Goal: Task Accomplishment & Management: Use online tool/utility

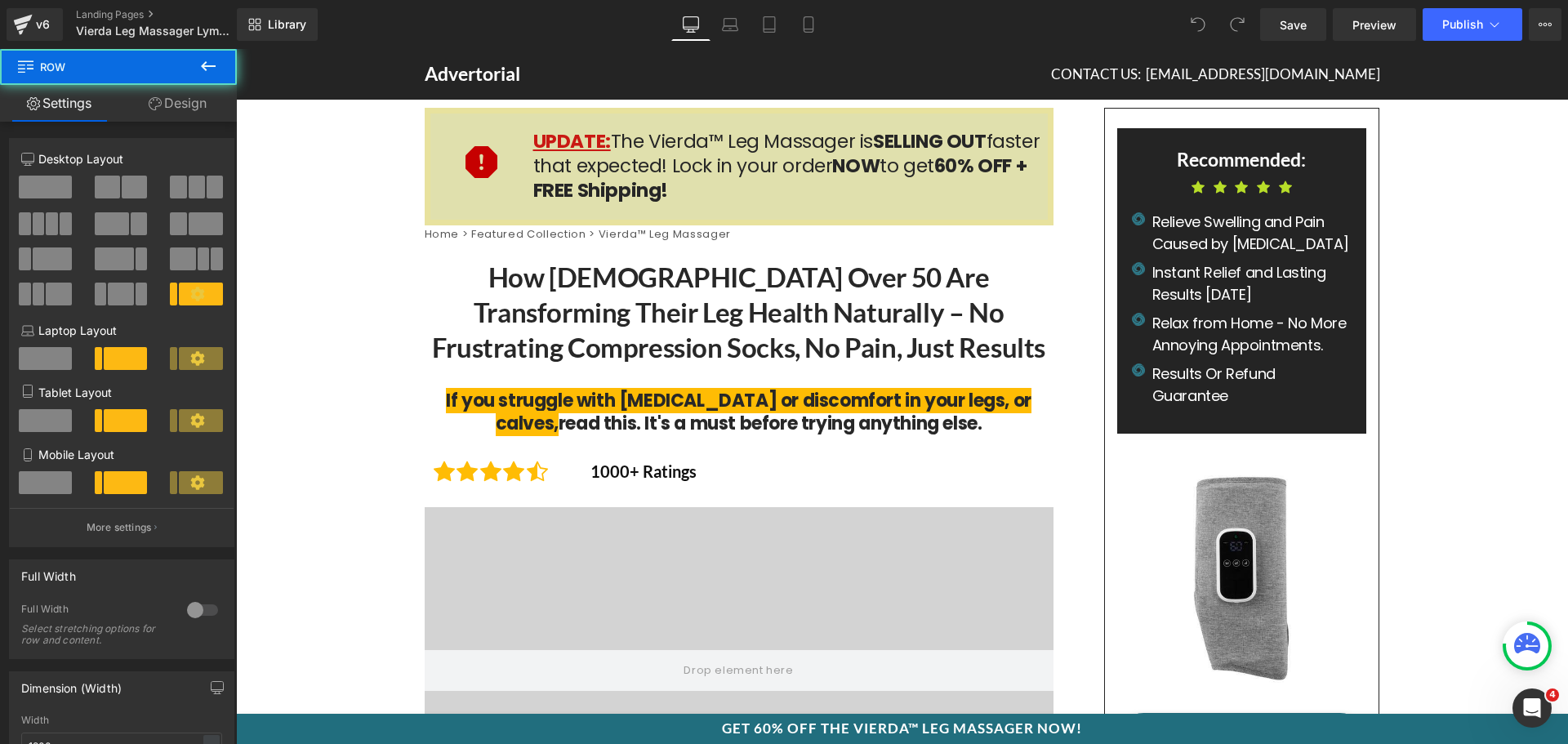
drag, startPoint x: 503, startPoint y: 162, endPoint x: 494, endPoint y: 161, distance: 9.1
click at [1546, 27] on icon at bounding box center [1545, 24] width 13 height 13
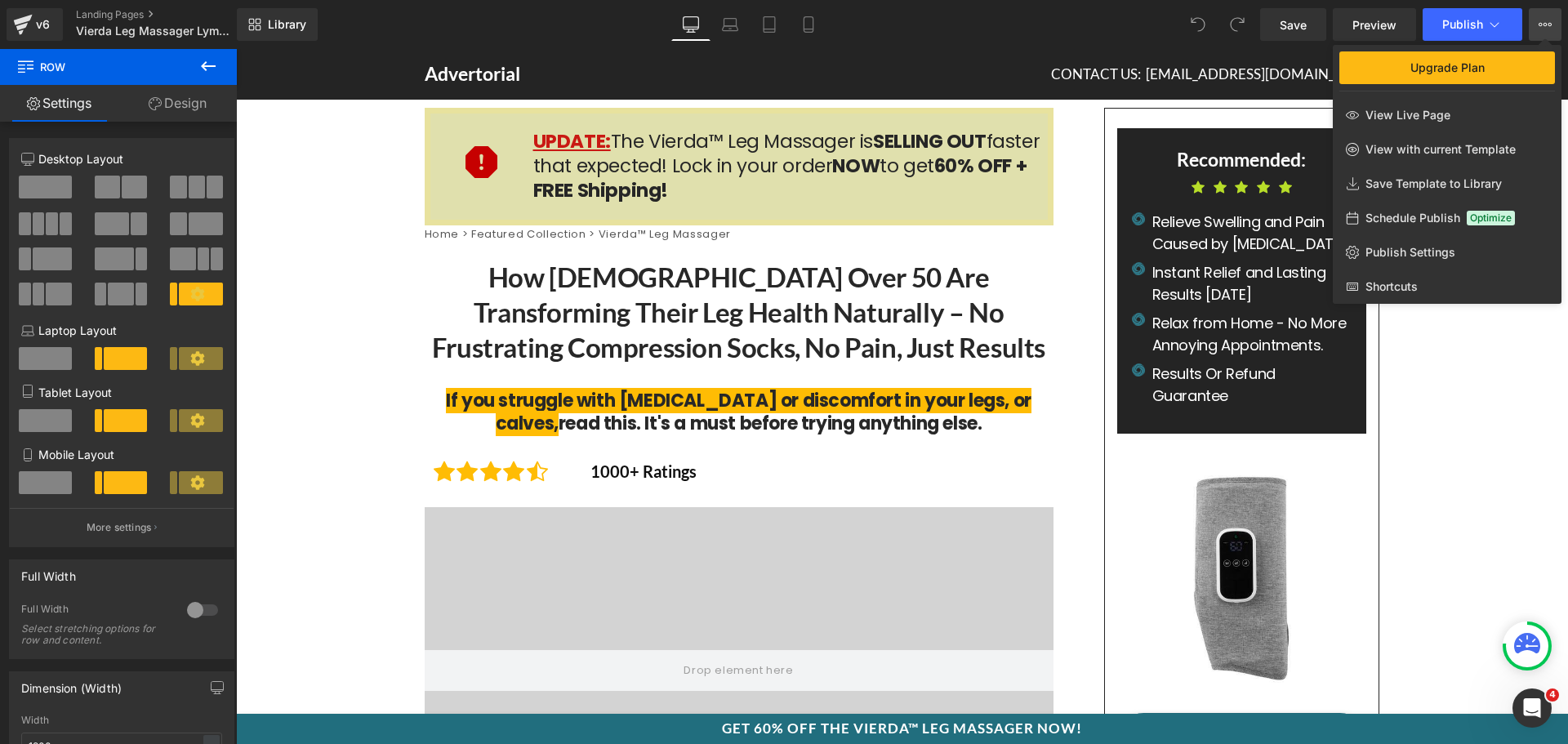
drag, startPoint x: 1546, startPoint y: 27, endPoint x: 1306, endPoint y: 263, distance: 336.6
click at [1546, 27] on icon at bounding box center [1545, 24] width 13 height 13
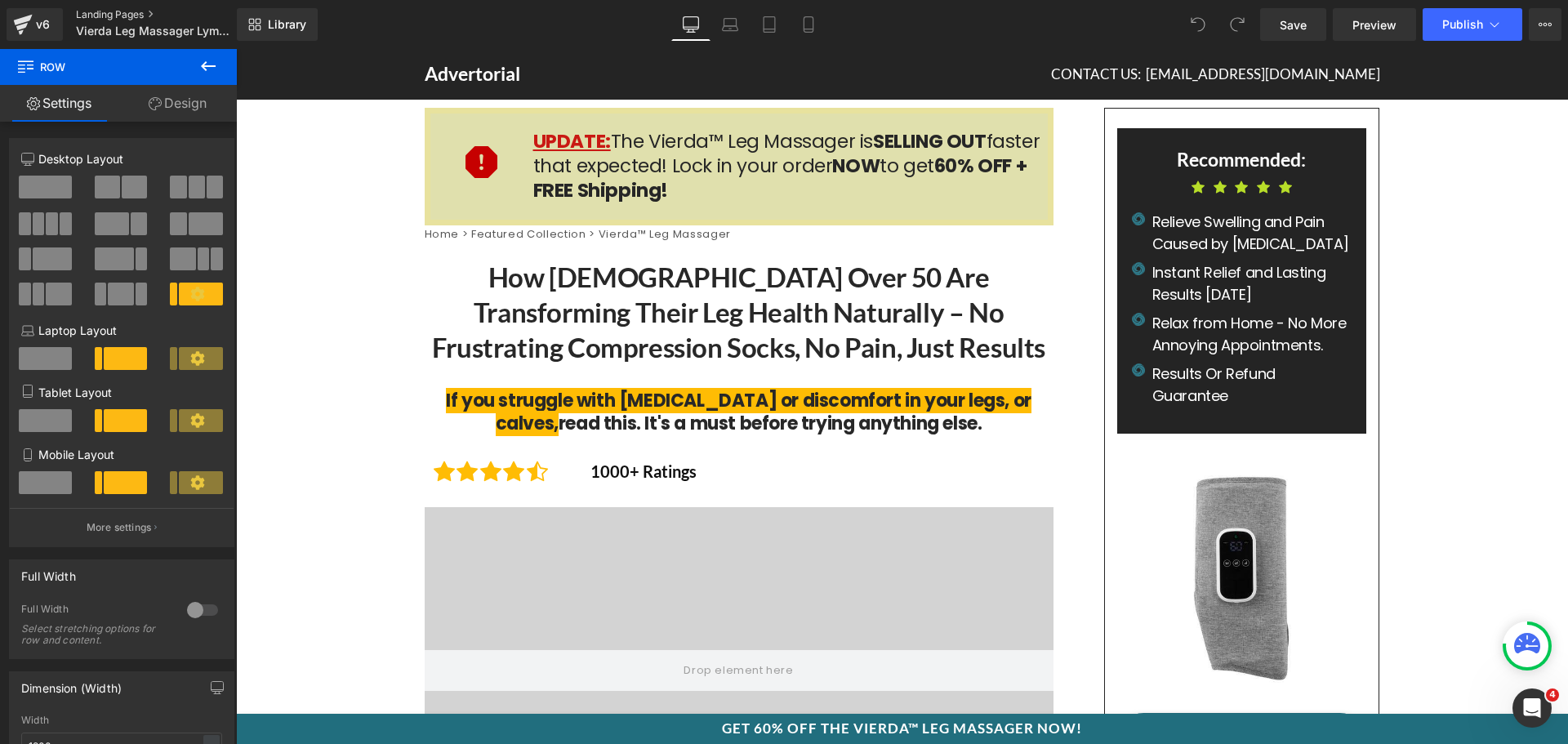
click at [117, 11] on link "Landing Pages" at bounding box center [169, 14] width 188 height 13
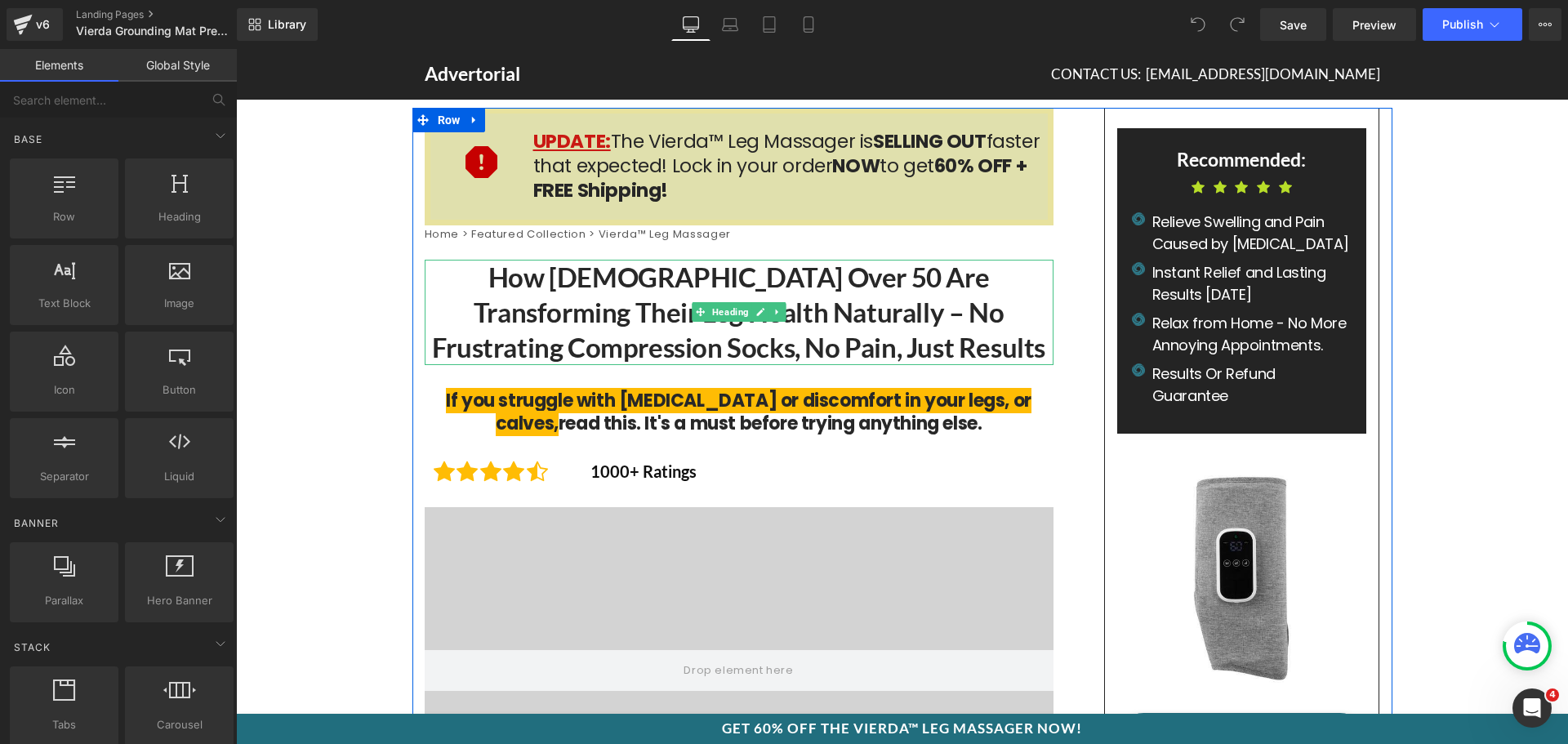
click at [610, 323] on h1 "How [DEMOGRAPHIC_DATA] Over 50 Are Transforming Their Leg Health Naturally – No…" at bounding box center [738, 312] width 628 height 105
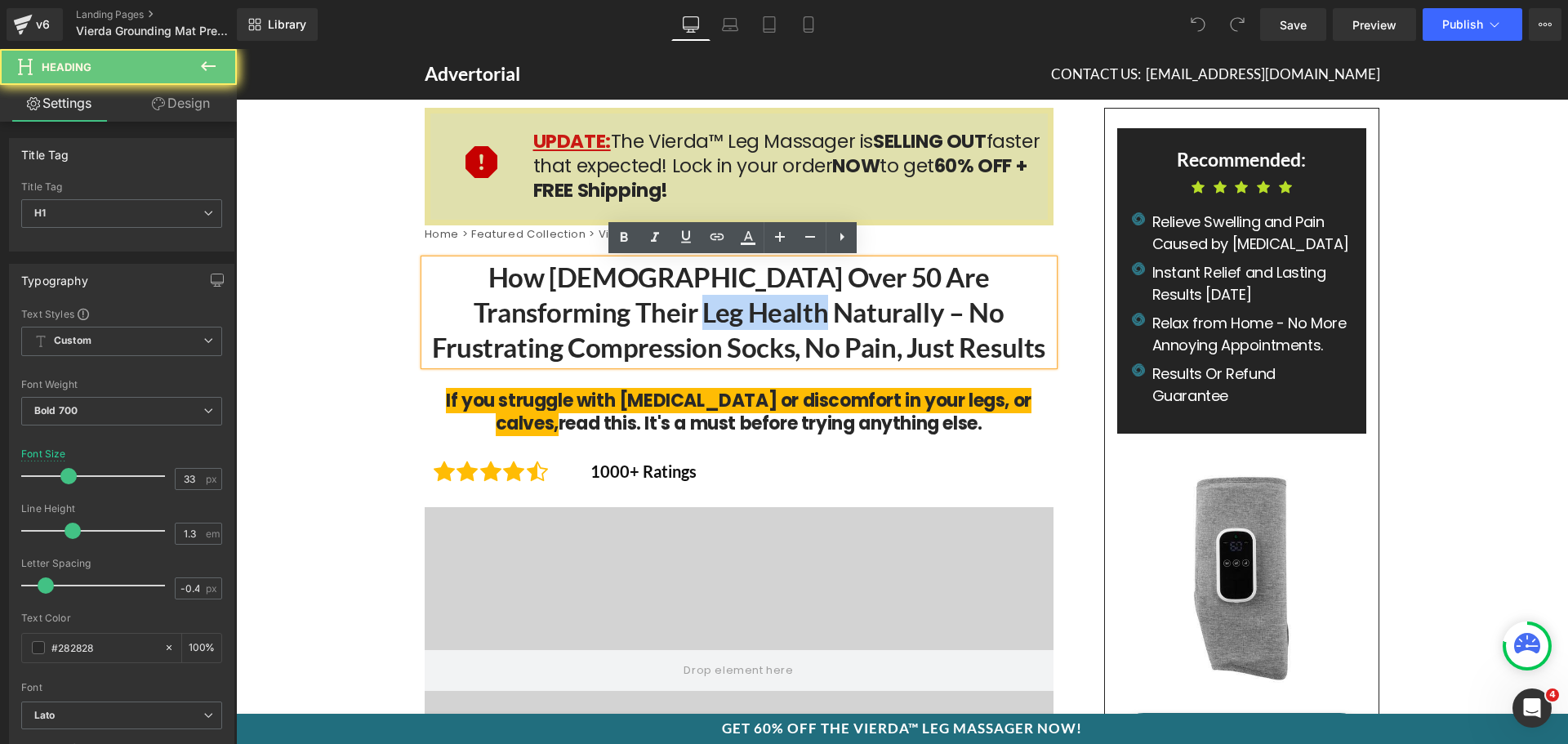
click at [610, 323] on h1 "How [DEMOGRAPHIC_DATA] Over 50 Are Transforming Their Leg Health Naturally – No…" at bounding box center [738, 312] width 628 height 105
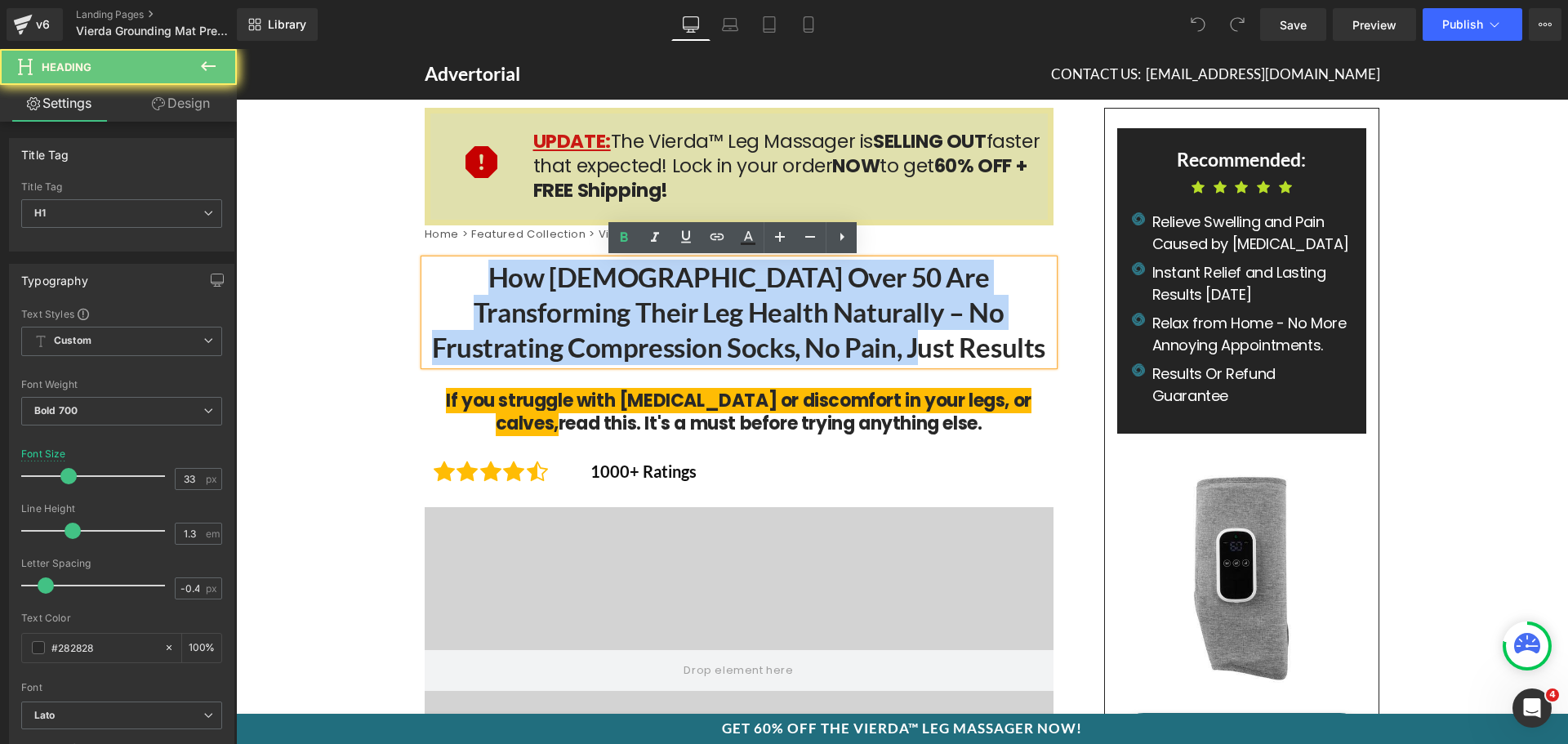
click at [610, 323] on h1 "How [DEMOGRAPHIC_DATA] Over 50 Are Transforming Their Leg Health Naturally – No…" at bounding box center [738, 312] width 628 height 105
paste div
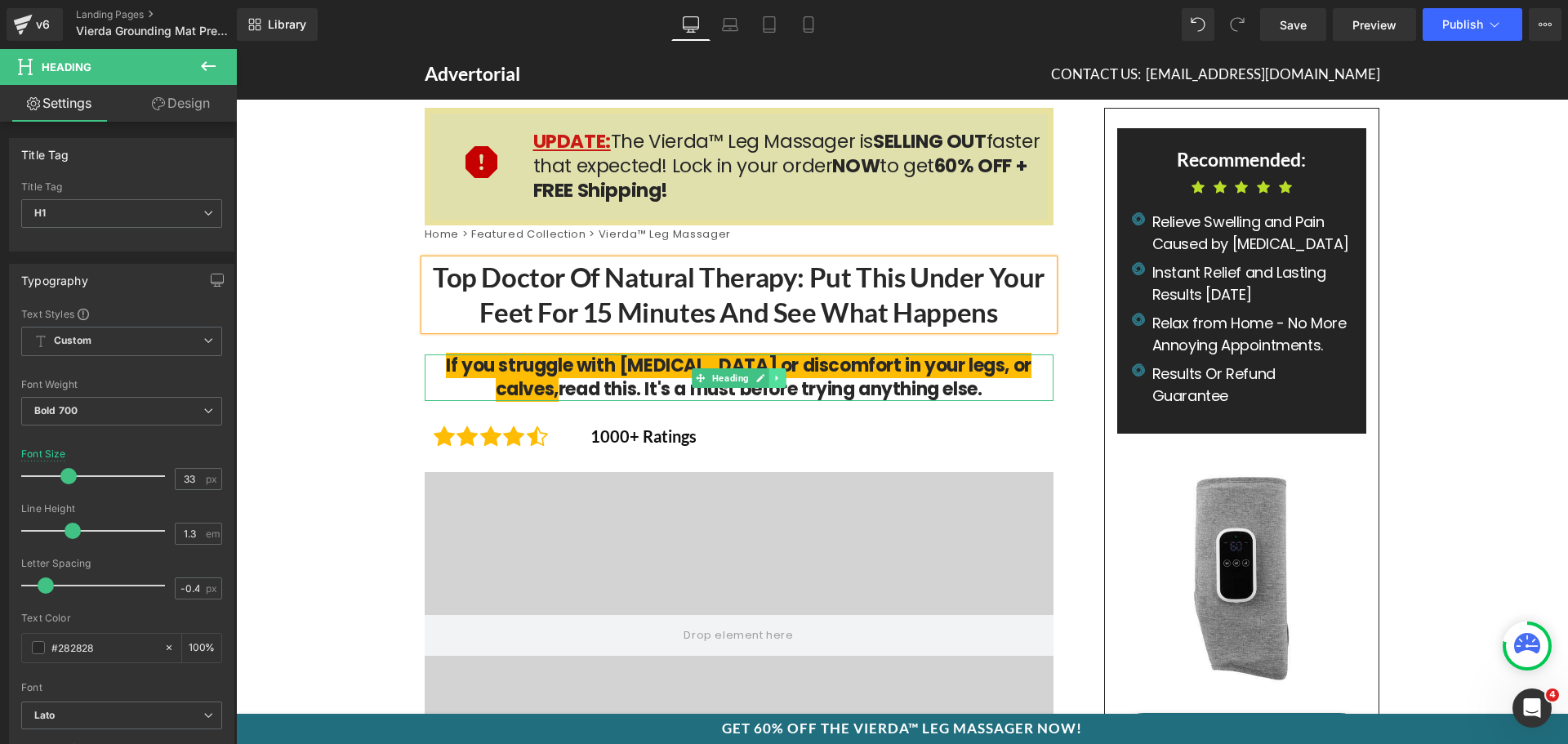
click at [769, 377] on link at bounding box center [777, 379] width 17 height 20
click at [236, 49] on icon at bounding box center [236, 49] width 0 height 0
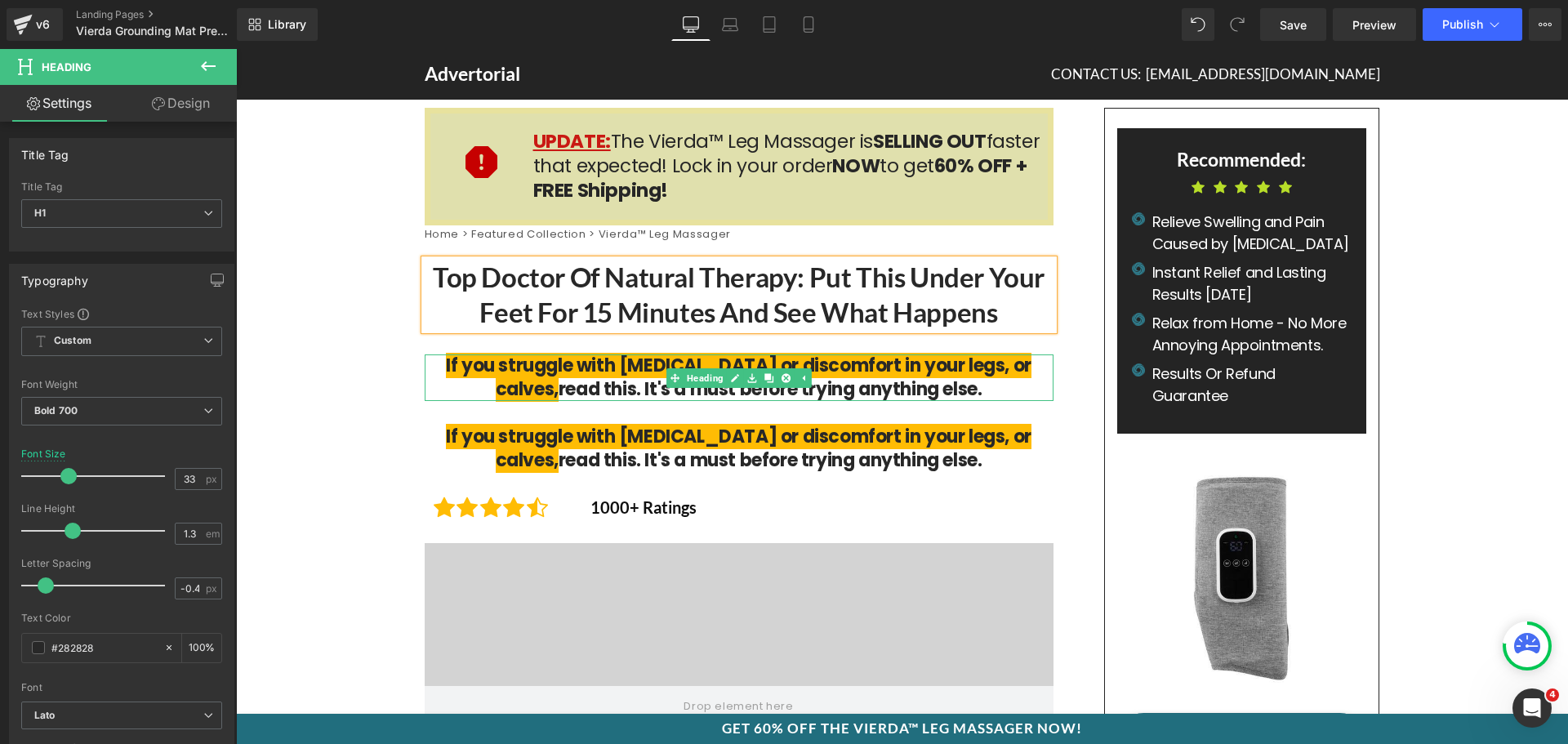
click at [875, 379] on h1 "If you struggle with edema or discomfort in your legs, or calves, read this. It…" at bounding box center [738, 378] width 628 height 47
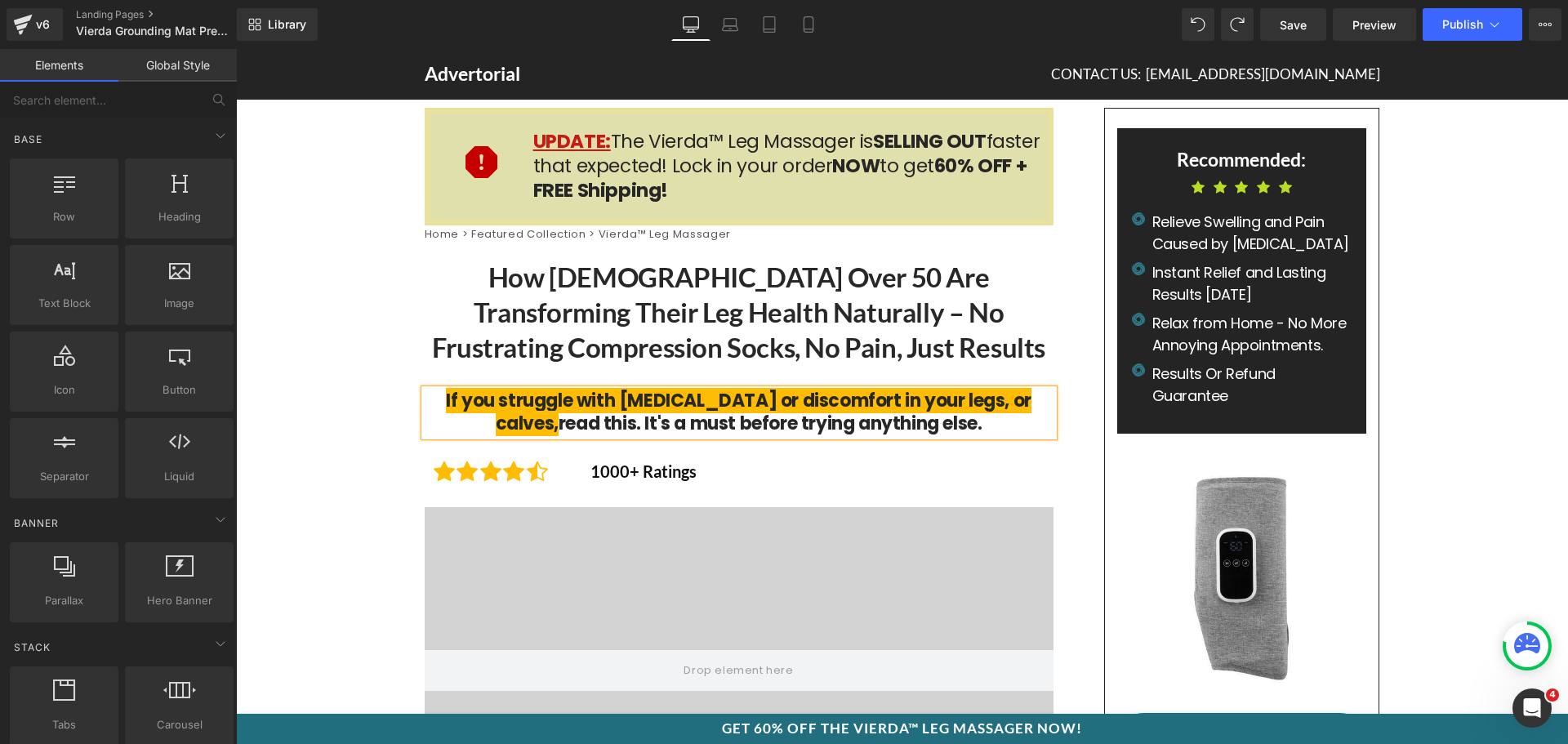
click at [824, 412] on h1 "If you struggle with edema or discomfort in your legs, or calves, read this. It…" at bounding box center [738, 413] width 628 height 47
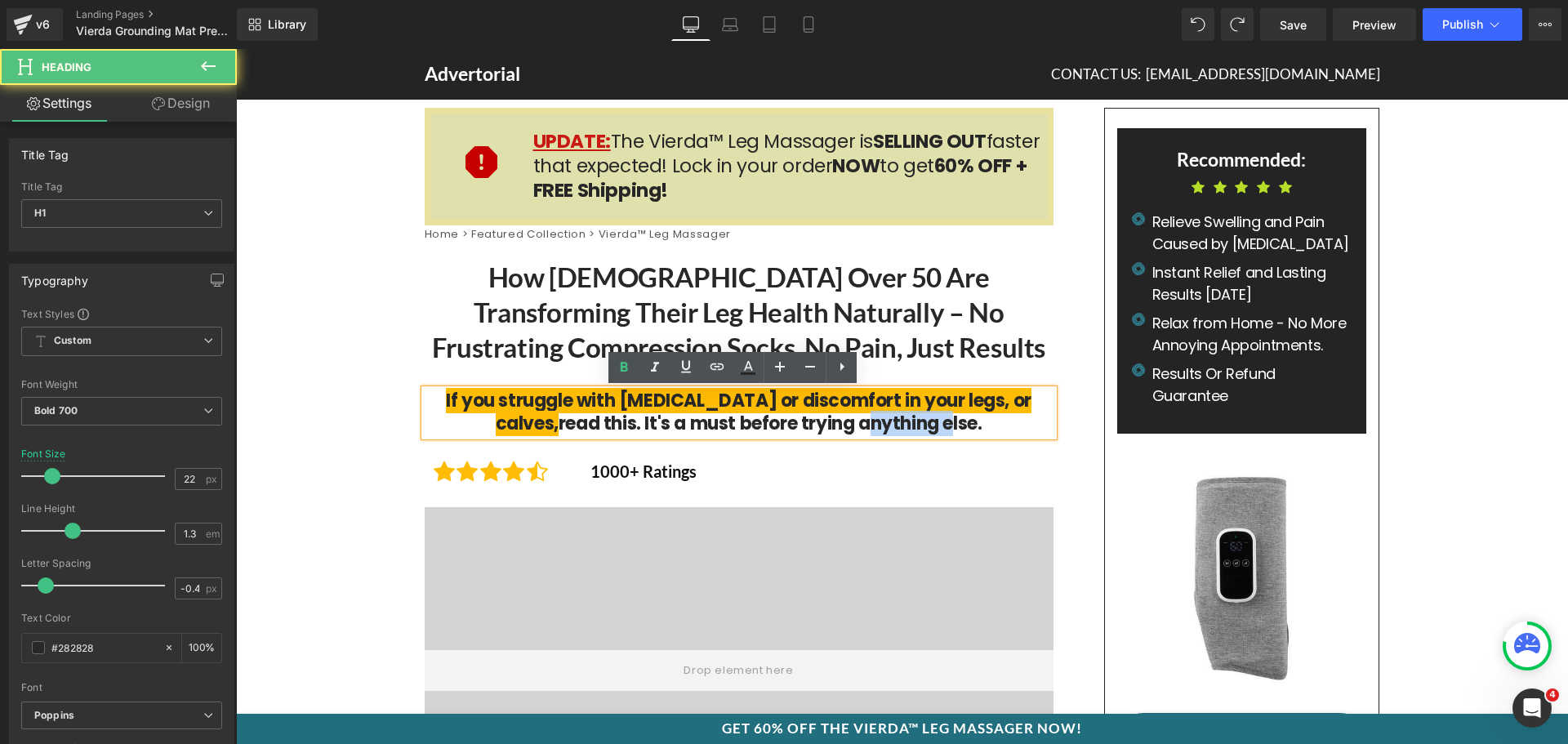
click at [824, 412] on h1 "If you struggle with edema or discomfort in your legs, or calves, read this. It…" at bounding box center [738, 413] width 628 height 47
paste div
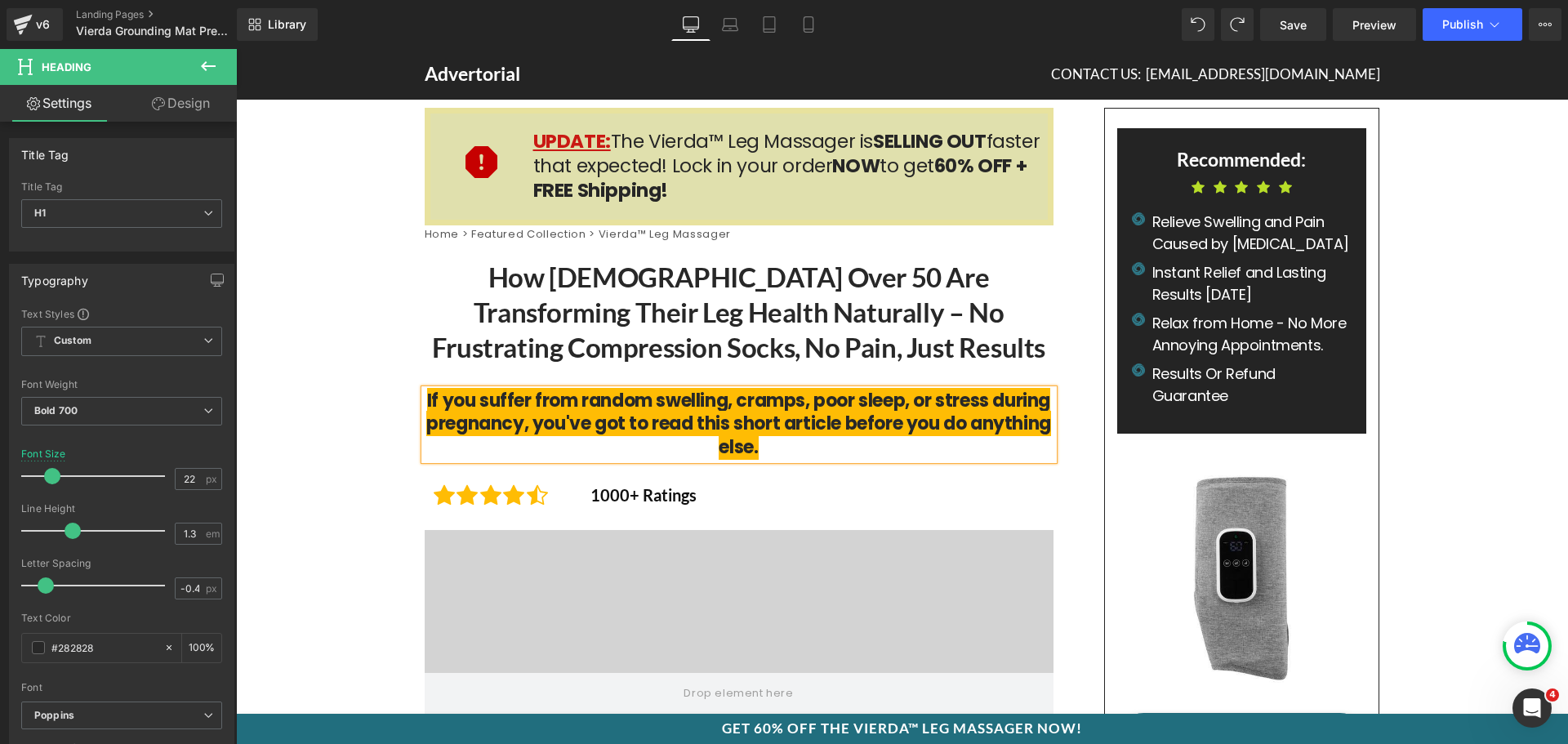
click at [673, 295] on h1 "How [DEMOGRAPHIC_DATA] Over 50 Are Transforming Their Leg Health Naturally – No…" at bounding box center [738, 312] width 628 height 105
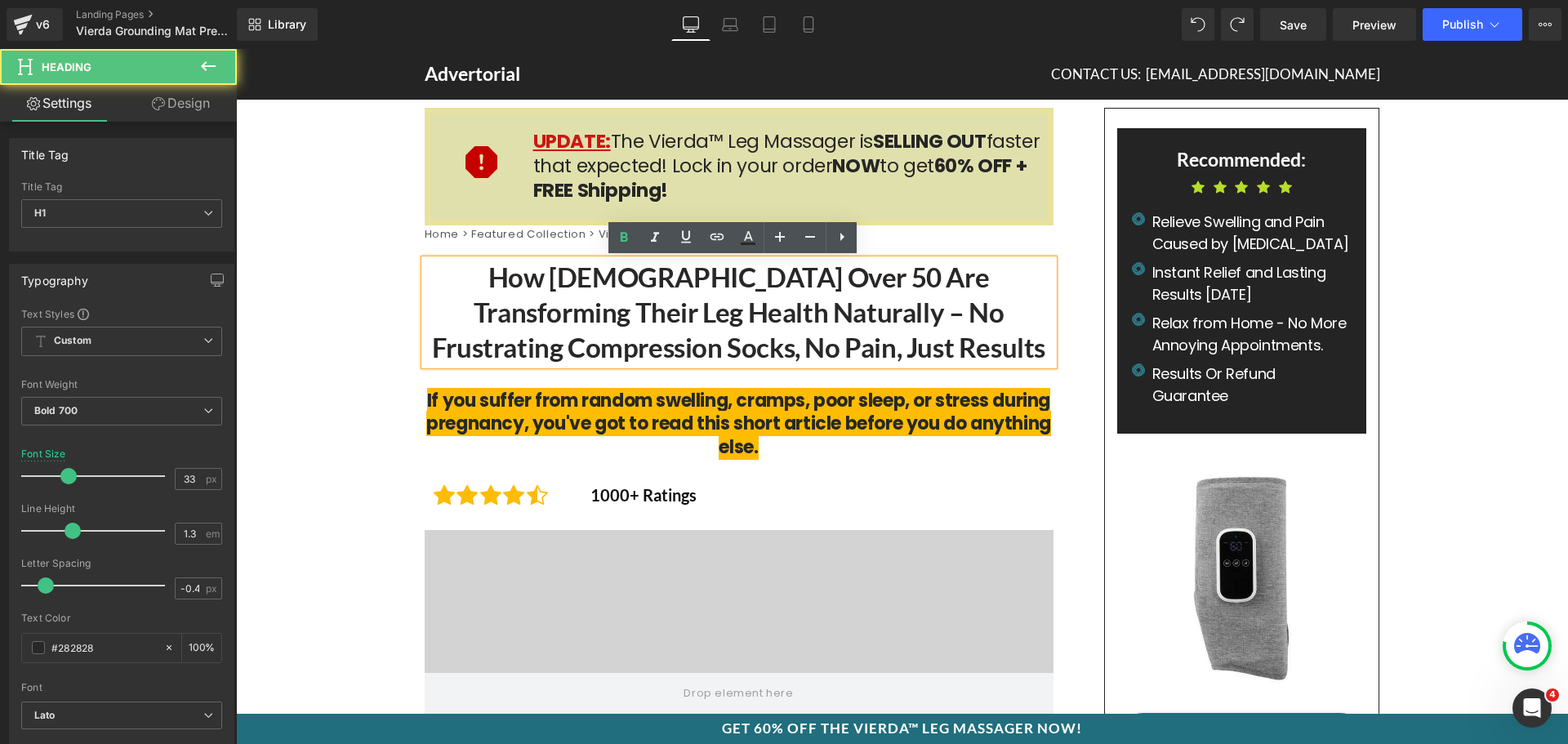
click at [1155, 344] on p "Relax from Home - No More Annoying Appointments." at bounding box center [1253, 334] width 202 height 44
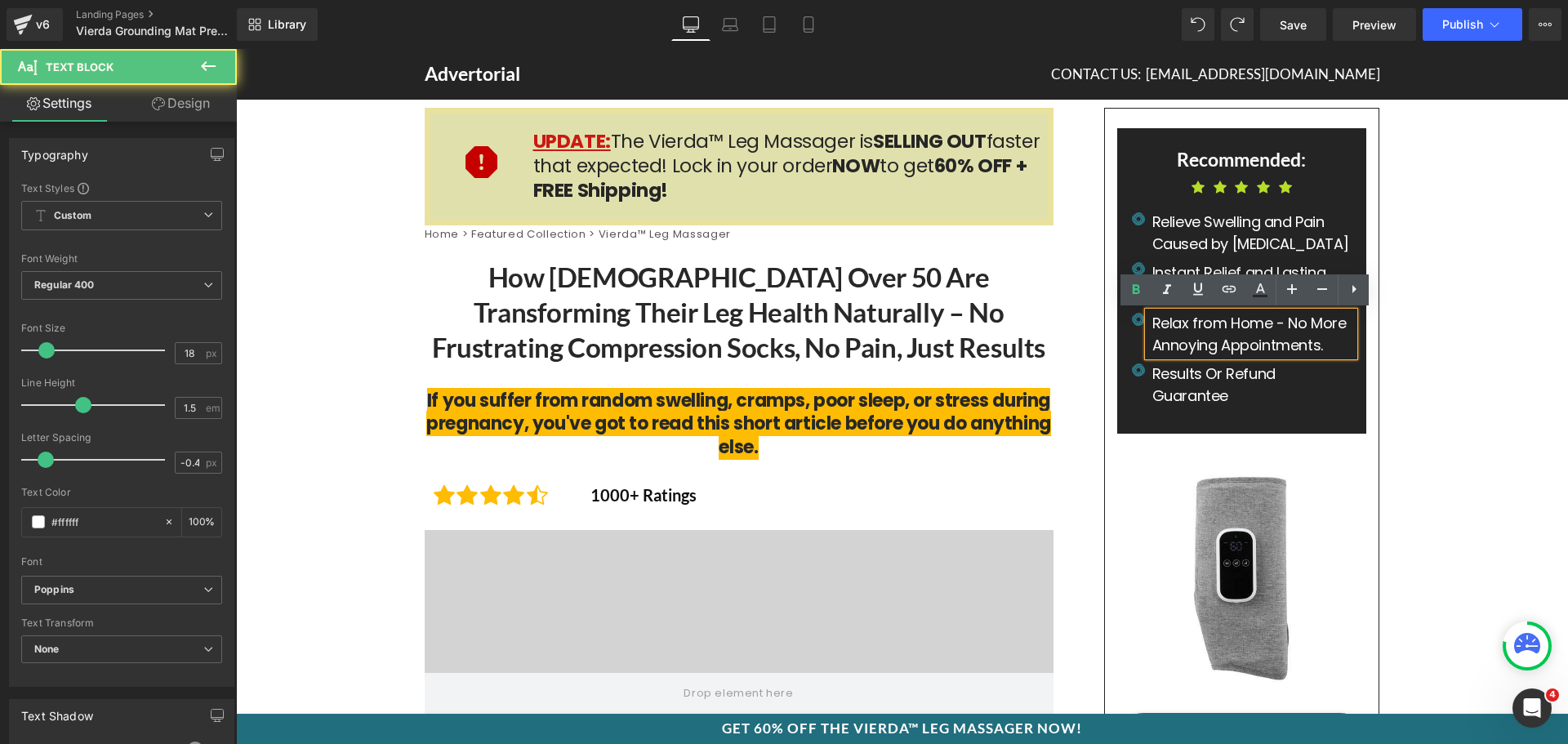
click at [1024, 319] on h1 "How [DEMOGRAPHIC_DATA] Over 50 Are Transforming Their Leg Health Naturally – No…" at bounding box center [738, 312] width 628 height 105
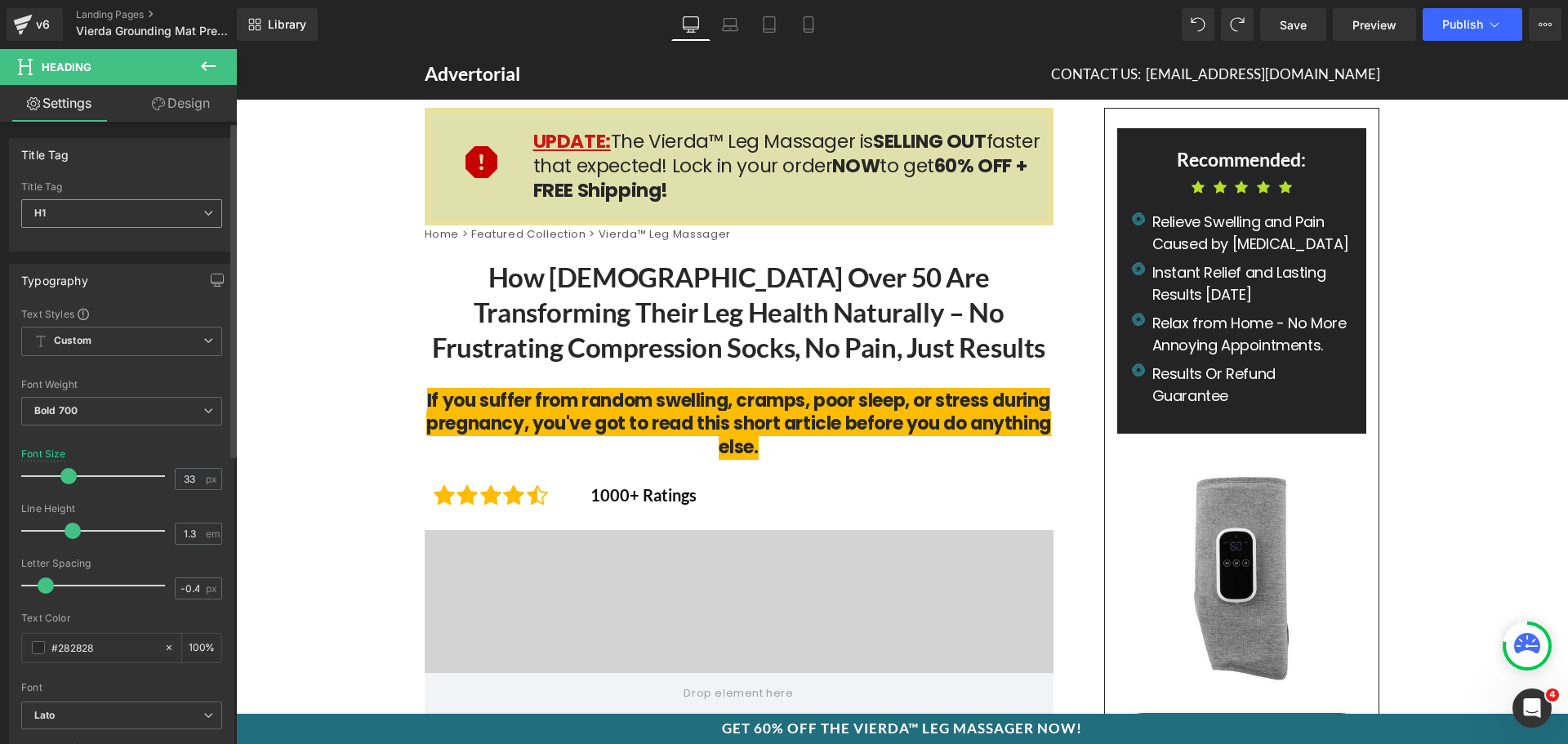
click at [76, 207] on span "H1" at bounding box center [121, 214] width 200 height 29
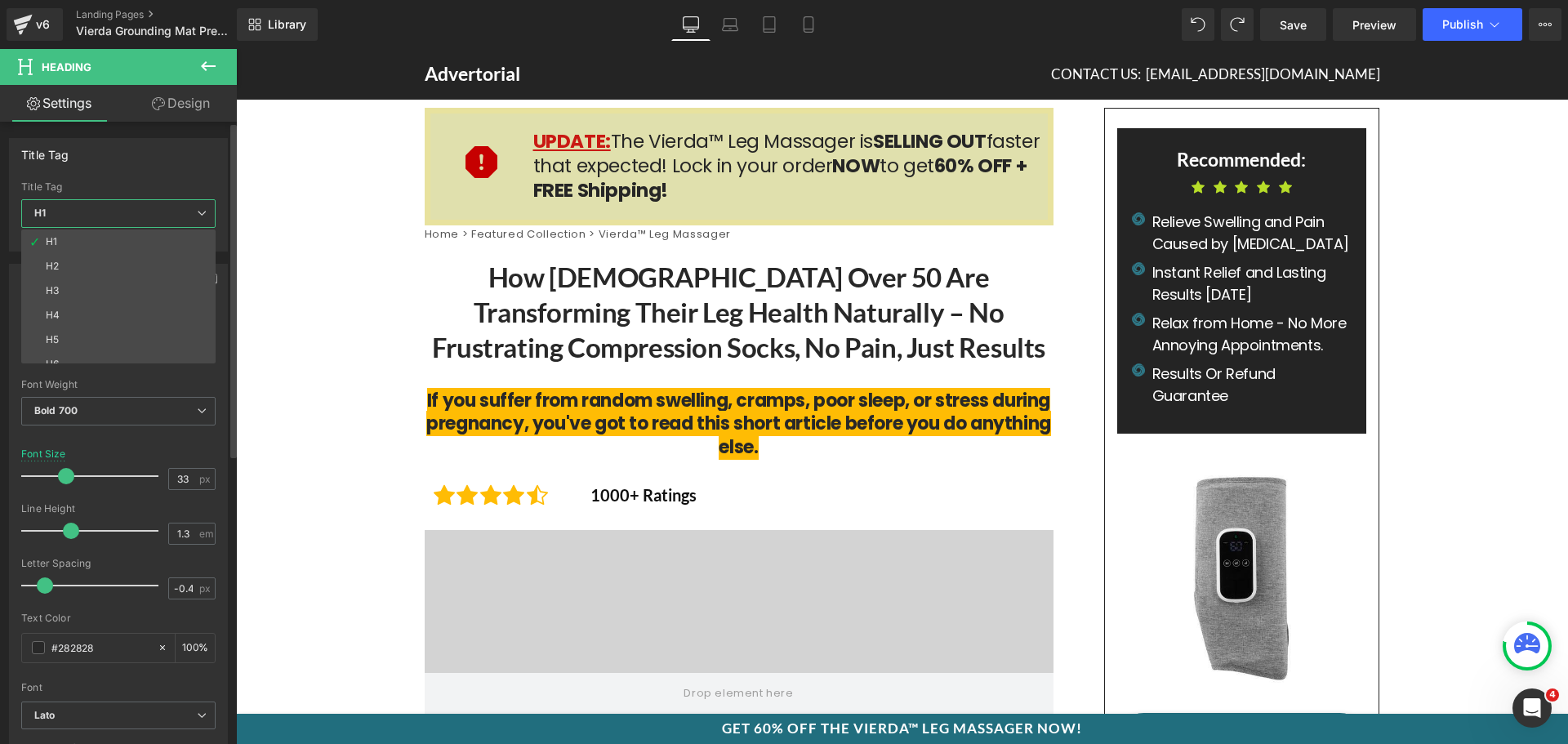
click at [72, 211] on span "H1" at bounding box center [119, 214] width 194 height 29
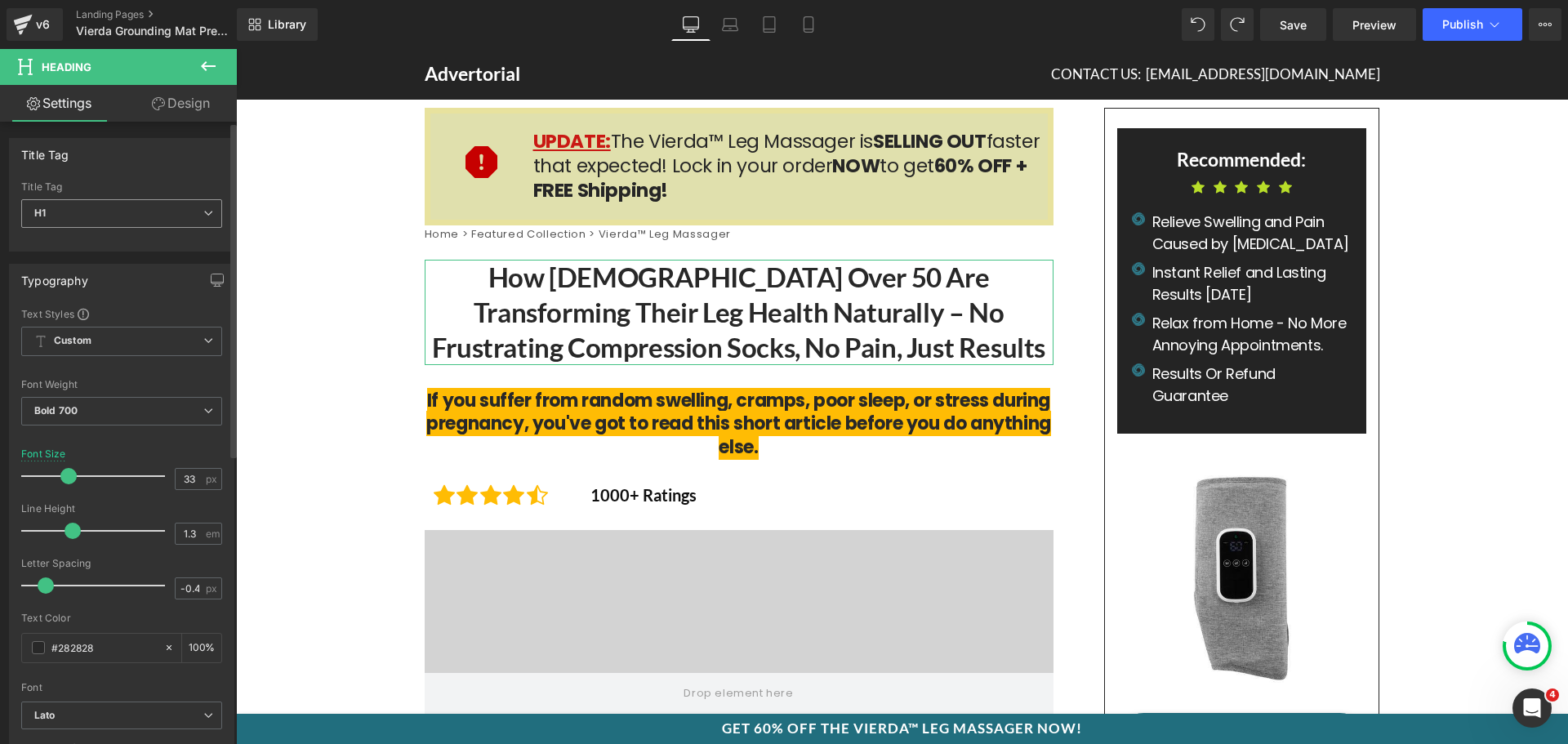
click at [99, 216] on span "H1" at bounding box center [121, 214] width 200 height 29
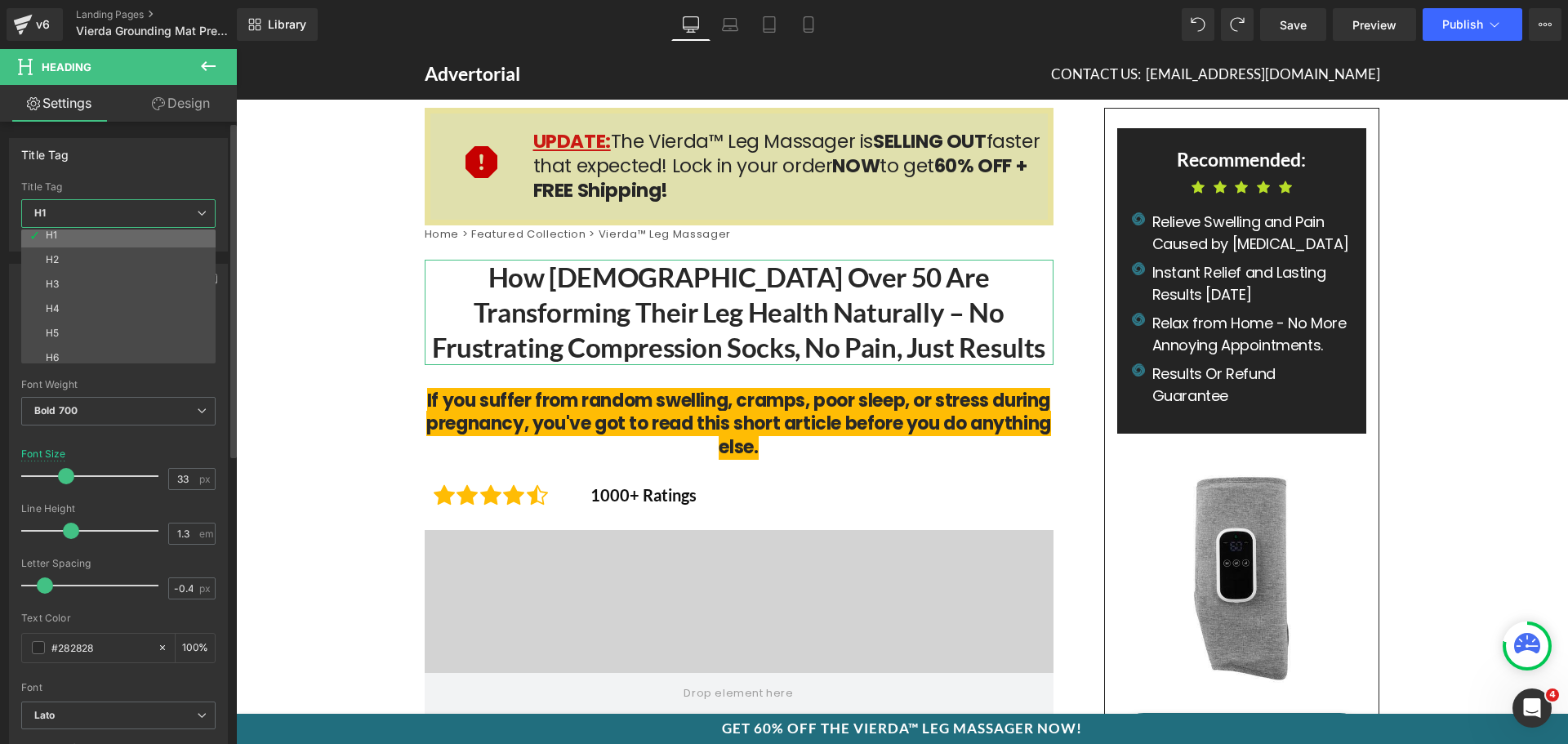
scroll to position [13, 0]
click at [106, 203] on span "H1" at bounding box center [119, 214] width 194 height 29
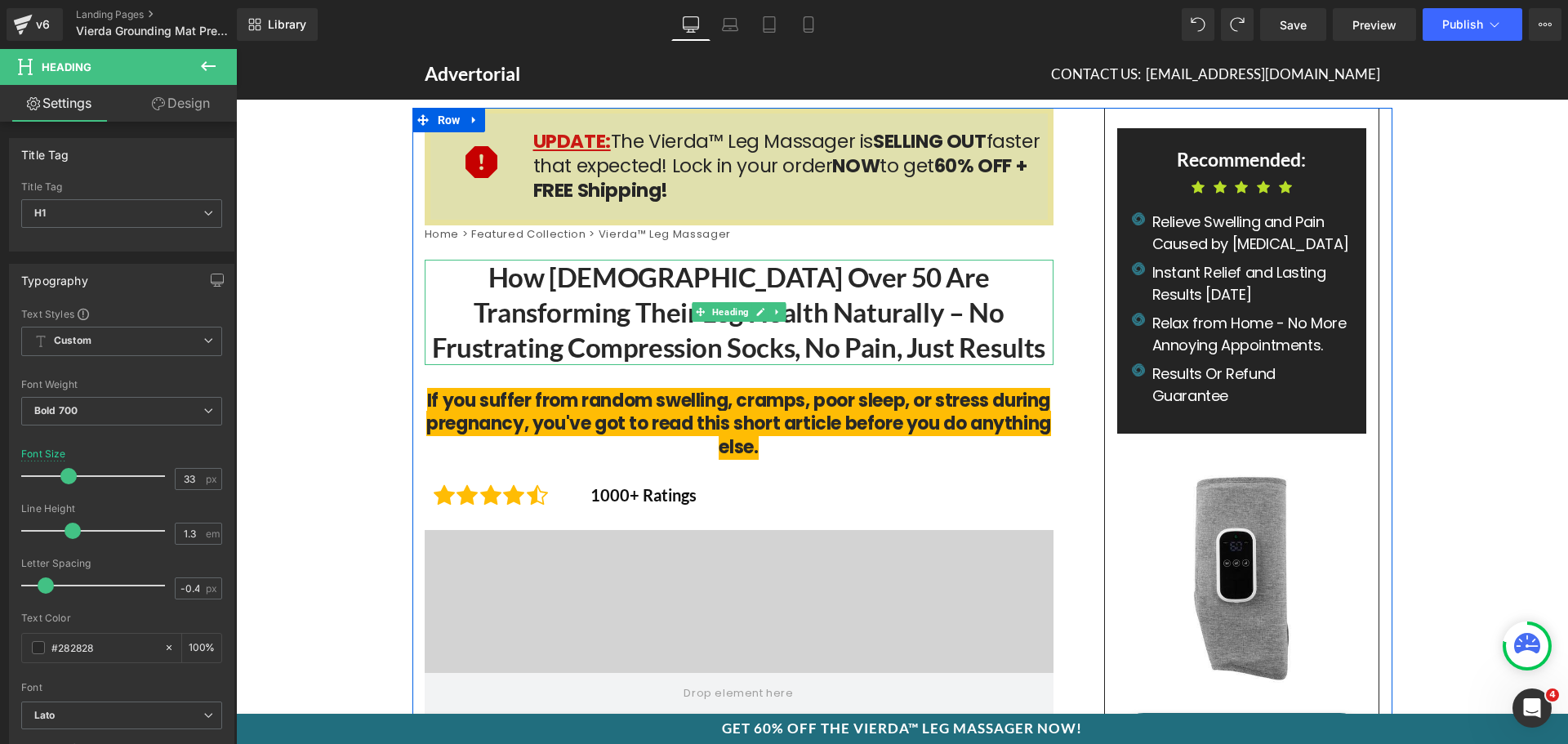
click at [578, 308] on h1 "How [DEMOGRAPHIC_DATA] Over 50 Are Transforming Their Leg Health Naturally – No…" at bounding box center [738, 312] width 628 height 105
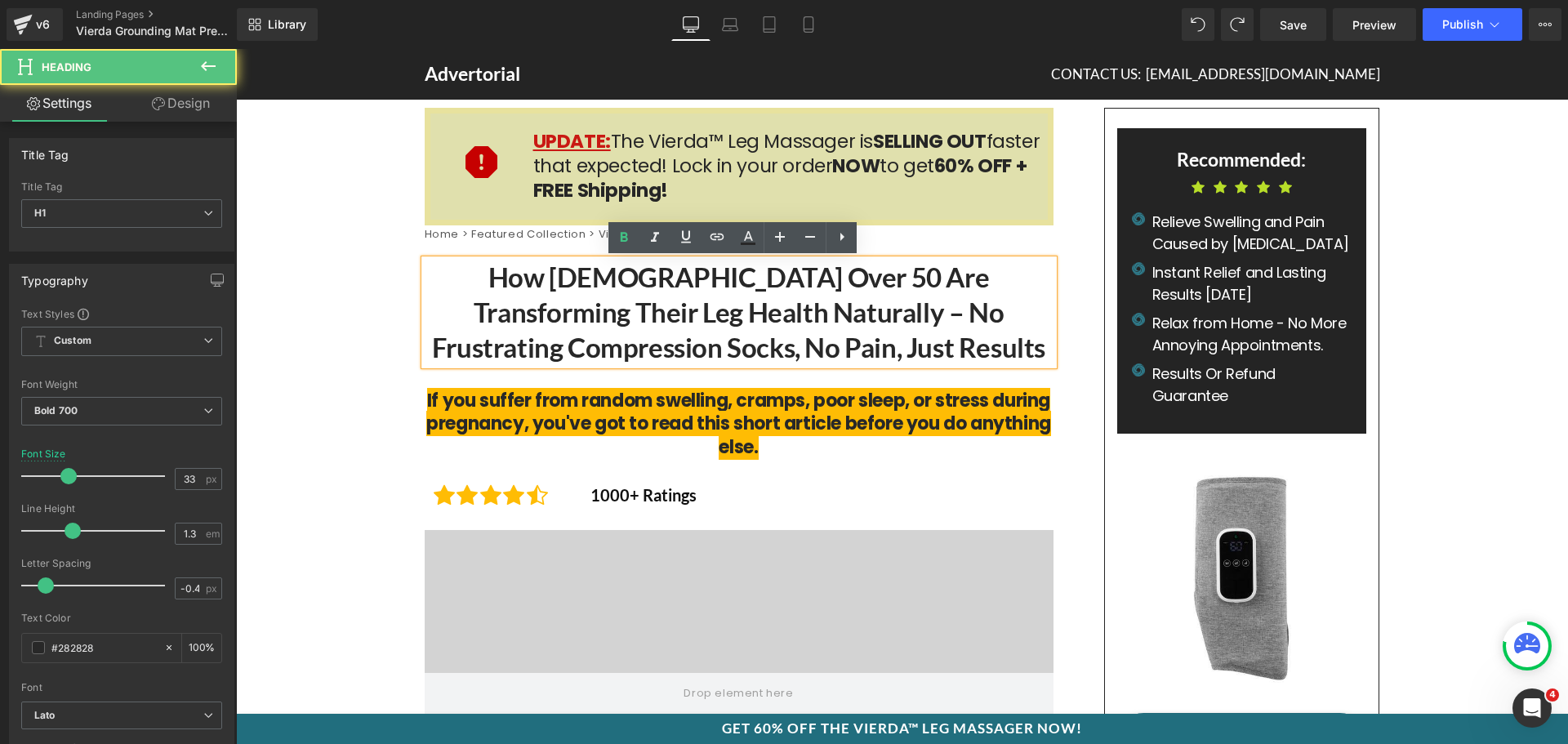
click at [556, 414] on span "If you suffer from random swelling, cramps, poor sleep, or stress during pregna…" at bounding box center [738, 424] width 625 height 72
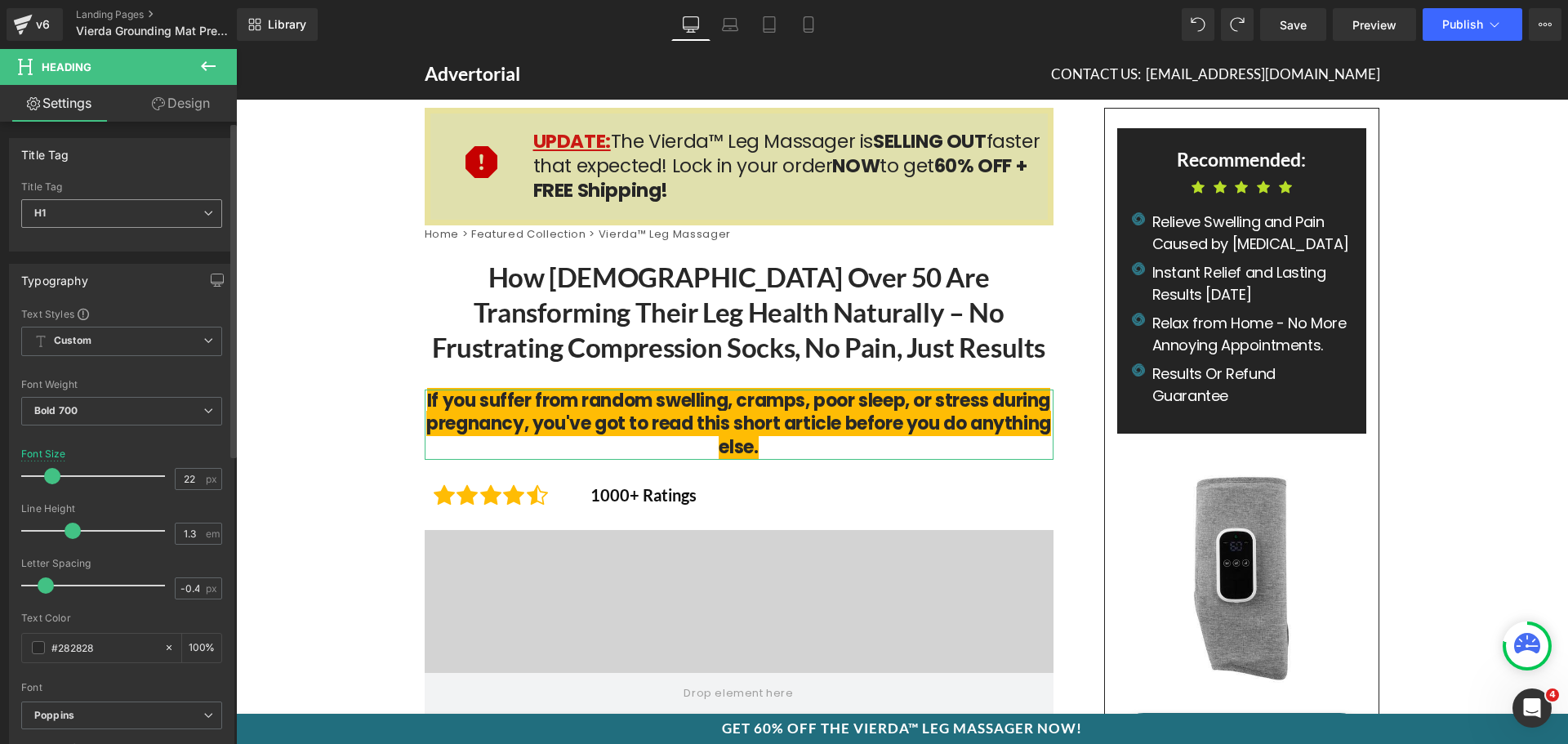
click at [85, 210] on span "H1" at bounding box center [121, 214] width 200 height 29
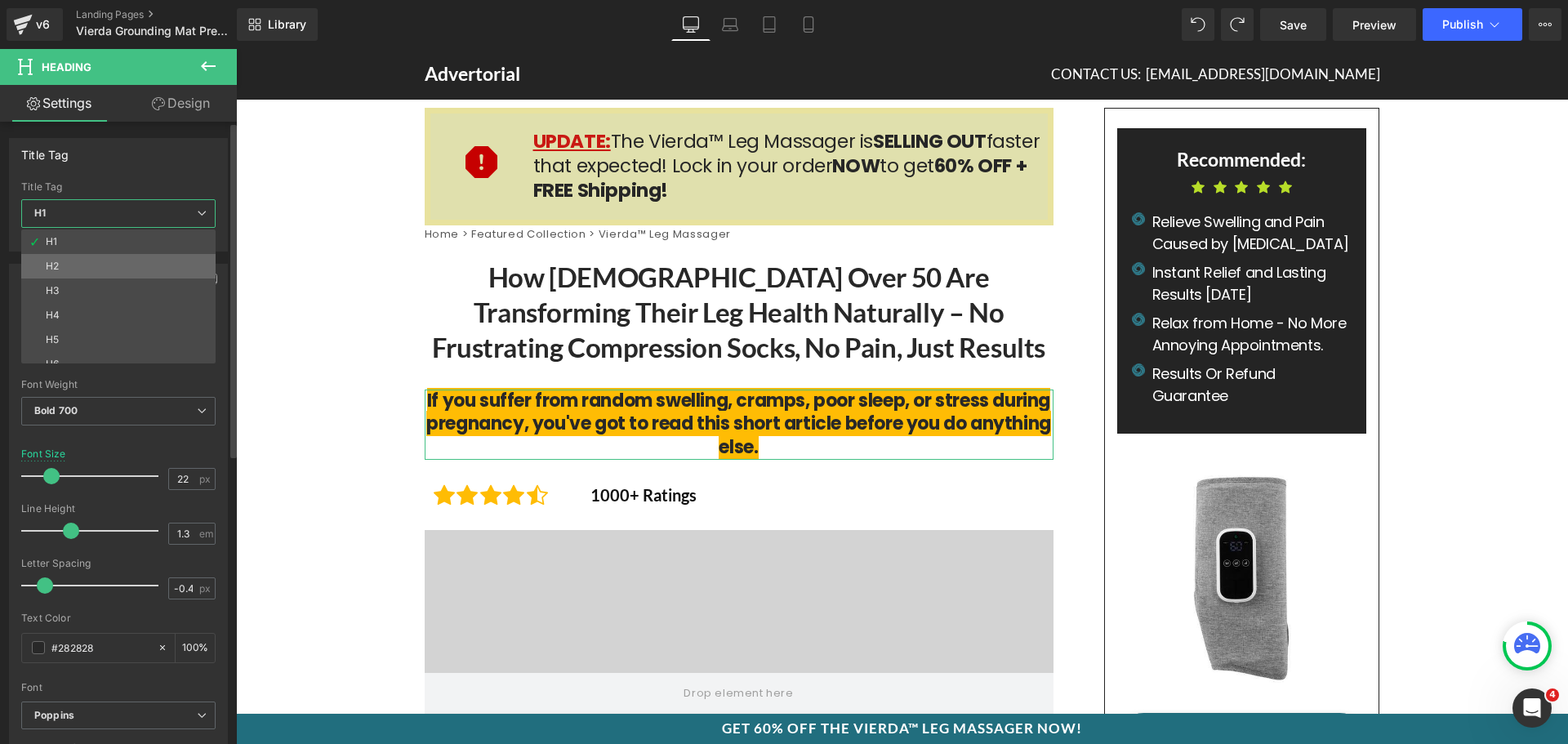
click at [62, 276] on li "H2" at bounding box center [122, 265] width 201 height 24
type input "26.4"
type input "1.27"
type input "0.66"
type input "#000000"
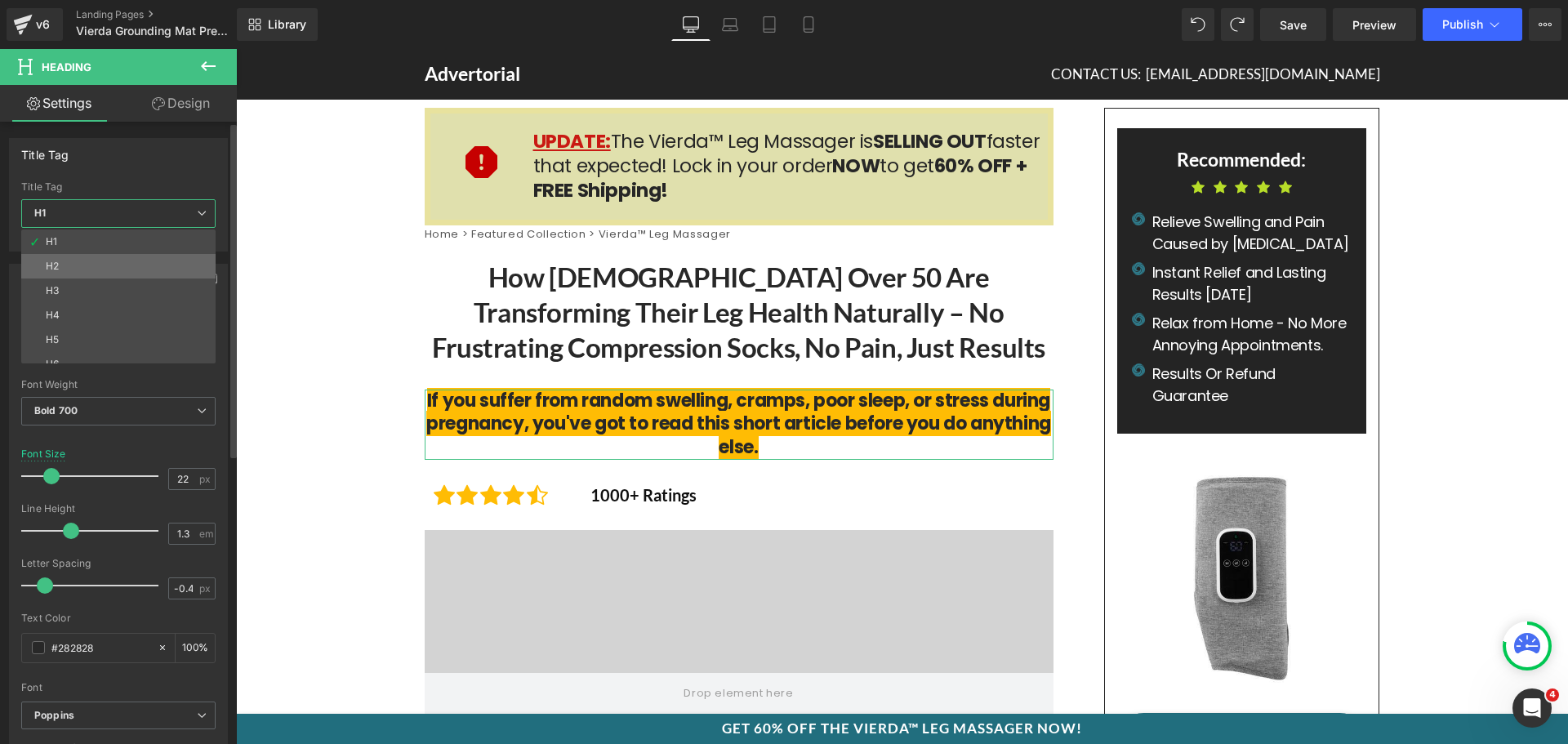
type input "100"
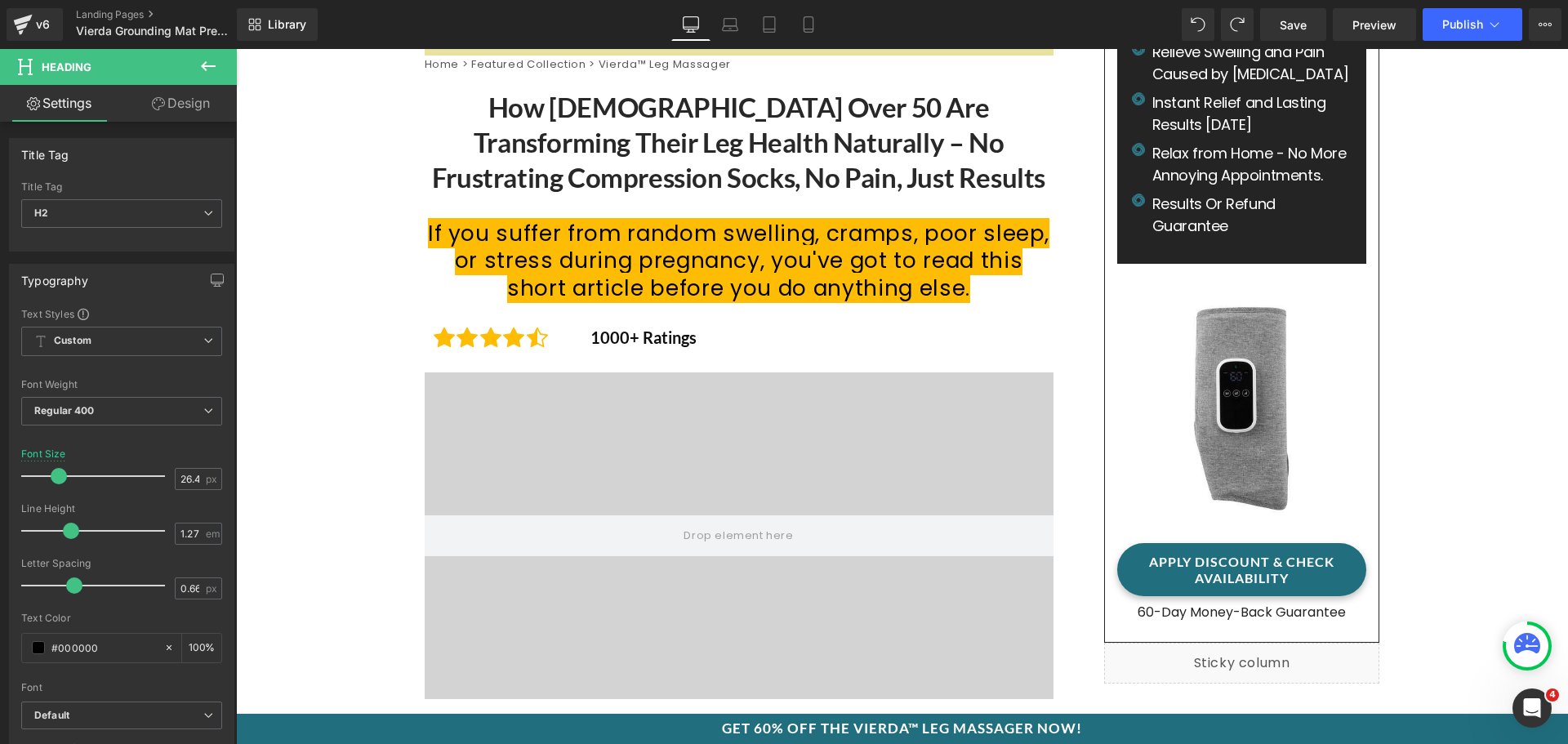
scroll to position [164, 0]
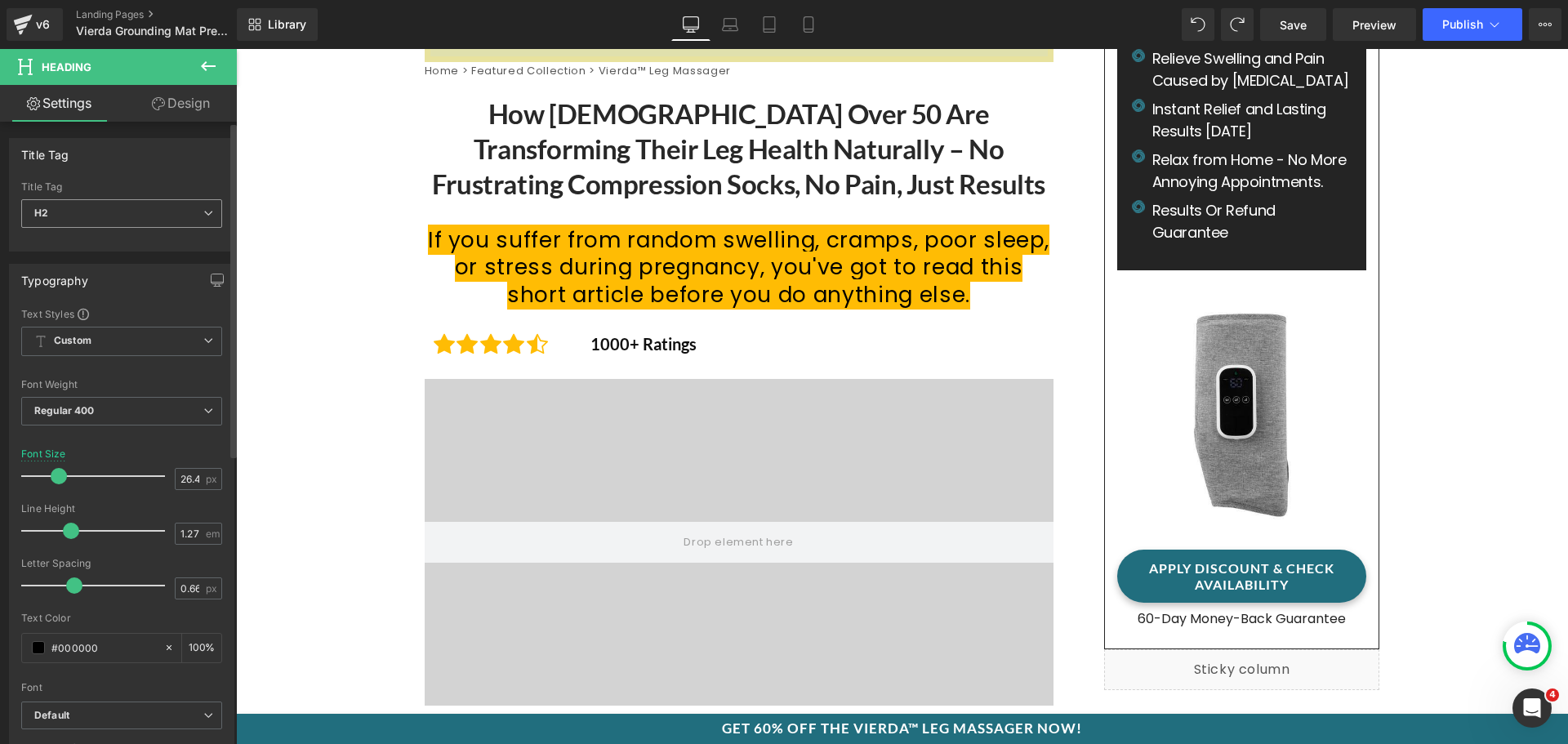
type input "22"
type input "1.3"
type input "-0.4"
type input "#282828"
type input "100"
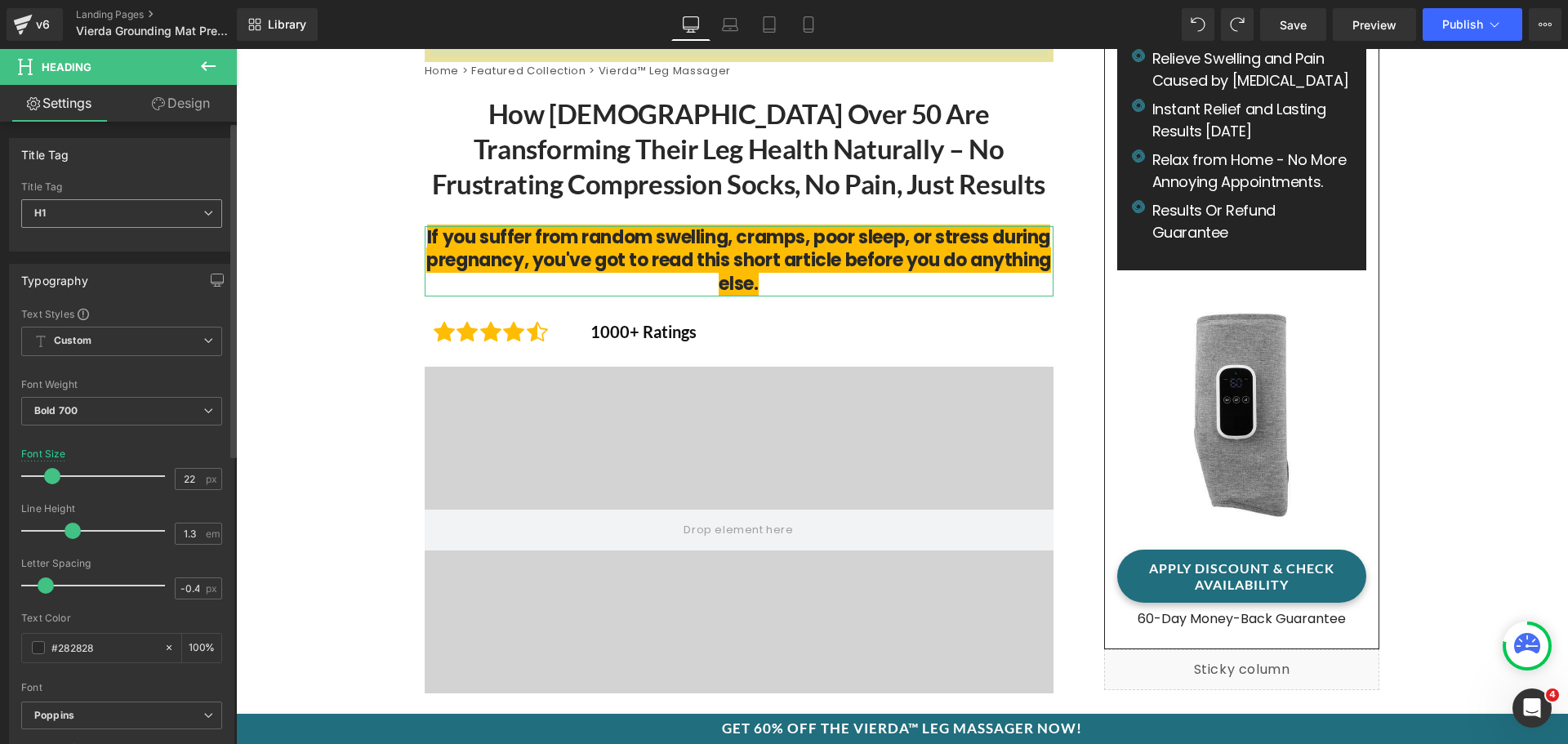
click at [126, 211] on span "H1" at bounding box center [121, 214] width 200 height 29
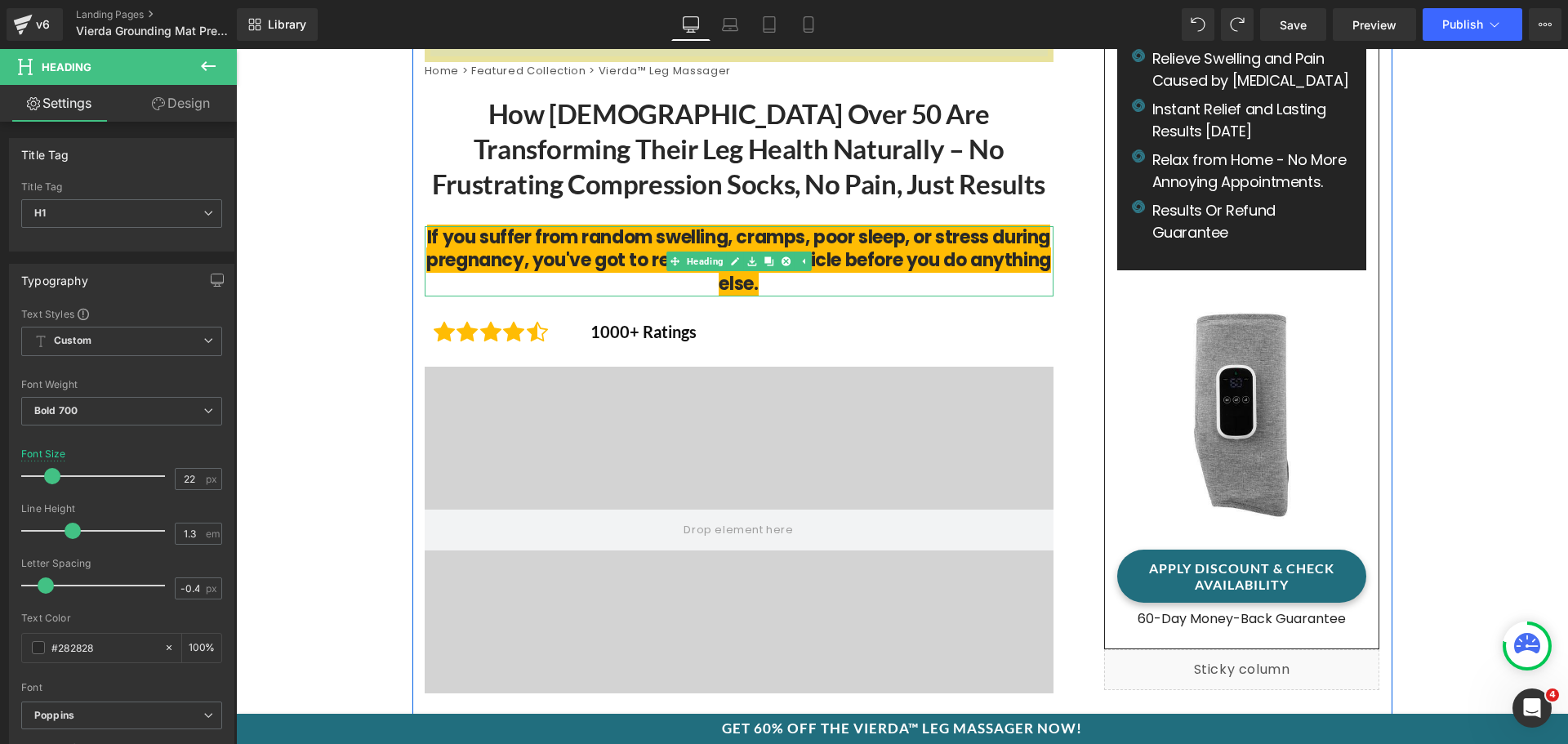
click at [550, 260] on span "If you suffer from random swelling, cramps, poor sleep, or stress during pregna…" at bounding box center [738, 261] width 625 height 72
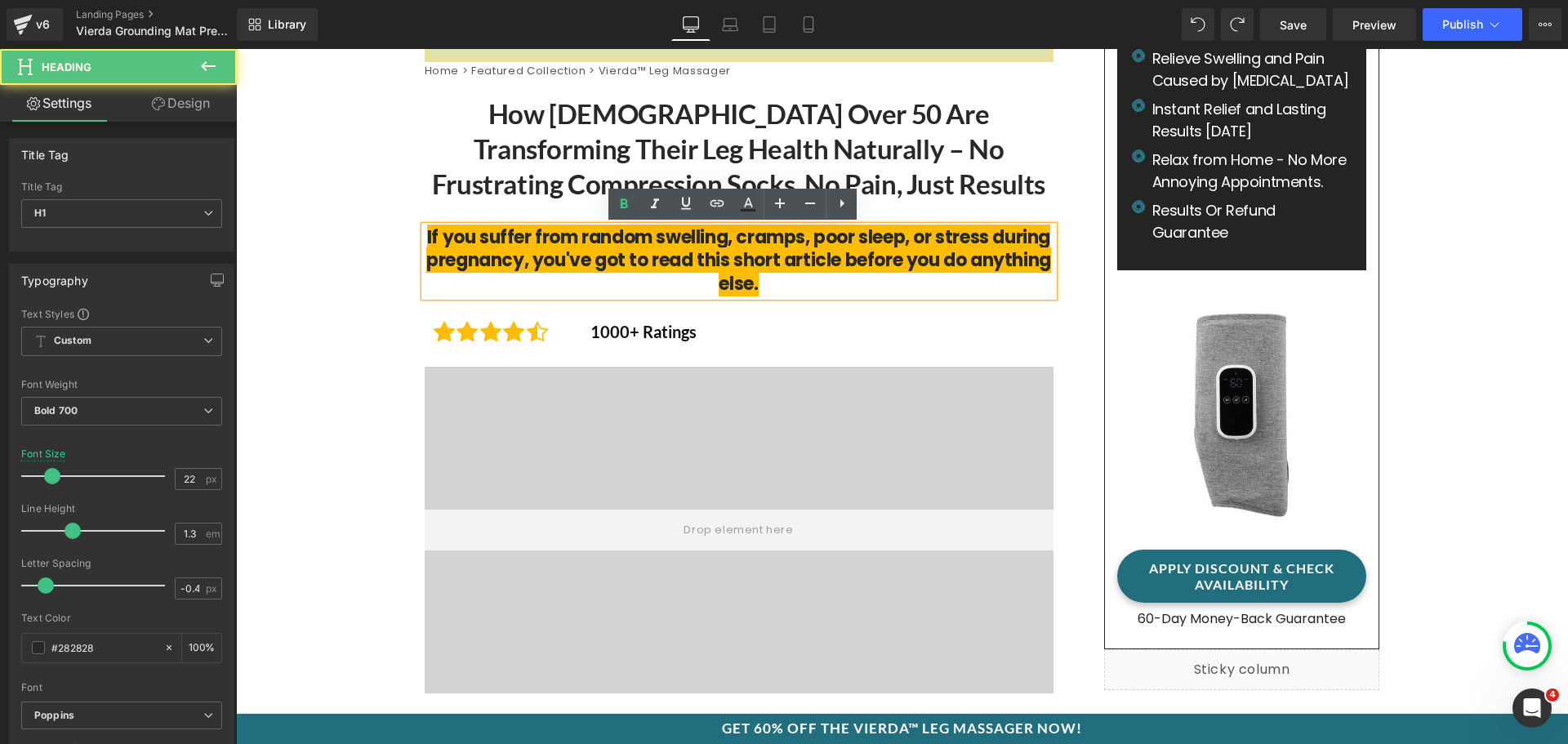
click at [542, 259] on span "If you suffer from random swelling, cramps, poor sleep, or stress during pregna…" at bounding box center [738, 261] width 625 height 72
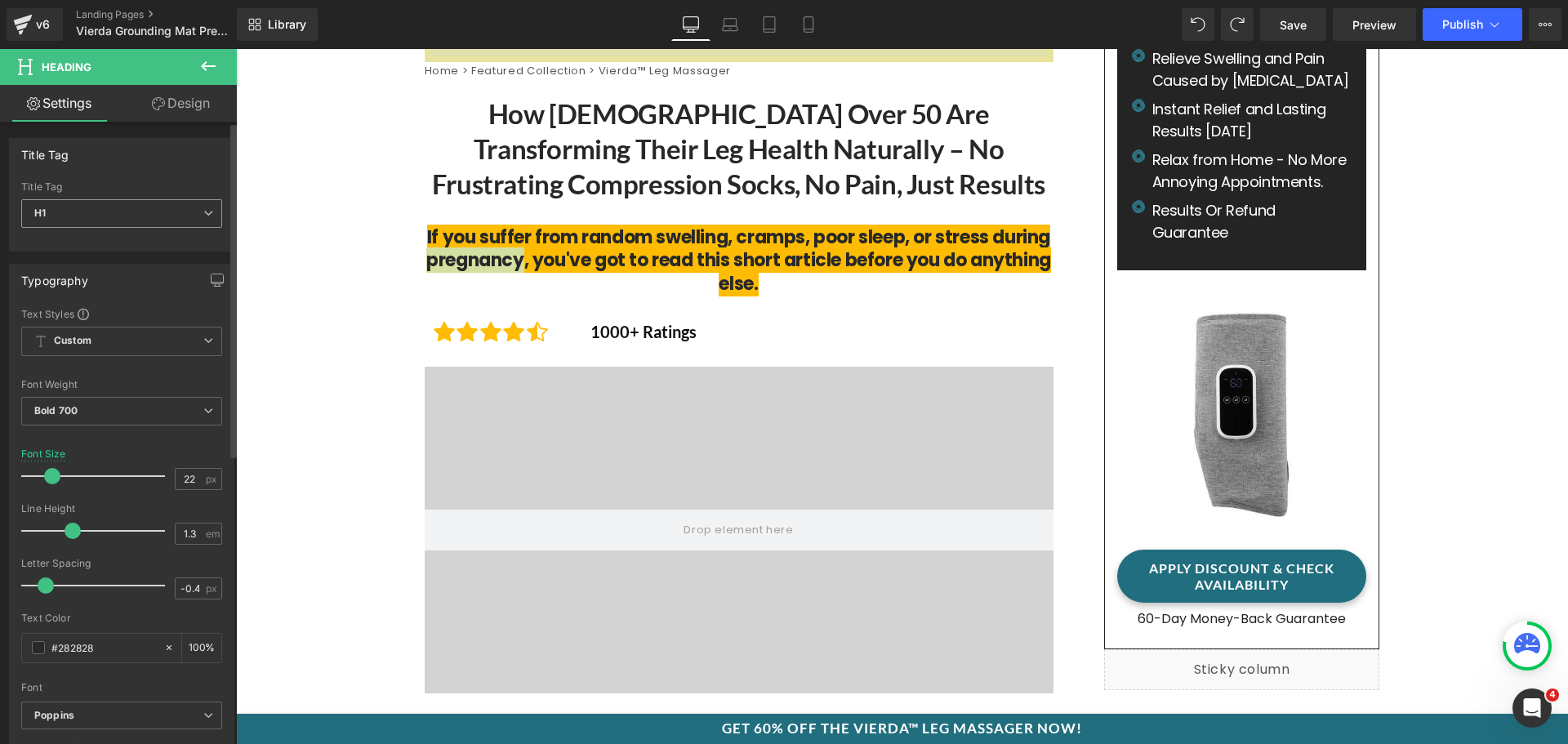
click at [165, 215] on span "H1" at bounding box center [121, 214] width 200 height 29
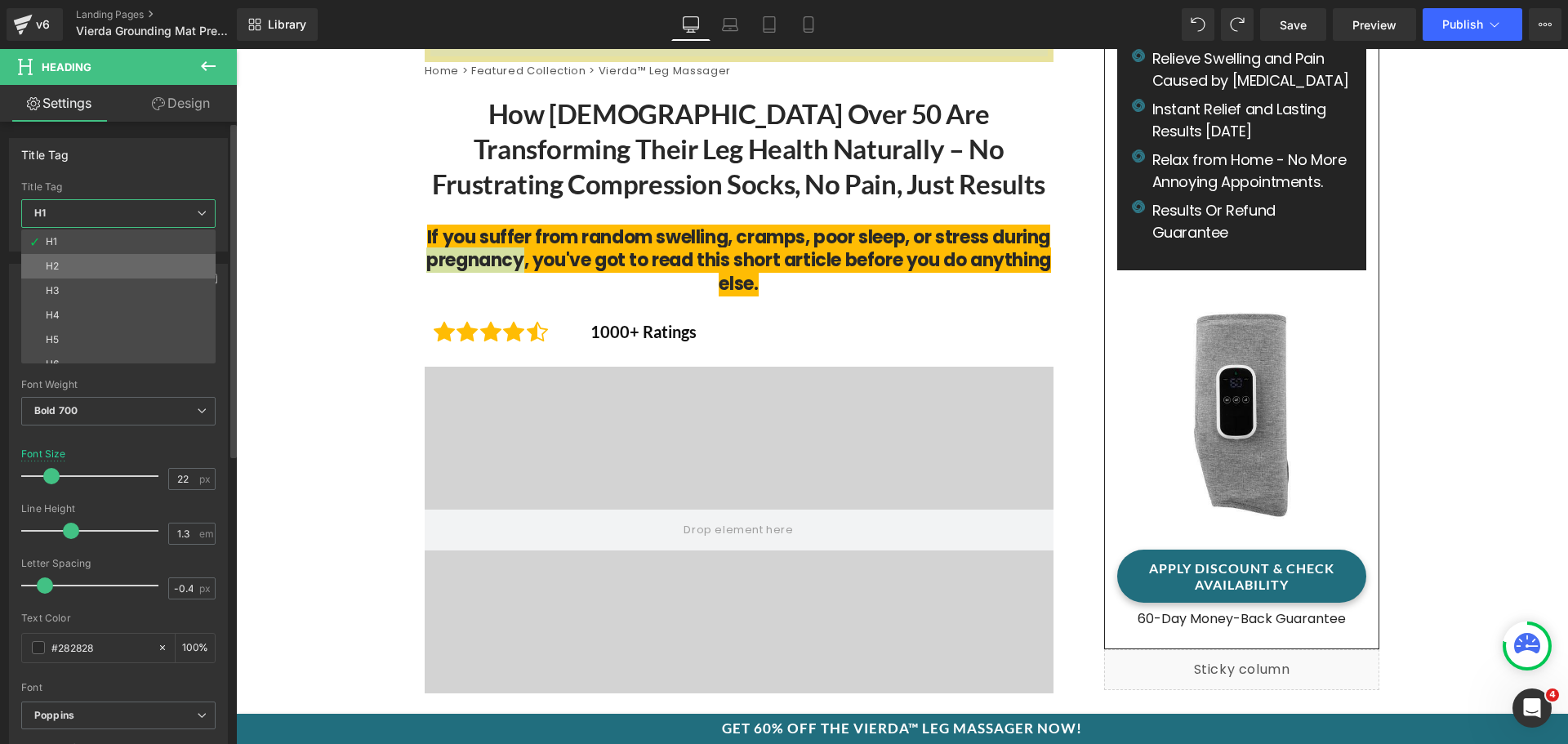
click at [96, 265] on li "H2" at bounding box center [122, 265] width 201 height 24
type input "26.4"
type input "1.27"
type input "0.66"
type input "#000000"
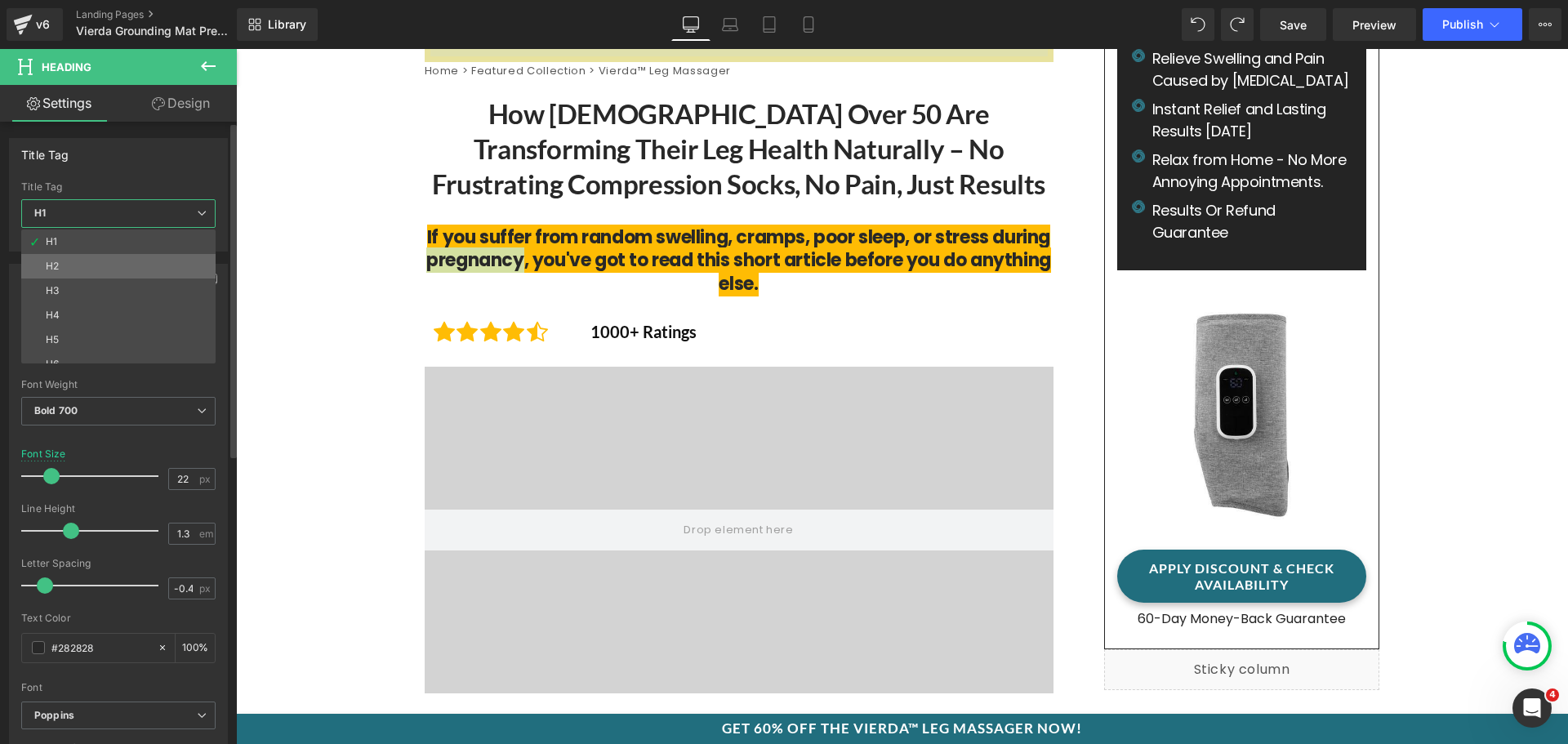
type input "100"
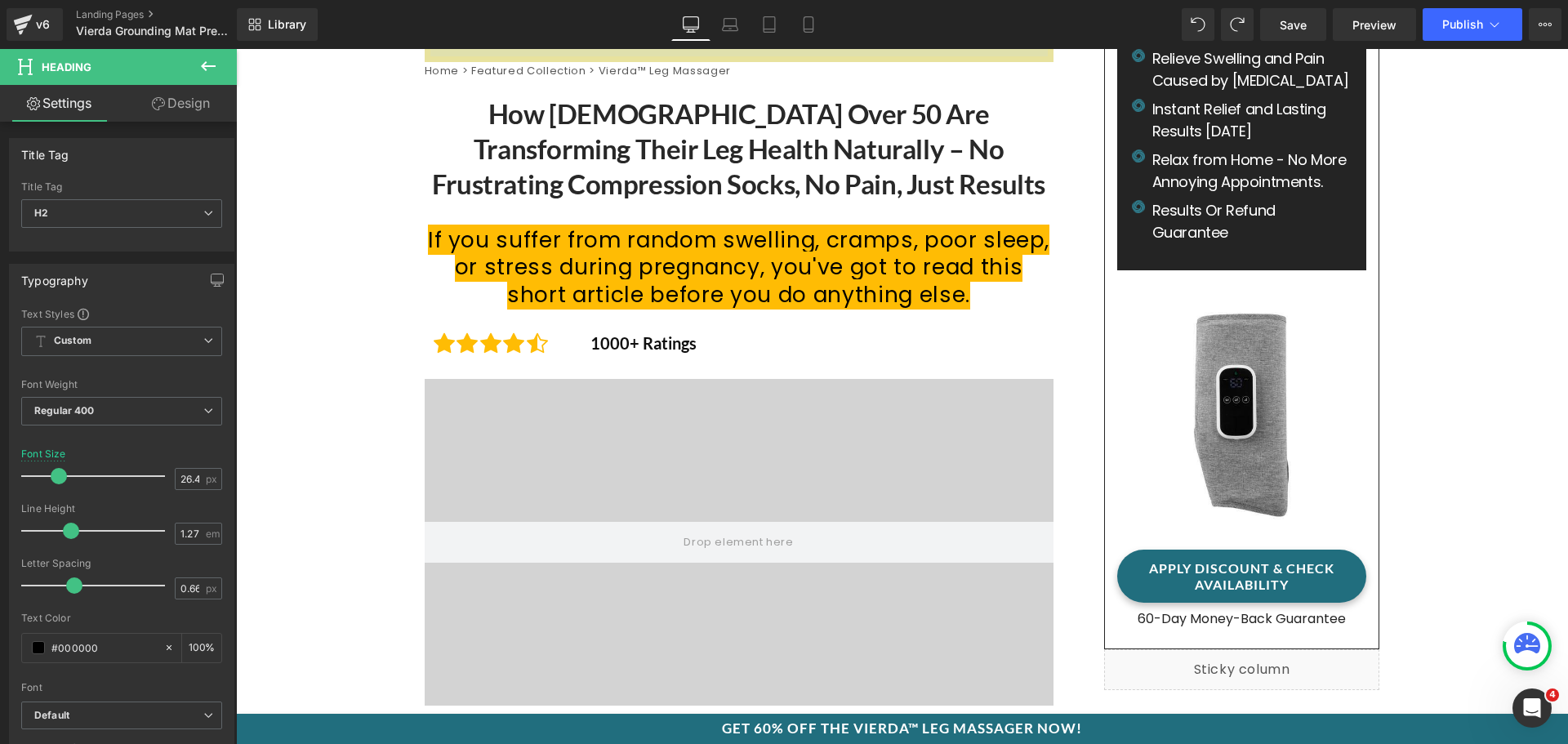
type input "22"
type input "1.3"
type input "-0.4"
type input "#282828"
type input "100"
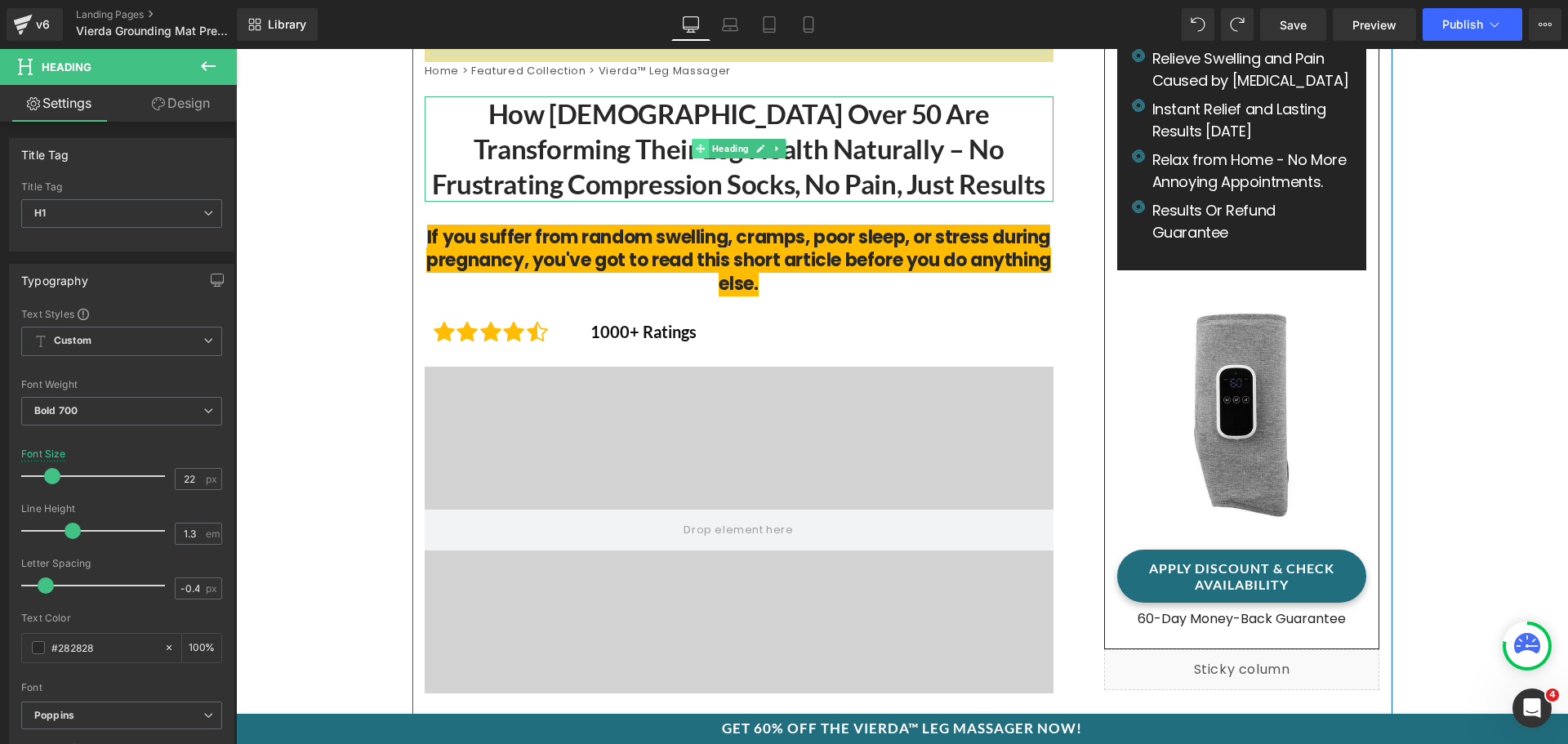
click at [696, 152] on icon at bounding box center [700, 148] width 9 height 10
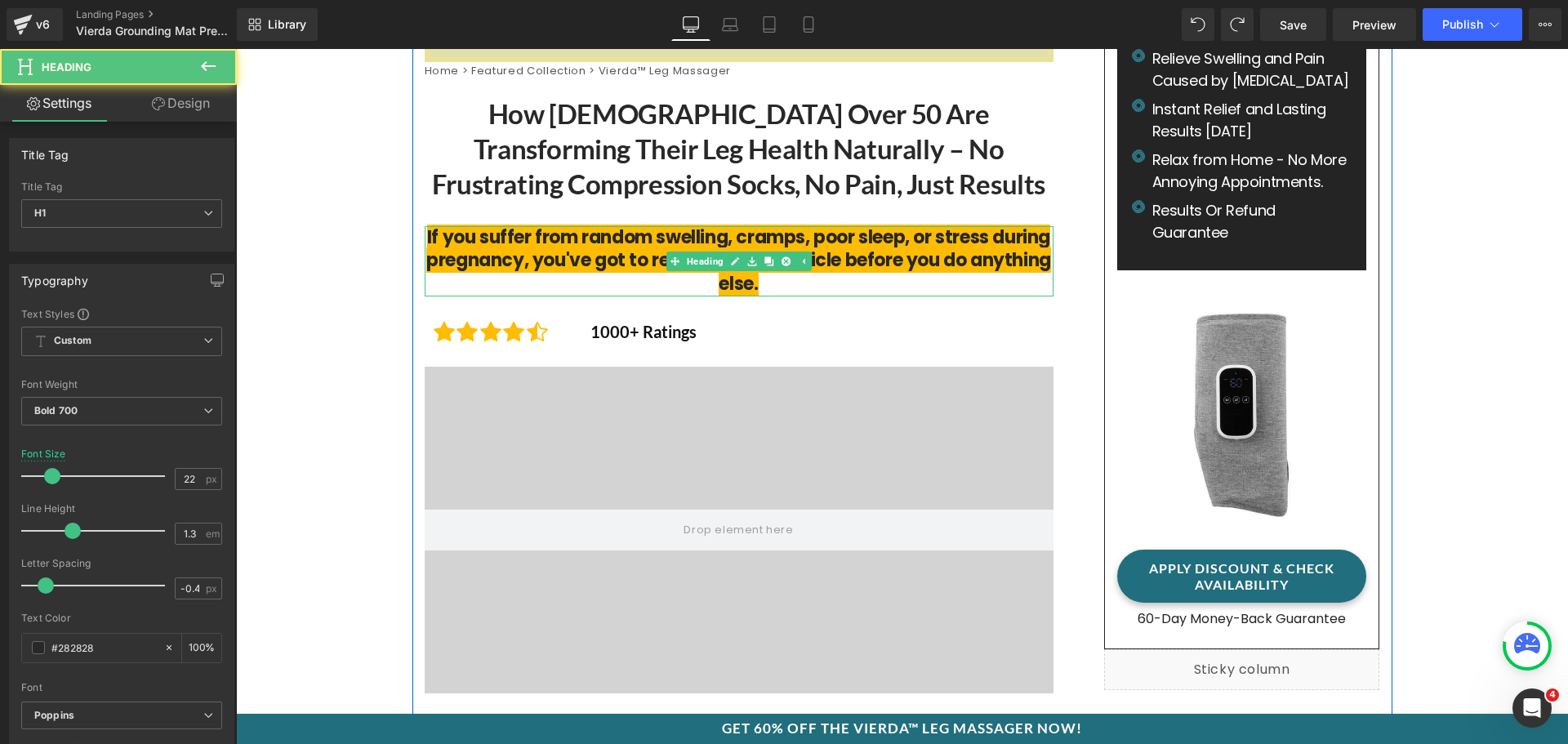
click at [567, 266] on span "If you suffer from random swelling, cramps, poor sleep, or stress during pregna…" at bounding box center [738, 261] width 625 height 72
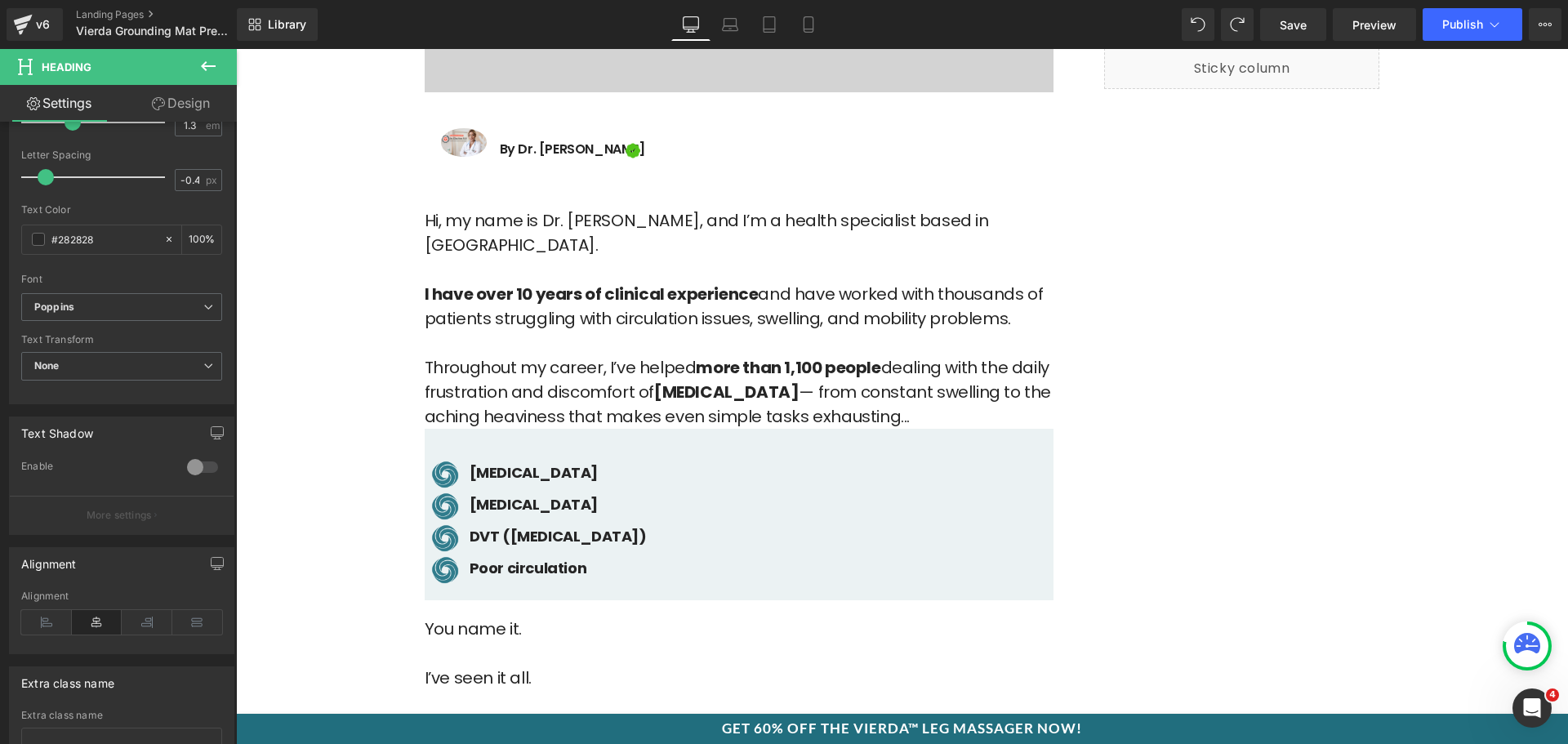
scroll to position [654, 0]
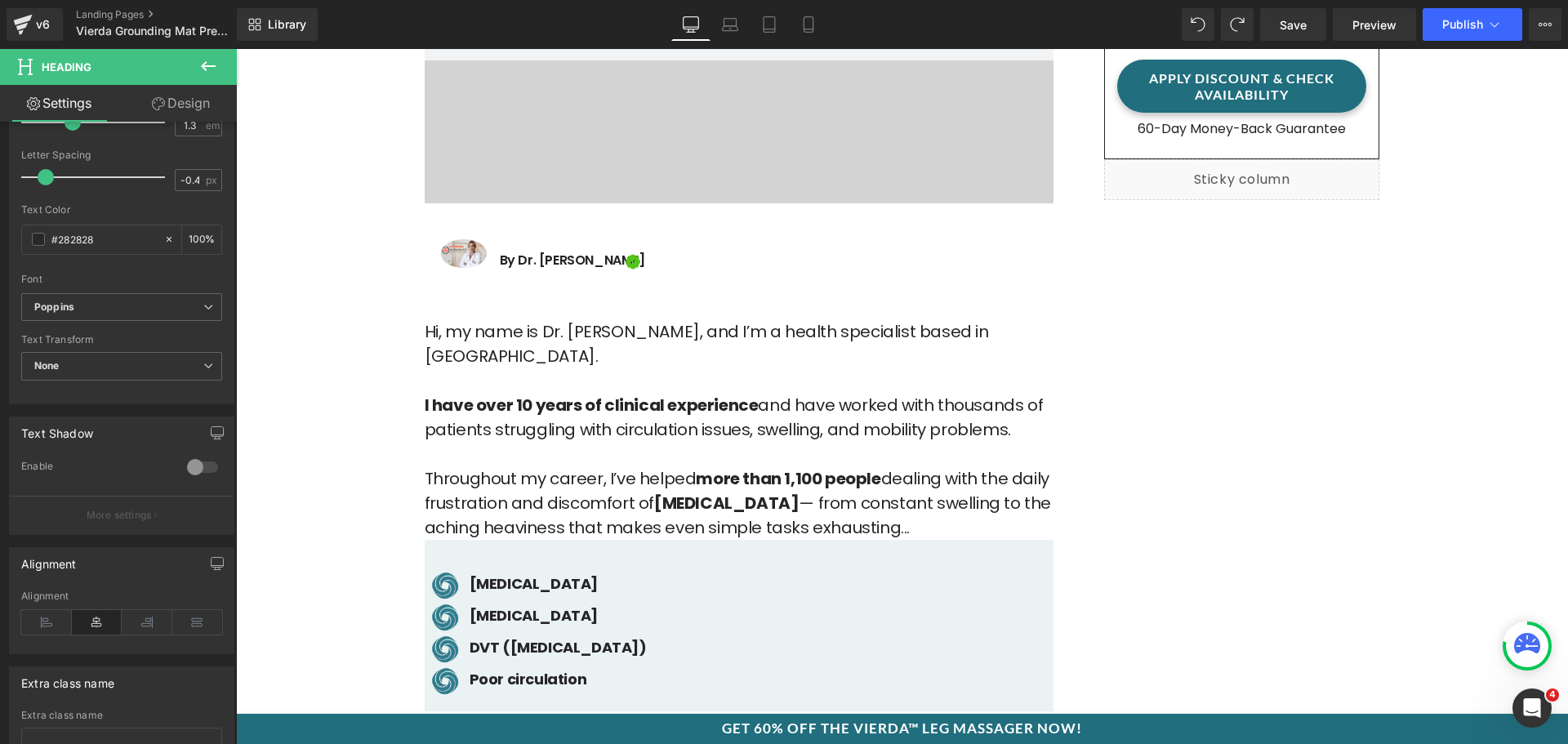
click at [566, 325] on p "Hi, my name is Dr. Gina, and I’m a health specialist based in Manchester. I hav…" at bounding box center [738, 429] width 628 height 220
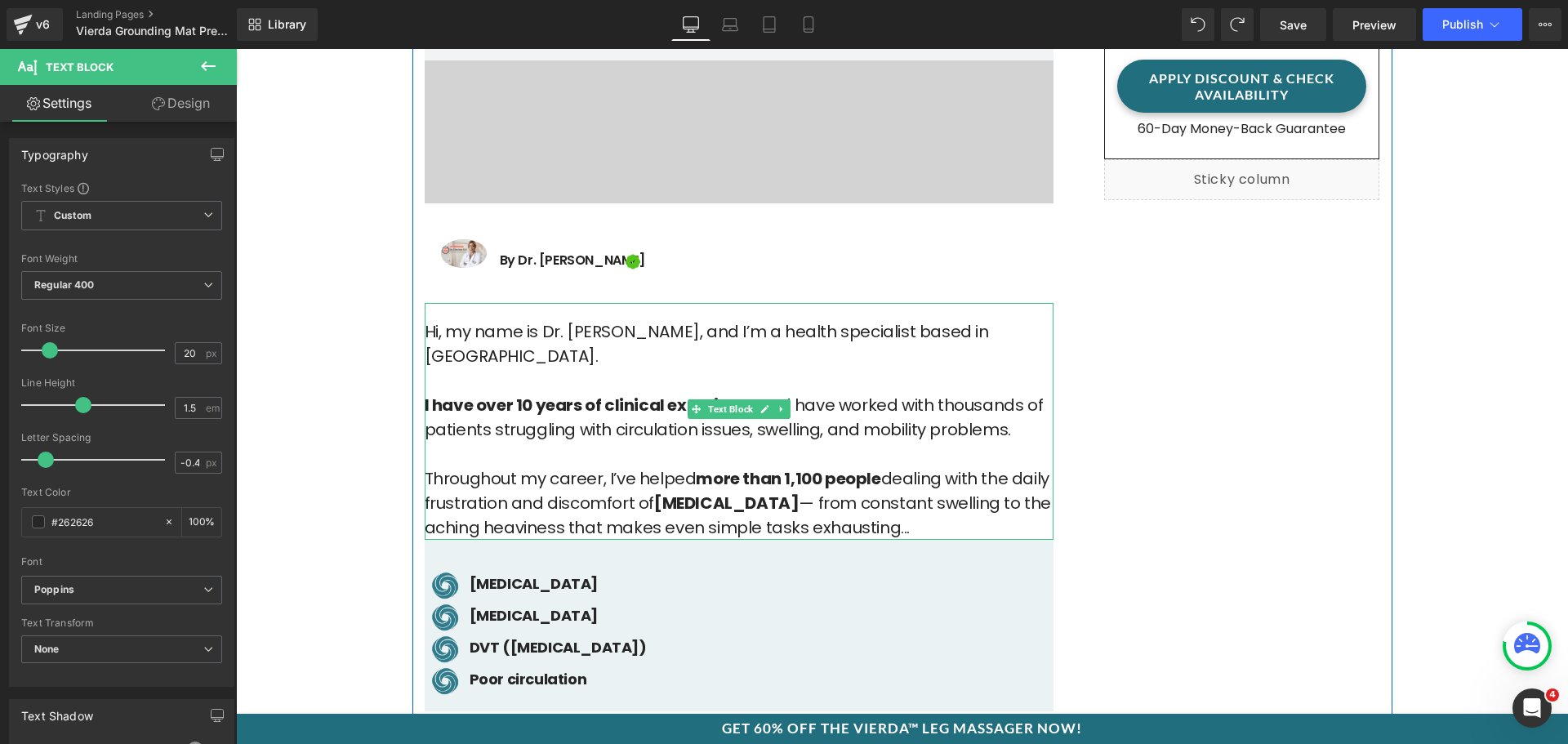
click at [561, 429] on p "Hi, my name is Dr. Gina, and I’m a health specialist based in Manchester. I hav…" at bounding box center [738, 429] width 628 height 220
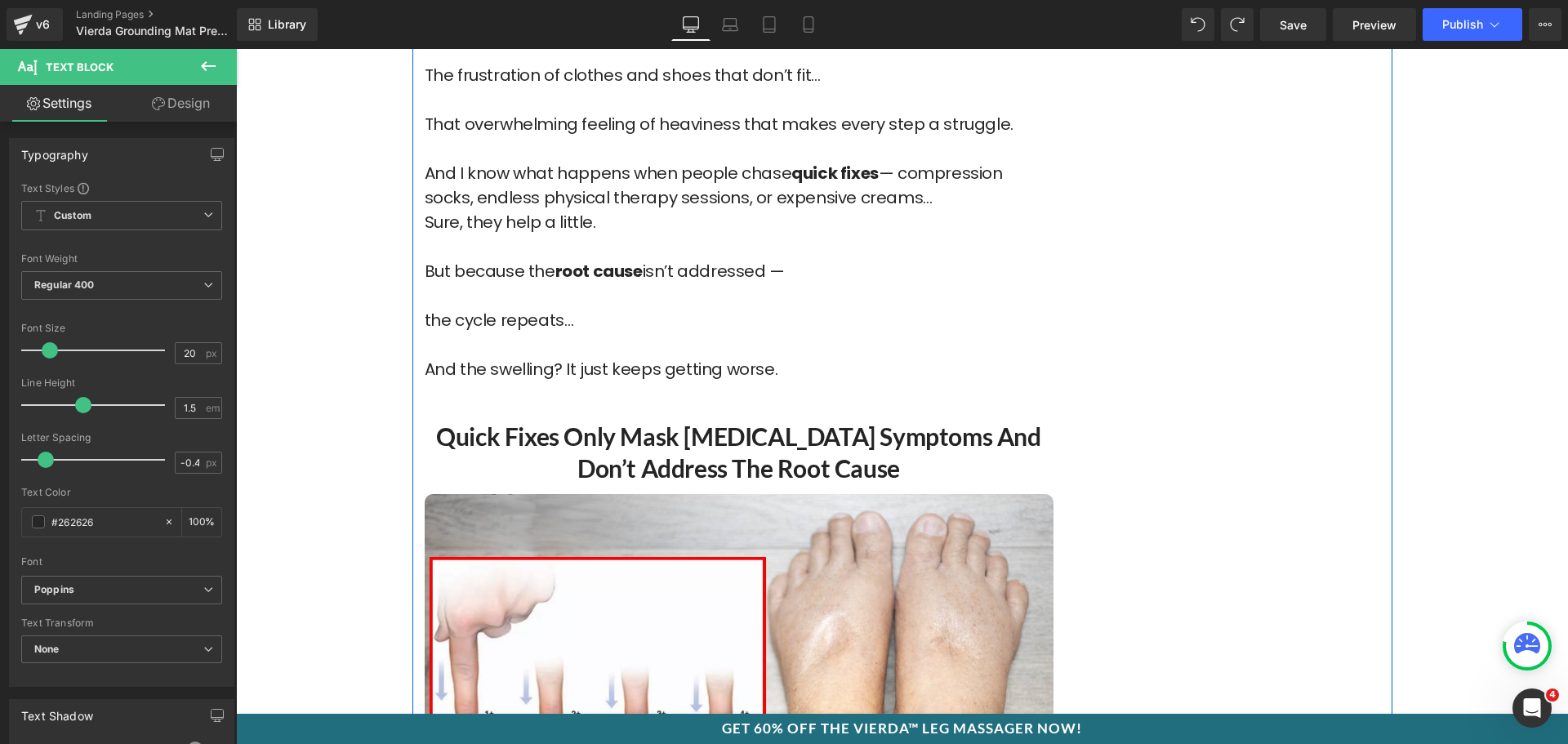
scroll to position [1553, 0]
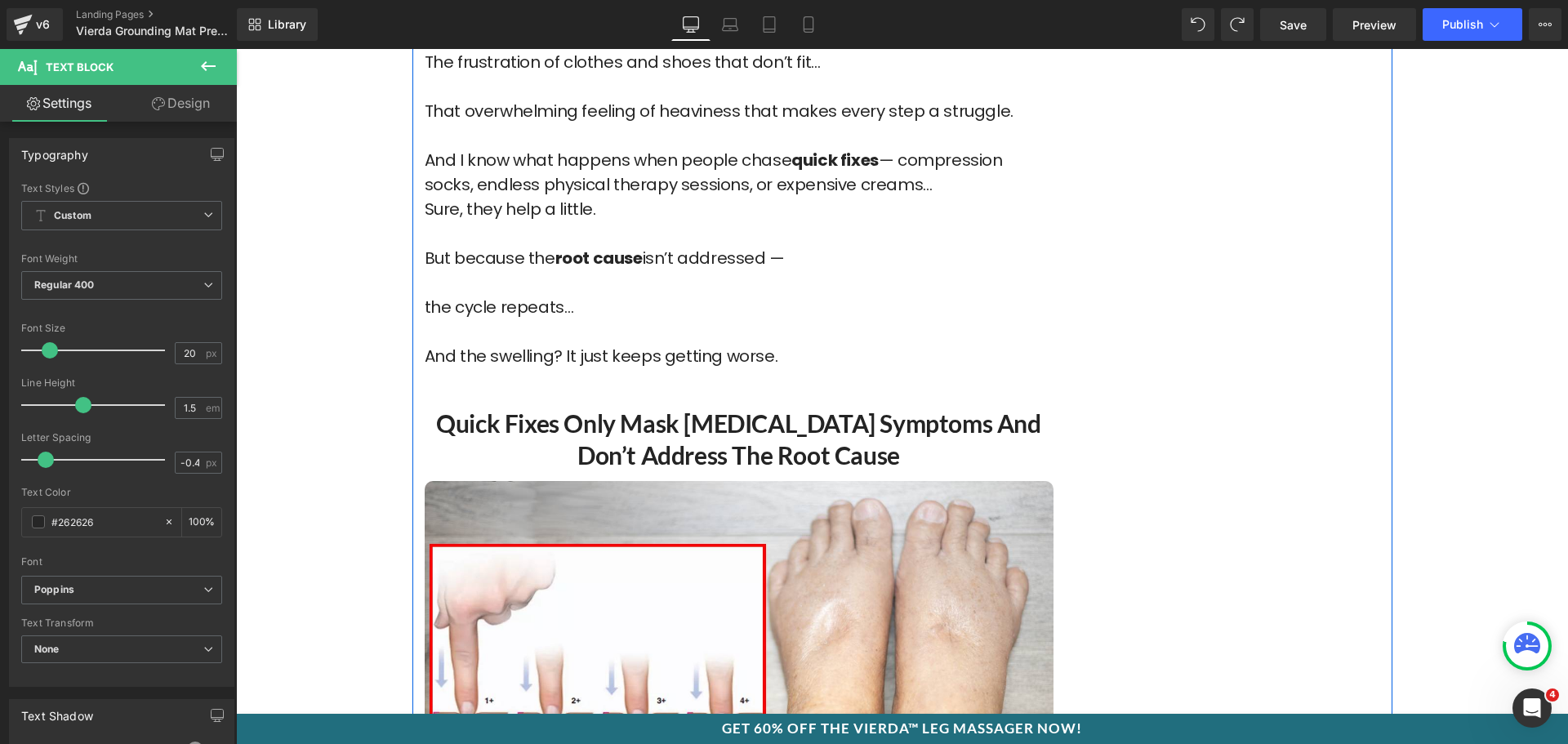
click at [539, 408] on h2 "Quick Fixes Only Mask [MEDICAL_DATA] Symptoms and Don’t Address the Root Cause" at bounding box center [738, 439] width 628 height 64
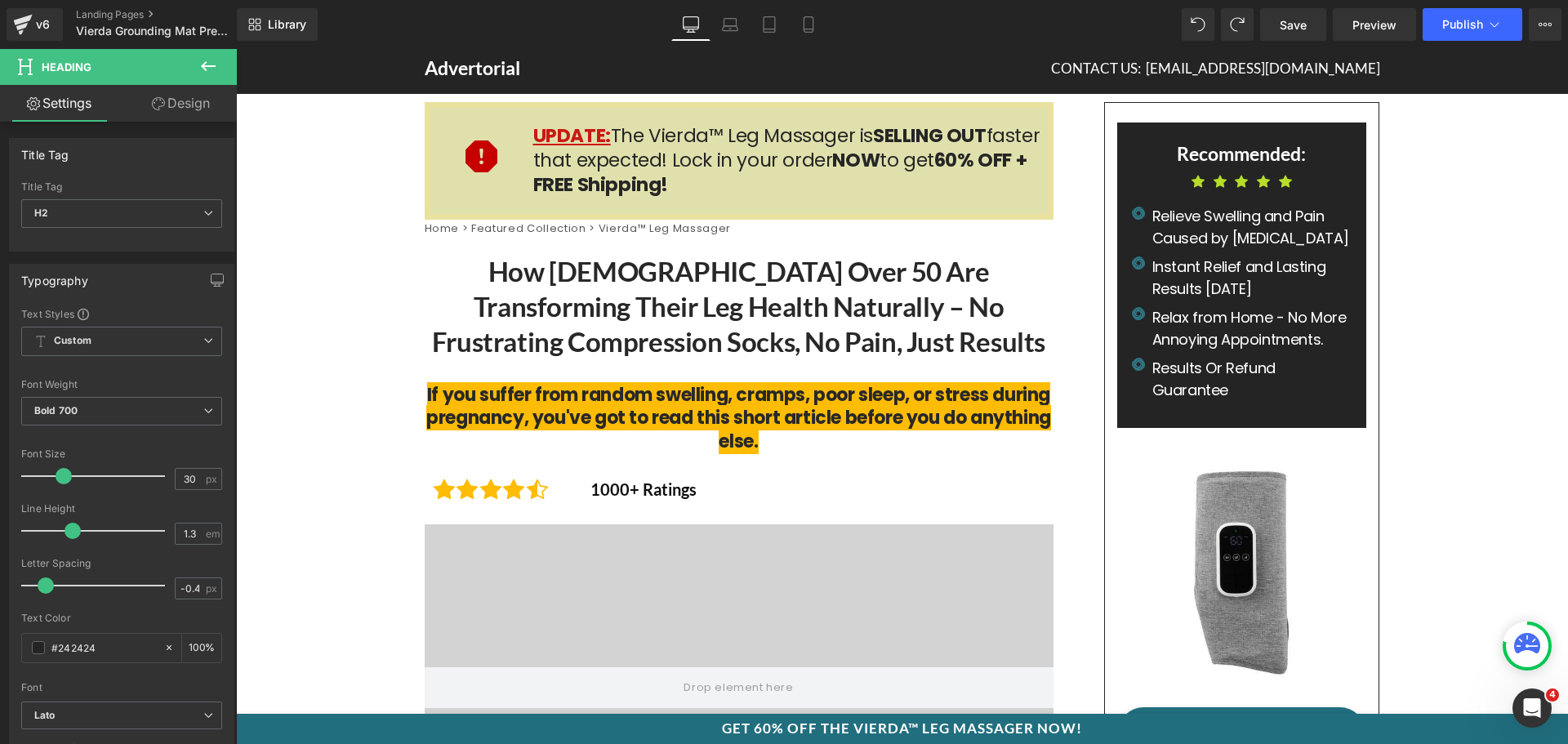
scroll to position [0, 0]
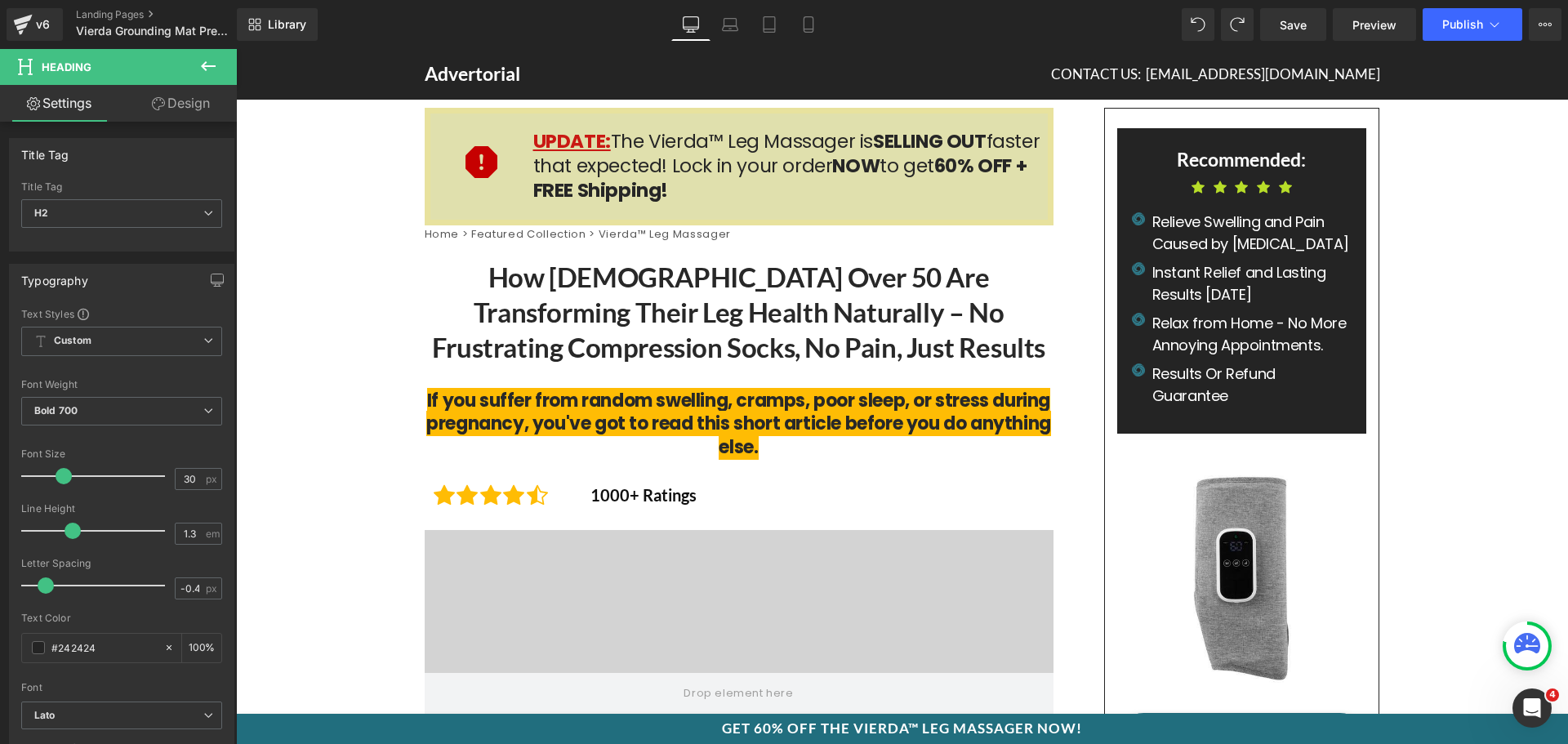
click at [656, 321] on h1 "How [DEMOGRAPHIC_DATA] Over 50 Are Transforming Their Leg Health Naturally – No…" at bounding box center [738, 312] width 628 height 105
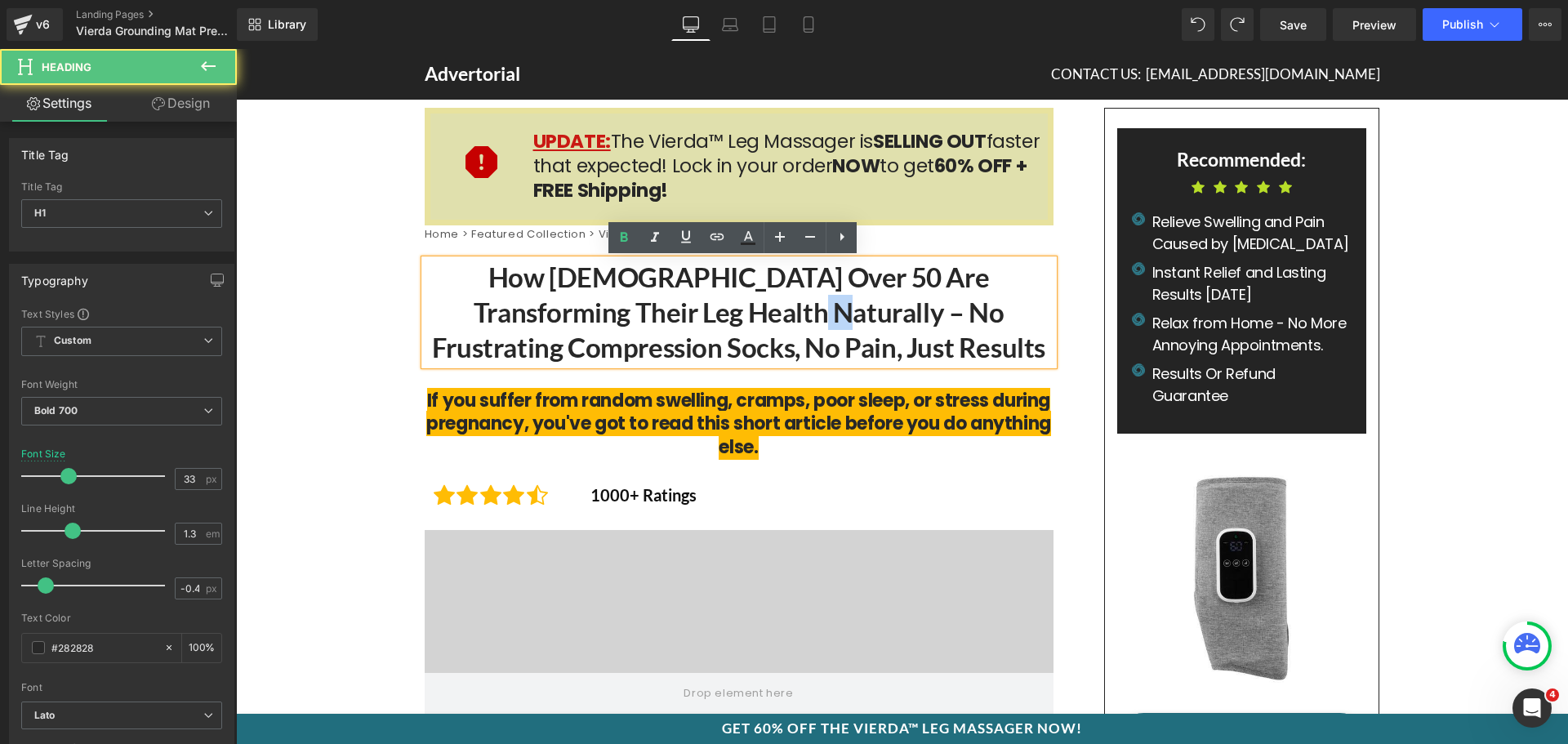
click at [656, 321] on h1 "How [DEMOGRAPHIC_DATA] Over 50 Are Transforming Their Leg Health Naturally – No…" at bounding box center [738, 312] width 628 height 105
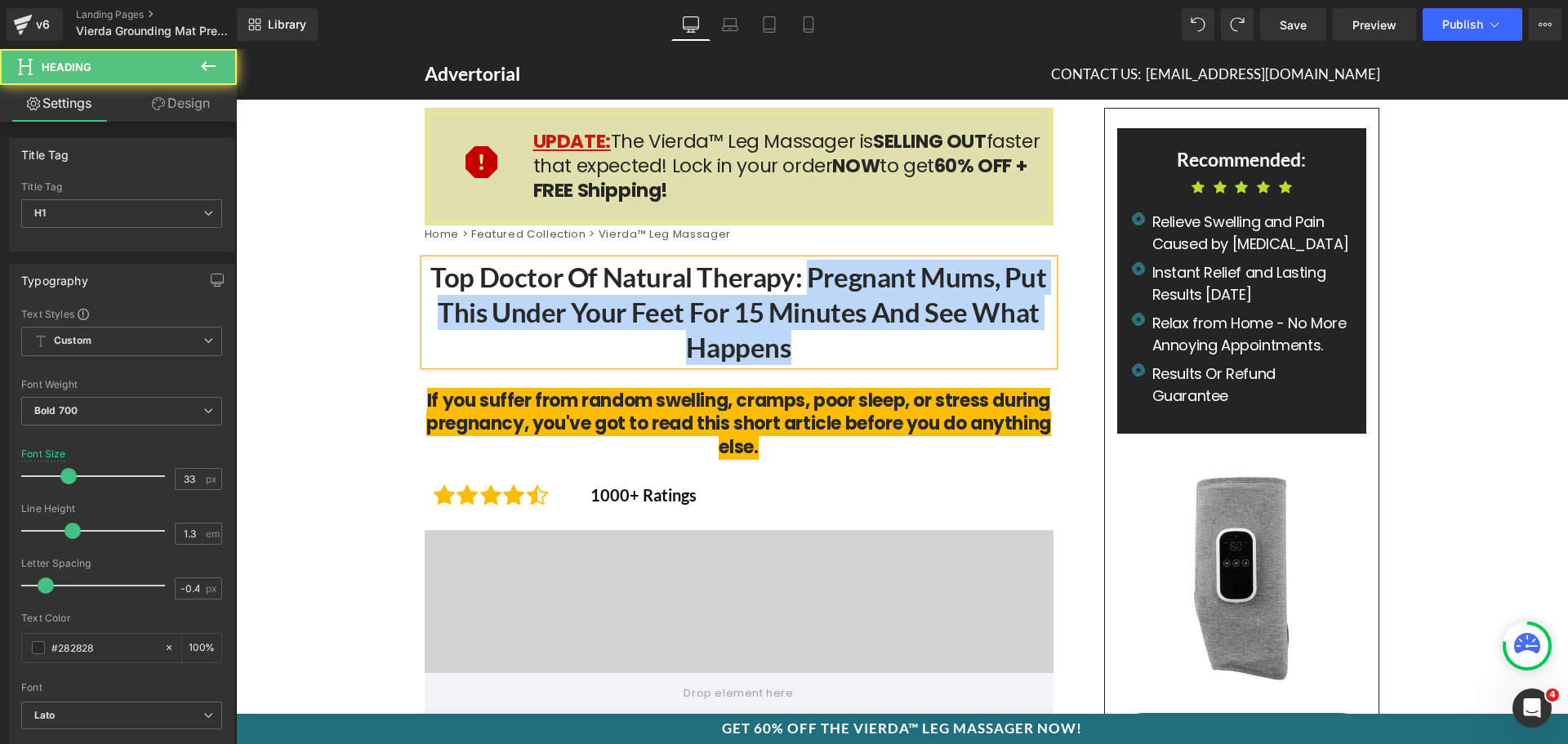
drag, startPoint x: 798, startPoint y: 278, endPoint x: 833, endPoint y: 336, distance: 67.7
click at [833, 336] on h1 "Top Doctor of Natural Therapy: Pregnant Mums, Put This Under Your Feet for 15 M…" at bounding box center [738, 312] width 628 height 105
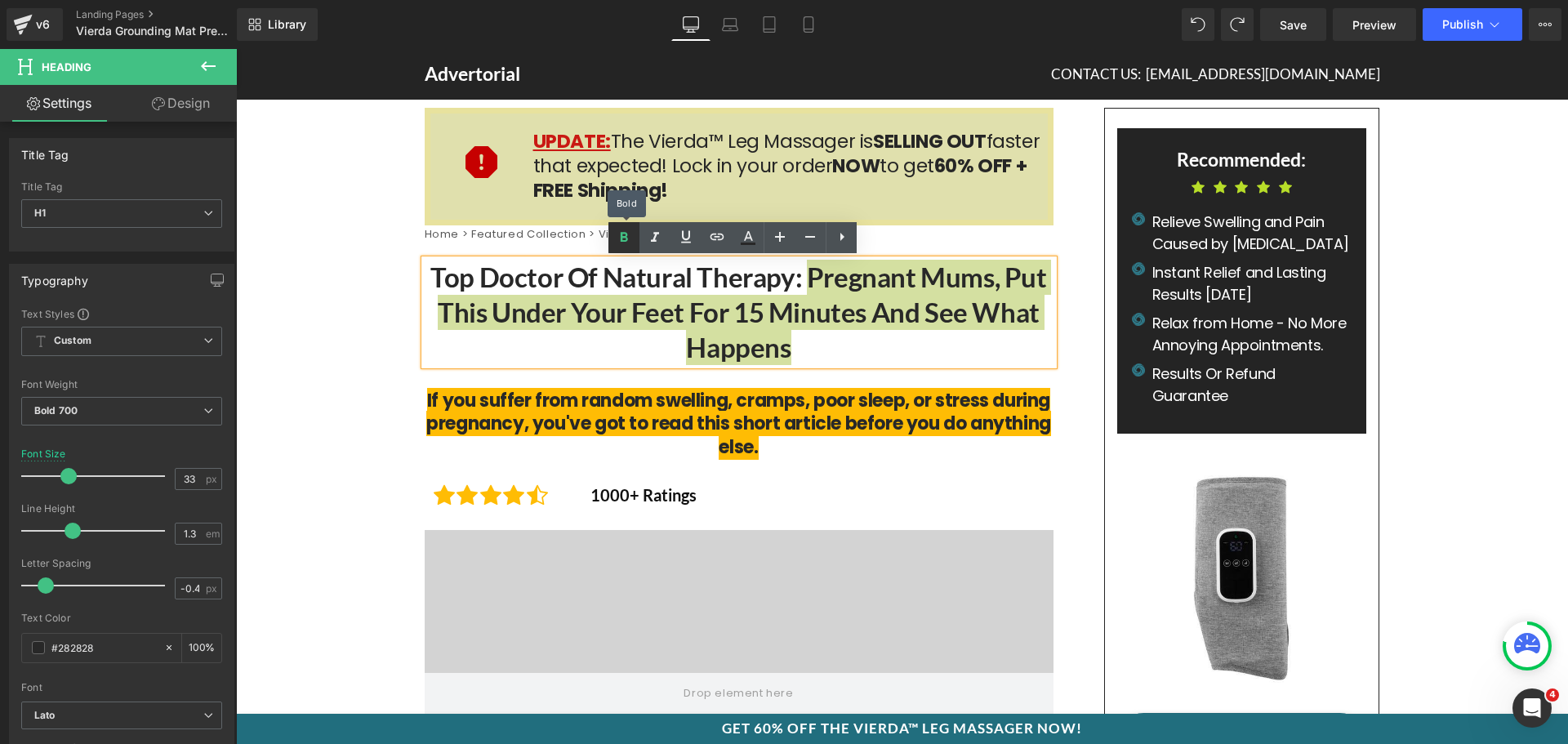
click at [0, 0] on icon at bounding box center [0, 0] width 0 height 0
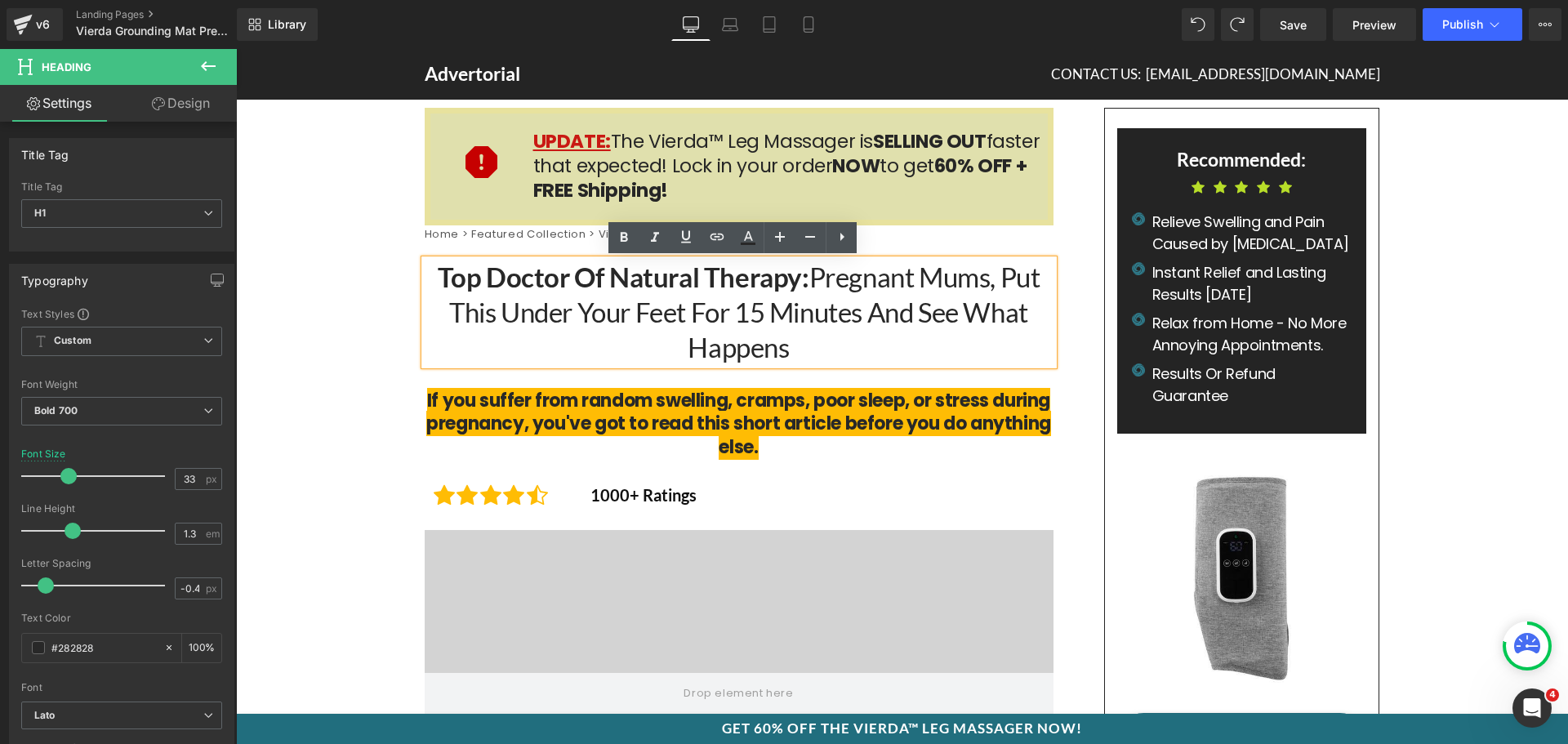
click at [886, 309] on span "Pregnant Mums, Put This Under Your Feet for 15 Minutes and See What Happens" at bounding box center [744, 312] width 591 height 103
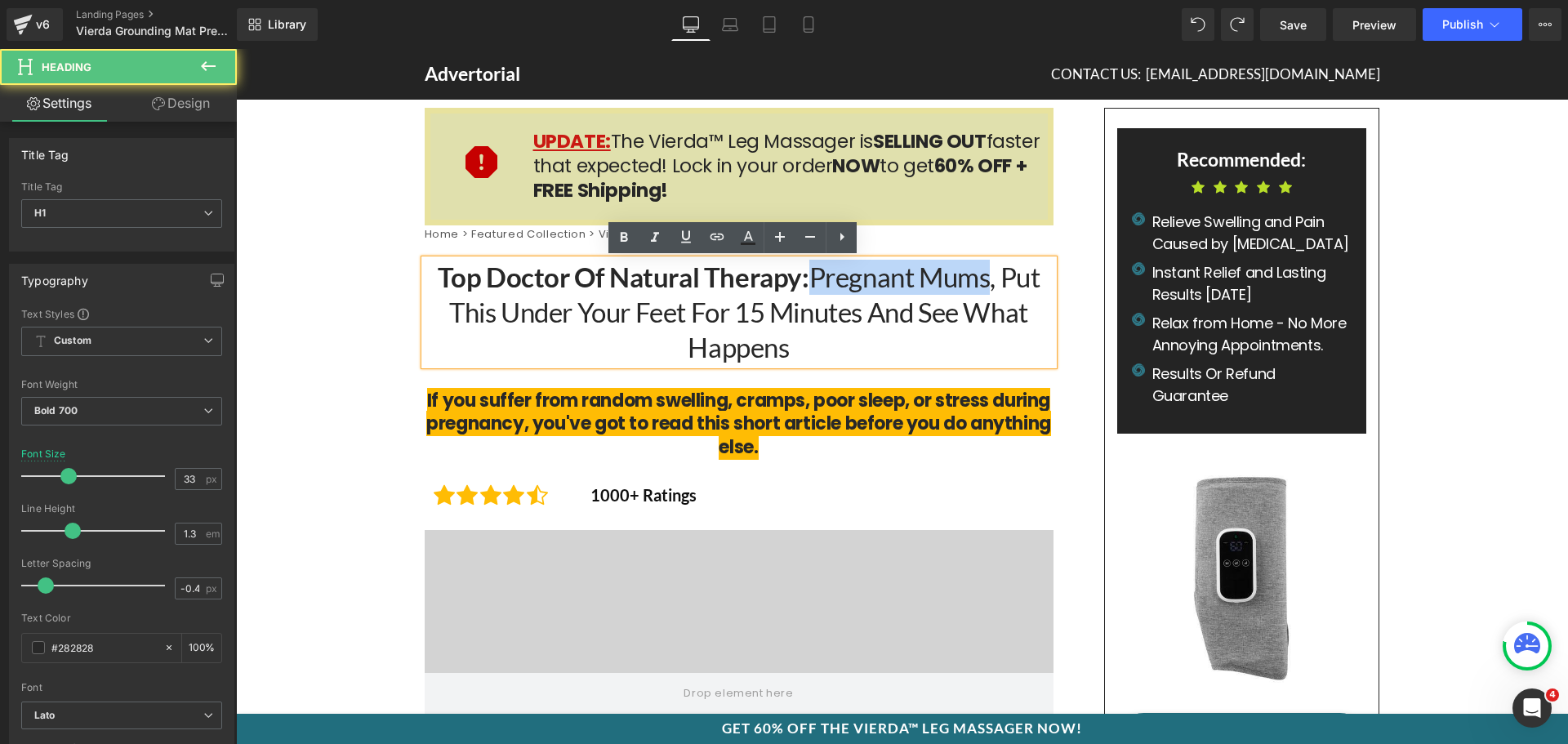
drag, startPoint x: 858, startPoint y: 277, endPoint x: 984, endPoint y: 280, distance: 126.0
click at [984, 280] on span "Pregnant Mums, Put This Under Your Feet for 15 Minutes and See What Happens" at bounding box center [744, 312] width 591 height 103
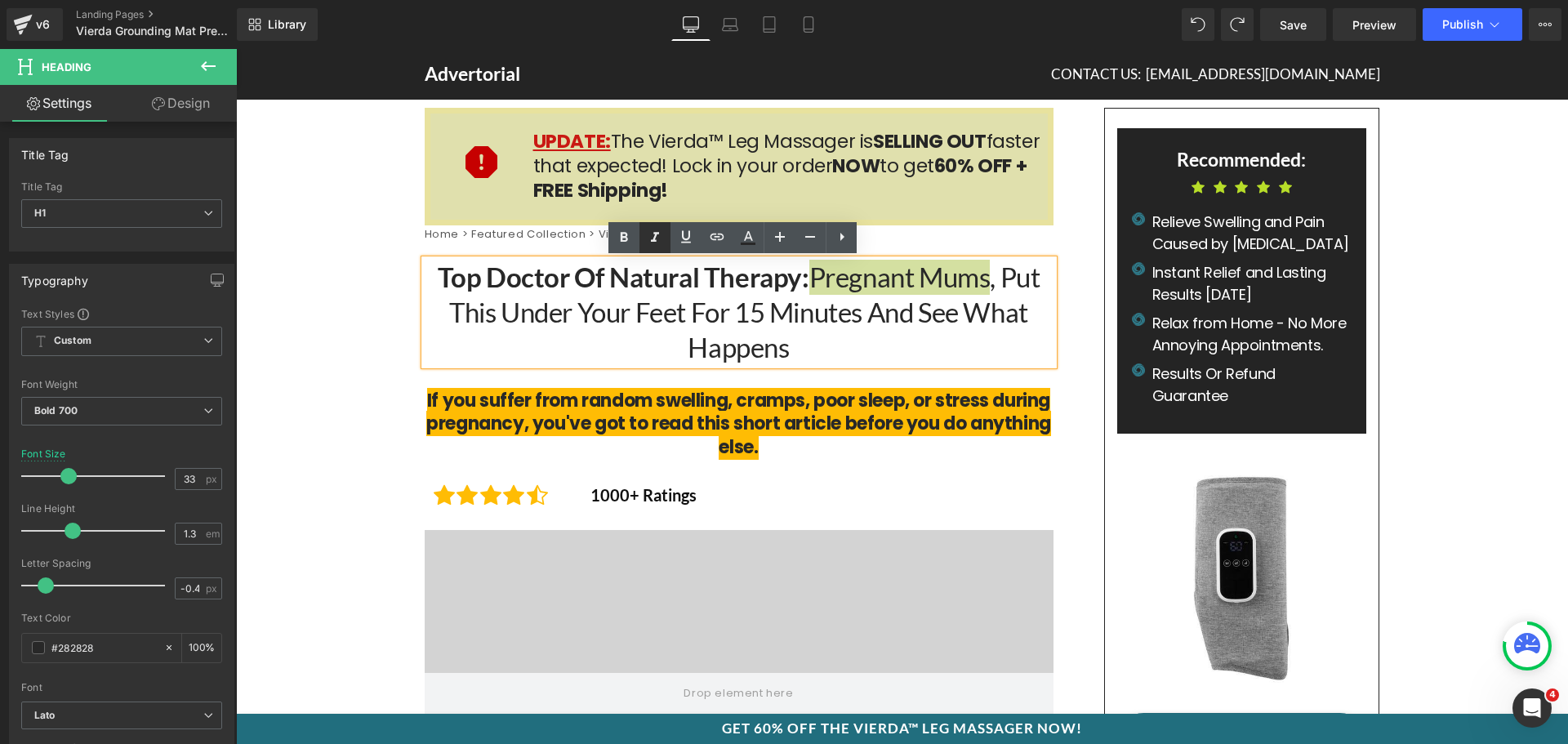
click at [209, 443] on icon at bounding box center [204, 447] width 9 height 10
click at [212, 438] on icon at bounding box center [203, 448] width 17 height 20
click at [688, 237] on icon at bounding box center [686, 238] width 20 height 20
click at [965, 312] on span "Pregnant Mums , Put This Under Your Feet for 15 Minutes and See What Happens" at bounding box center [744, 312] width 591 height 103
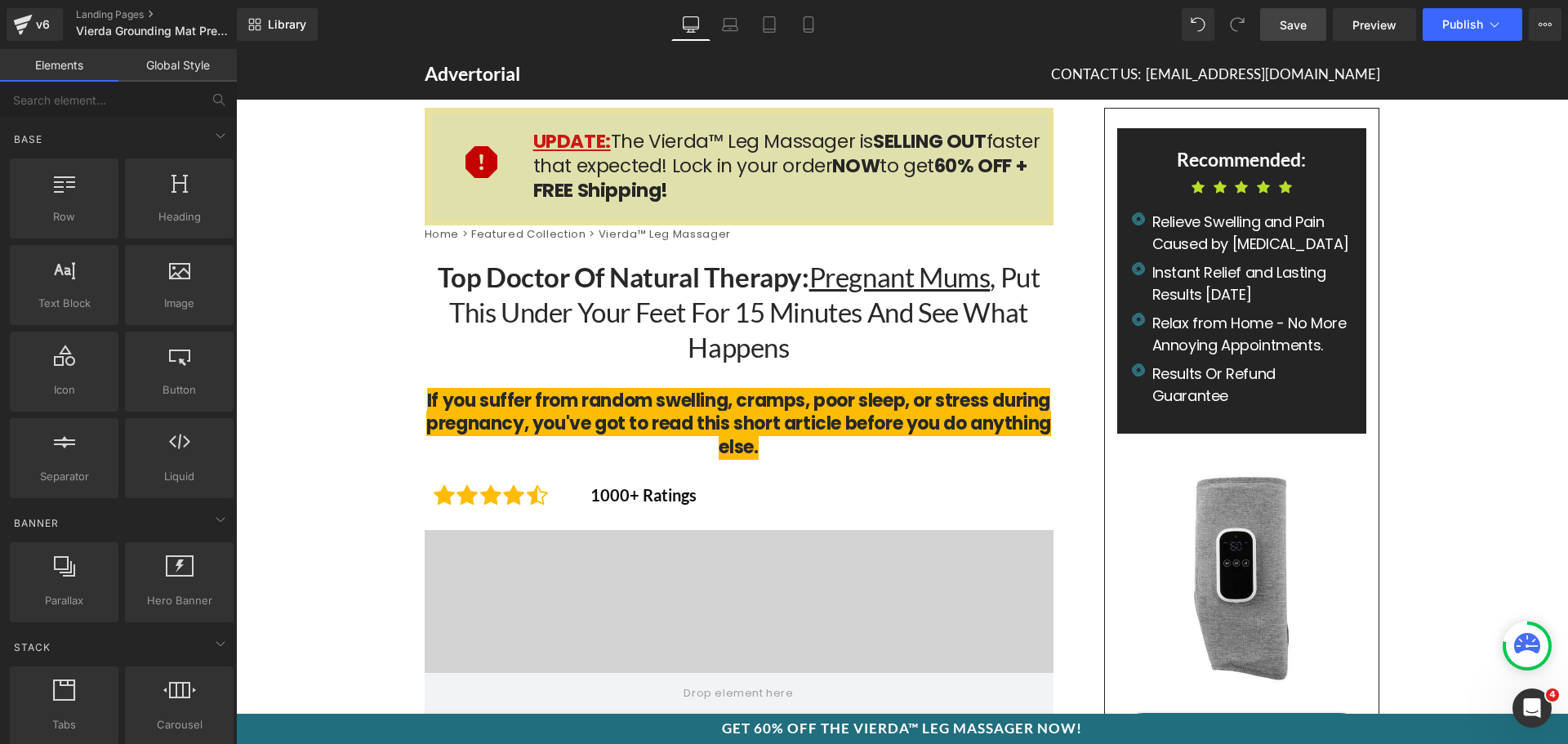
click at [1296, 19] on span "Save" at bounding box center [1293, 24] width 27 height 17
click at [657, 307] on span "Pregnant Mums , Put This Under Your Feet for 15 Minutes and See What Happens" at bounding box center [744, 312] width 591 height 103
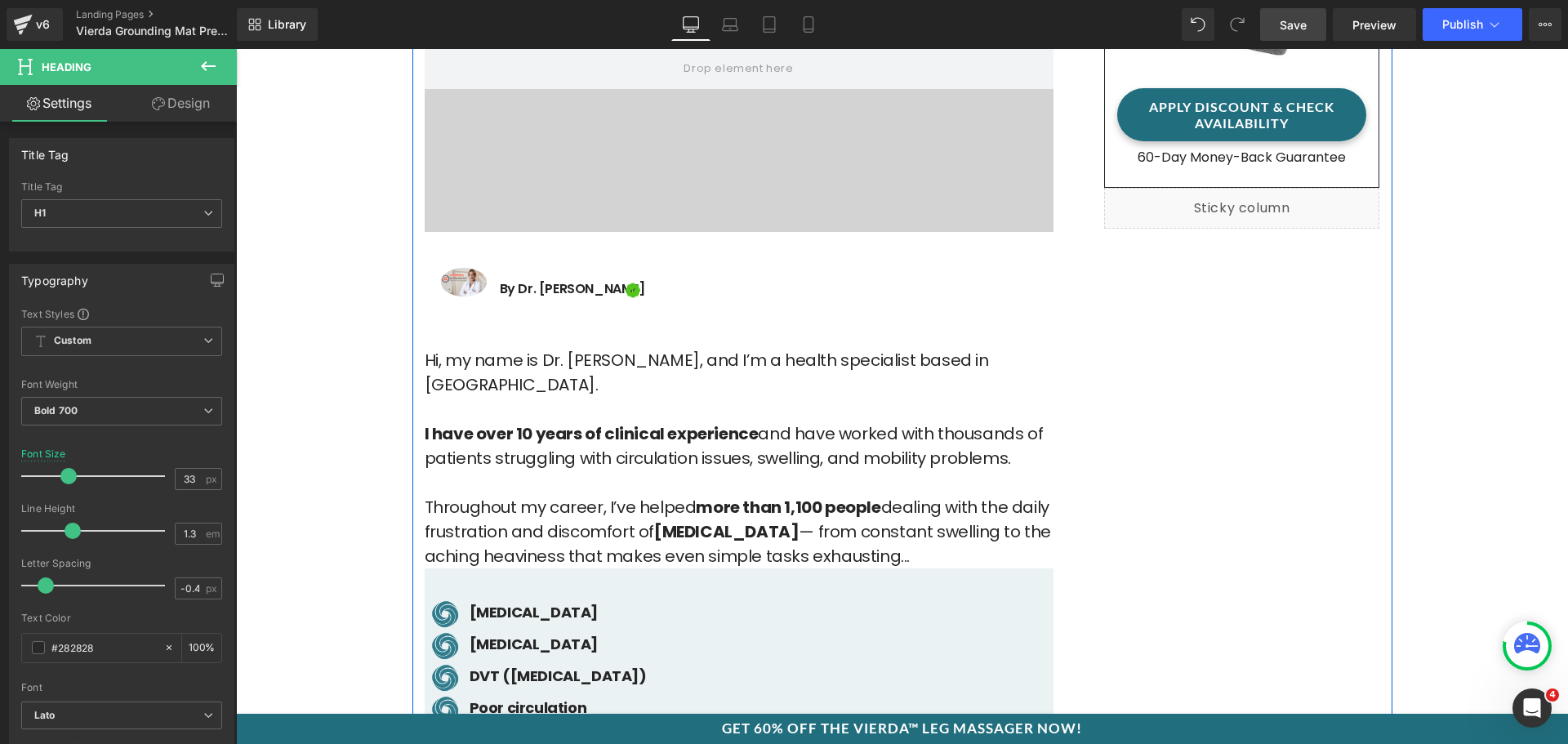
scroll to position [654, 0]
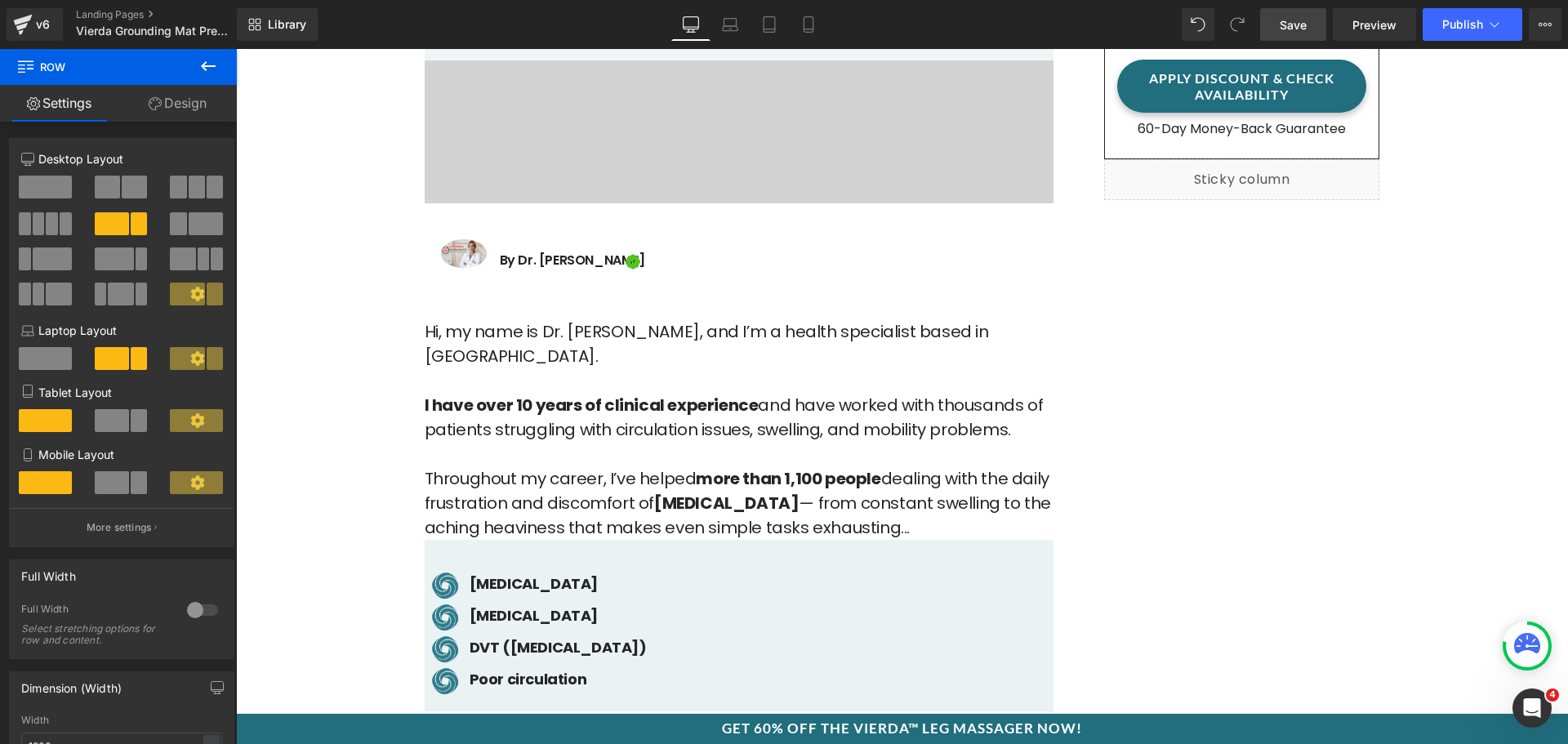
click at [507, 394] on strong "I have over 10 years of clinical experience" at bounding box center [591, 405] width 334 height 22
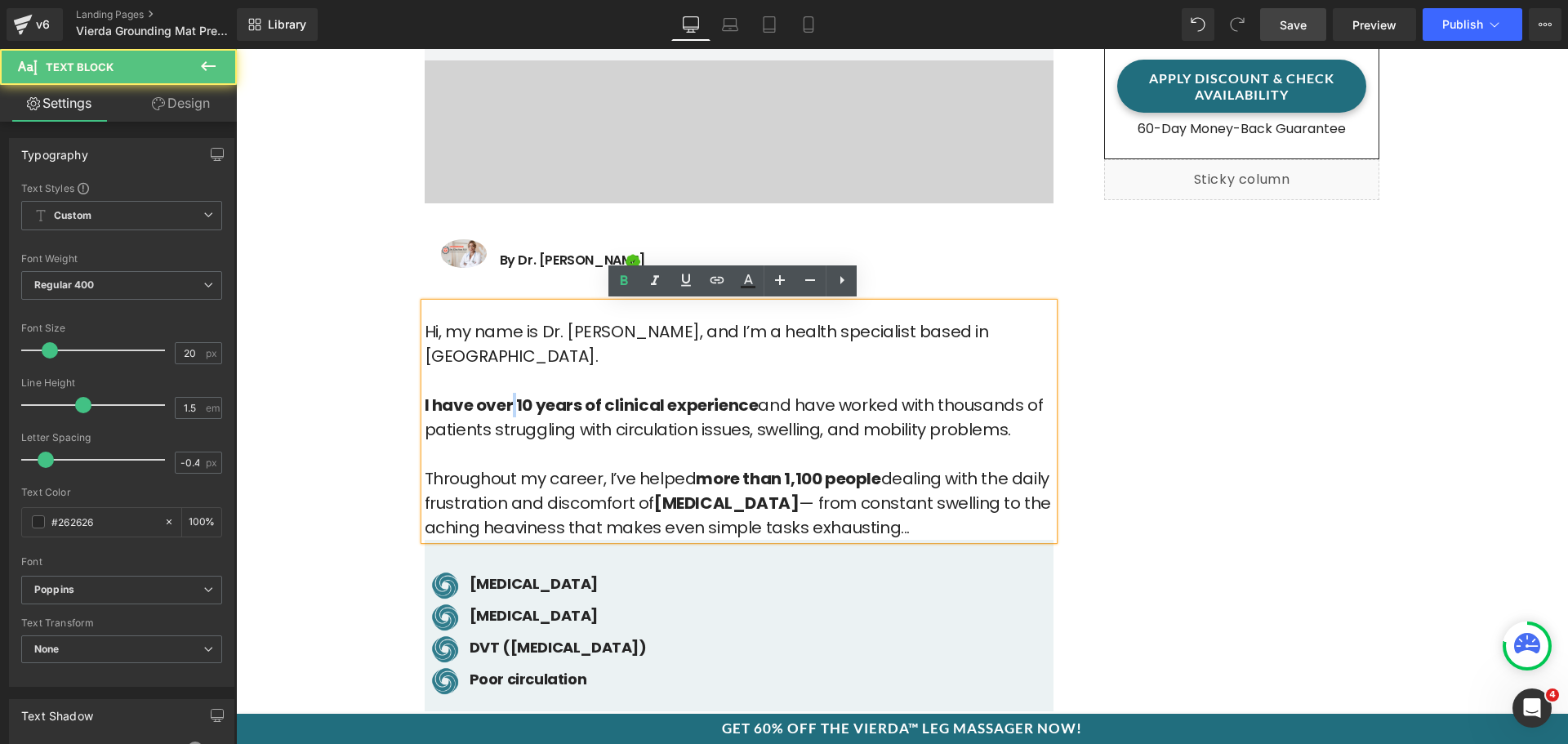
click at [507, 394] on strong "I have over 10 years of clinical experience" at bounding box center [591, 405] width 334 height 22
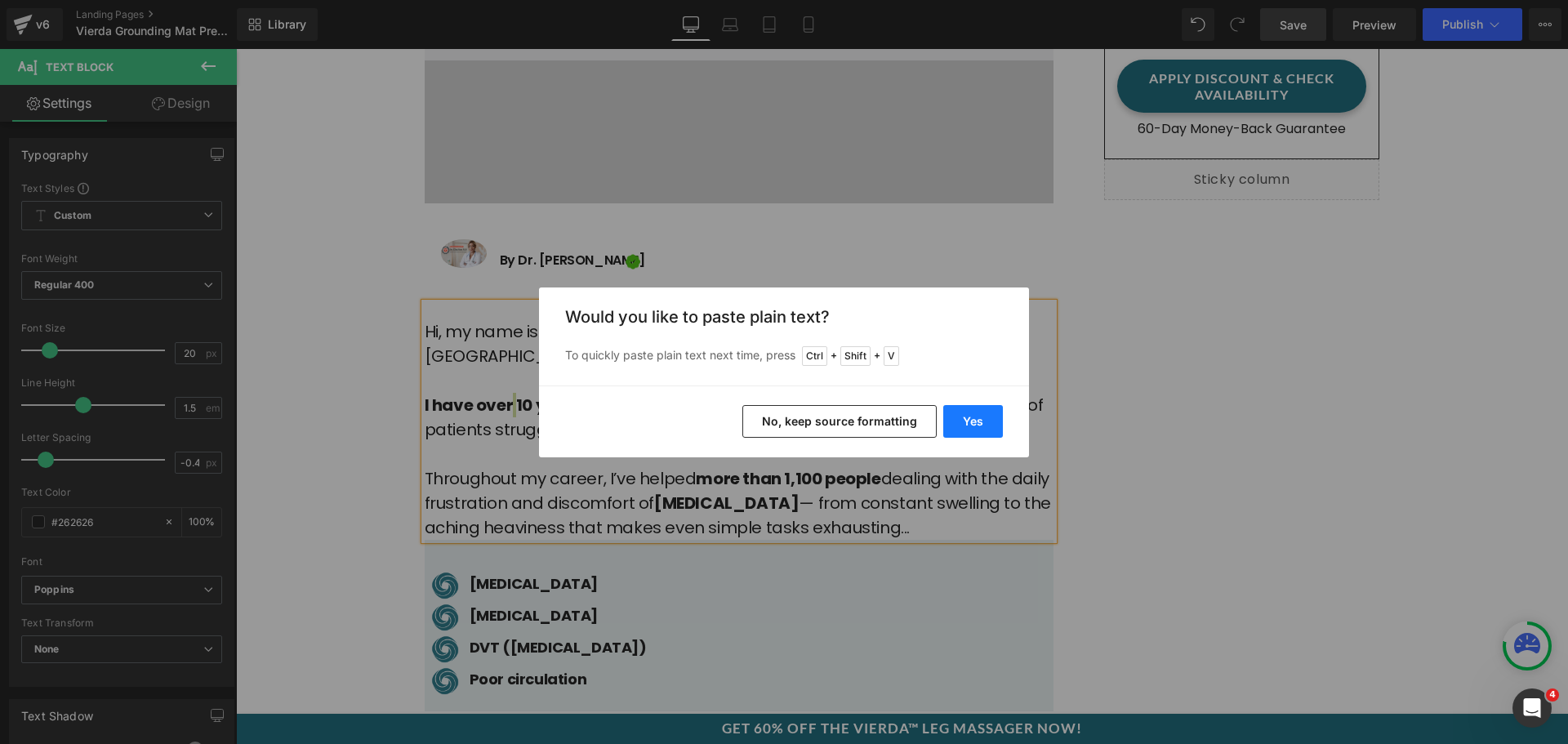
click at [966, 424] on button "Yes" at bounding box center [973, 422] width 59 height 32
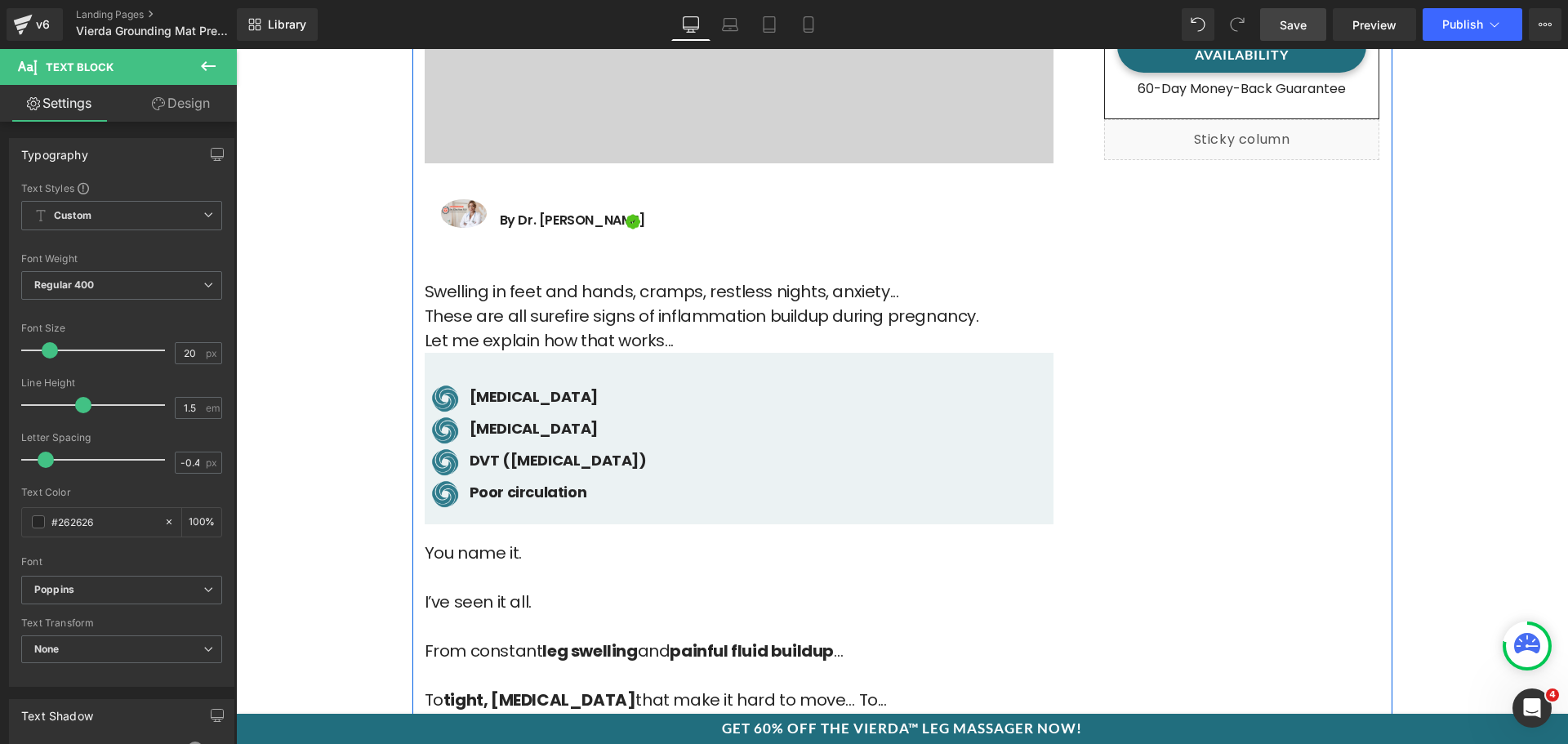
scroll to position [735, 0]
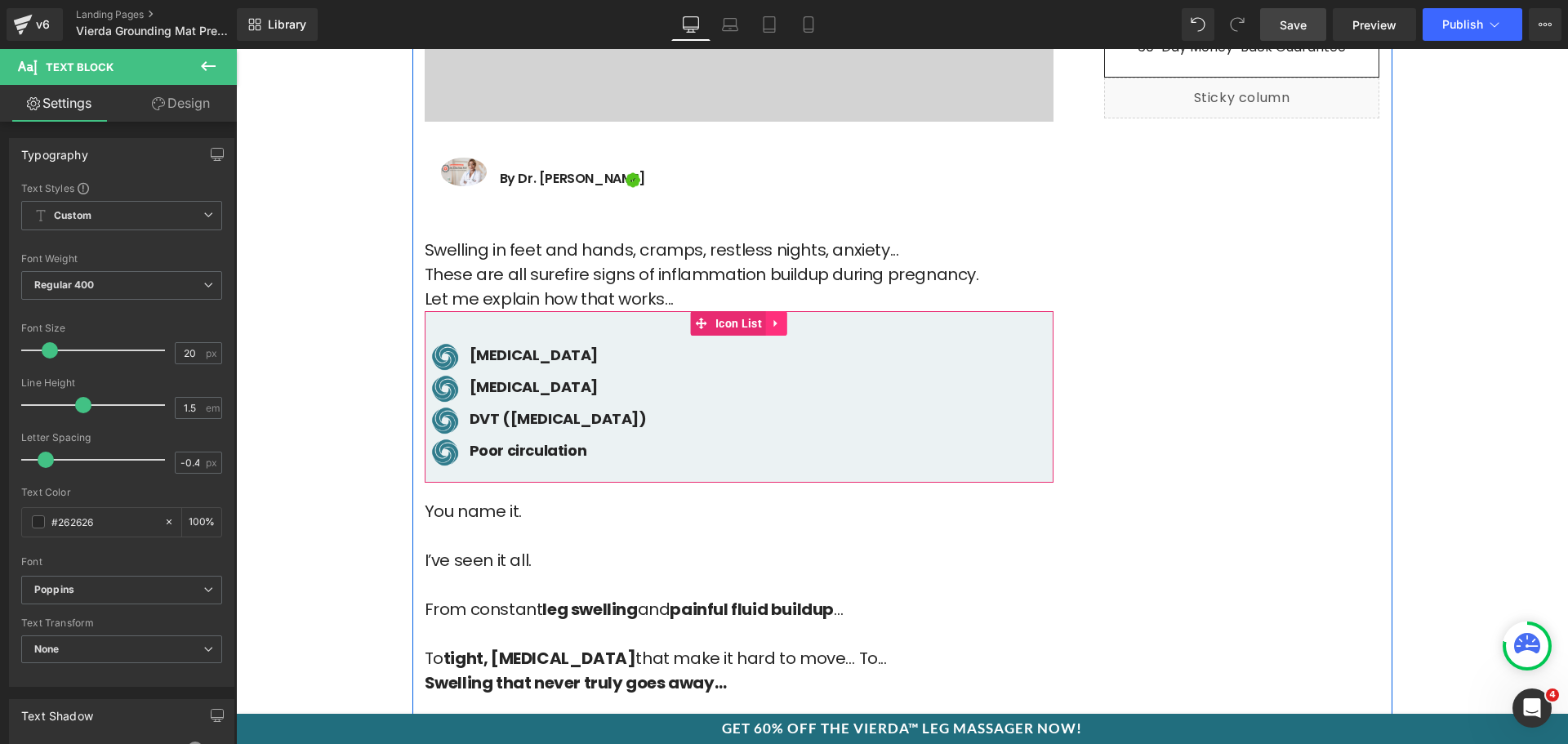
click at [772, 328] on icon at bounding box center [776, 324] width 12 height 13
click at [786, 320] on icon at bounding box center [787, 323] width 12 height 12
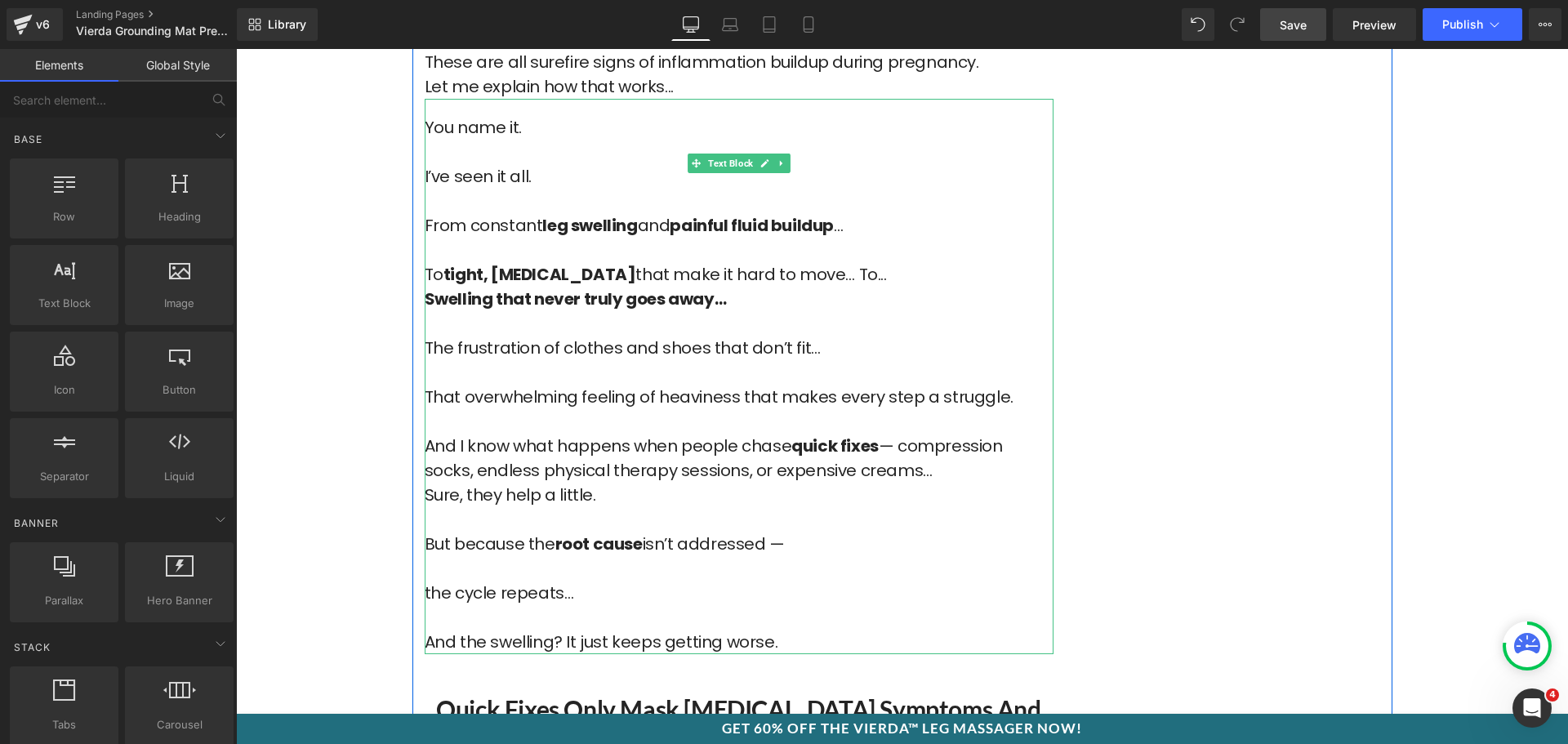
scroll to position [899, 0]
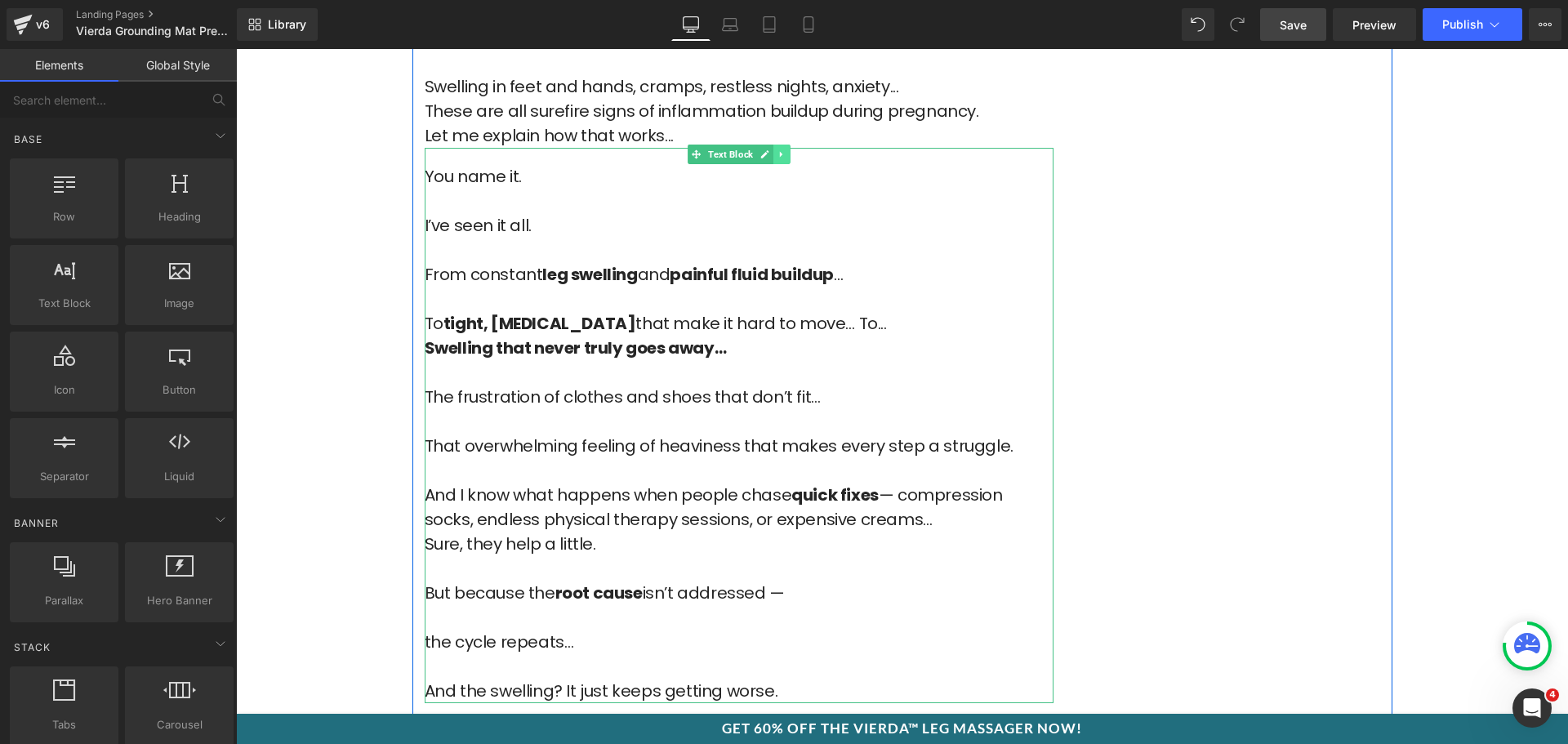
click at [777, 156] on icon at bounding box center [781, 154] width 9 height 10
click at [781, 156] on link at bounding box center [789, 155] width 17 height 20
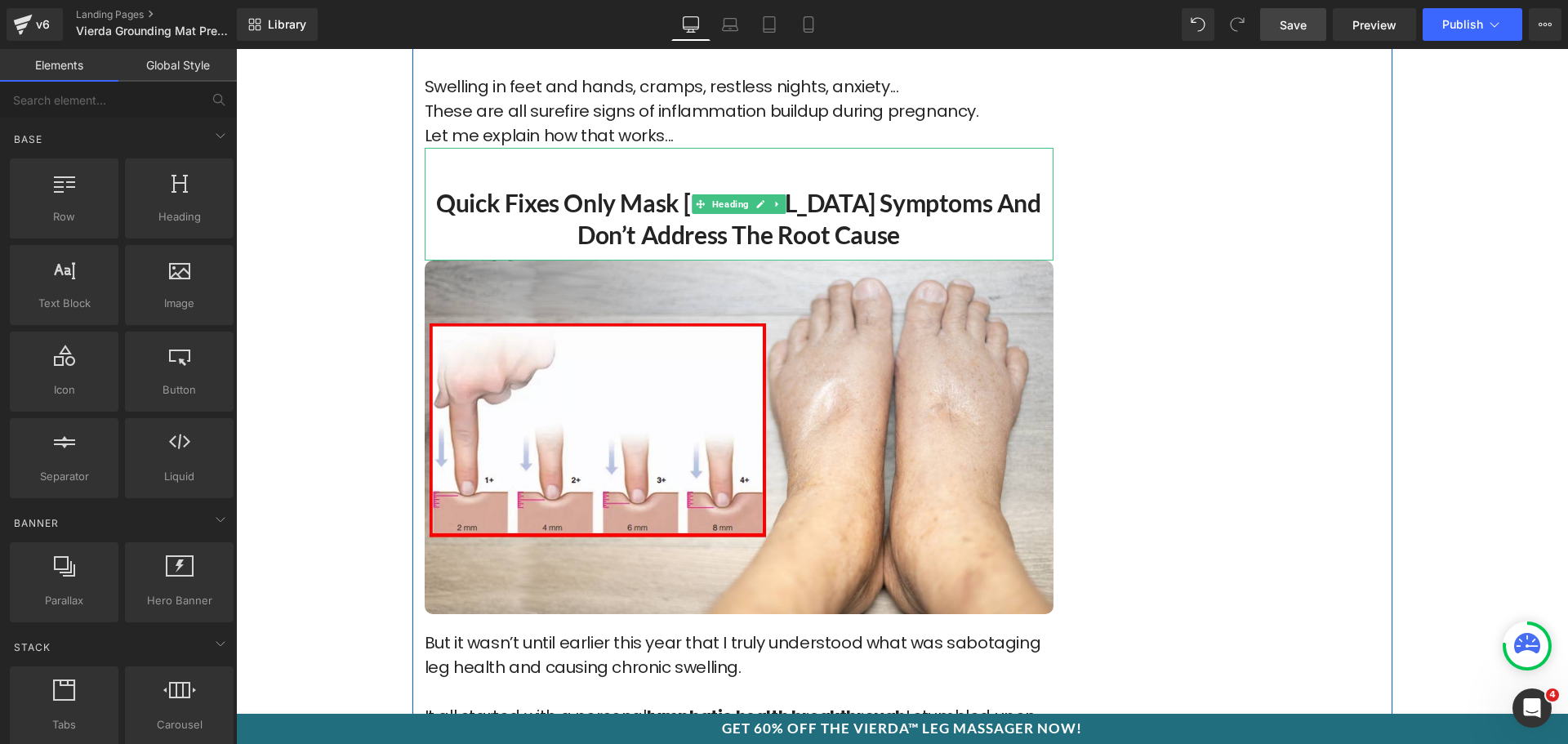
click at [777, 227] on h2 "Quick Fixes Only Mask [MEDICAL_DATA] Symptoms and Don’t Address the Root Cause" at bounding box center [738, 219] width 628 height 64
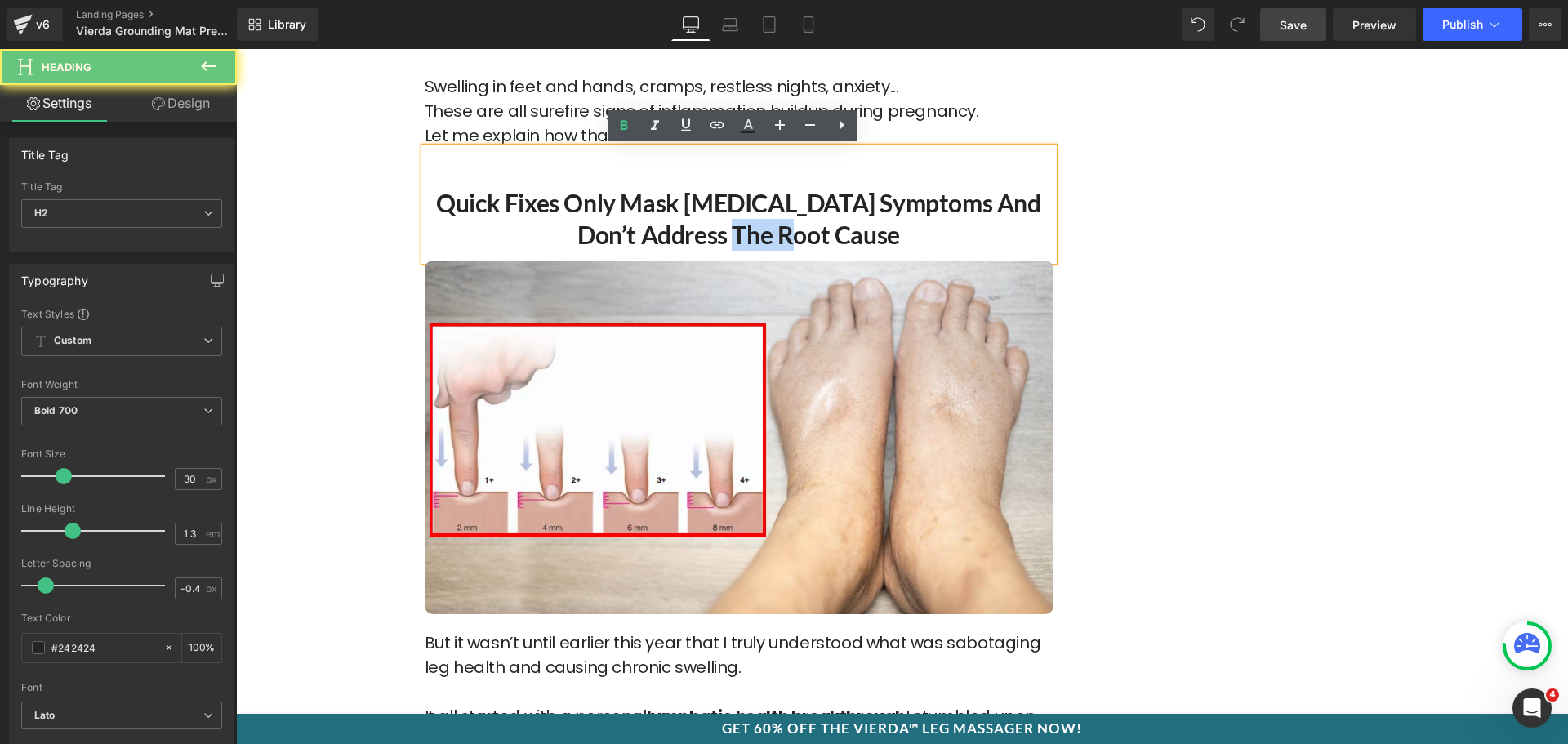
click at [777, 227] on h2 "Quick Fixes Only Mask [MEDICAL_DATA] Symptoms and Don’t Address the Root Cause" at bounding box center [738, 219] width 628 height 64
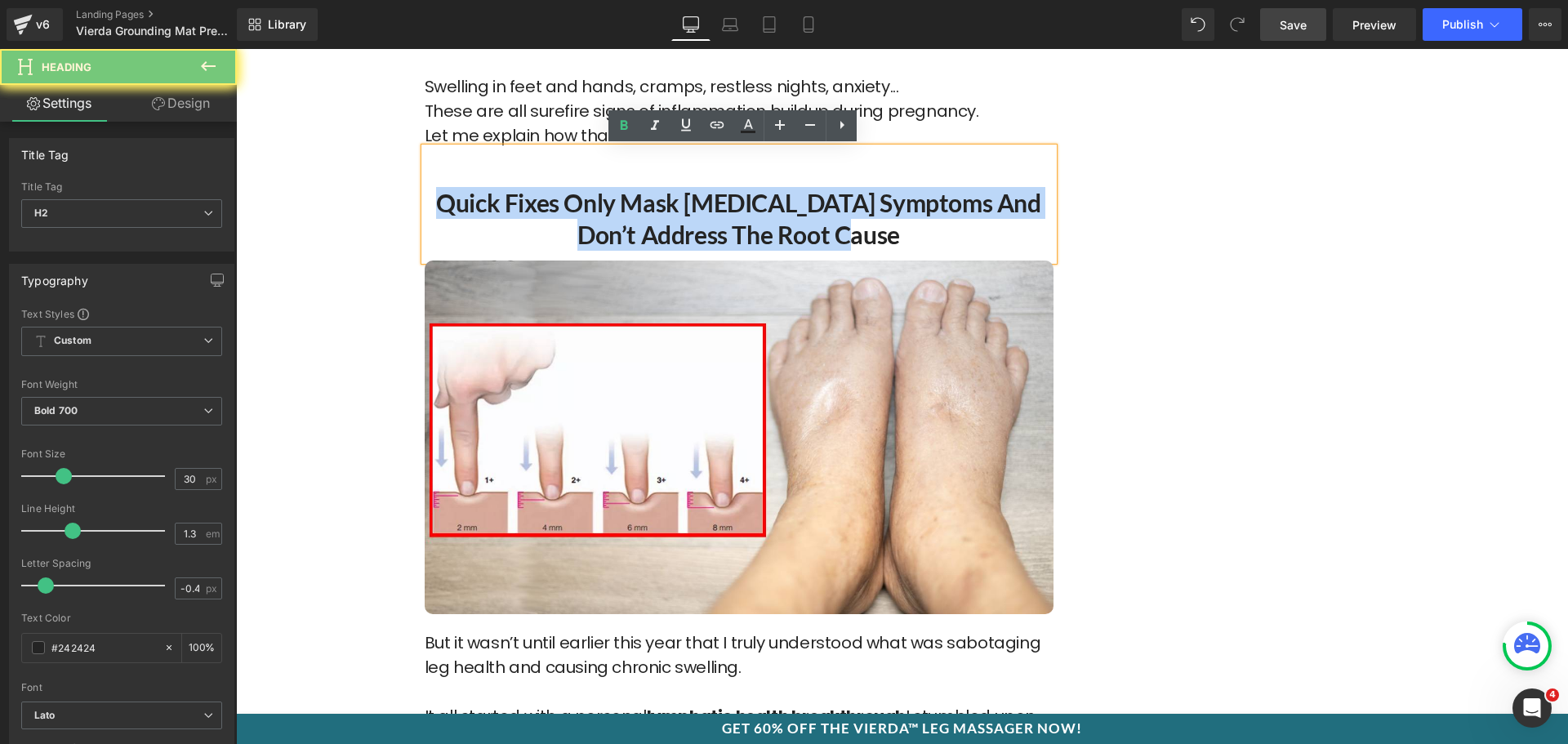
click at [777, 227] on h2 "Quick Fixes Only Mask [MEDICAL_DATA] Symptoms and Don’t Address the Root Cause" at bounding box center [738, 219] width 628 height 64
paste div
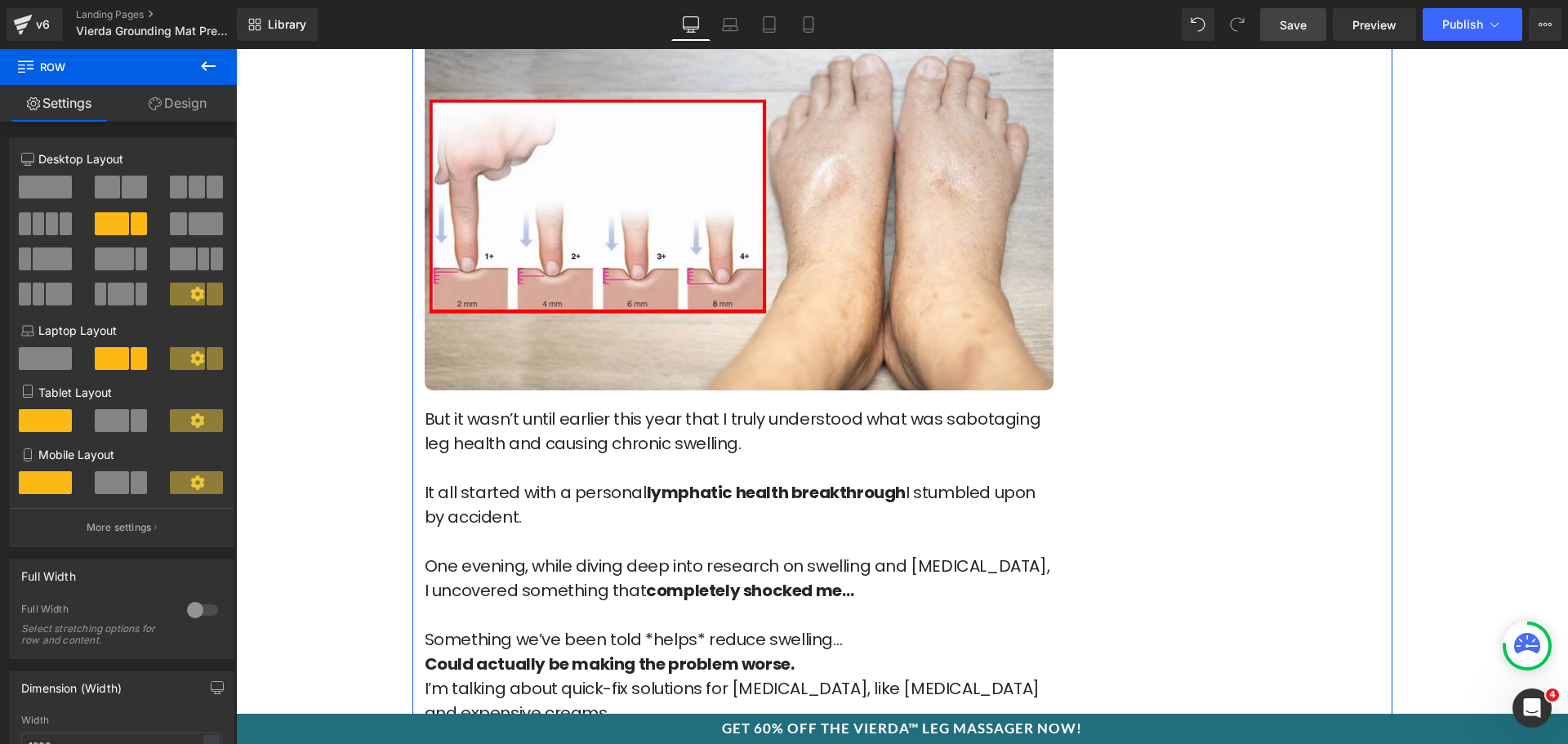
scroll to position [1144, 0]
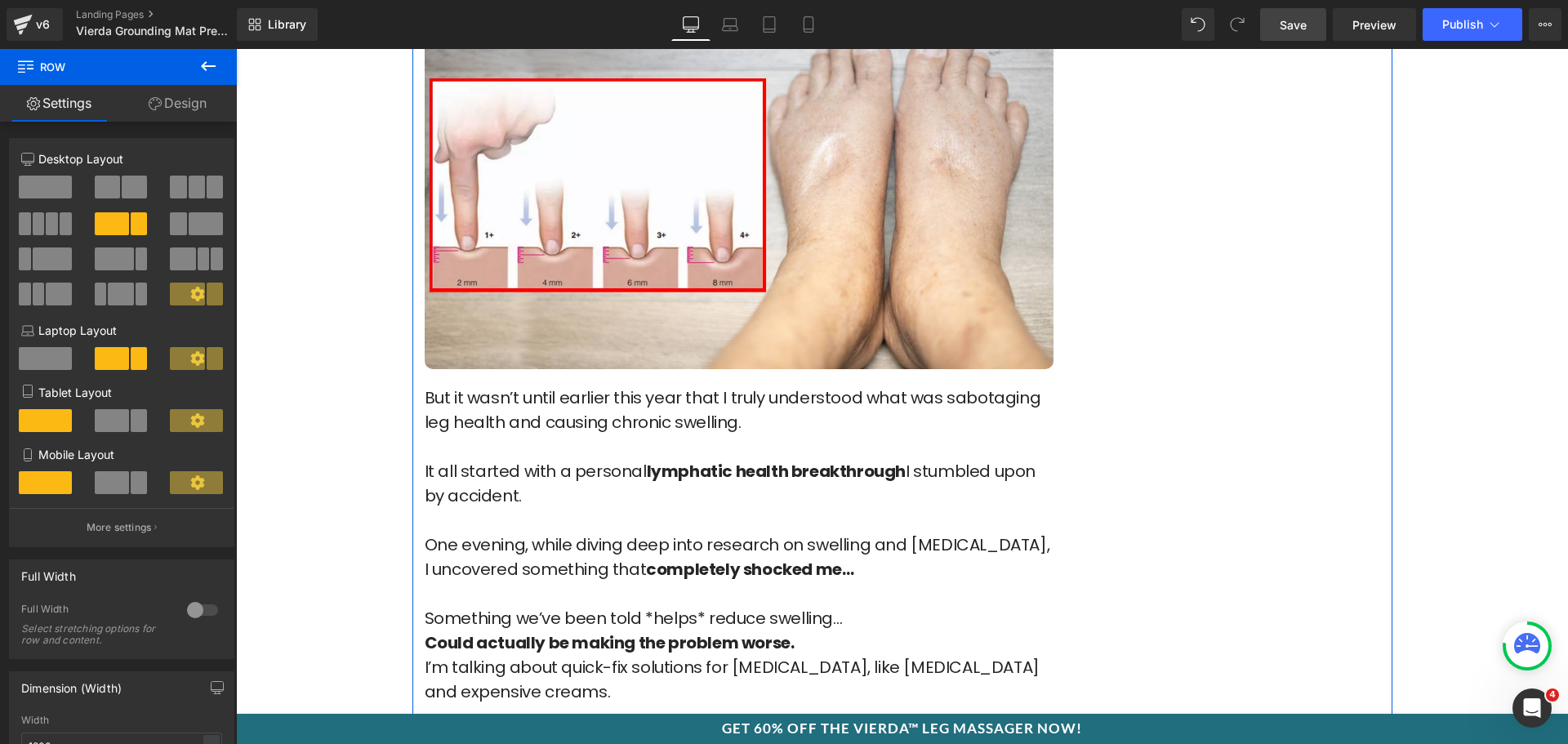
click at [581, 472] on p "It all started with a personal lymphatic health breakthrough I stumbled upon by…" at bounding box center [738, 483] width 628 height 49
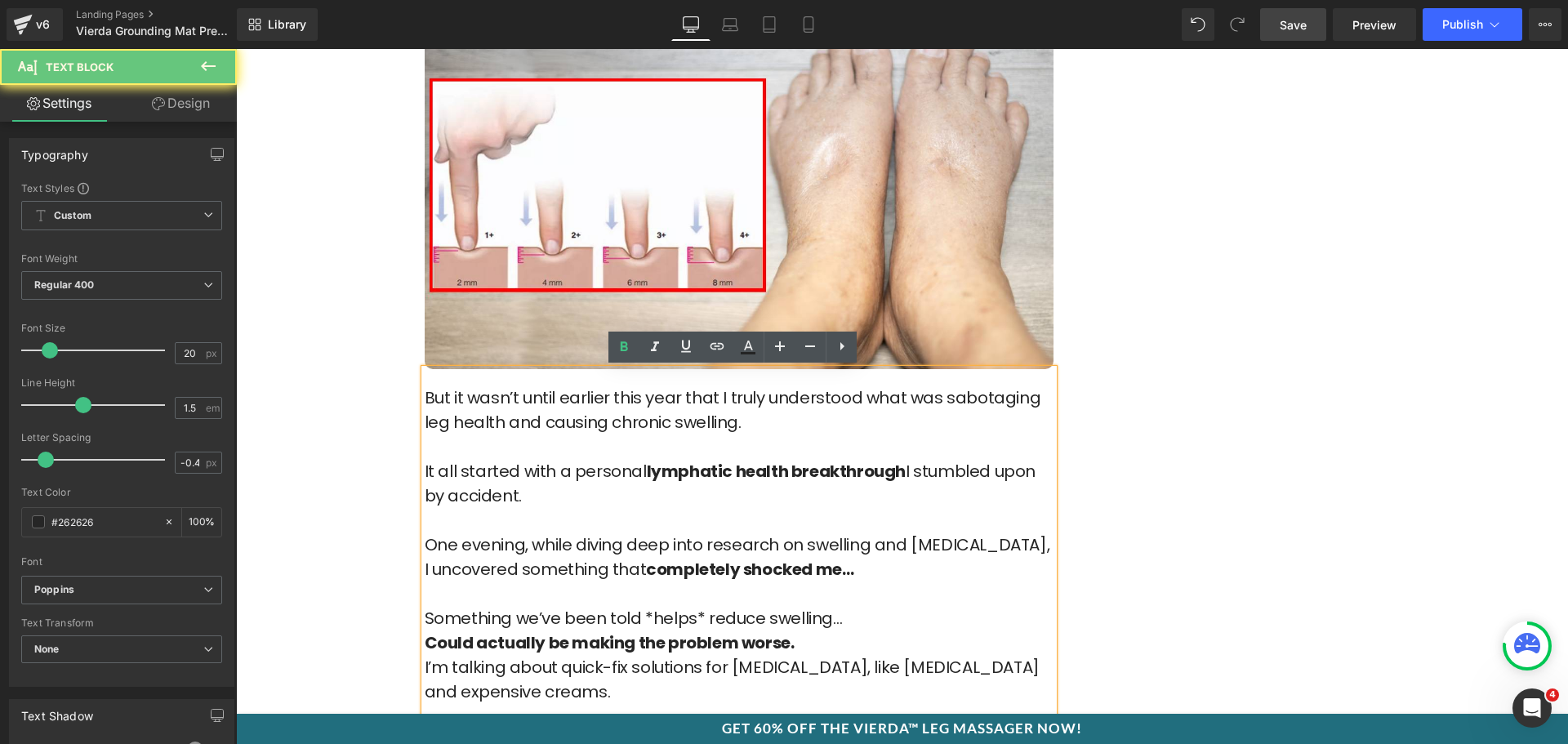
click at [581, 472] on p "It all started with a personal lymphatic health breakthrough I stumbled upon by…" at bounding box center [738, 483] width 628 height 49
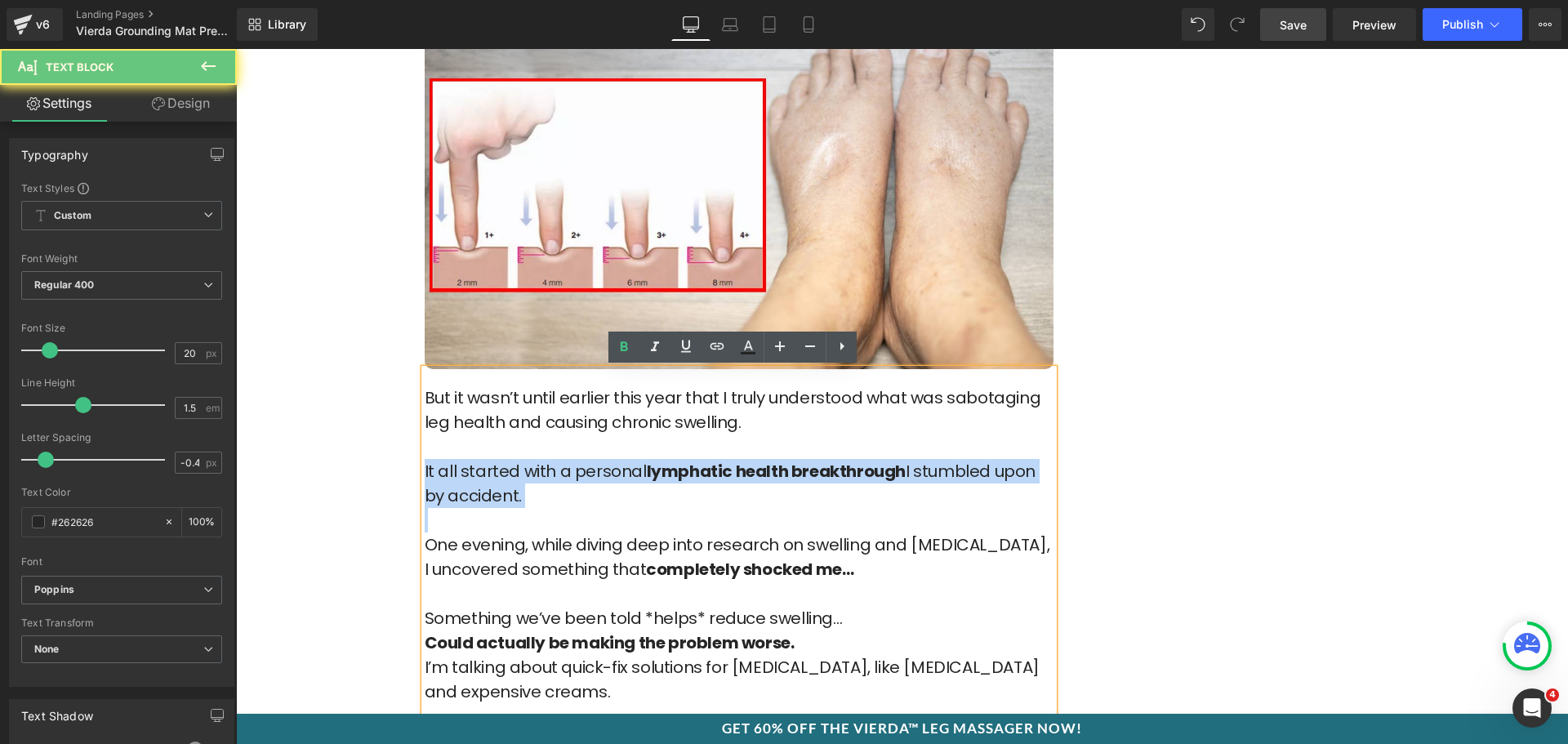
click at [581, 472] on p "It all started with a personal lymphatic health breakthrough I stumbled upon by…" at bounding box center [738, 483] width 628 height 49
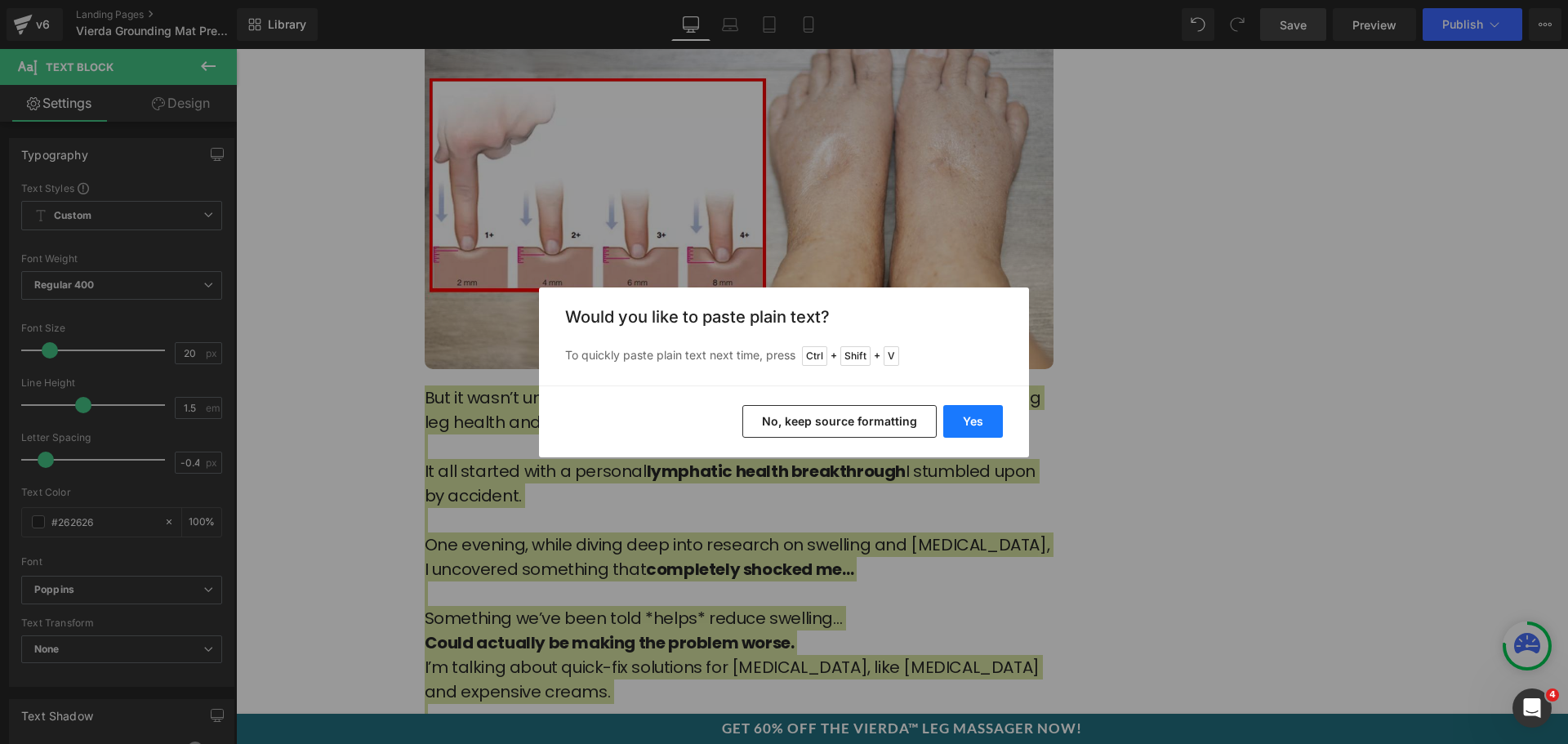
click at [989, 408] on button "Yes" at bounding box center [973, 422] width 59 height 32
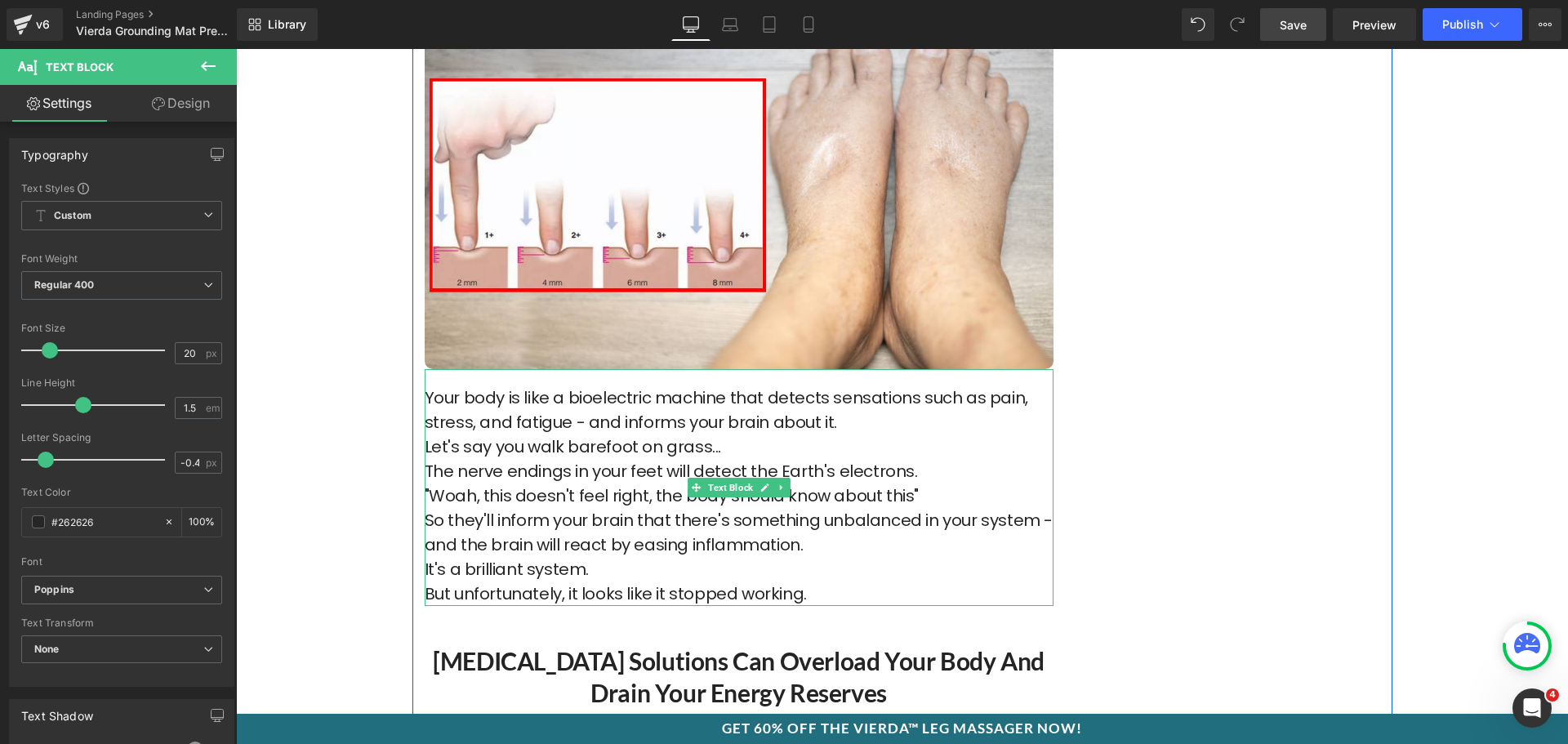
click at [828, 426] on p "Your body is like a bioelectric machine that detects sensations such as pain, s…" at bounding box center [738, 410] width 628 height 49
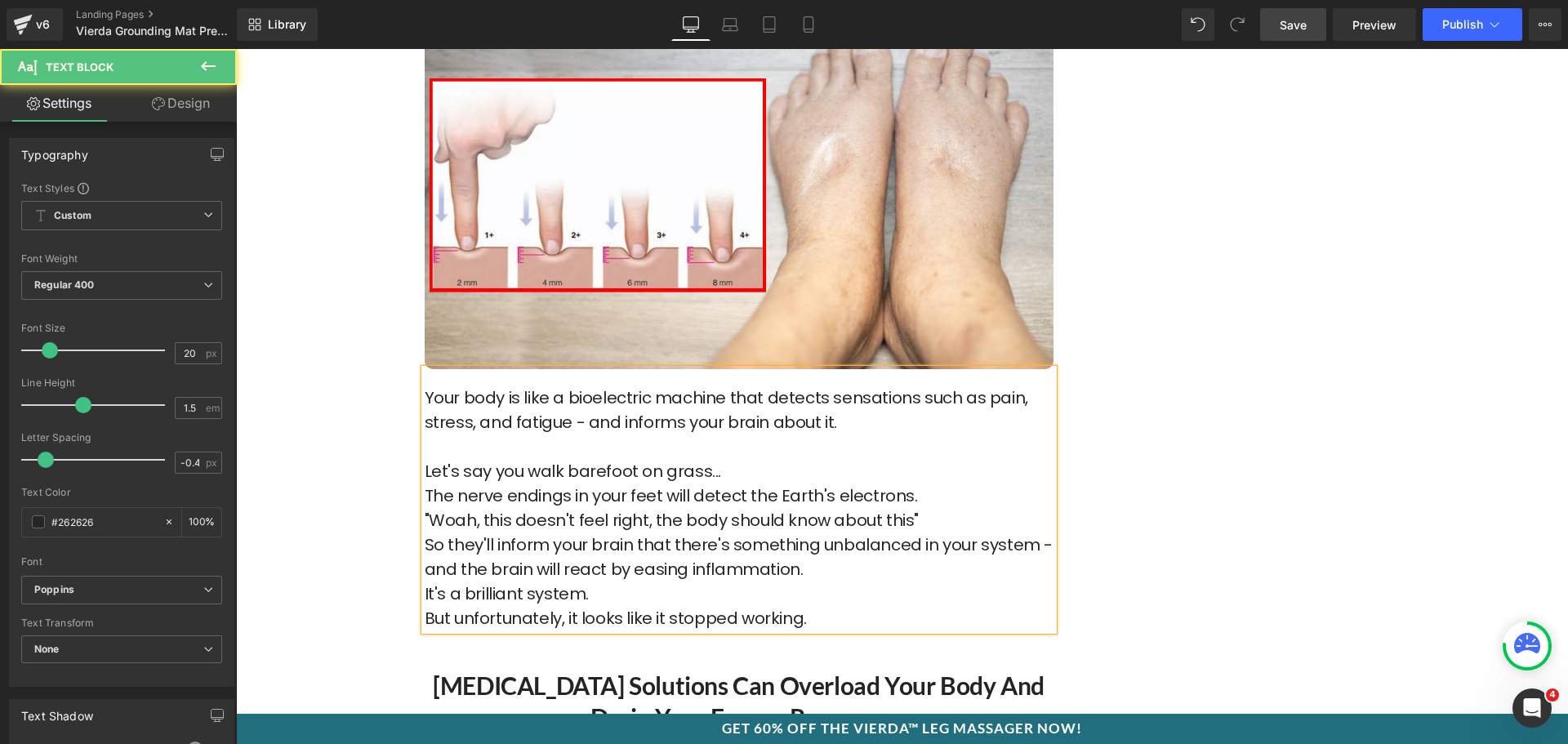
click at [740, 467] on p "Let's say you walk barefoot on grass..." at bounding box center [738, 471] width 628 height 24
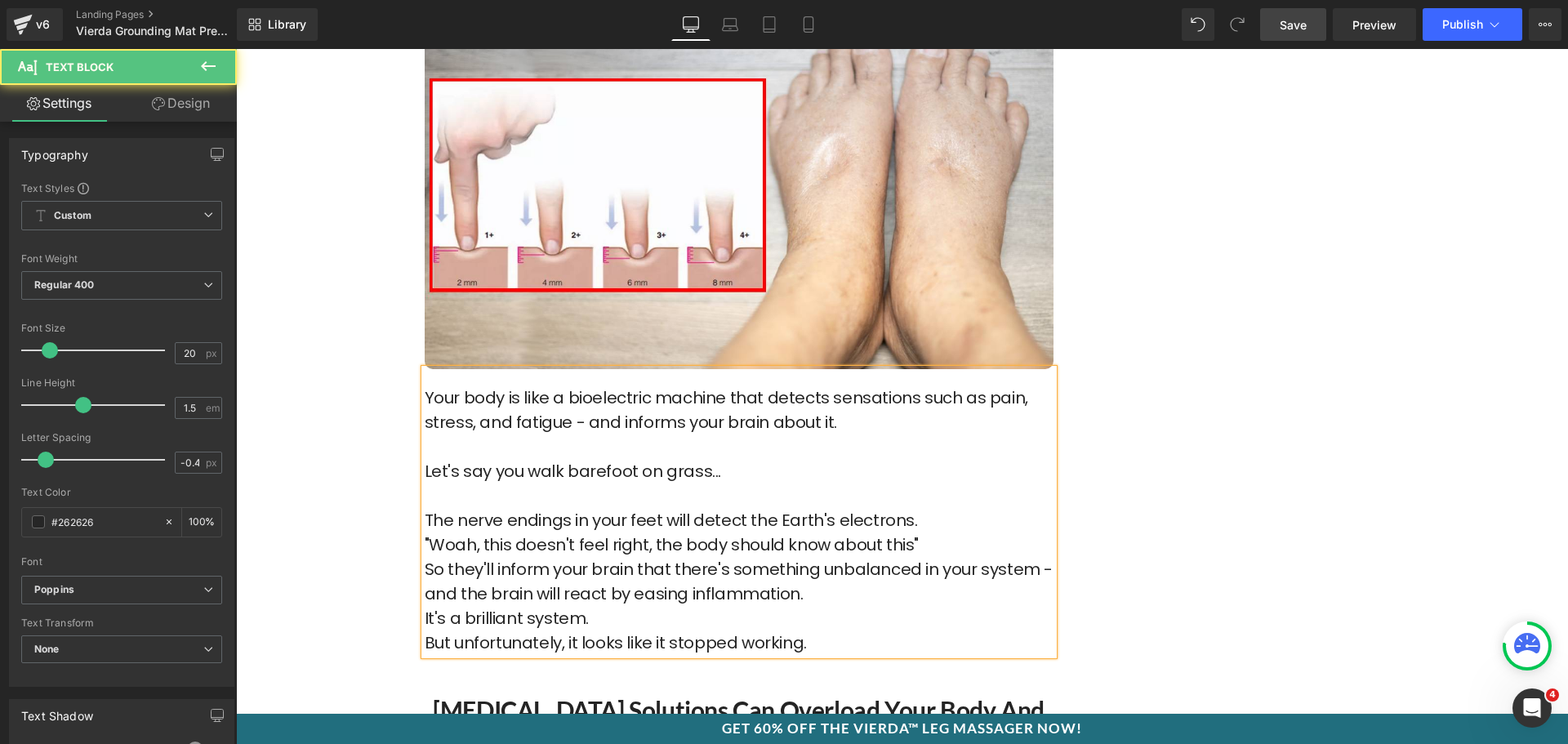
click at [928, 523] on p "The nerve endings in your feet will detect the Earth's electrons." at bounding box center [738, 520] width 628 height 24
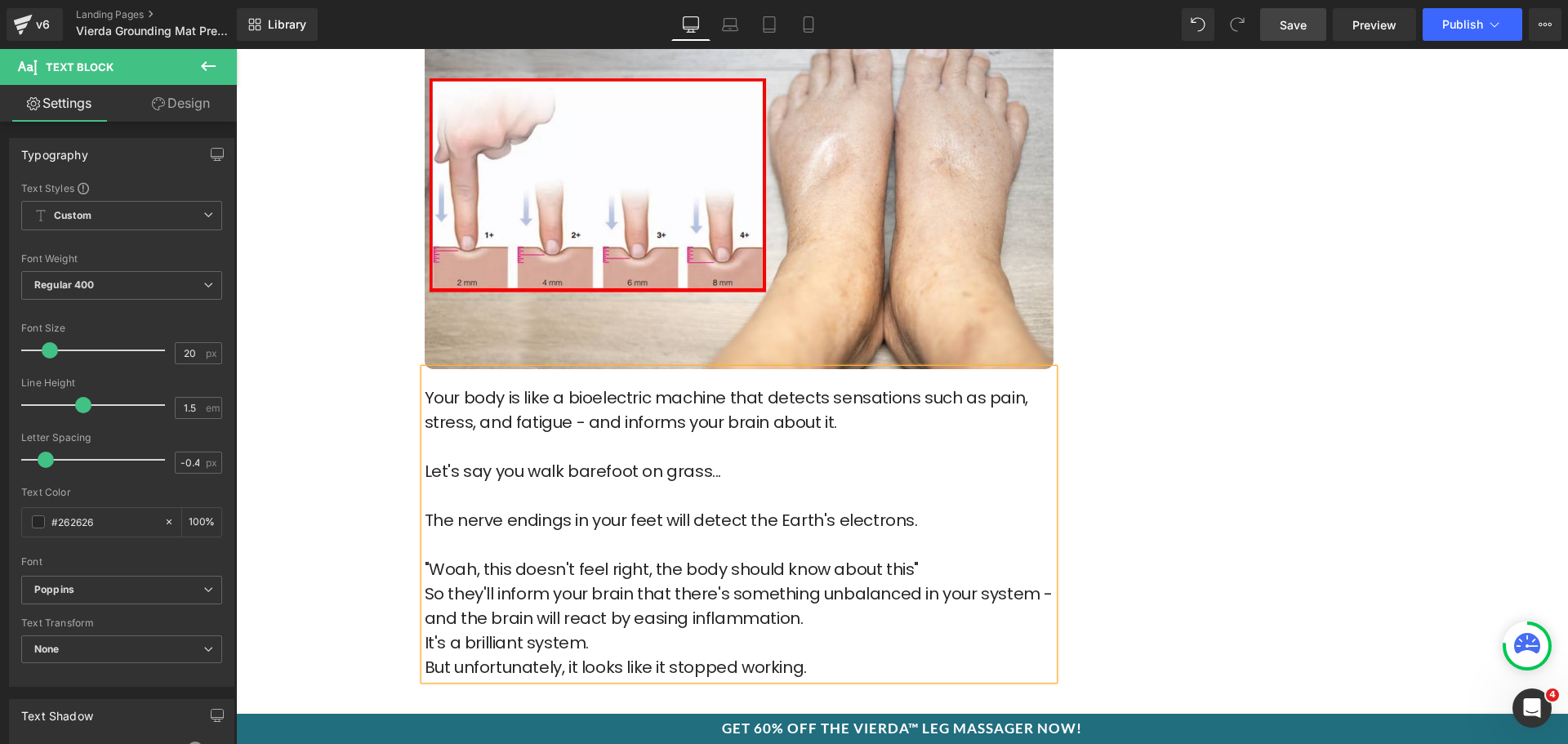
click at [810, 621] on p "So they'll inform your brain that there's something unbalanced in your system -…" at bounding box center [738, 606] width 628 height 49
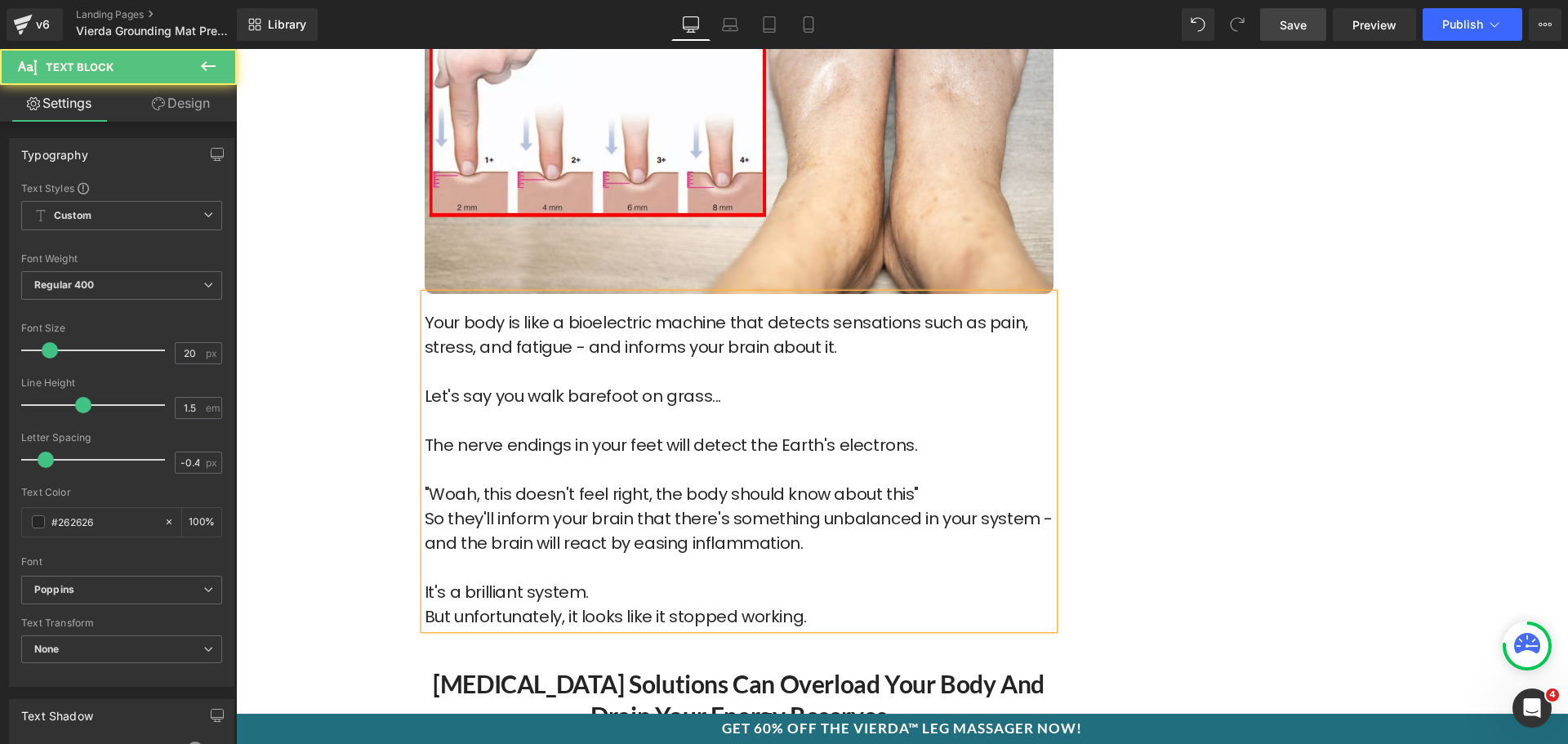
scroll to position [1225, 0]
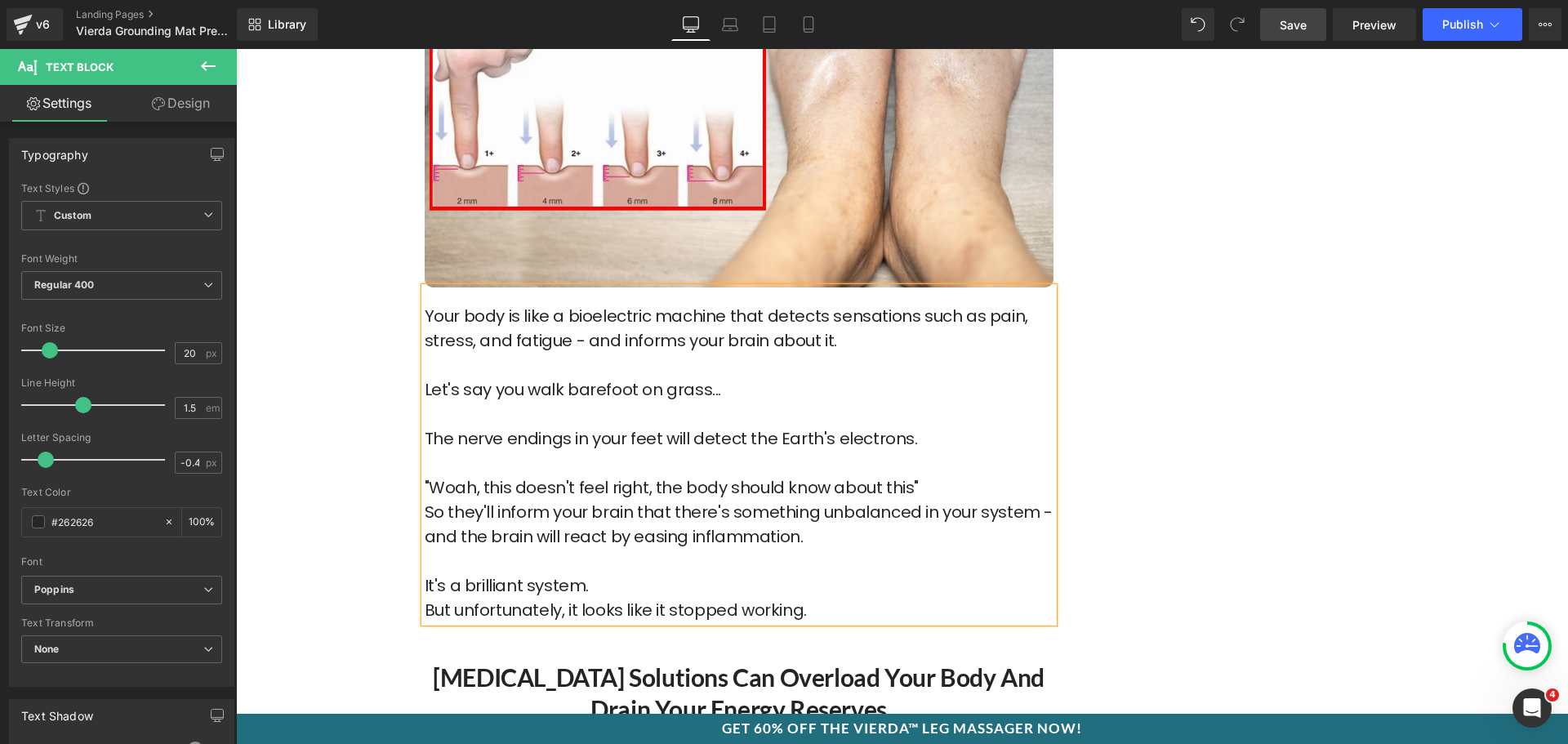
click at [610, 588] on p "It's a brilliant system." at bounding box center [738, 586] width 628 height 24
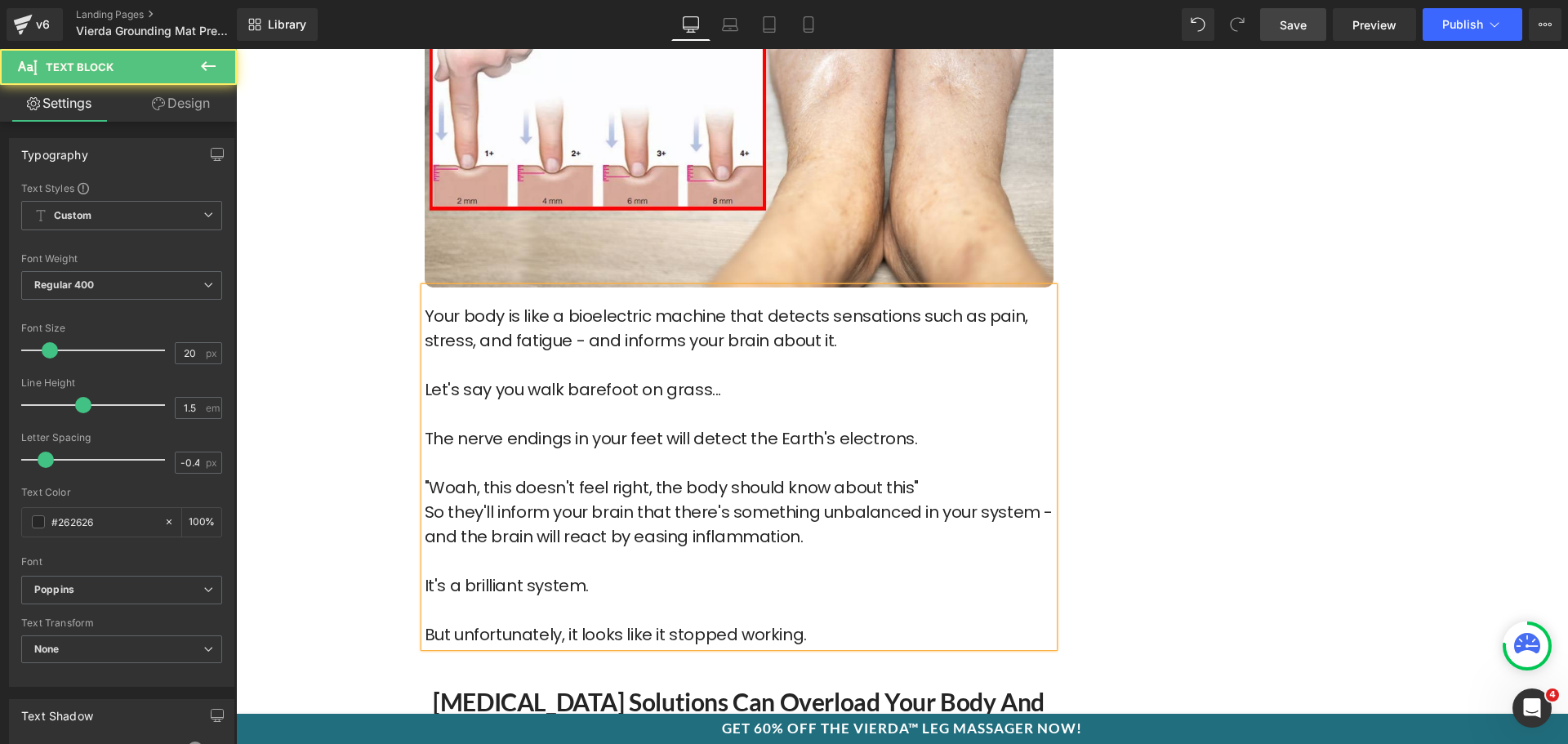
click at [738, 575] on p "It's a brilliant system." at bounding box center [738, 598] width 628 height 49
click at [948, 479] on p ""Woah, this doesn't feel right, the body should know about this"" at bounding box center [738, 488] width 628 height 24
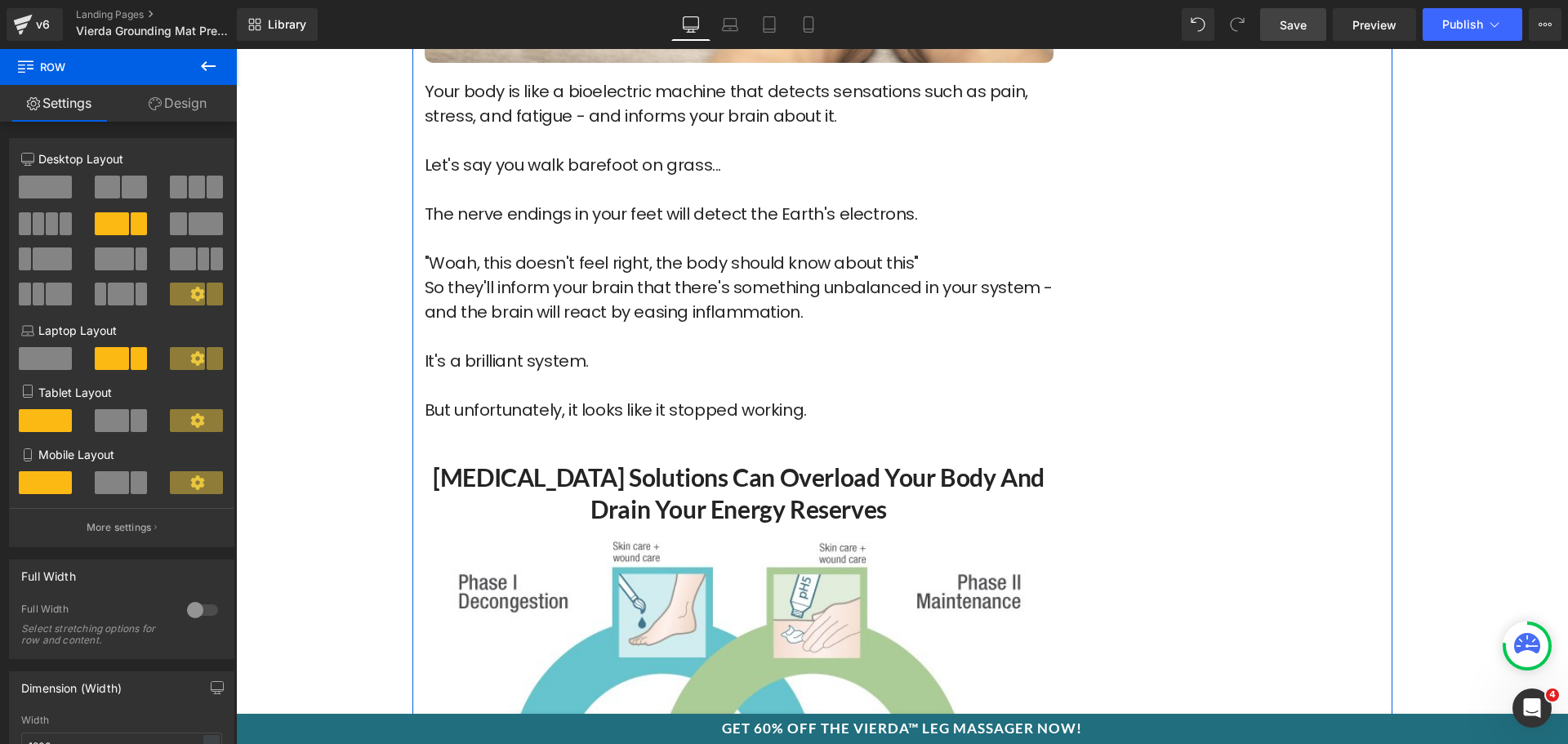
scroll to position [1471, 0]
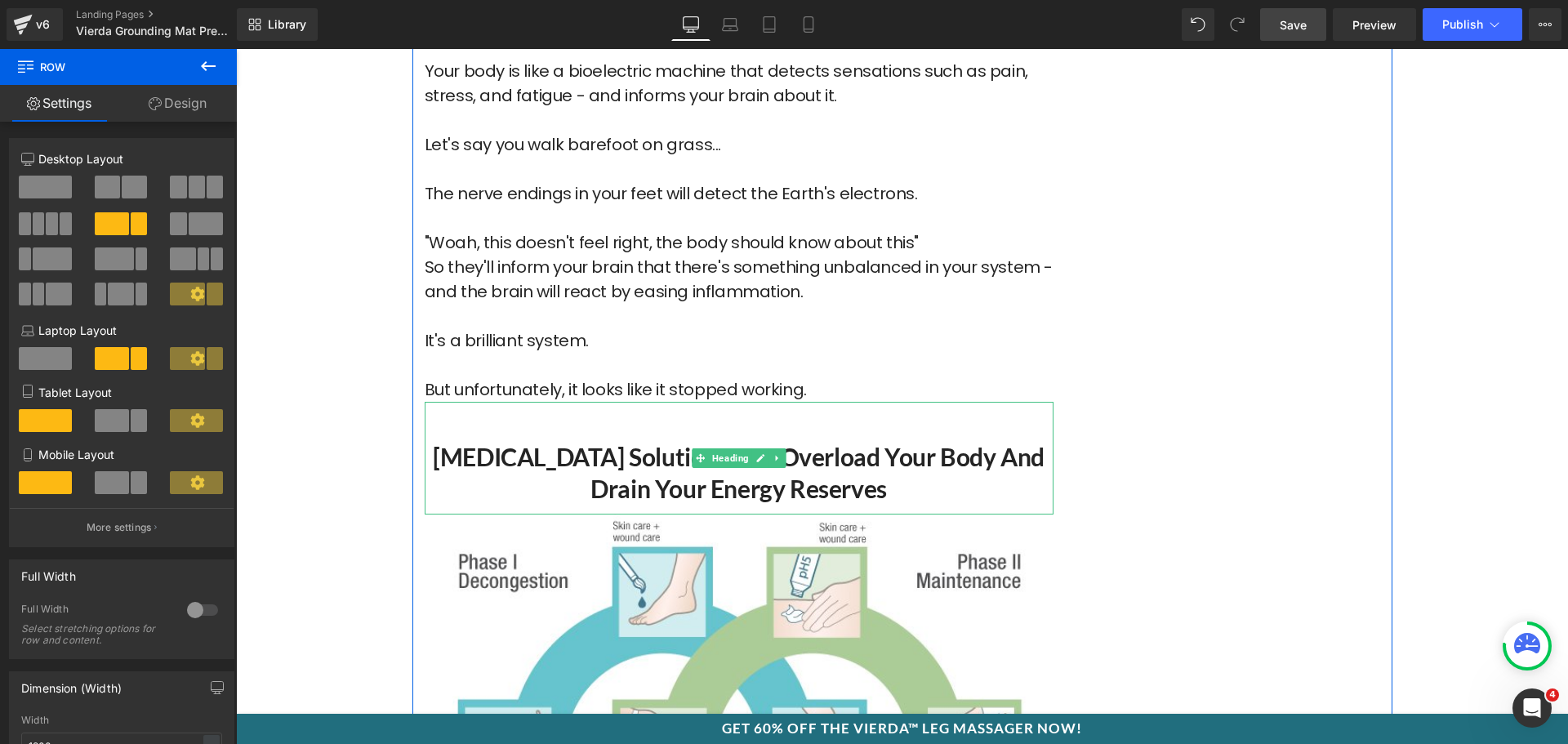
click at [530, 479] on h2 "[MEDICAL_DATA] Solutions Can Overload Your Body and Drain Your Energy Reserves" at bounding box center [738, 472] width 628 height 64
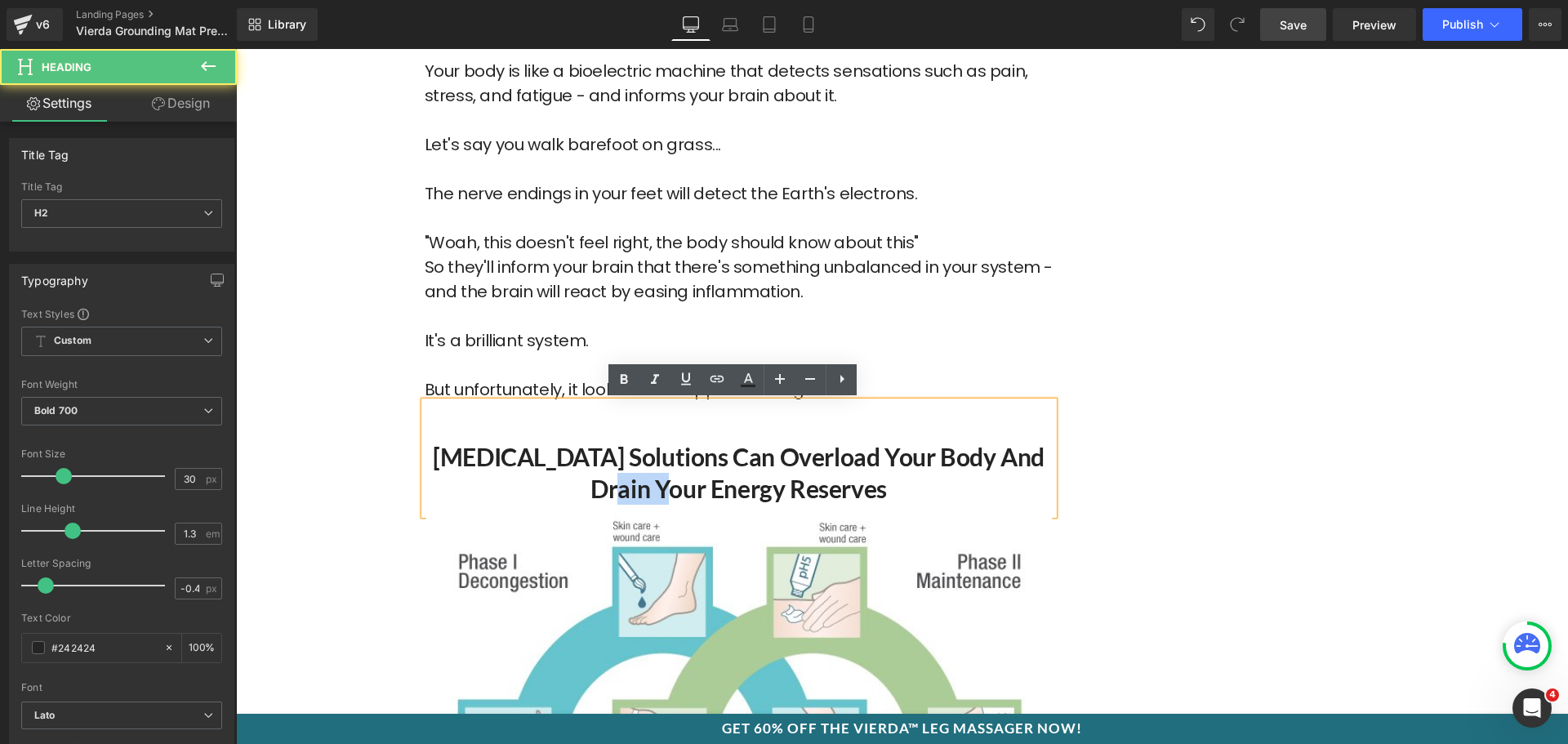
click at [530, 479] on h2 "[MEDICAL_DATA] Solutions Can Overload Your Body and Drain Your Energy Reserves" at bounding box center [738, 472] width 628 height 64
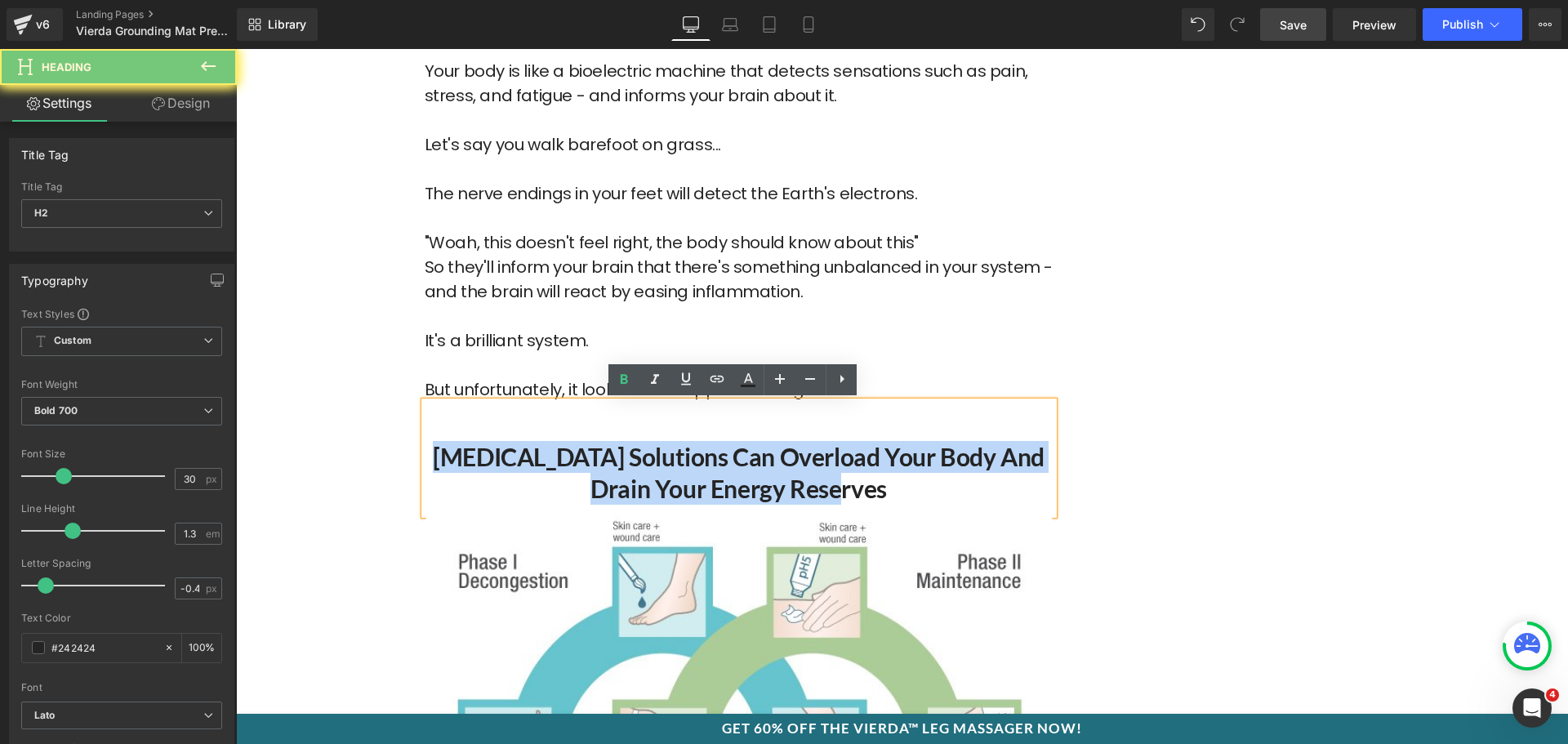
click at [530, 479] on h2 "[MEDICAL_DATA] Solutions Can Overload Your Body and Drain Your Energy Reserves" at bounding box center [738, 472] width 628 height 64
paste div
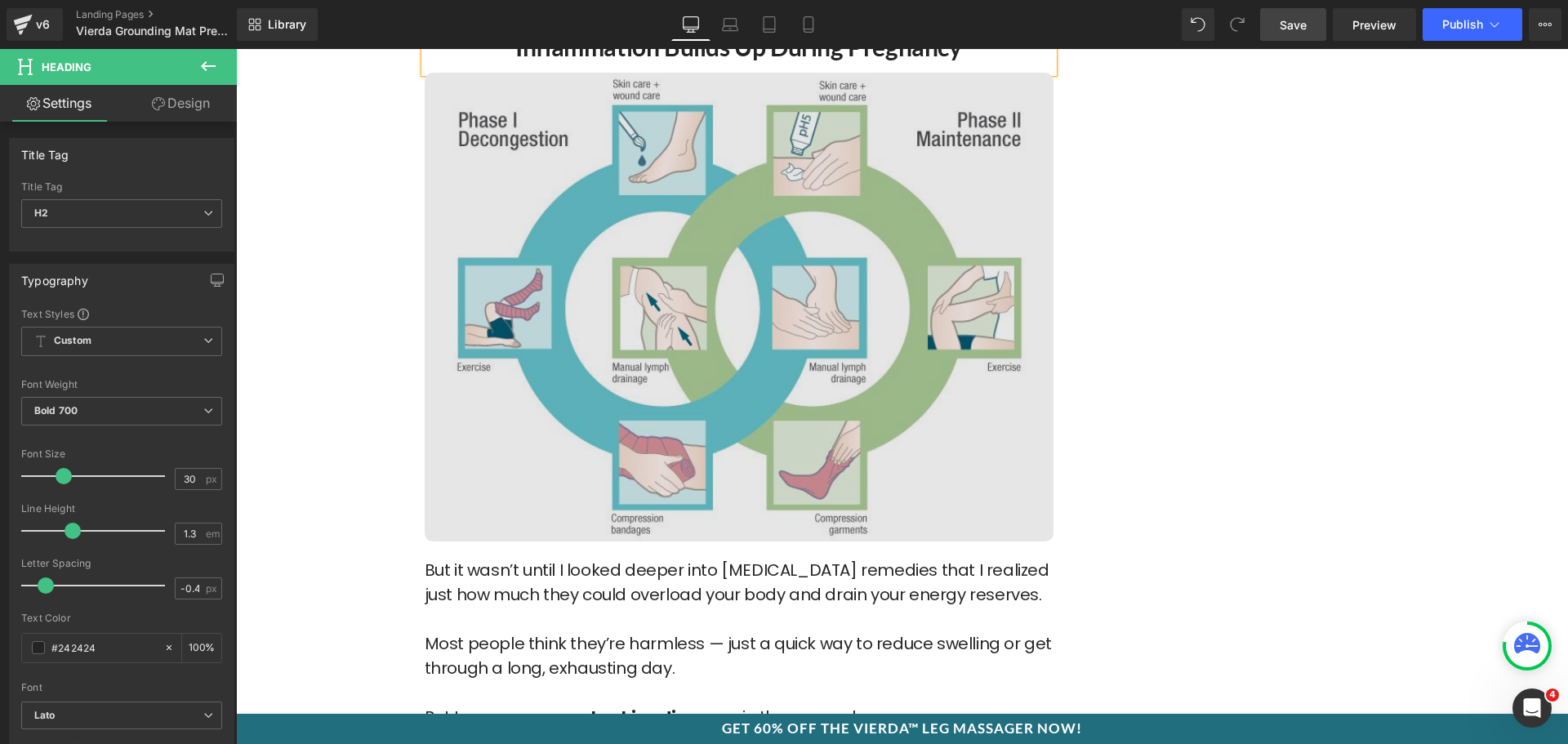
scroll to position [2043, 0]
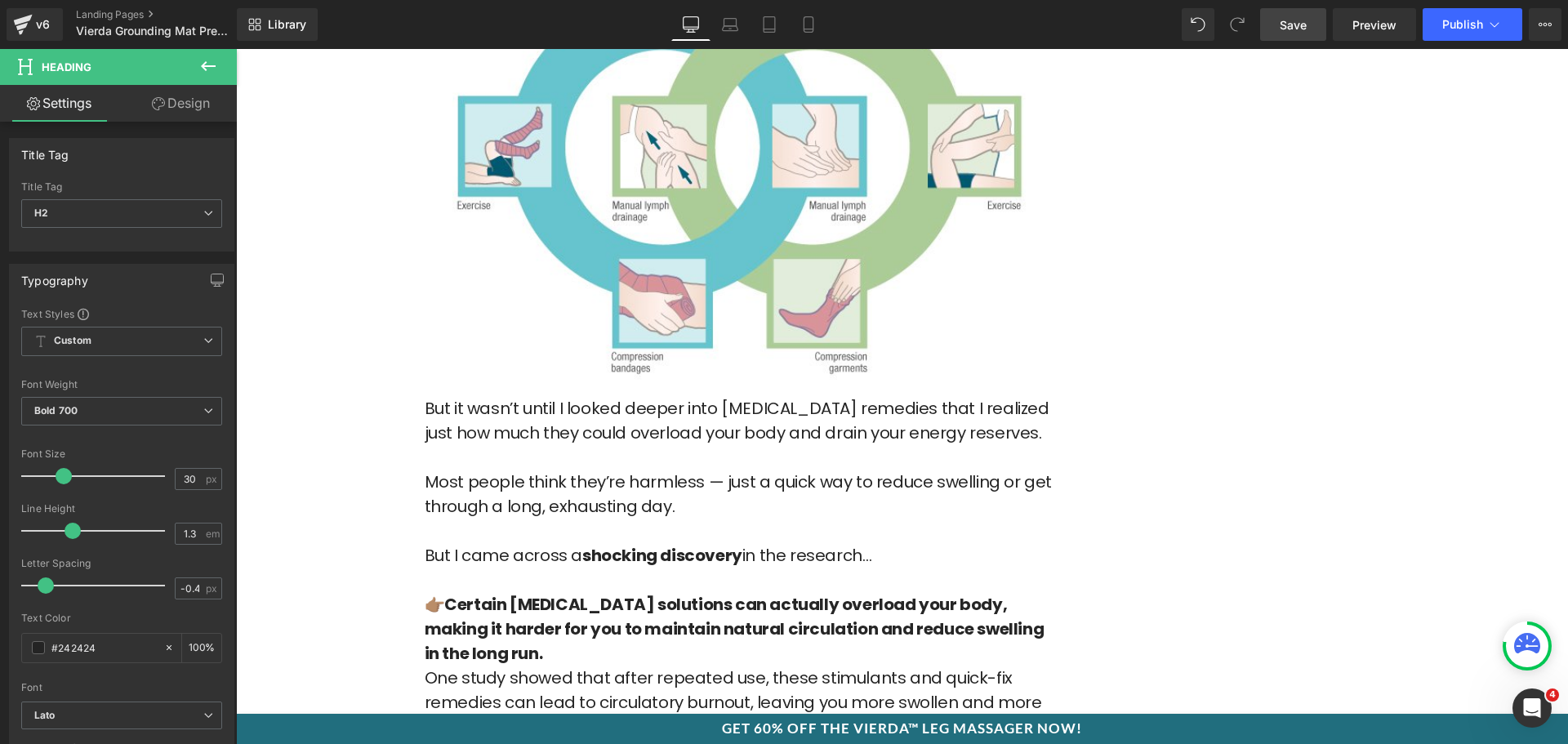
click at [641, 474] on p "Most people think they’re harmless — just a quick way to reduce swelling or get…" at bounding box center [738, 494] width 628 height 49
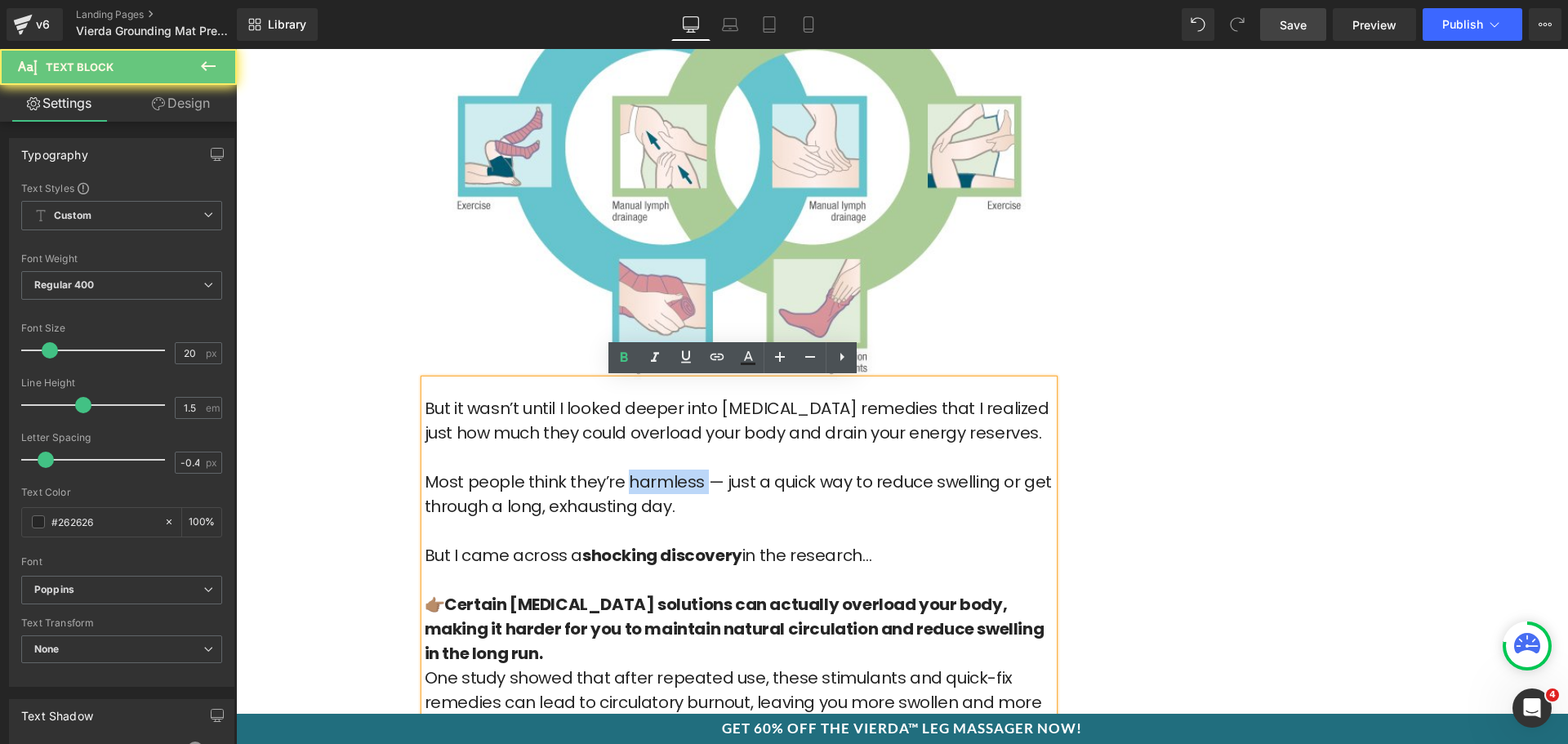
click at [641, 474] on p "Most people think they’re harmless — just a quick way to reduce swelling or get…" at bounding box center [738, 494] width 628 height 49
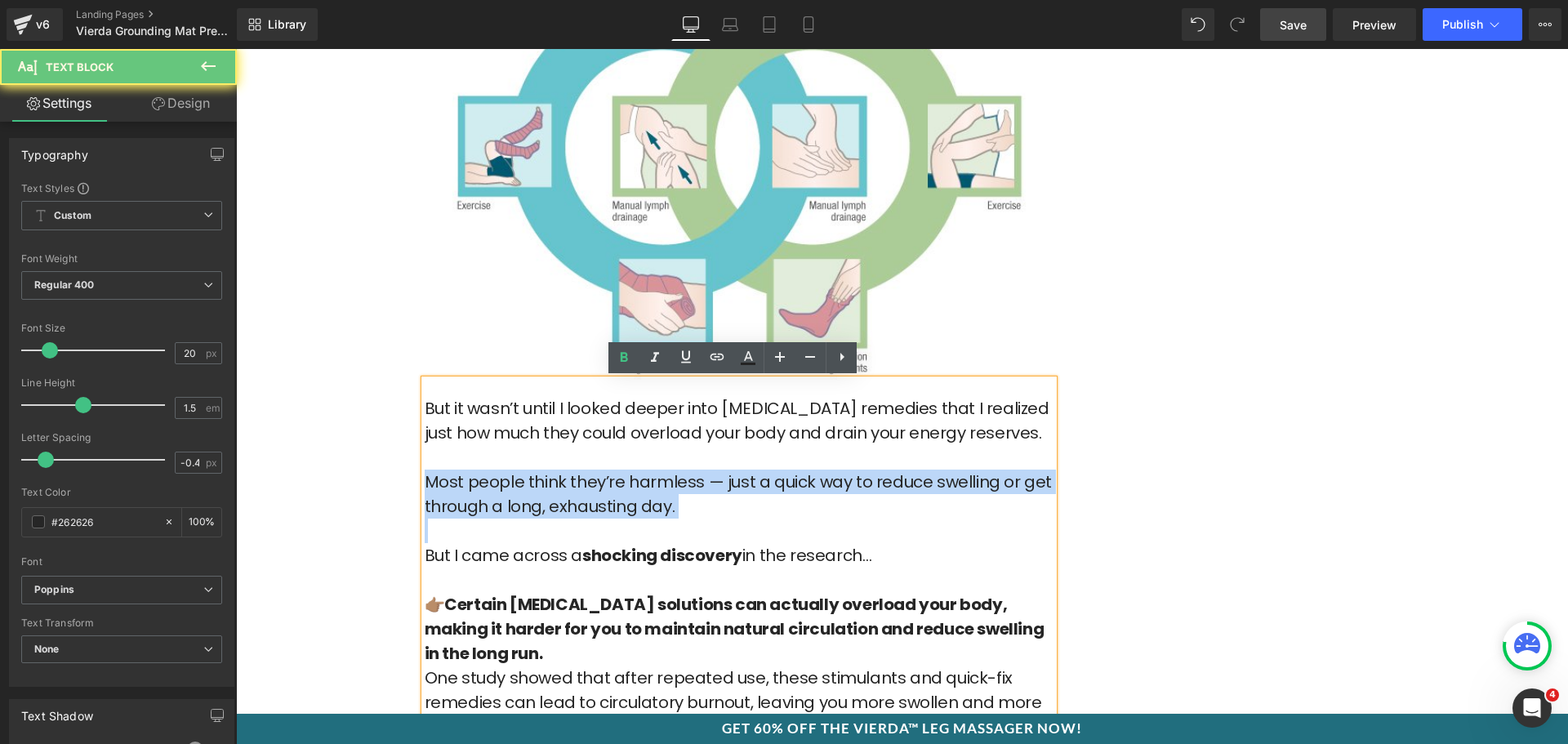
click at [641, 474] on p "Most people think they’re harmless — just a quick way to reduce swelling or get…" at bounding box center [738, 494] width 628 height 49
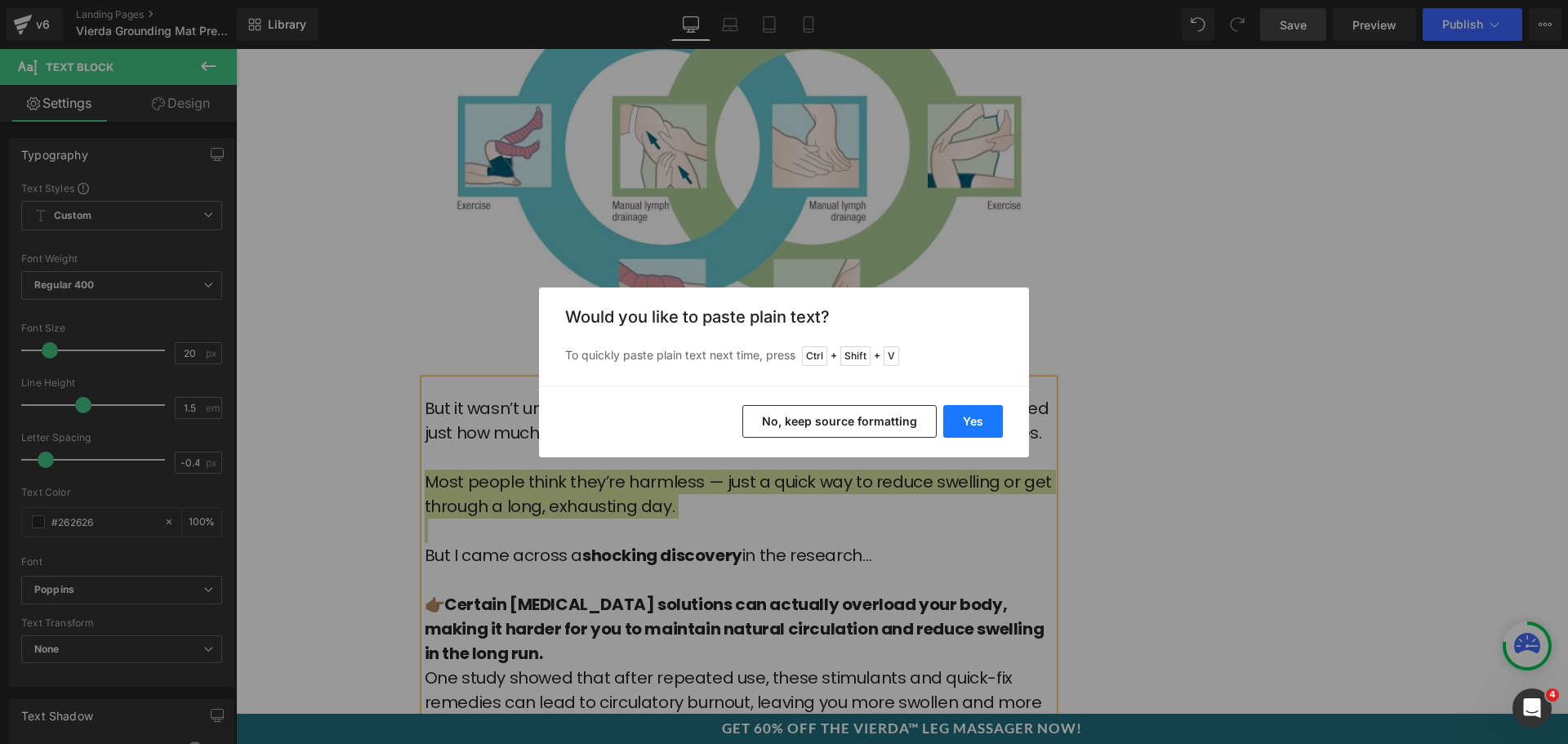
drag, startPoint x: 963, startPoint y: 417, endPoint x: 502, endPoint y: 386, distance: 462.0
click at [963, 417] on button "Yes" at bounding box center [973, 422] width 59 height 32
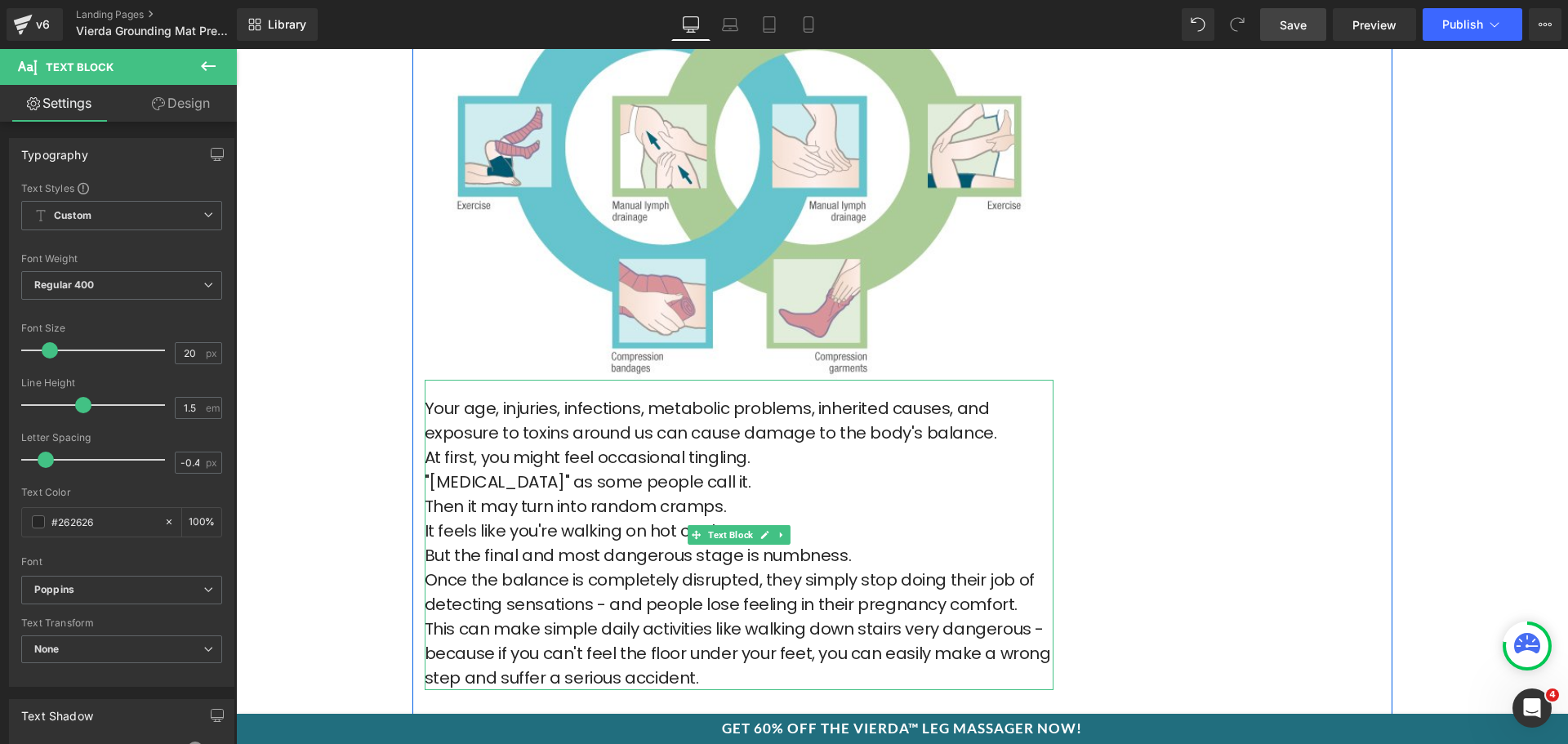
click at [993, 443] on p "Your age, injuries, infections, metabolic problems, inherited causes, and expos…" at bounding box center [738, 421] width 628 height 49
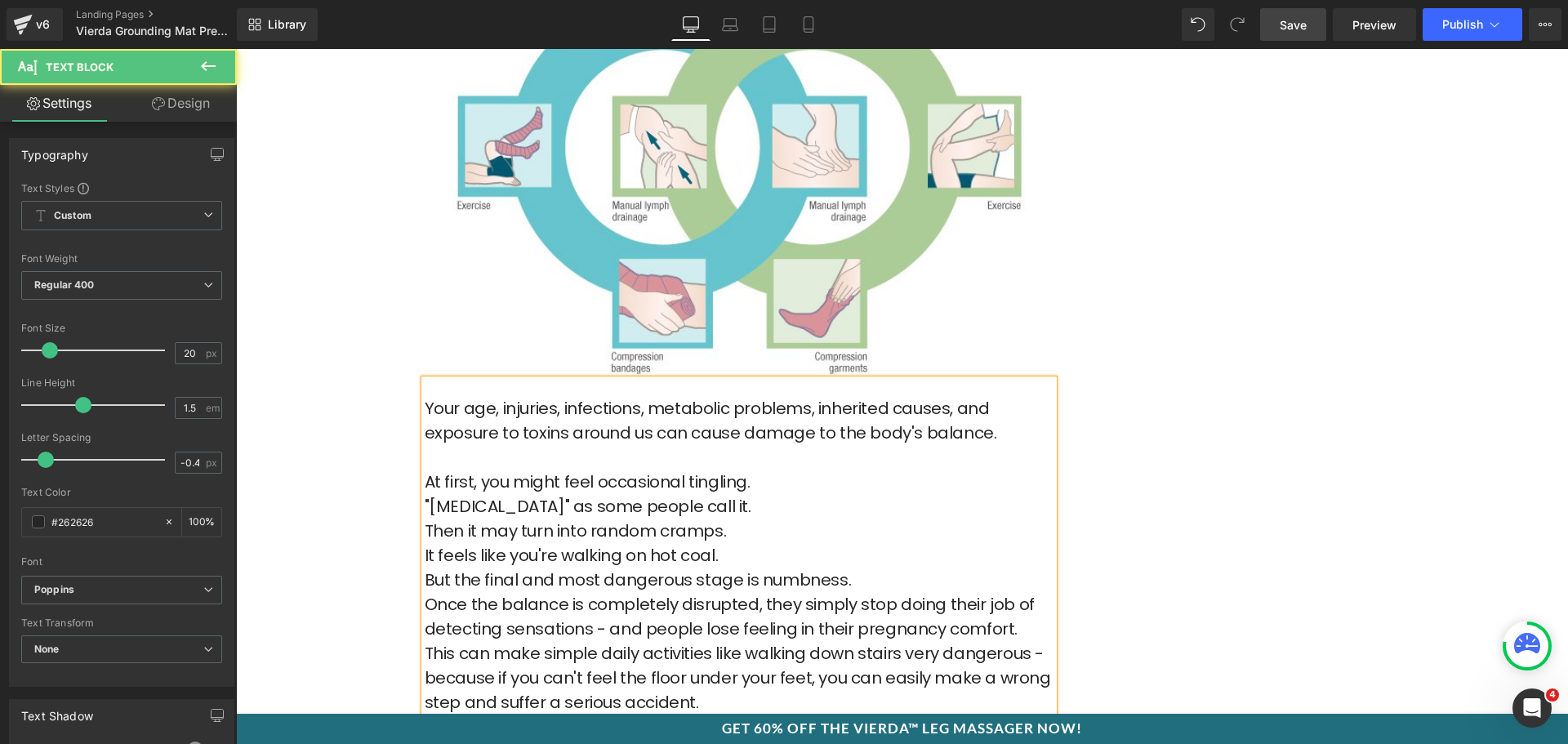
click at [806, 481] on p "At first, you might feel occasional tingling." at bounding box center [738, 481] width 628 height 24
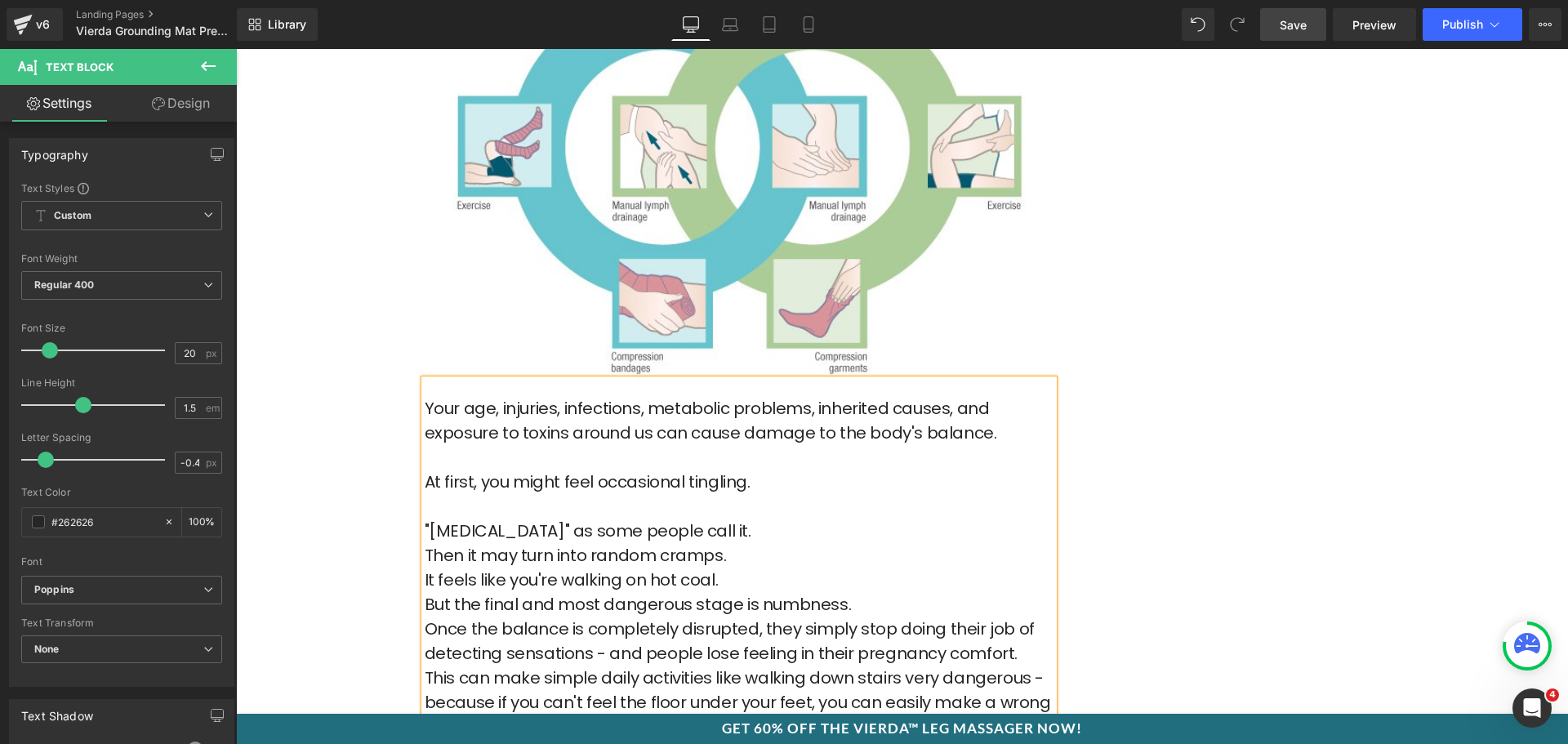
click at [762, 530] on p ""Pins and needles" as some people call it." at bounding box center [738, 531] width 628 height 24
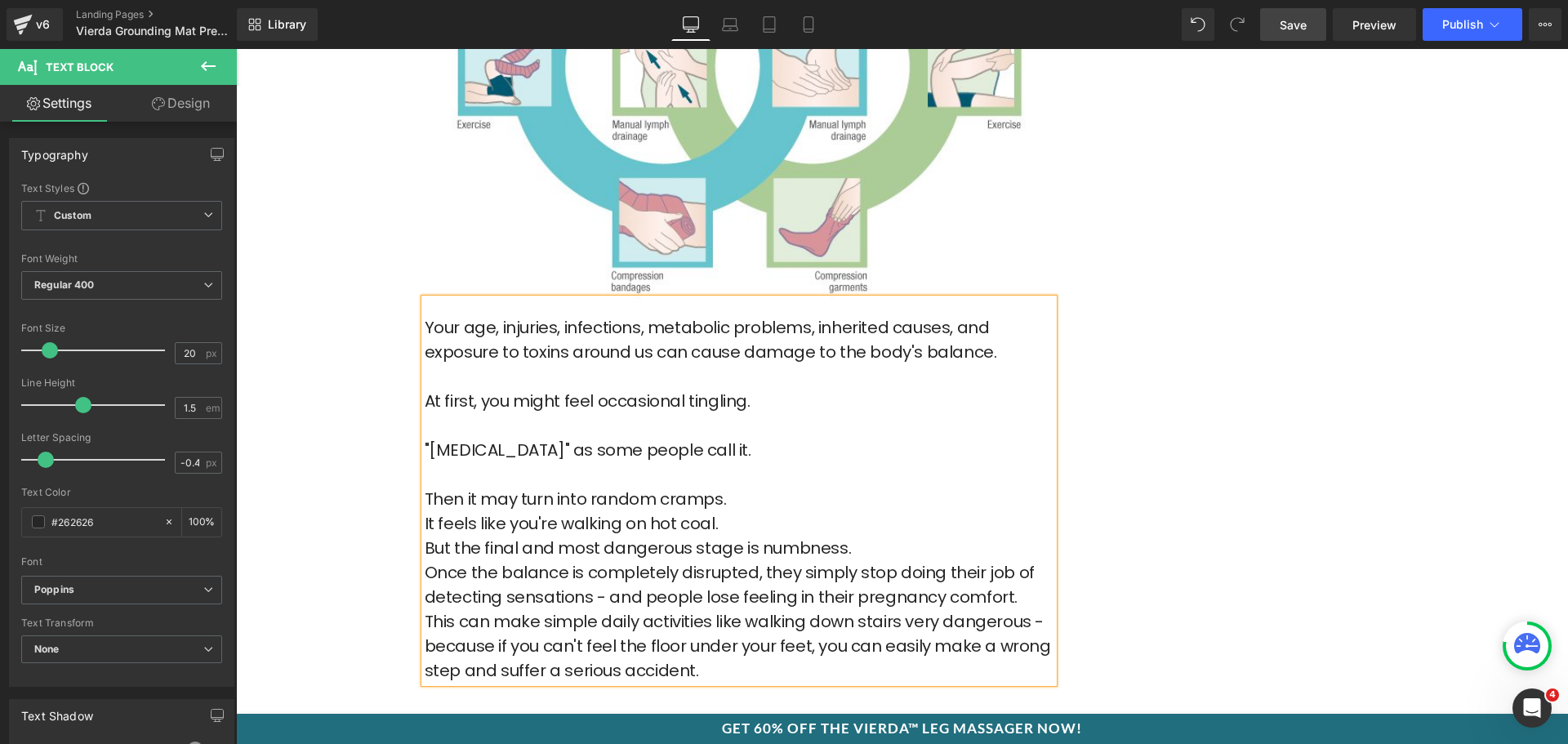
scroll to position [2125, 0]
click at [736, 504] on p "Then it may turn into random cramps." at bounding box center [738, 497] width 628 height 24
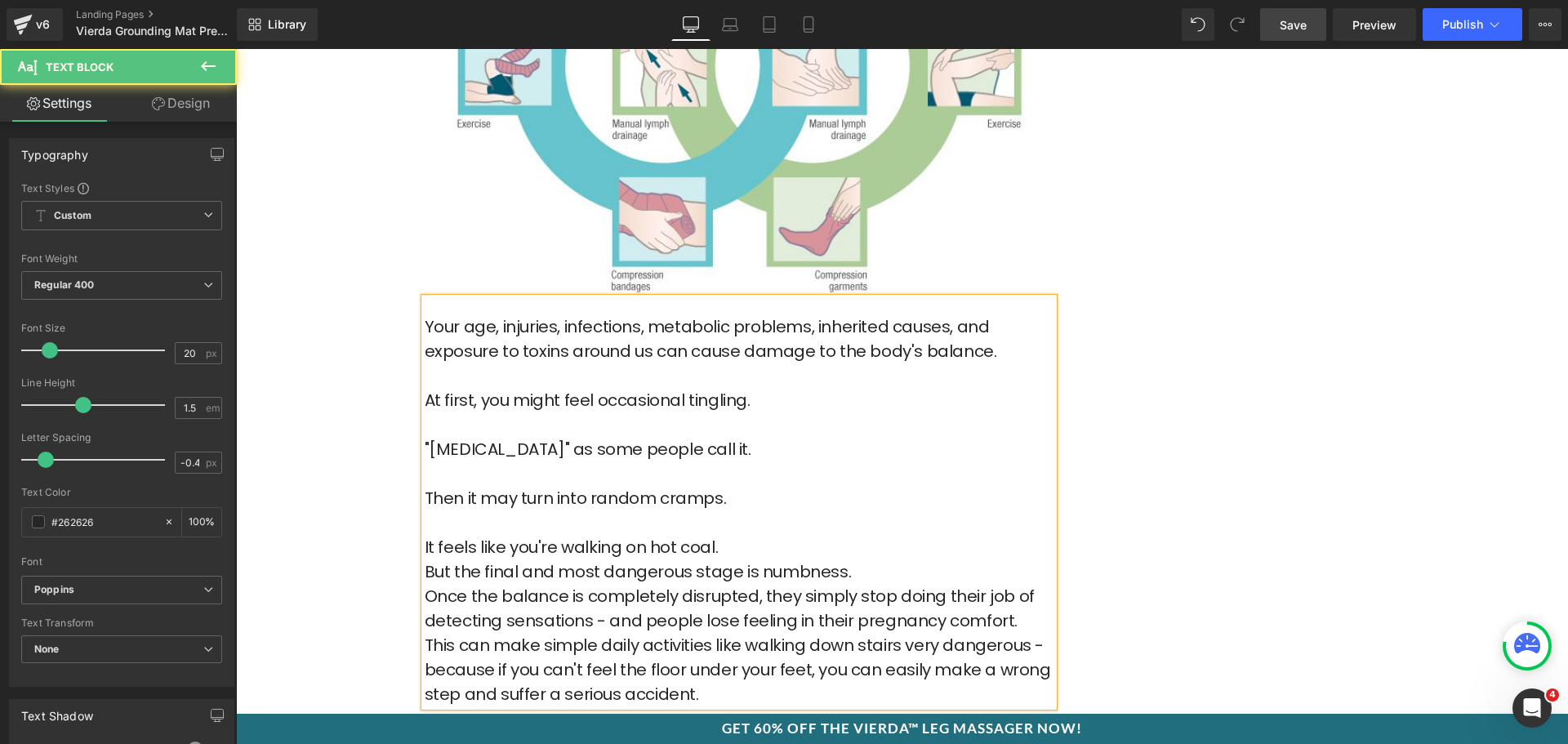
click at [724, 547] on p "It feels like you're walking on hot coal." at bounding box center [738, 547] width 628 height 24
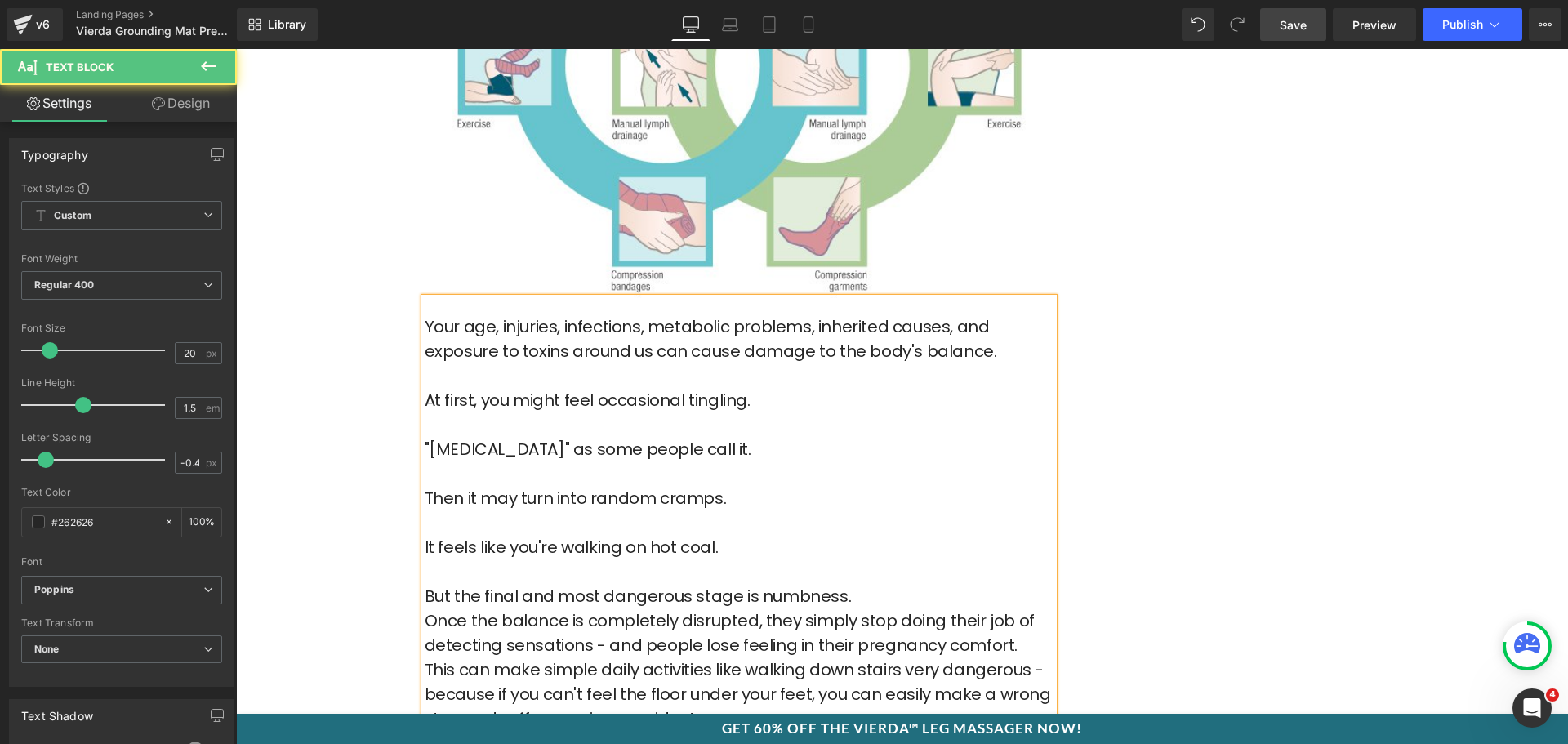
click at [856, 603] on p "But the final and most dangerous stage is numbness." at bounding box center [738, 596] width 628 height 24
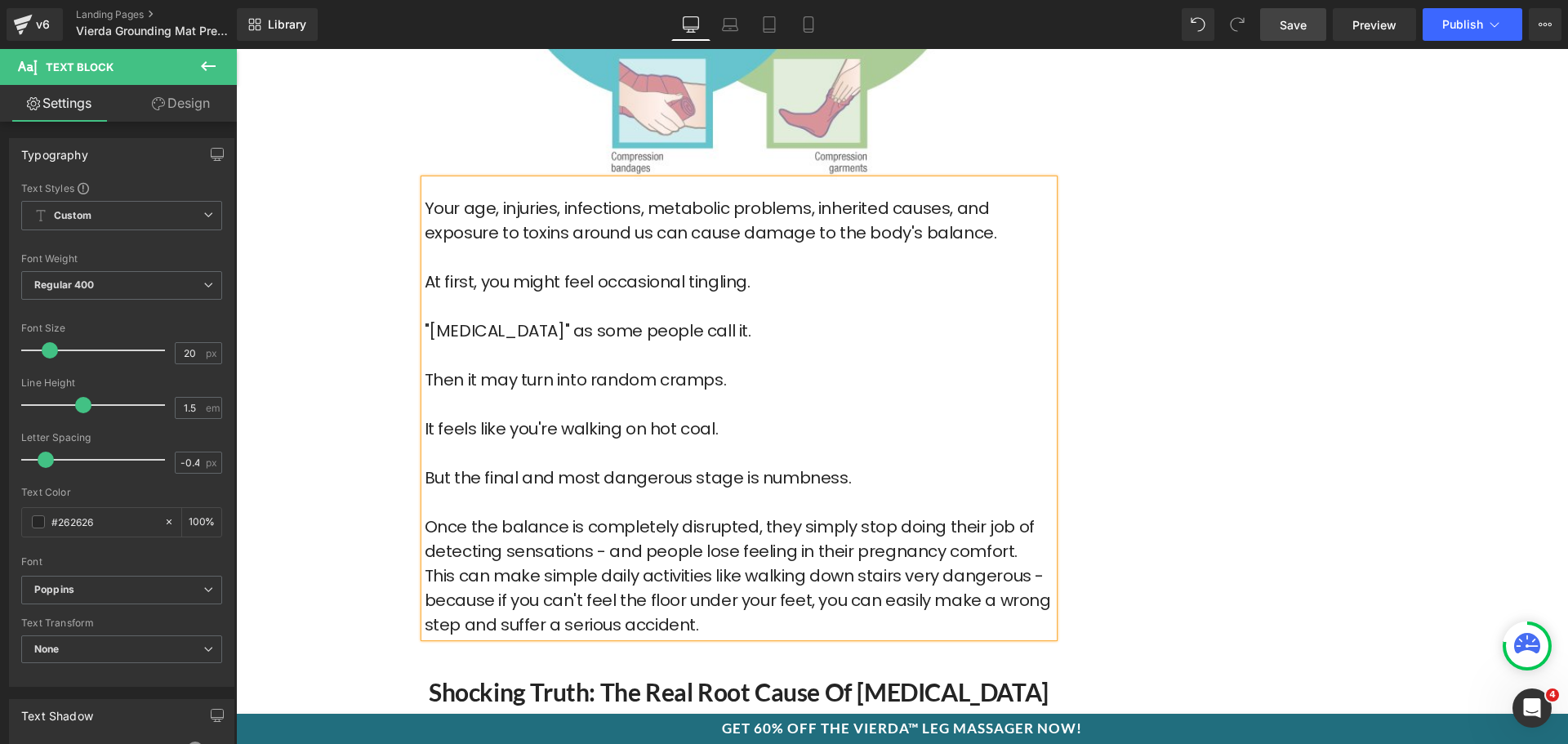
scroll to position [2288, 0]
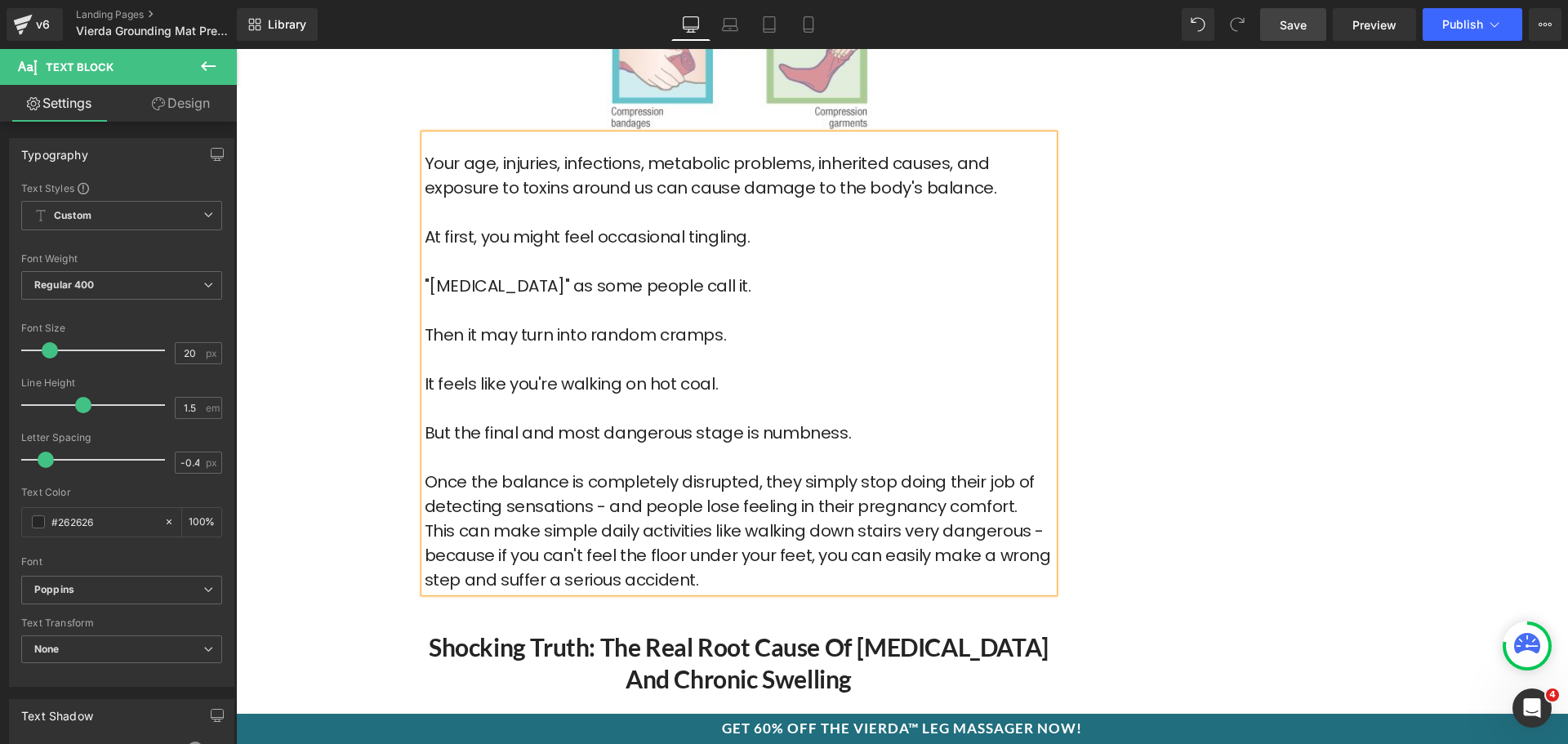
click at [1023, 506] on p "Once the balance is completely disrupted, they simply stop doing their job of d…" at bounding box center [738, 494] width 628 height 49
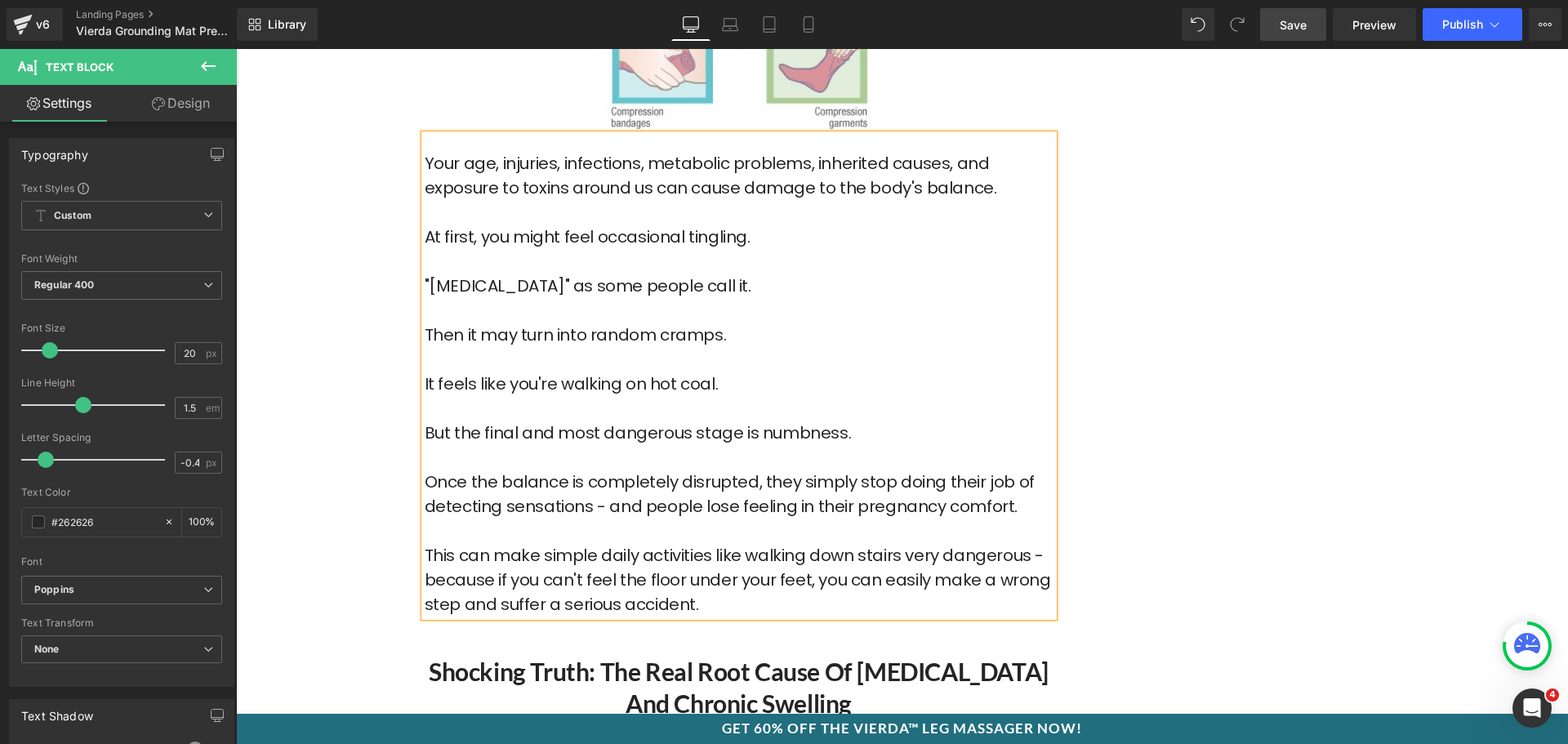
click at [726, 598] on p "This can make simple daily activities like walking down stairs very dangerous -…" at bounding box center [738, 580] width 628 height 74
click at [1300, 28] on span "Save" at bounding box center [1293, 24] width 27 height 17
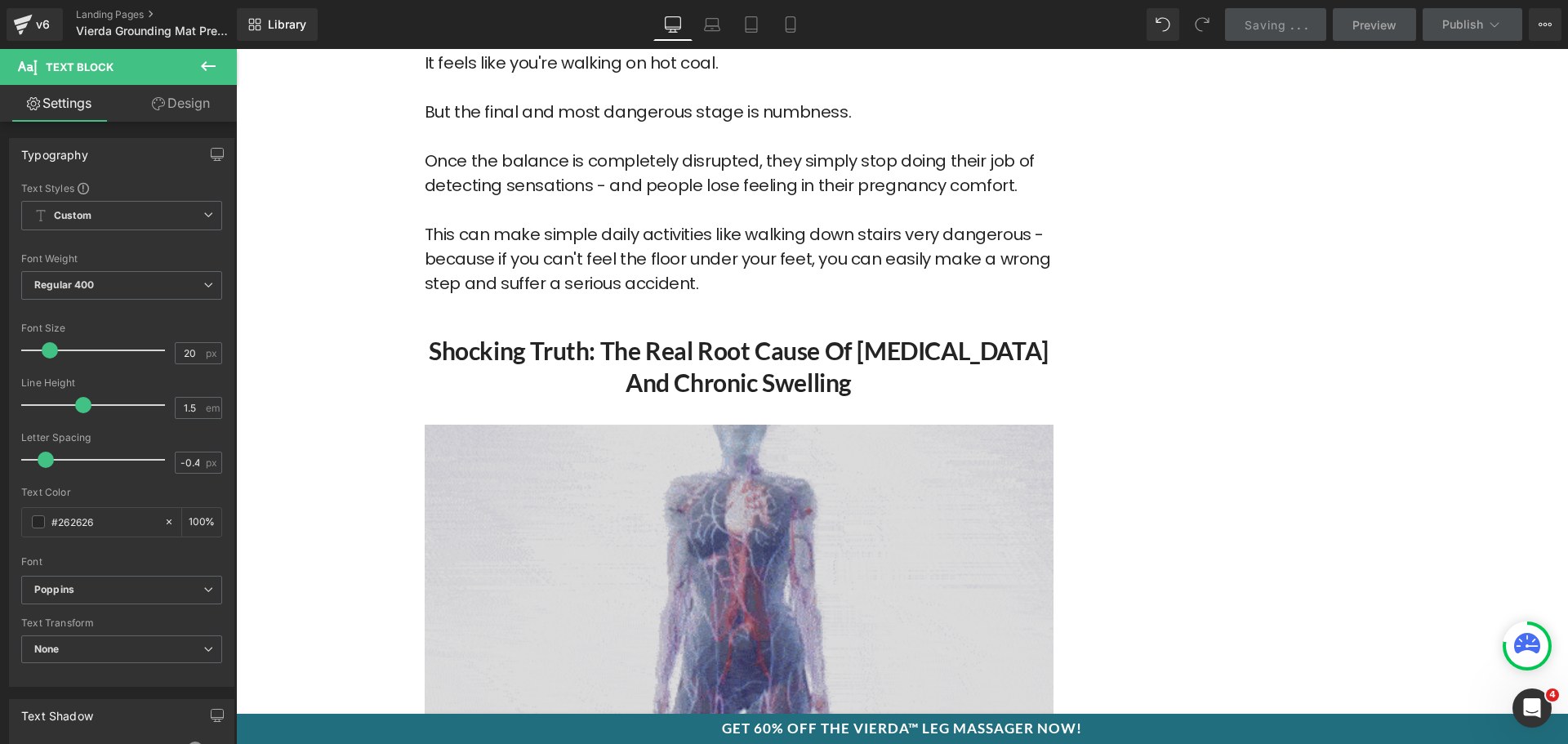
scroll to position [2615, 0]
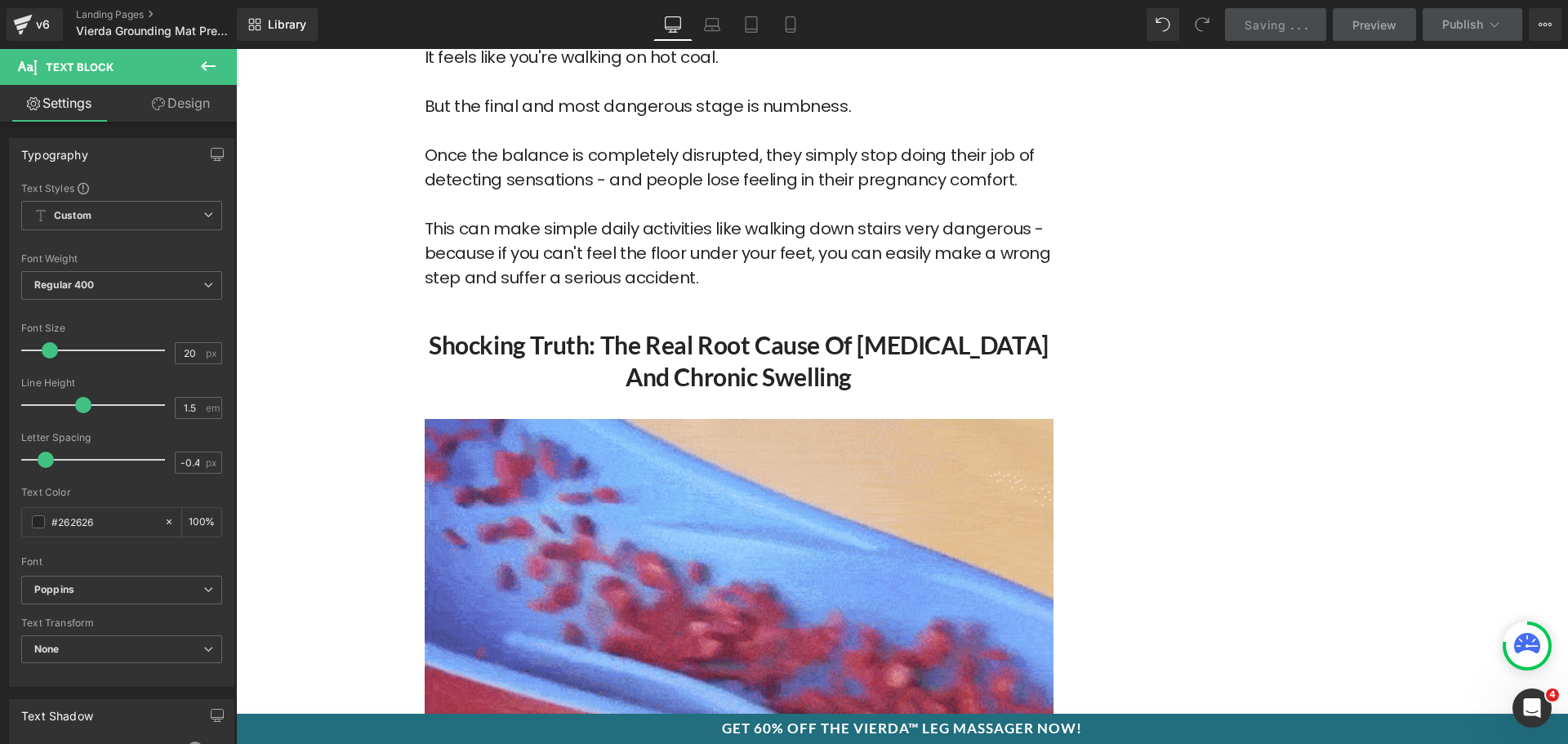
click at [624, 353] on h2 "Shocking Truth: The Real Root Cause of [MEDICAL_DATA] and Chronic Swelling" at bounding box center [738, 361] width 628 height 64
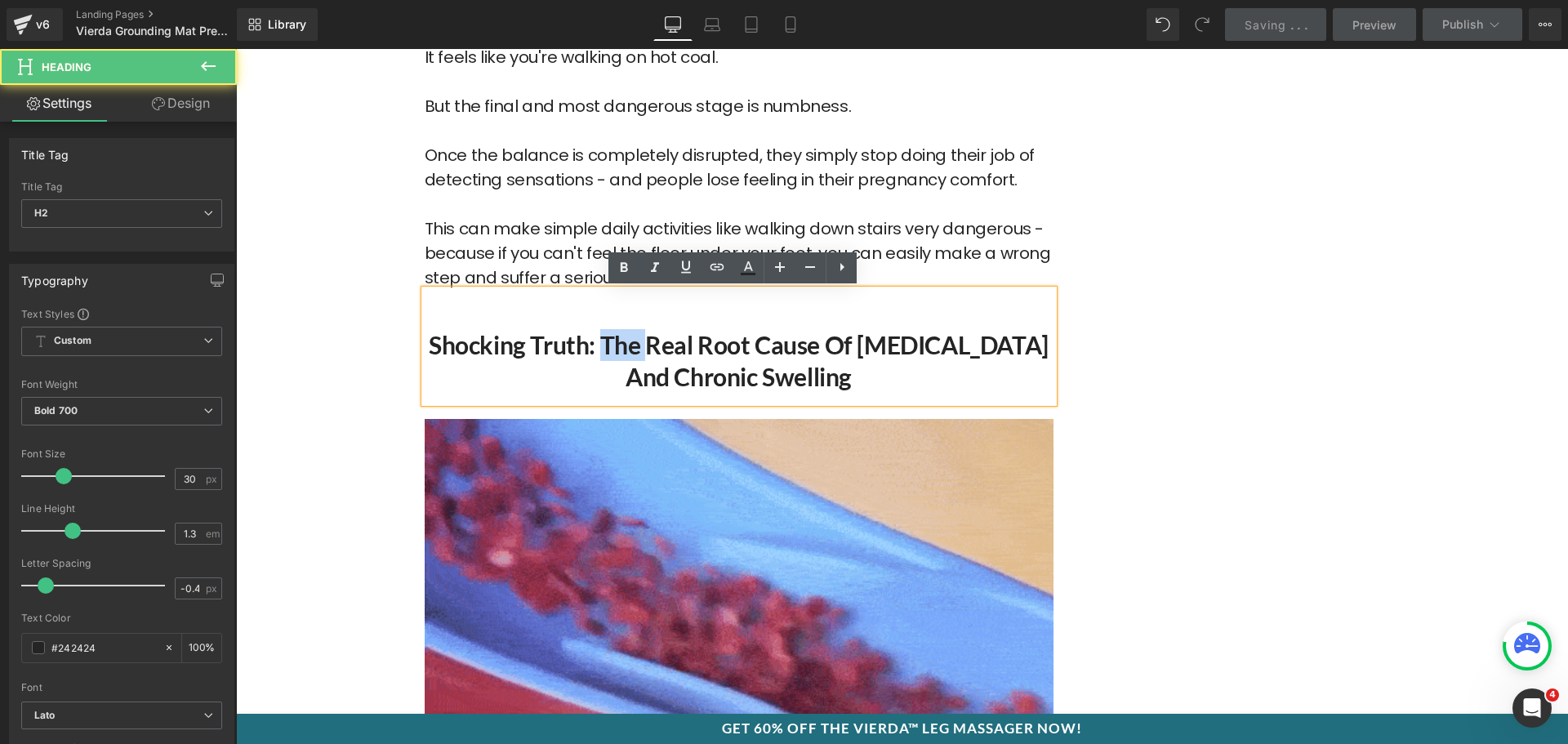
click at [624, 353] on h2 "Shocking Truth: The Real Root Cause of [MEDICAL_DATA] and Chronic Swelling" at bounding box center [738, 361] width 628 height 64
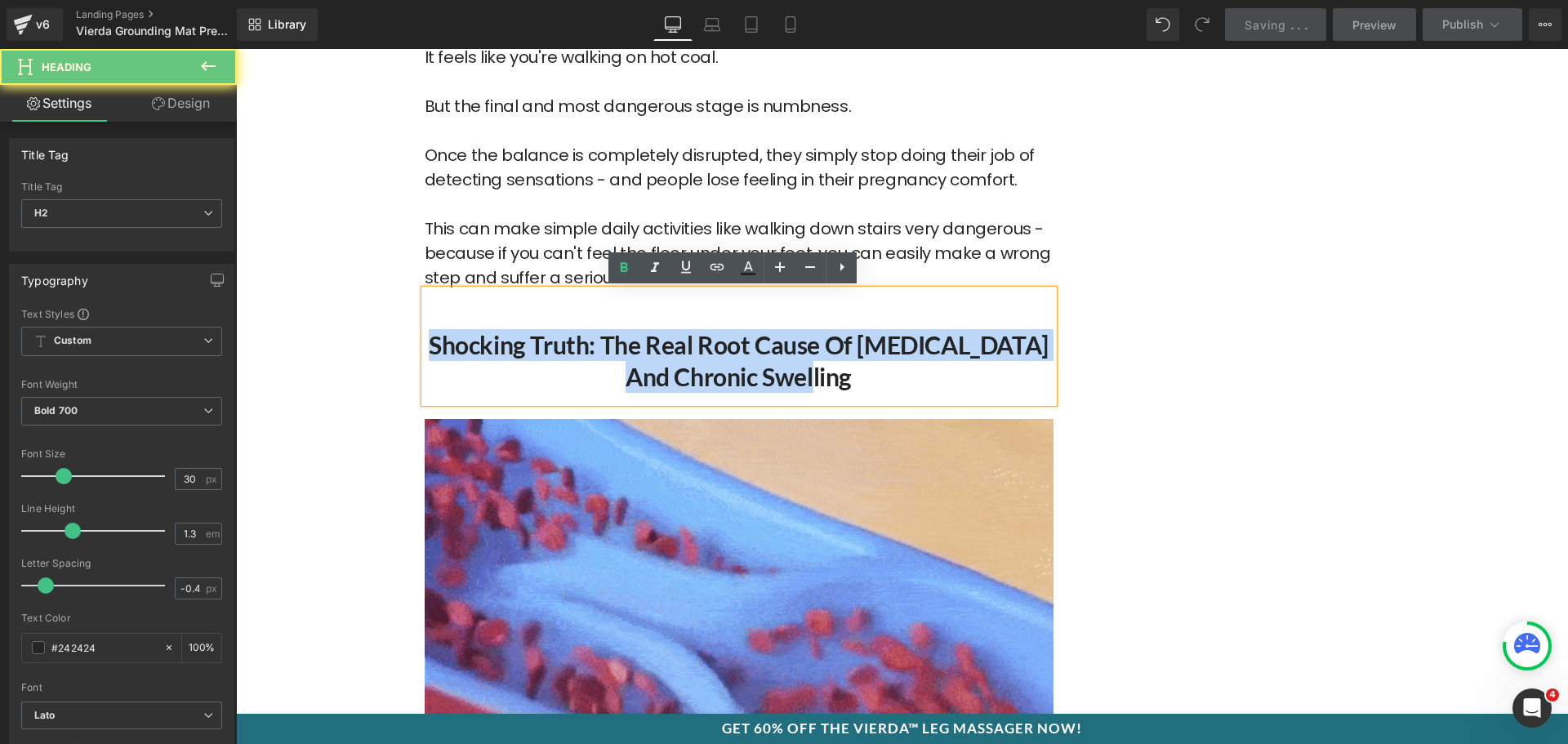
click at [624, 353] on h2 "Shocking Truth: The Real Root Cause of [MEDICAL_DATA] and Chronic Swelling" at bounding box center [738, 361] width 628 height 64
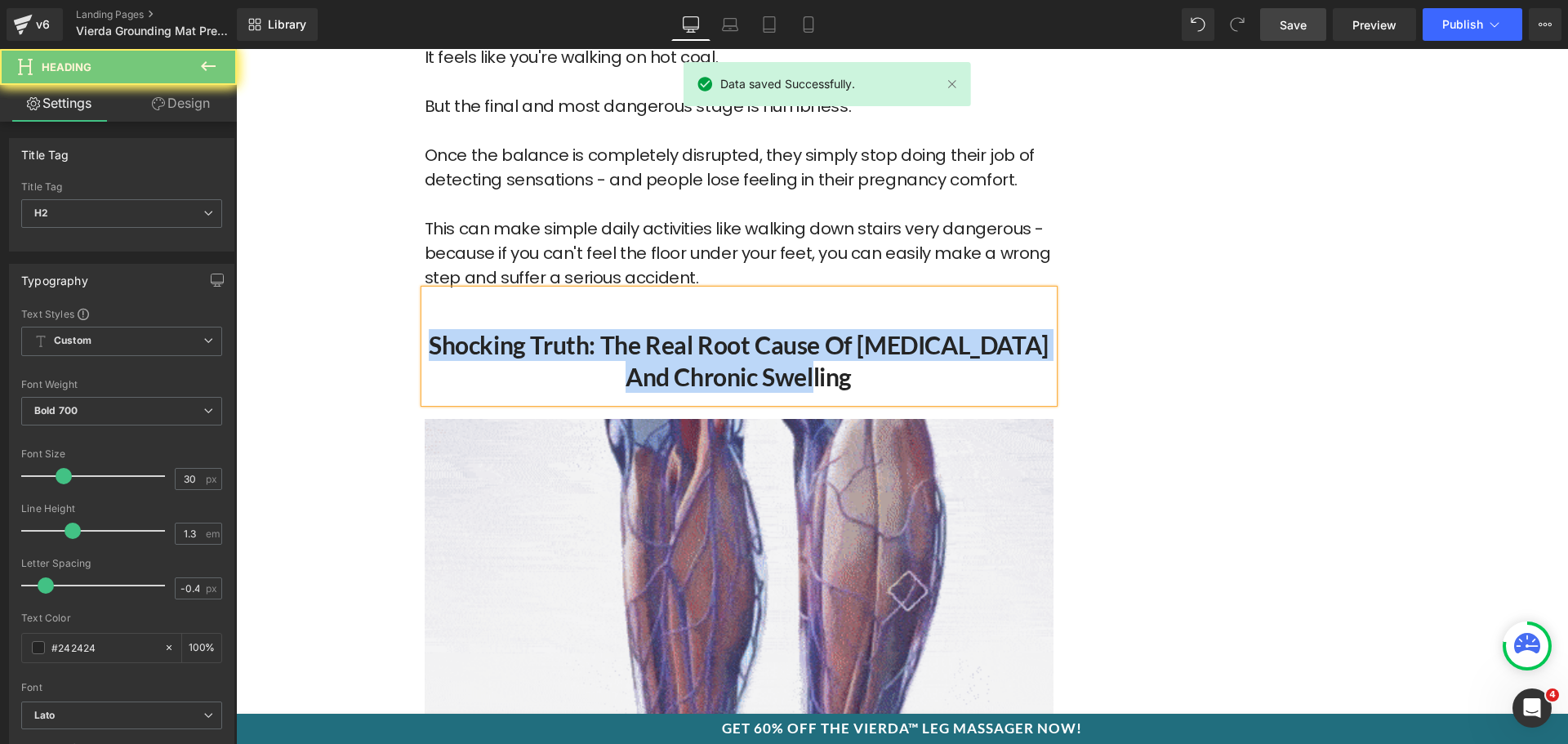
paste div
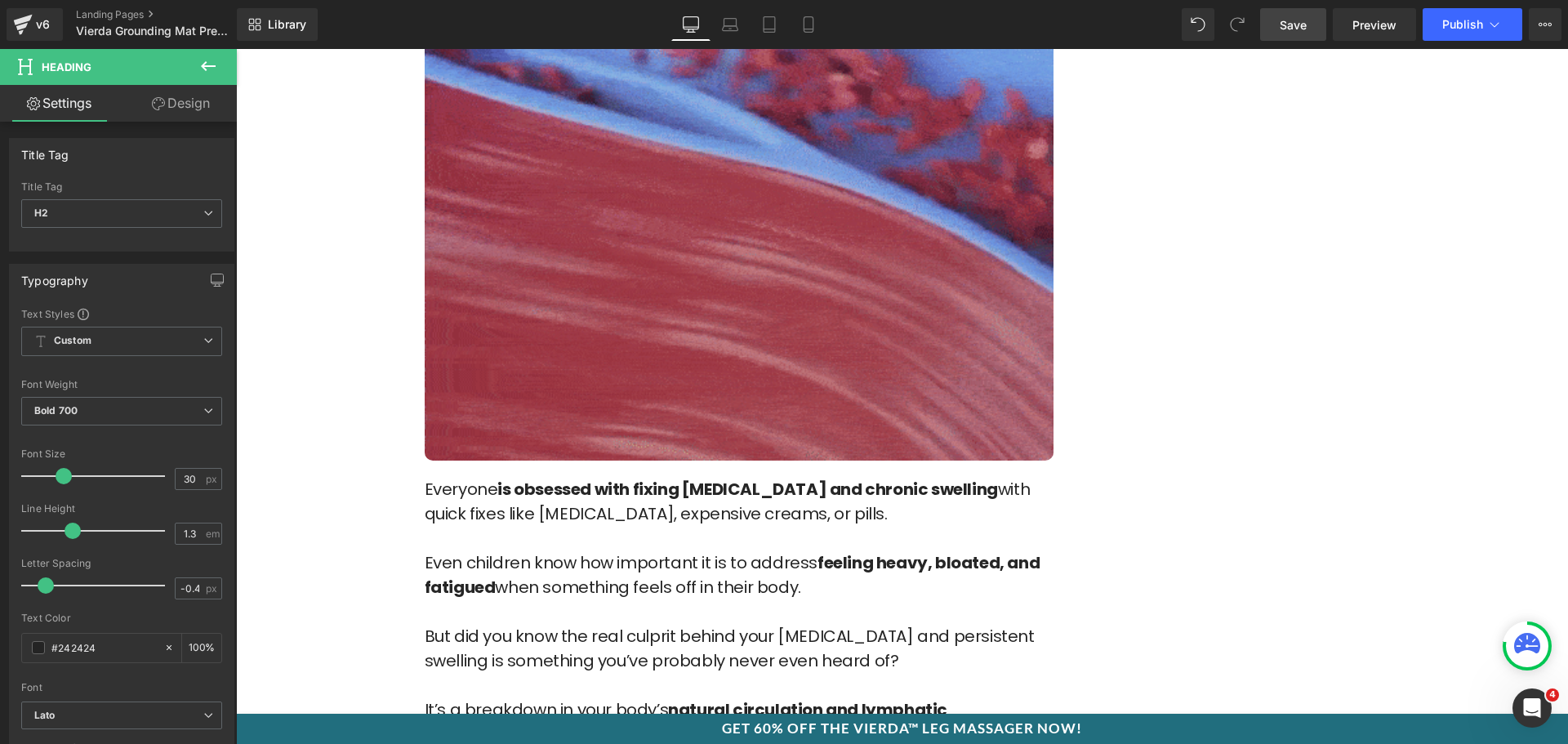
scroll to position [3187, 0]
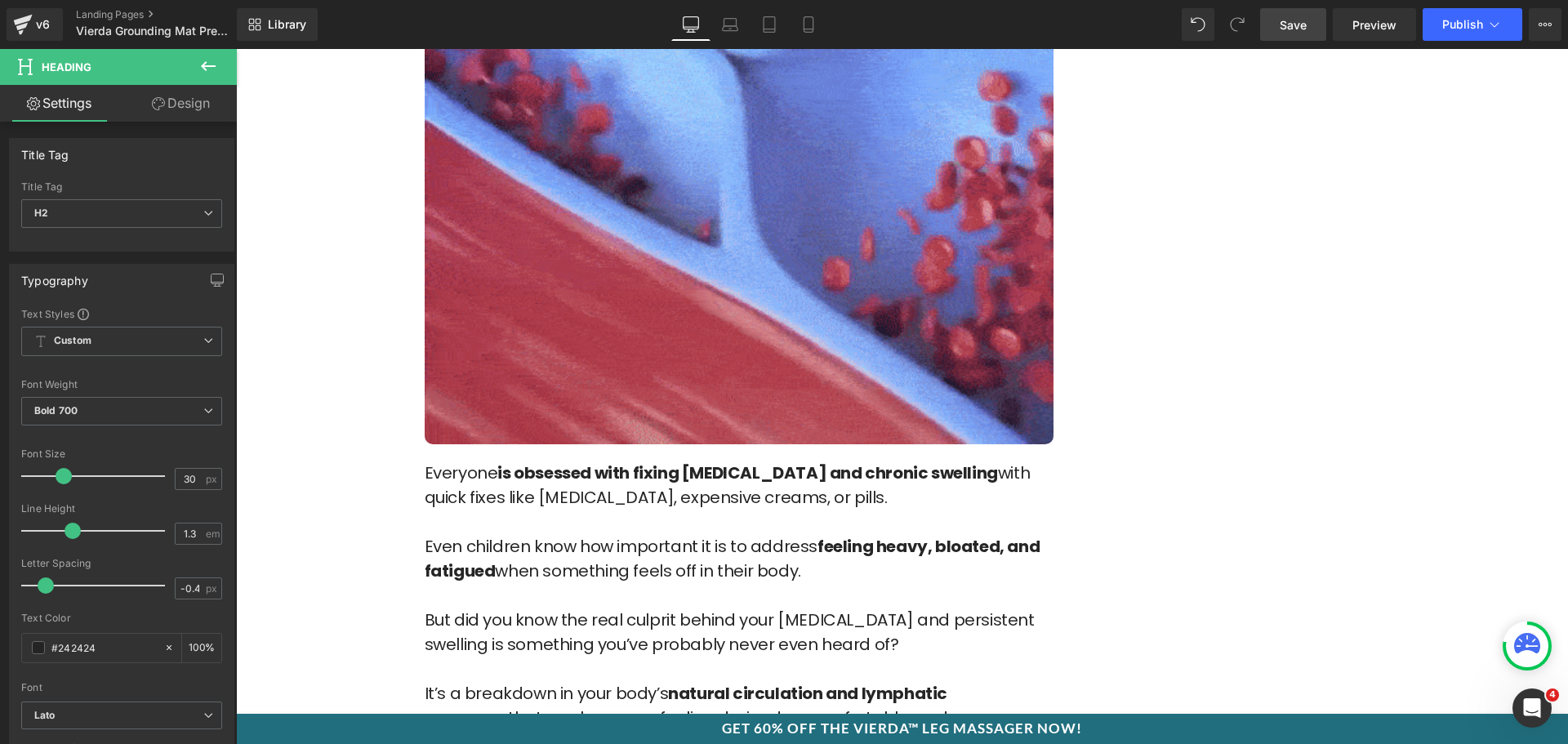
click at [574, 521] on p at bounding box center [738, 522] width 628 height 24
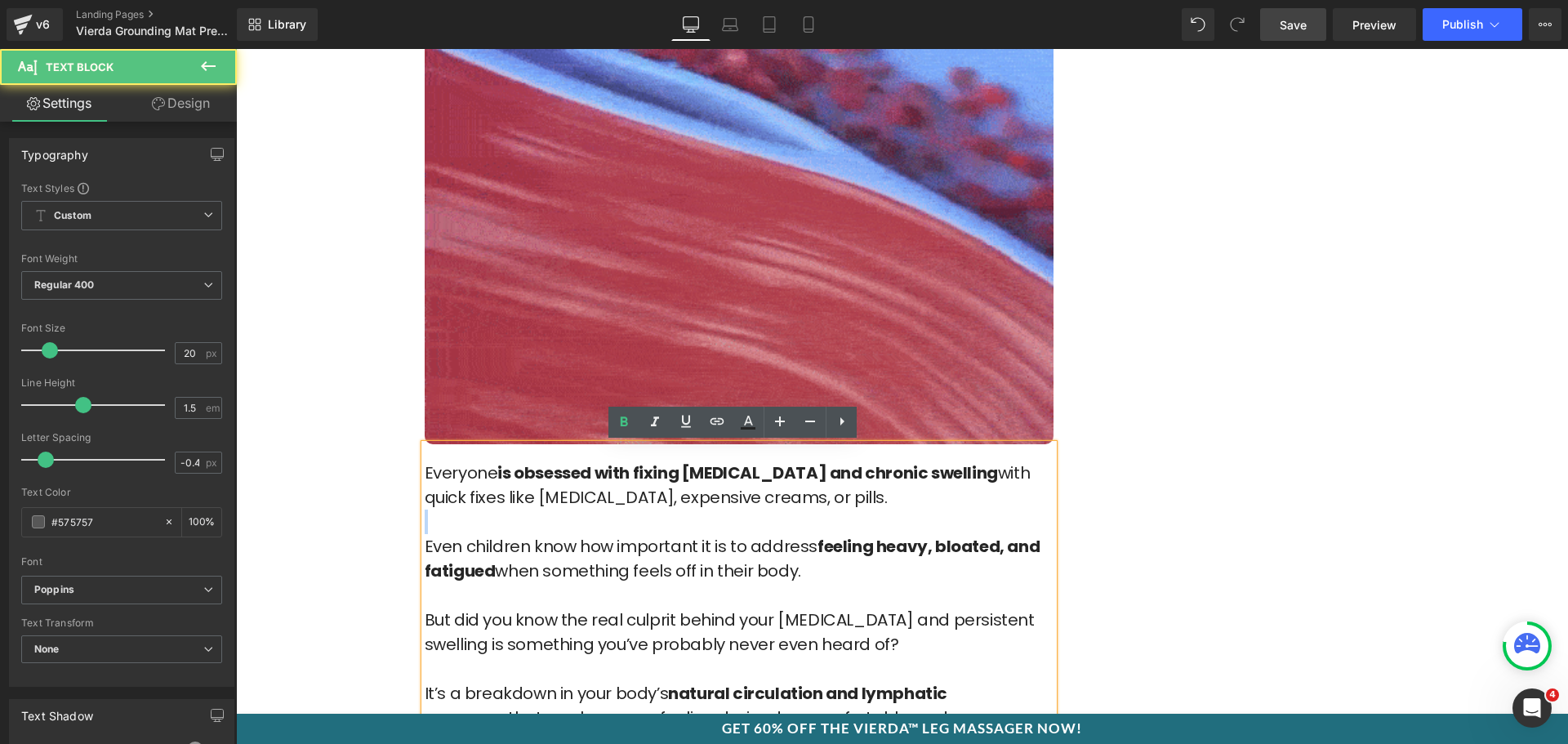
click at [574, 521] on p at bounding box center [738, 522] width 628 height 24
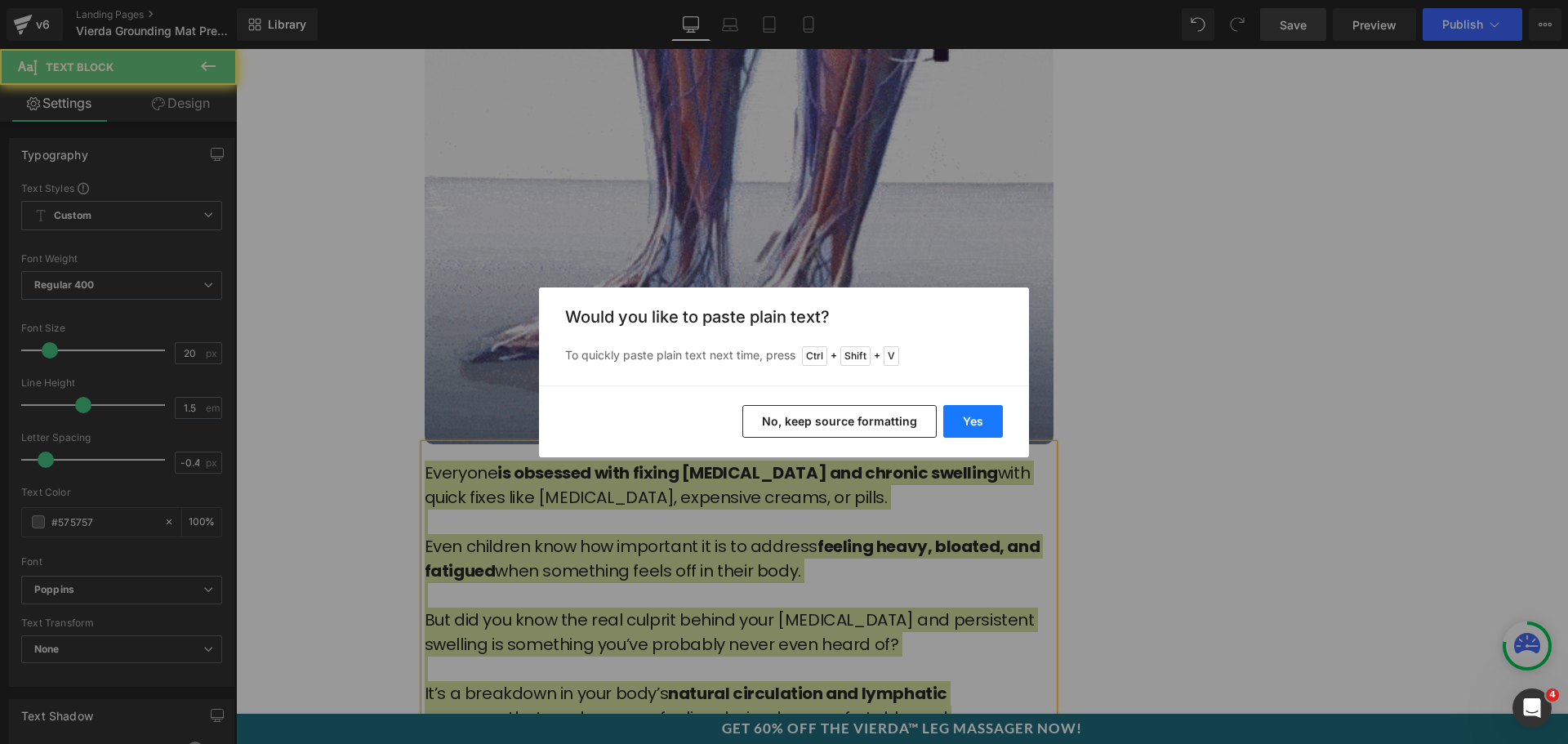
click at [967, 424] on button "Yes" at bounding box center [973, 422] width 59 height 32
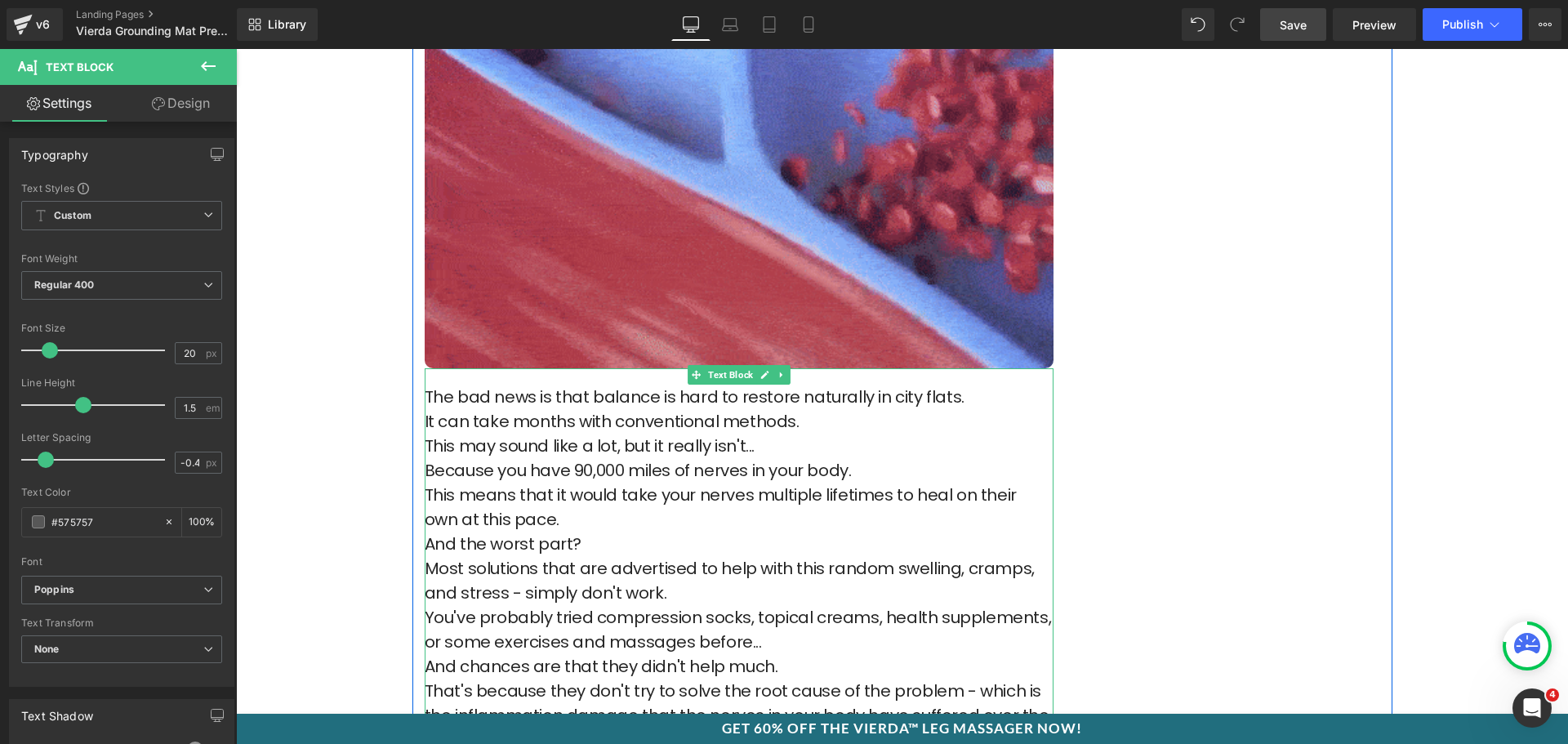
scroll to position [3268, 0]
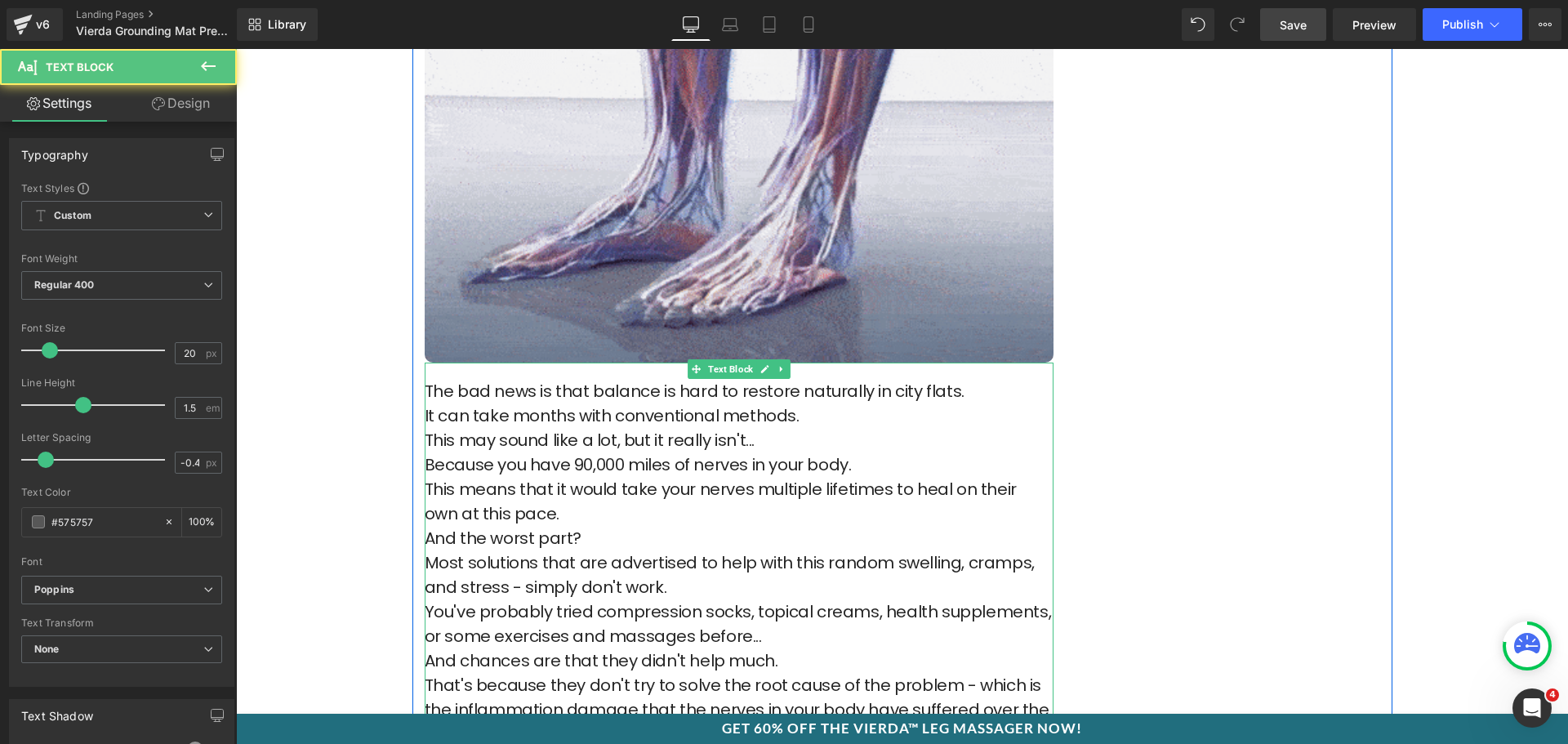
click at [839, 420] on p "It can take months with conventional methods." at bounding box center [738, 416] width 628 height 24
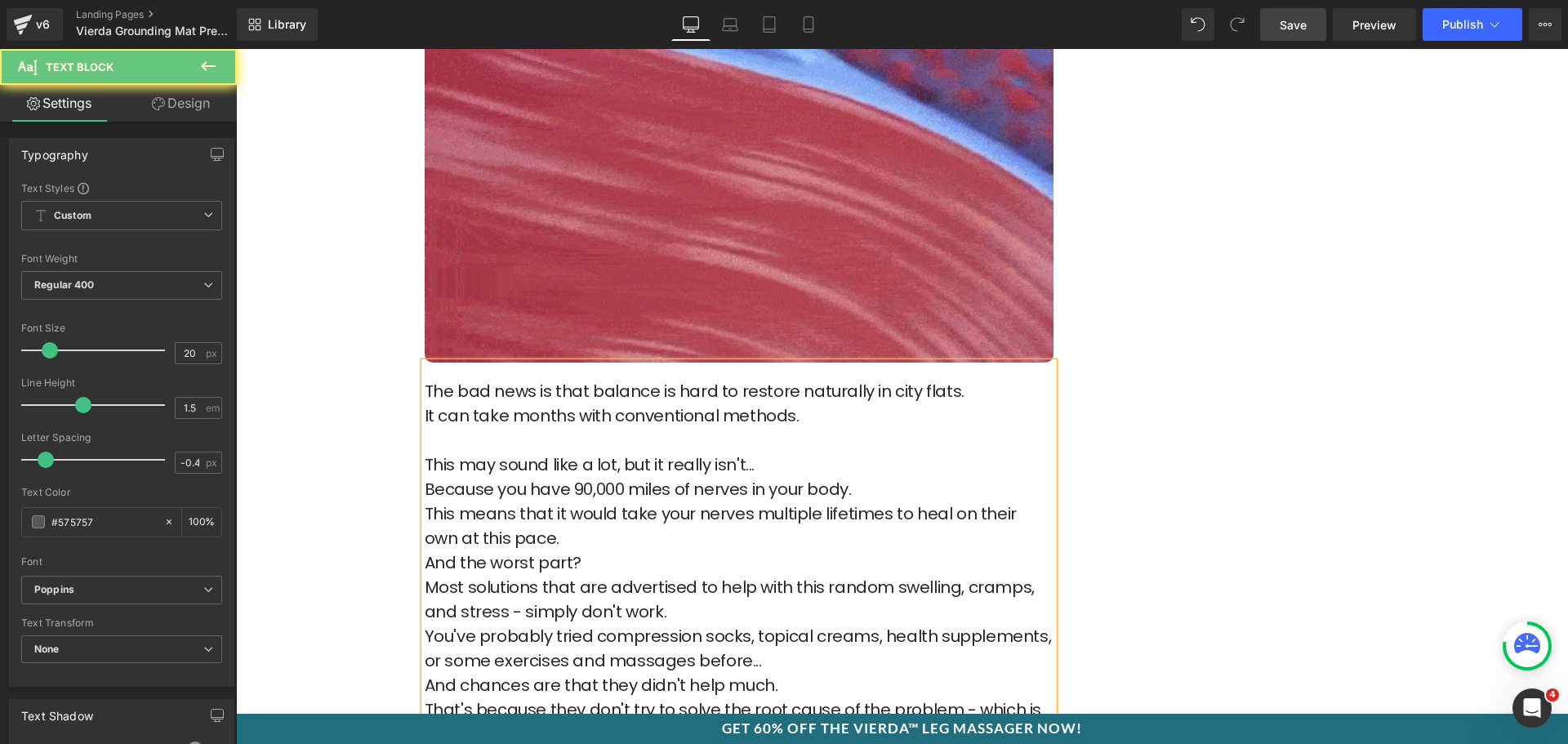
click at [790, 464] on p "This may sound like a lot, but it really isn't..." at bounding box center [738, 464] width 628 height 24
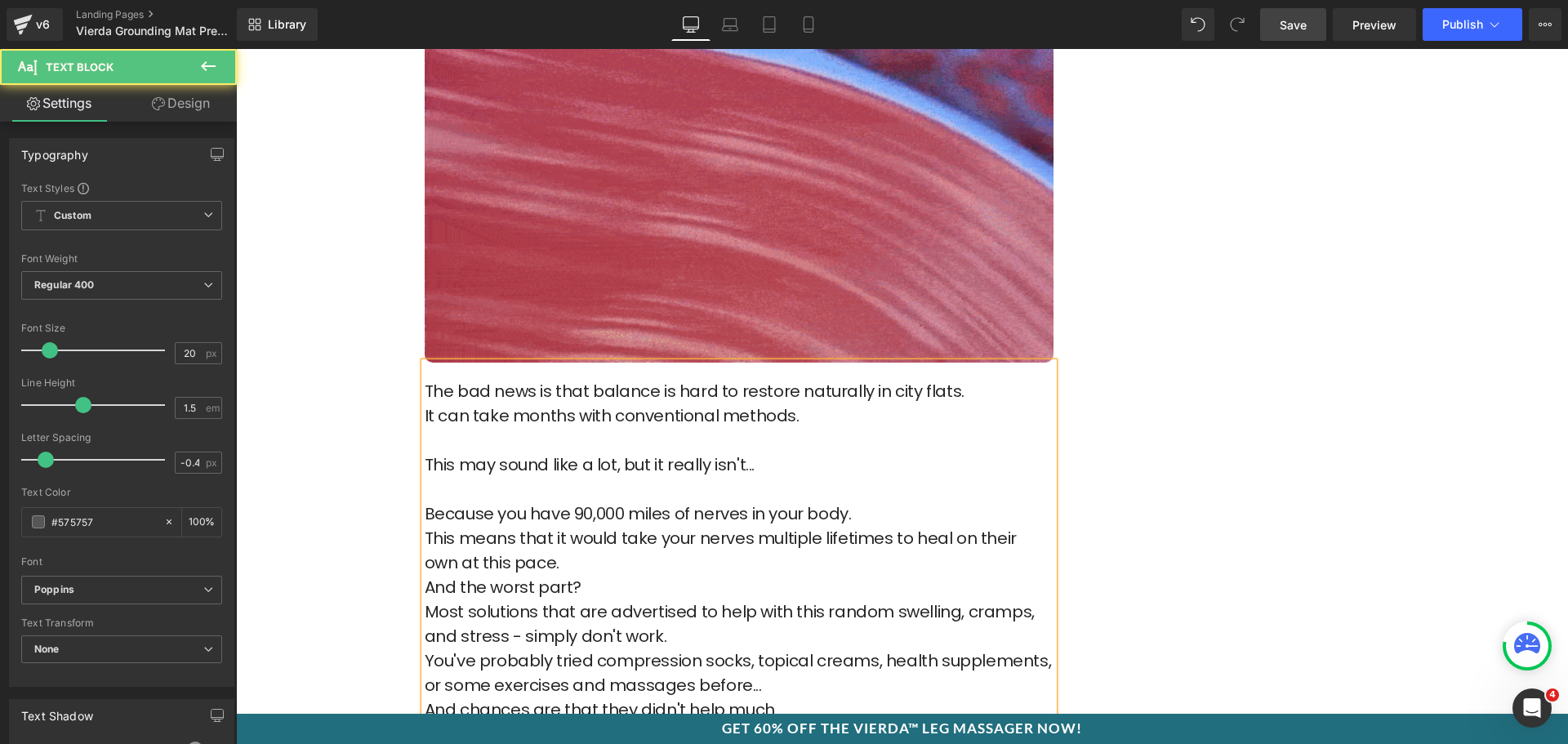
click at [860, 509] on p "Because you have 90,000 miles of nerves in your body." at bounding box center [738, 514] width 628 height 24
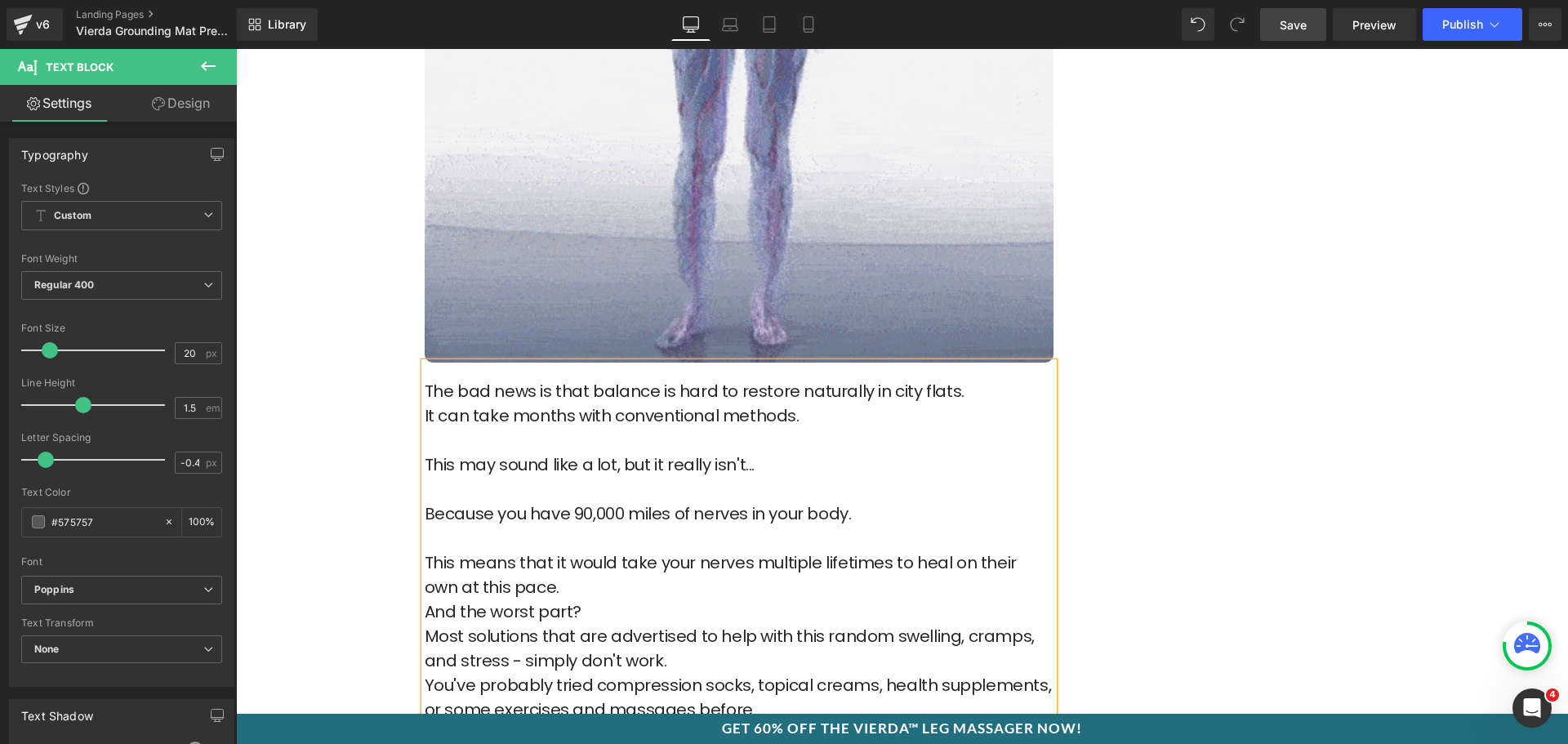
click at [579, 596] on p "This means that it would take your nerves multiple lifetimes to heal on their o…" at bounding box center [738, 575] width 628 height 49
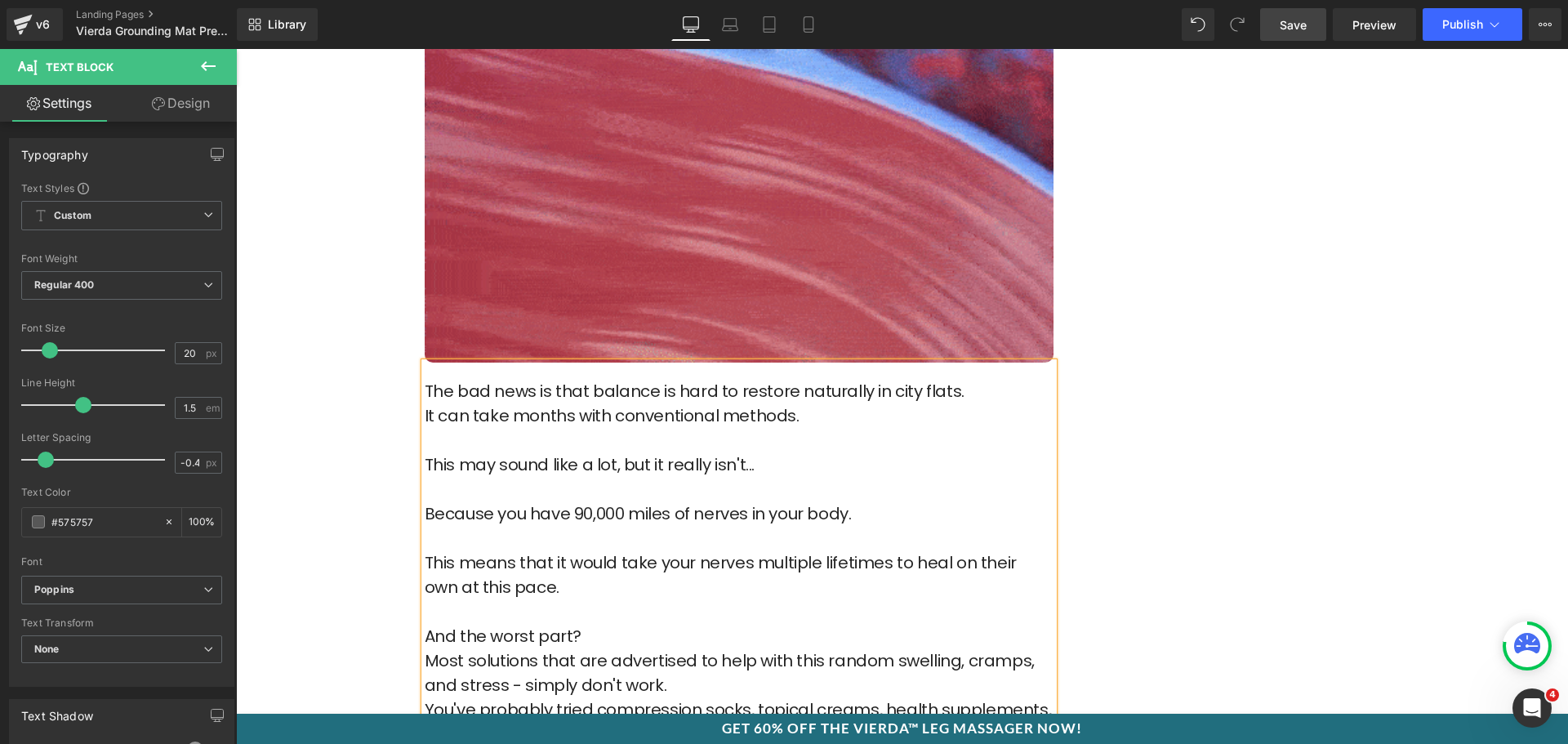
click at [588, 631] on p "And the worst part?" at bounding box center [738, 636] width 628 height 24
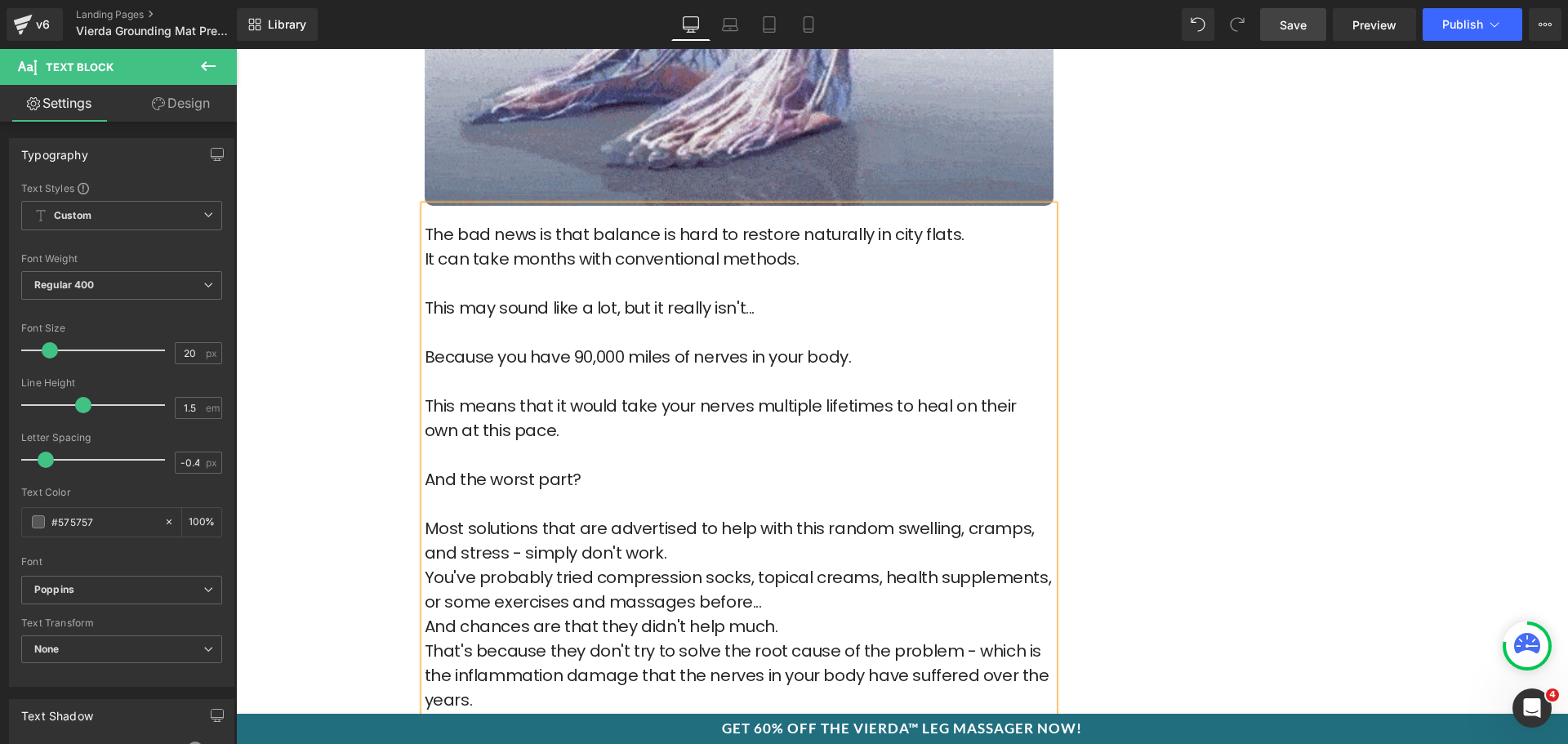
scroll to position [3432, 0]
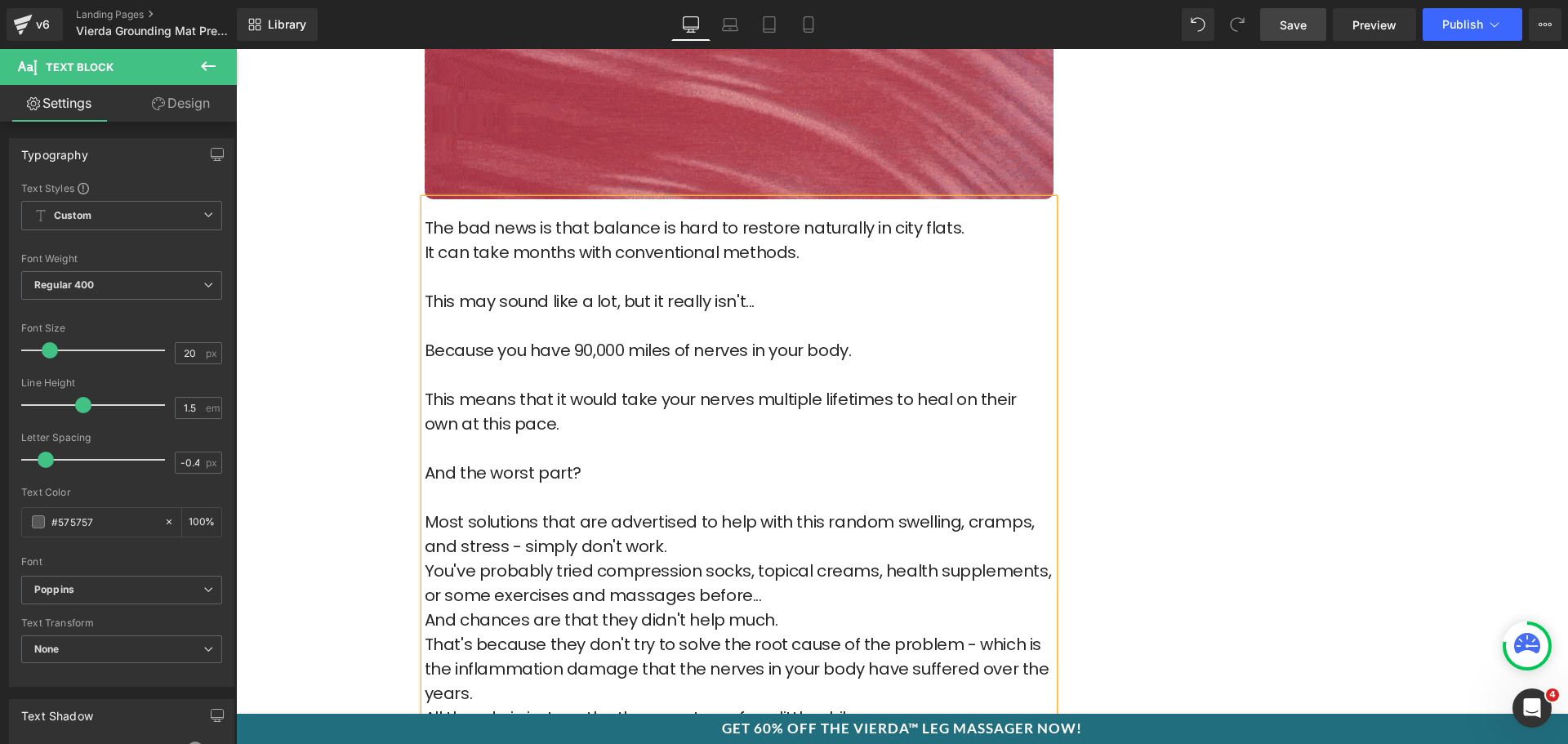
click at [671, 557] on p "Most solutions that are advertised to help with this random swelling, cramps, a…" at bounding box center [738, 534] width 628 height 49
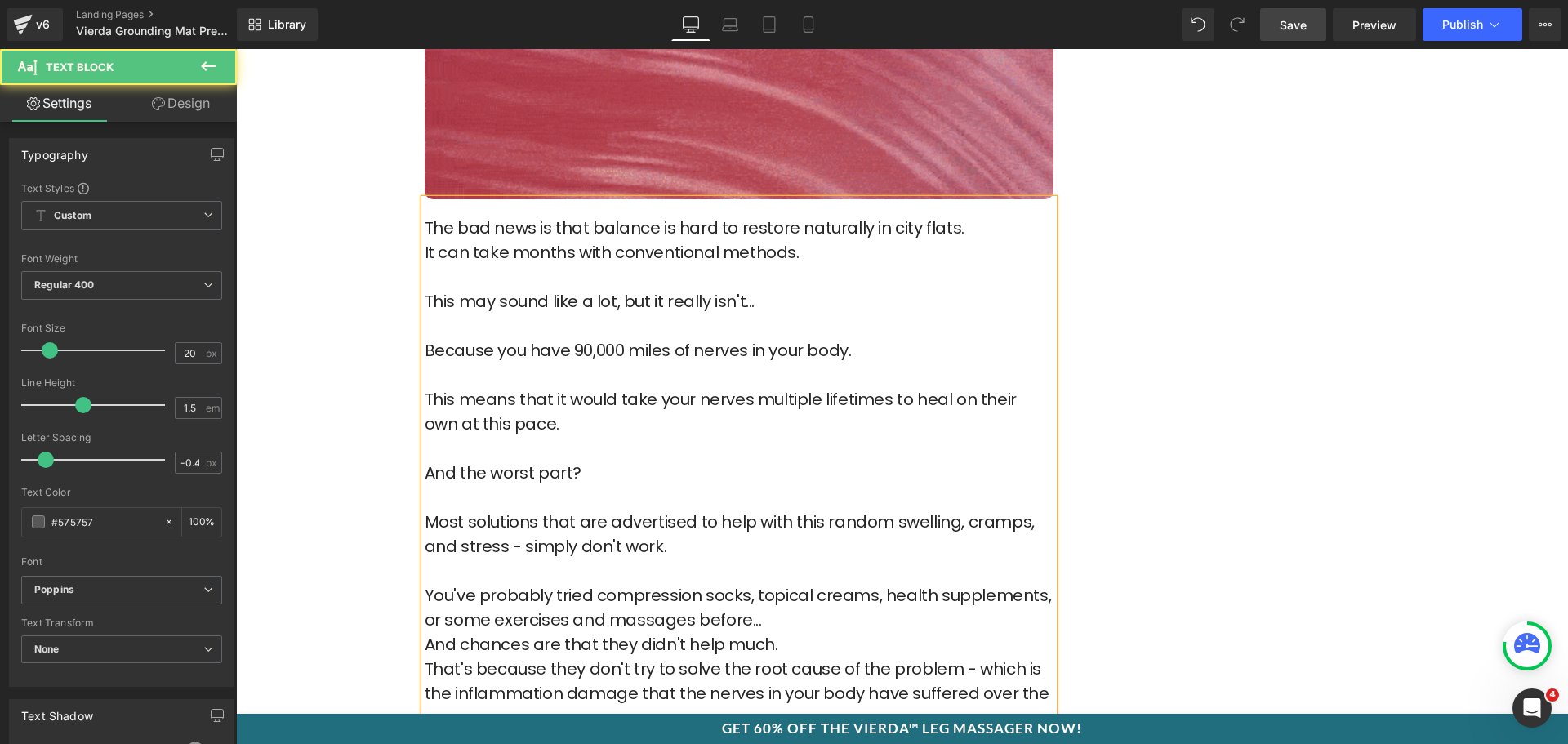
click at [771, 628] on p "You've probably tried compression socks, topical creams, health supplements, or…" at bounding box center [738, 608] width 628 height 49
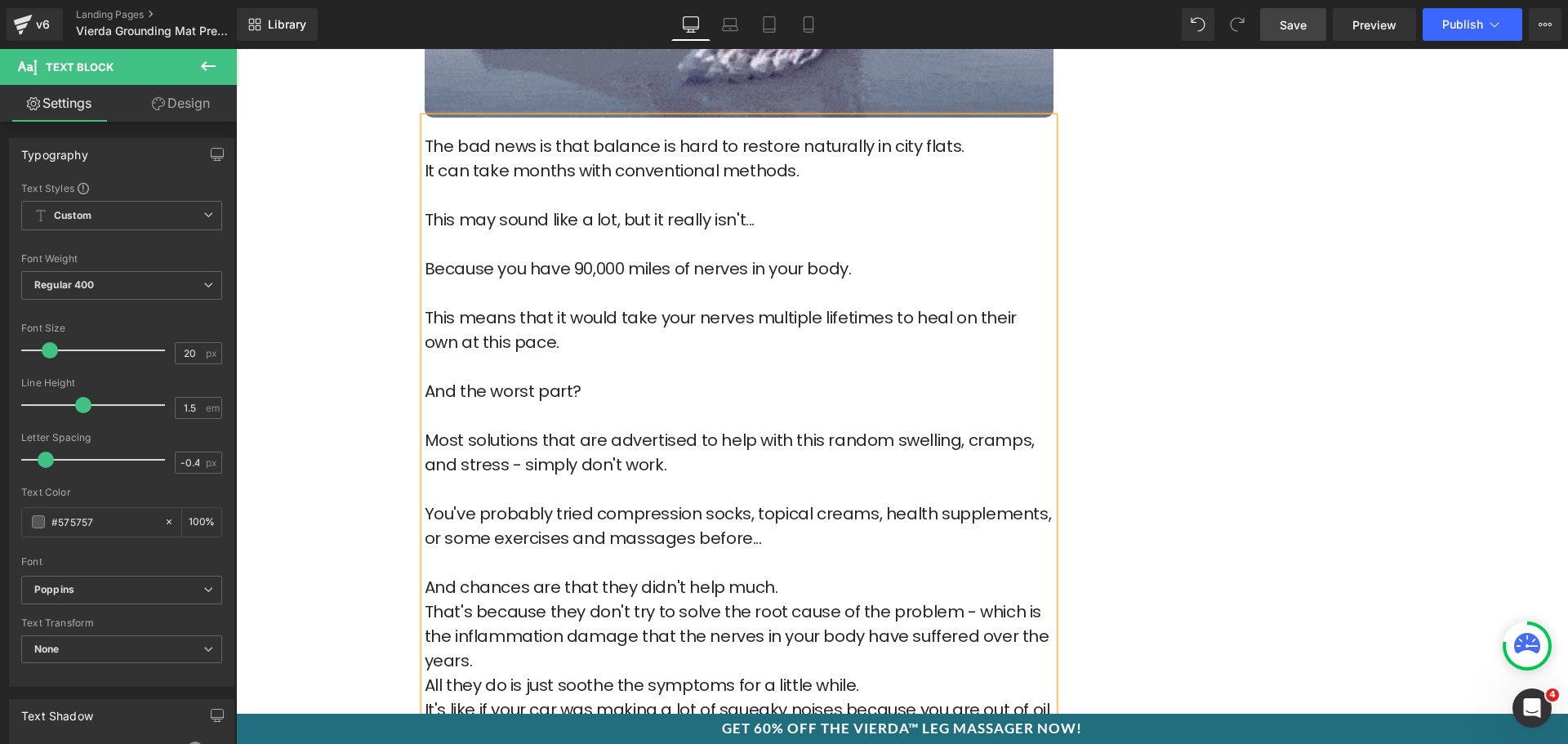
click at [789, 596] on p "And chances are that they didn't help much." at bounding box center [738, 587] width 628 height 24
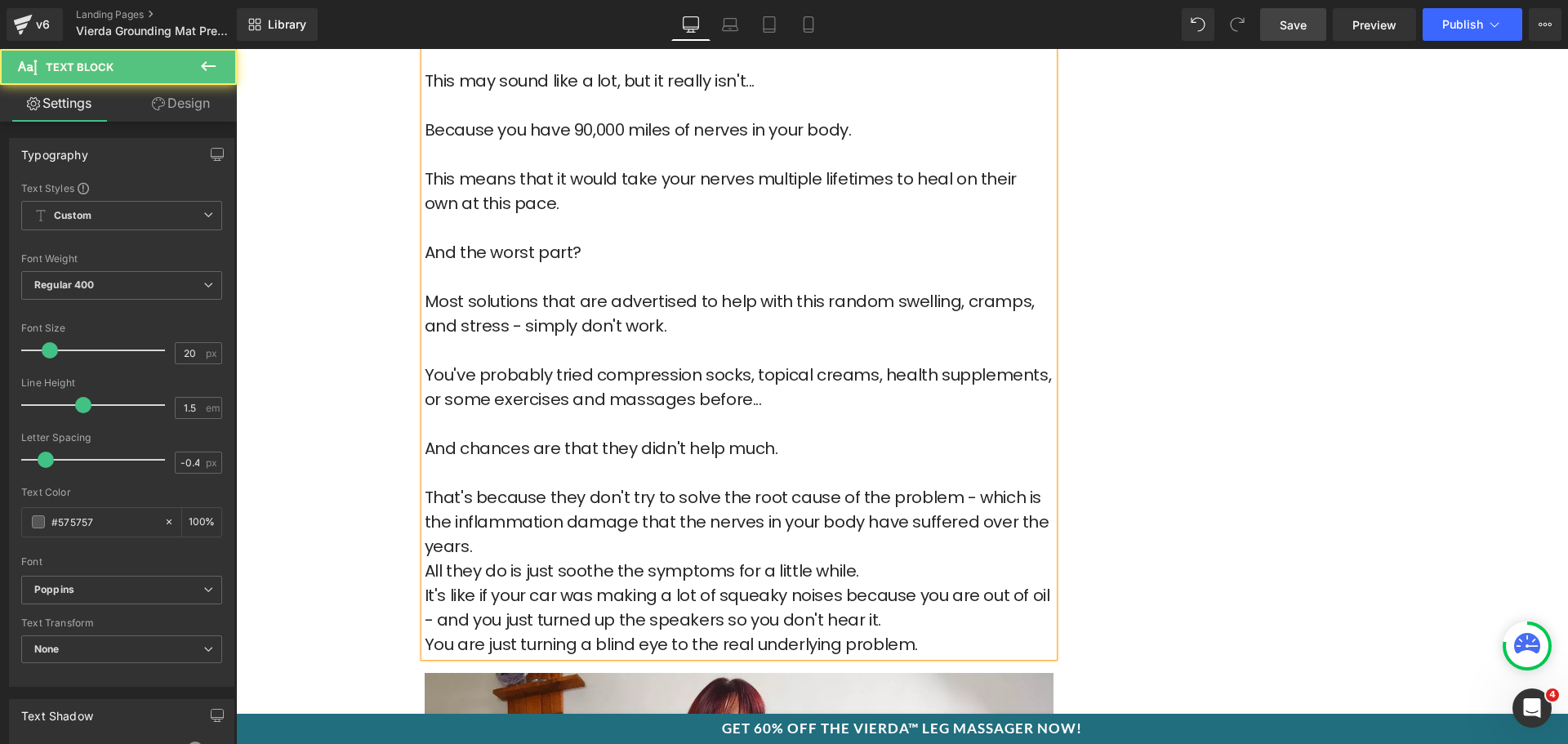
scroll to position [3677, 0]
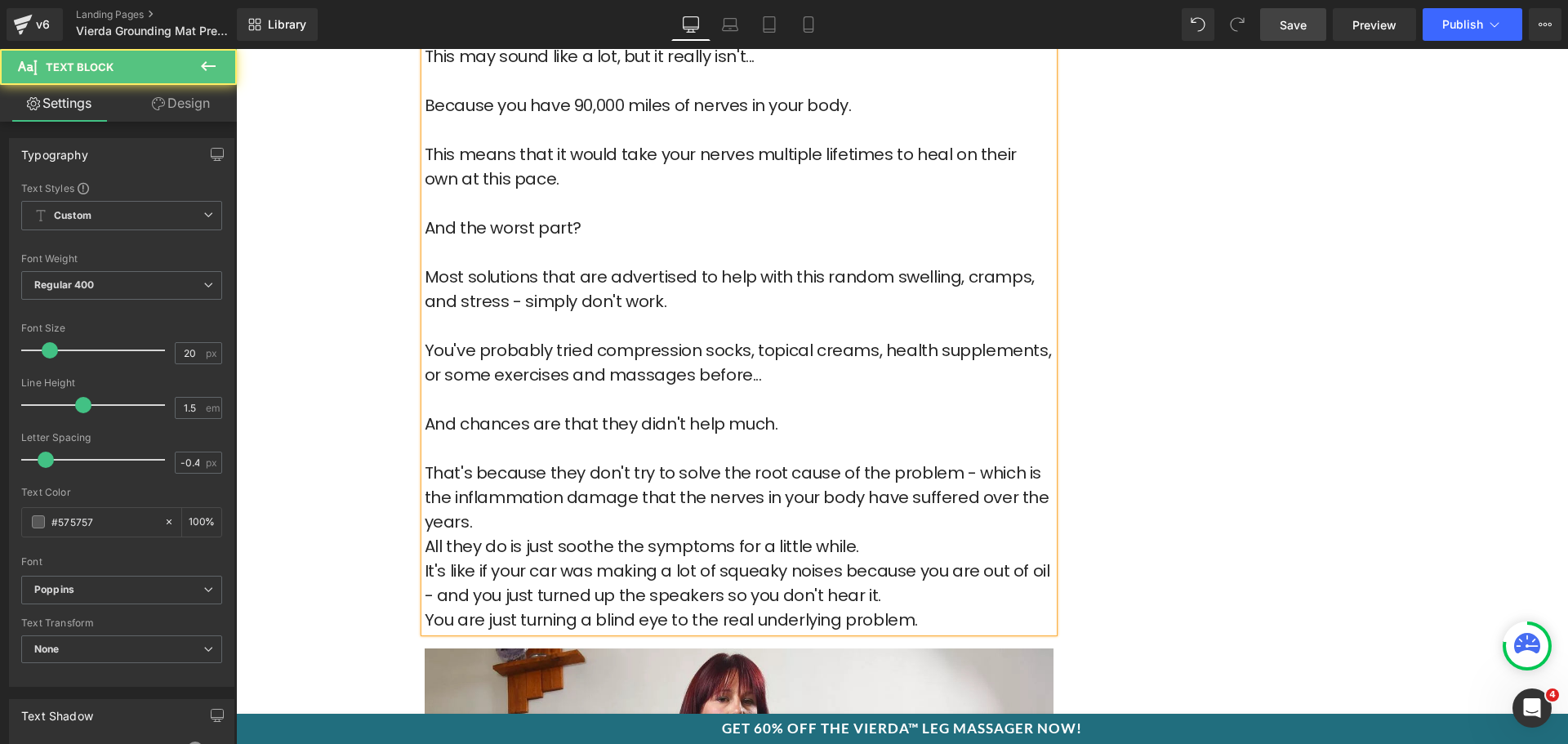
click at [513, 518] on p "That's because they don't try to solve the root cause of the problem - which is…" at bounding box center [738, 497] width 628 height 74
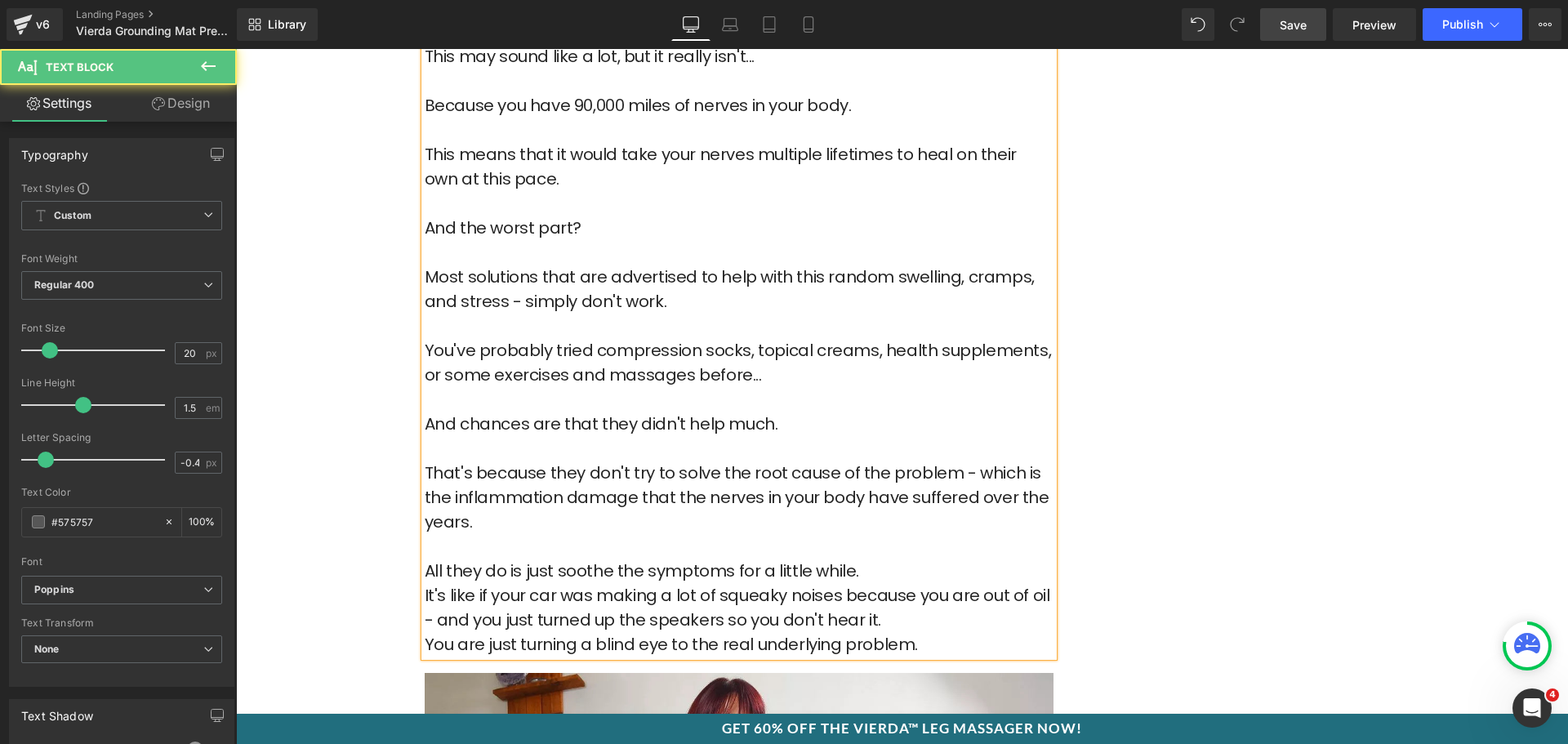
click at [879, 575] on p "All they do is just soothe the symptoms for a little while." at bounding box center [738, 570] width 628 height 24
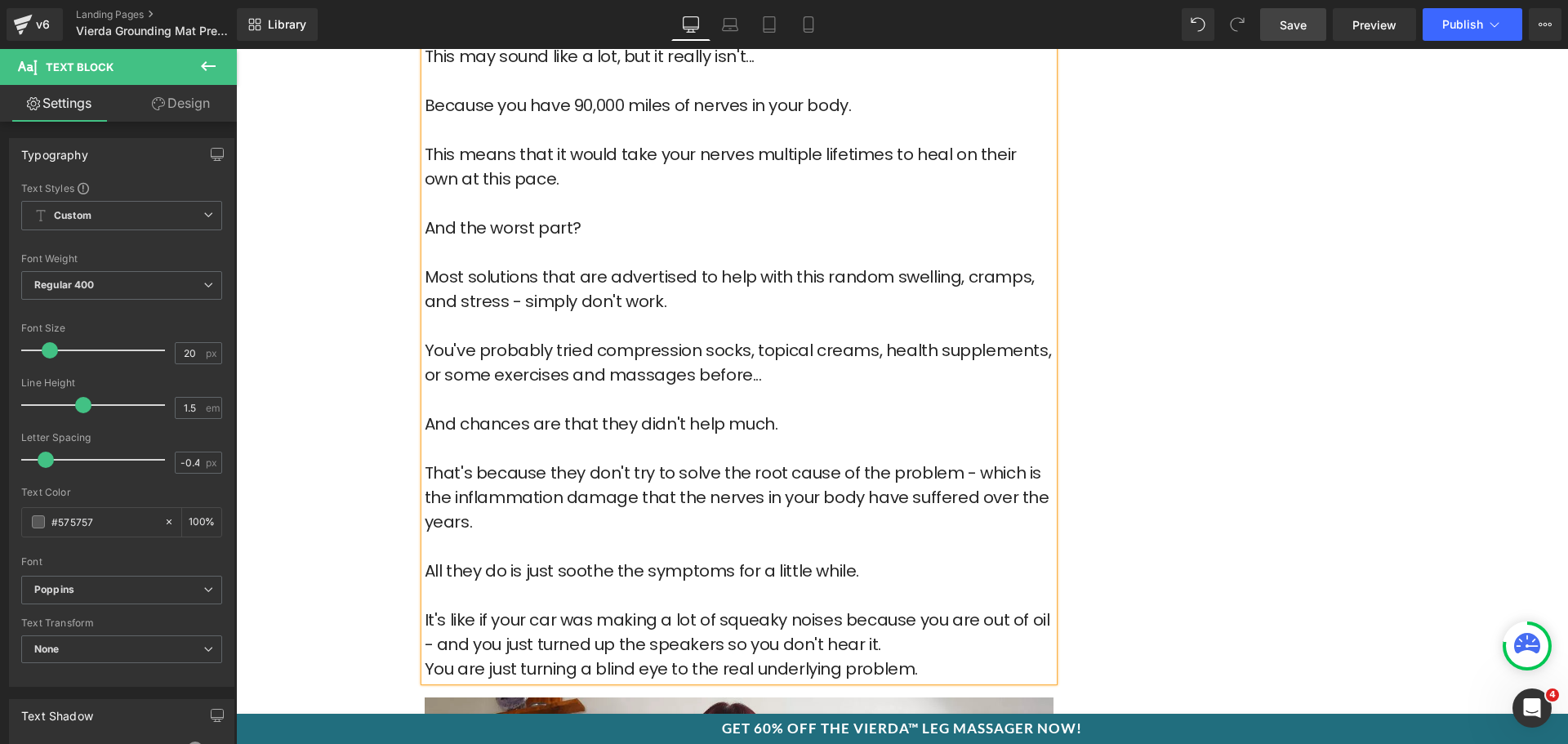
click at [884, 646] on p "It's like if your car was making a lot of squeaky noises because you are out of…" at bounding box center [738, 632] width 628 height 49
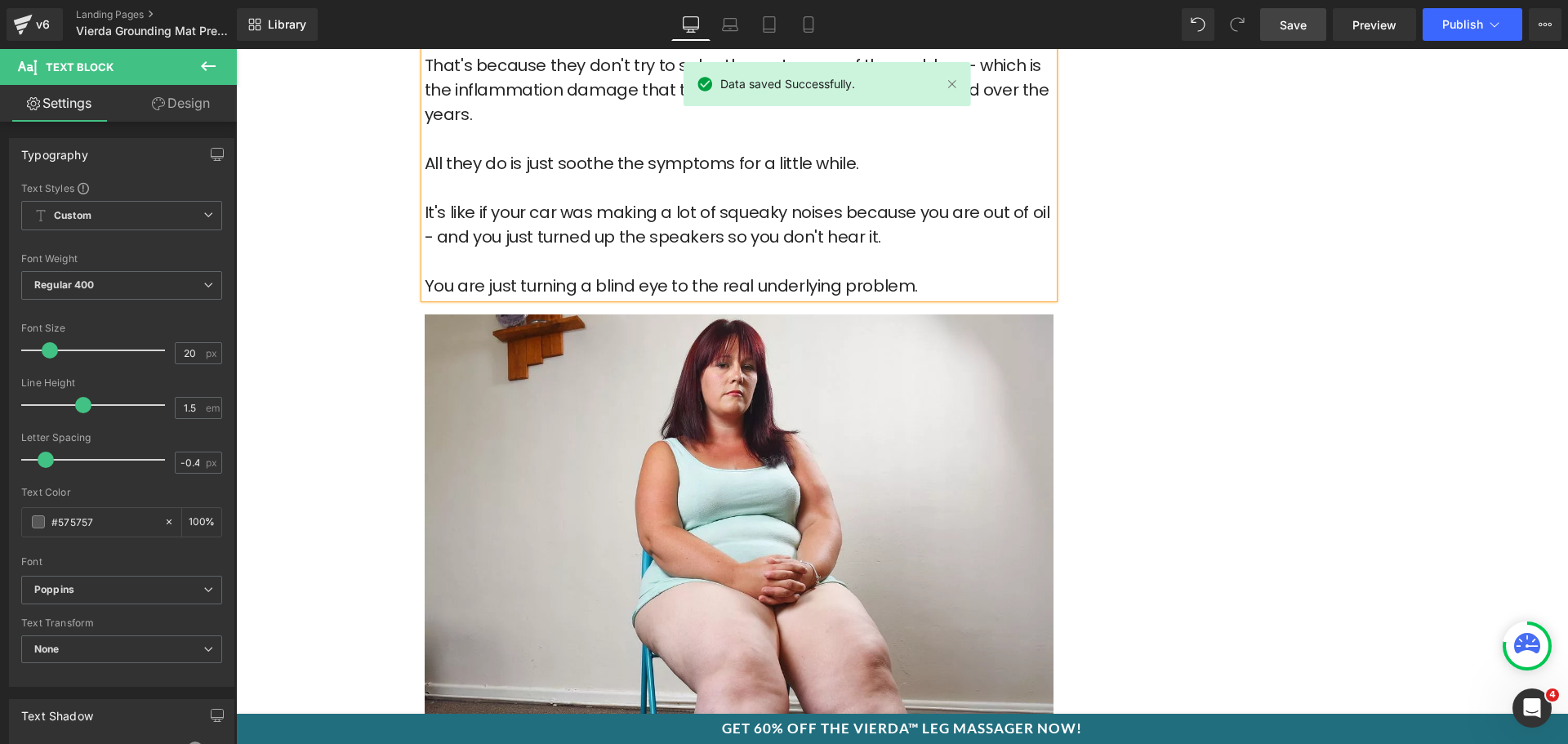
scroll to position [4413, 0]
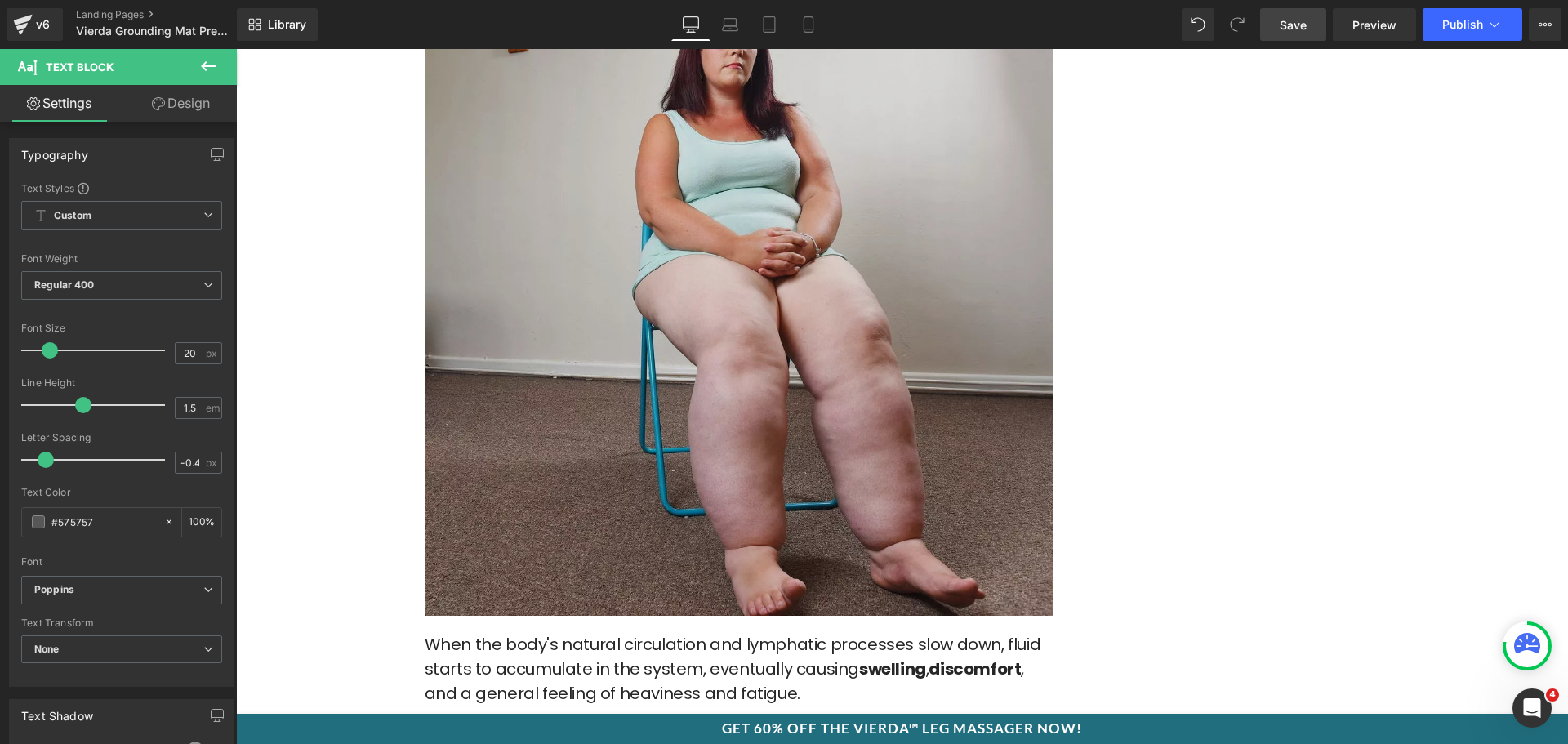
click at [850, 407] on img at bounding box center [738, 293] width 628 height 646
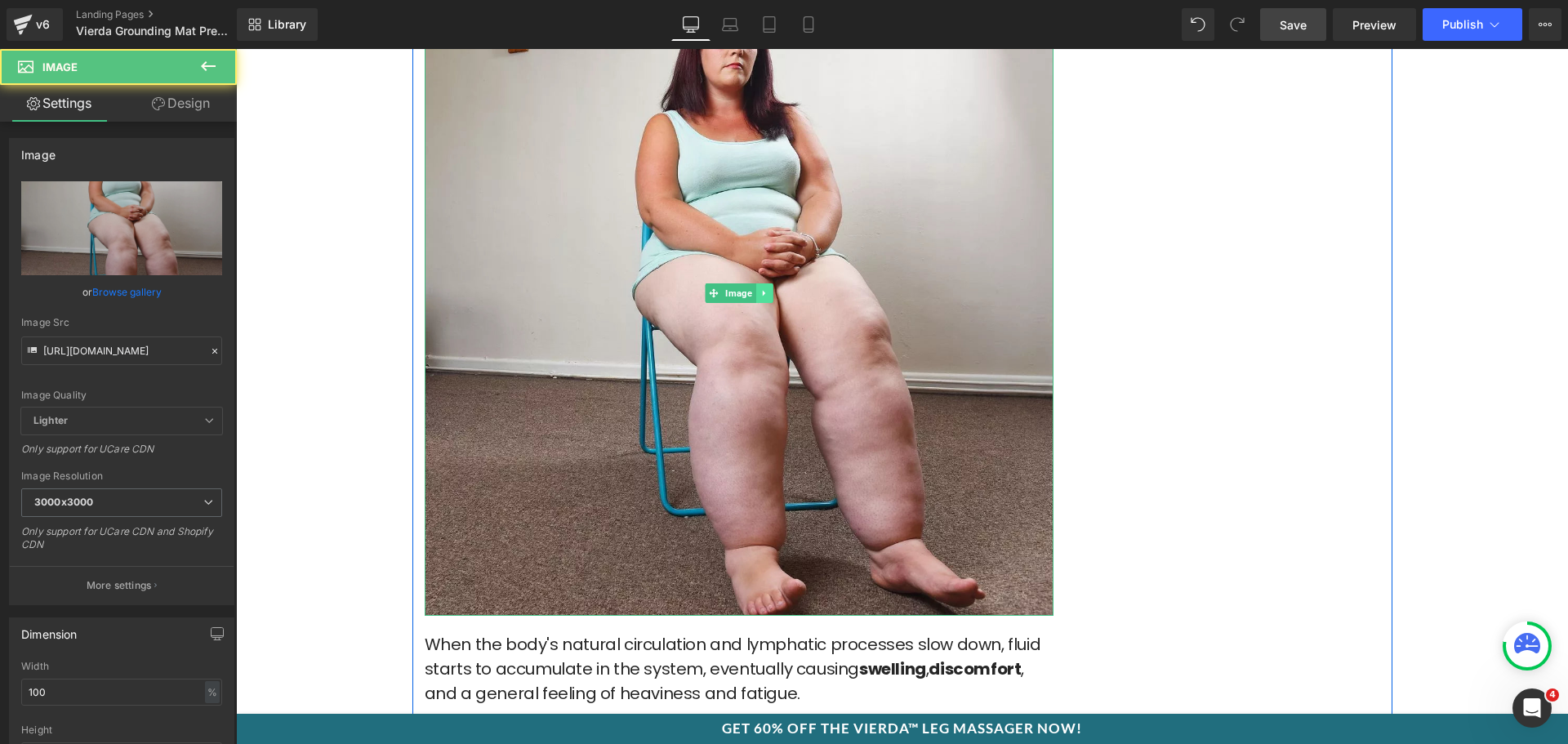
click at [762, 294] on icon at bounding box center [762, 292] width 3 height 5
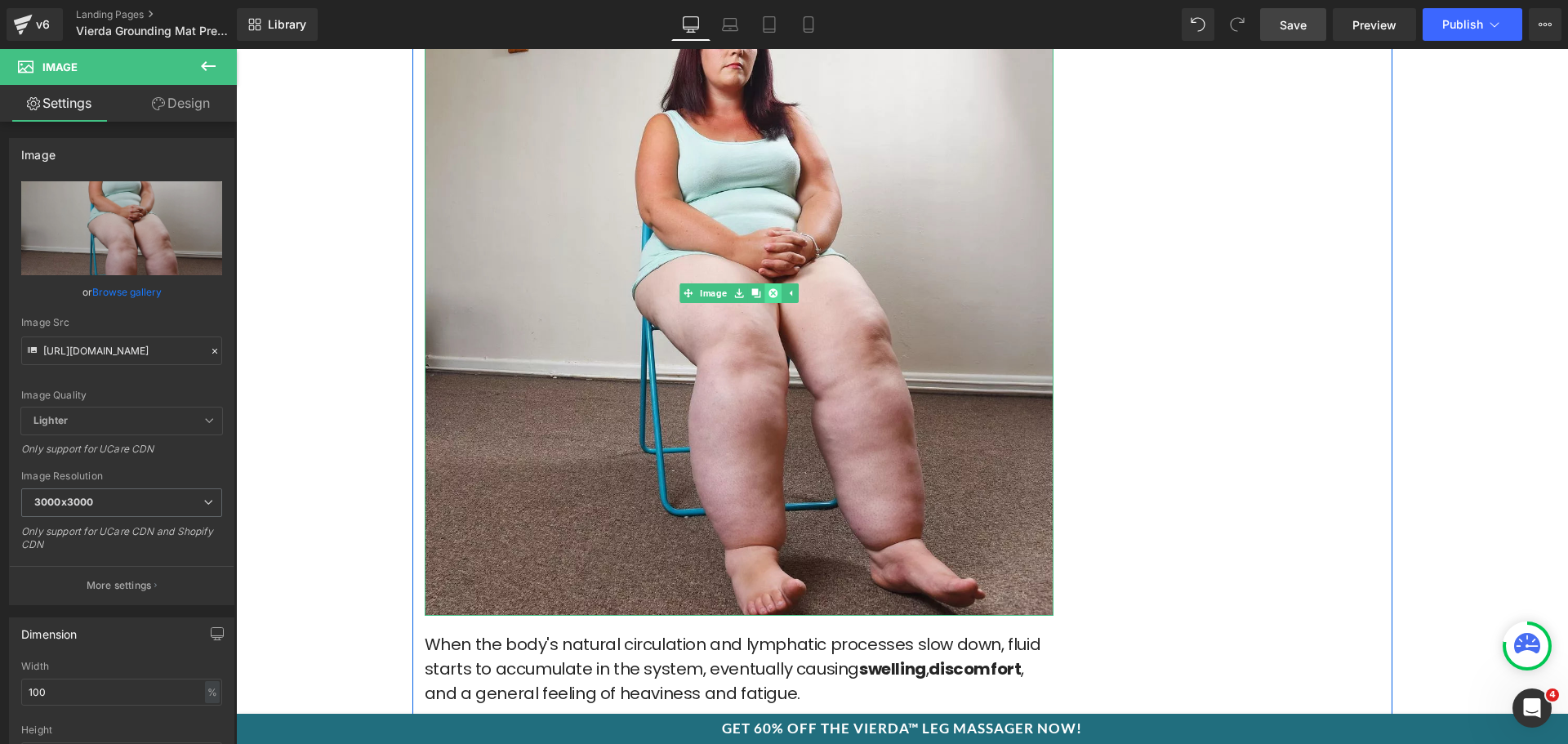
click at [764, 294] on link at bounding box center [772, 293] width 17 height 20
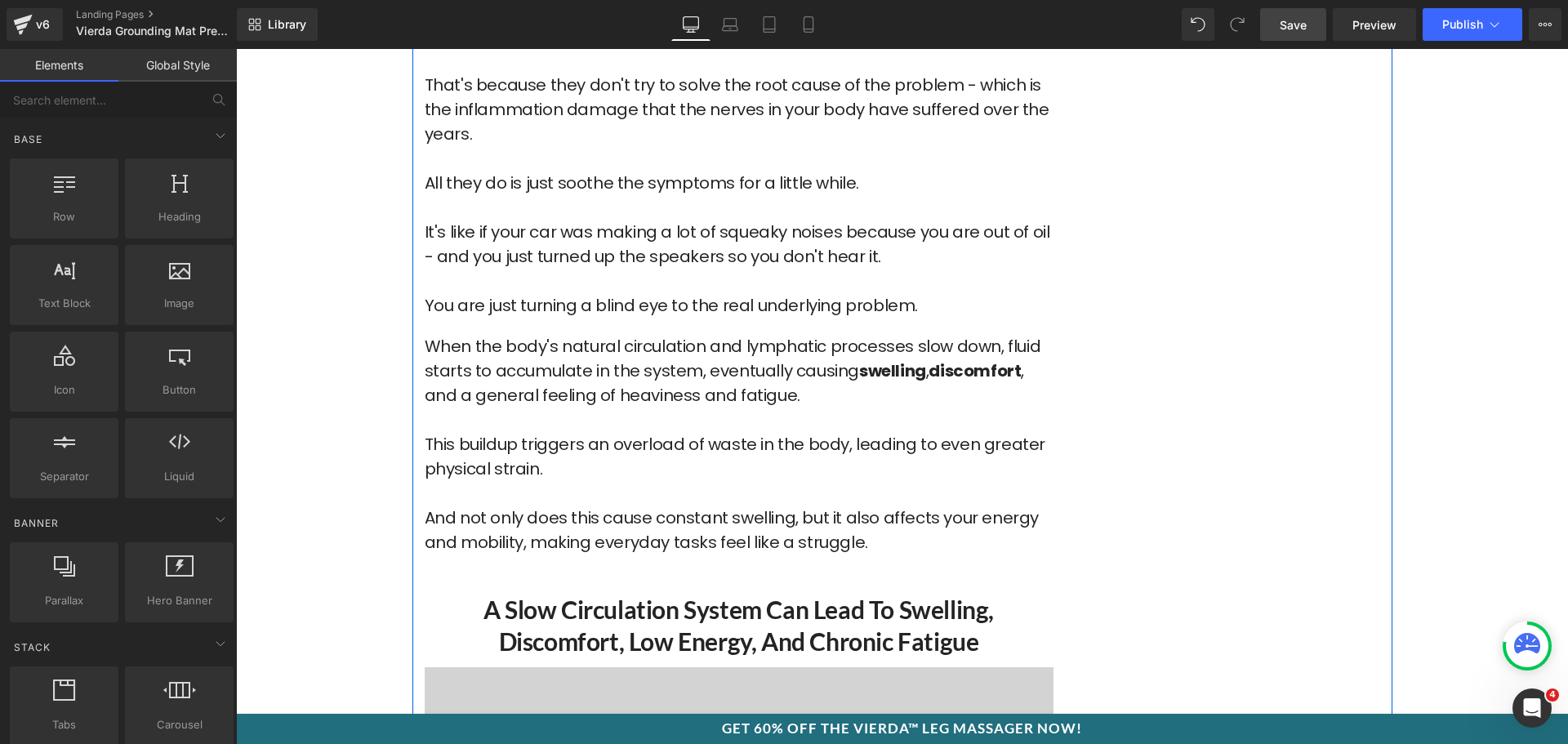
scroll to position [4086, 0]
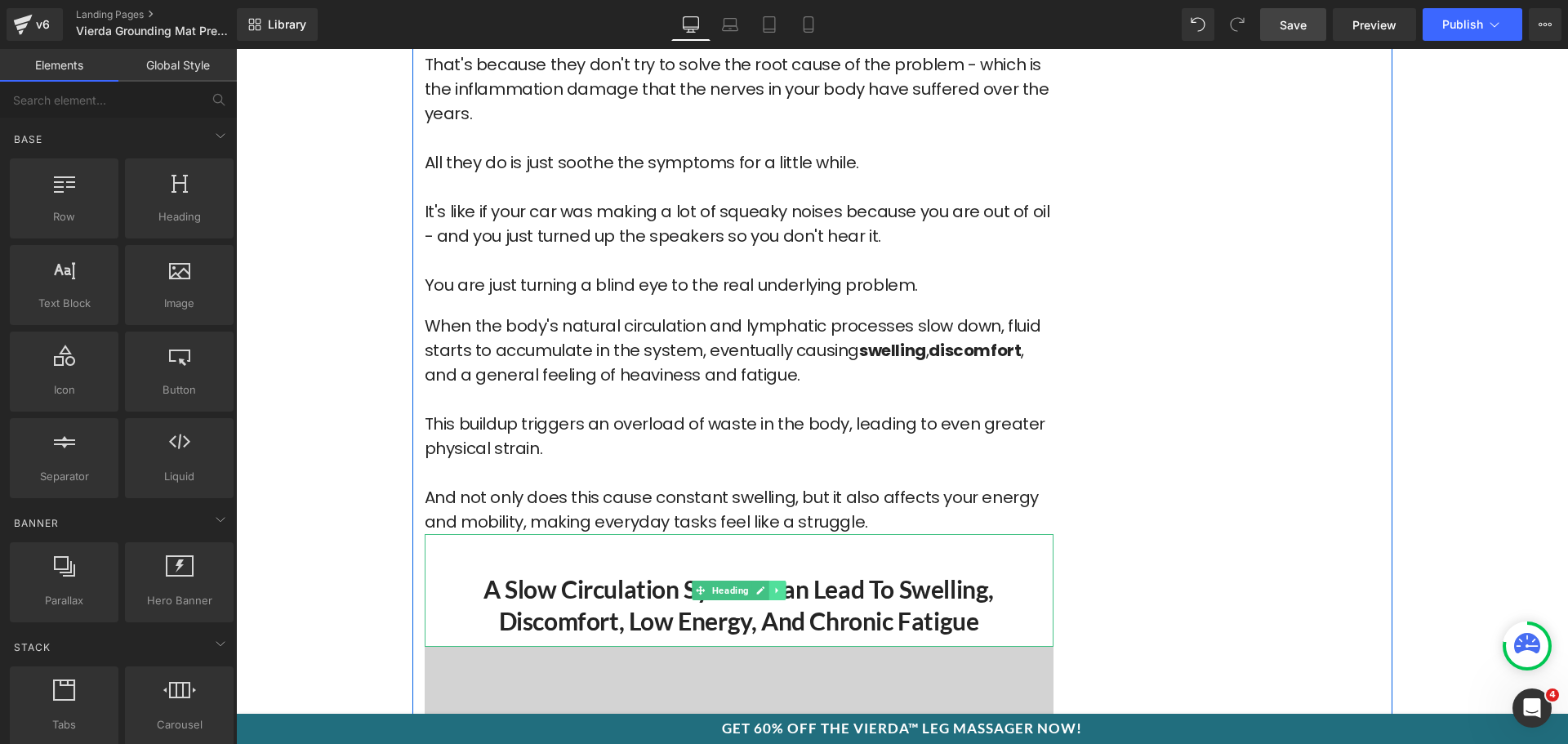
click at [775, 592] on icon at bounding box center [776, 590] width 3 height 5
click at [764, 592] on icon at bounding box center [769, 590] width 9 height 9
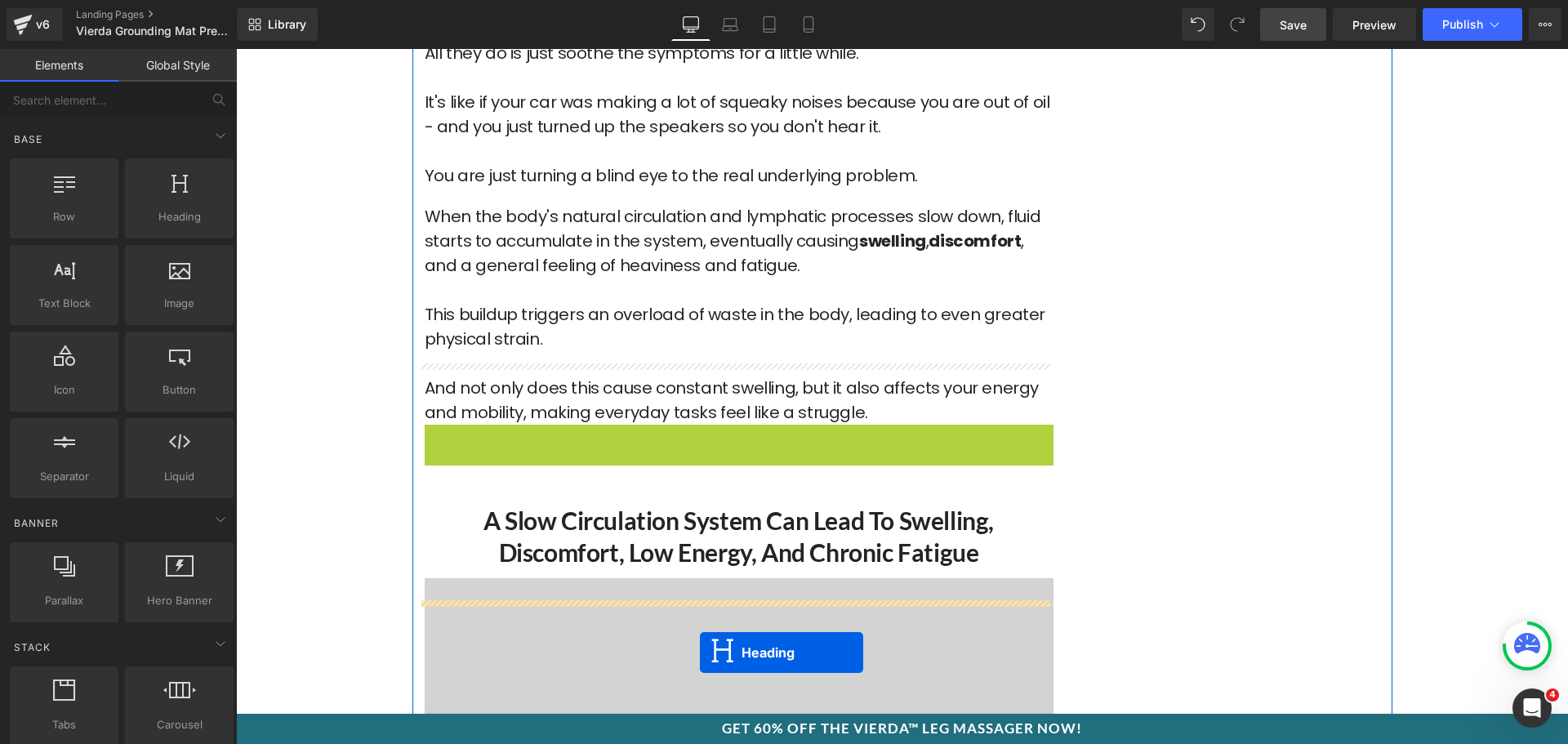
scroll to position [3965, 0]
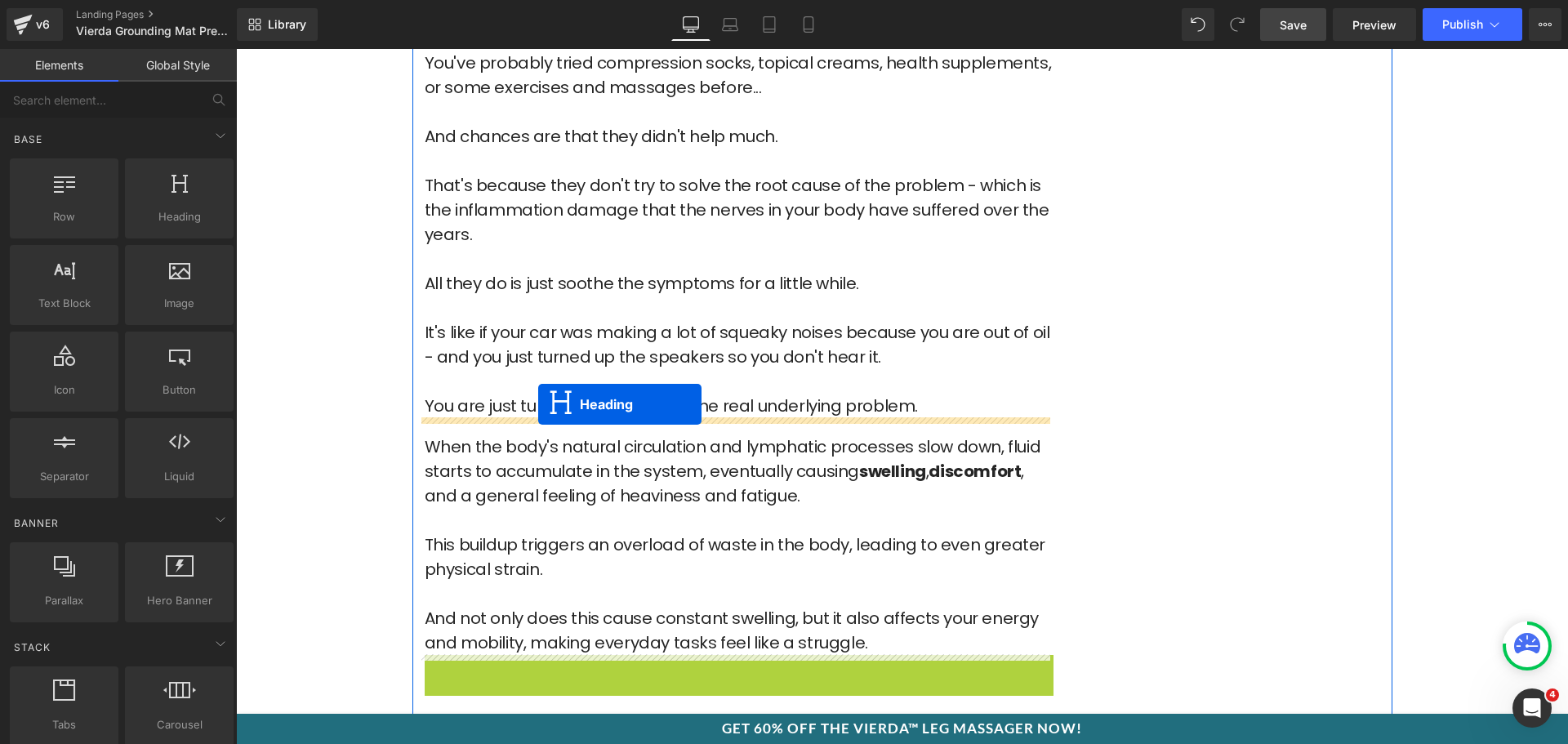
drag, startPoint x: 699, startPoint y: 386, endPoint x: 539, endPoint y: 405, distance: 161.1
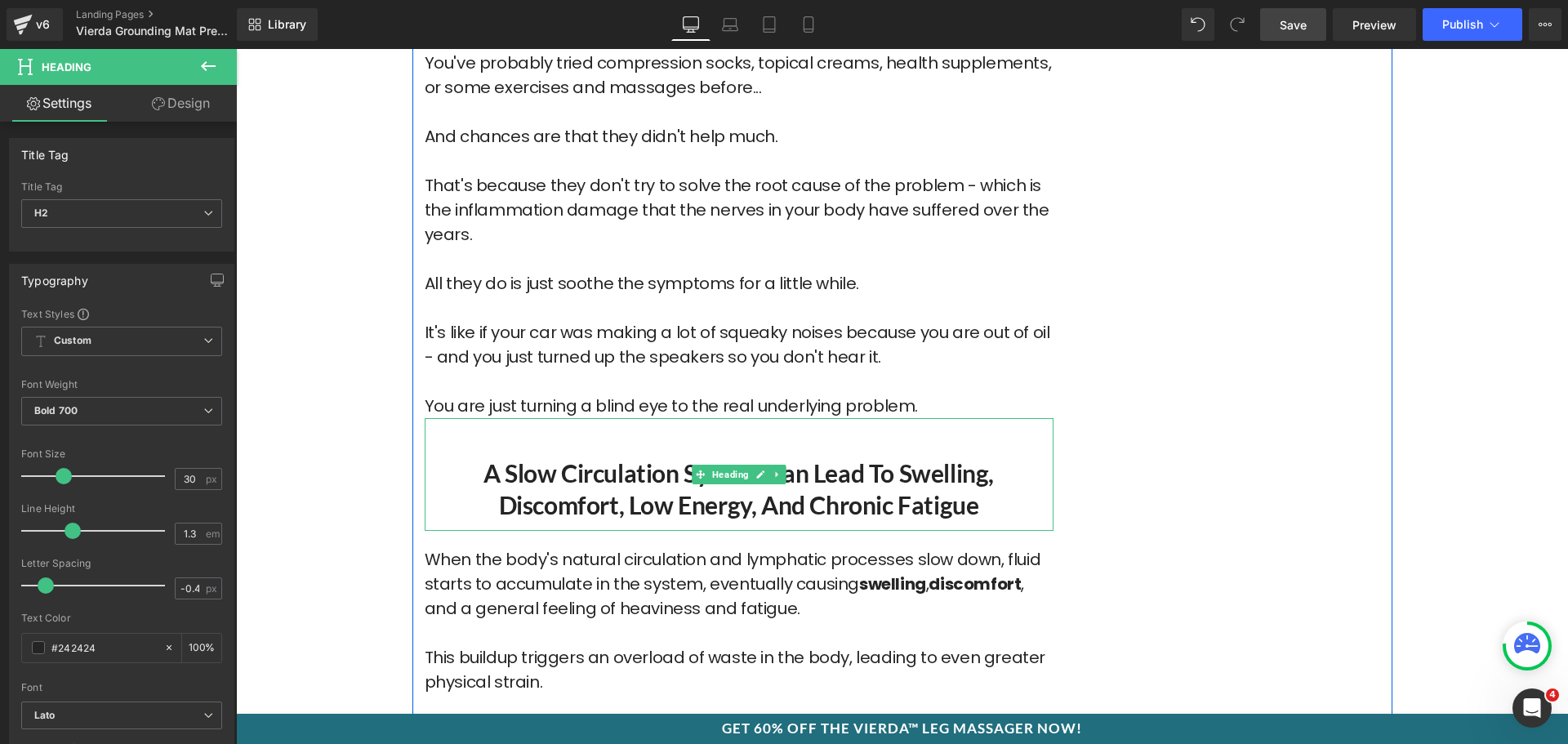
click at [584, 497] on h2 "A Slow Circulation System Can Lead to Swelling, Discomfort, Low Energy, and Chr…" at bounding box center [738, 489] width 628 height 64
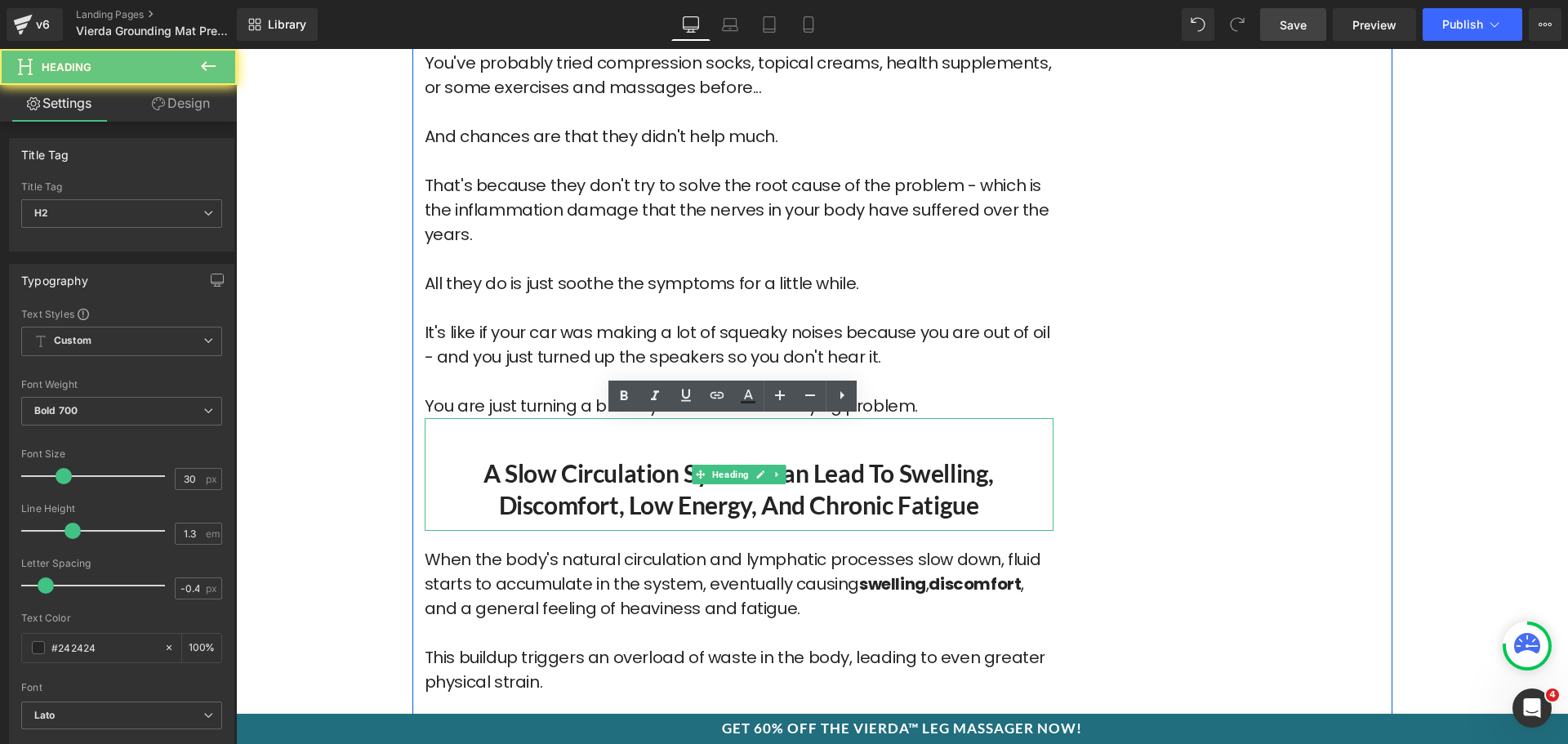
click at [584, 497] on h2 "A Slow Circulation System Can Lead to Swelling, Discomfort, Low Energy, and Chr…" at bounding box center [738, 489] width 628 height 64
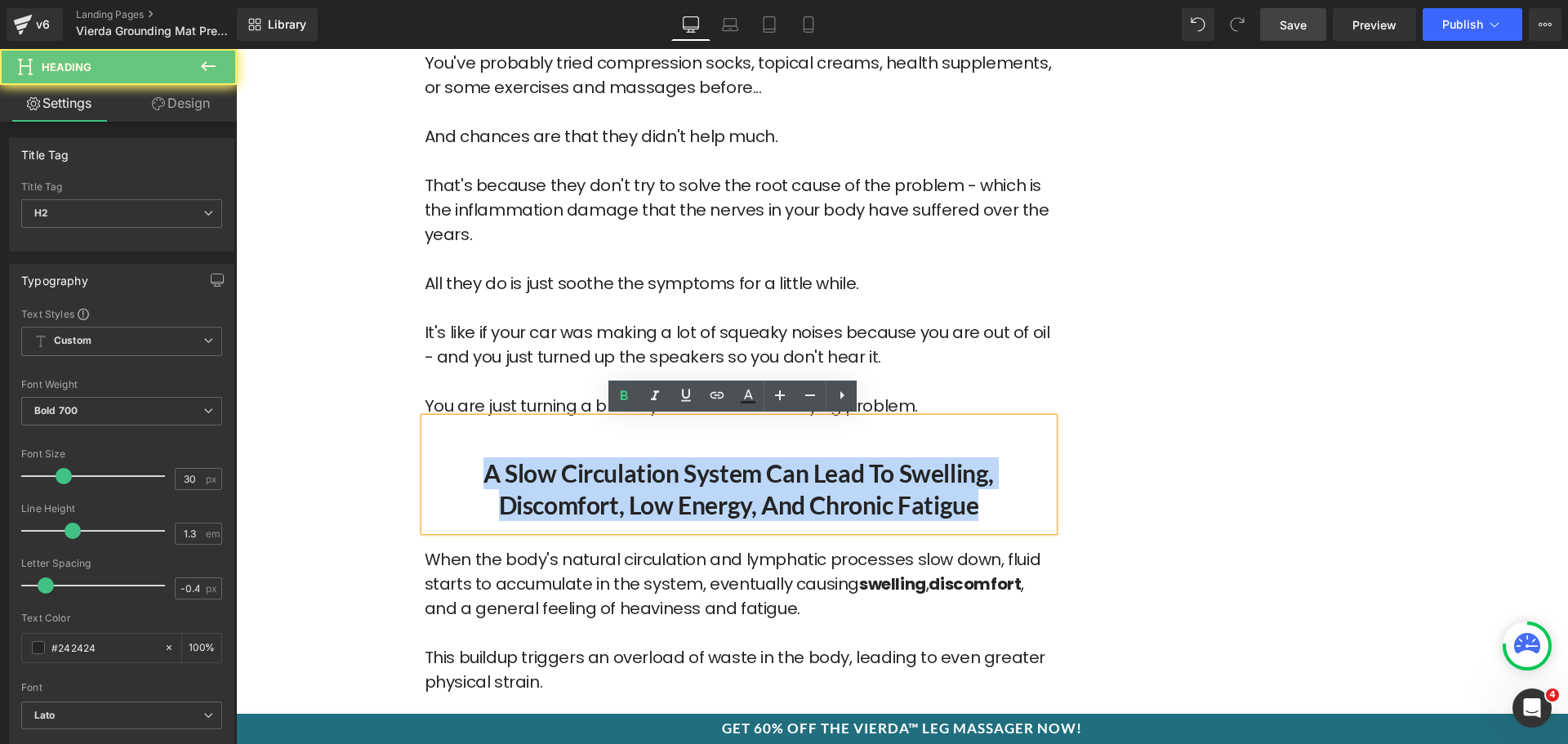
paste div
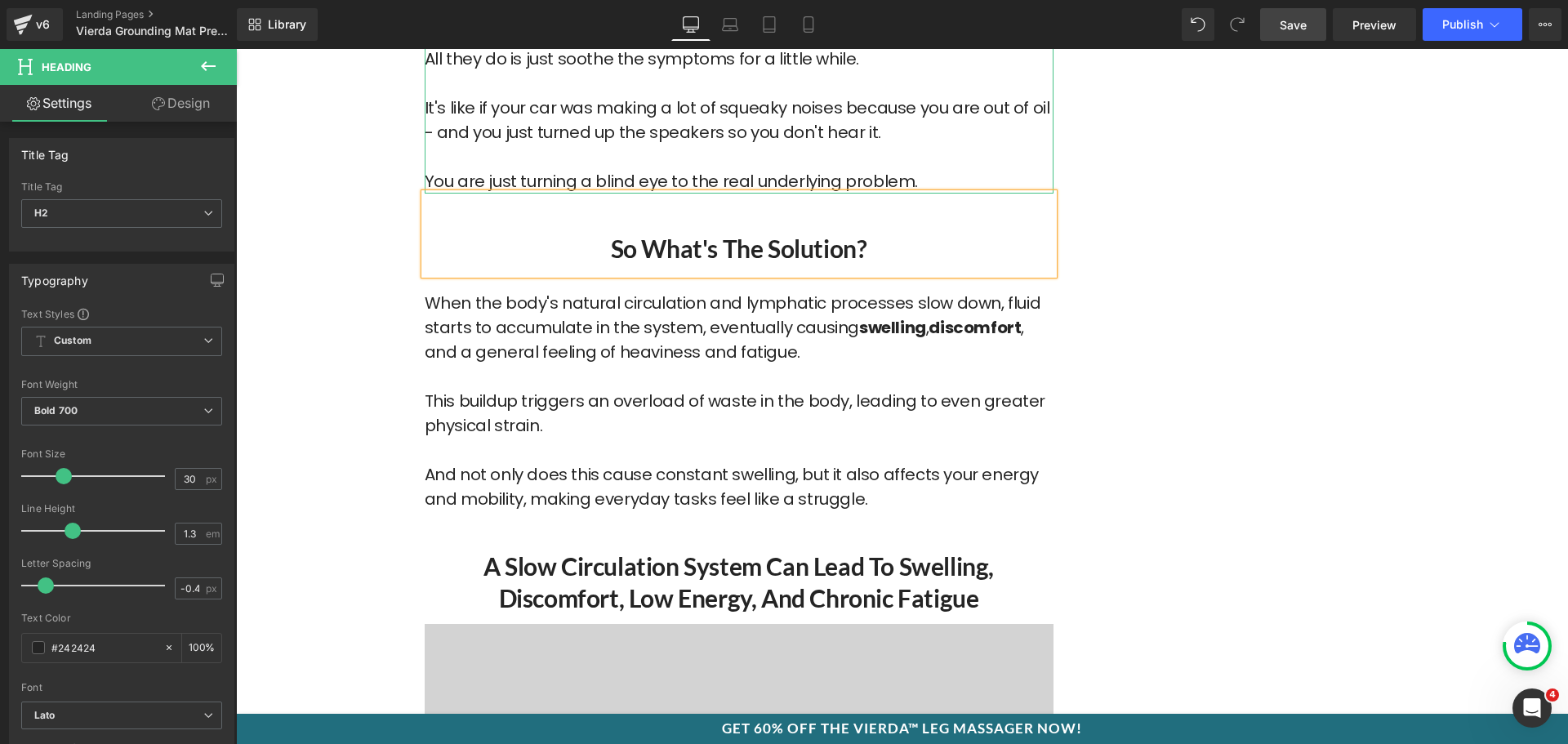
scroll to position [4210, 0]
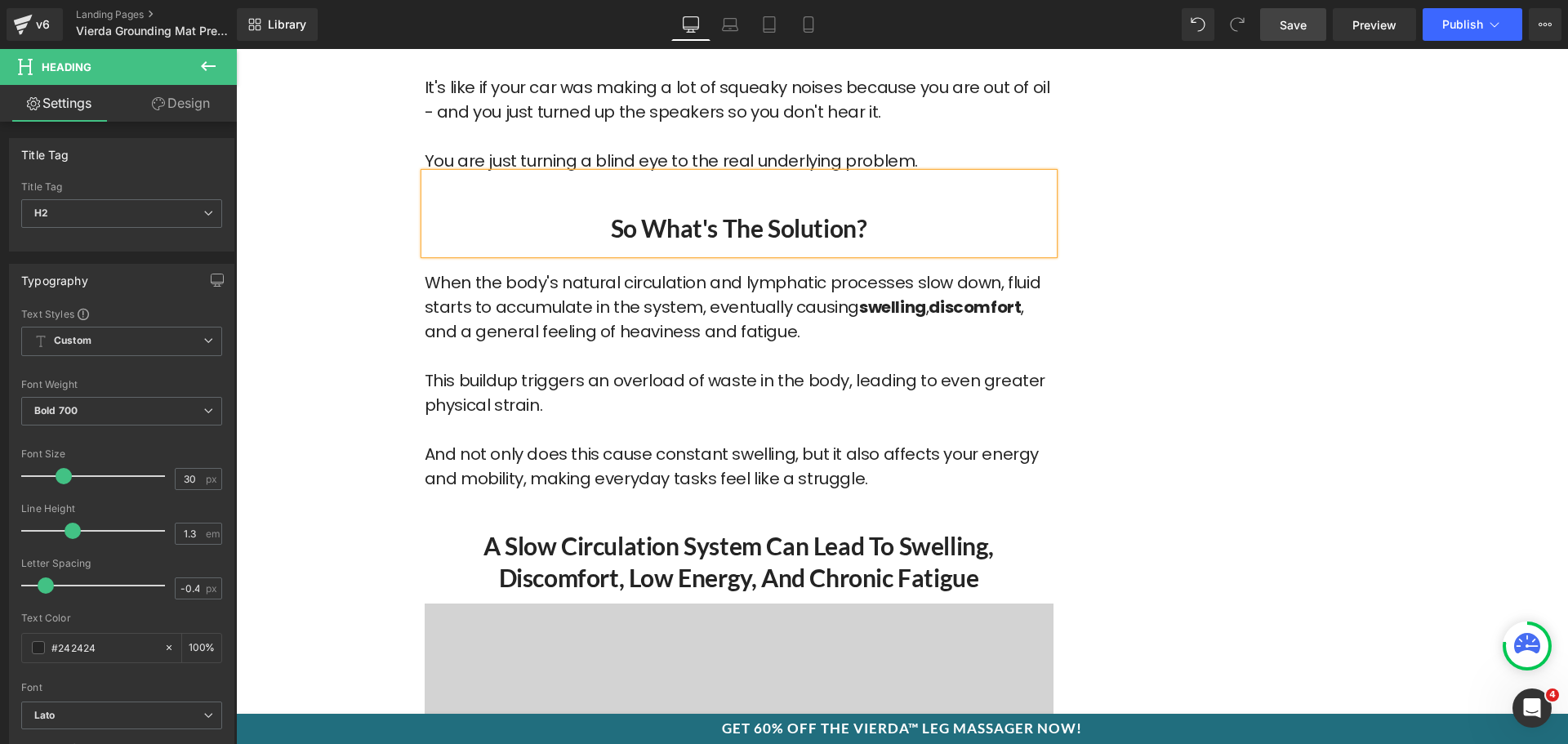
click at [565, 369] on font "When the body's natural circulation and lymphatic processes slow down, fluid st…" at bounding box center [735, 381] width 620 height 219
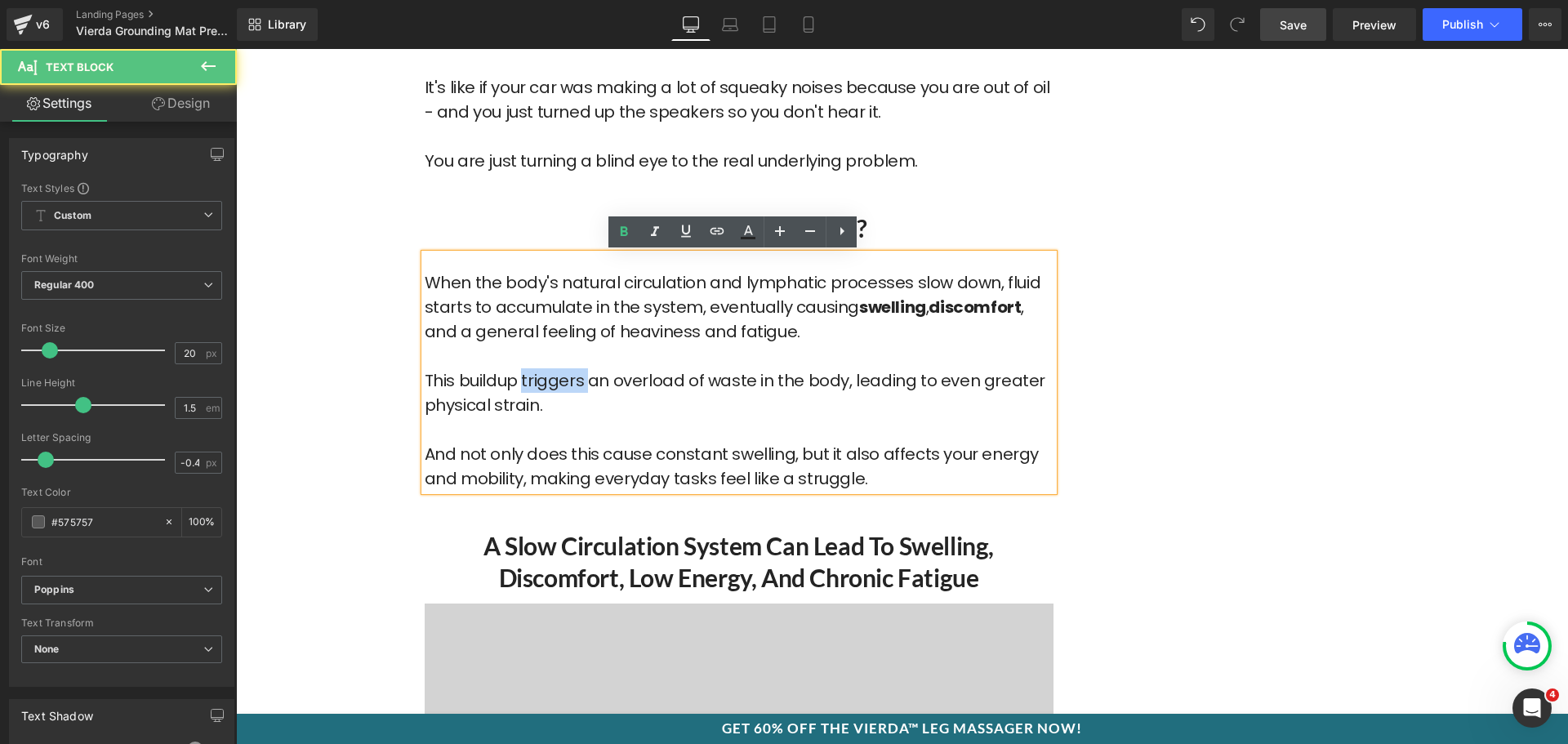
click at [565, 369] on font "When the body's natural circulation and lymphatic processes slow down, fluid st…" at bounding box center [735, 381] width 620 height 219
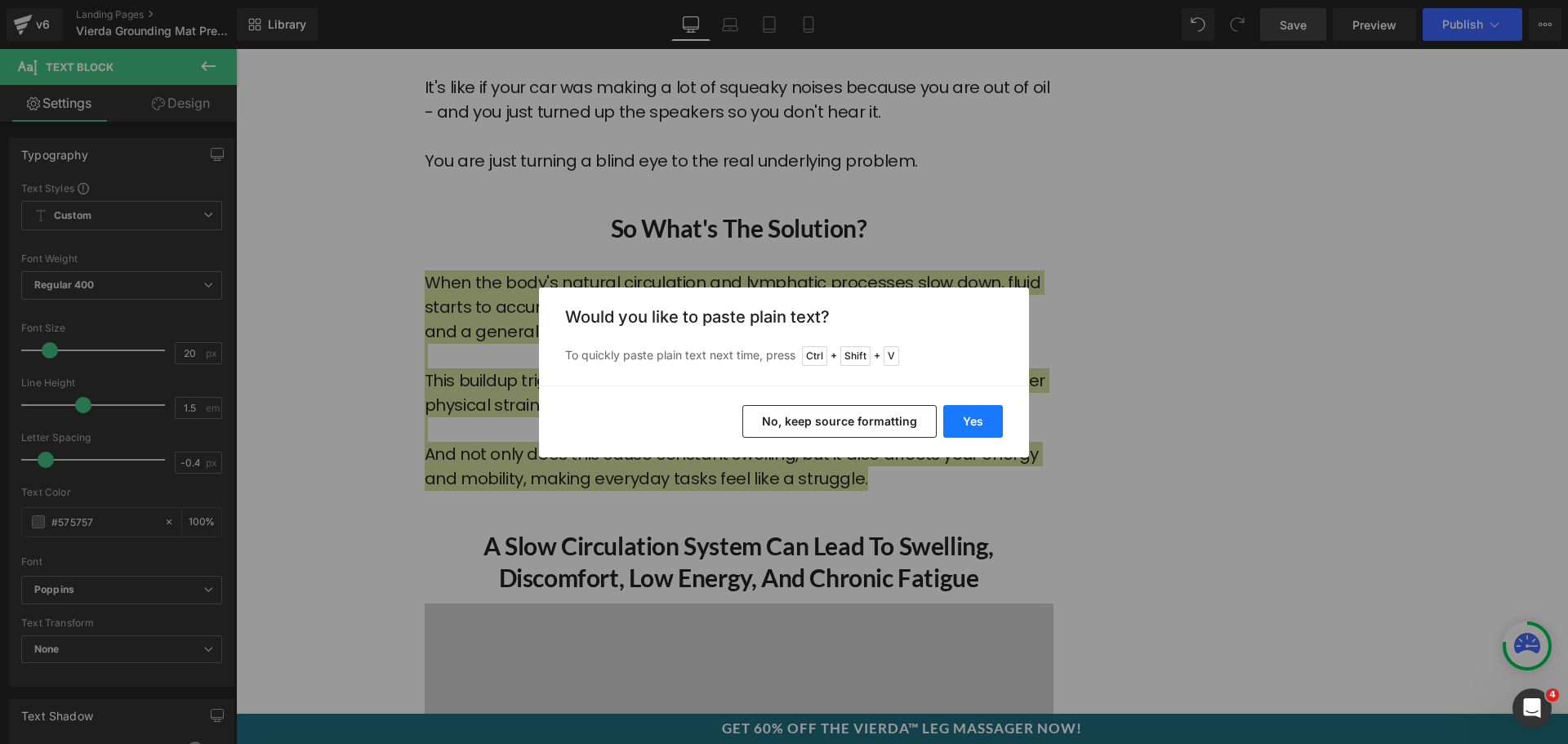
click at [981, 436] on button "Yes" at bounding box center [973, 422] width 59 height 32
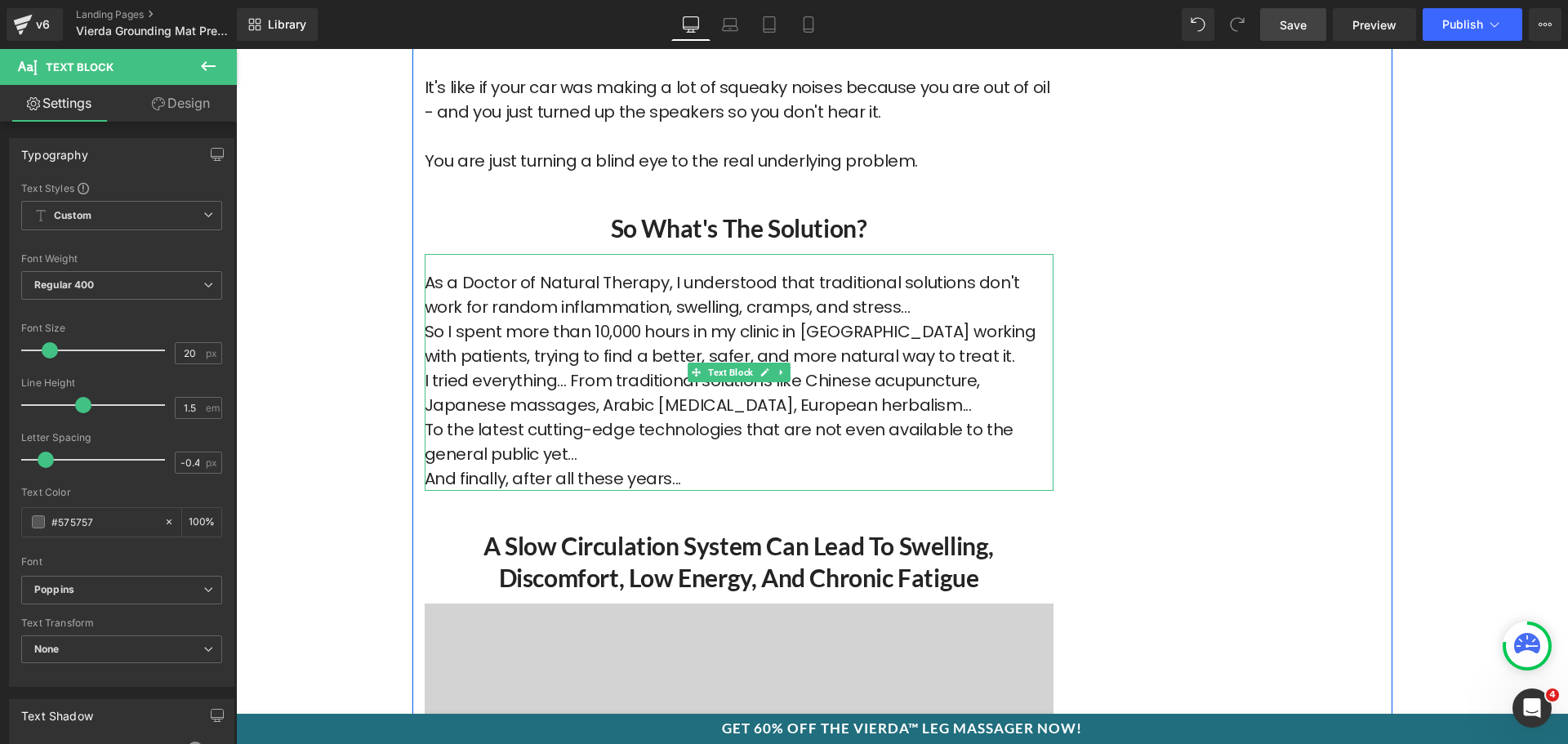
click at [918, 308] on p "As a Doctor of Natural Therapy, I understood that traditional solutions don't w…" at bounding box center [738, 295] width 628 height 49
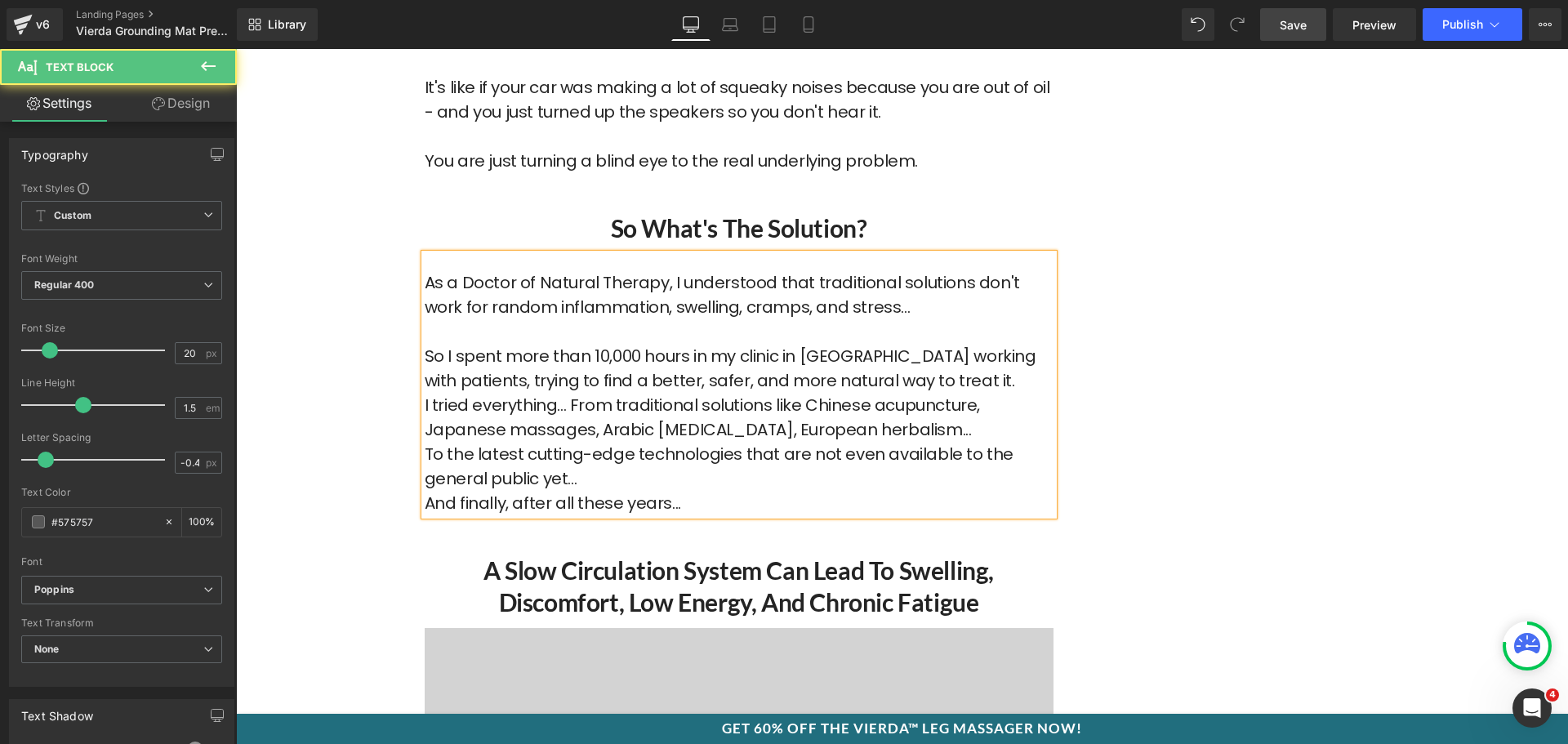
click at [918, 381] on p "So I spent more than 10,000 hours in my clinic in London working with patients,…" at bounding box center [738, 368] width 628 height 49
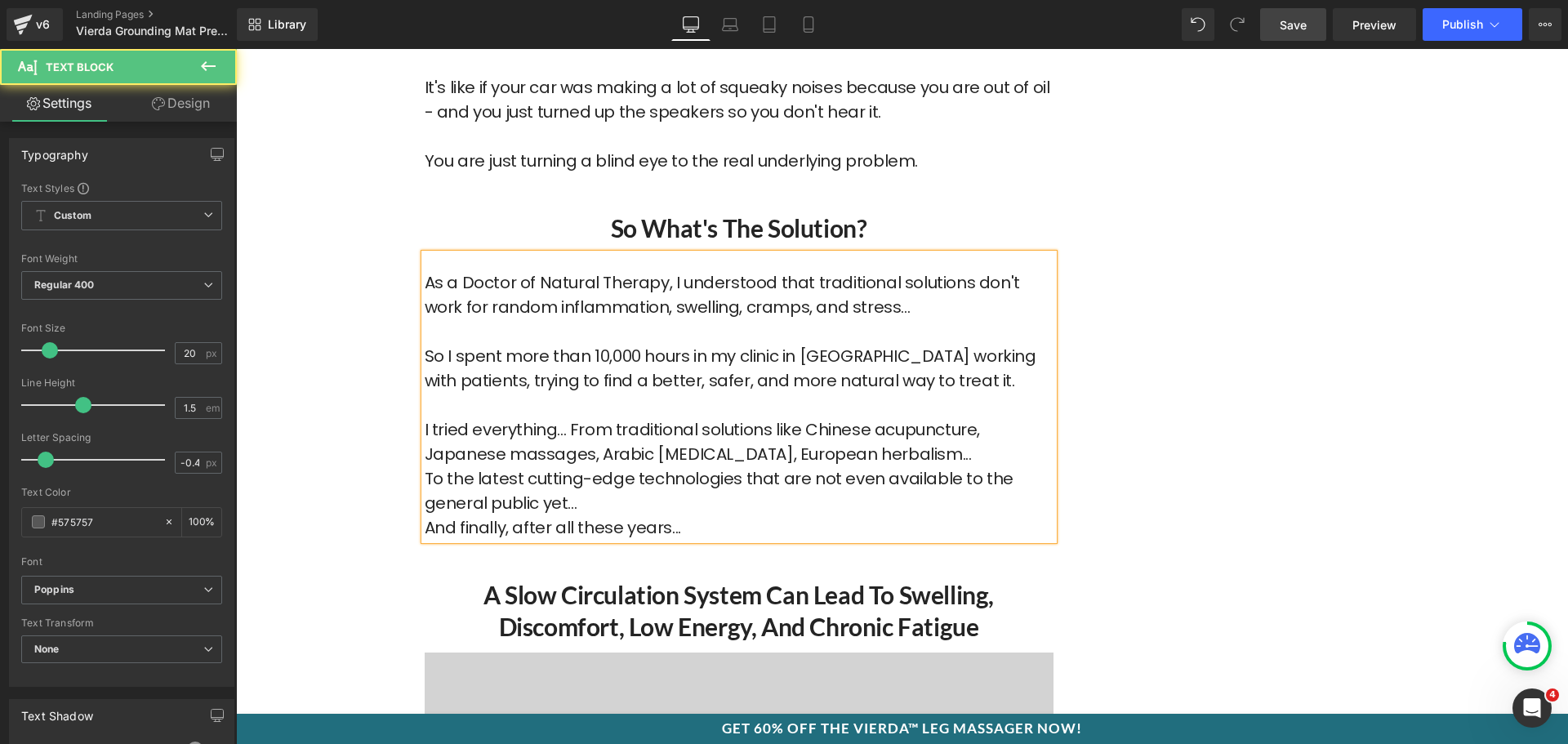
click at [965, 459] on p "I tried everything... From traditional solutions like Chinese acupuncture, Japa…" at bounding box center [738, 442] width 628 height 49
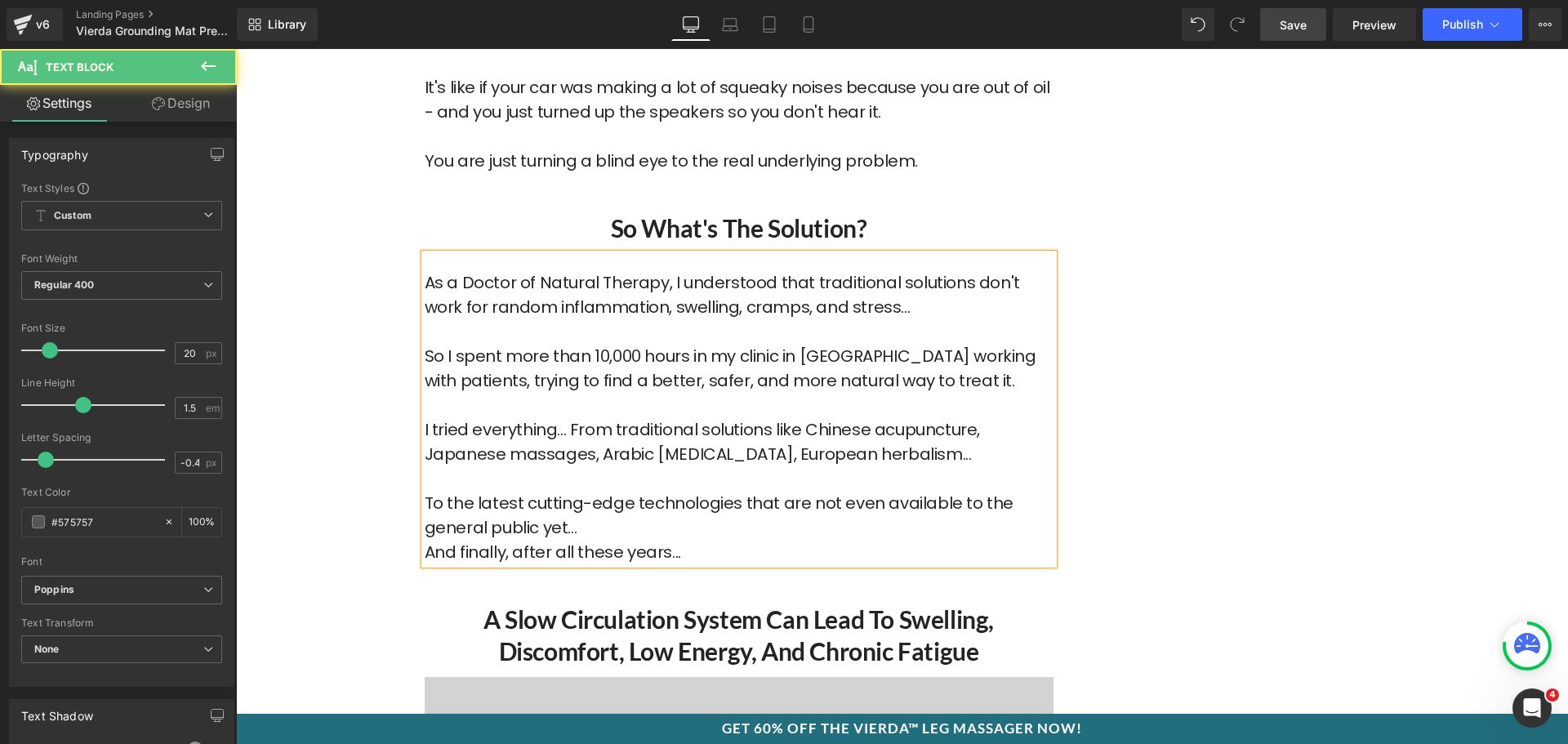
click at [656, 530] on p "To the latest cutting-edge technologies that are not even available to the gene…" at bounding box center [738, 515] width 628 height 49
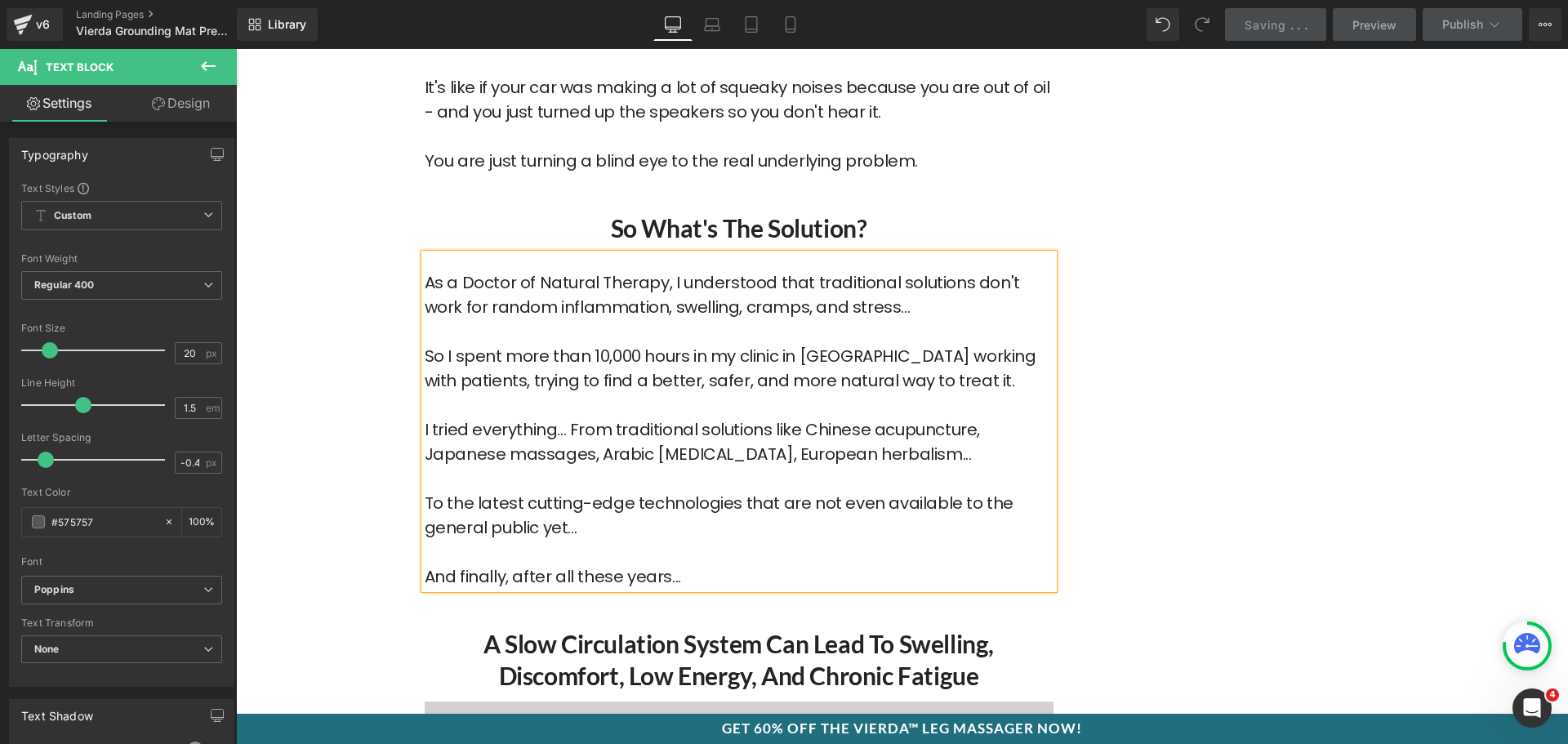
scroll to position [4455, 0]
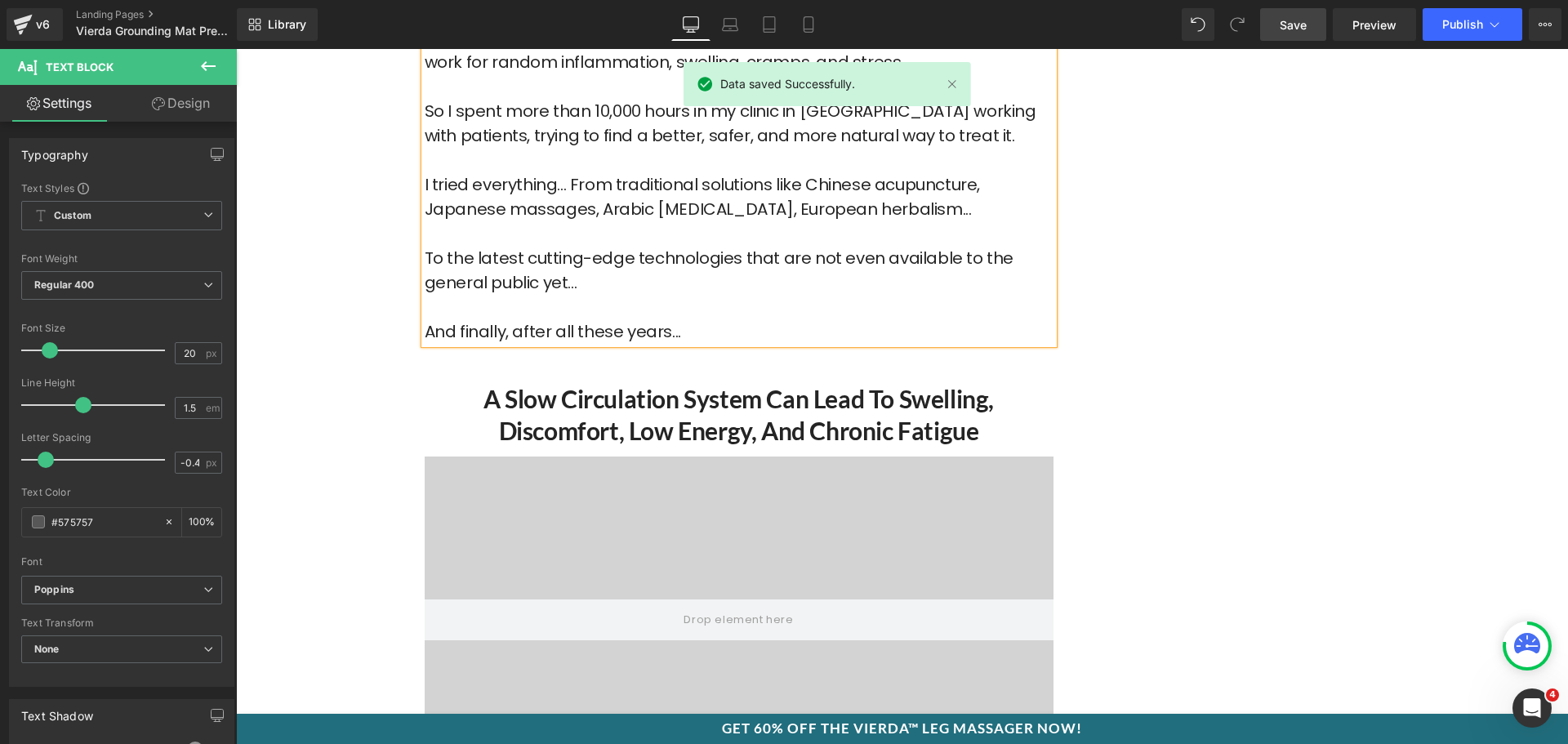
click at [652, 439] on h2 "A Slow Circulation System Can Lead to Swelling, Discomfort, Low Energy, and Chr…" at bounding box center [738, 415] width 628 height 64
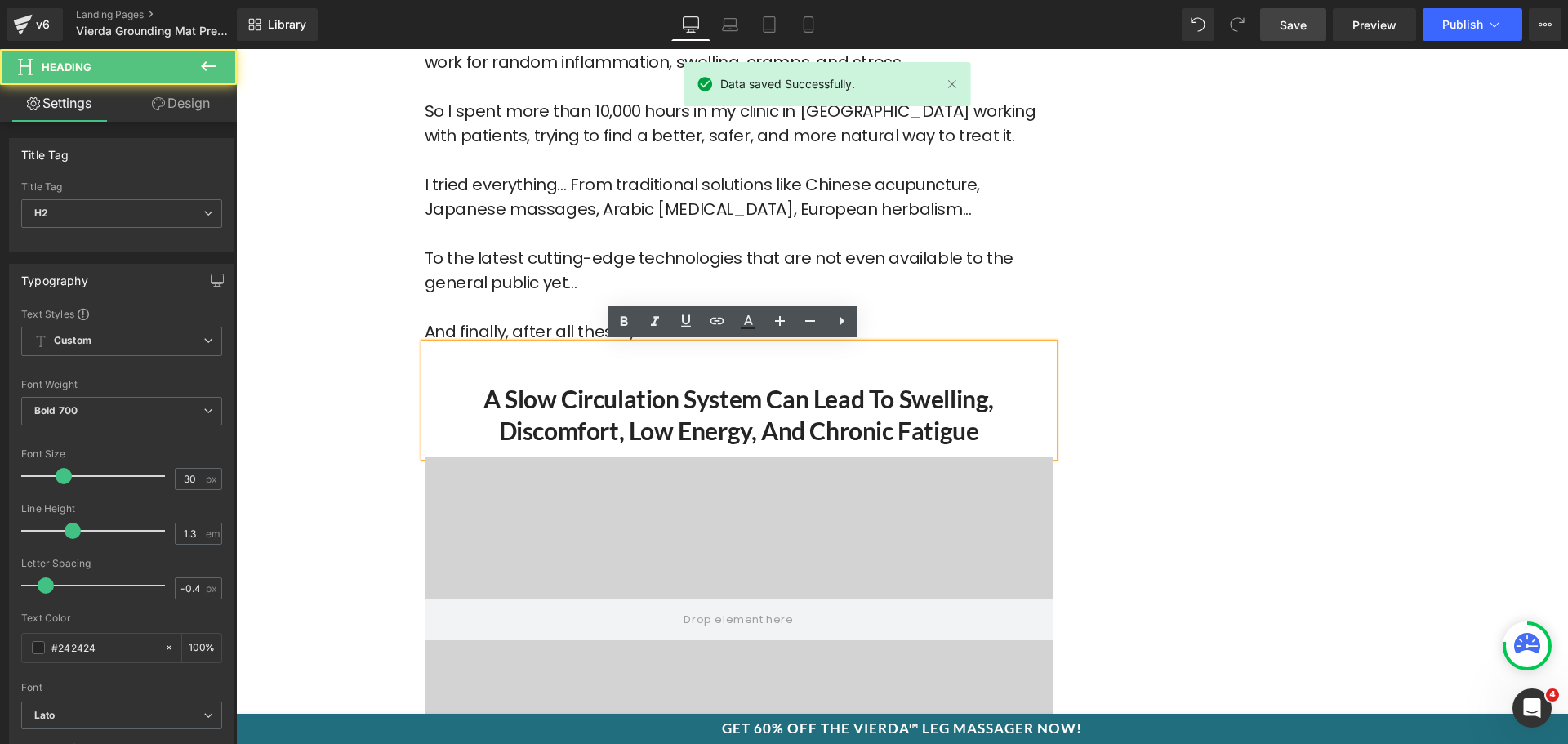
click at [646, 423] on h2 "A Slow Circulation System Can Lead to Swelling, Discomfort, Low Energy, and Chr…" at bounding box center [738, 415] width 628 height 64
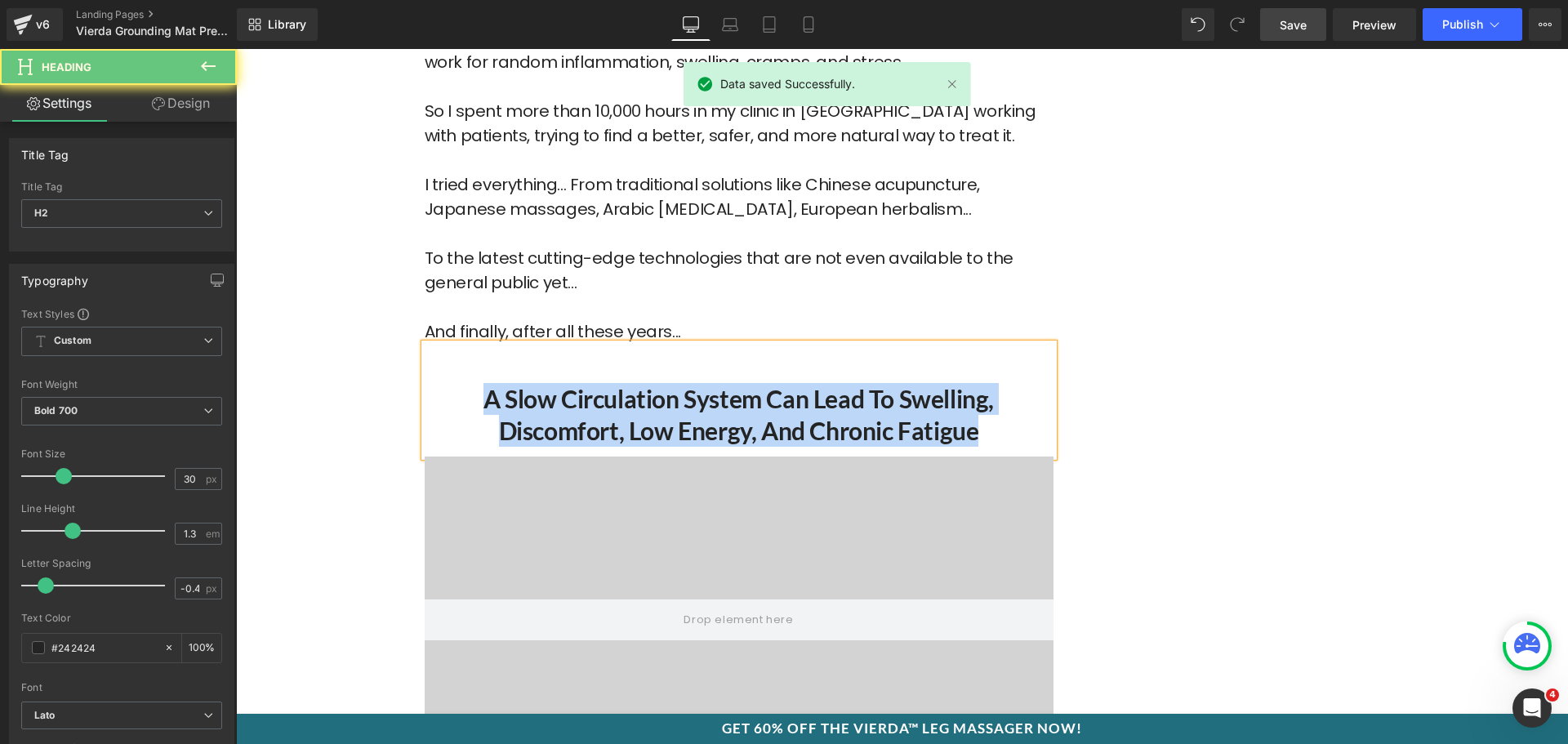
paste div
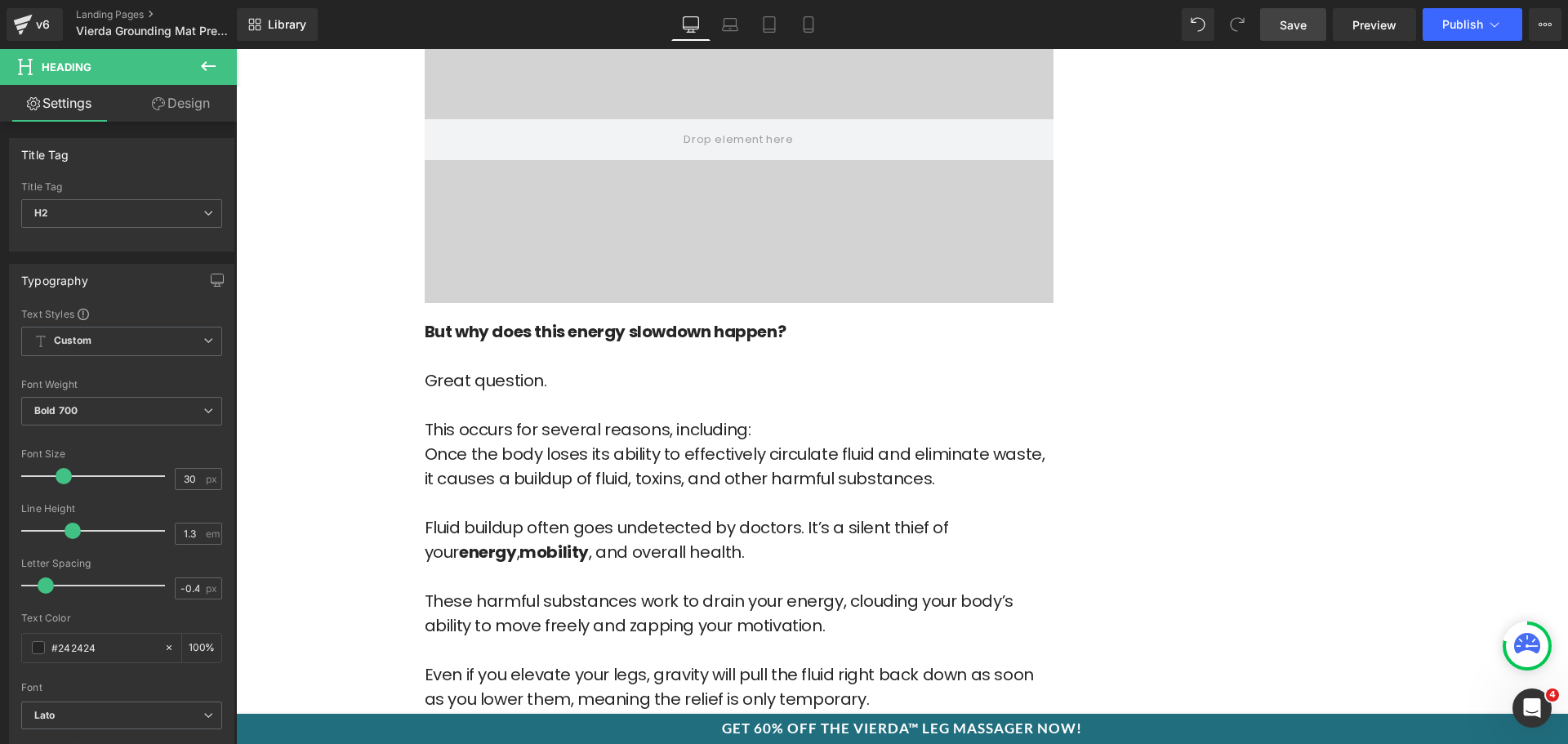
scroll to position [4945, 0]
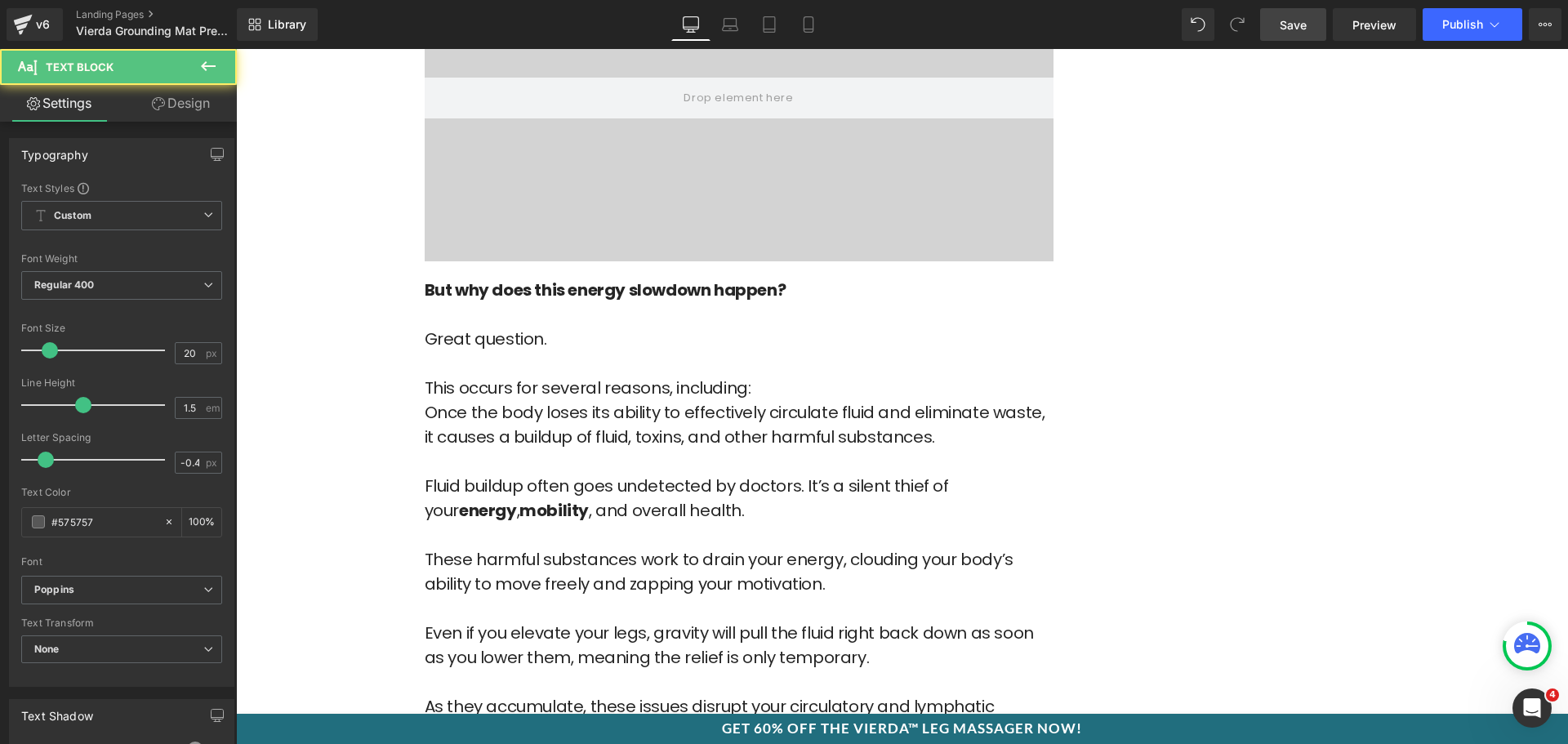
click at [530, 363] on p "But why does this energy slowdown happen? Great question. This occurs for sever…" at bounding box center [738, 339] width 628 height 122
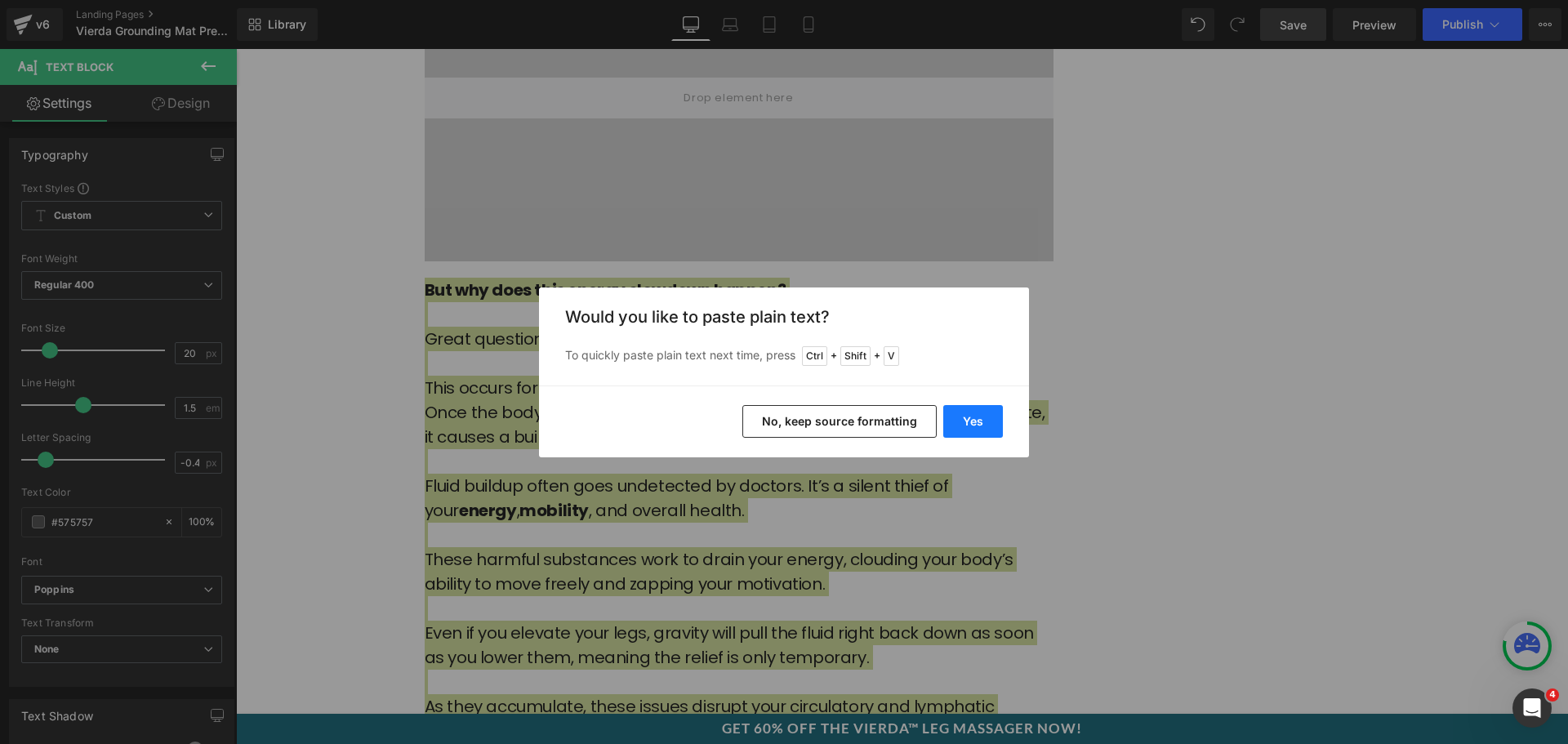
click at [957, 420] on button "Yes" at bounding box center [973, 422] width 59 height 32
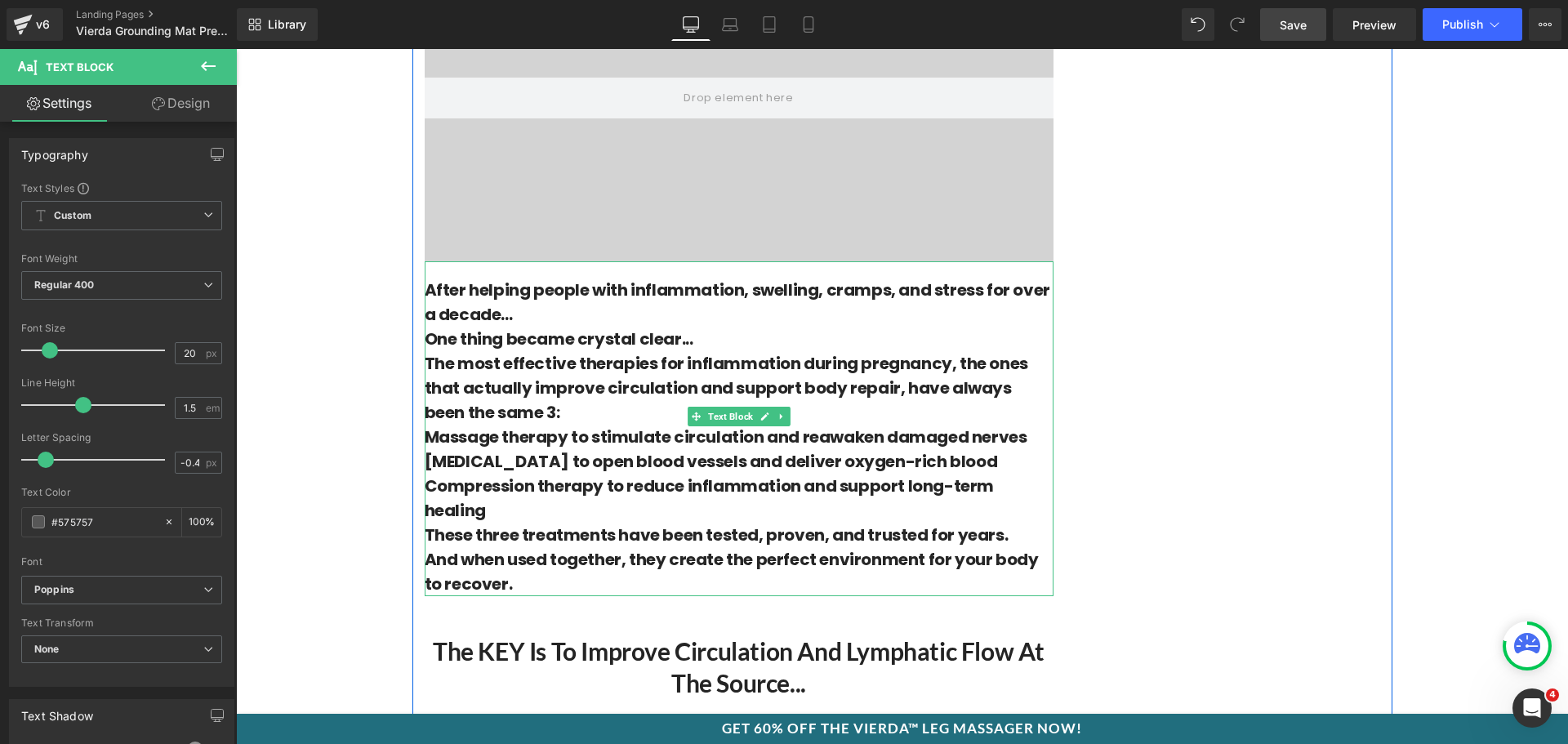
click at [561, 347] on b "One thing became crystal clear..." at bounding box center [558, 338] width 269 height 22
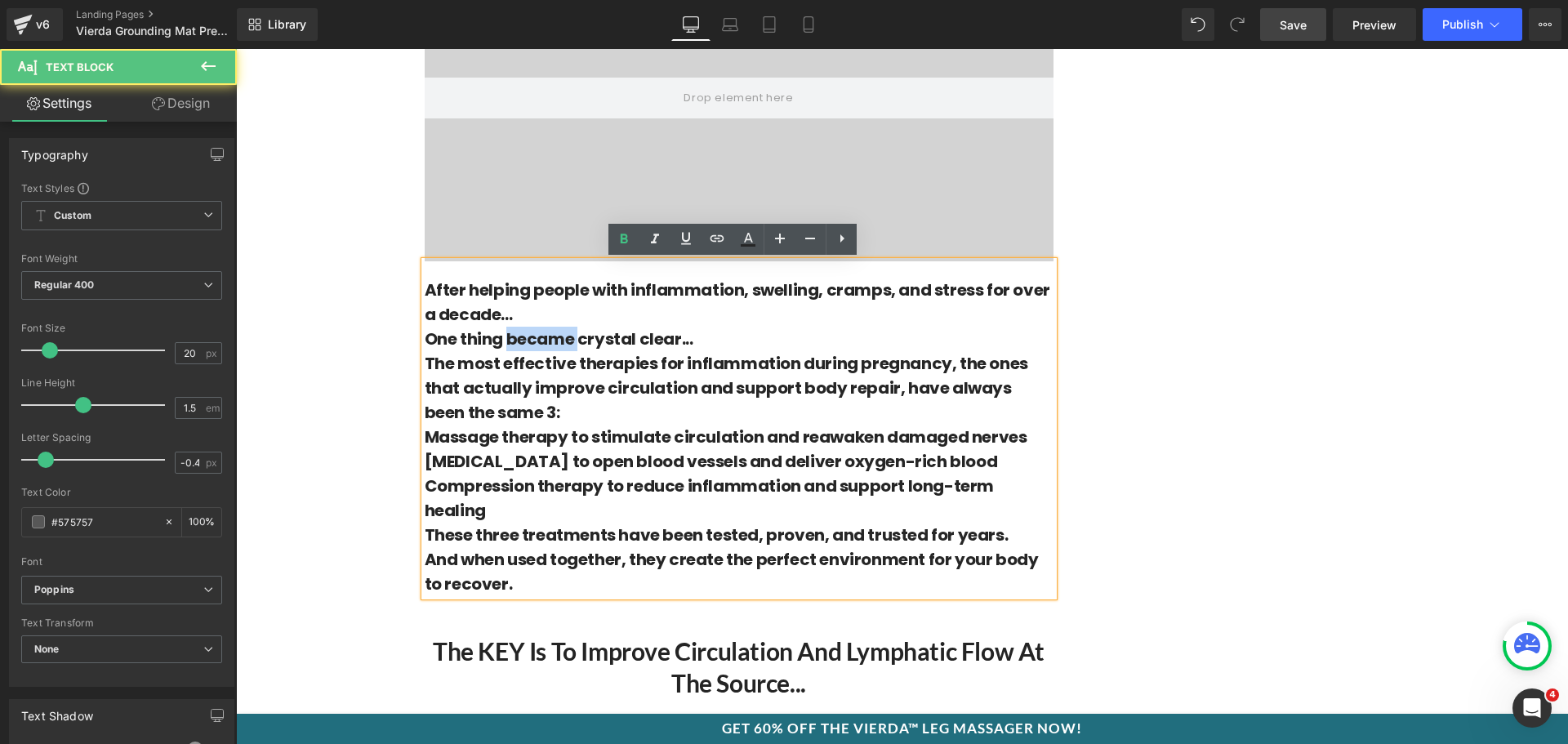
click at [561, 347] on b "One thing became crystal clear..." at bounding box center [558, 338] width 269 height 22
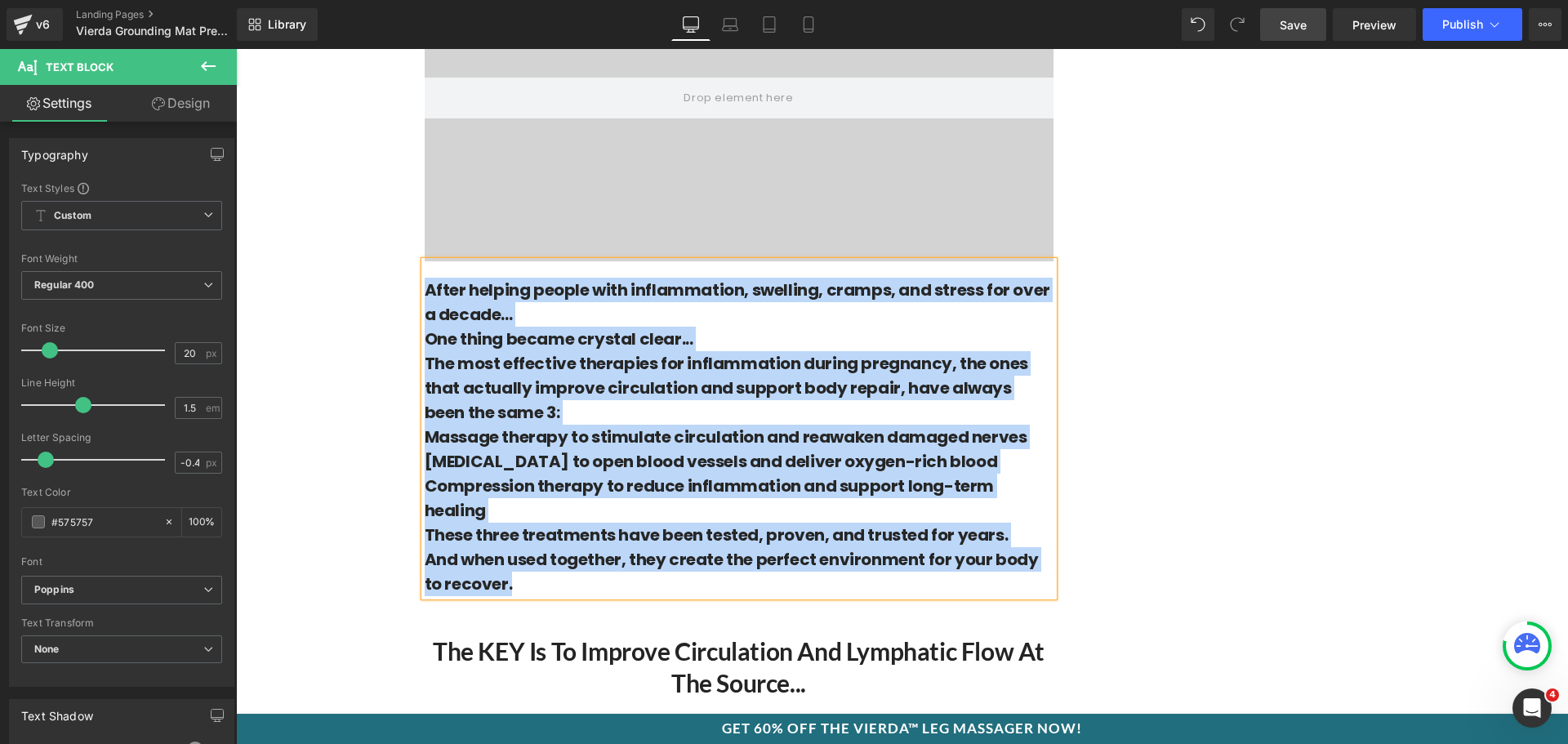
click at [601, 329] on b "One thing became crystal clear..." at bounding box center [558, 338] width 269 height 22
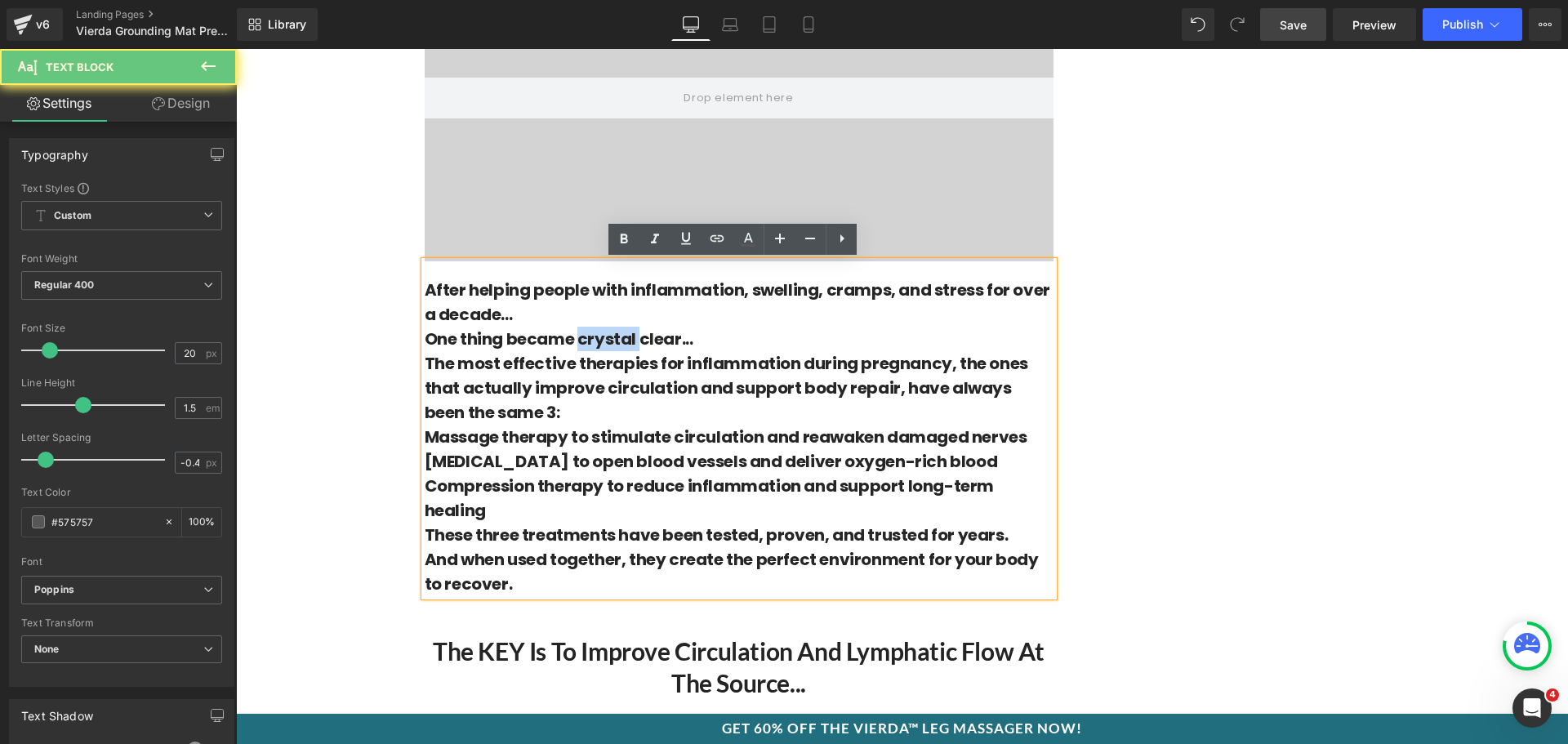
click at [601, 329] on b "One thing became crystal clear..." at bounding box center [558, 338] width 269 height 22
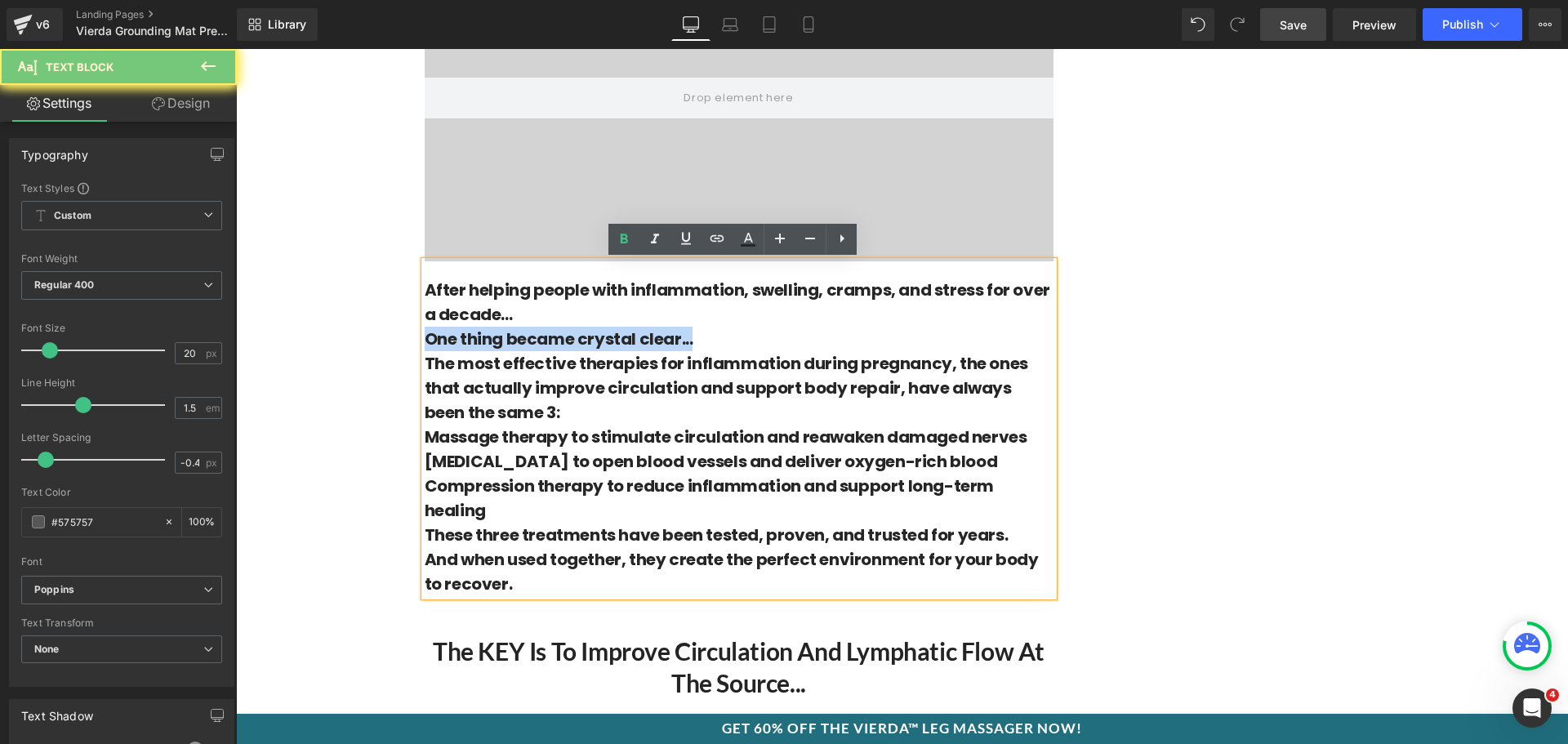
click at [601, 329] on b "One thing became crystal clear..." at bounding box center [558, 338] width 269 height 22
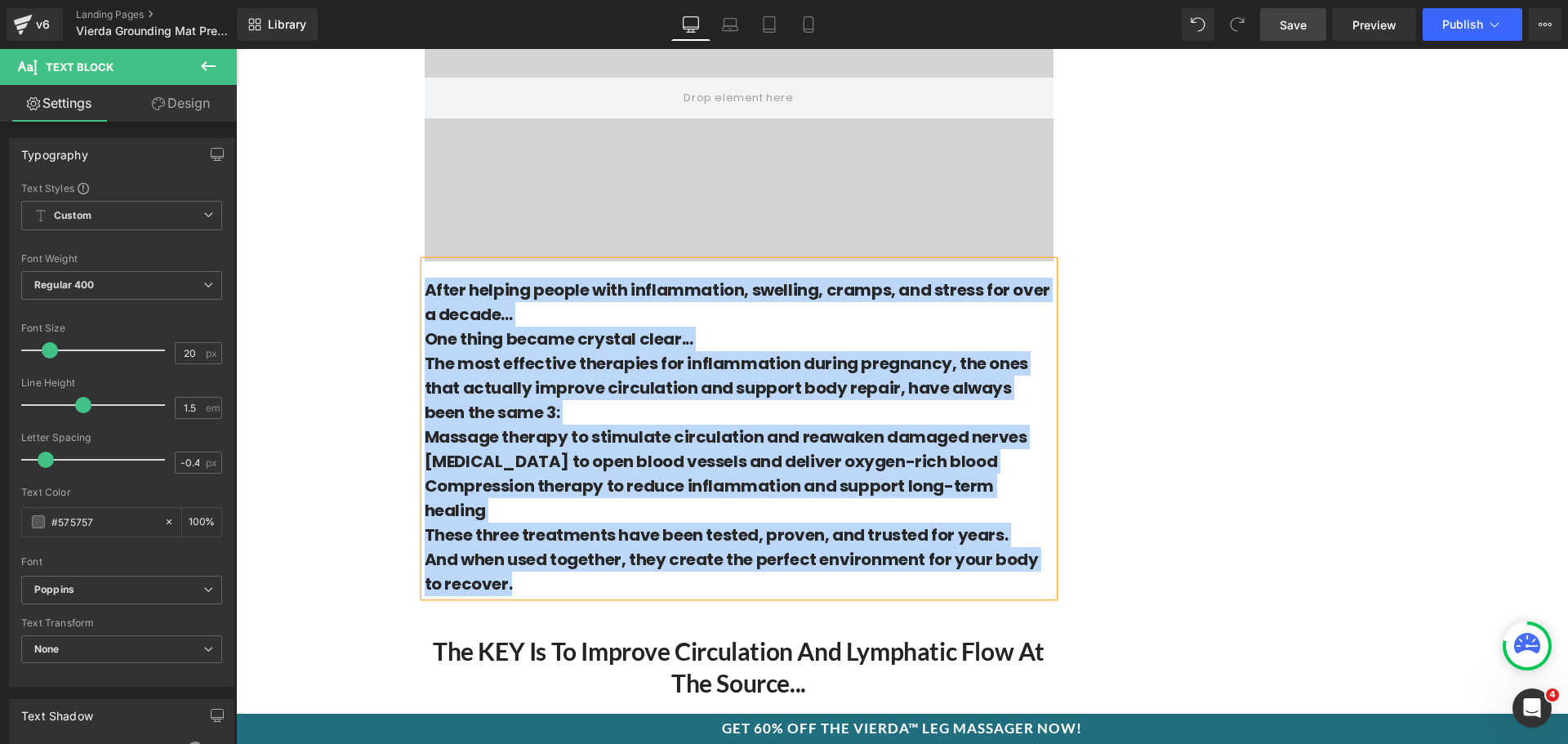
click at [633, 410] on p "The most effective therapies for inflammation during pregnancy, the ones that a…" at bounding box center [738, 389] width 628 height 74
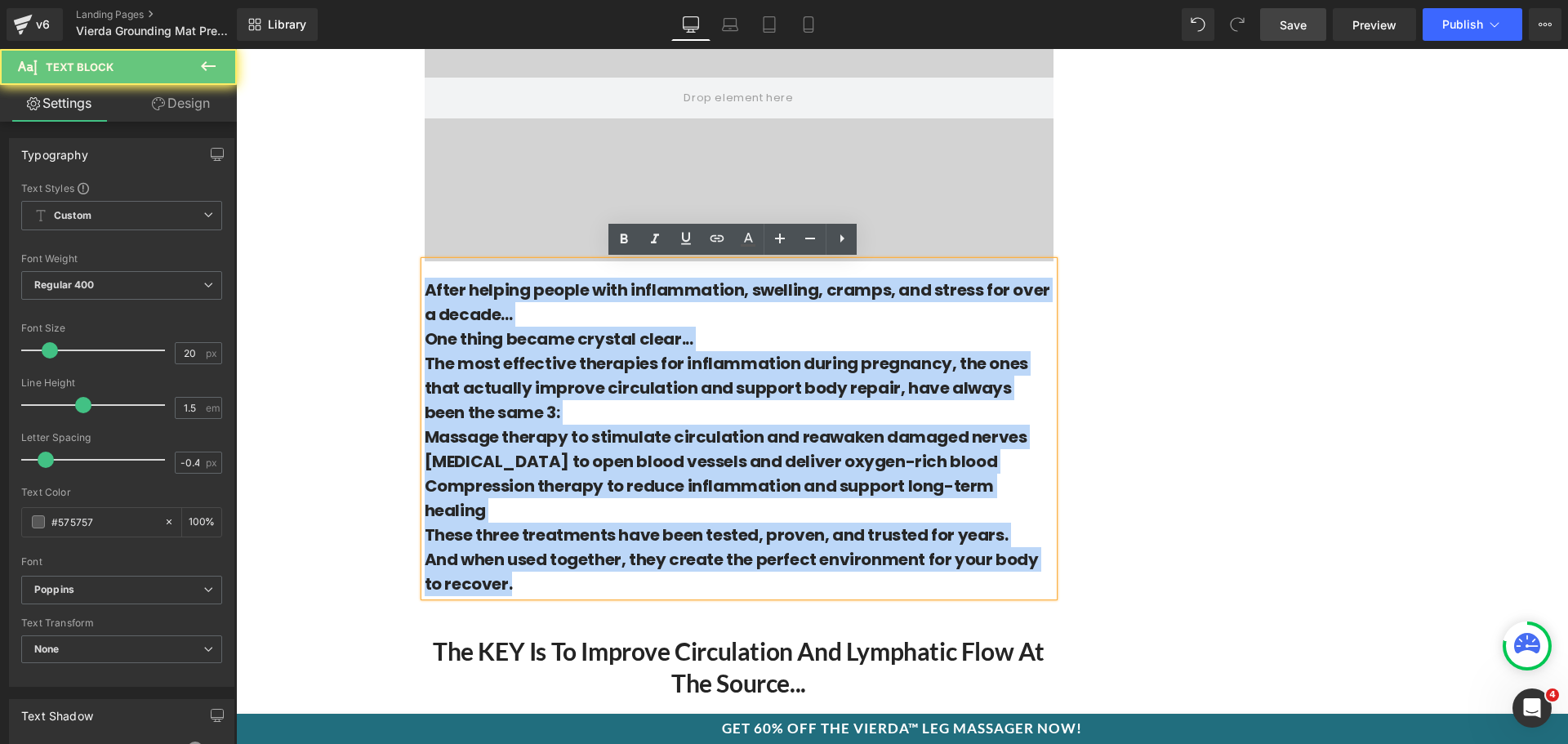
click at [633, 410] on p "The most effective therapies for inflammation during pregnancy, the ones that a…" at bounding box center [738, 389] width 628 height 74
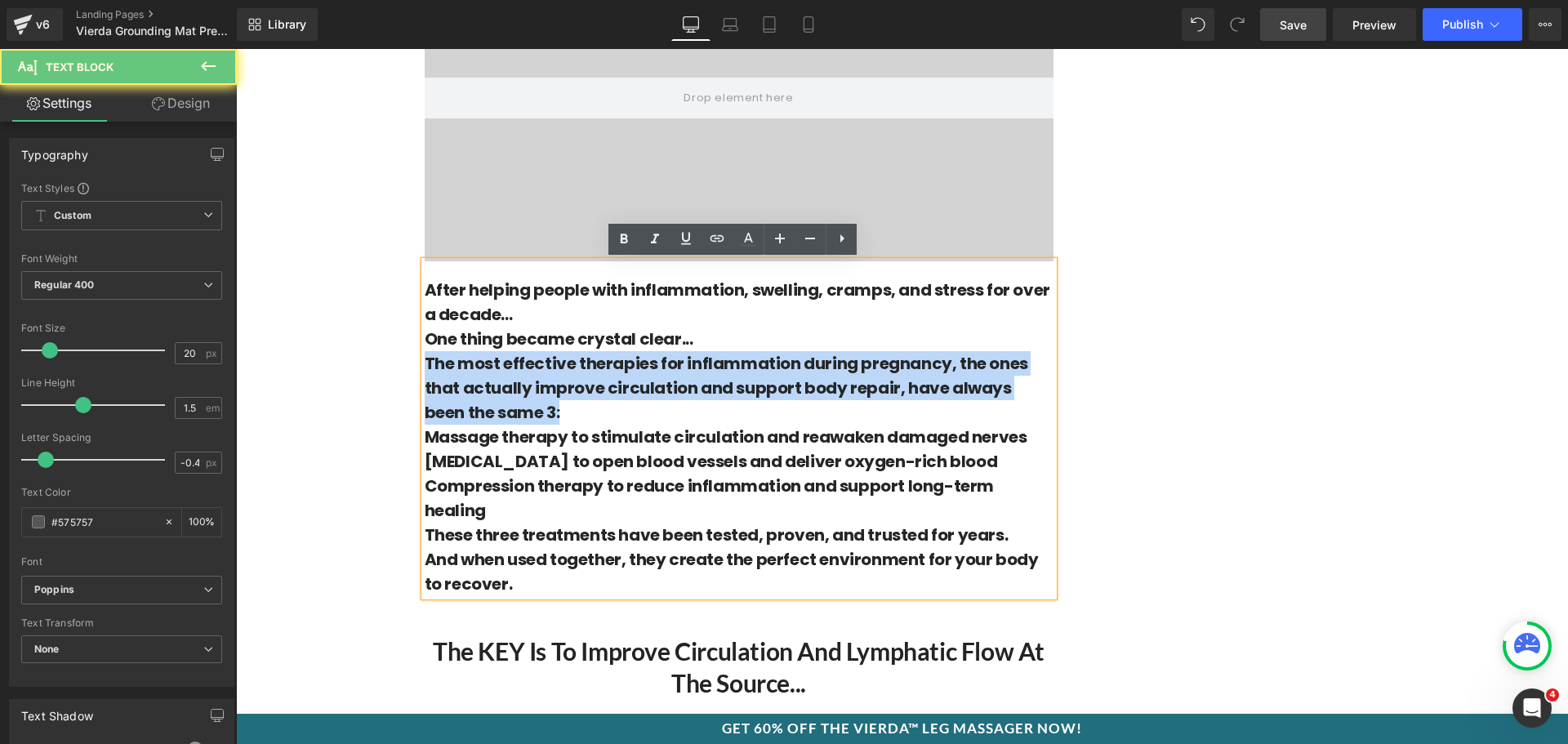
click at [633, 410] on p "The most effective therapies for inflammation during pregnancy, the ones that a…" at bounding box center [738, 389] width 628 height 74
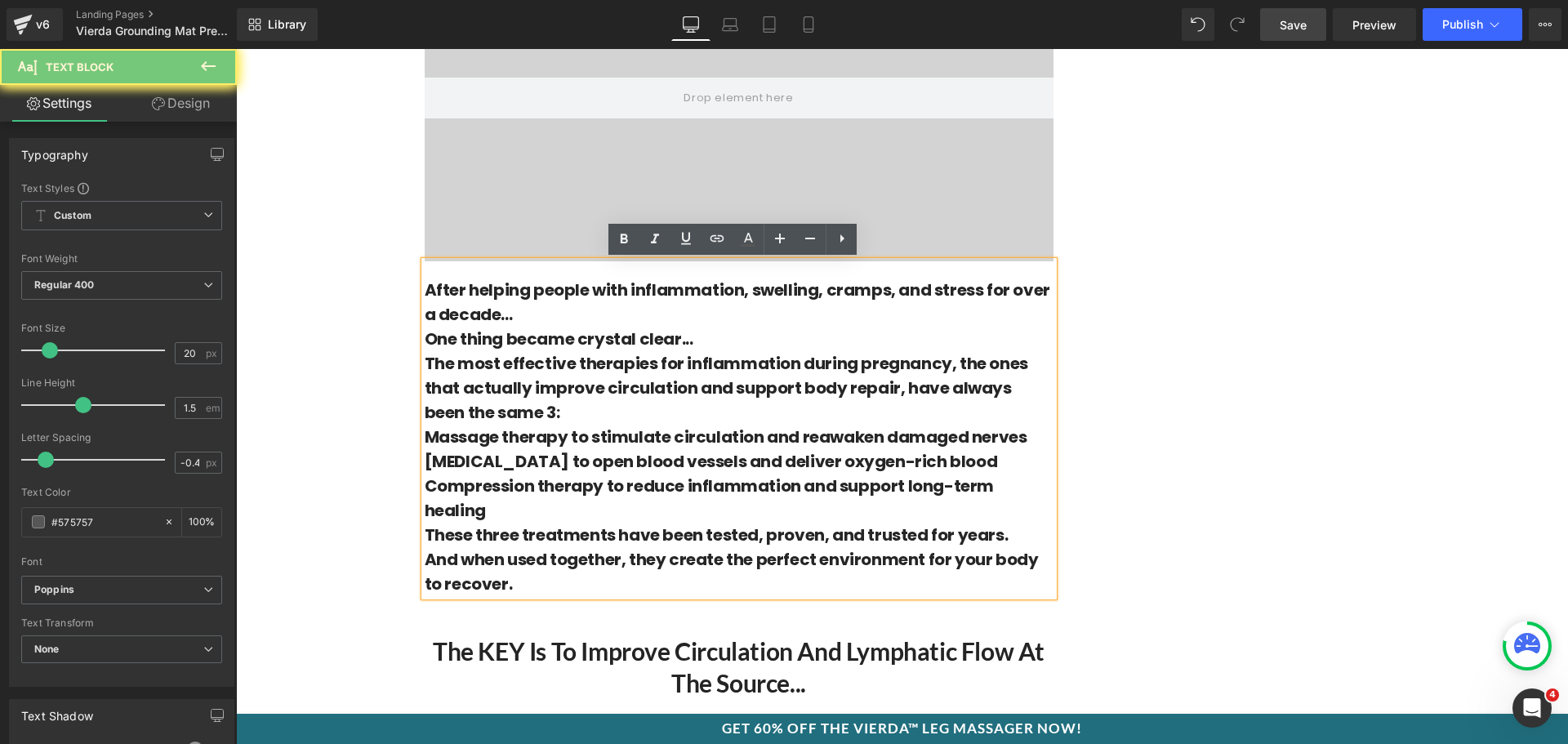
click at [558, 479] on b "Compression therapy to reduce inflammation and support long-term healing" at bounding box center [708, 498] width 569 height 48
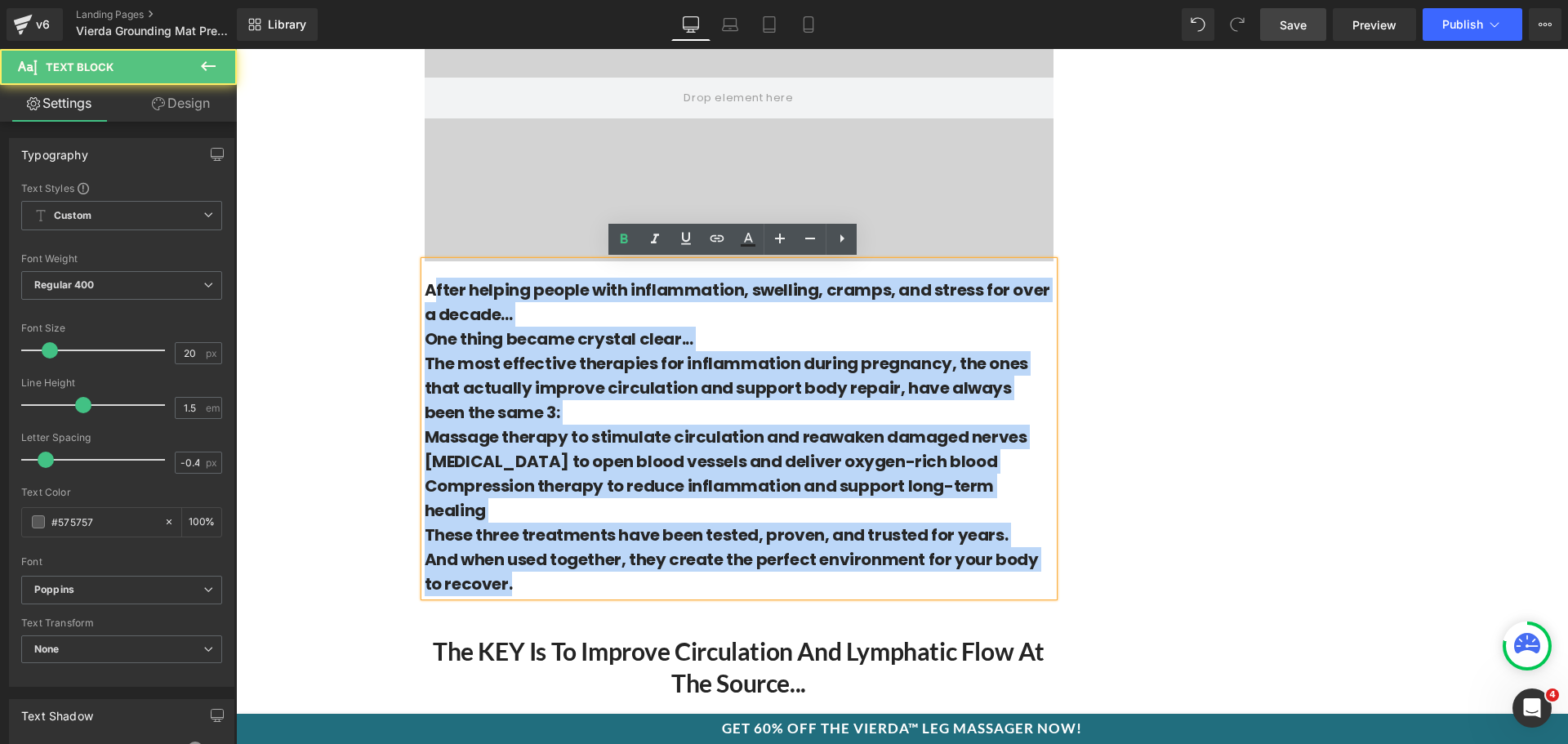
drag, startPoint x: 493, startPoint y: 558, endPoint x: 425, endPoint y: 296, distance: 270.7
click at [425, 296] on div "After helping people with inflammation, swelling, cramps, and stress for over a…" at bounding box center [738, 429] width 628 height 335
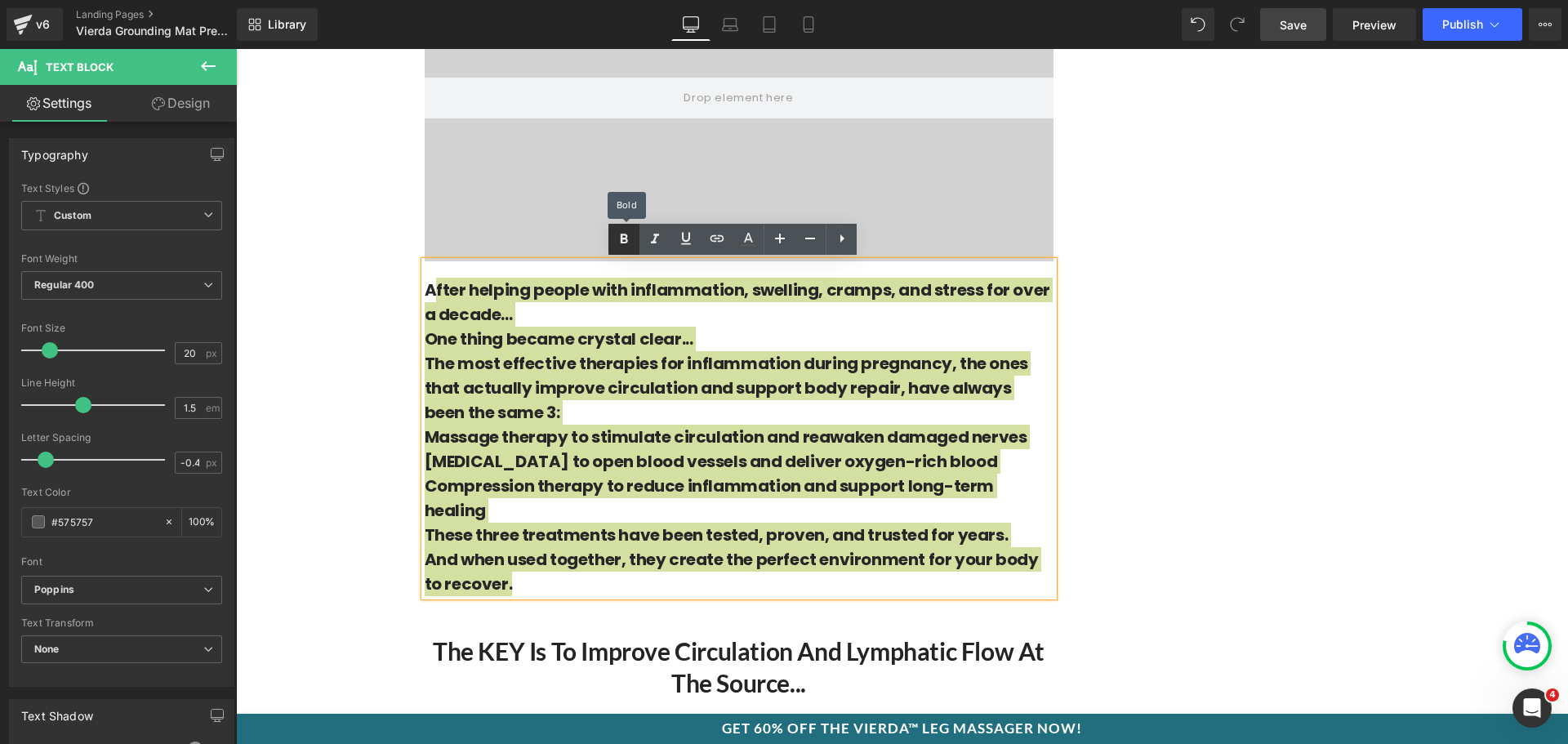
click at [0, 0] on icon at bounding box center [0, 0] width 0 height 0
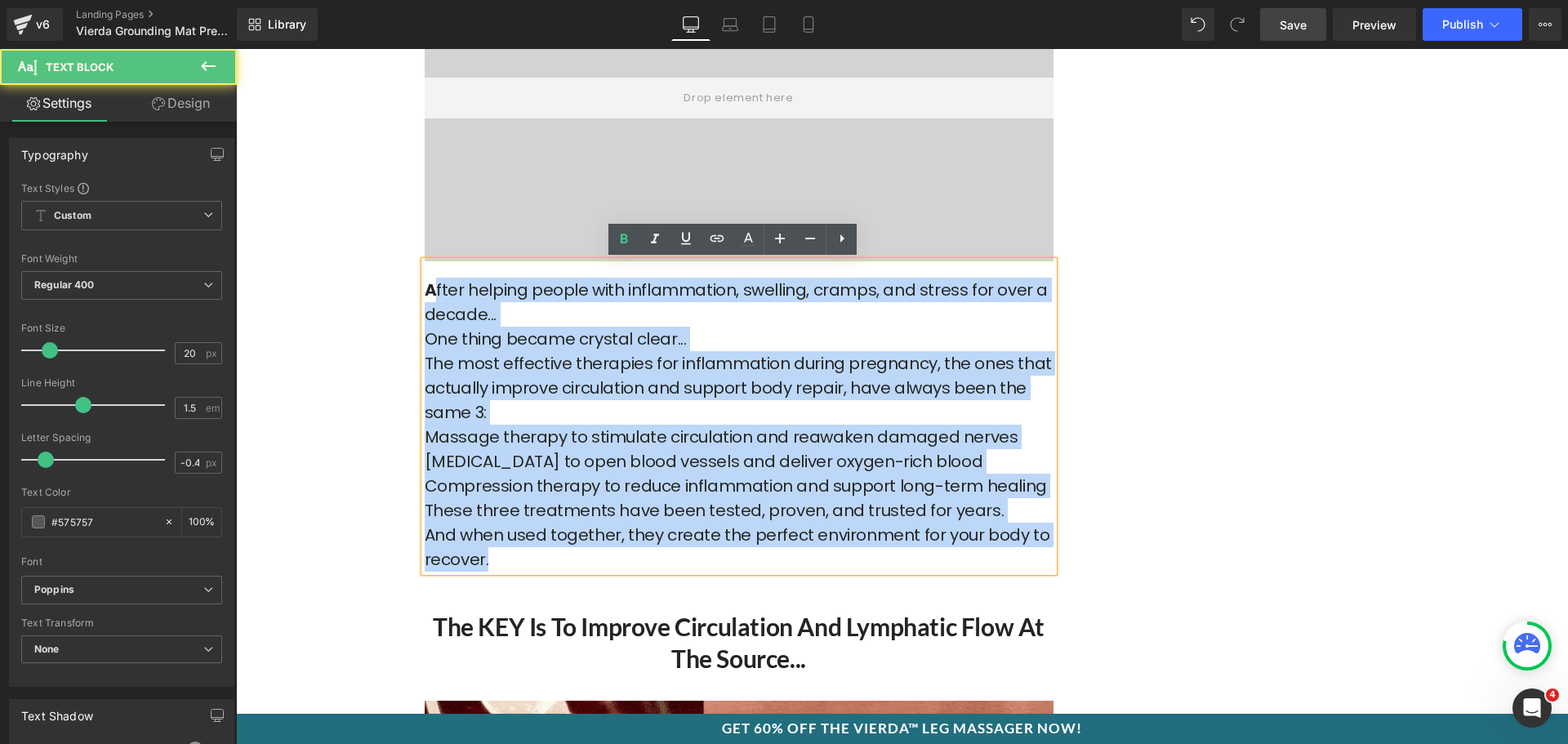
drag, startPoint x: 425, startPoint y: 282, endPoint x: 414, endPoint y: 286, distance: 11.7
click at [424, 286] on div "A fter helping people with inflammation, swelling, cramps, and stress for over …" at bounding box center [738, 417] width 628 height 310
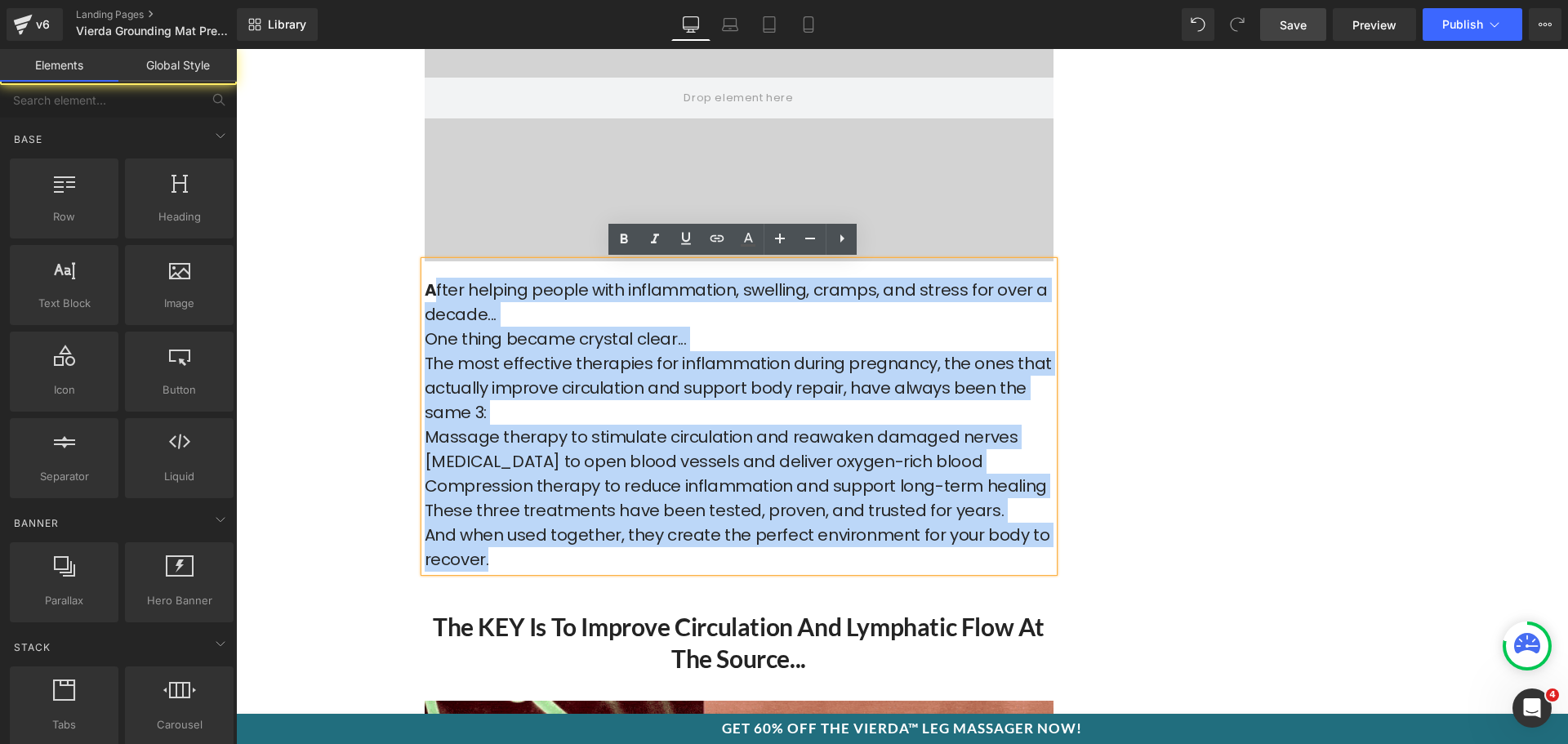
click at [393, 300] on div "Product Advertorial Heading CONTACT US: support@vierda.com Text Block Row Row I…" at bounding box center [901, 57] width 1332 height 9908
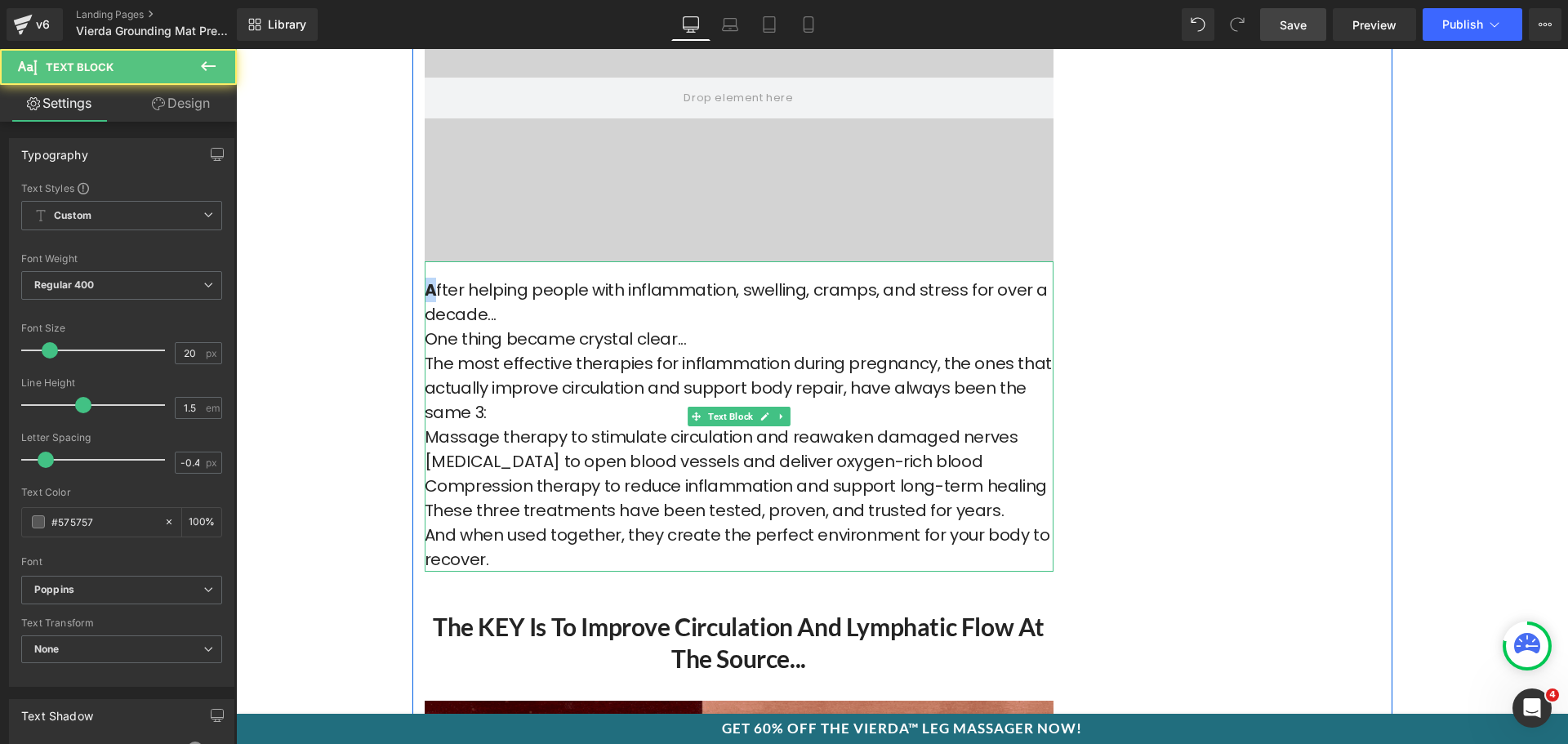
drag, startPoint x: 432, startPoint y: 289, endPoint x: 423, endPoint y: 291, distance: 9.2
click at [424, 291] on font "A fter helping people with inflammation, swelling, cramps, and stress for over …" at bounding box center [735, 302] width 623 height 48
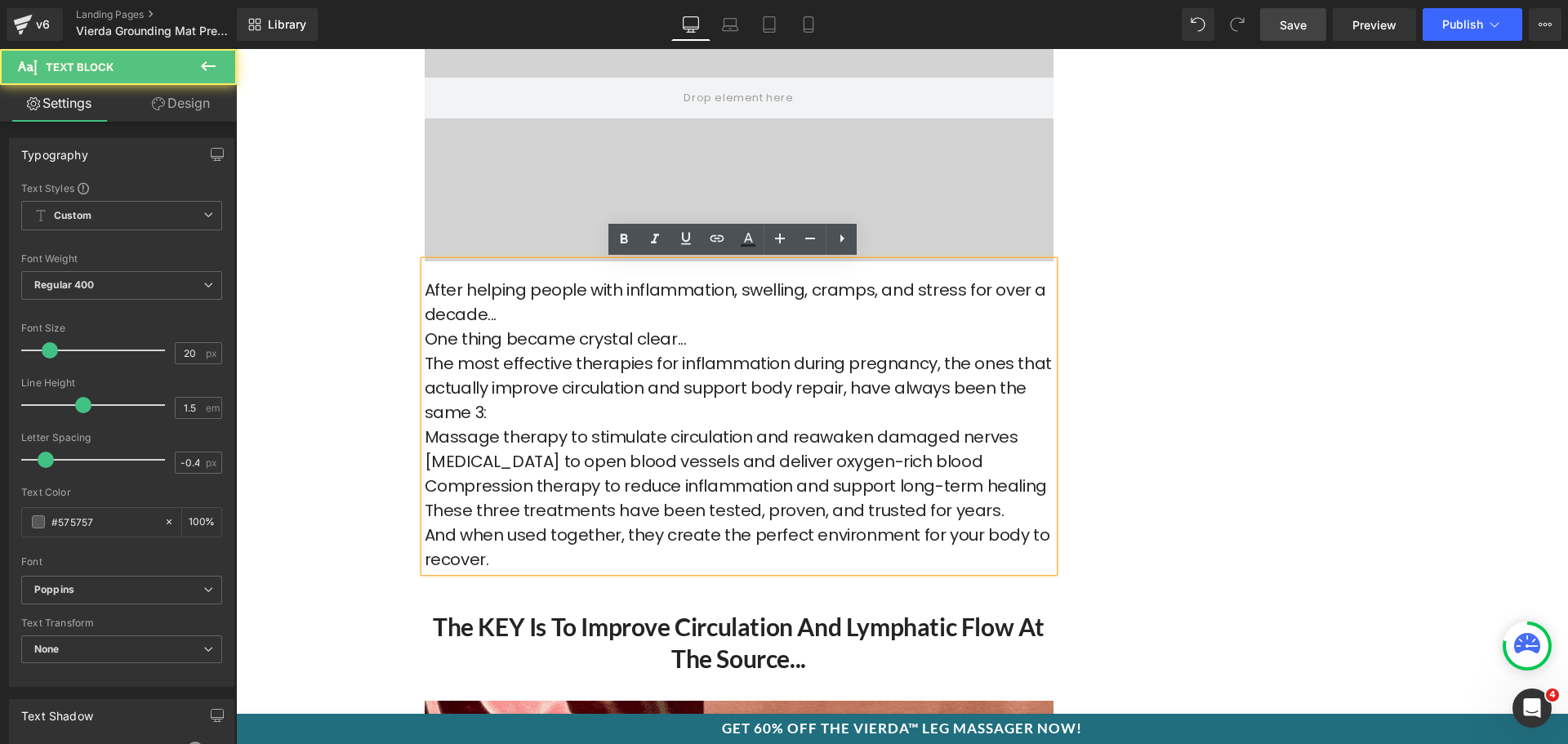
click at [516, 352] on p "The most effective therapies for inflammation during pregnancy, the ones that a…" at bounding box center [738, 389] width 628 height 74
click at [530, 313] on p "After helping people with inflammation, swelling, cramps, and stress for over a…" at bounding box center [738, 302] width 628 height 49
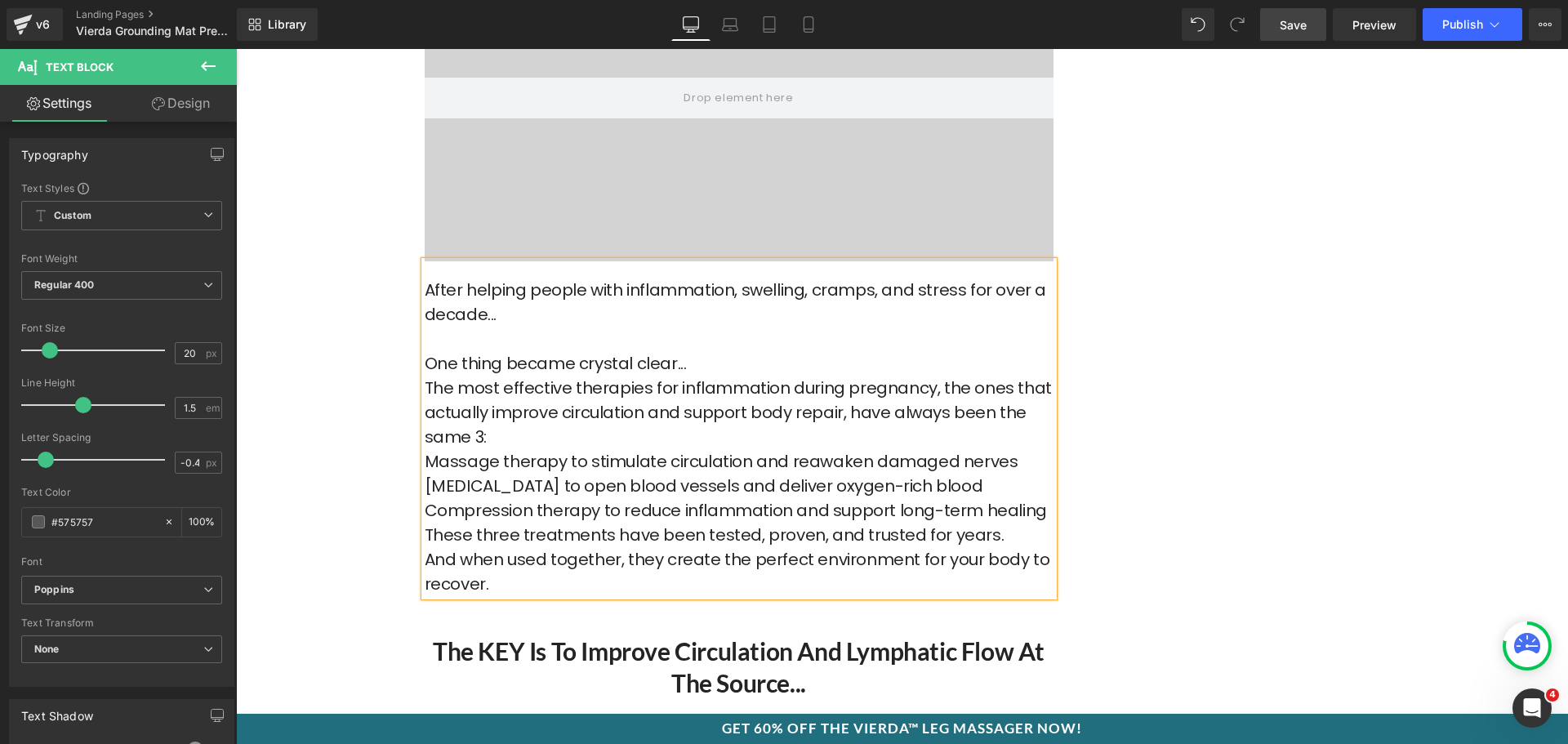
click at [702, 361] on p "One thing became crystal clear..." at bounding box center [738, 363] width 628 height 24
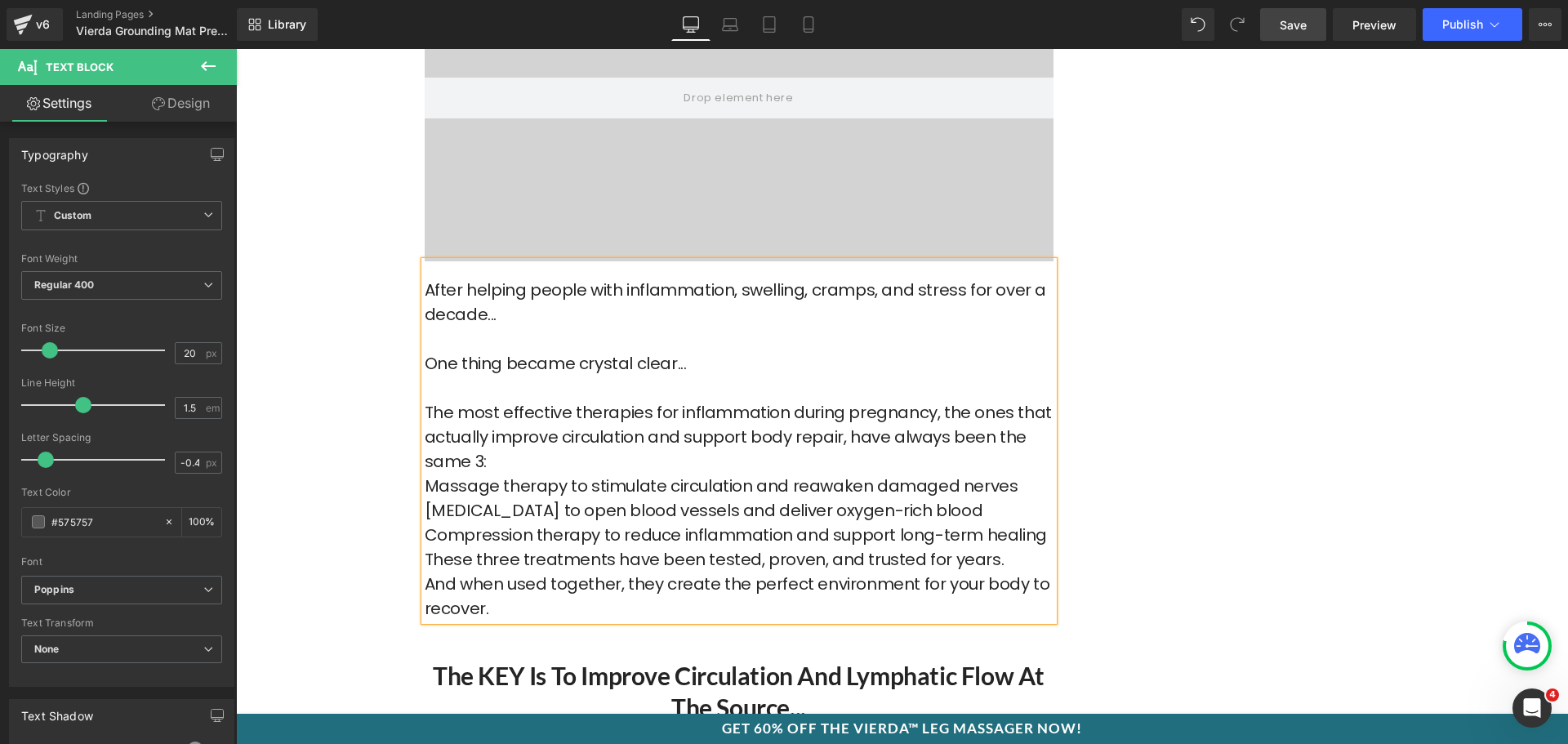
click at [494, 451] on p "The most effective therapies for inflammation during pregnancy, the ones that a…" at bounding box center [738, 437] width 628 height 74
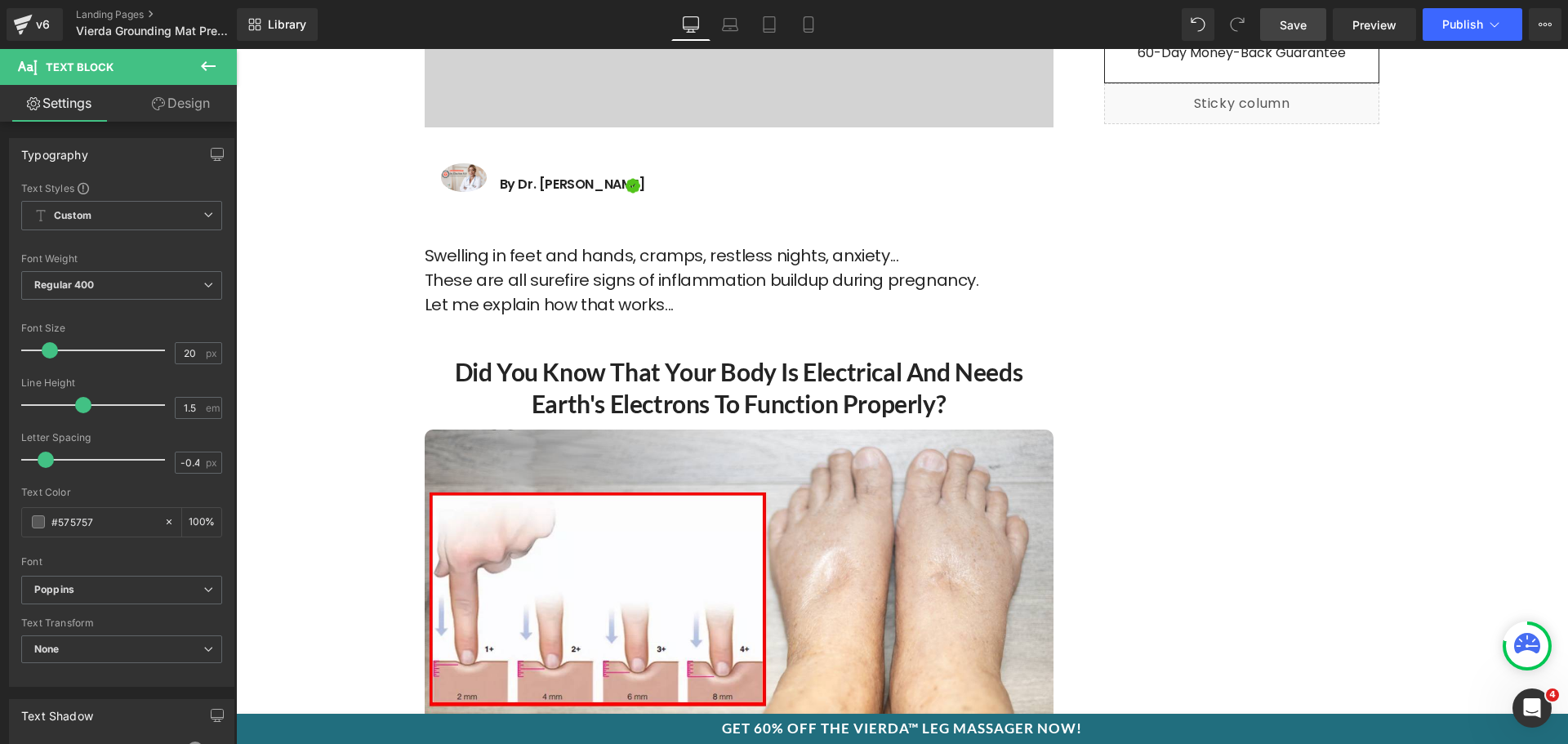
scroll to position [735, 0]
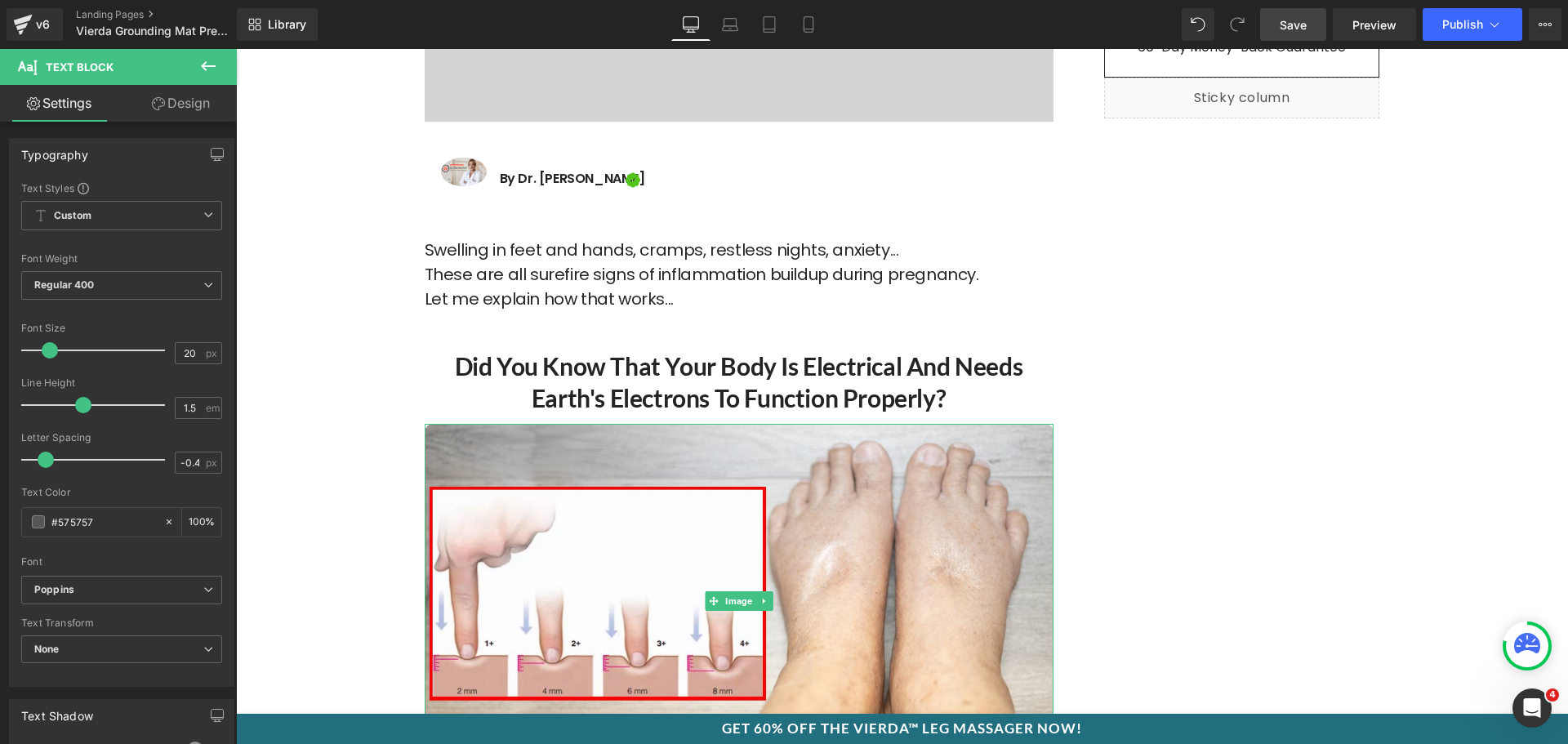
click at [503, 399] on h2 "Did You Know That Your Body Is Electrical and Needs Earth's Electrons to Functi…" at bounding box center [738, 382] width 628 height 64
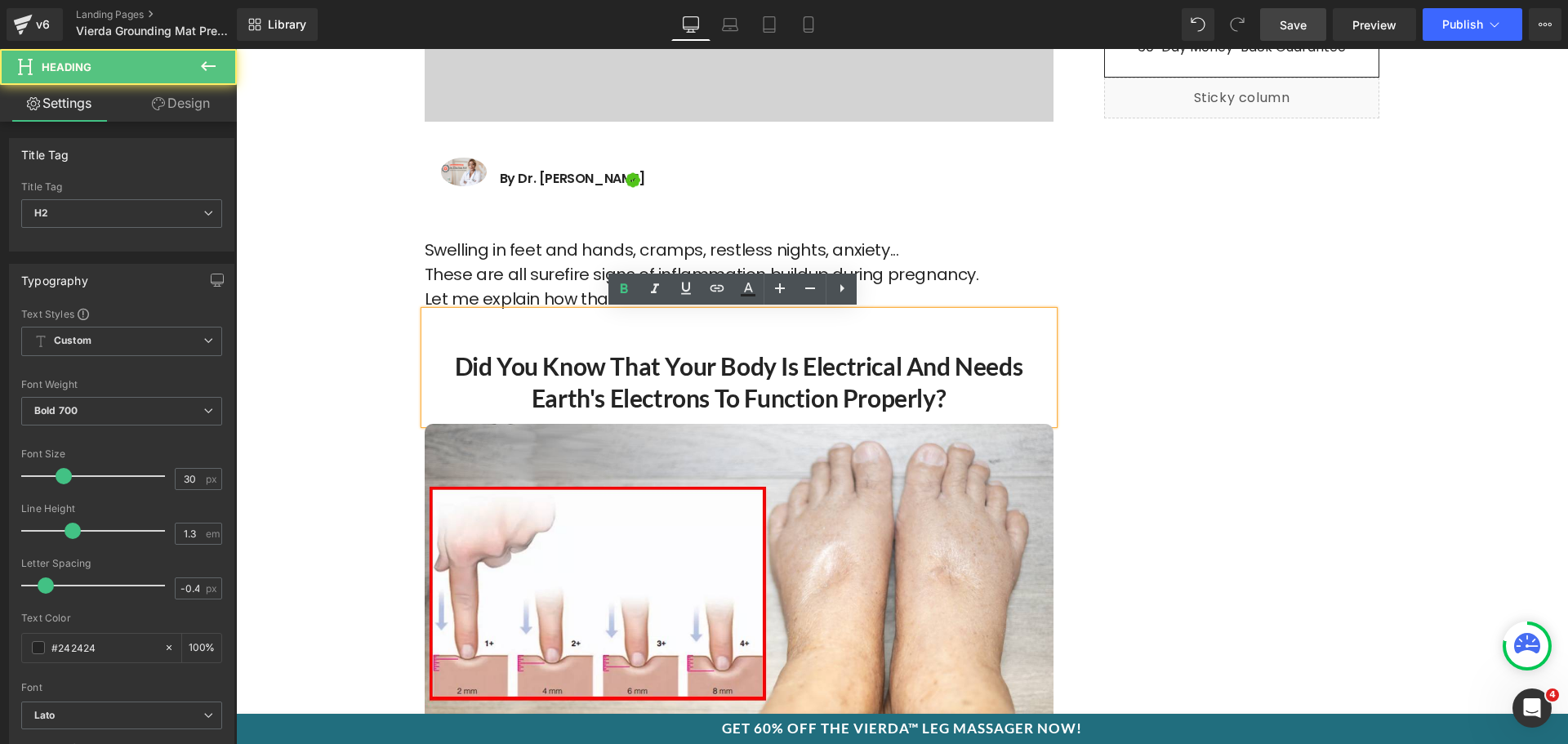
click at [519, 378] on h2 "Did You Know That Your Body Is Electrical and Needs Earth's Electrons to Functi…" at bounding box center [738, 382] width 628 height 64
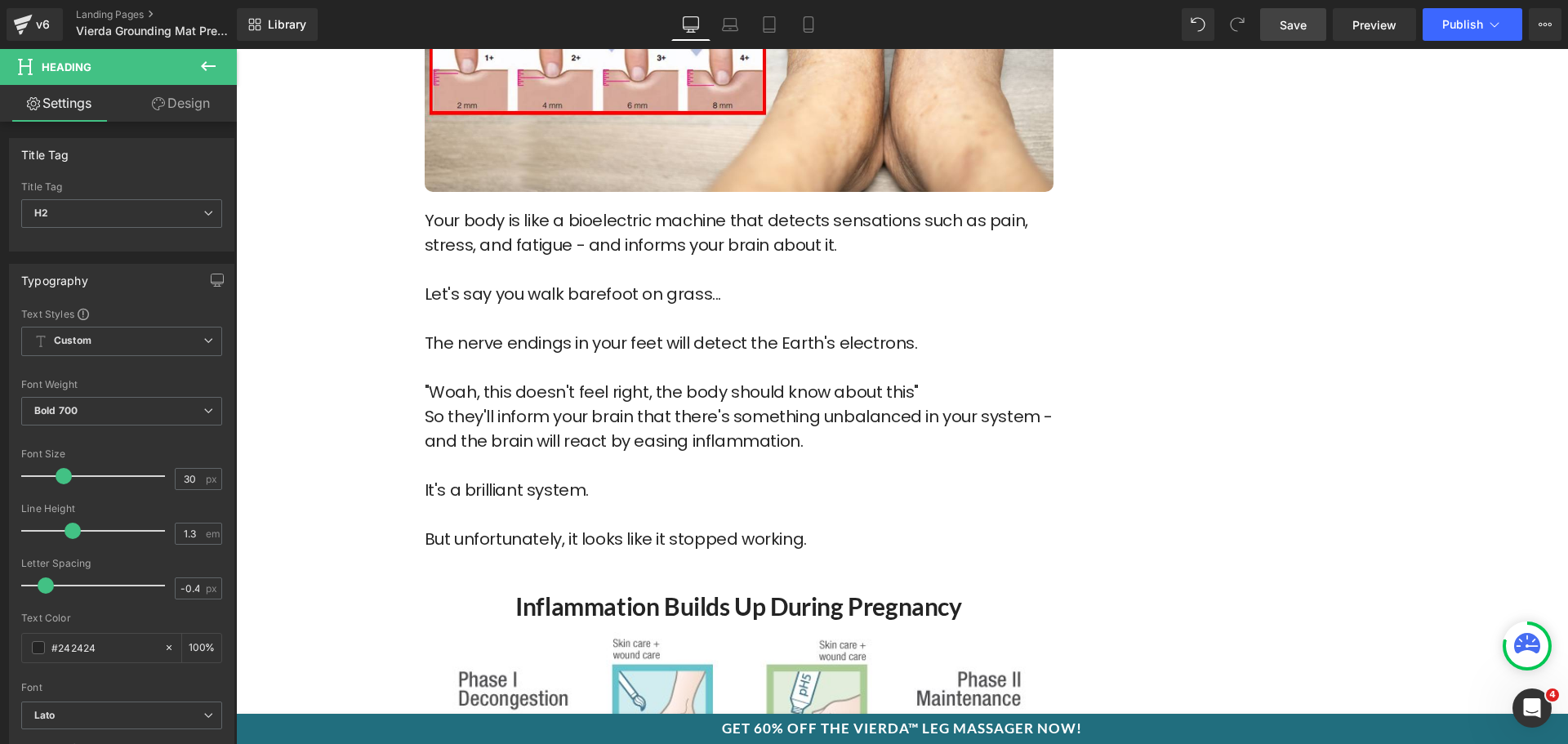
scroll to position [1307, 0]
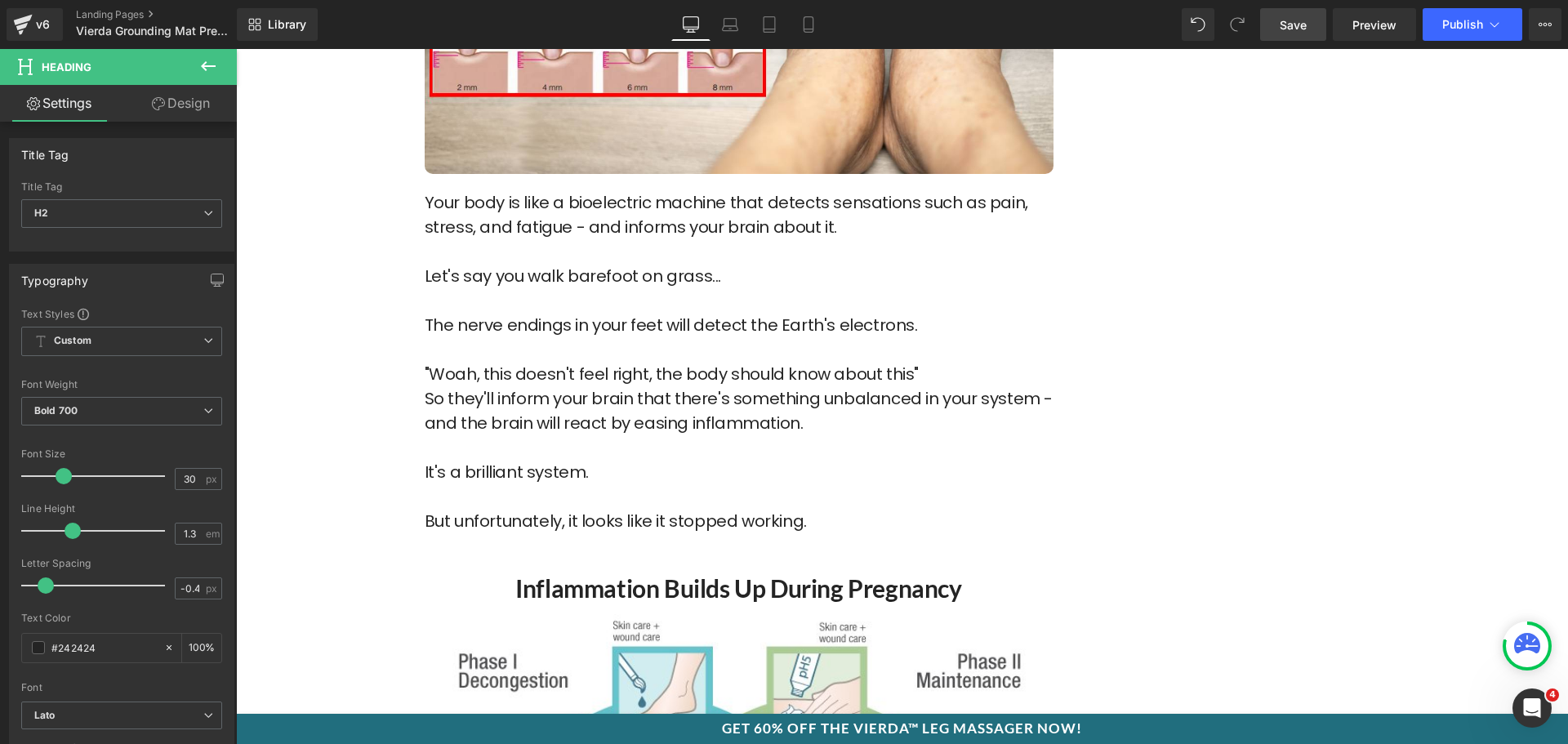
click at [637, 327] on p "The nerve endings in your feet will detect the Earth's electrons." at bounding box center [738, 337] width 628 height 49
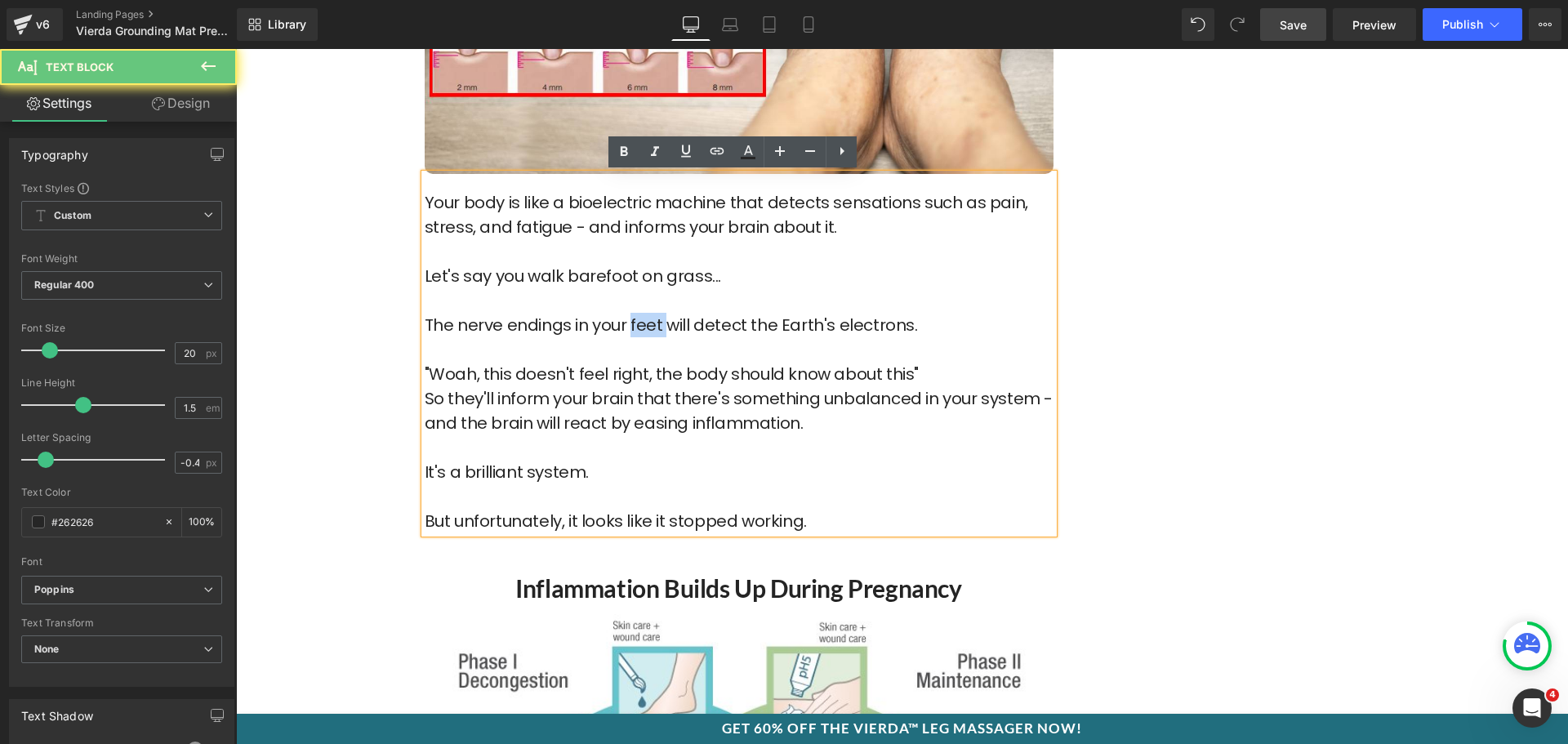
click at [637, 327] on p "The nerve endings in your feet will detect the Earth's electrons." at bounding box center [738, 337] width 628 height 49
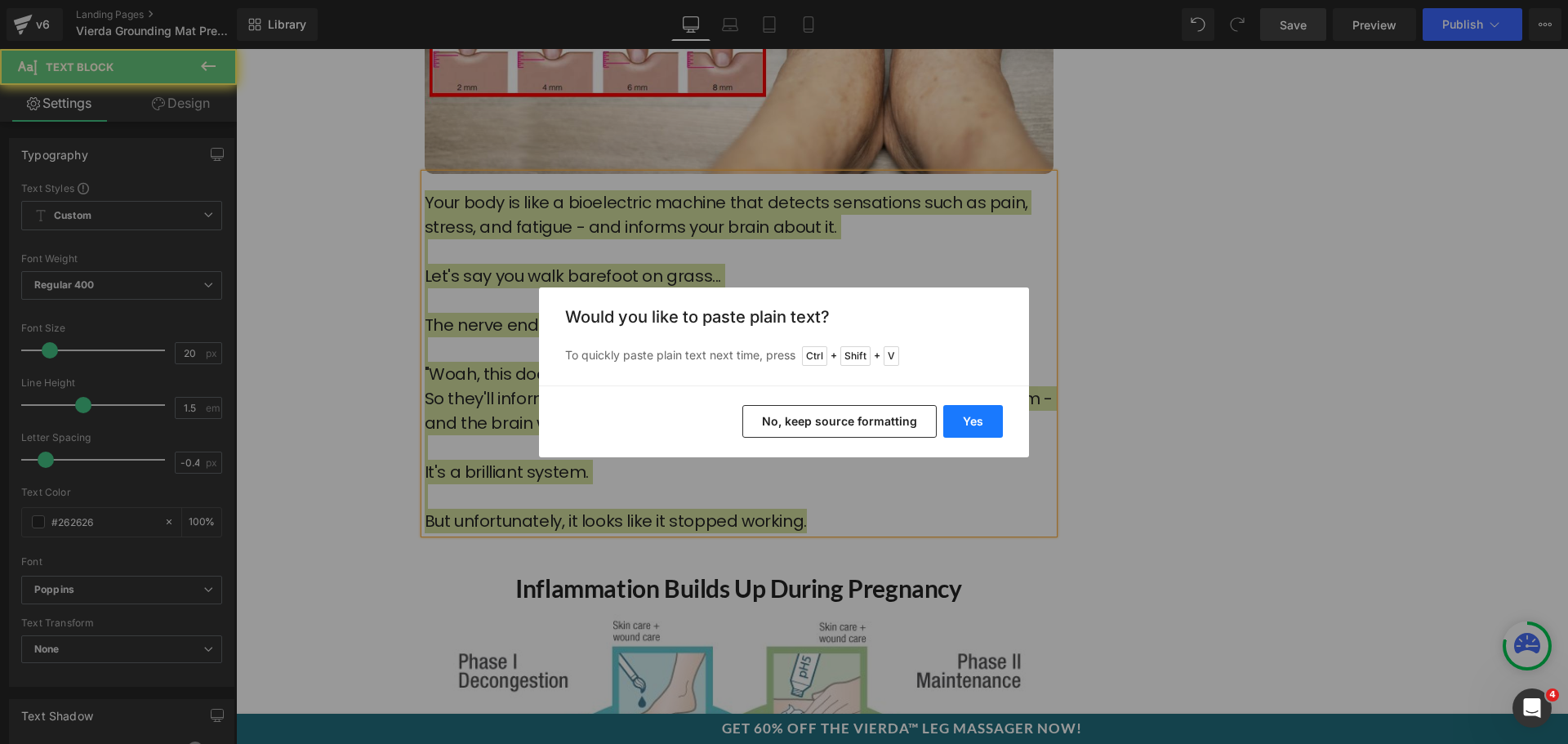
click at [949, 416] on button "Yes" at bounding box center [973, 422] width 59 height 32
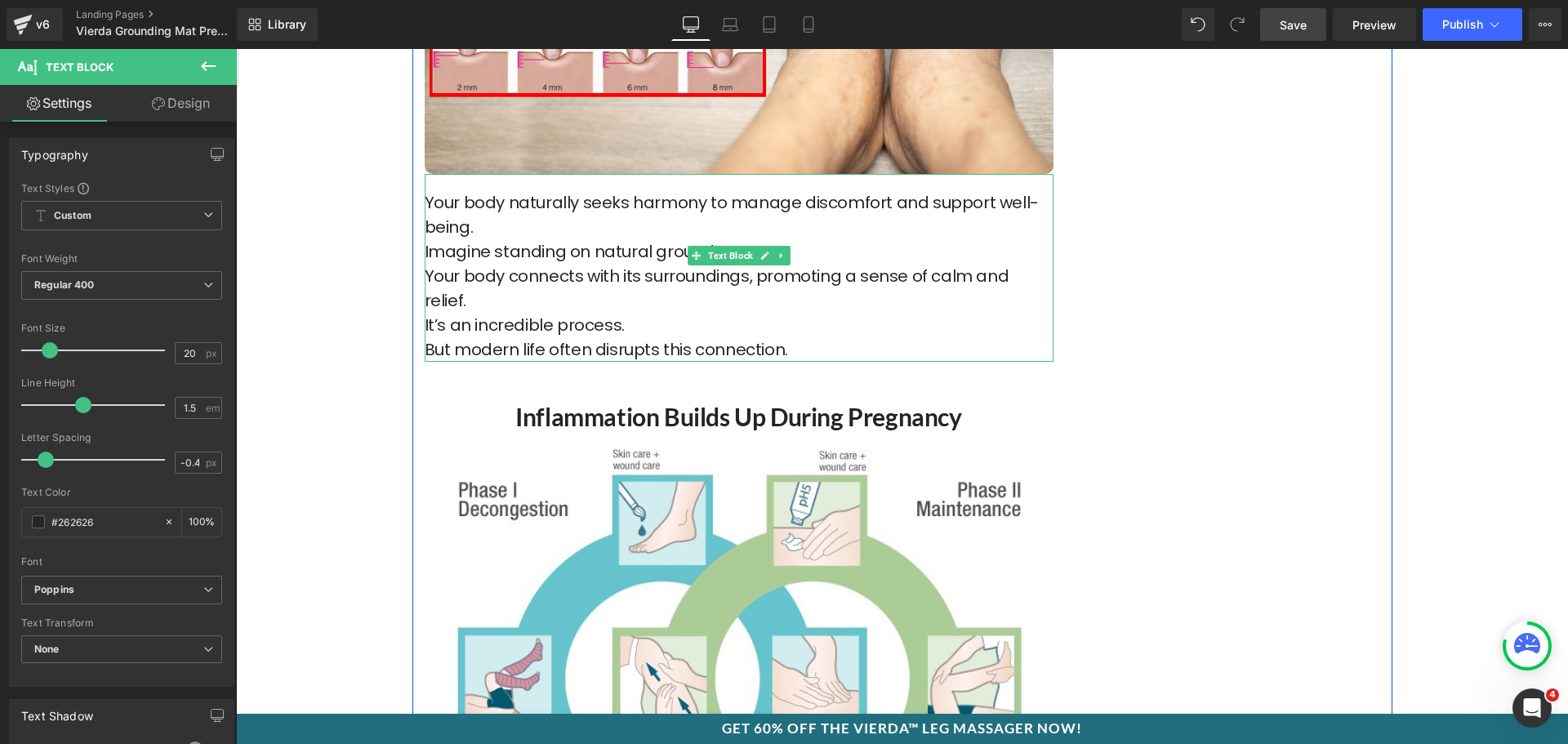
click at [595, 242] on p "Imagine standing on natural ground..." at bounding box center [738, 251] width 628 height 24
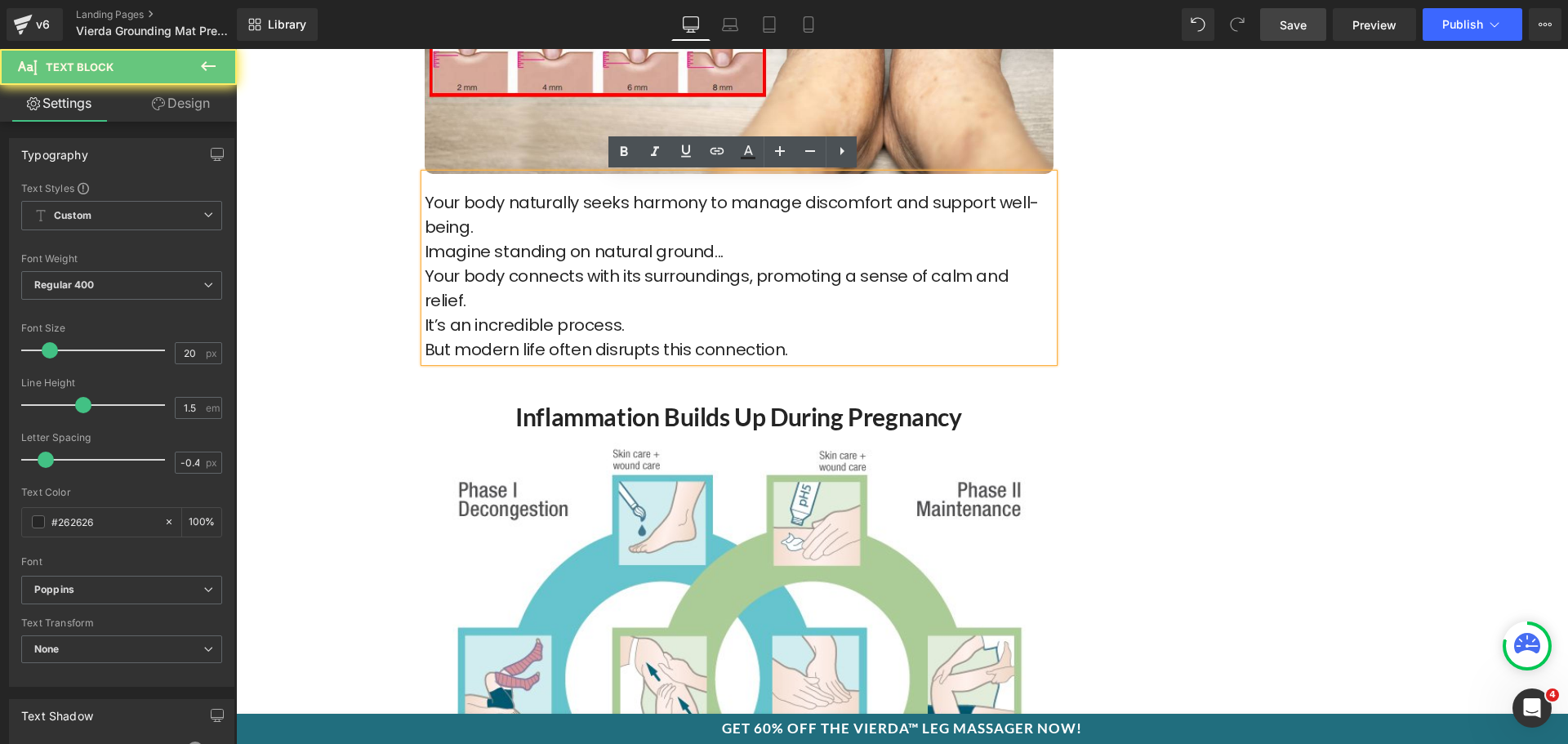
click at [595, 217] on p "Your body naturally seeks harmony to manage discomfort and support well-being." at bounding box center [738, 215] width 628 height 49
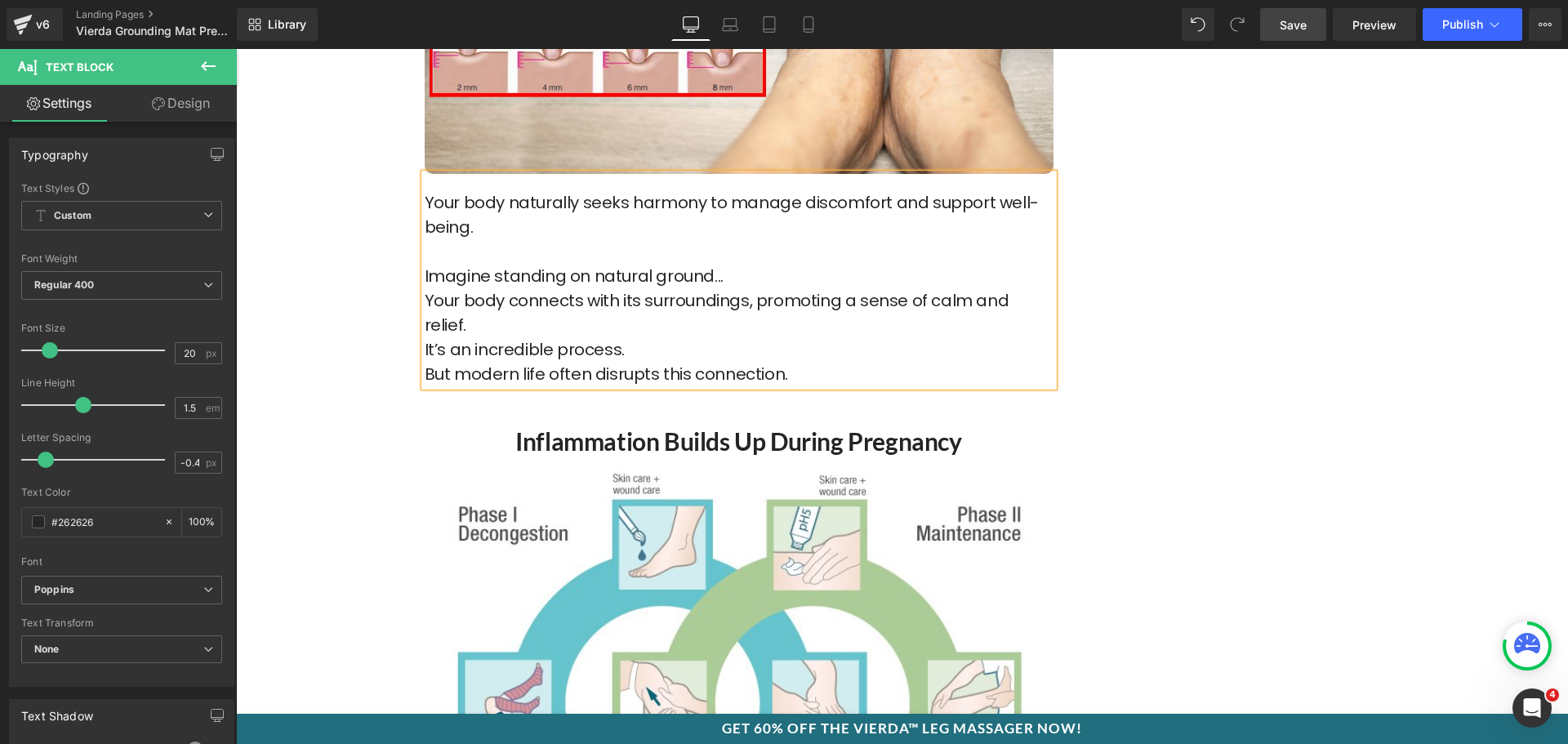
click at [726, 276] on p "Imagine standing on natural ground..." at bounding box center [738, 275] width 628 height 24
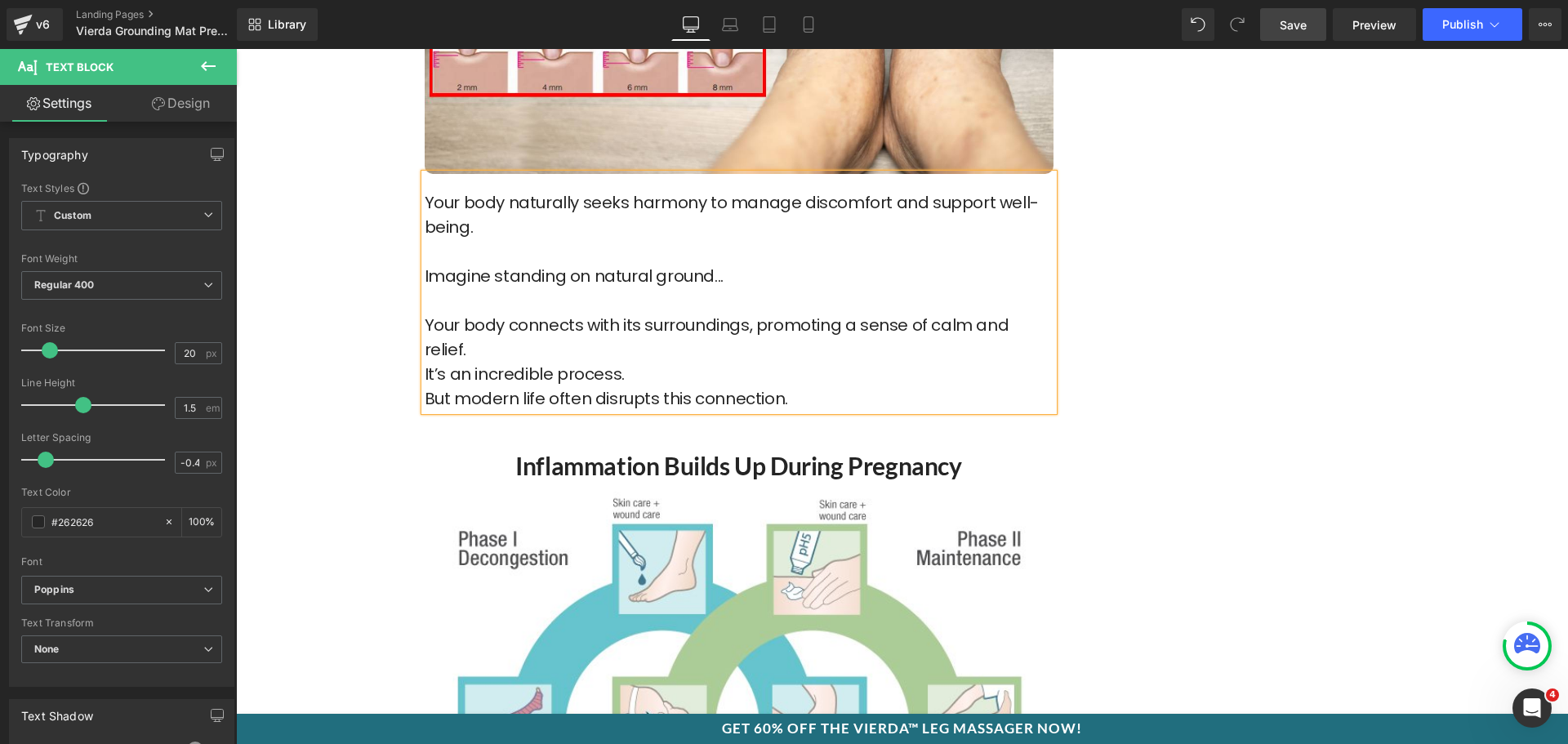
click at [650, 337] on p "Your body connects with its surroundings, promoting a sense of calm and relief." at bounding box center [738, 337] width 628 height 49
click at [646, 362] on p "It’s an incredible process." at bounding box center [738, 373] width 628 height 24
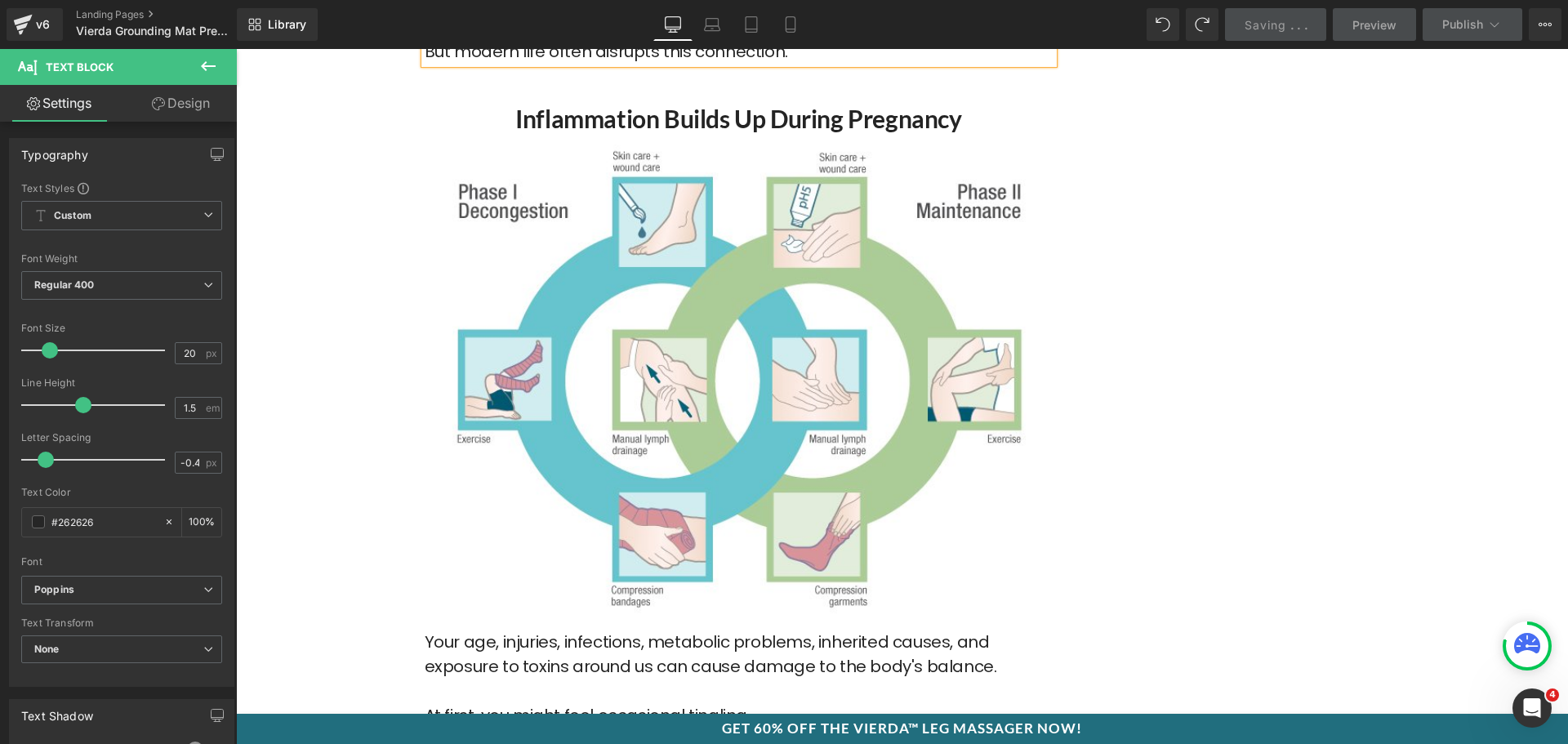
scroll to position [1553, 0]
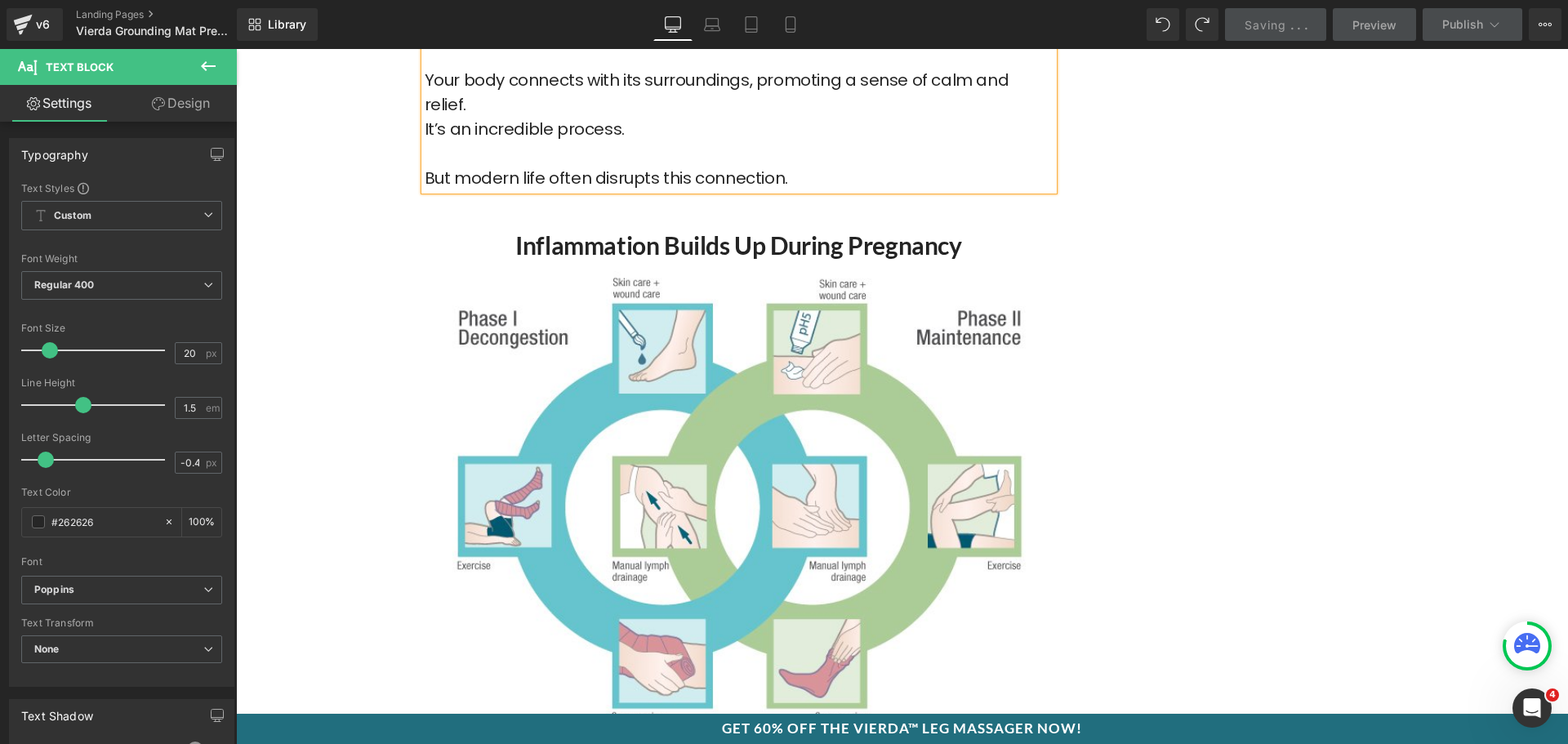
click at [600, 229] on h2 "Inflammation Builds Up During Pregnancy" at bounding box center [738, 245] width 628 height 31
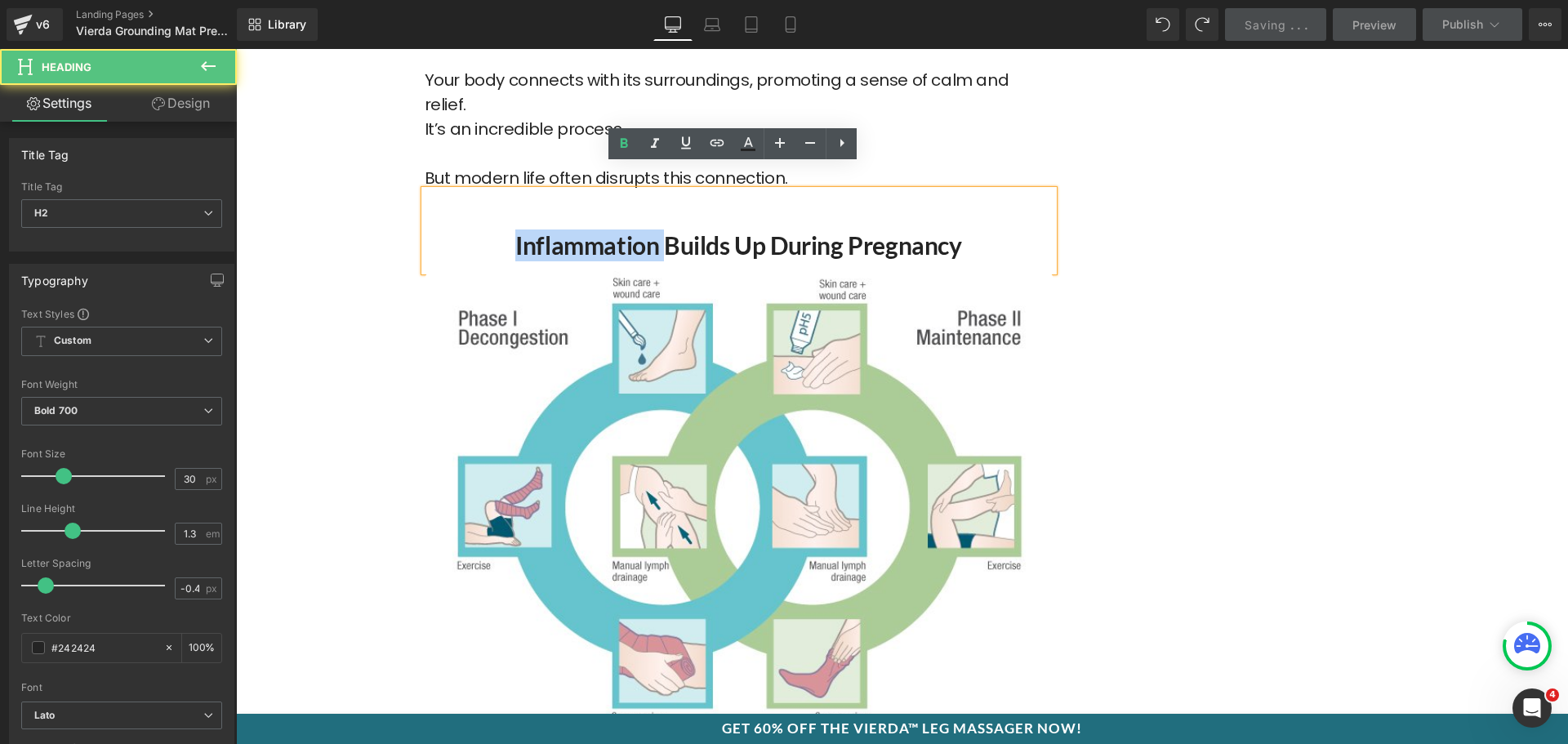
click at [600, 229] on h2 "Inflammation Builds Up During Pregnancy" at bounding box center [738, 245] width 628 height 31
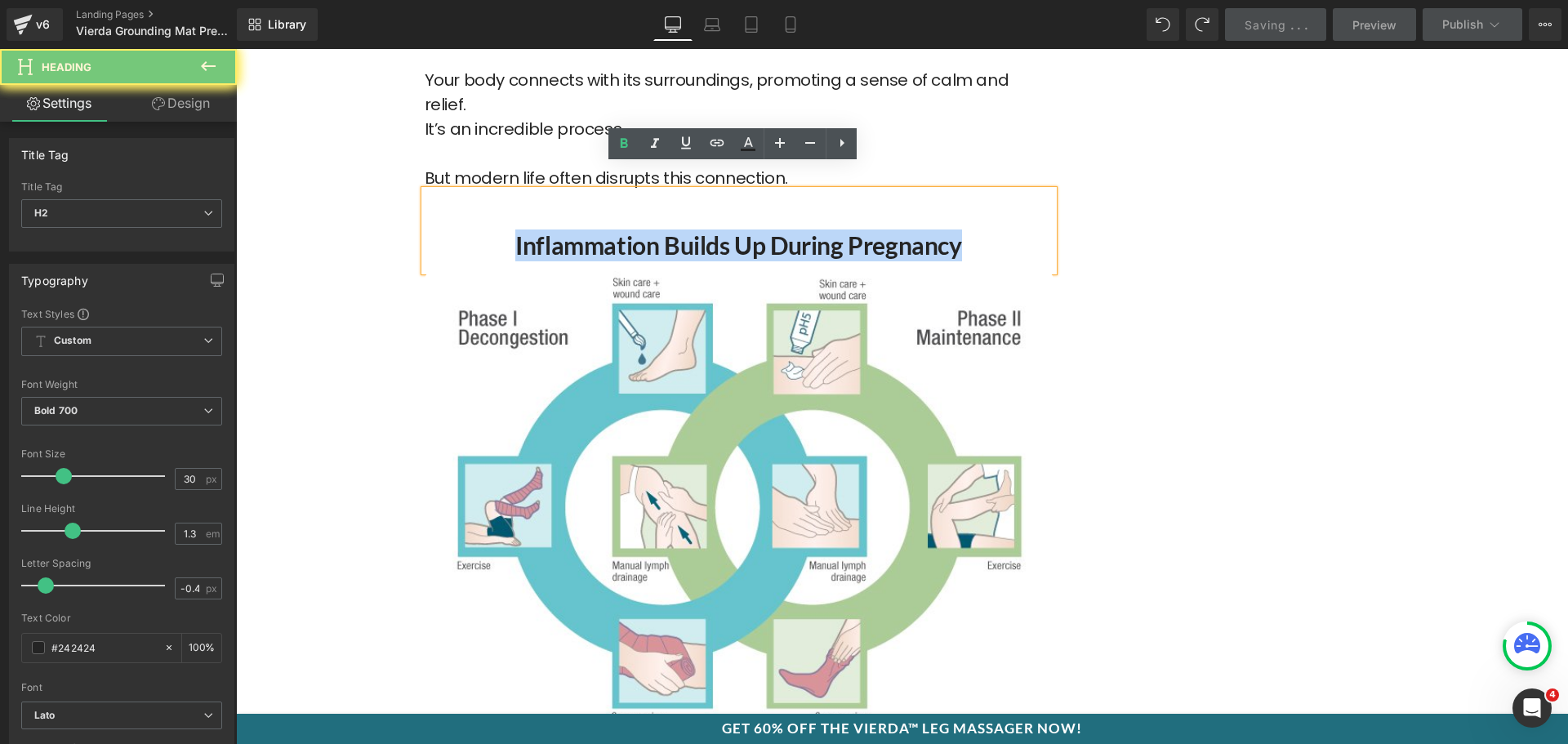
click at [600, 229] on h2 "Inflammation Builds Up During Pregnancy" at bounding box center [738, 245] width 628 height 31
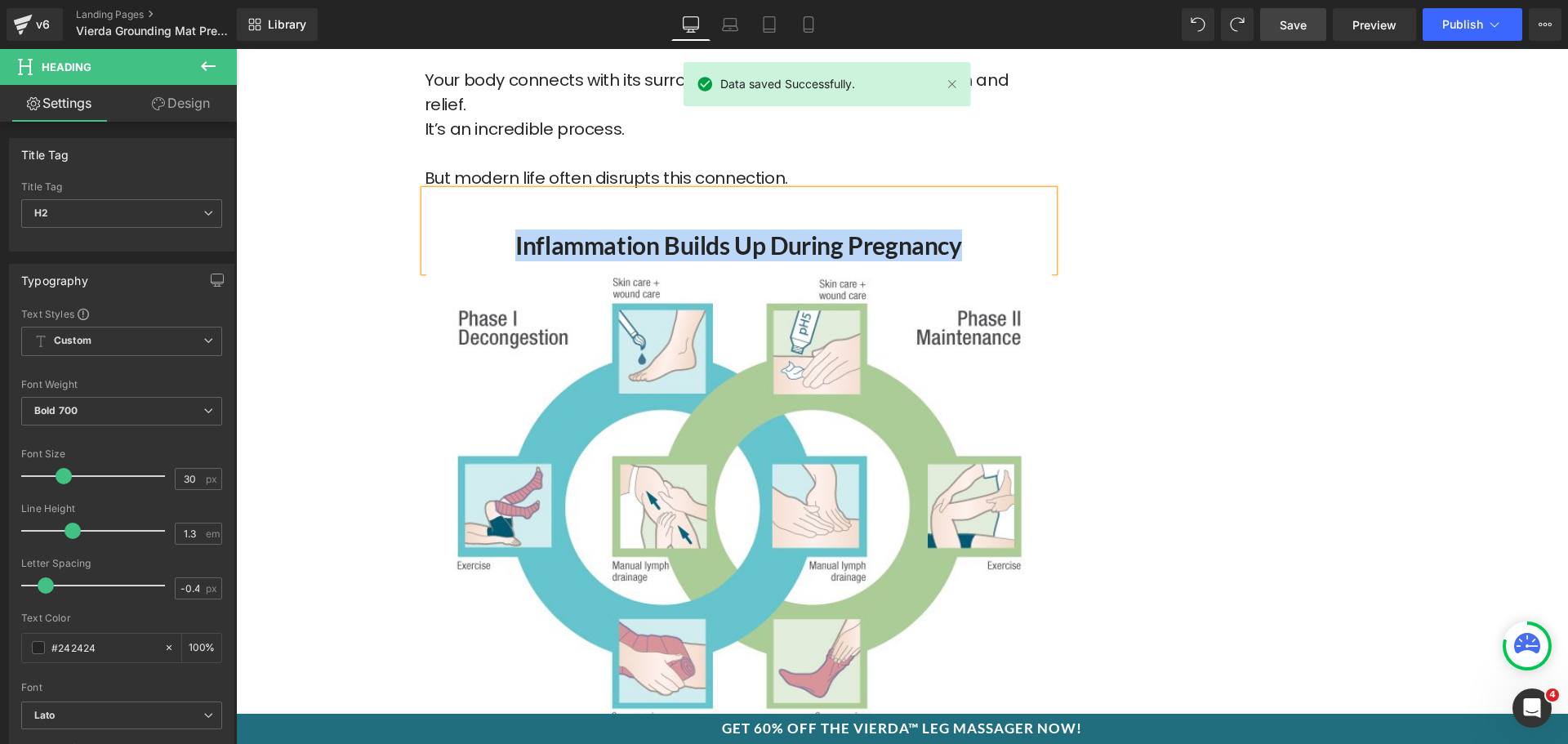
click at [967, 202] on div "Inflammation Builds Up During Pregnancy" at bounding box center [738, 231] width 628 height 81
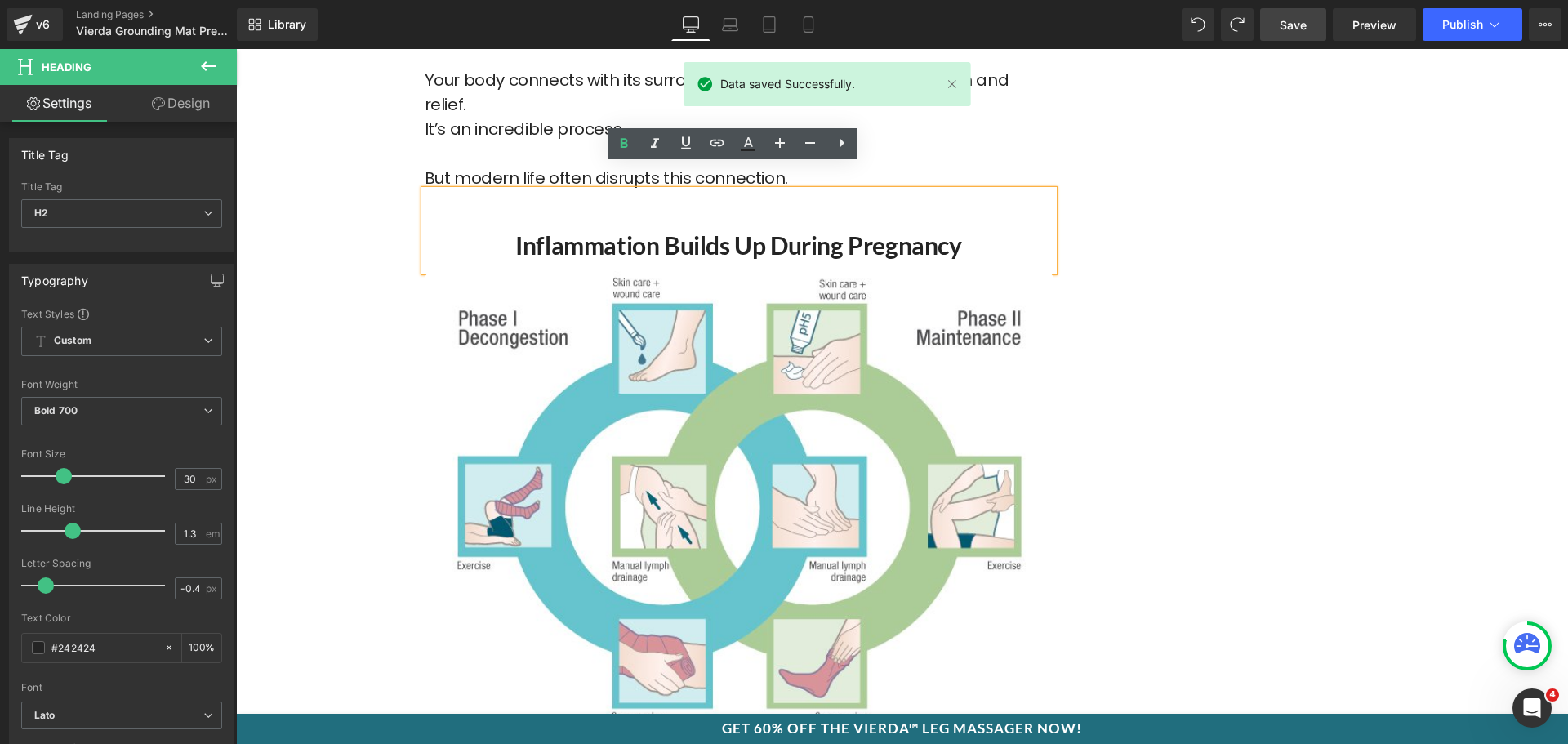
click at [877, 229] on h2 "Inflammation Builds Up During Pregnancy" at bounding box center [738, 245] width 628 height 31
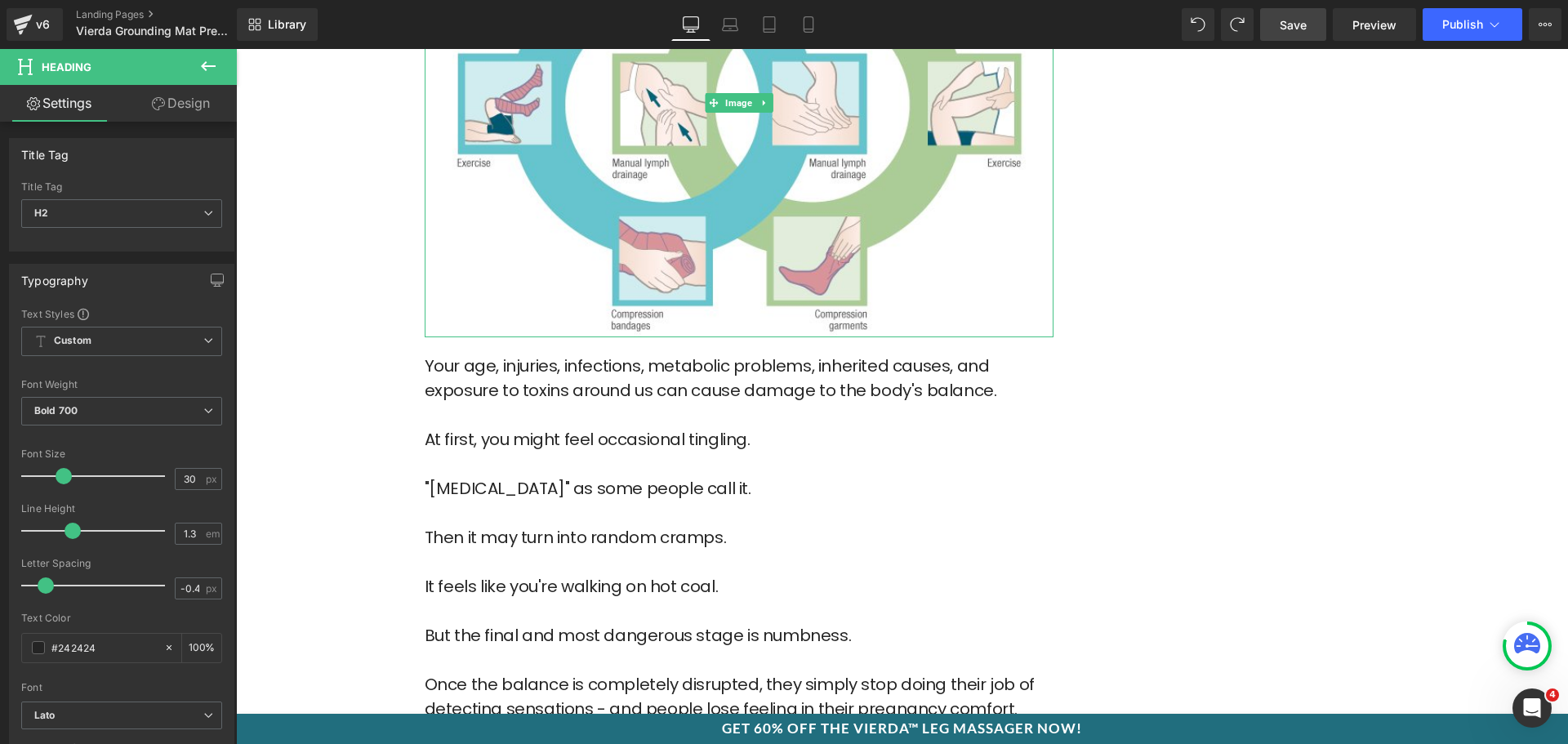
scroll to position [1961, 0]
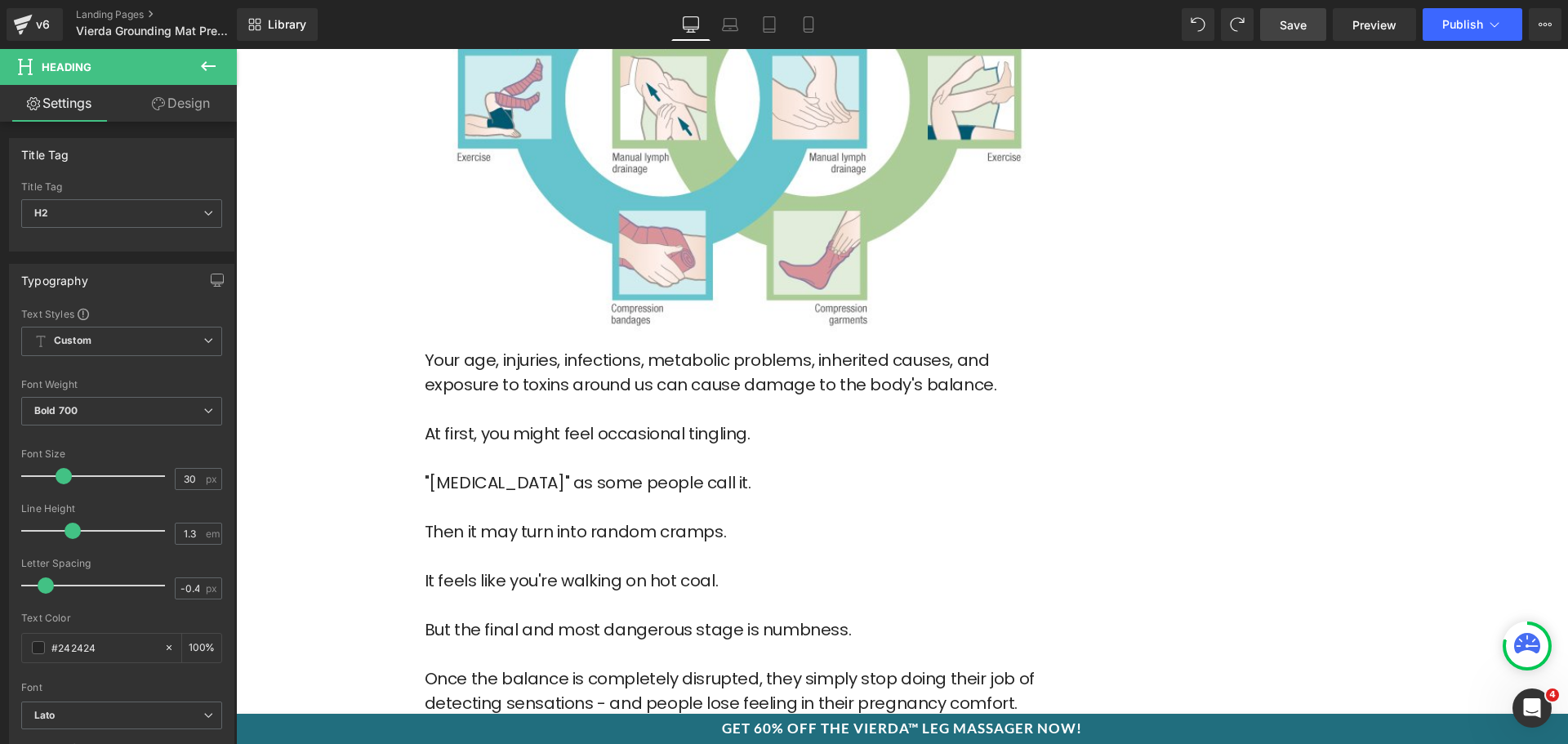
click at [673, 422] on p "At first, you might feel occasional tingling." at bounding box center [738, 446] width 628 height 49
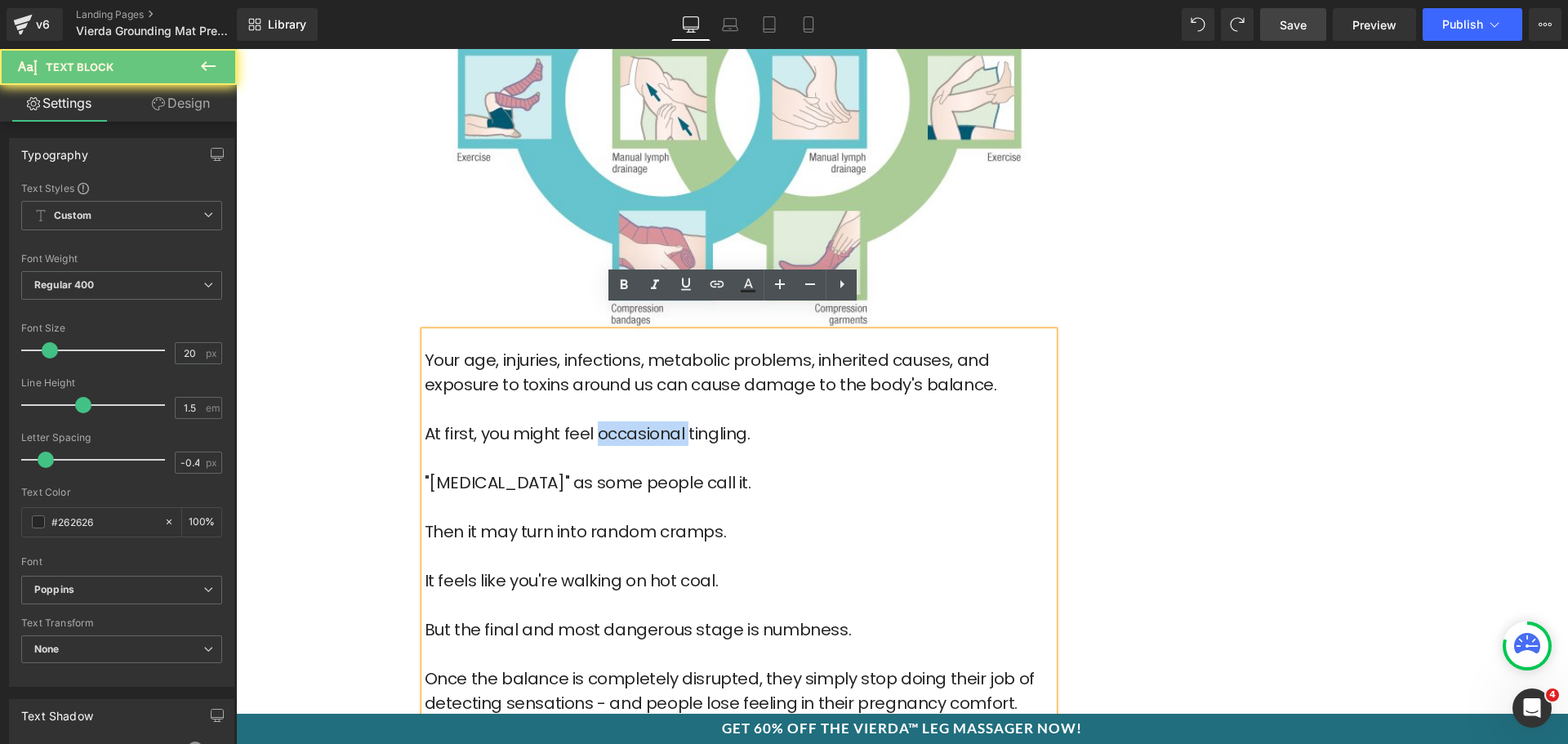
click at [673, 422] on p "At first, you might feel occasional tingling." at bounding box center [738, 446] width 628 height 49
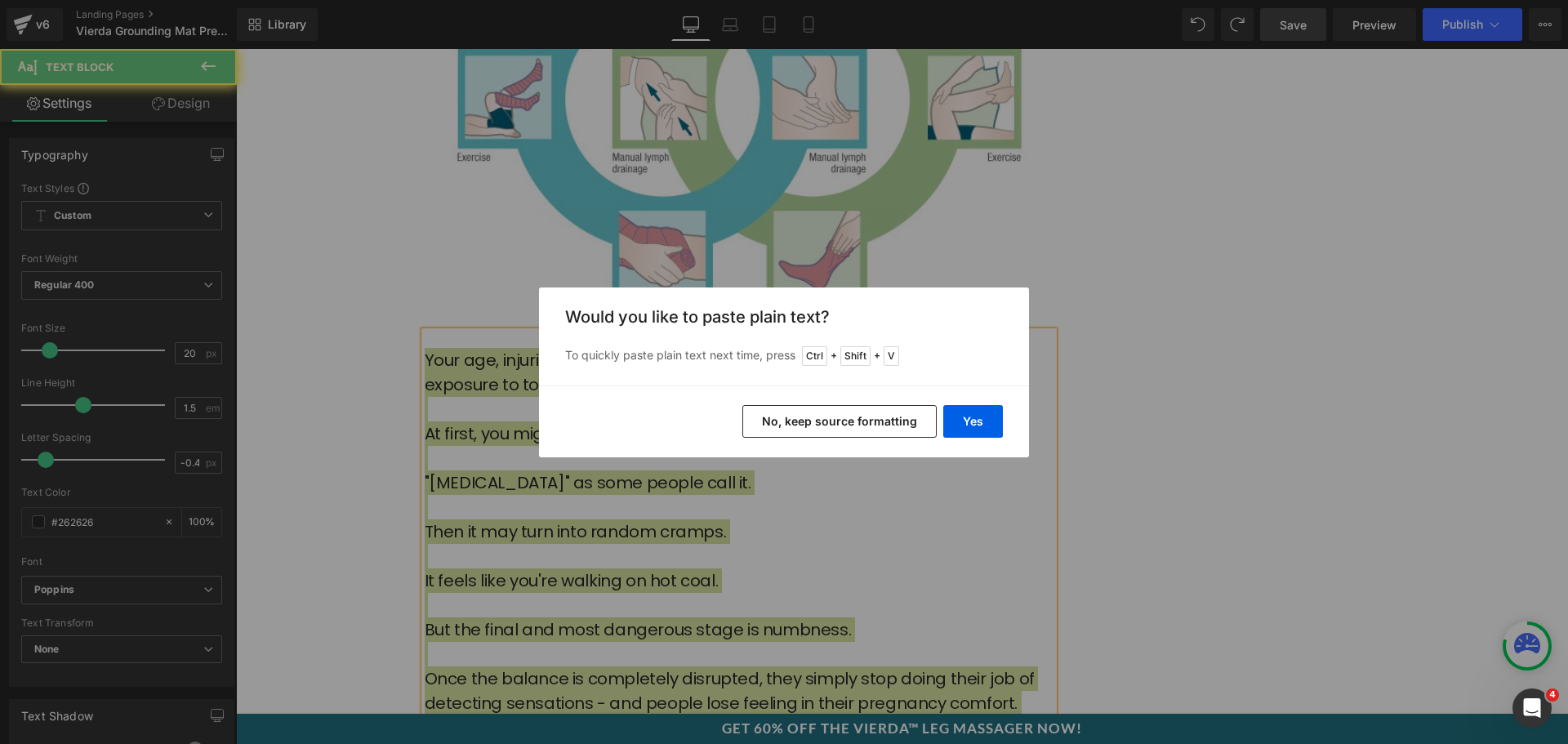
click at [1002, 420] on div "Yes No, keep source formatting" at bounding box center [783, 422] width 490 height 72
click at [959, 430] on button "Yes" at bounding box center [973, 422] width 59 height 32
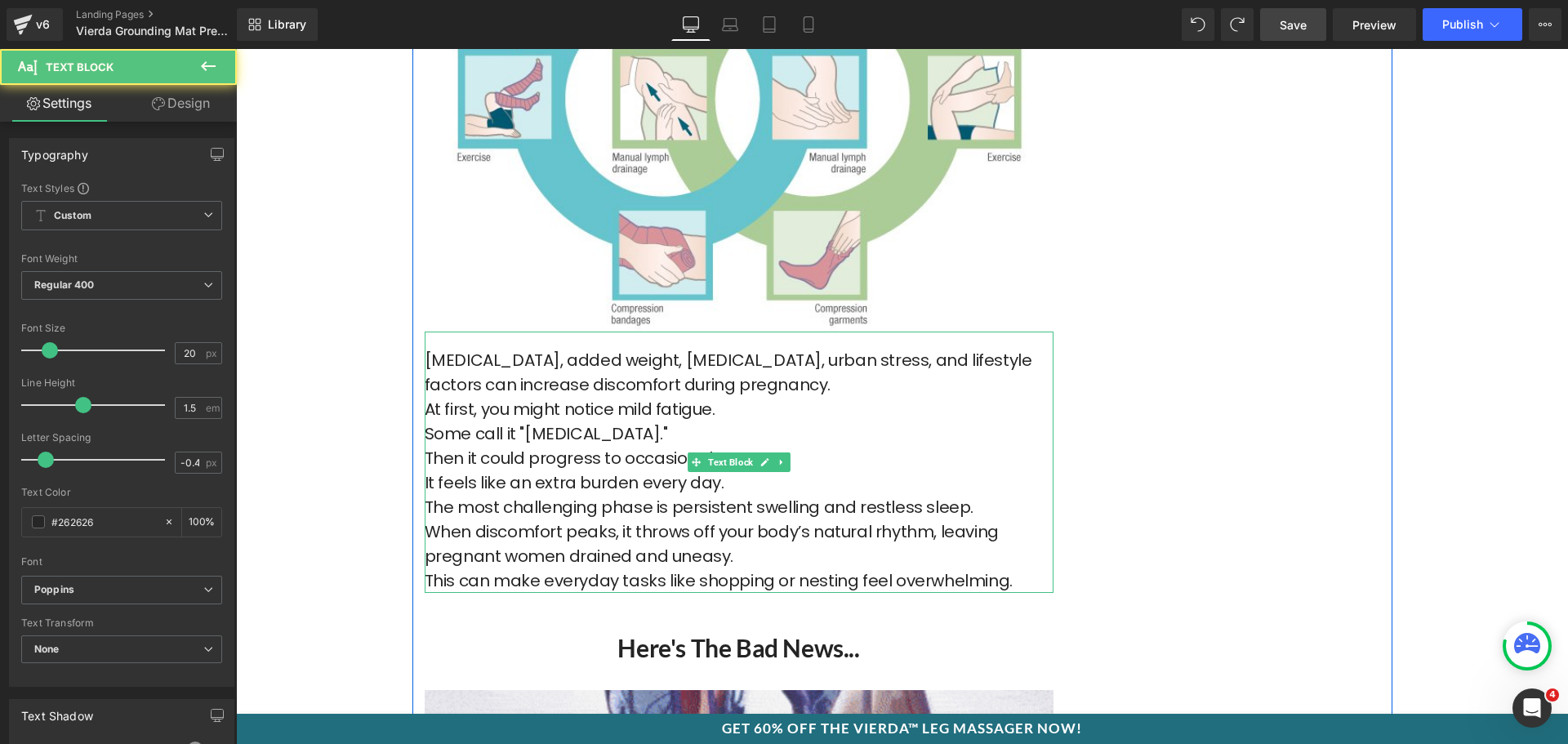
click at [851, 367] on p "Hormonal changes, added weight, fluid retention, urban stress, and lifestyle fa…" at bounding box center [738, 372] width 628 height 49
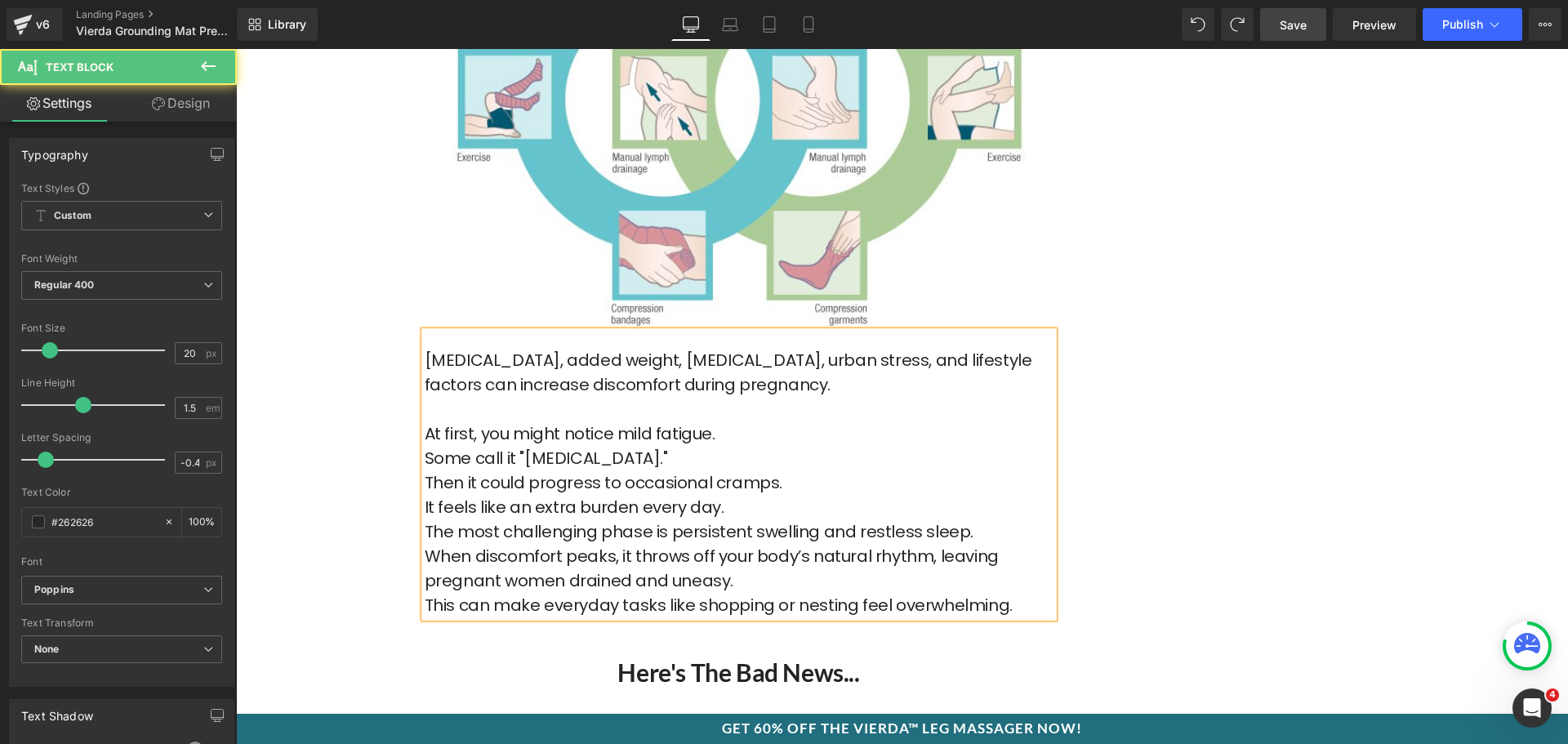
click at [754, 422] on p "At first, you might notice mild fatigue." at bounding box center [738, 434] width 628 height 24
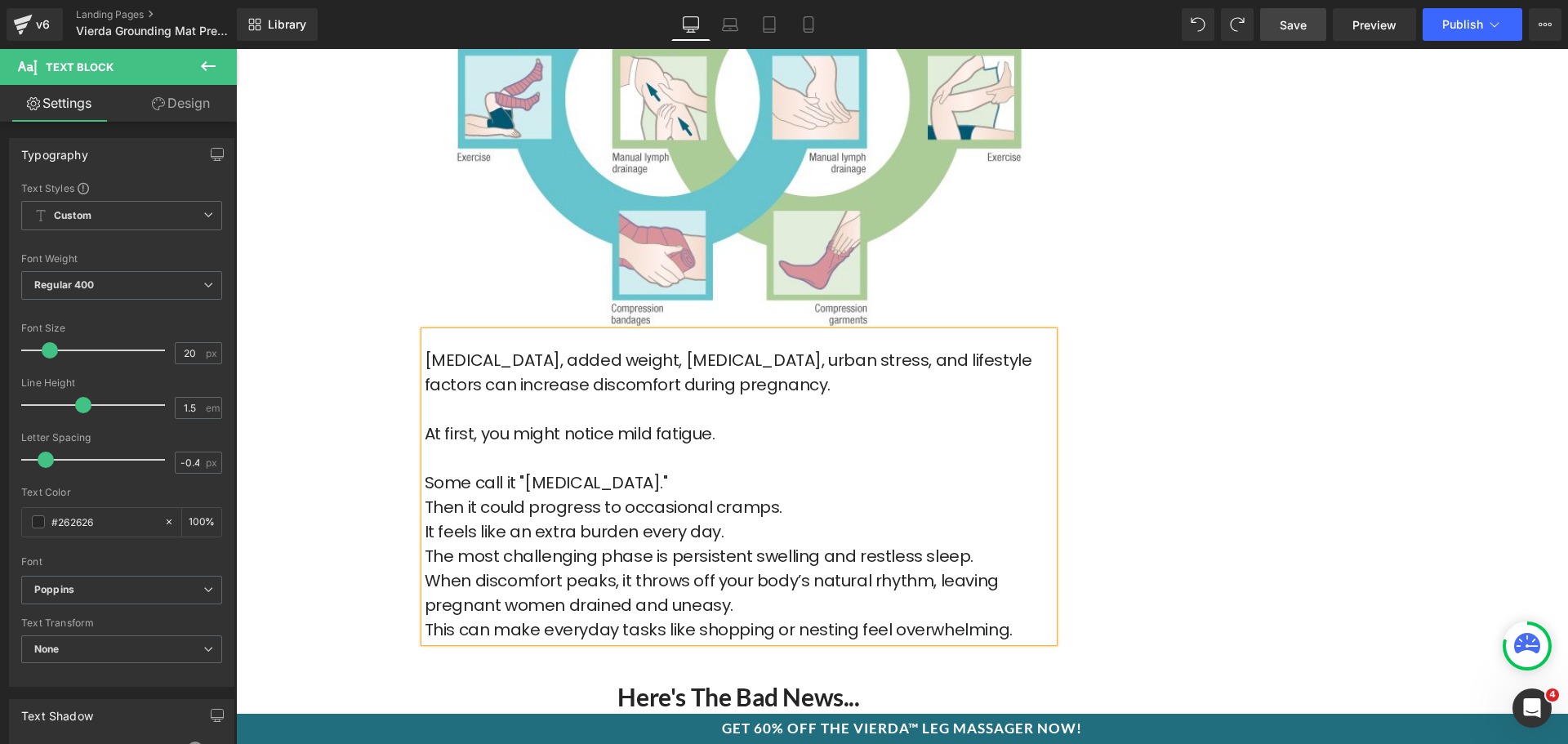
click at [673, 495] on p "Then it could progress to occasional cramps." at bounding box center [738, 506] width 628 height 24
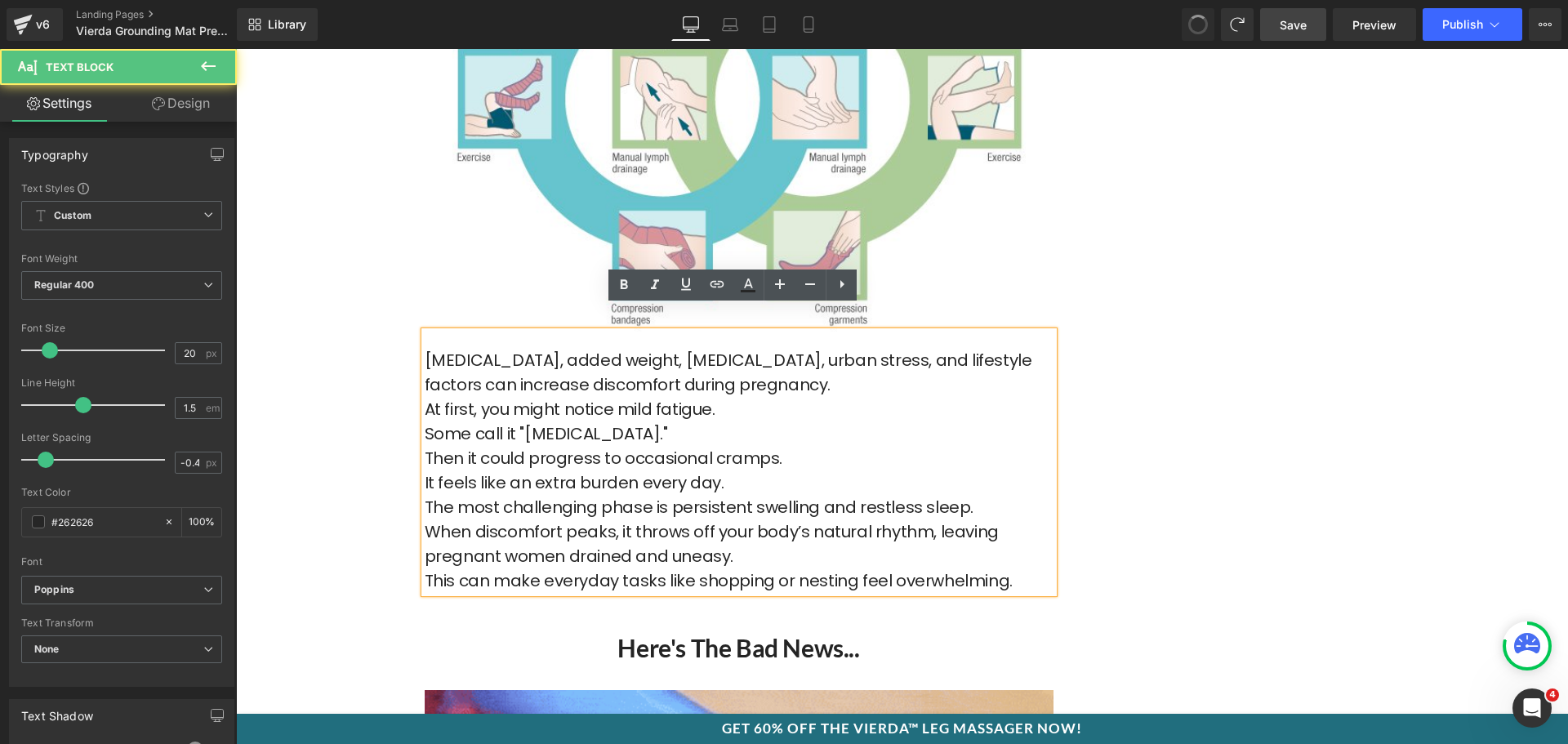
click at [632, 471] on p "It feels like an extra burden every day." at bounding box center [738, 482] width 628 height 24
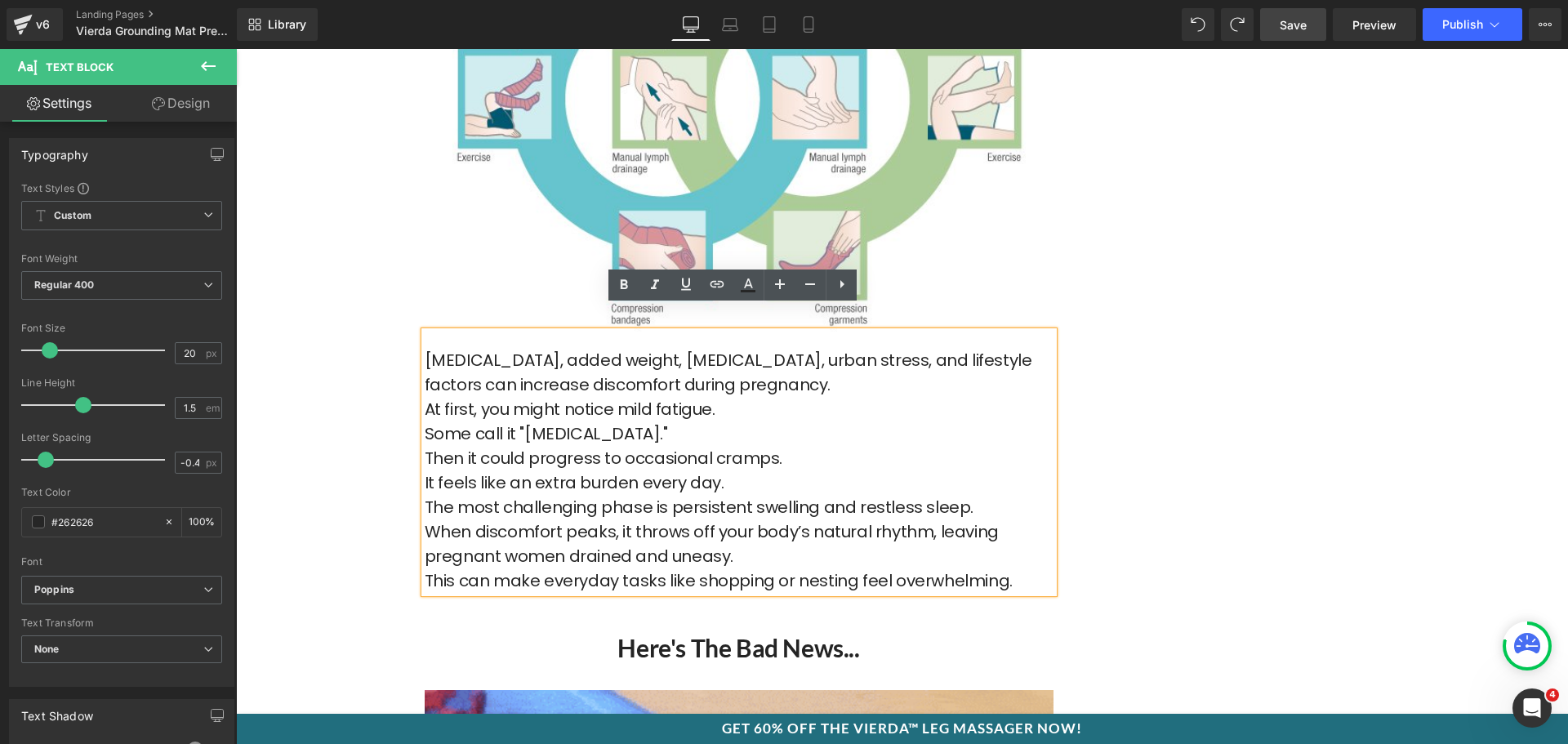
click at [837, 363] on p "Hormonal changes, added weight, fluid retention, urban stress, and lifestyle fa…" at bounding box center [738, 372] width 628 height 49
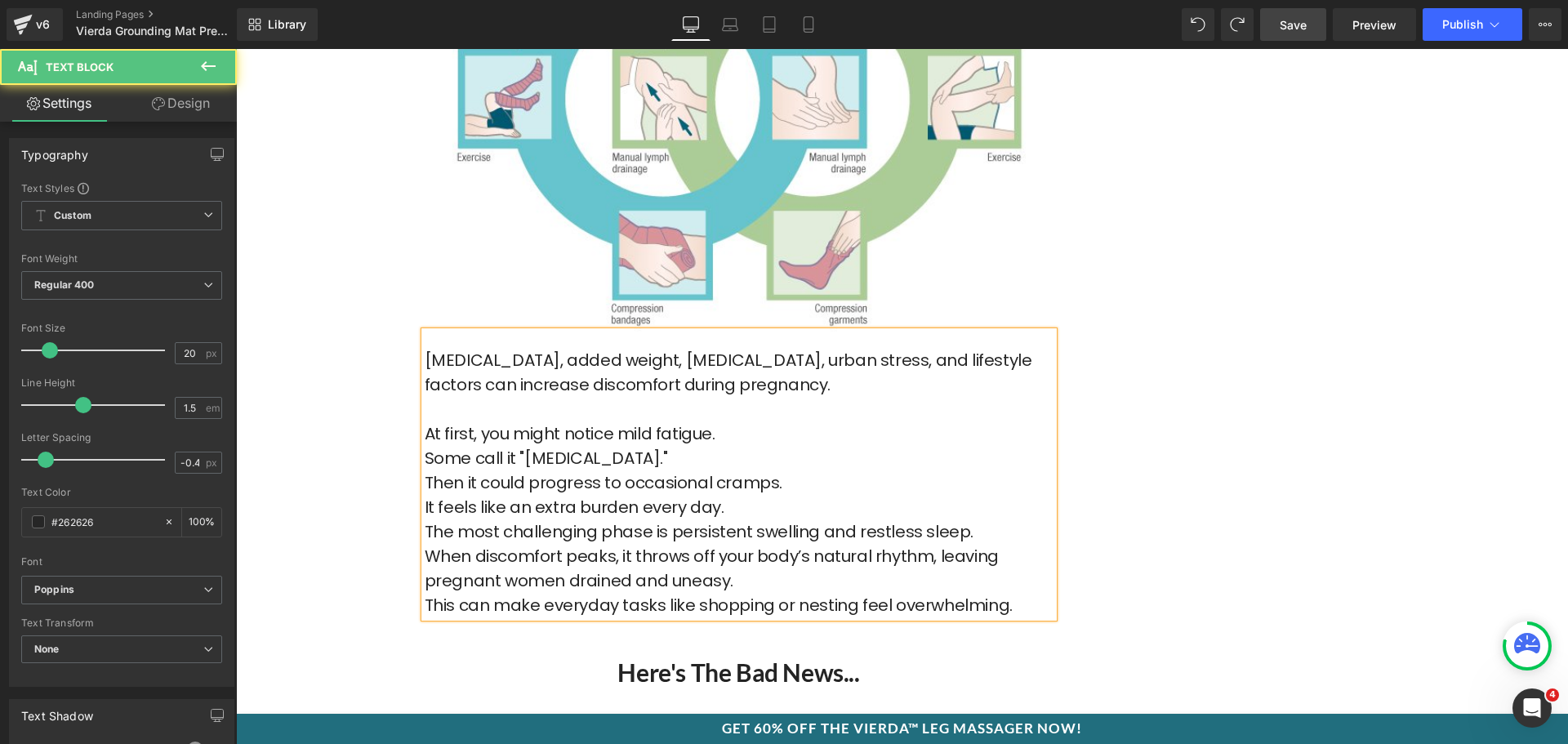
click at [756, 422] on p "At first, you might notice mild fatigue." at bounding box center [738, 434] width 628 height 24
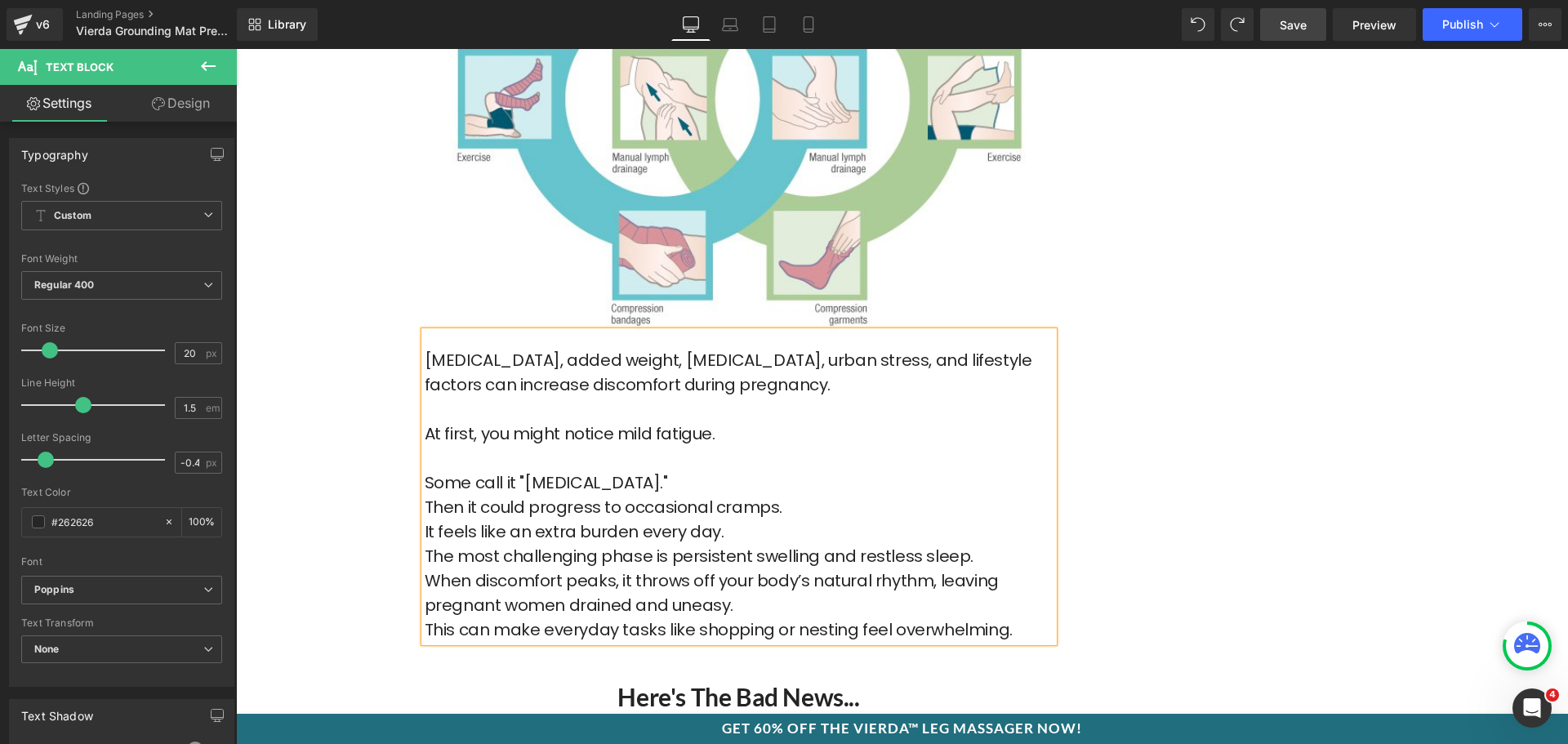
click at [1042, 348] on p "Hormonal changes, added weight, fluid retention, urban stress, and lifestyle fa…" at bounding box center [738, 385] width 628 height 74
click at [673, 471] on p "Some call it "heavy legs."" at bounding box center [738, 482] width 628 height 24
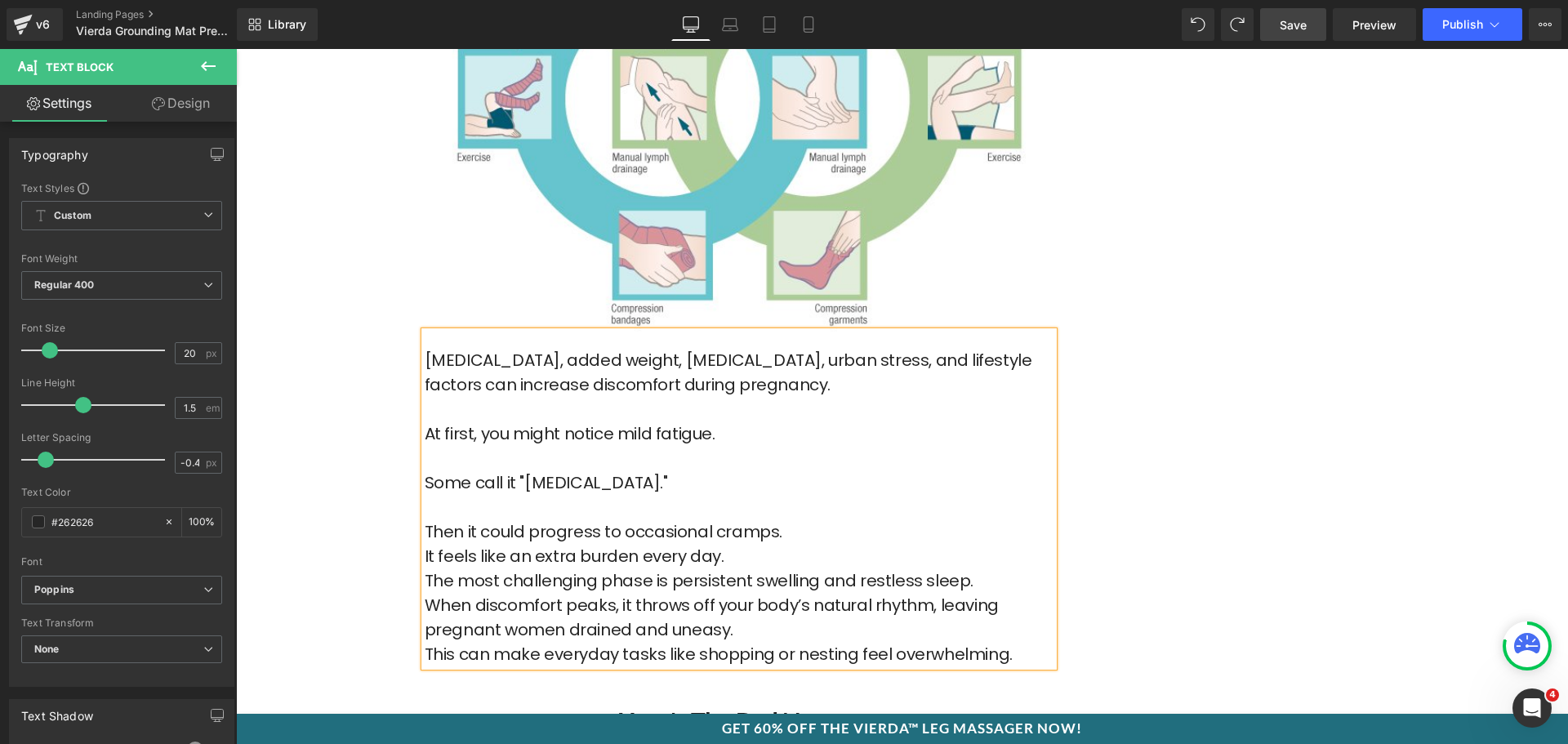
click at [797, 520] on p "Then it could progress to occasional cramps." at bounding box center [738, 532] width 628 height 24
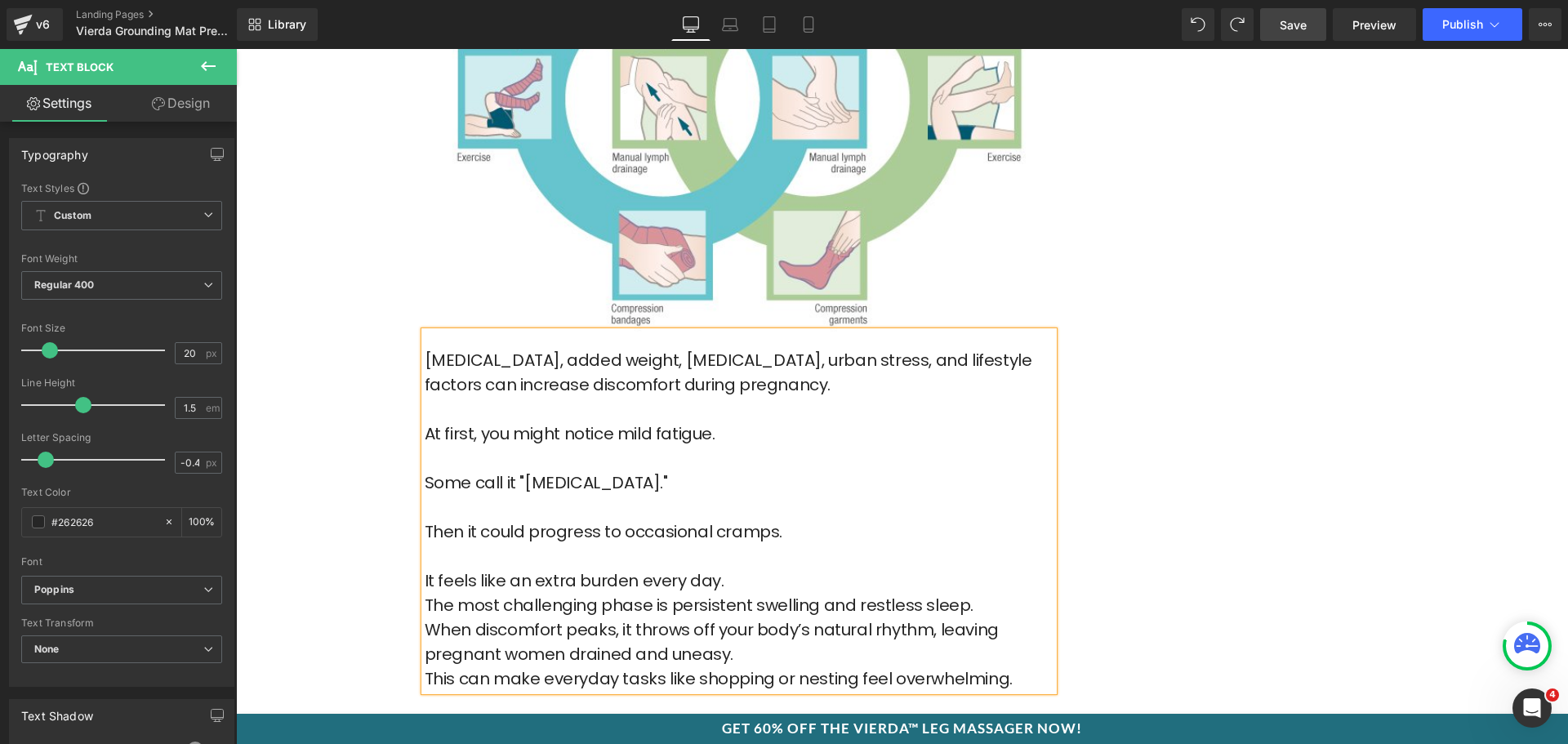
click at [744, 569] on p "It feels like an extra burden every day." at bounding box center [738, 580] width 628 height 24
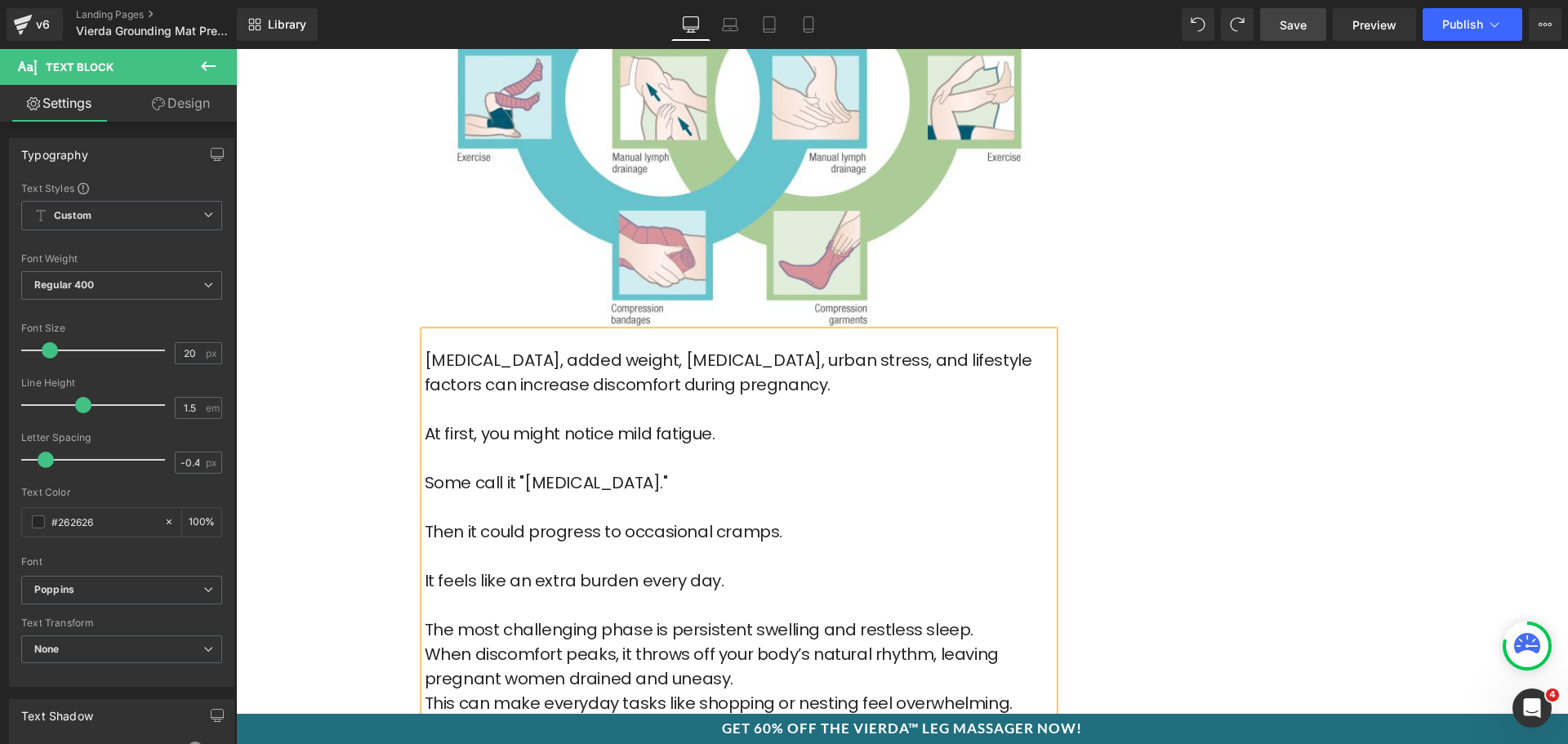
click at [976, 618] on p "The most challenging phase is persistent swelling and restless sleep." at bounding box center [738, 630] width 628 height 24
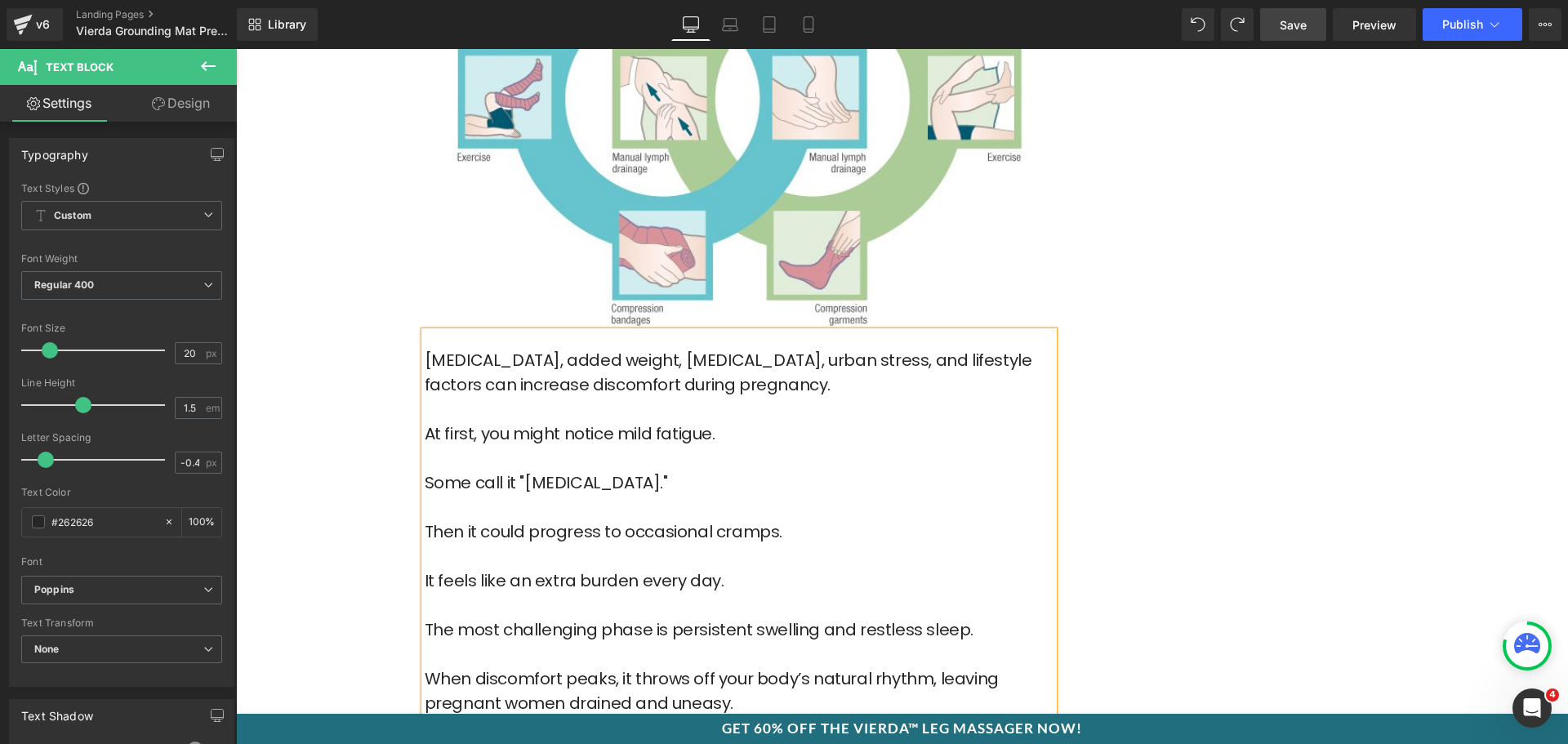
drag, startPoint x: 743, startPoint y: 677, endPoint x: 495, endPoint y: 627, distance: 253.0
click at [0, 0] on div "Rendering Content" at bounding box center [0, 0] width 0 height 0
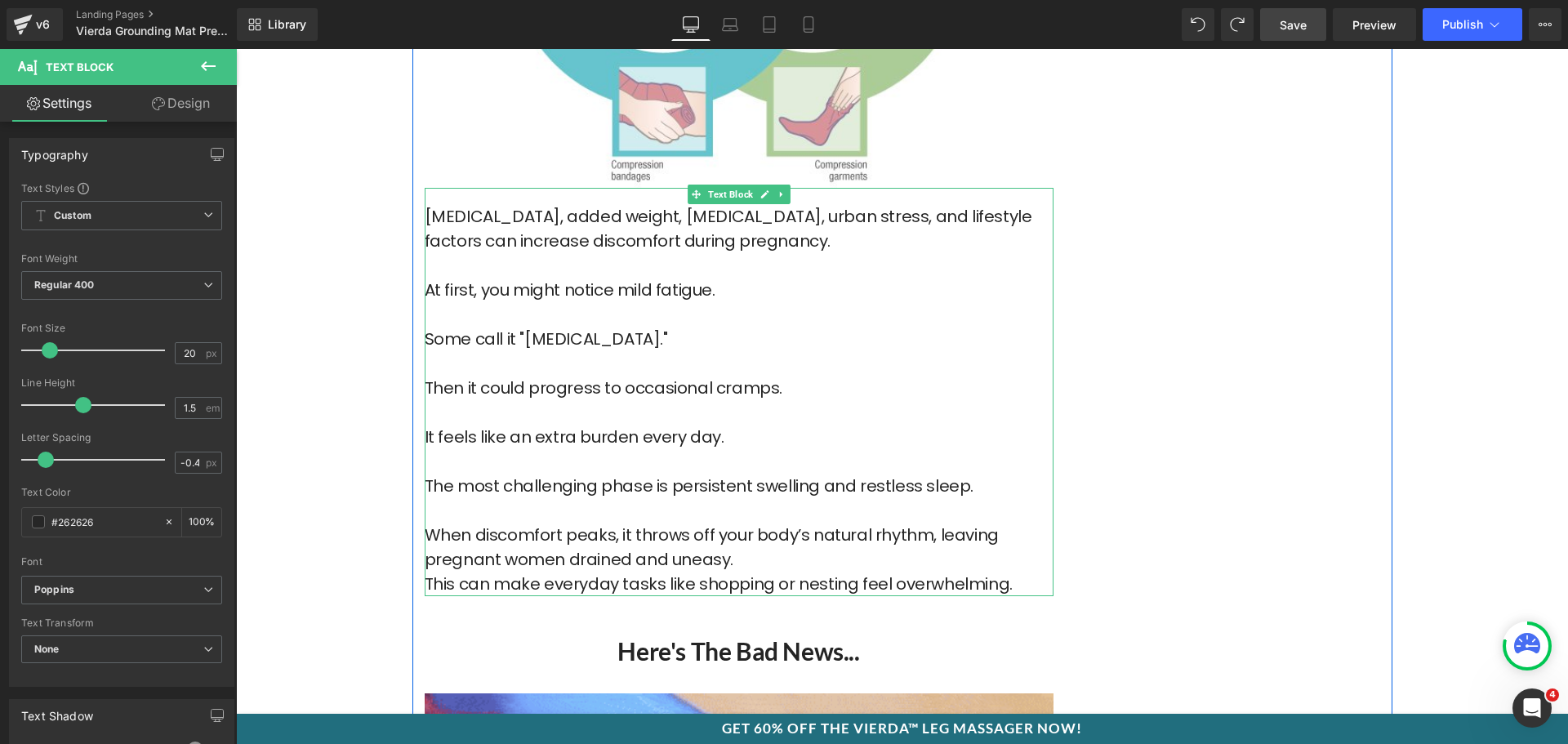
scroll to position [2125, 0]
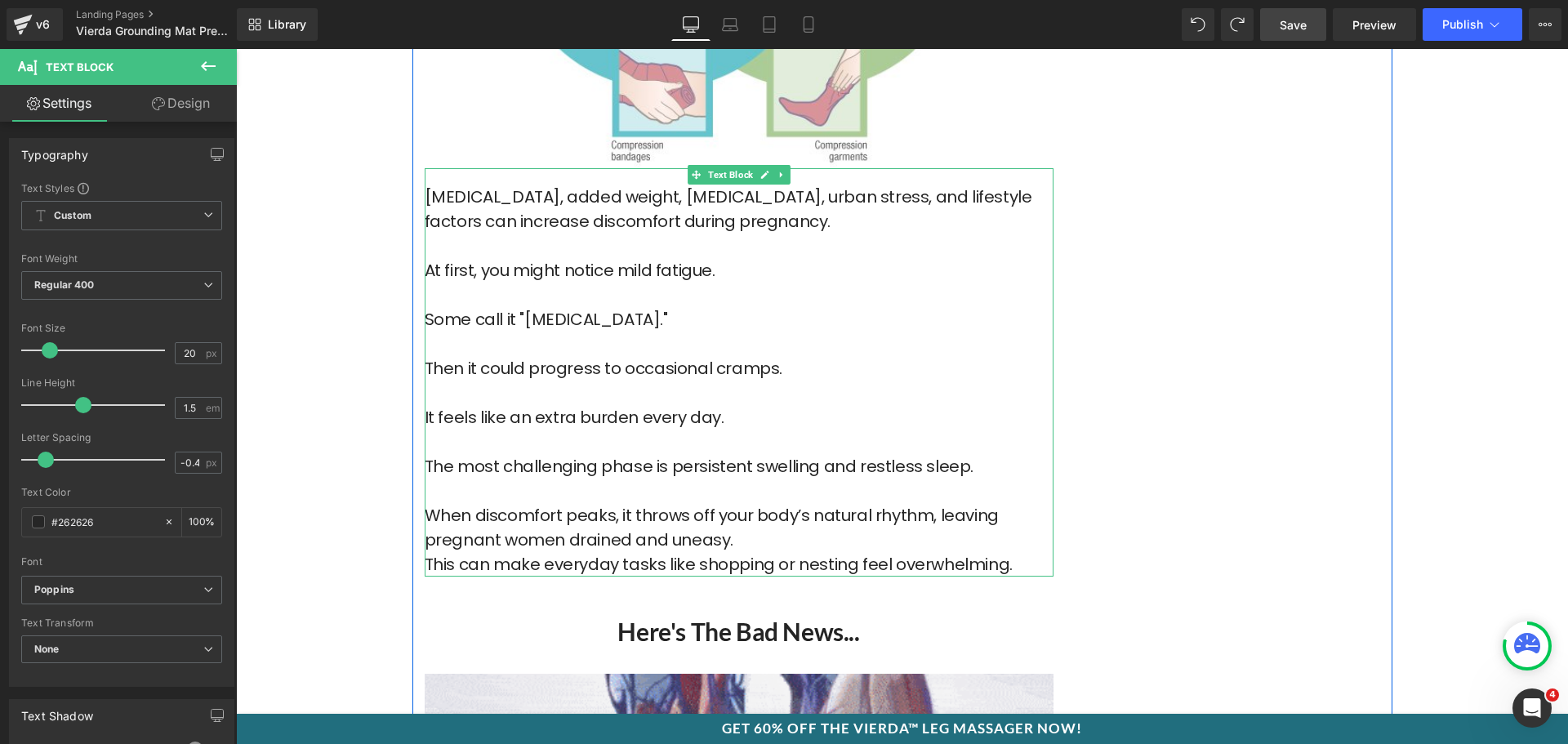
click at [774, 512] on p "When discomfort peaks, it throws off your body’s natural rhythm, leaving pregna…" at bounding box center [738, 528] width 628 height 49
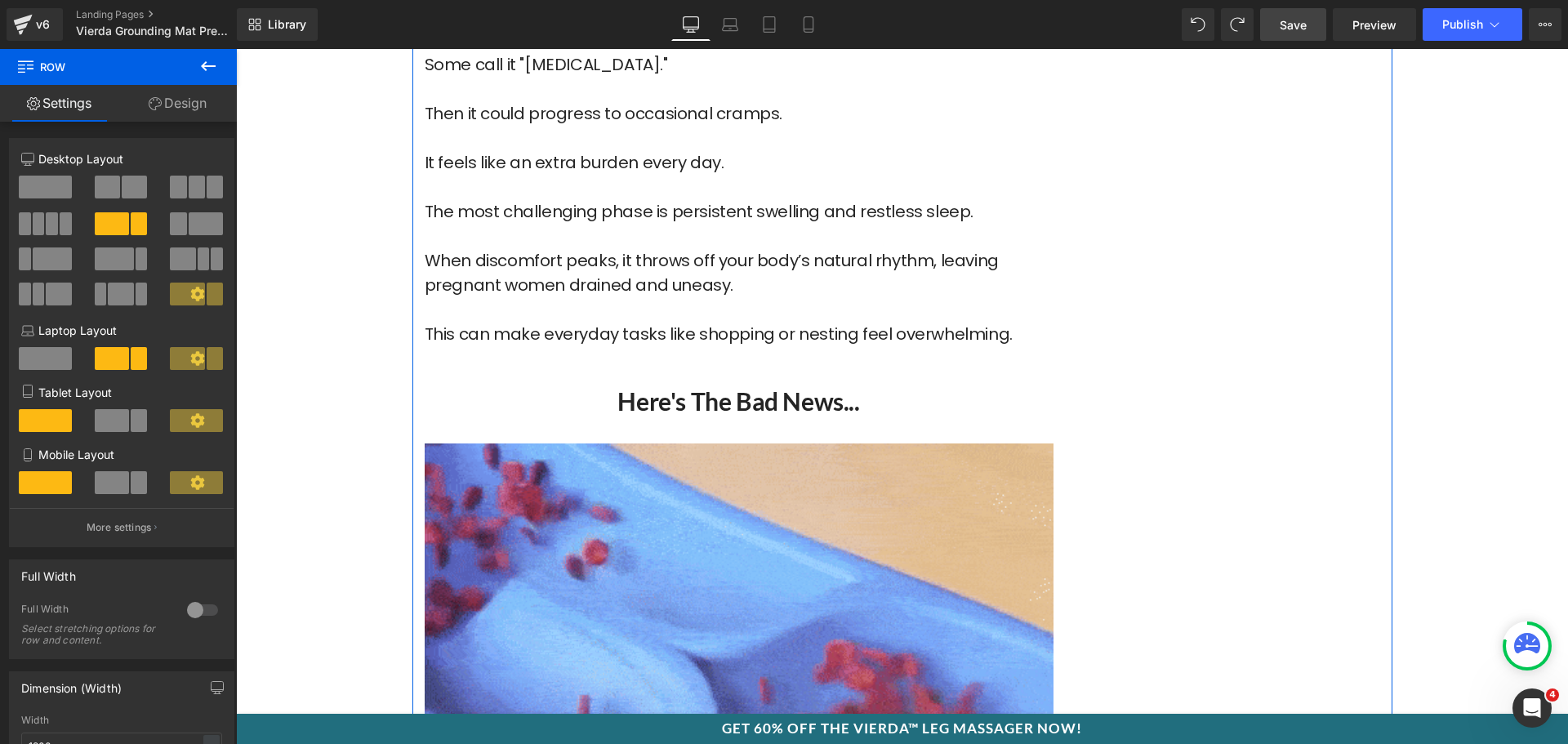
scroll to position [2370, 0]
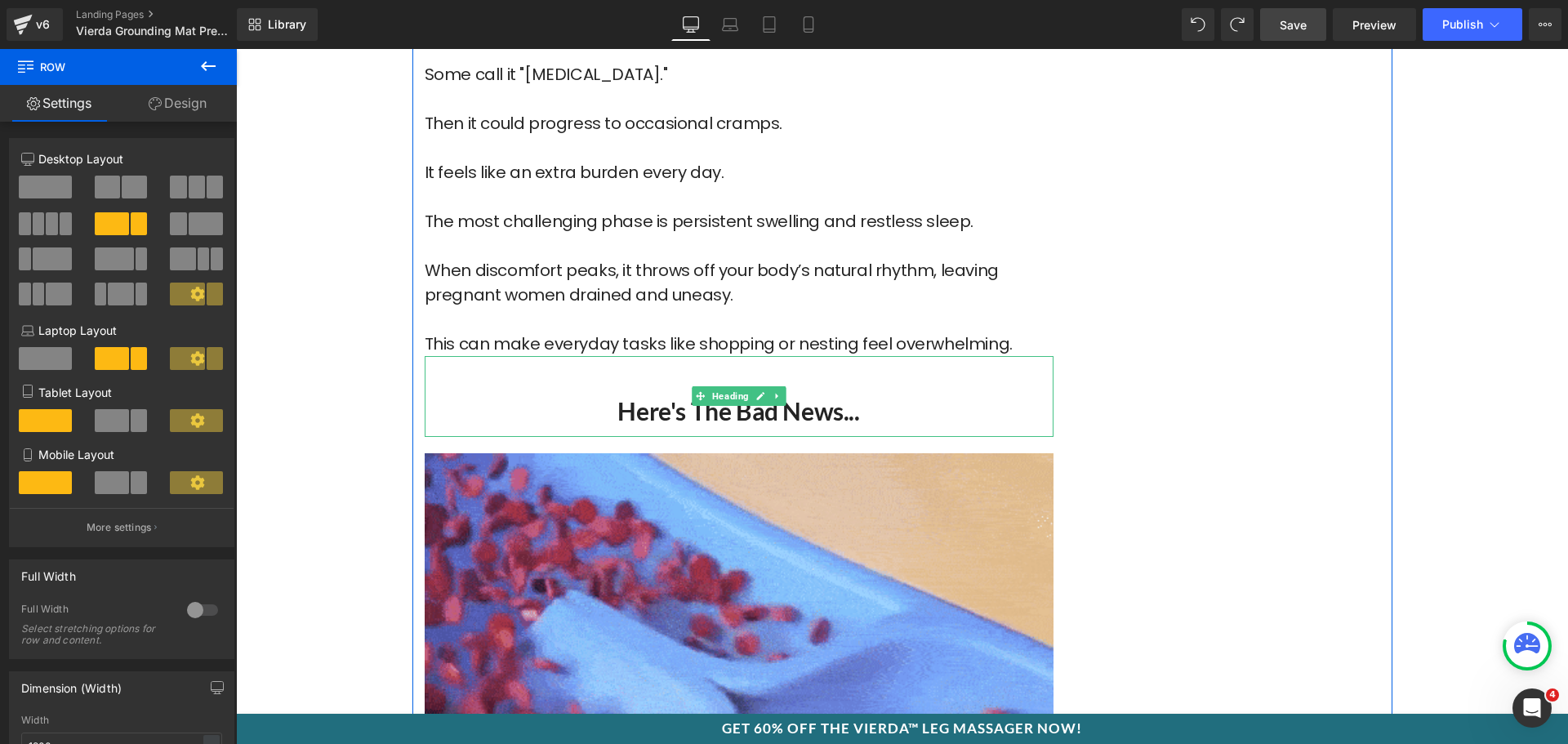
click at [743, 396] on h2 "Here's the Bad News..." at bounding box center [738, 411] width 628 height 31
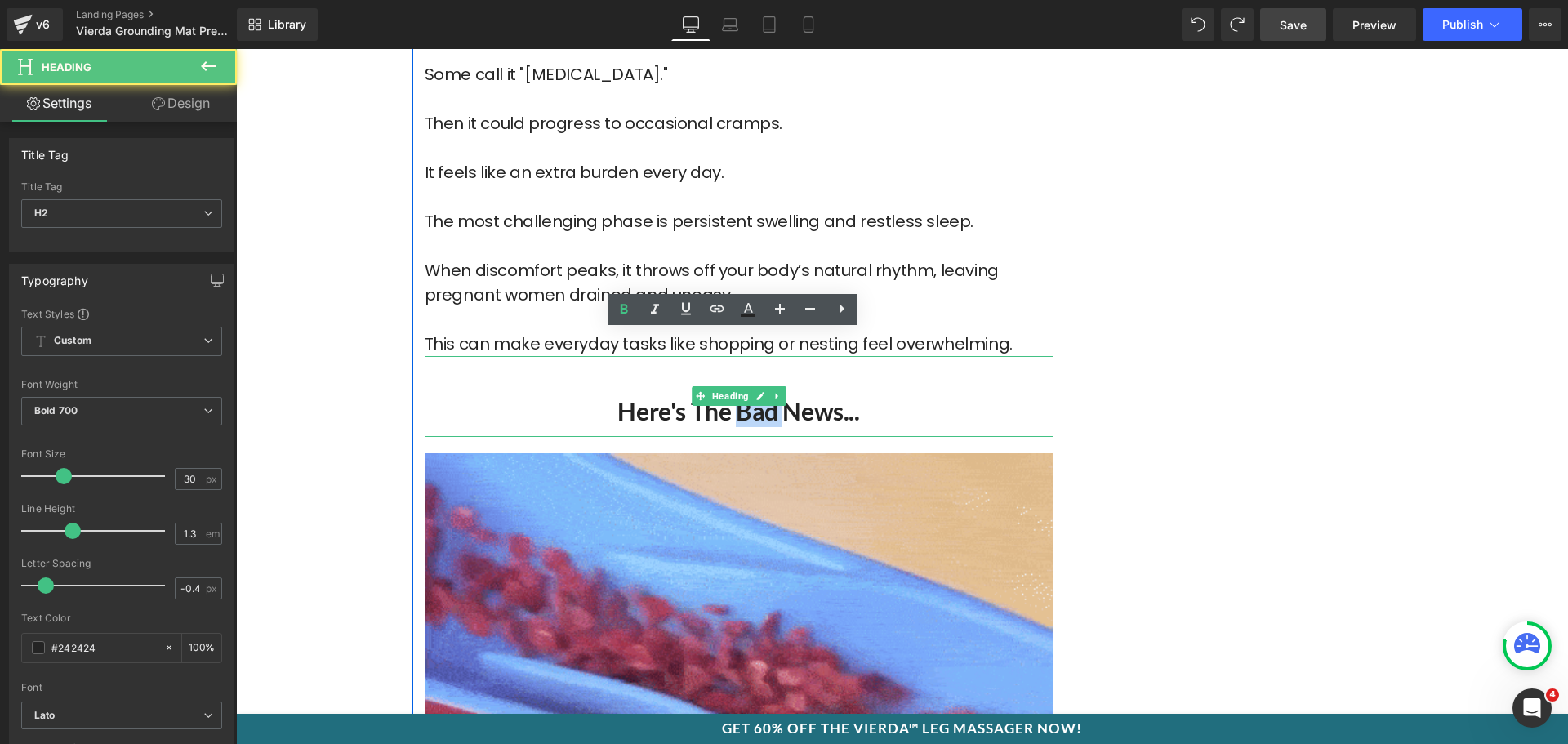
click at [743, 396] on h2 "Here's the Bad News..." at bounding box center [738, 411] width 628 height 31
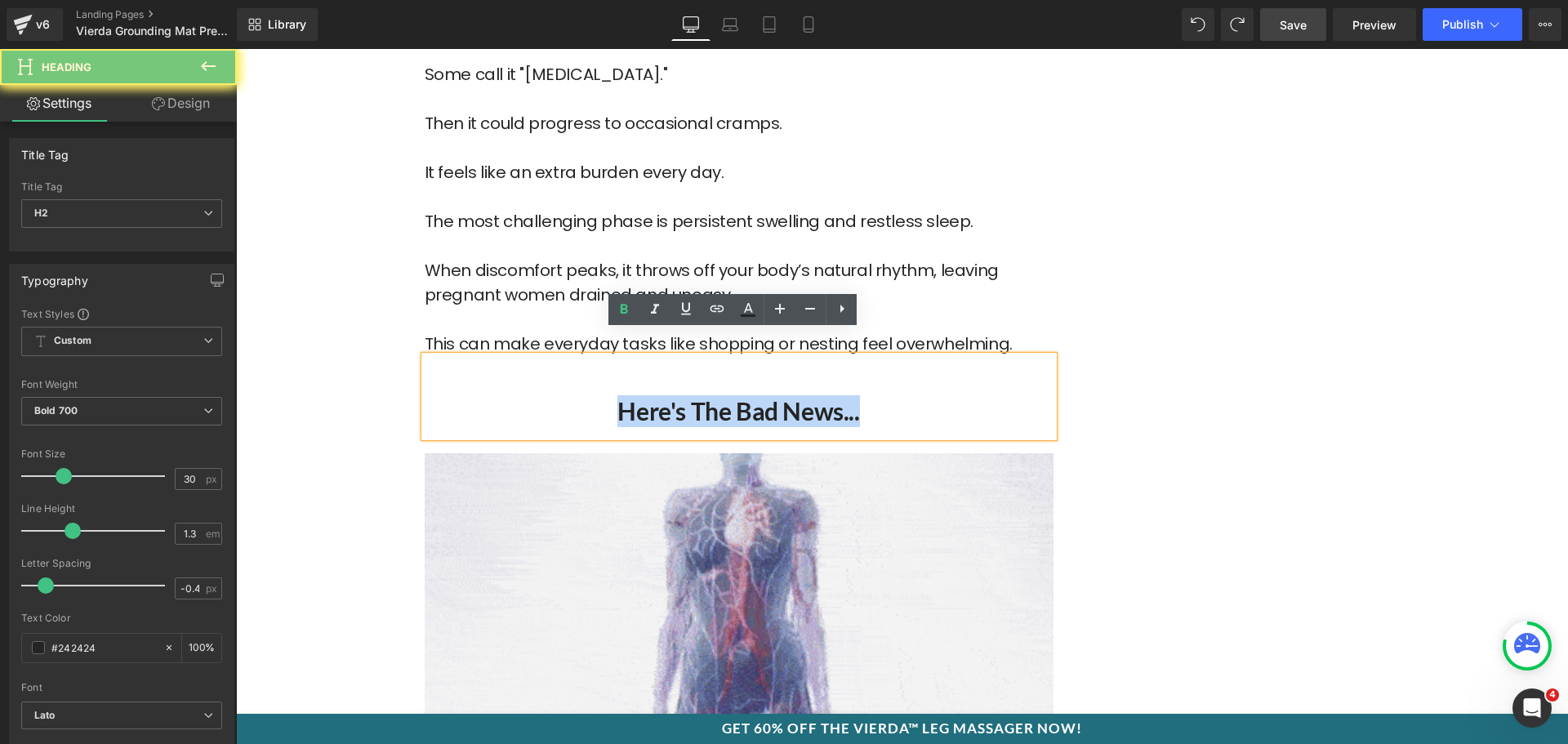
click at [743, 396] on h2 "Here's the Bad News..." at bounding box center [738, 411] width 628 height 31
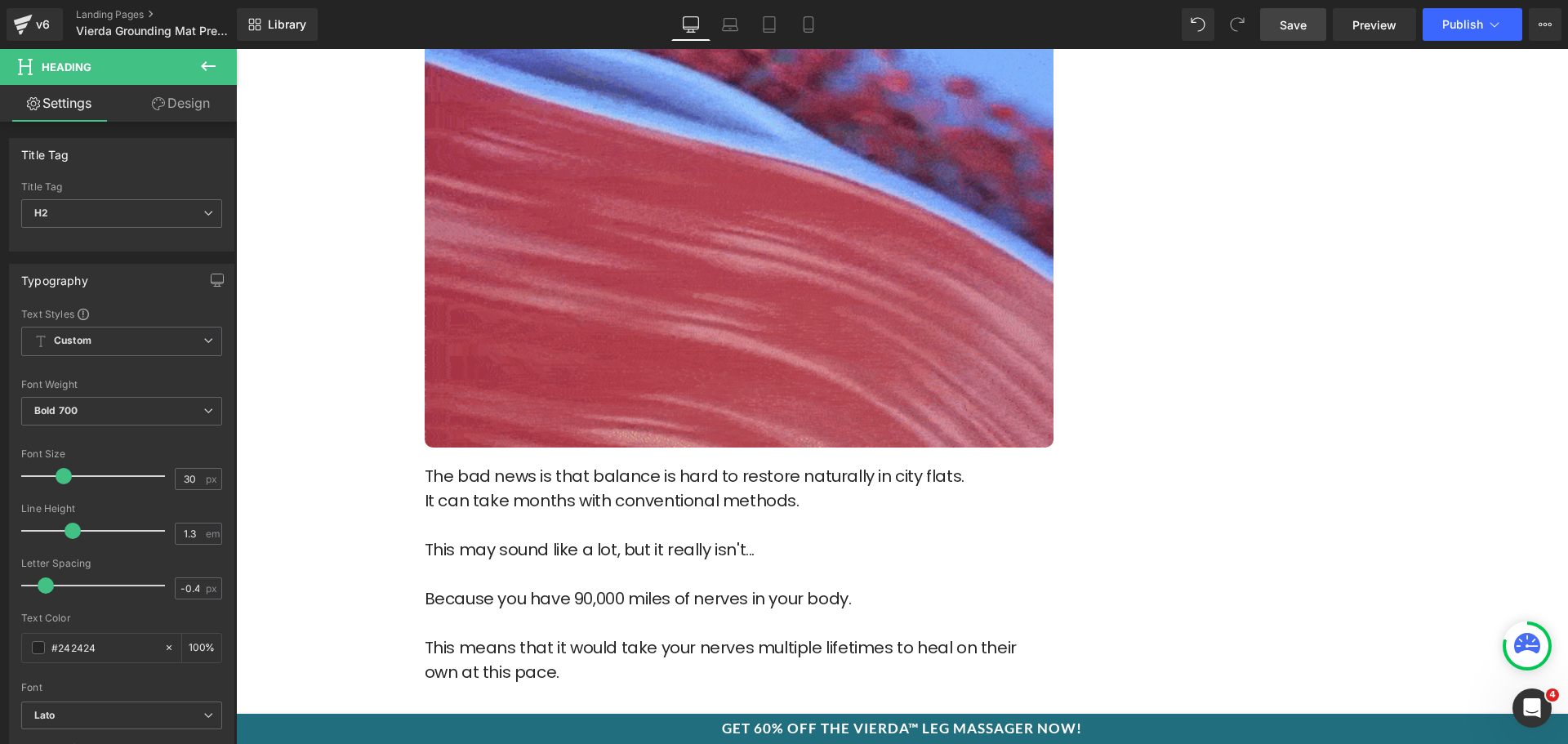
scroll to position [3024, 0]
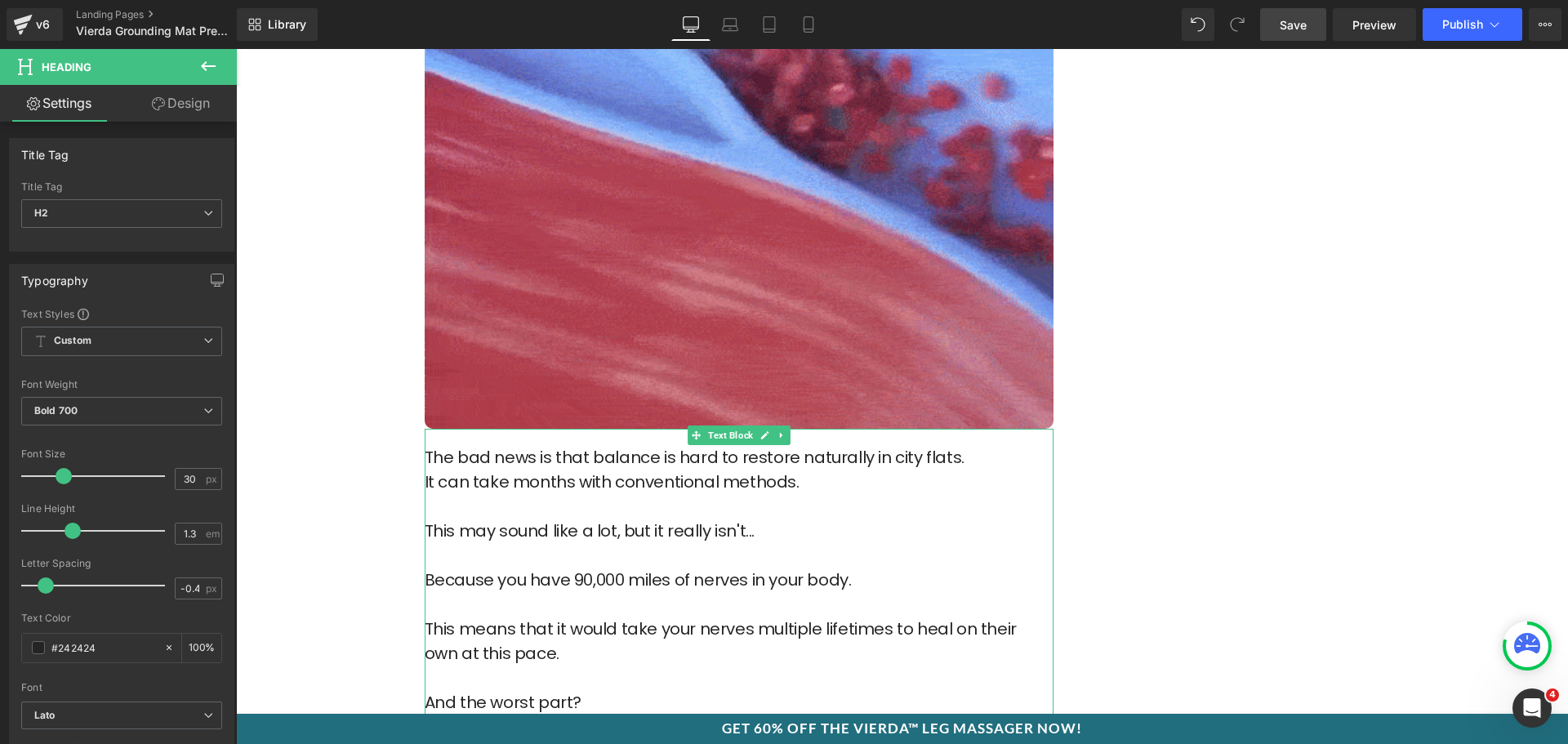
click at [586, 491] on p "It can take months with conventional methods." at bounding box center [738, 494] width 628 height 49
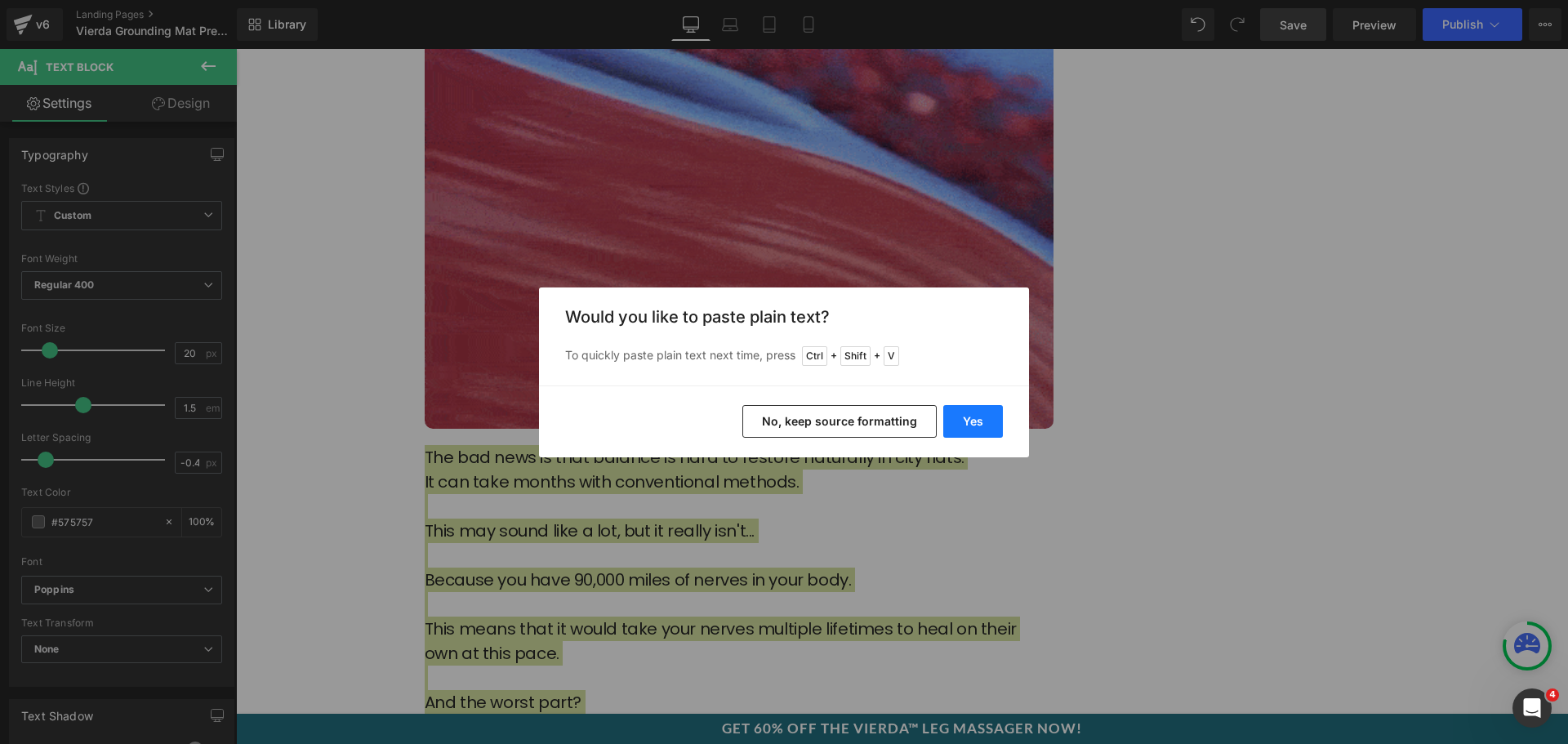
click at [984, 424] on button "Yes" at bounding box center [973, 422] width 59 height 32
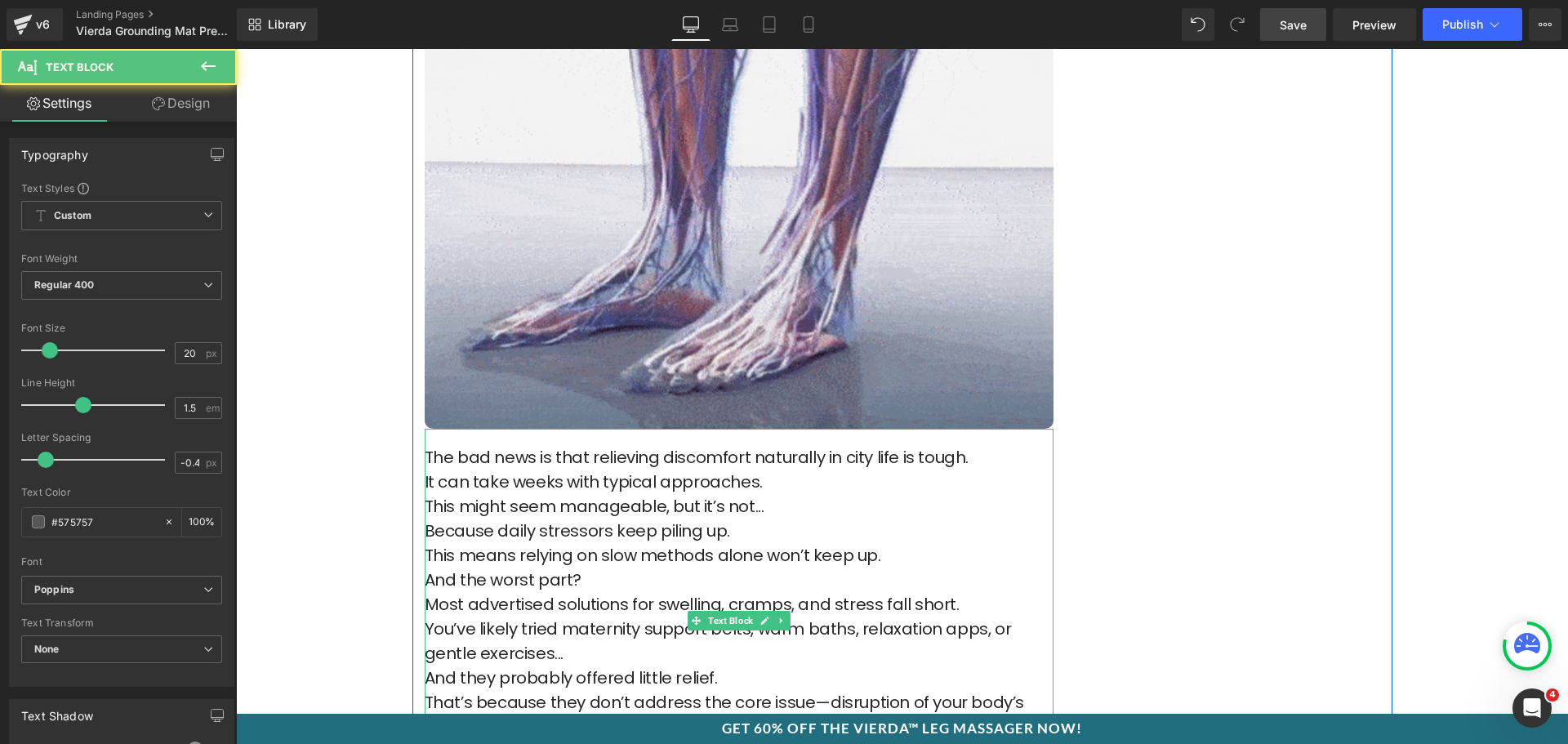
click at [778, 470] on p "It can take weeks with typical approaches." at bounding box center [738, 481] width 628 height 24
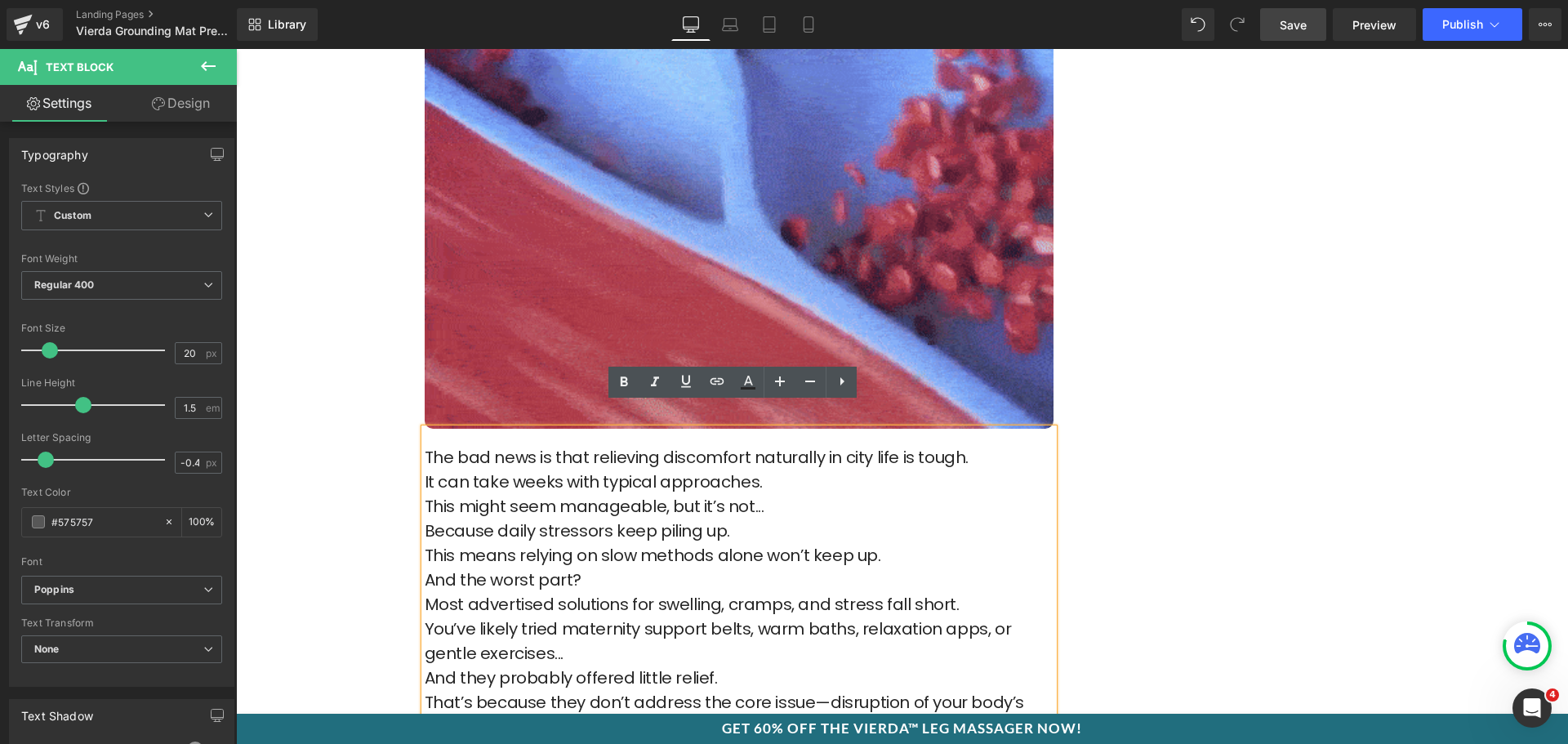
click at [961, 445] on p "The bad news is that relieving discomfort naturally in city life is tough." at bounding box center [738, 457] width 628 height 24
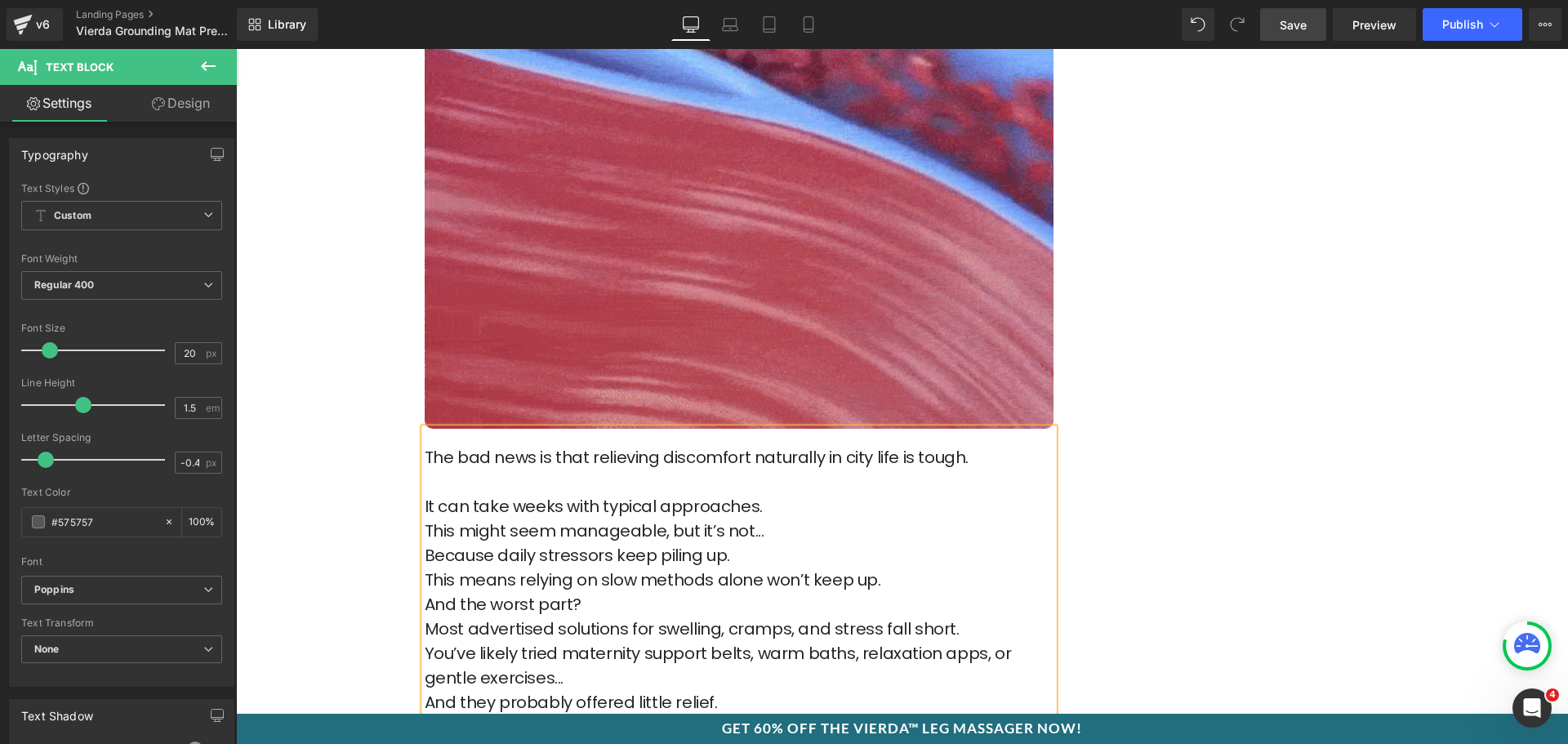
click at [767, 495] on p "It can take weeks with typical approaches." at bounding box center [738, 506] width 628 height 24
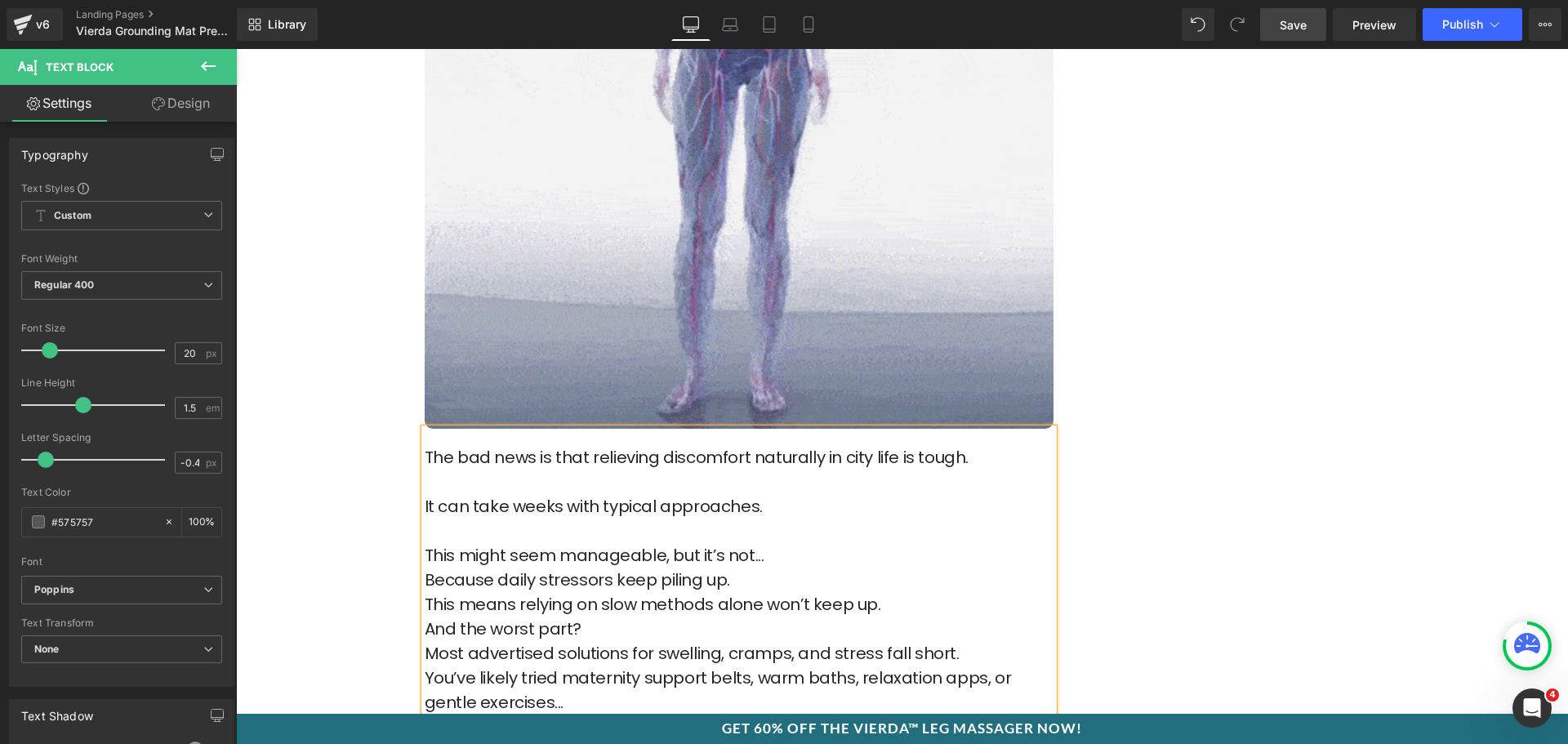
click at [760, 568] on p "Because daily stressors keep piling up." at bounding box center [738, 579] width 628 height 24
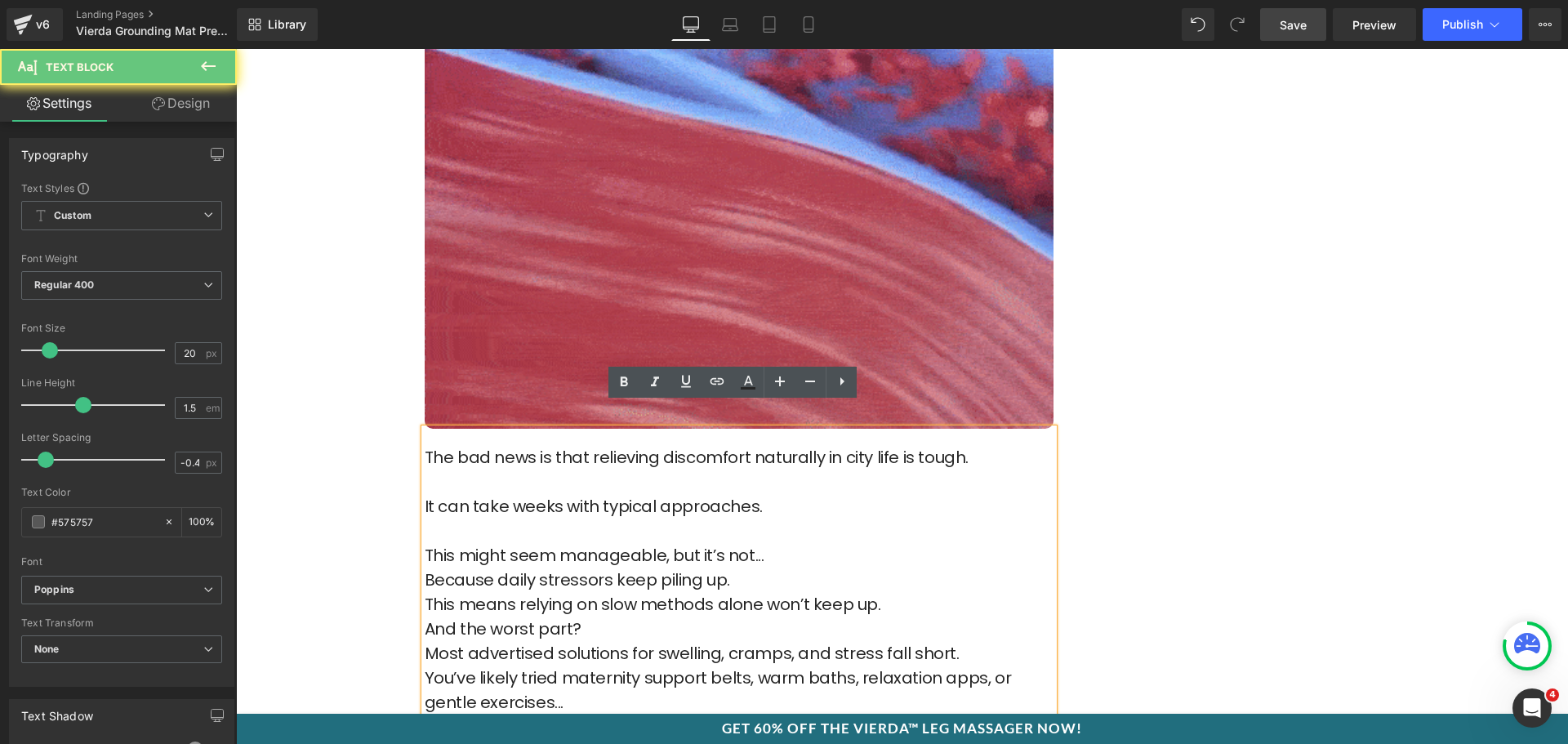
click at [806, 543] on p "This might seem manageable, but it’s not..." at bounding box center [738, 555] width 628 height 24
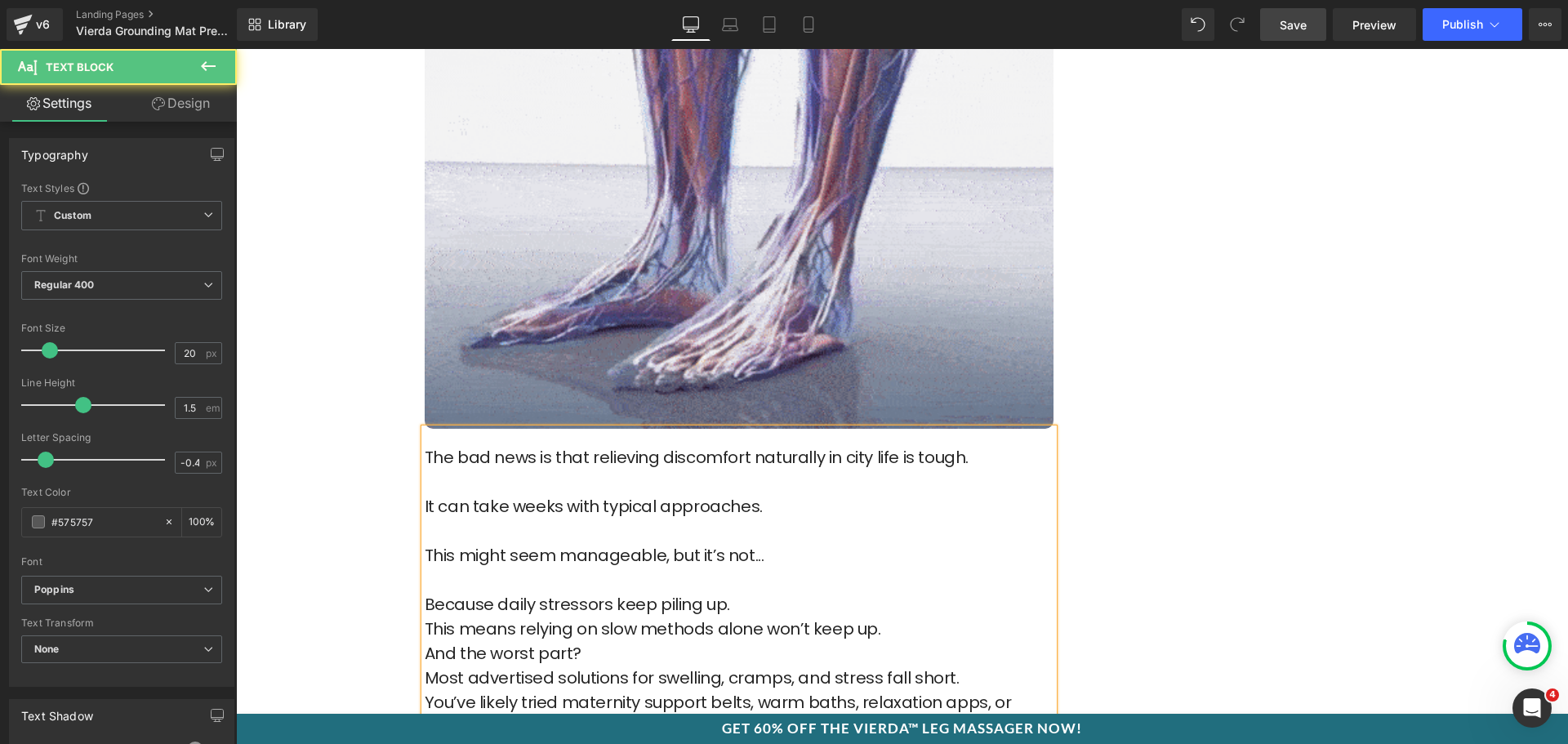
click at [762, 593] on p "Because daily stressors keep piling up." at bounding box center [738, 605] width 628 height 24
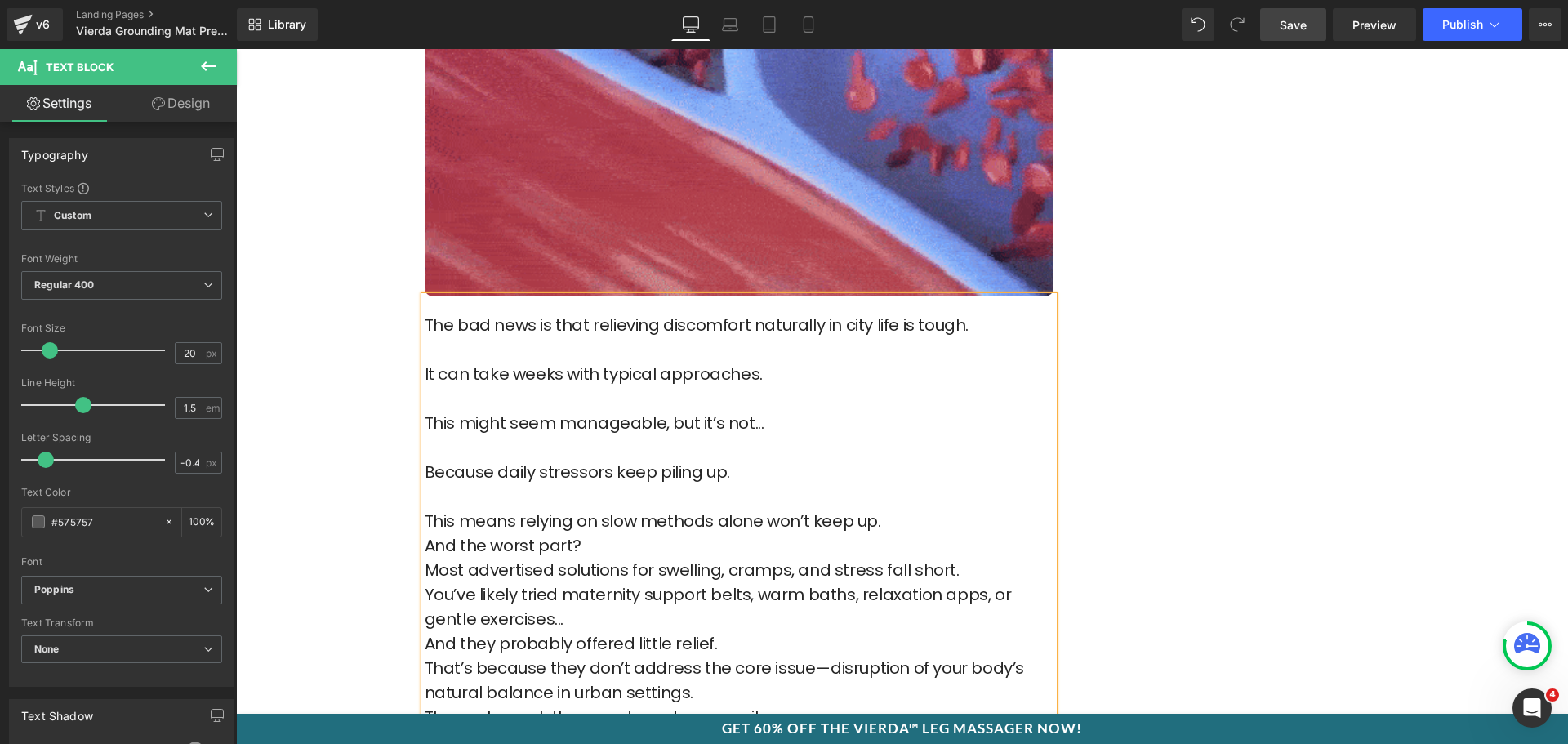
scroll to position [3187, 0]
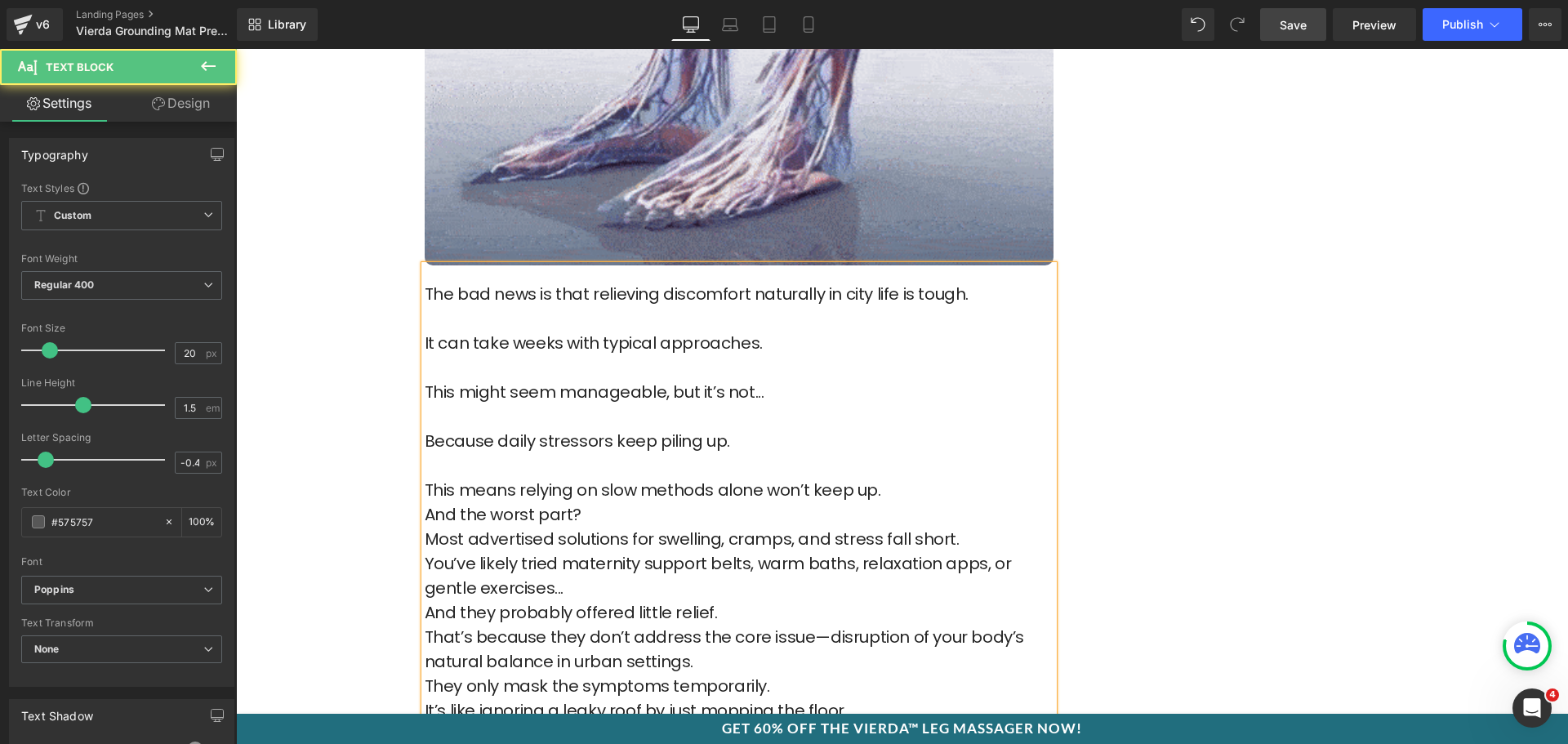
click at [658, 503] on p "And the worst part?" at bounding box center [738, 515] width 628 height 24
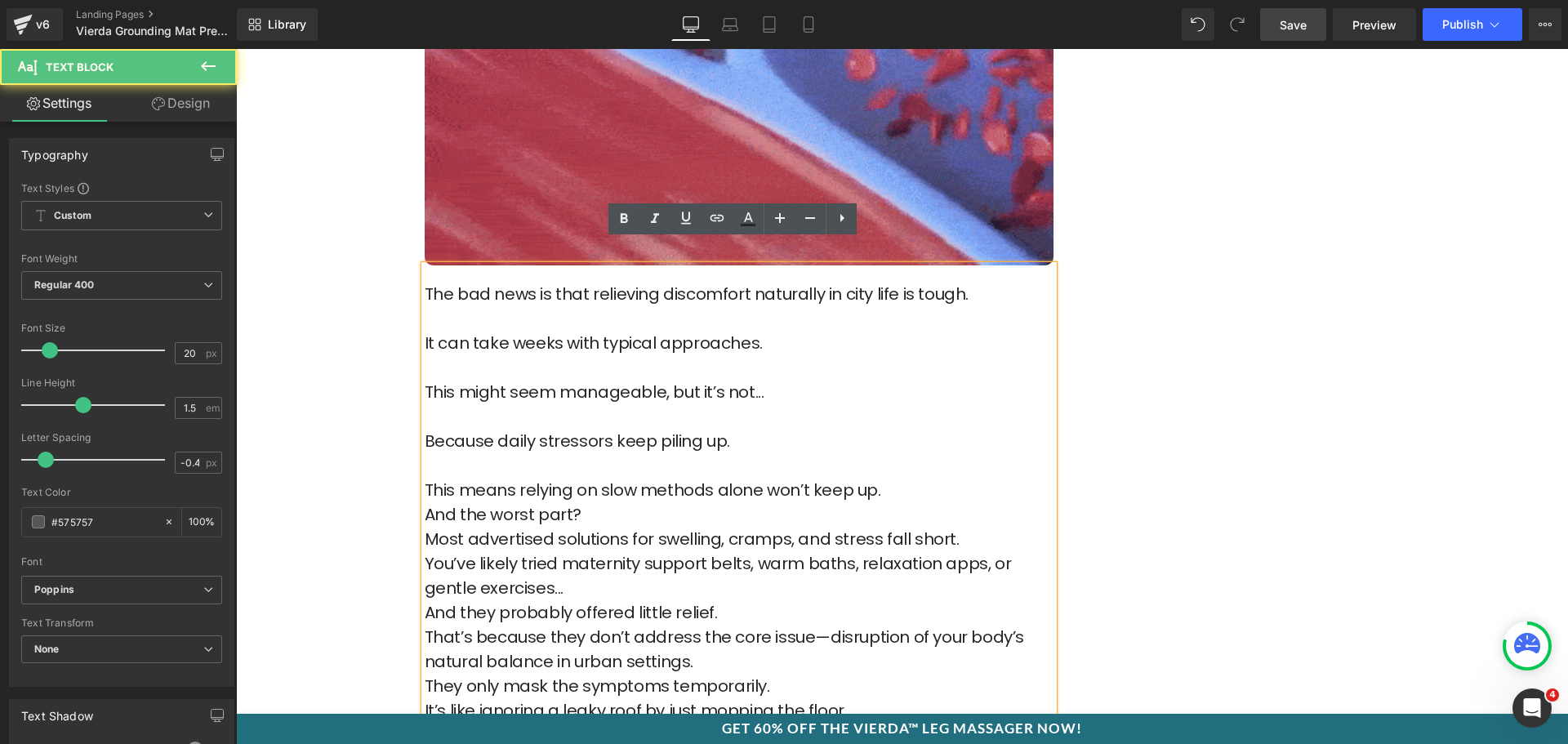
click at [869, 478] on p "This means relying on slow methods alone won’t keep up." at bounding box center [738, 489] width 628 height 24
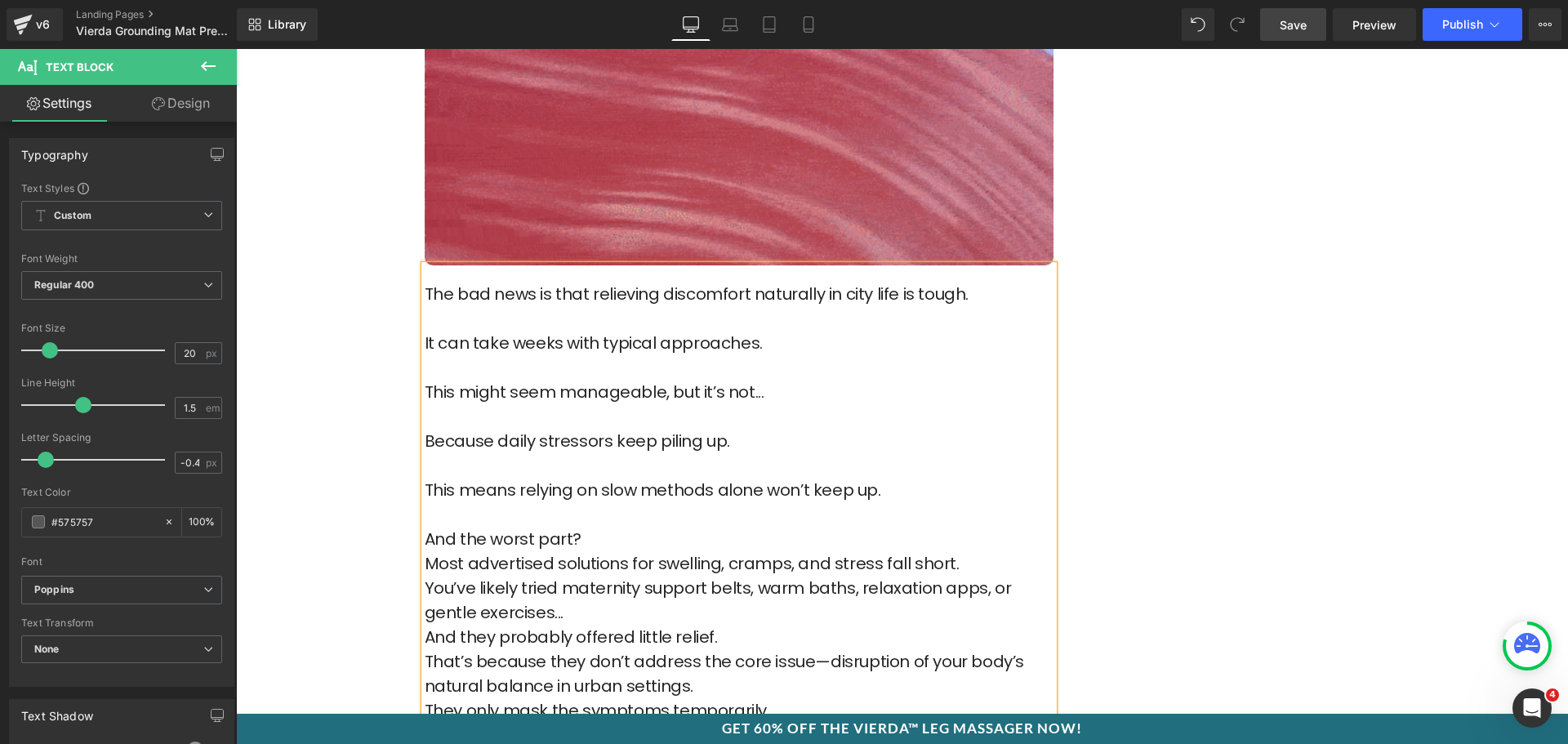
click at [623, 527] on p "And the worst part?" at bounding box center [738, 539] width 628 height 24
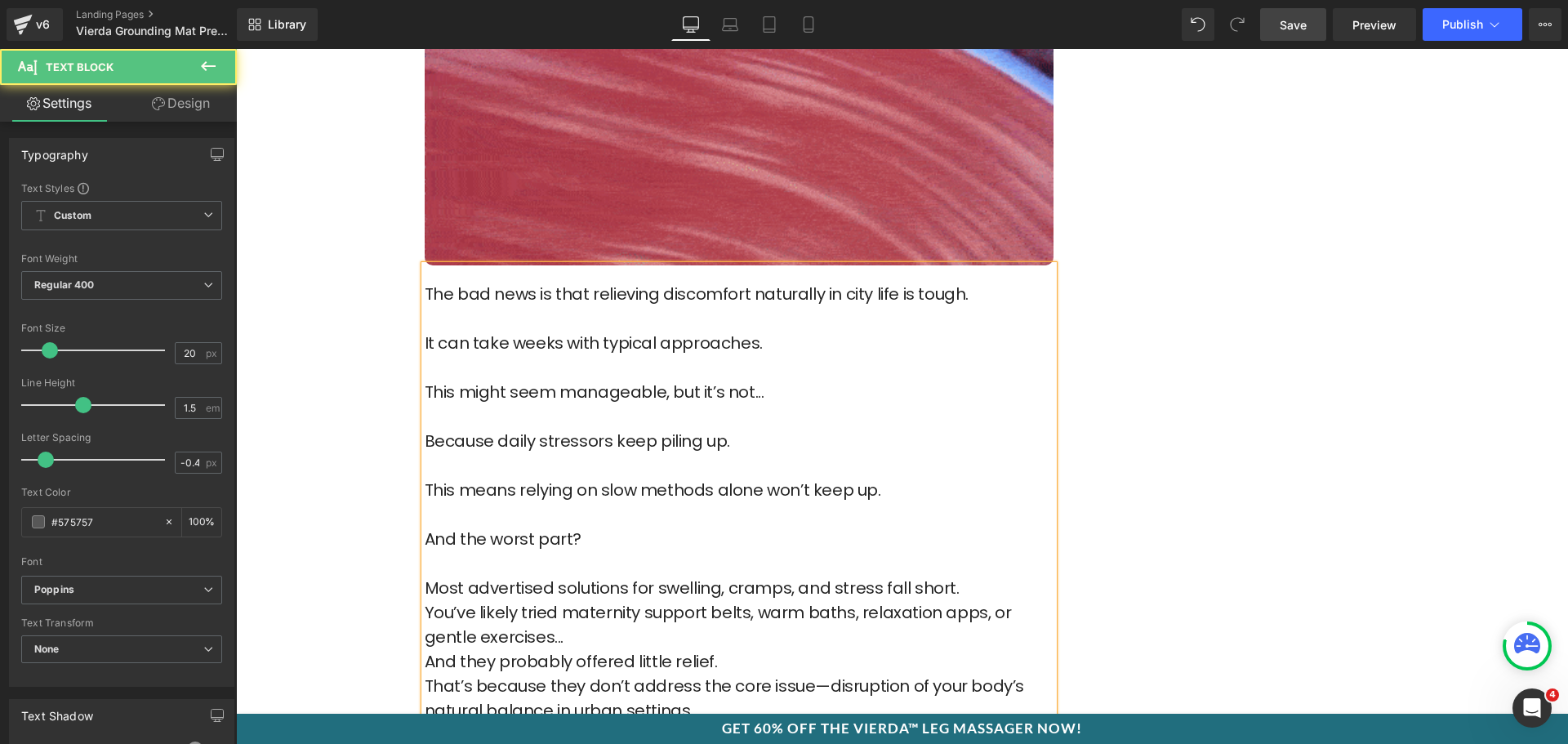
click at [958, 576] on p "Most advertised solutions for swelling, cramps, and stress fall short." at bounding box center [738, 587] width 628 height 24
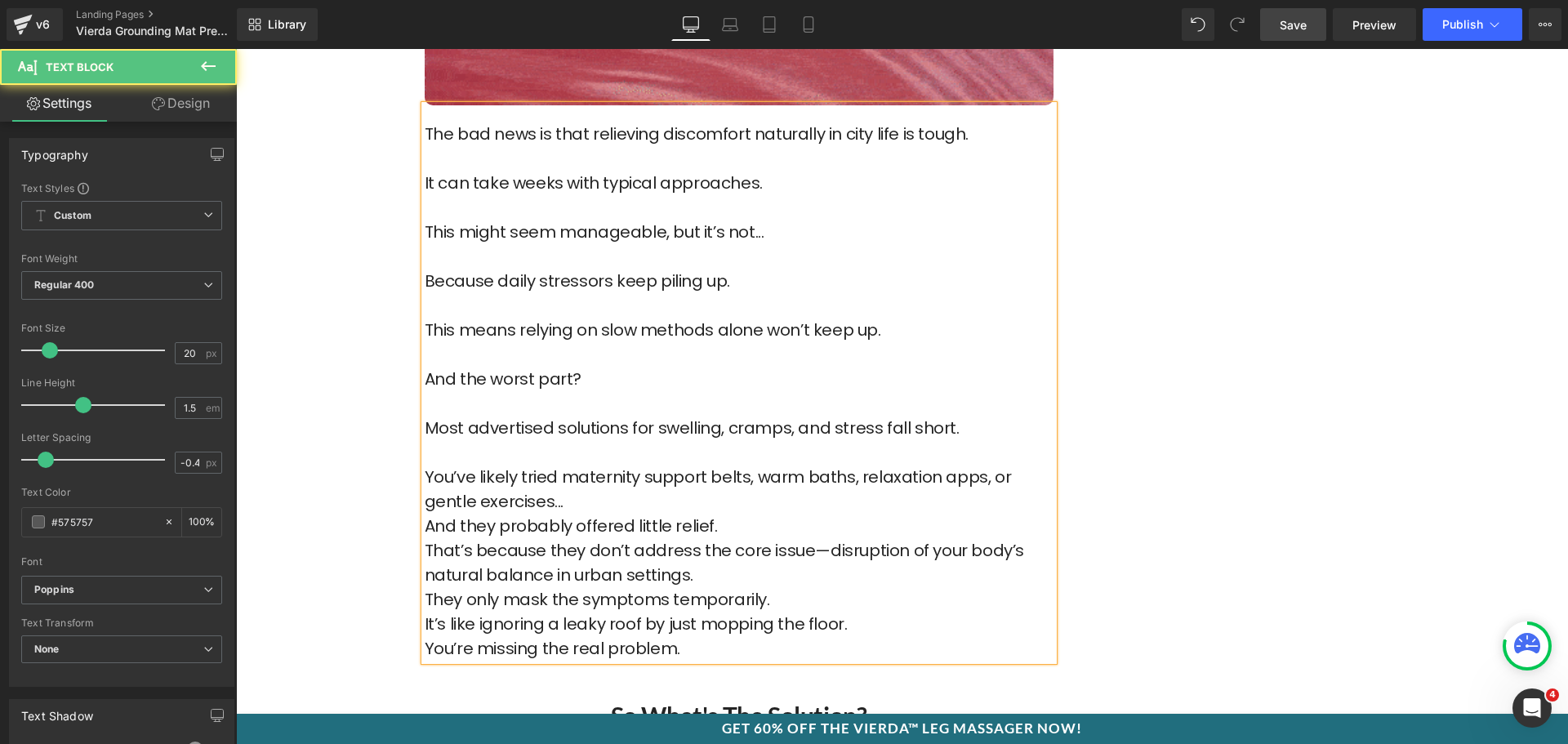
scroll to position [3350, 0]
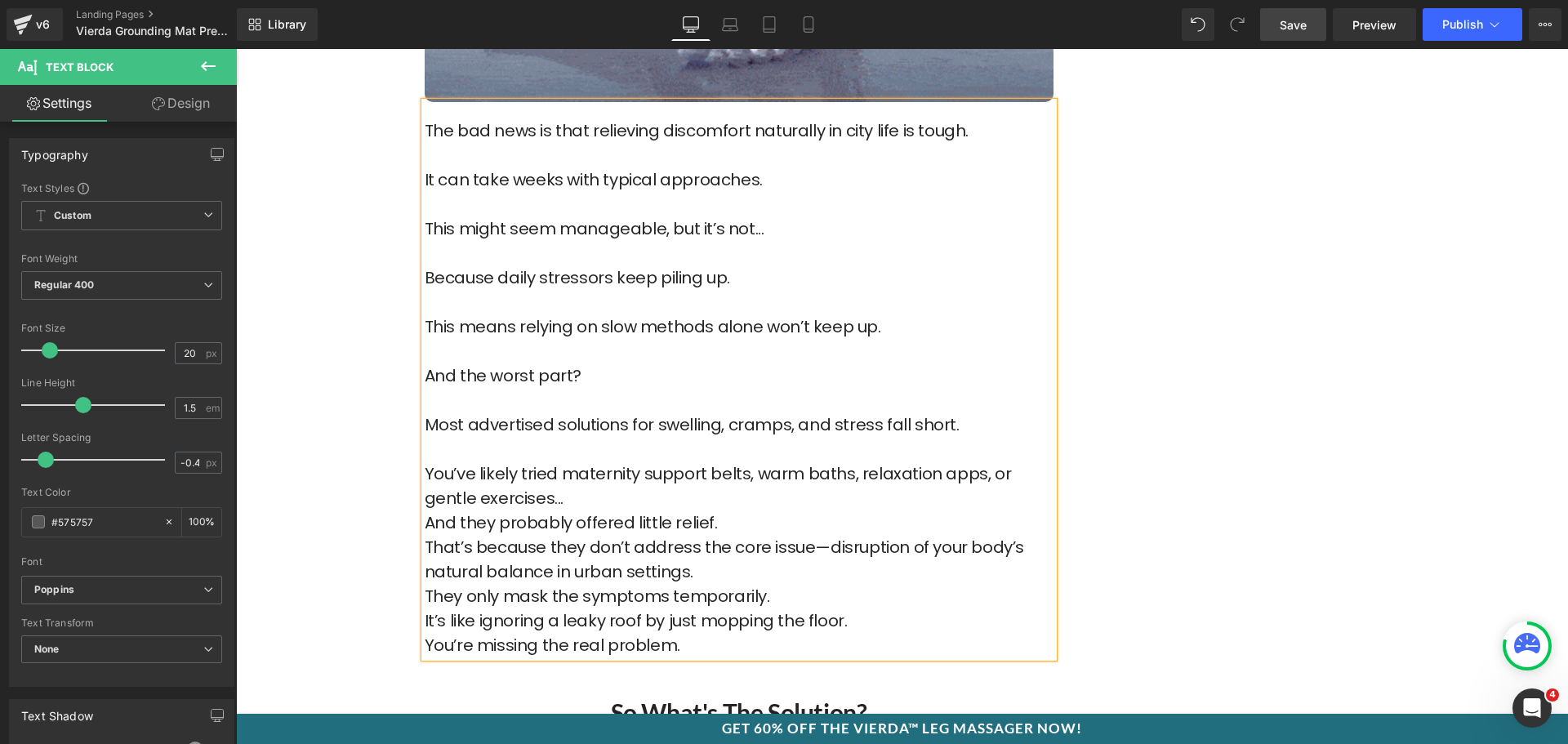
click at [601, 471] on p "You’ve likely tried maternity support belts, warm baths, relaxation apps, or ge…" at bounding box center [738, 486] width 628 height 49
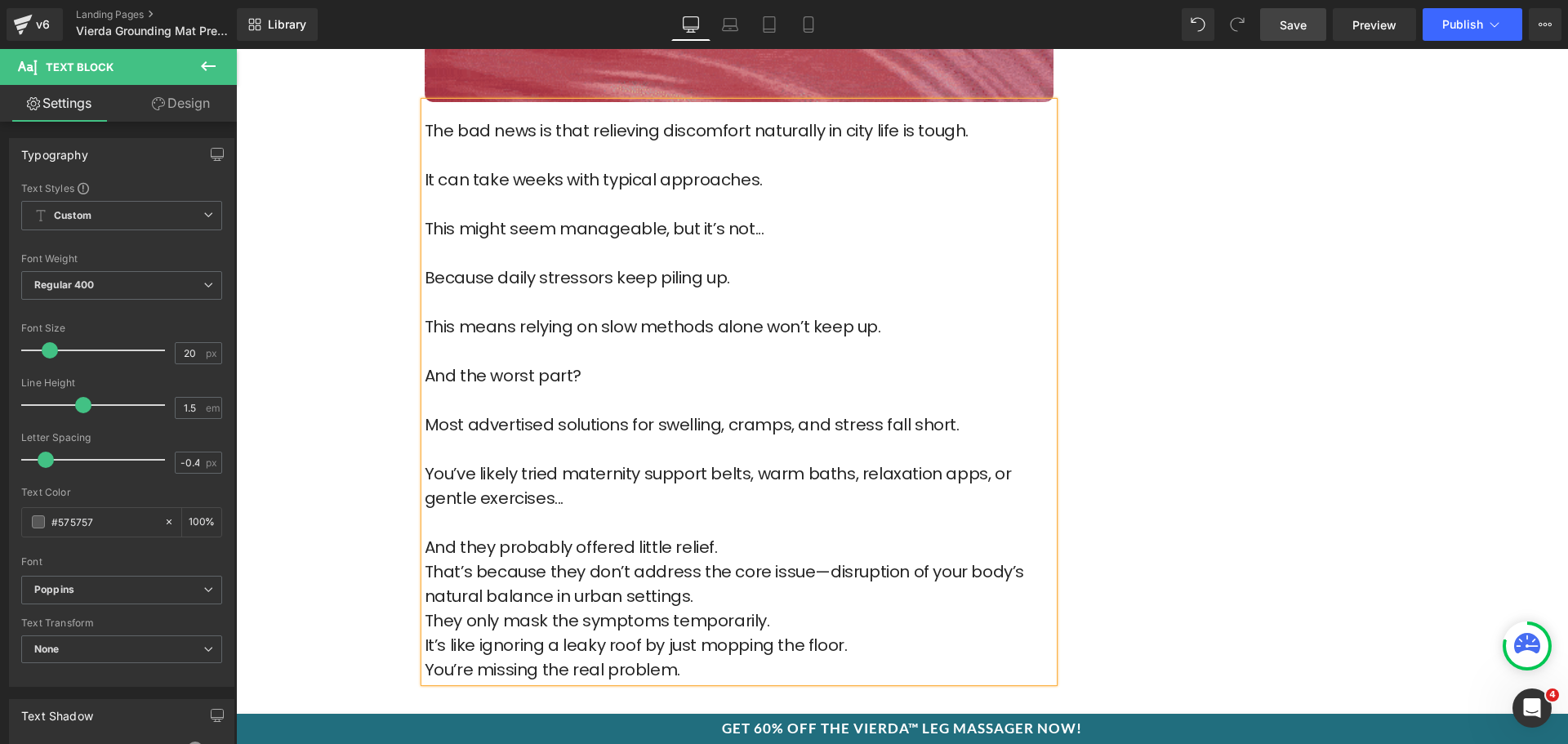
click at [753, 535] on p "And they probably offered little relief." at bounding box center [738, 547] width 628 height 24
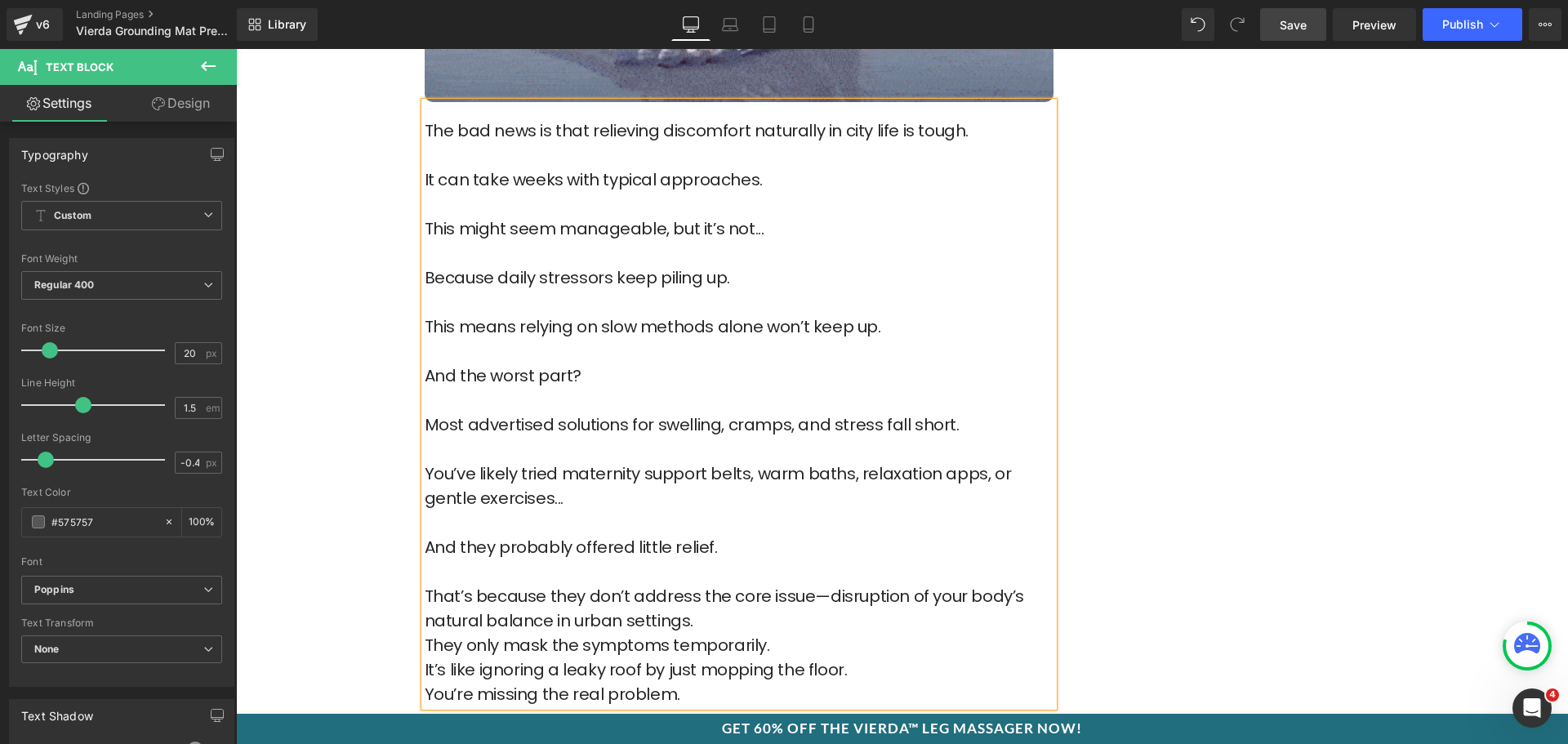
click at [740, 594] on p "That’s because they don’t address the core issue—disruption of your body’s natu…" at bounding box center [738, 608] width 628 height 49
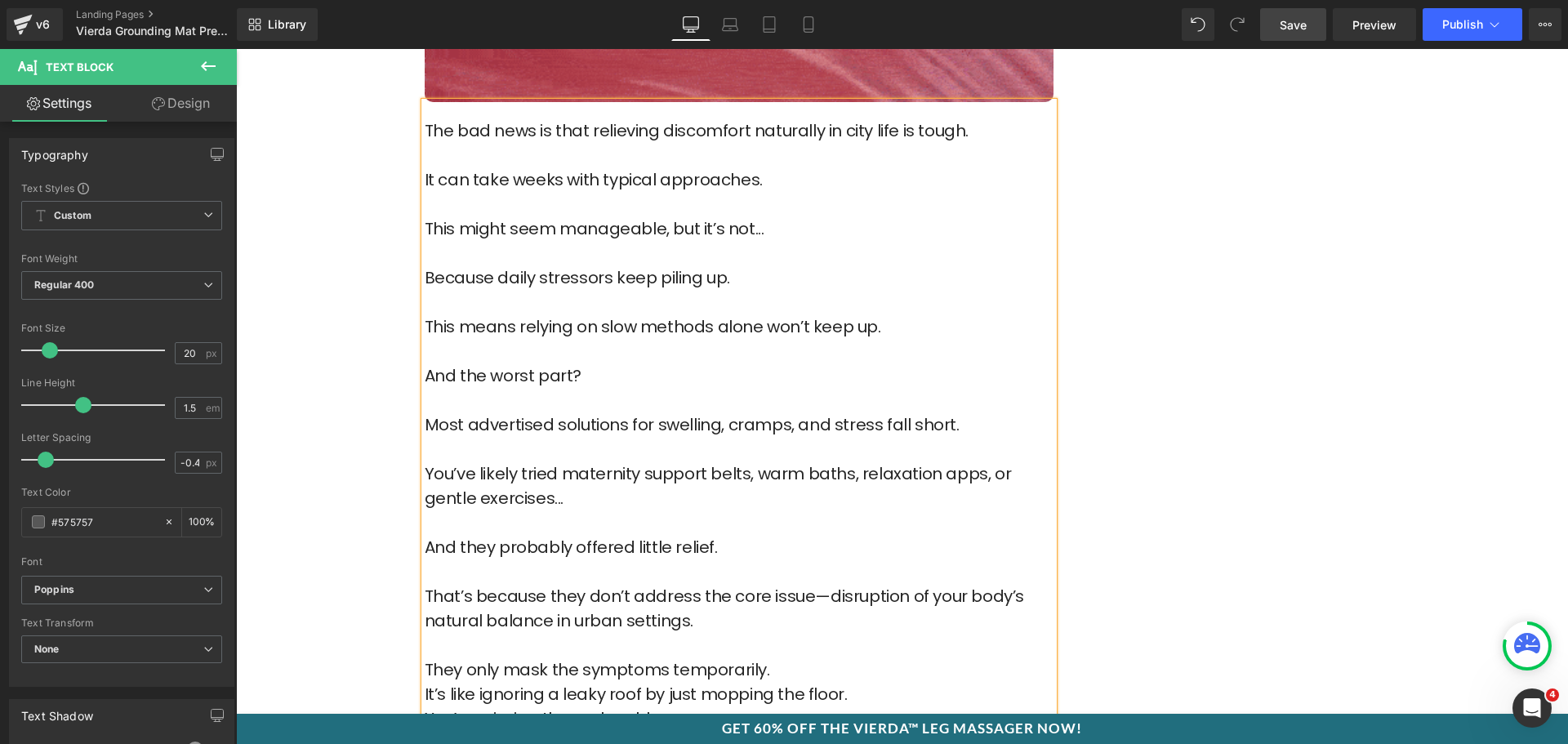
drag, startPoint x: 788, startPoint y: 632, endPoint x: 788, endPoint y: 641, distance: 9.0
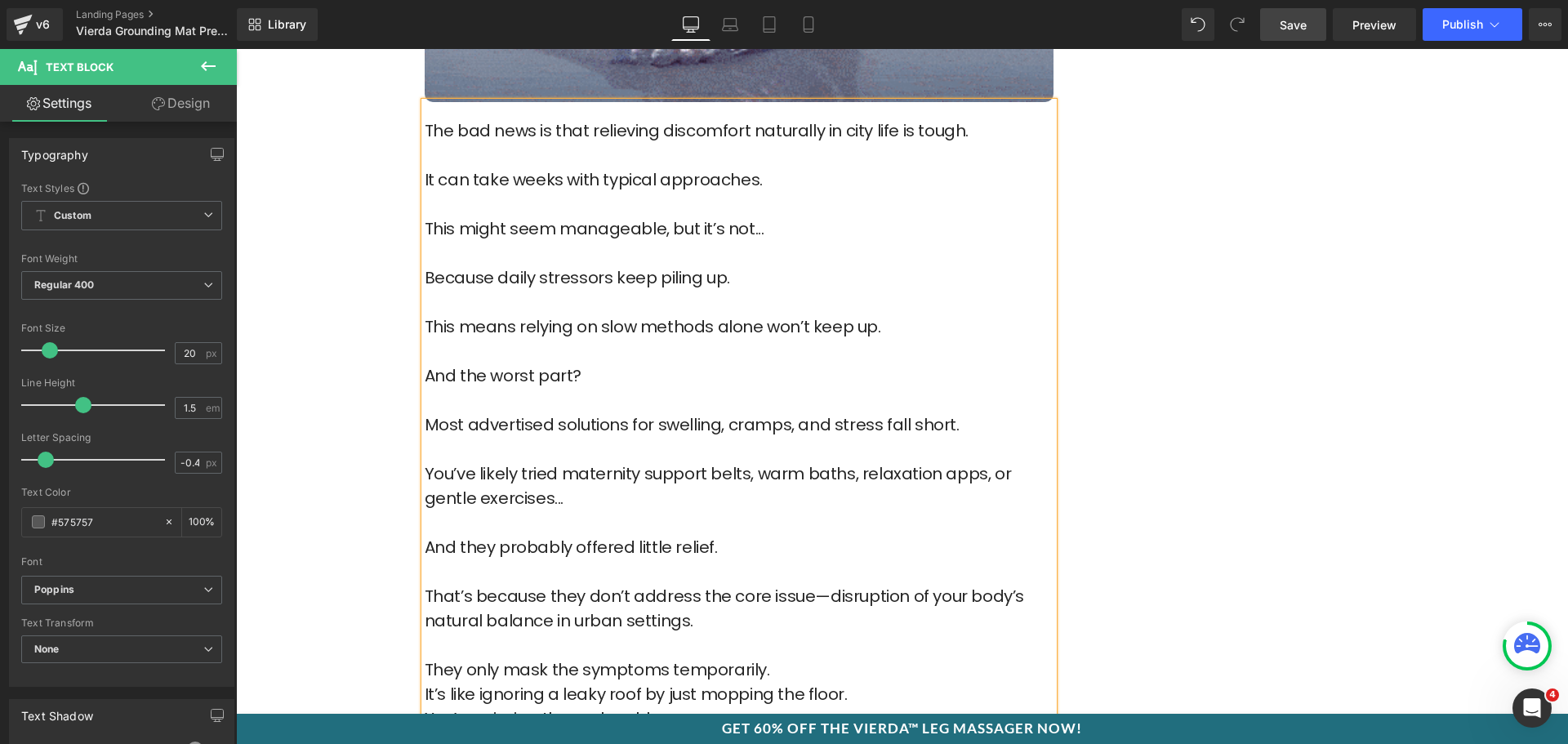
click at [788, 658] on p "They only mask the symptoms temporarily." at bounding box center [738, 669] width 628 height 24
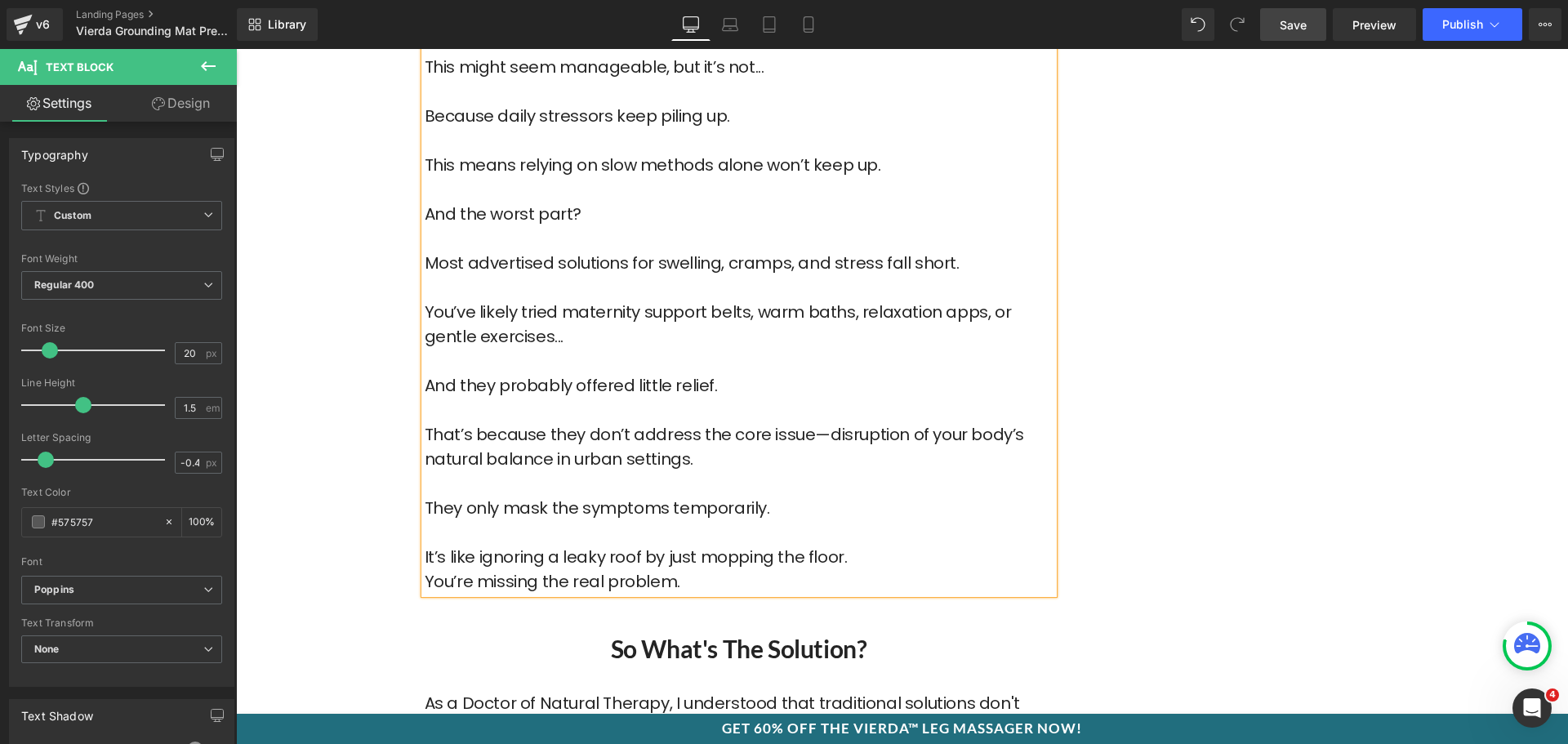
scroll to position [3514, 0]
click at [888, 568] on p "You’re missing the real problem." at bounding box center [738, 579] width 628 height 24
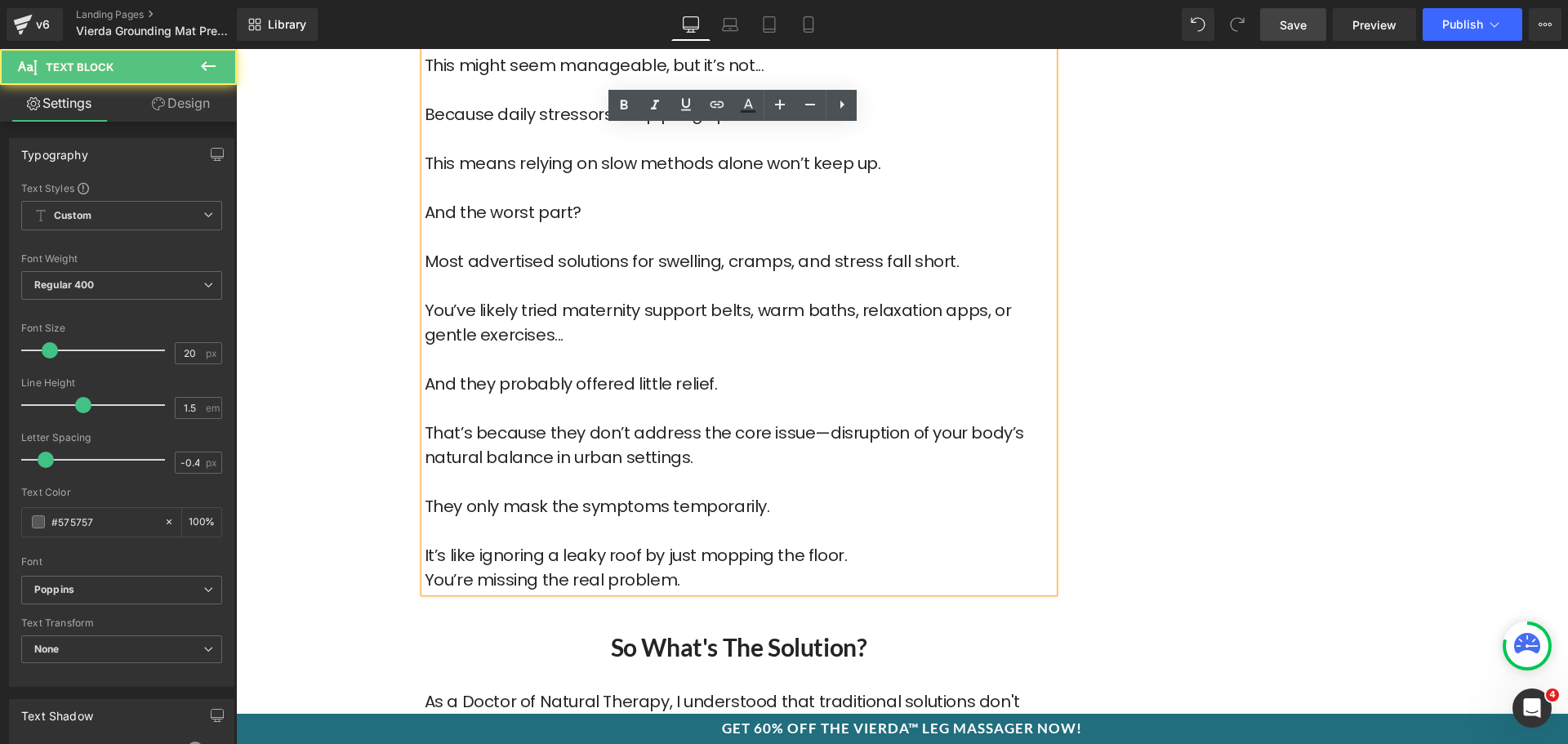
click at [882, 543] on p "It’s like ignoring a leaky roof by just mopping the floor." at bounding box center [738, 555] width 628 height 24
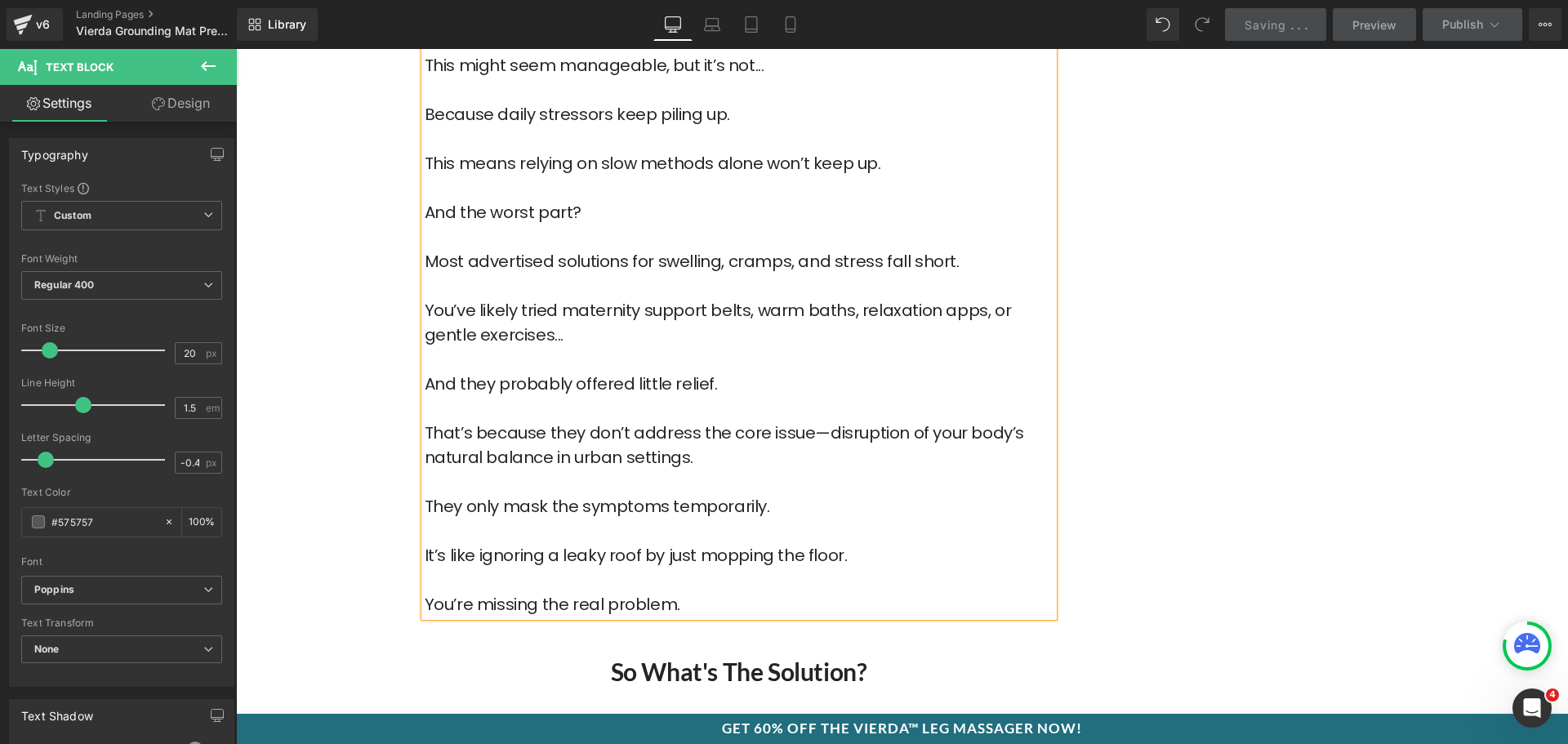
scroll to position [3759, 0]
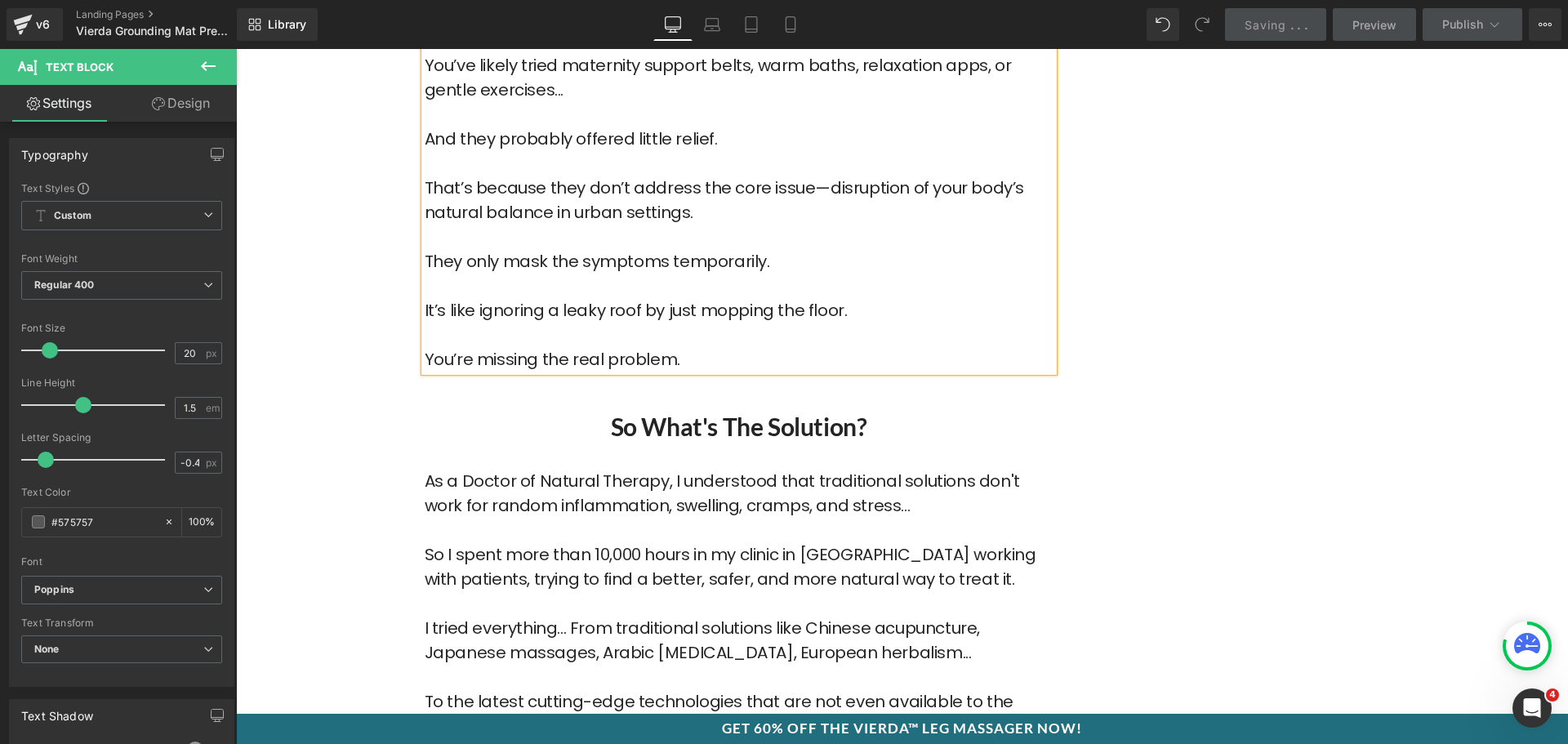
click at [561, 566] on p "So I spent more than 10,000 hours in my clinic in London working with patients,…" at bounding box center [738, 579] width 628 height 74
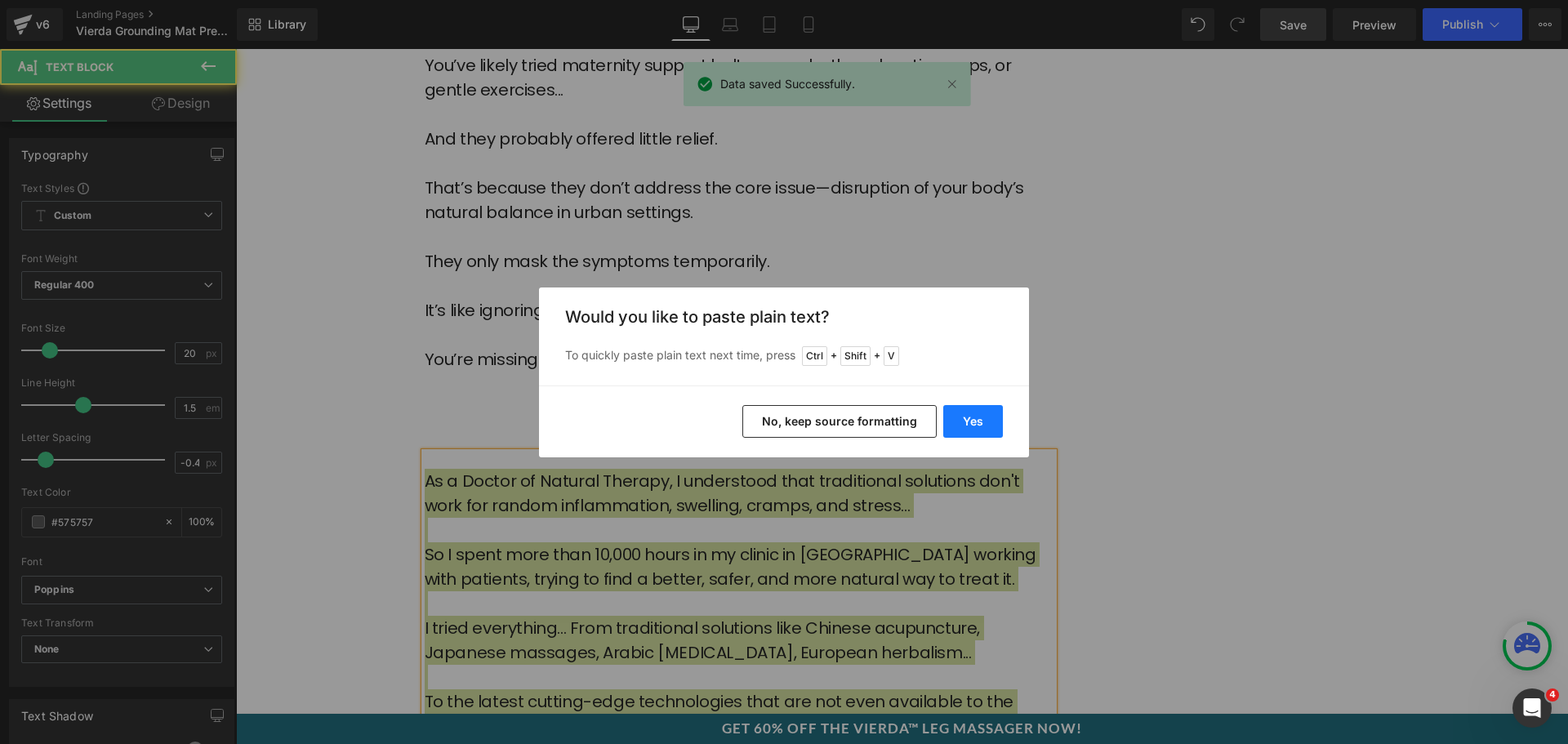
click at [981, 412] on button "Yes" at bounding box center [973, 422] width 59 height 32
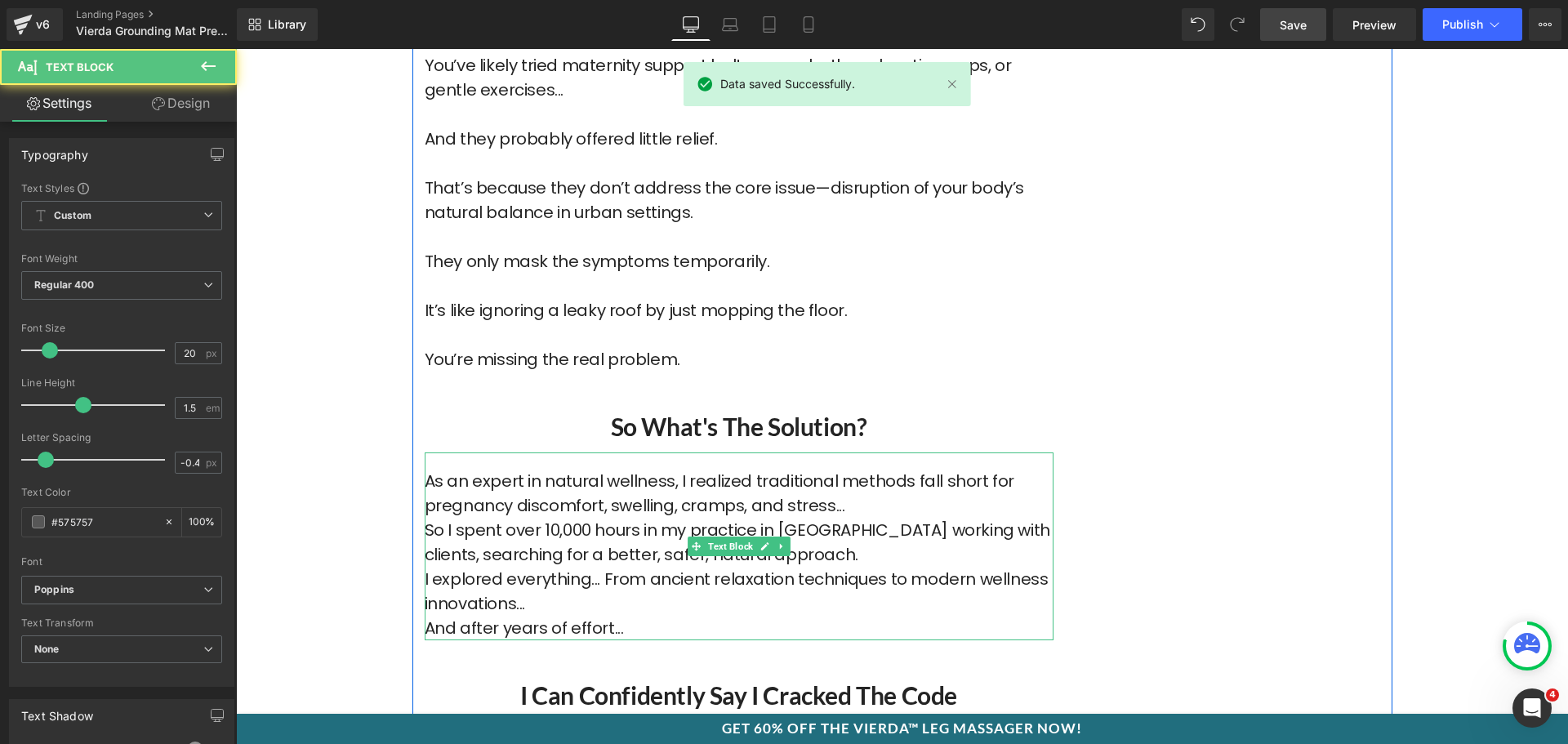
click at [854, 479] on p "As an expert in natural wellness, I realized traditional methods fall short for…" at bounding box center [738, 493] width 628 height 49
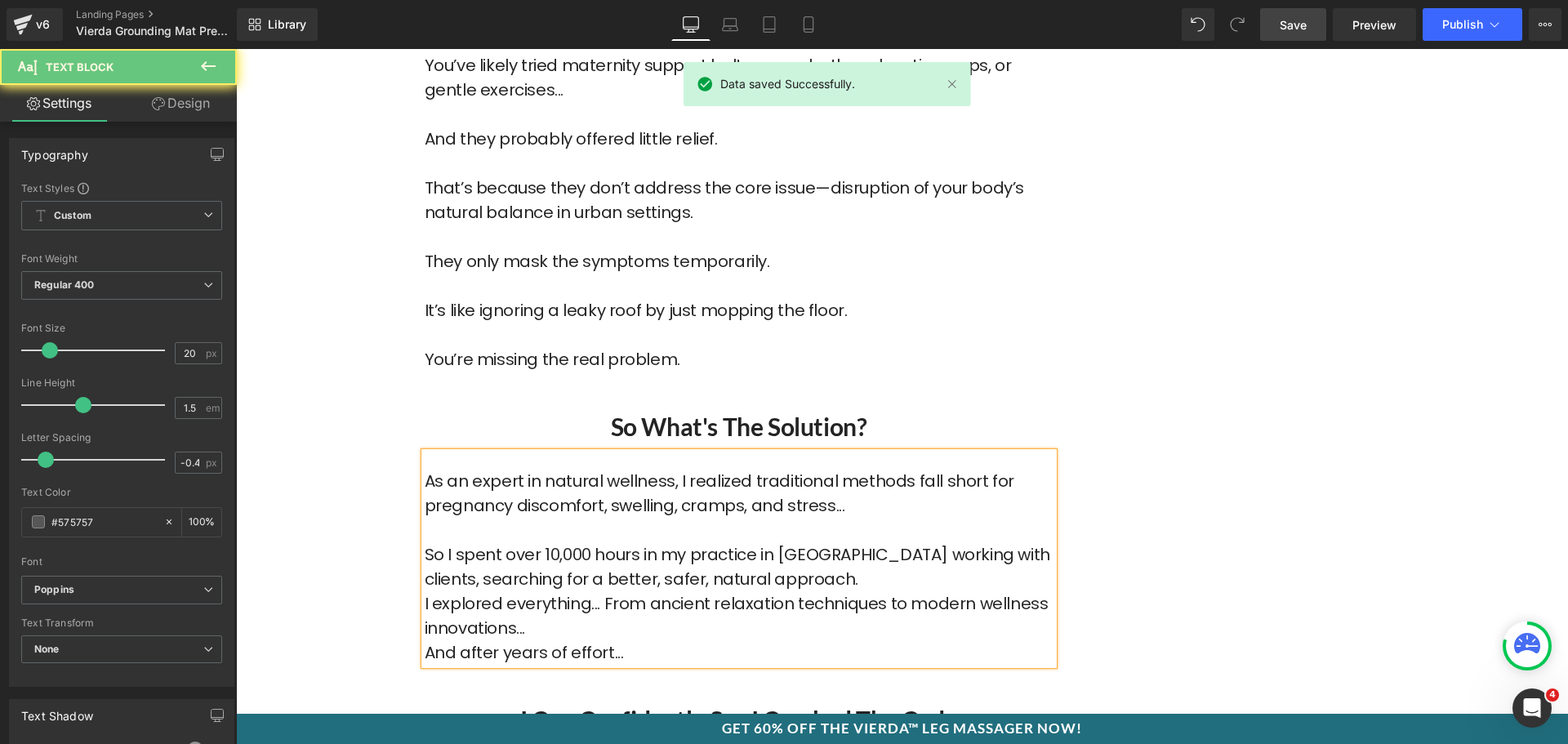
click at [811, 544] on p "So I spent over 10,000 hours in my practice in Manchester working with clients,…" at bounding box center [738, 567] width 628 height 49
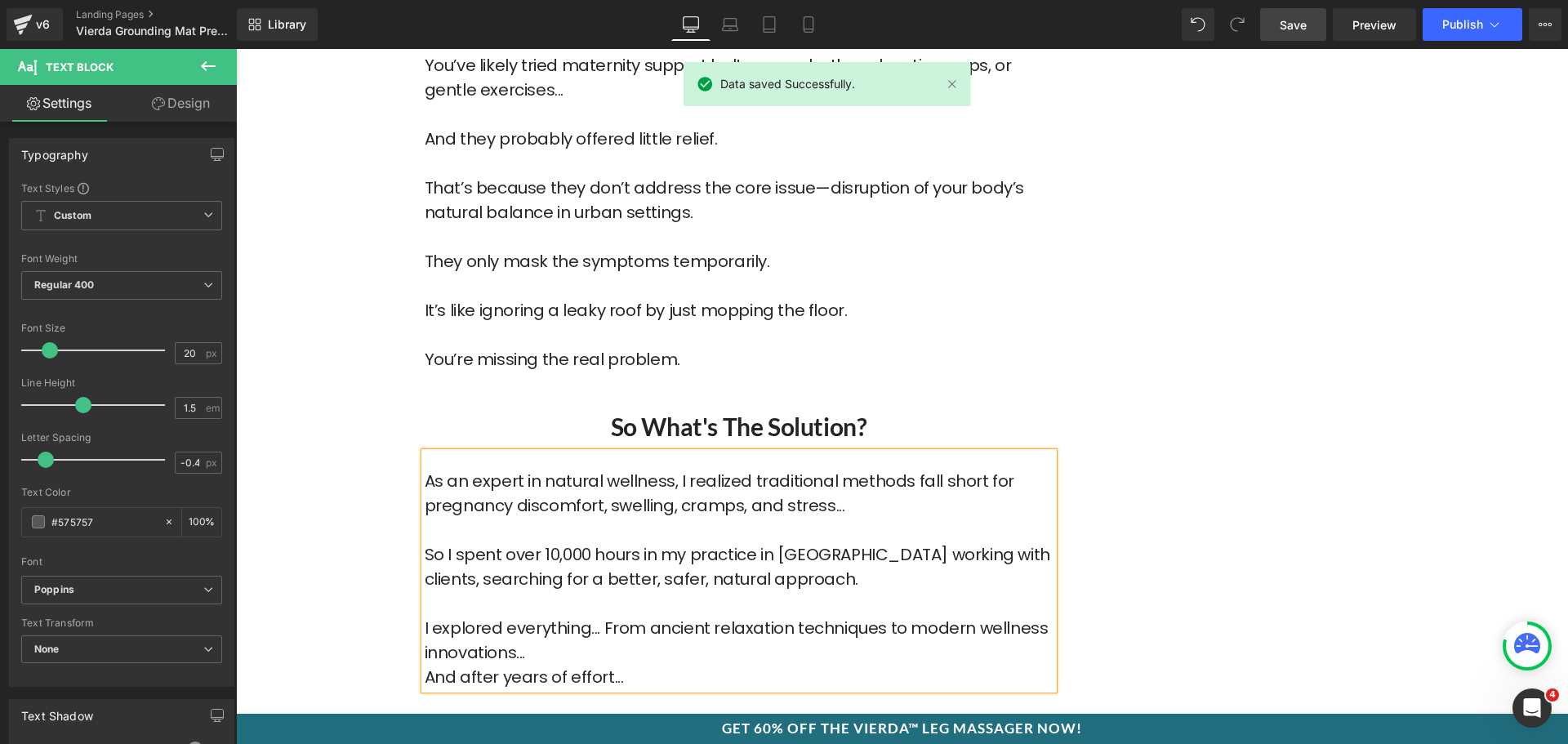
click at [610, 628] on p "I explored everything... From ancient relaxation techniques to modern wellness …" at bounding box center [738, 641] width 628 height 49
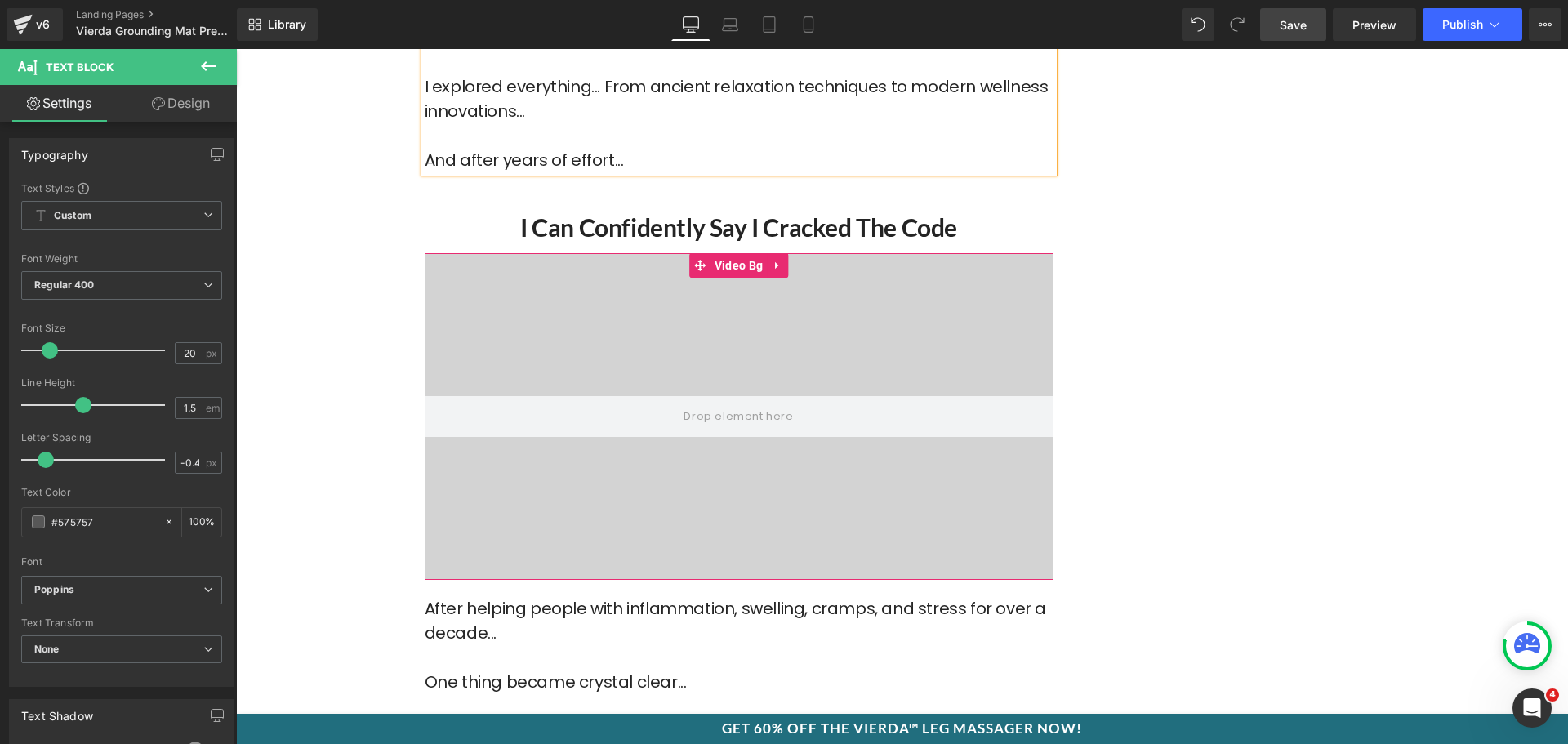
scroll to position [4495, 0]
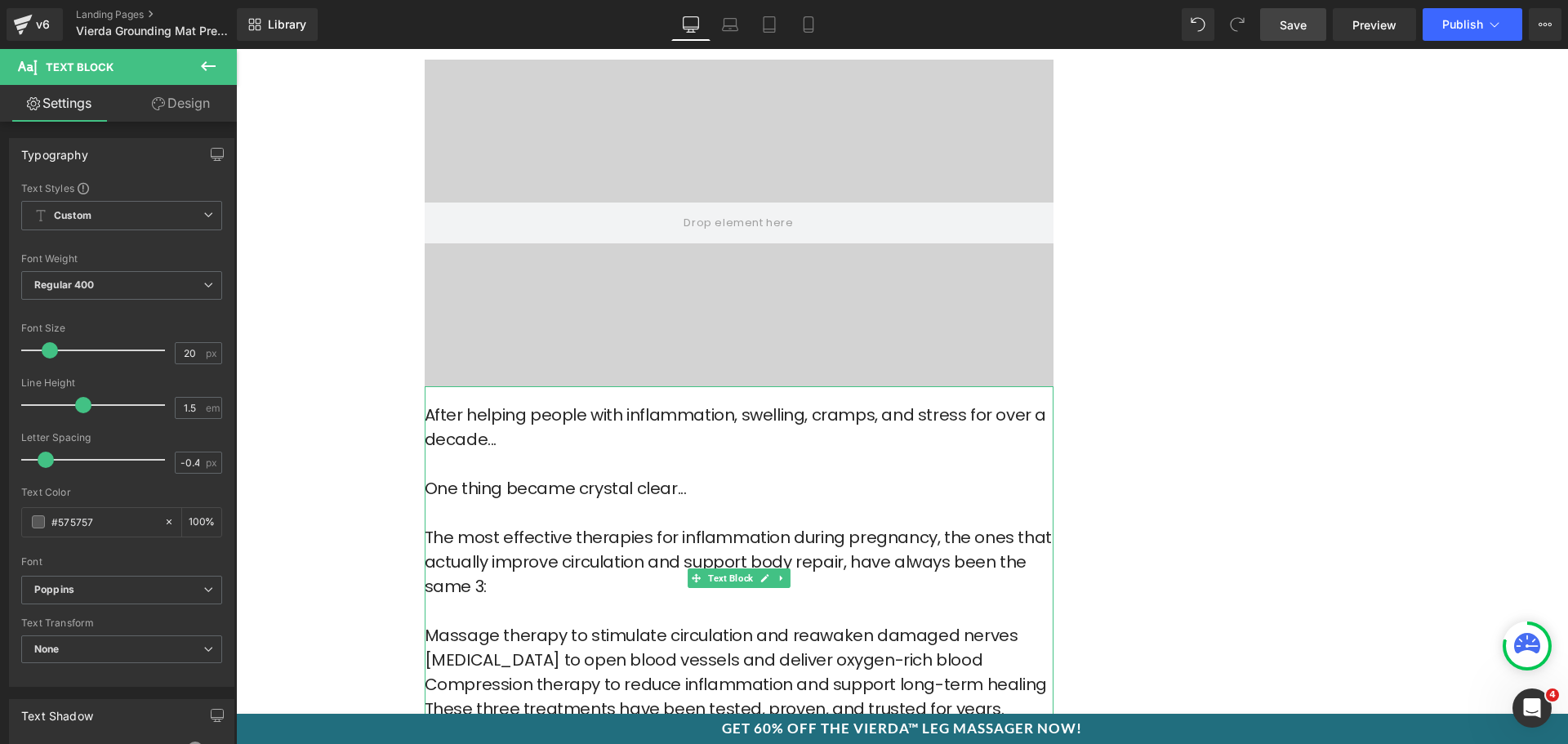
click at [486, 477] on font "One thing became crystal clear..." at bounding box center [556, 488] width 263 height 22
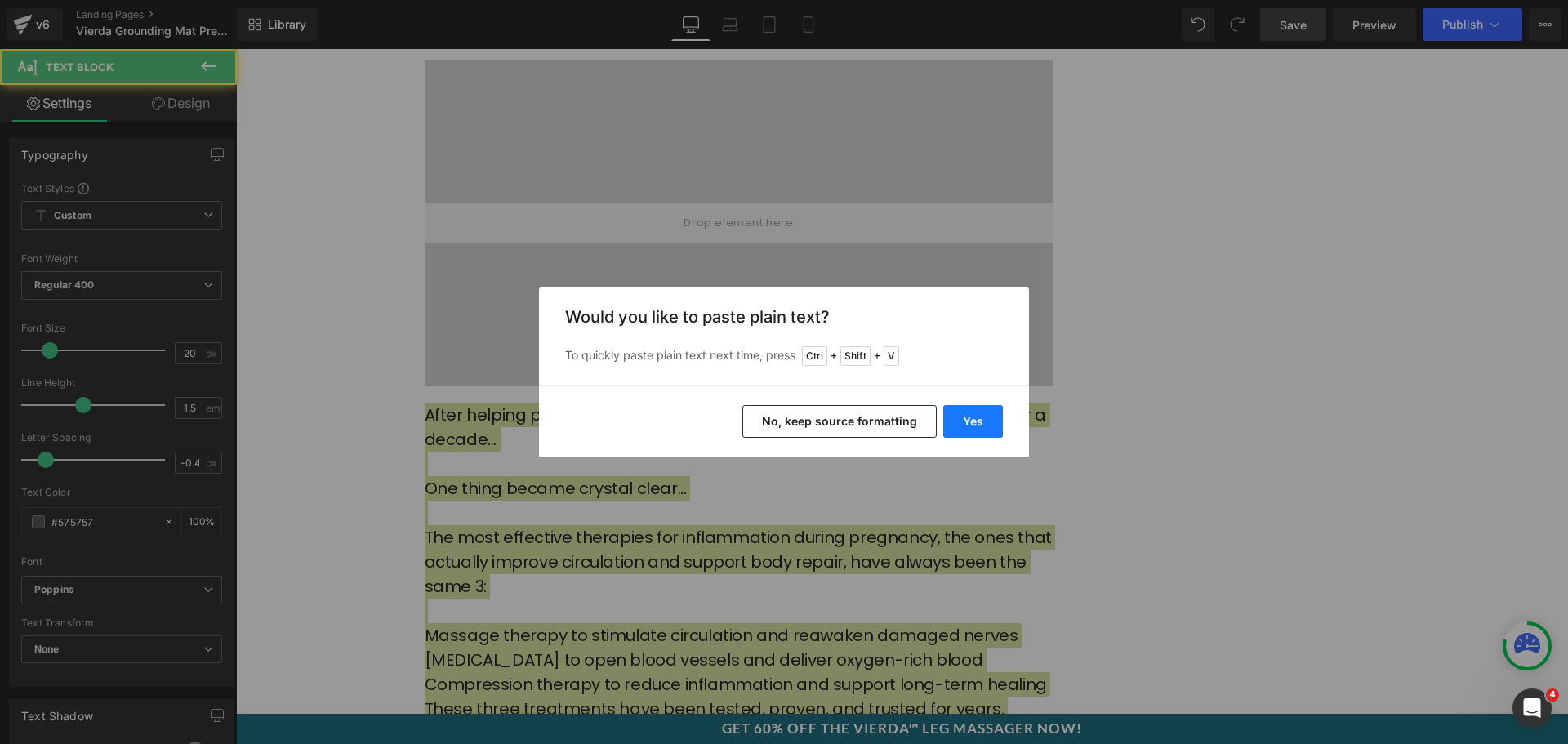
click at [986, 421] on button "Yes" at bounding box center [973, 422] width 59 height 32
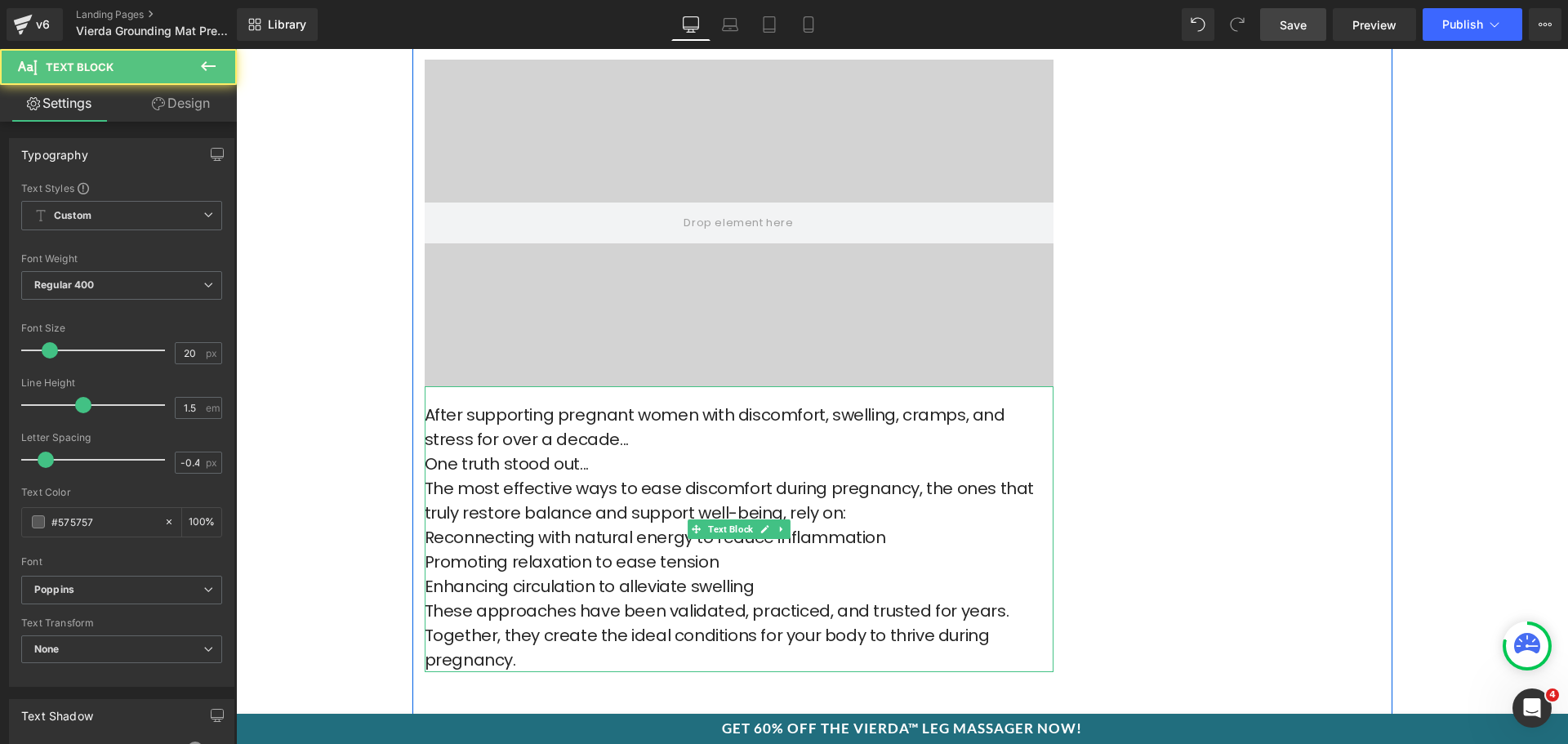
click at [598, 422] on p "After supporting pregnant women with discomfort, swelling, cramps, and stress f…" at bounding box center [738, 427] width 628 height 49
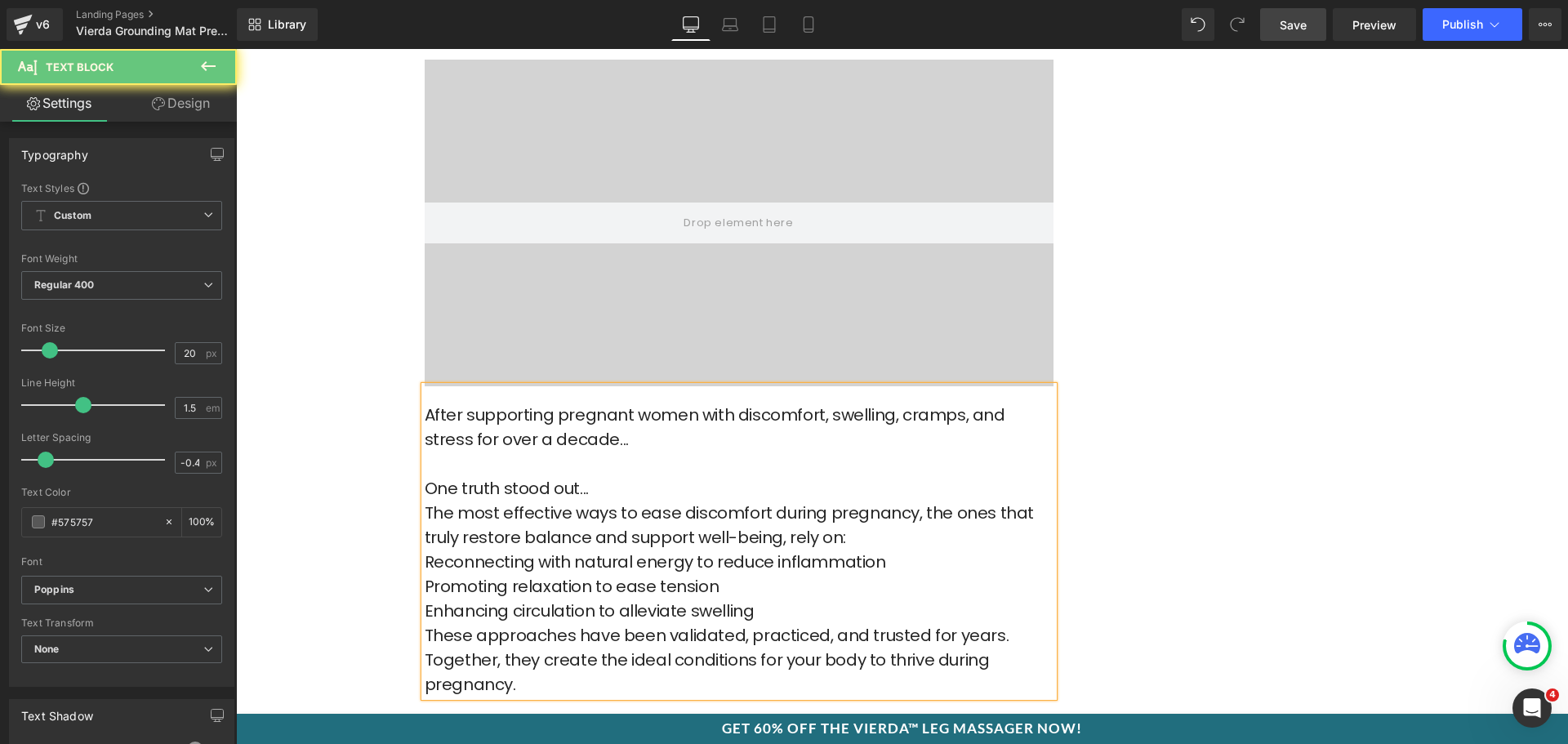
click at [614, 477] on p "One truth stood out..." at bounding box center [738, 489] width 628 height 24
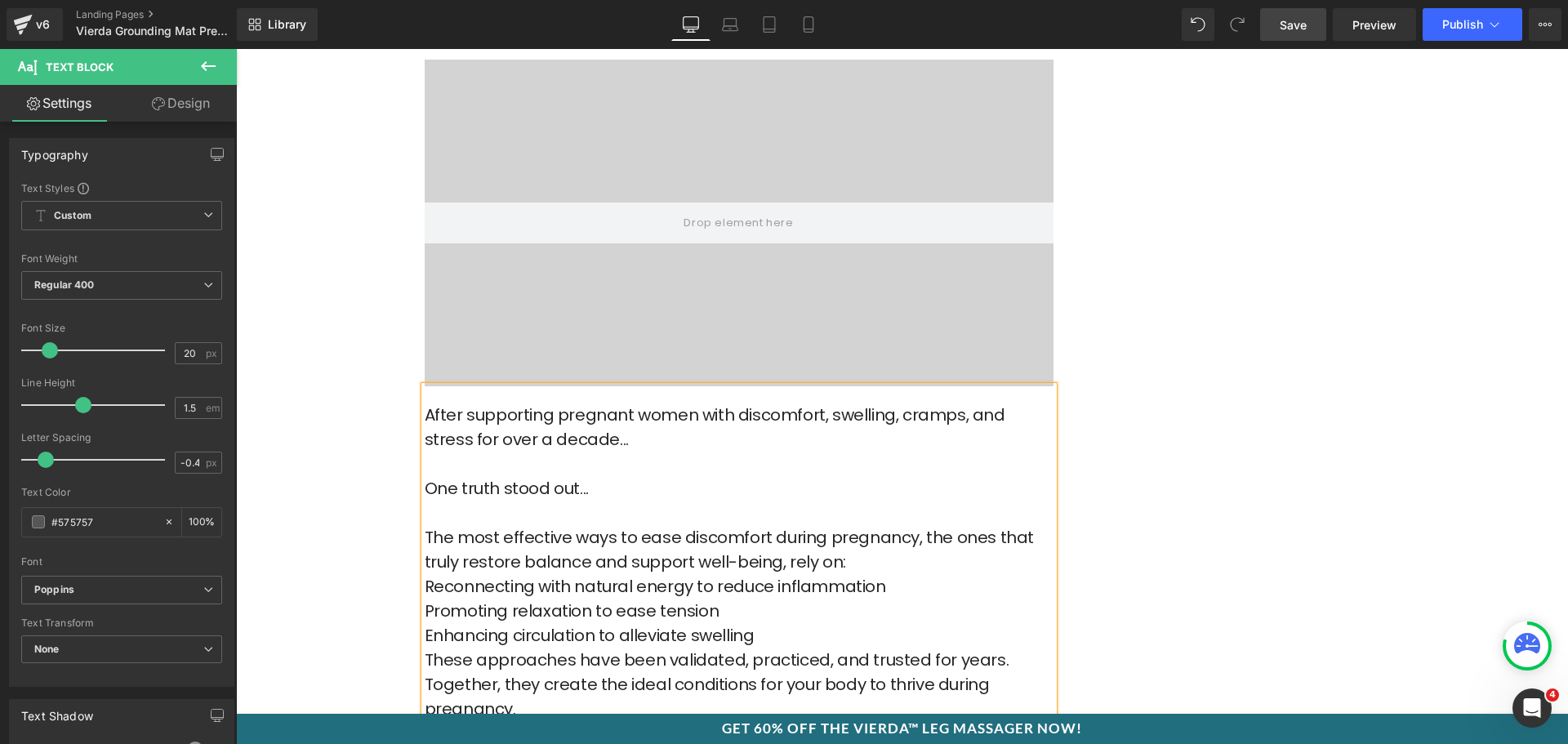
click at [895, 544] on p "The most effective ways to ease discomfort during pregnancy, the ones that trul…" at bounding box center [738, 550] width 628 height 49
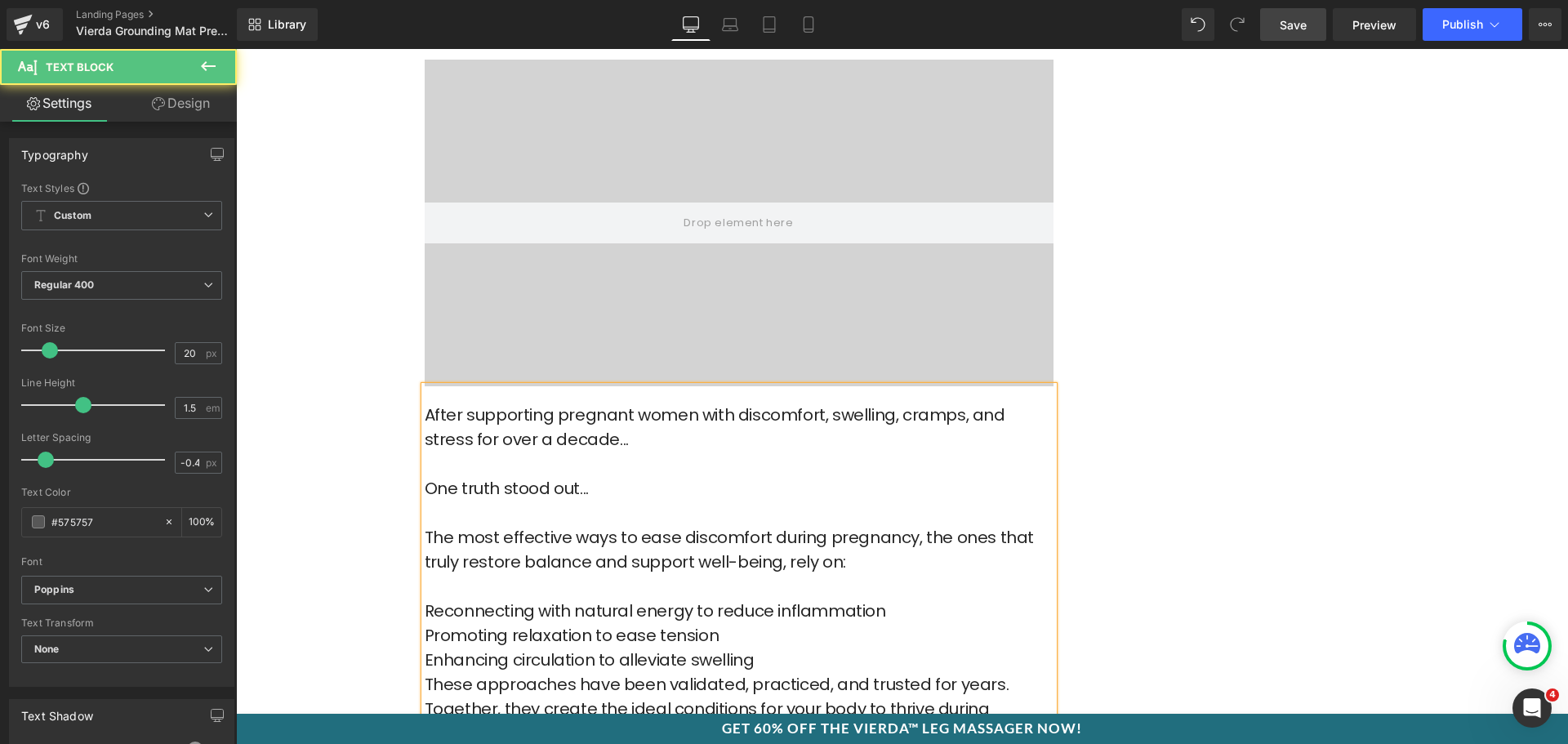
click at [940, 599] on p "Reconnecting with natural energy to reduce inflammation" at bounding box center [738, 611] width 628 height 24
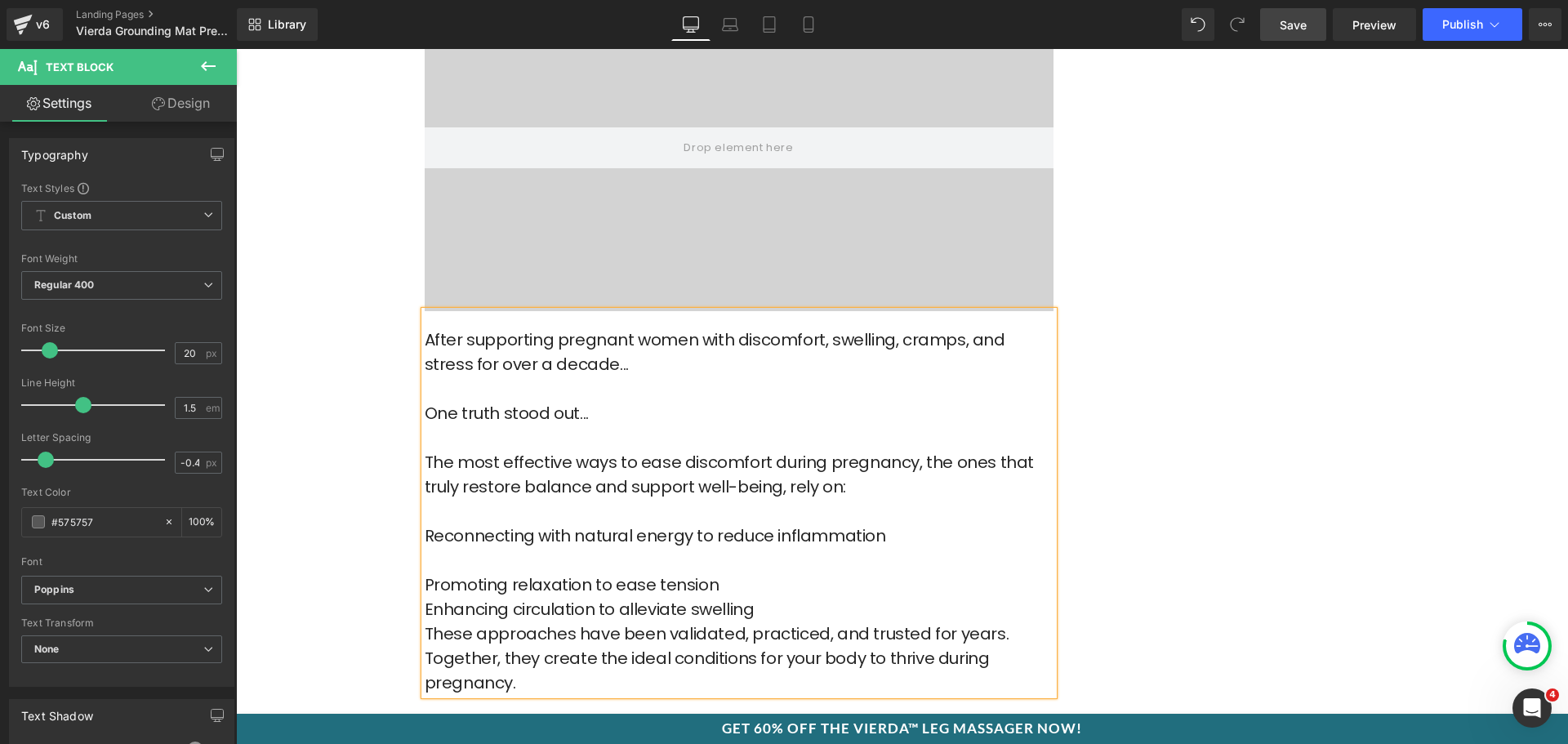
scroll to position [4576, 0]
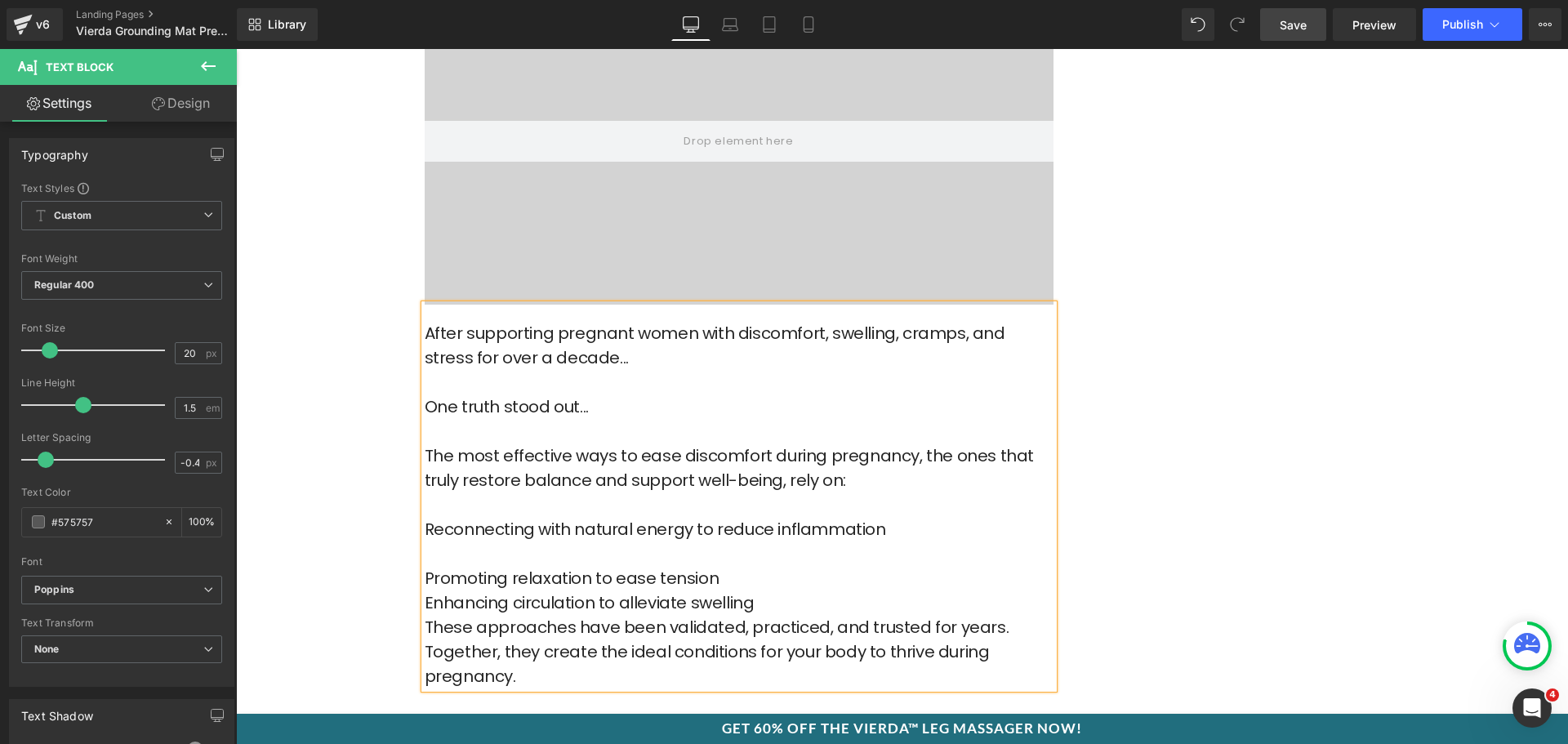
click at [746, 566] on p "Promoting relaxation to ease tension" at bounding box center [738, 578] width 628 height 24
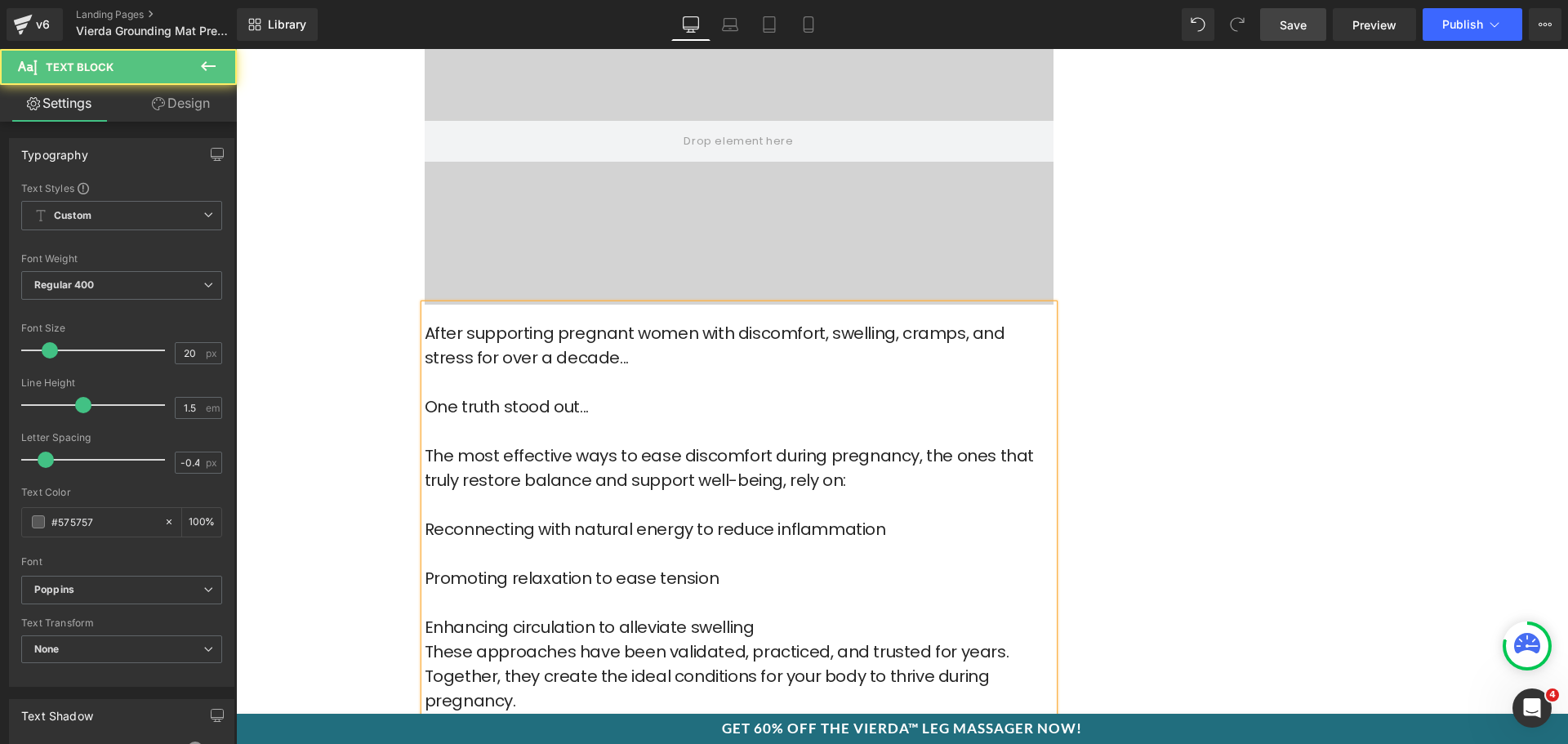
click at [762, 615] on p "Enhancing circulation to alleviate swelling" at bounding box center [738, 627] width 628 height 24
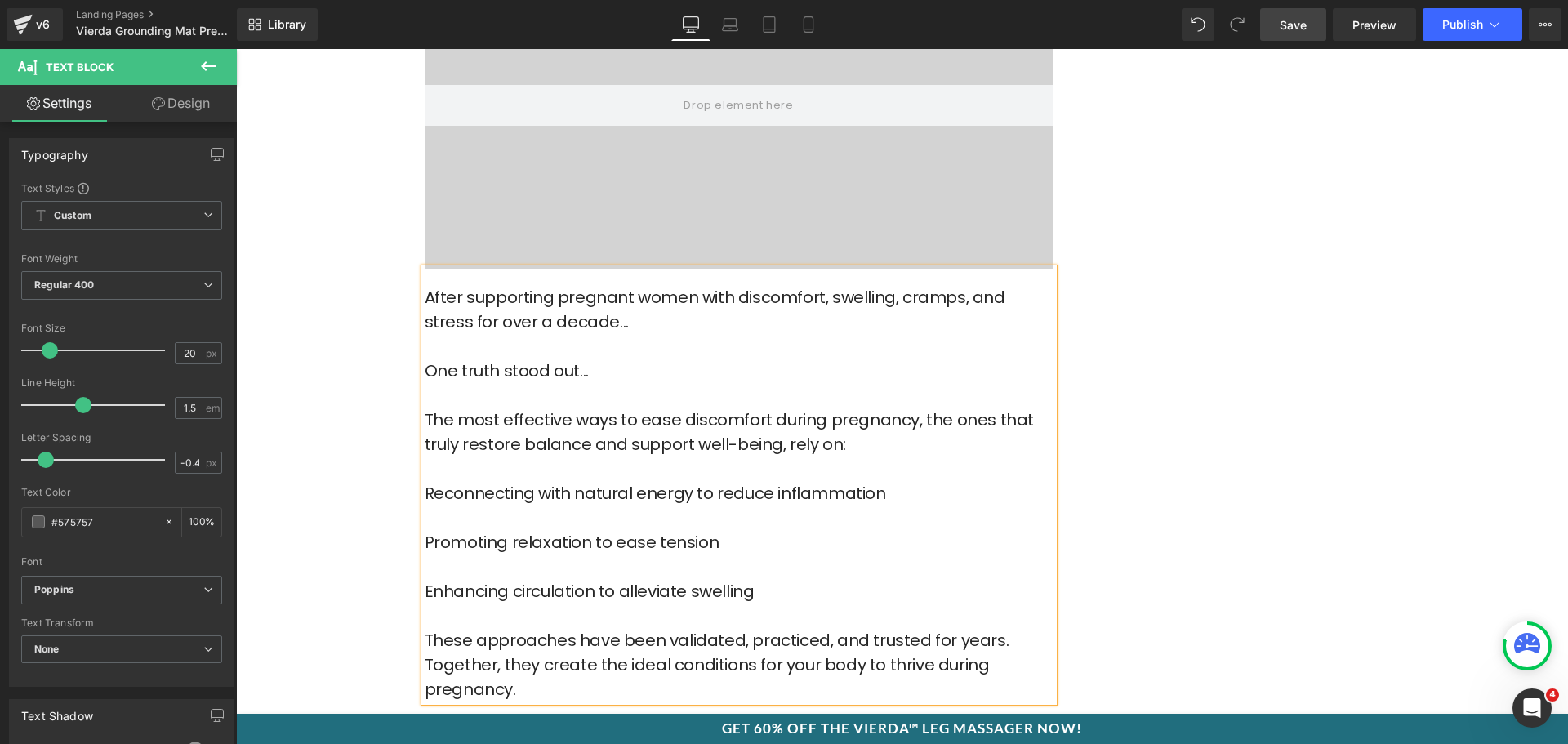
scroll to position [4739, 0]
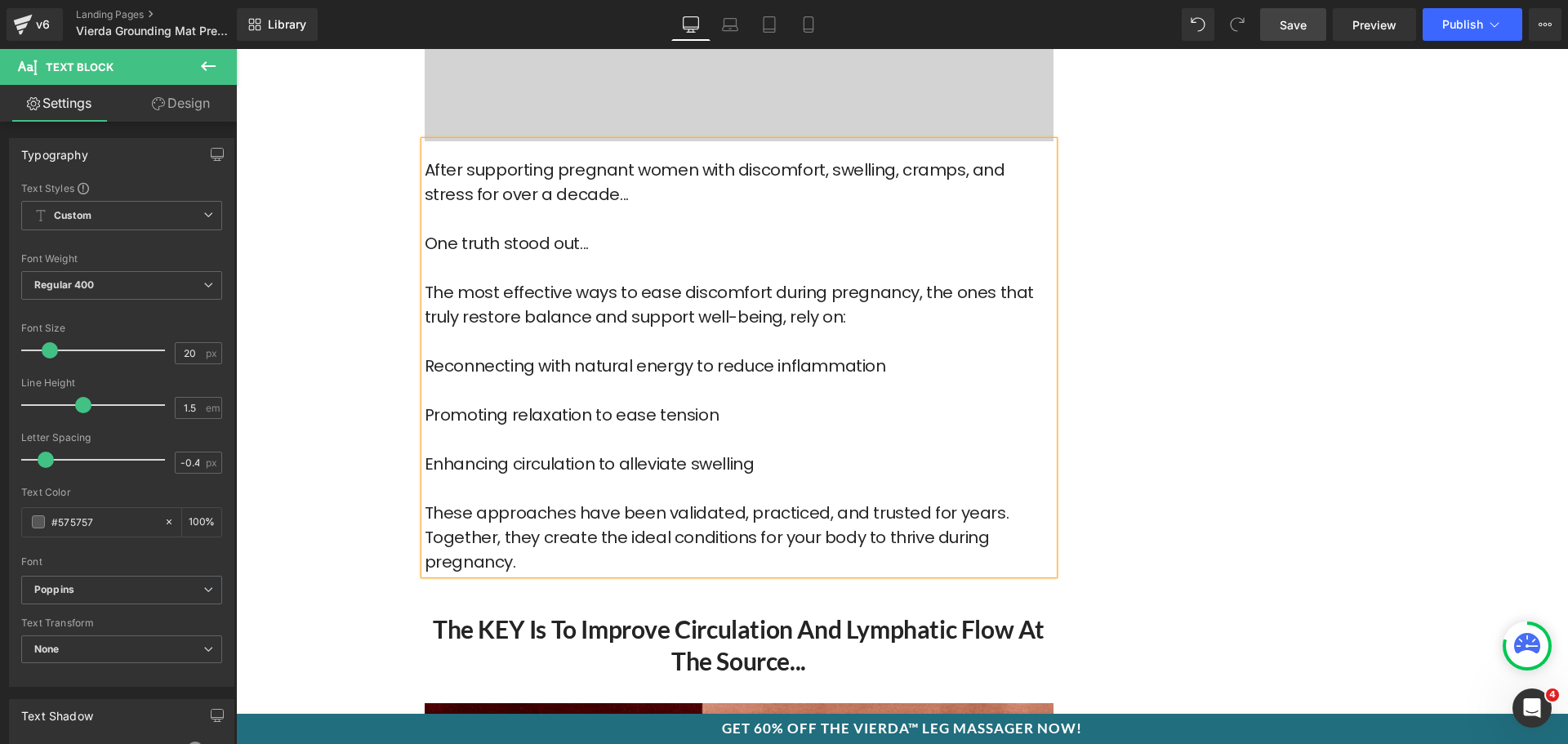
click at [1011, 501] on p "These approaches have been validated, practiced, and trusted for years." at bounding box center [738, 513] width 628 height 24
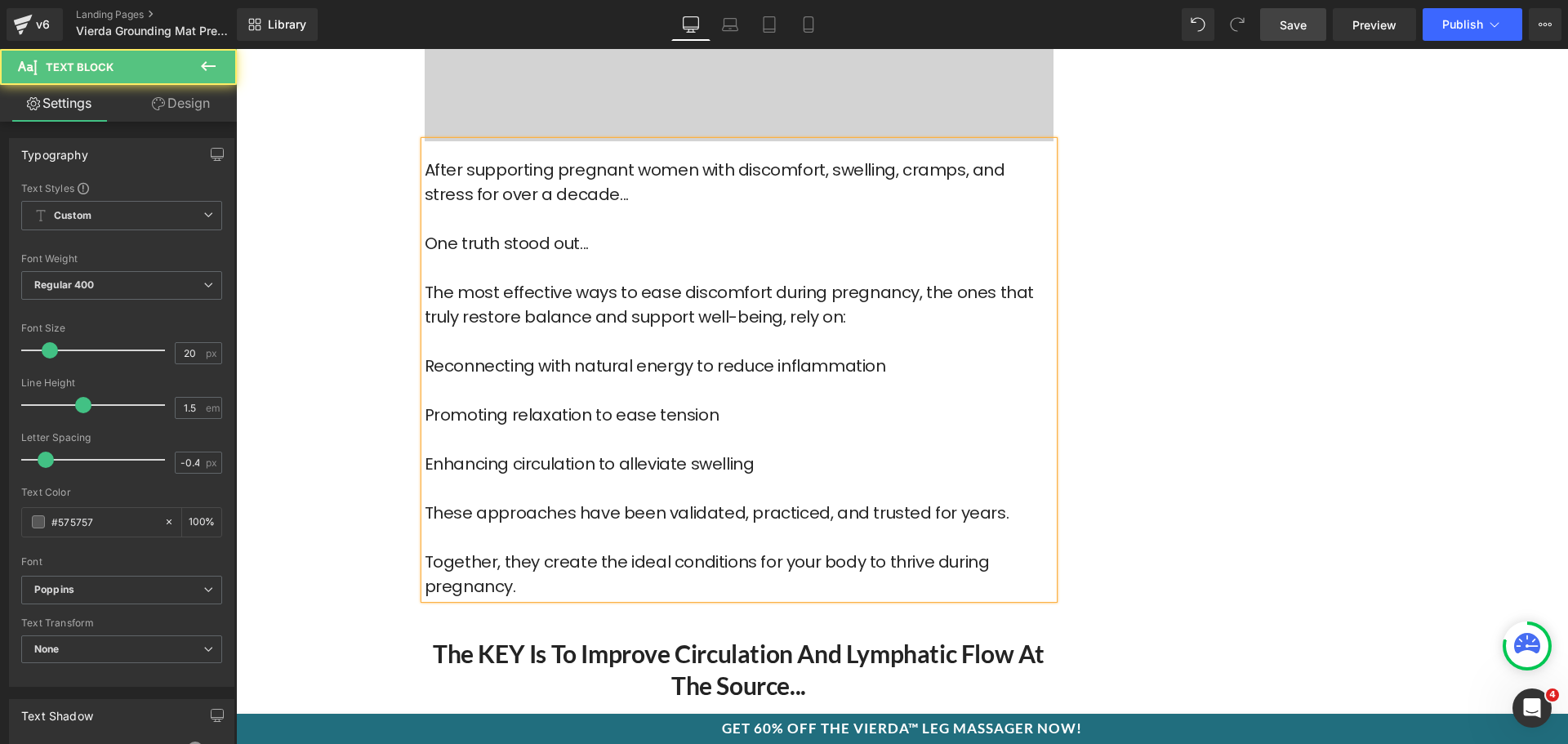
click at [767, 502] on font "These approaches have been validated, practiced, and trusted for years." at bounding box center [717, 513] width 584 height 22
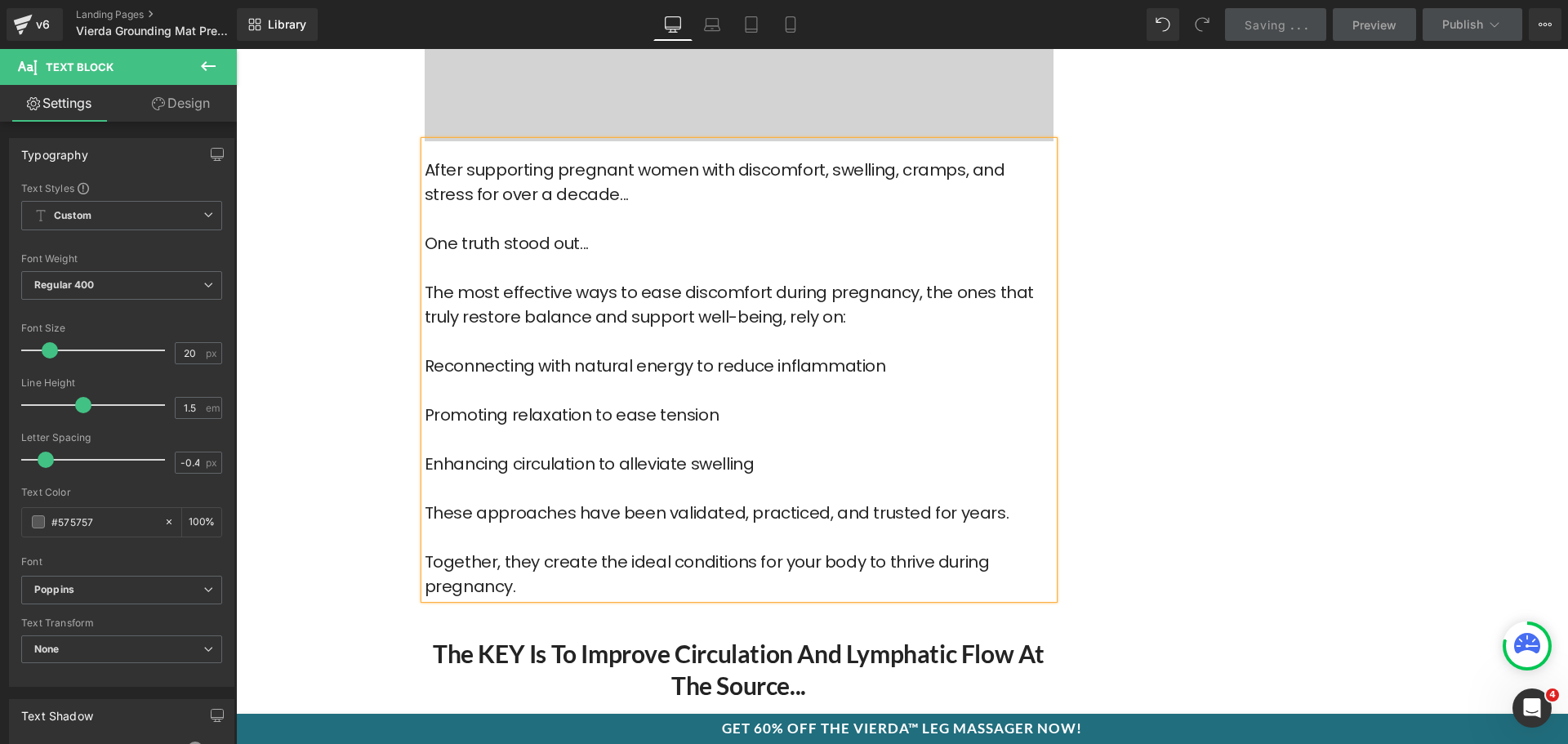
scroll to position [4985, 0]
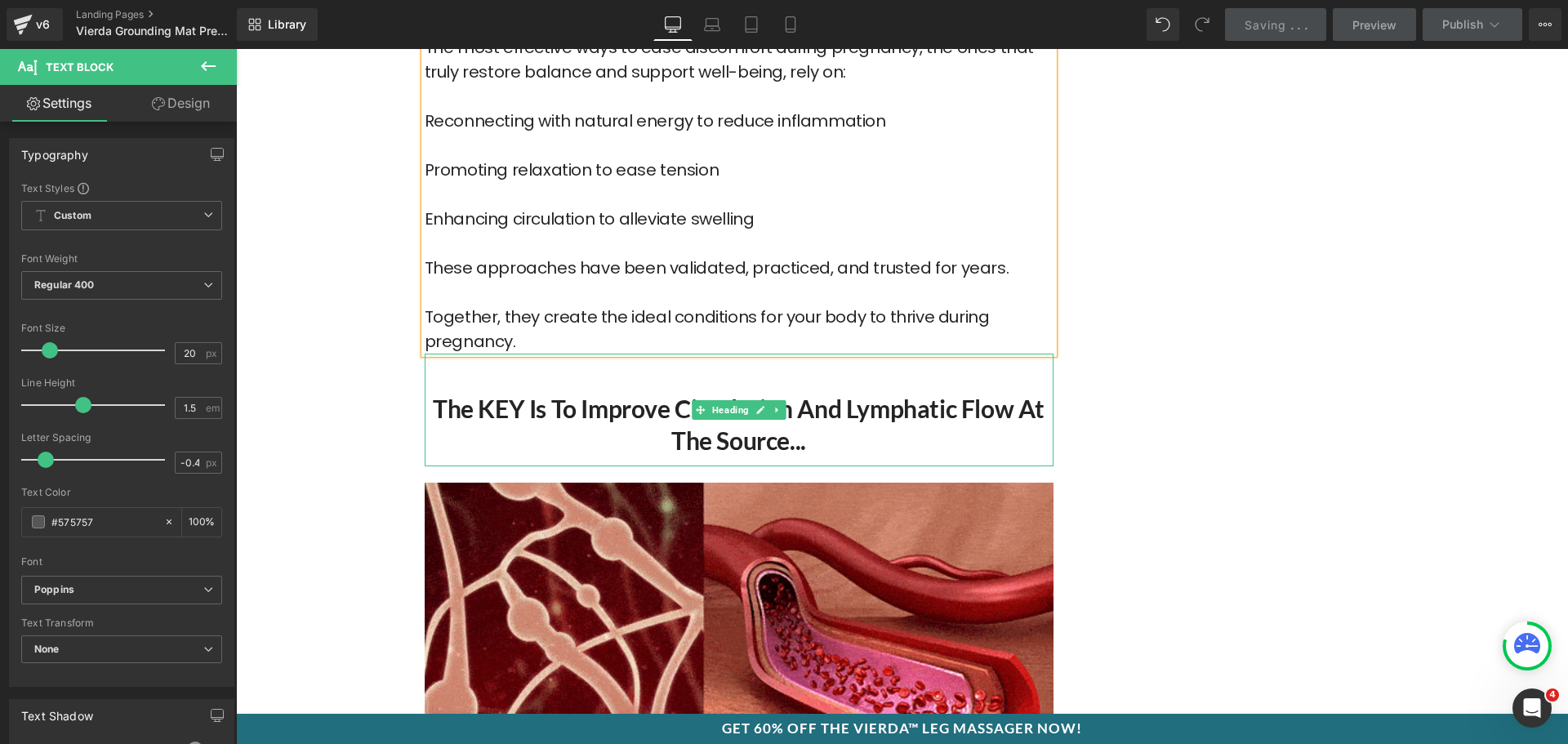
click at [685, 403] on h2 "The KEY Is To Improve Circulation and Lymphatic Flow at the Source..." at bounding box center [738, 425] width 628 height 64
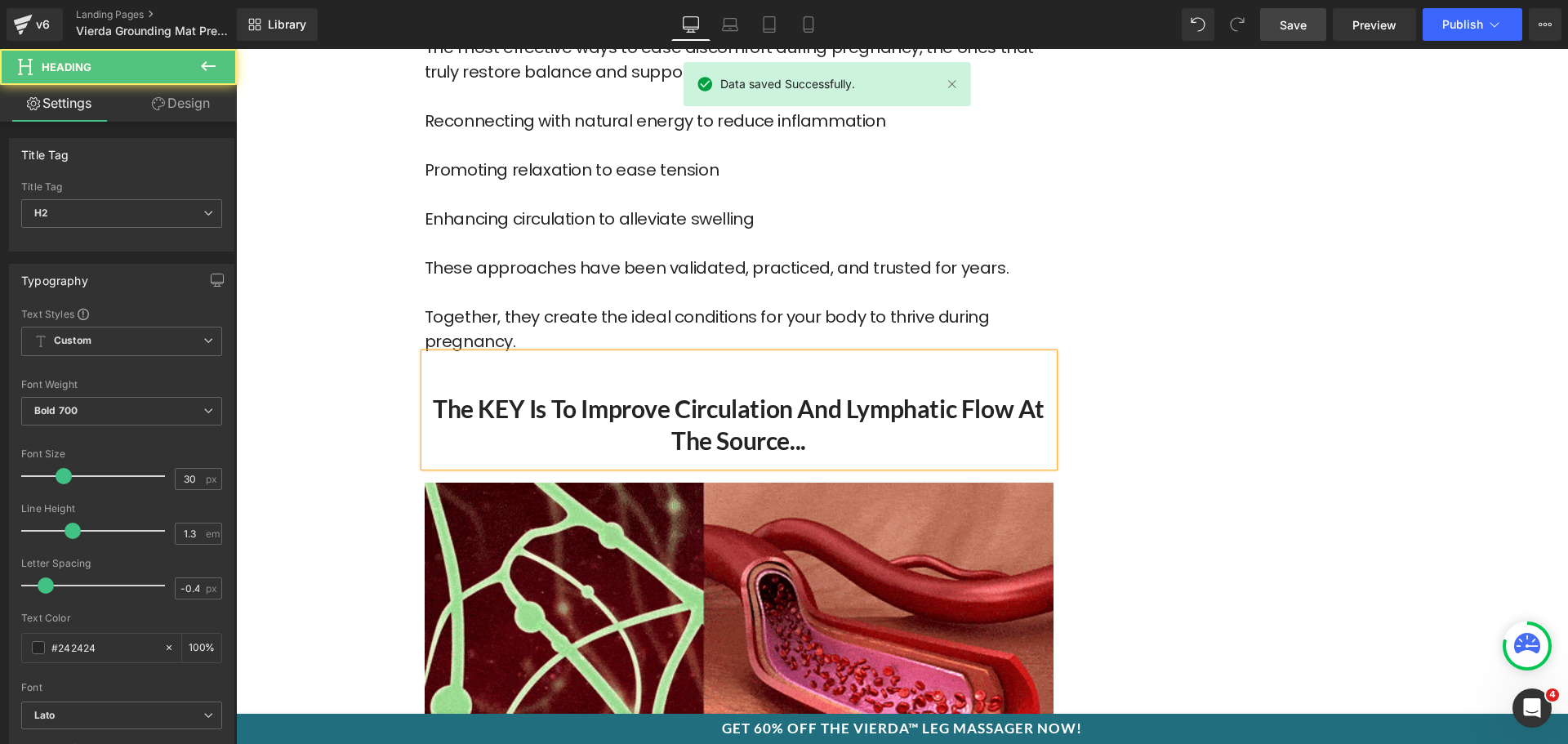
click at [685, 399] on h2 "The KEY Is To Improve Circulation and Lymphatic Flow at the Source..." at bounding box center [738, 425] width 628 height 64
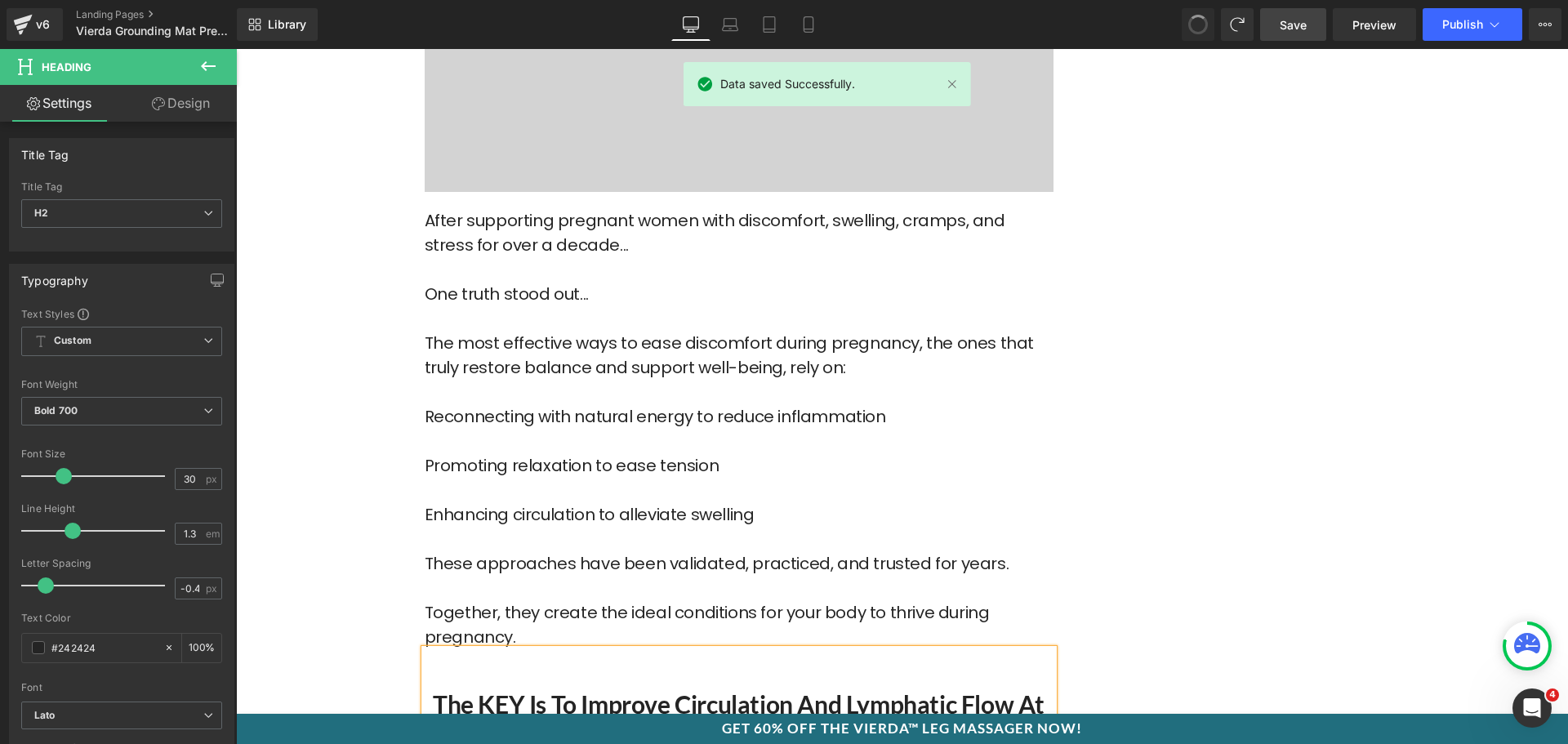
click at [636, 429] on div "After supporting pregnant women with discomfort, swelling, cramps, and stress f…" at bounding box center [738, 420] width 628 height 458
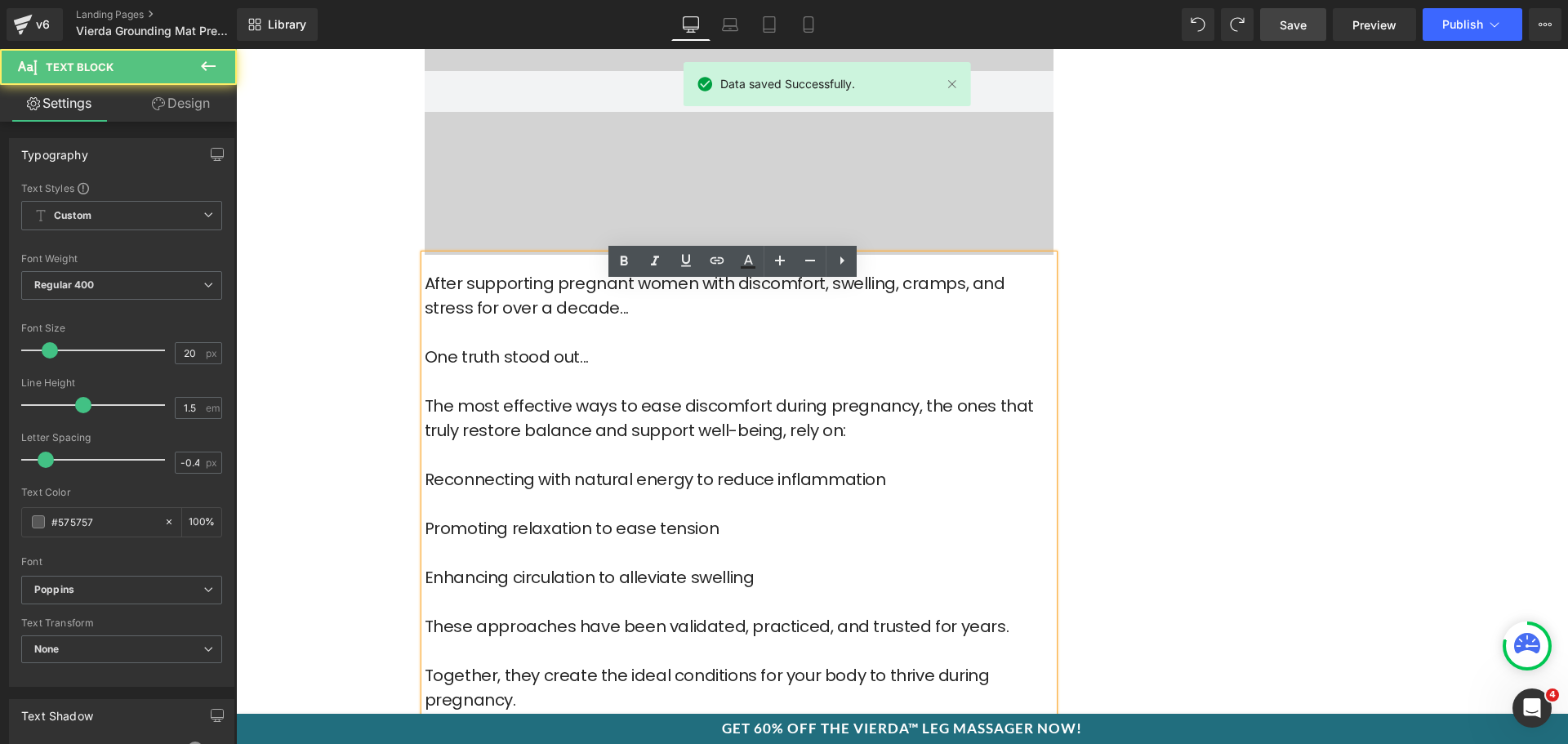
scroll to position [4899, 0]
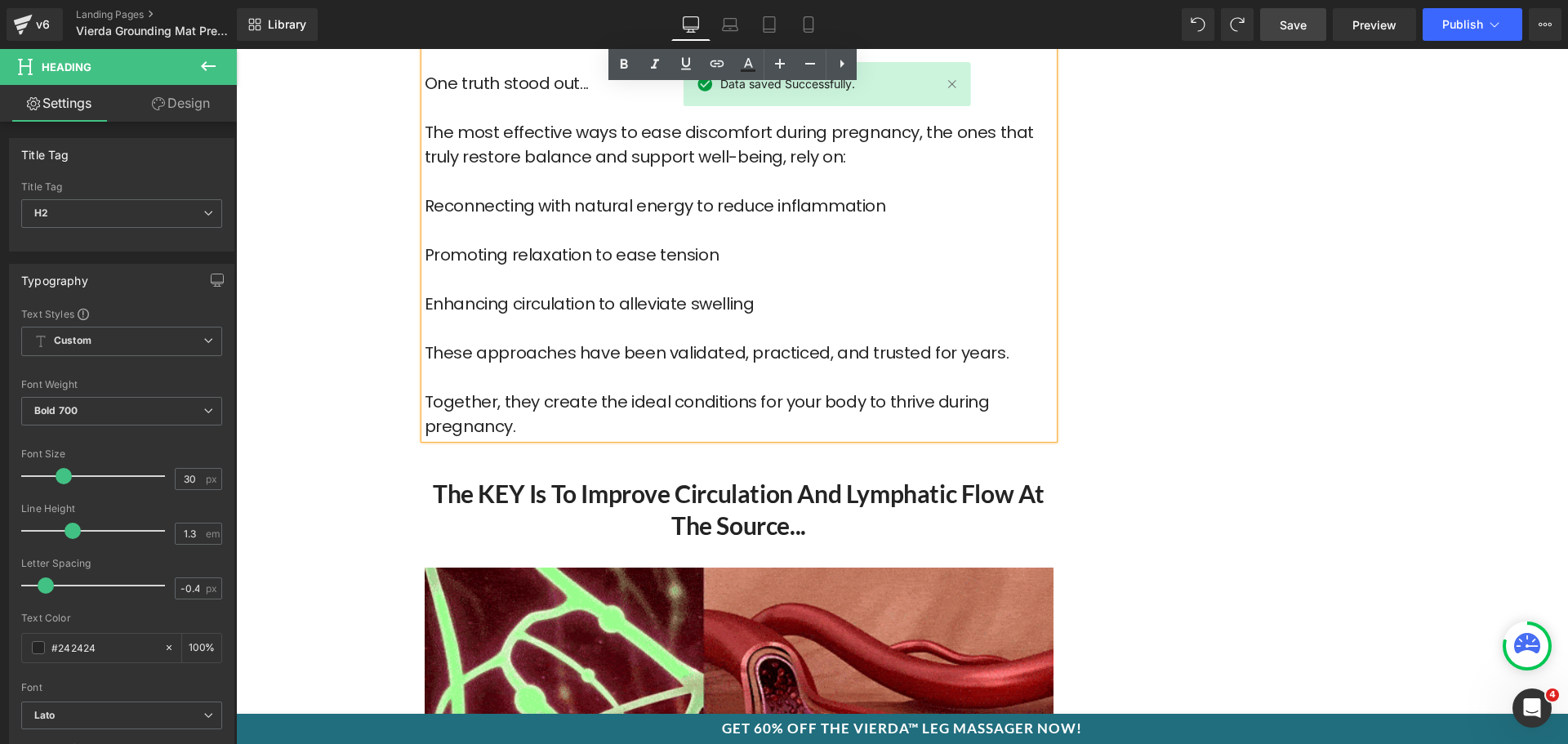
click at [670, 489] on h2 "The KEY Is To Improve Circulation and Lymphatic Flow at the Source..." at bounding box center [738, 509] width 628 height 64
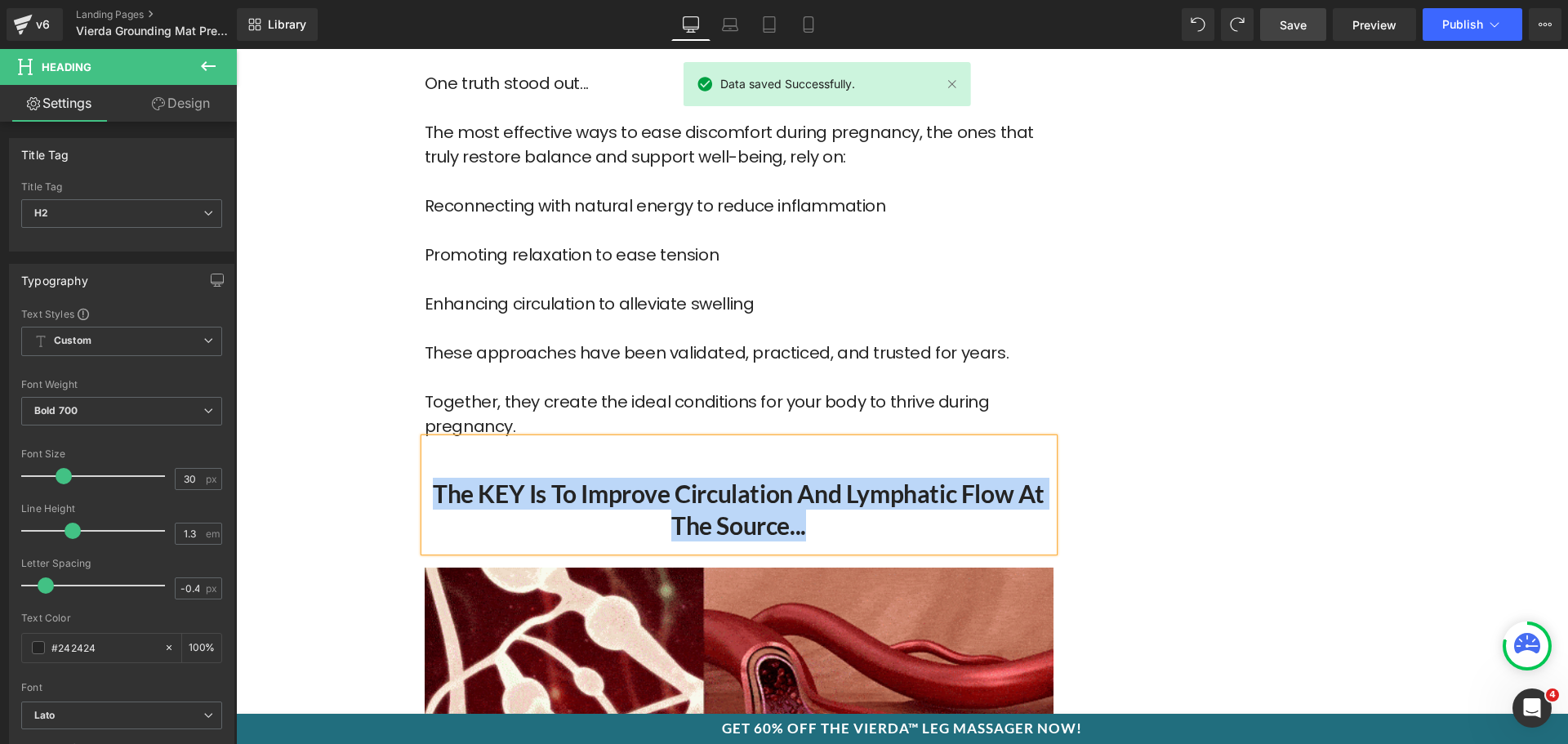
paste div
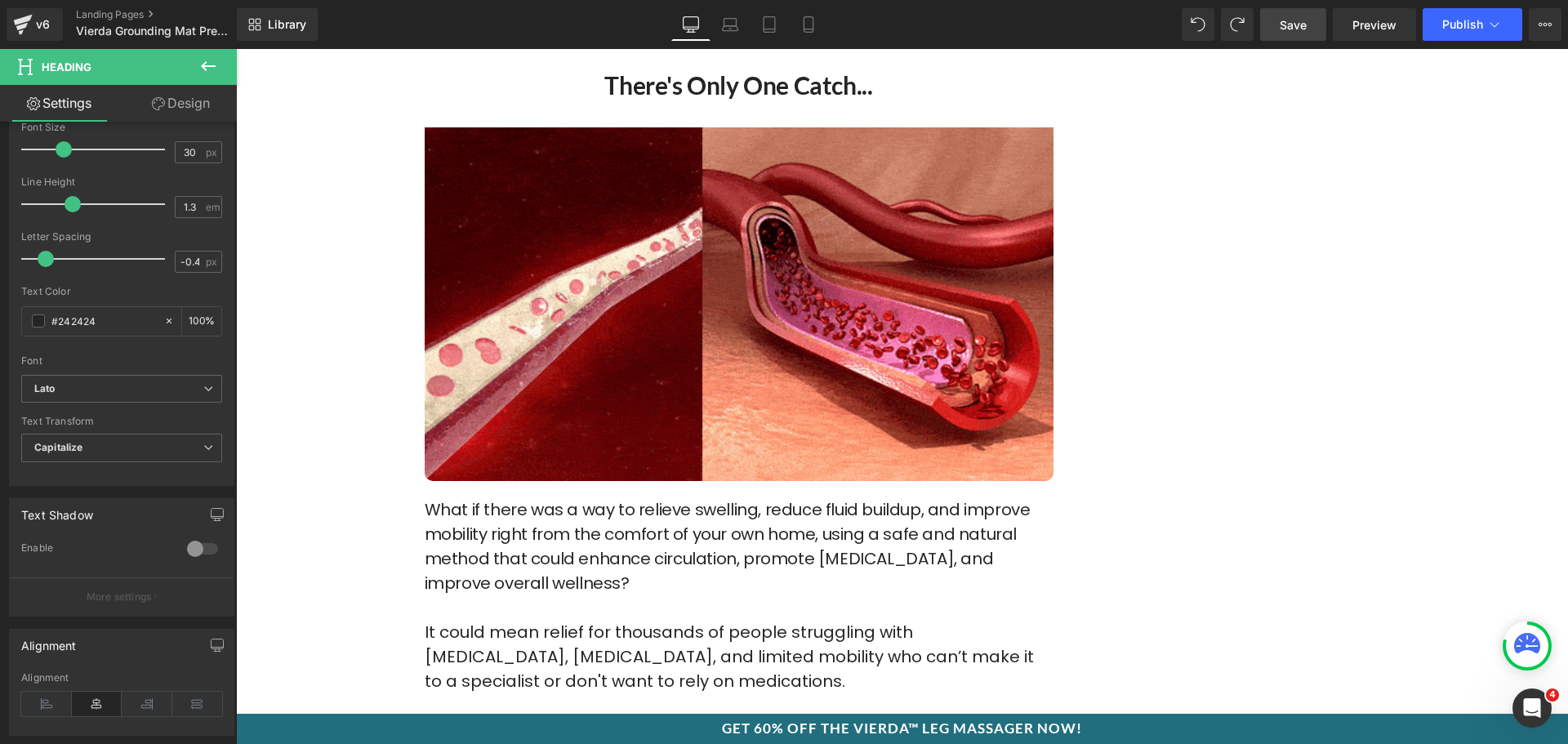
scroll to position [5716, 0]
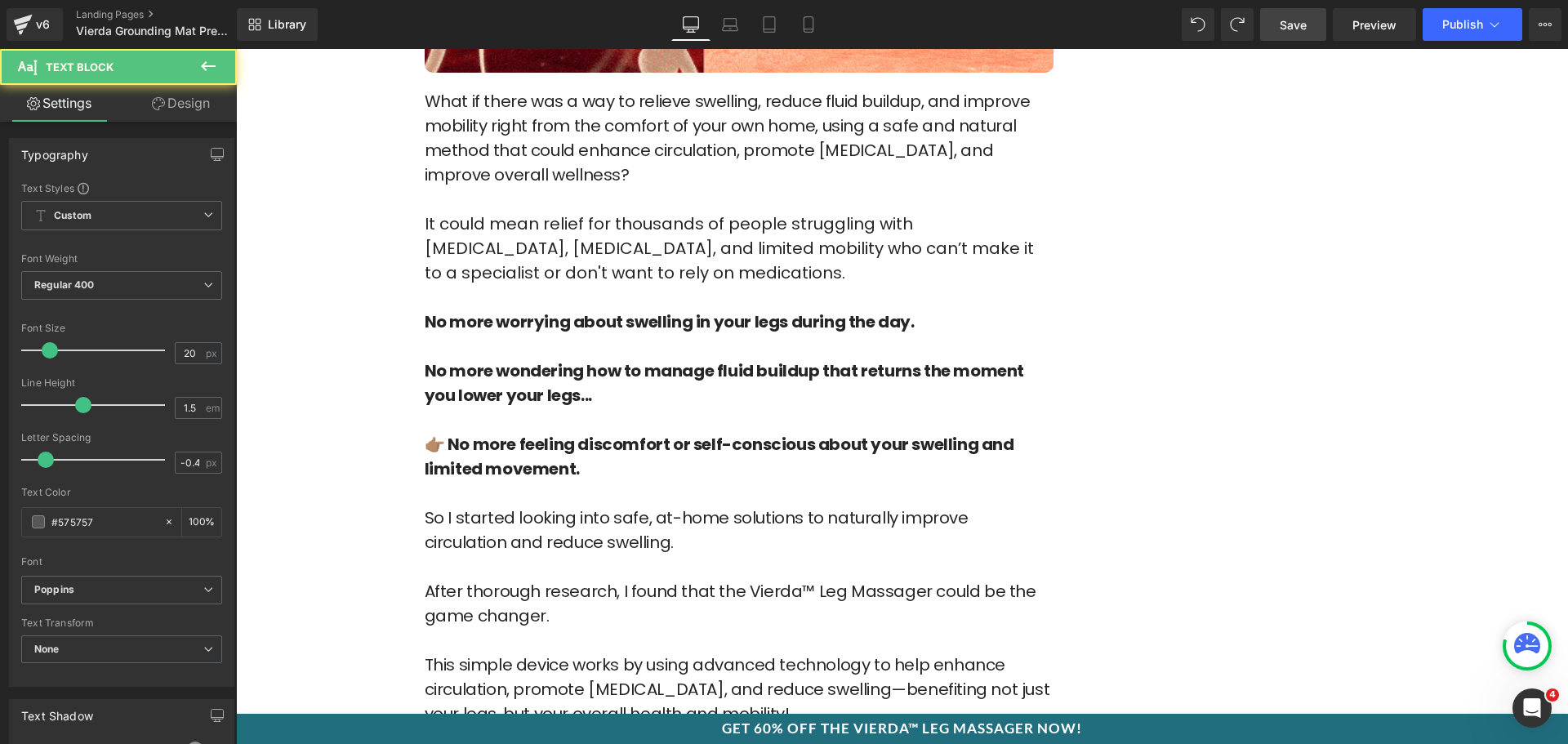
click at [581, 310] on strong "No more worrying about swelling in your legs during the day." at bounding box center [669, 321] width 490 height 22
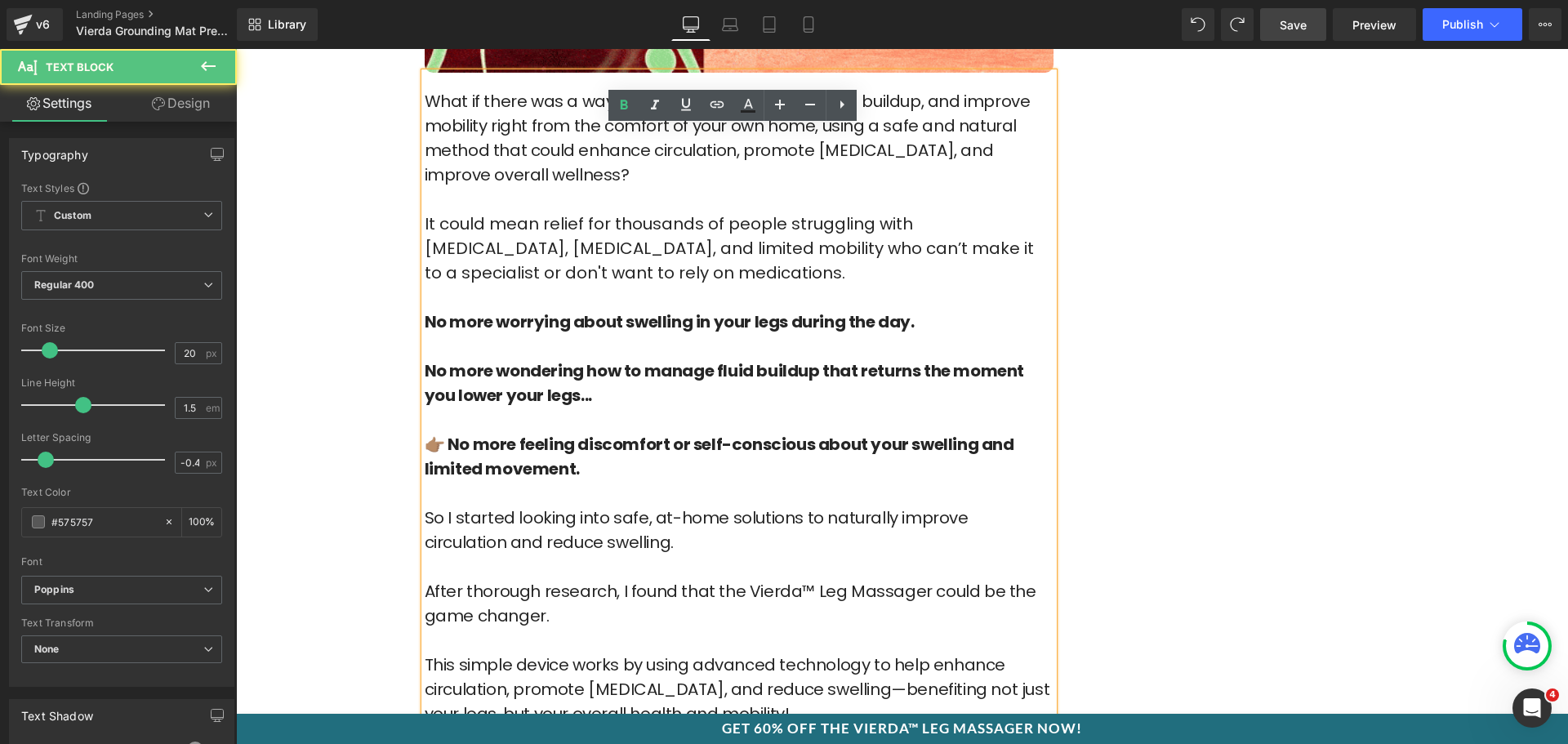
click at [584, 241] on span "It could mean relief for thousands of people struggling with [MEDICAL_DATA], [M…" at bounding box center [729, 248] width 610 height 72
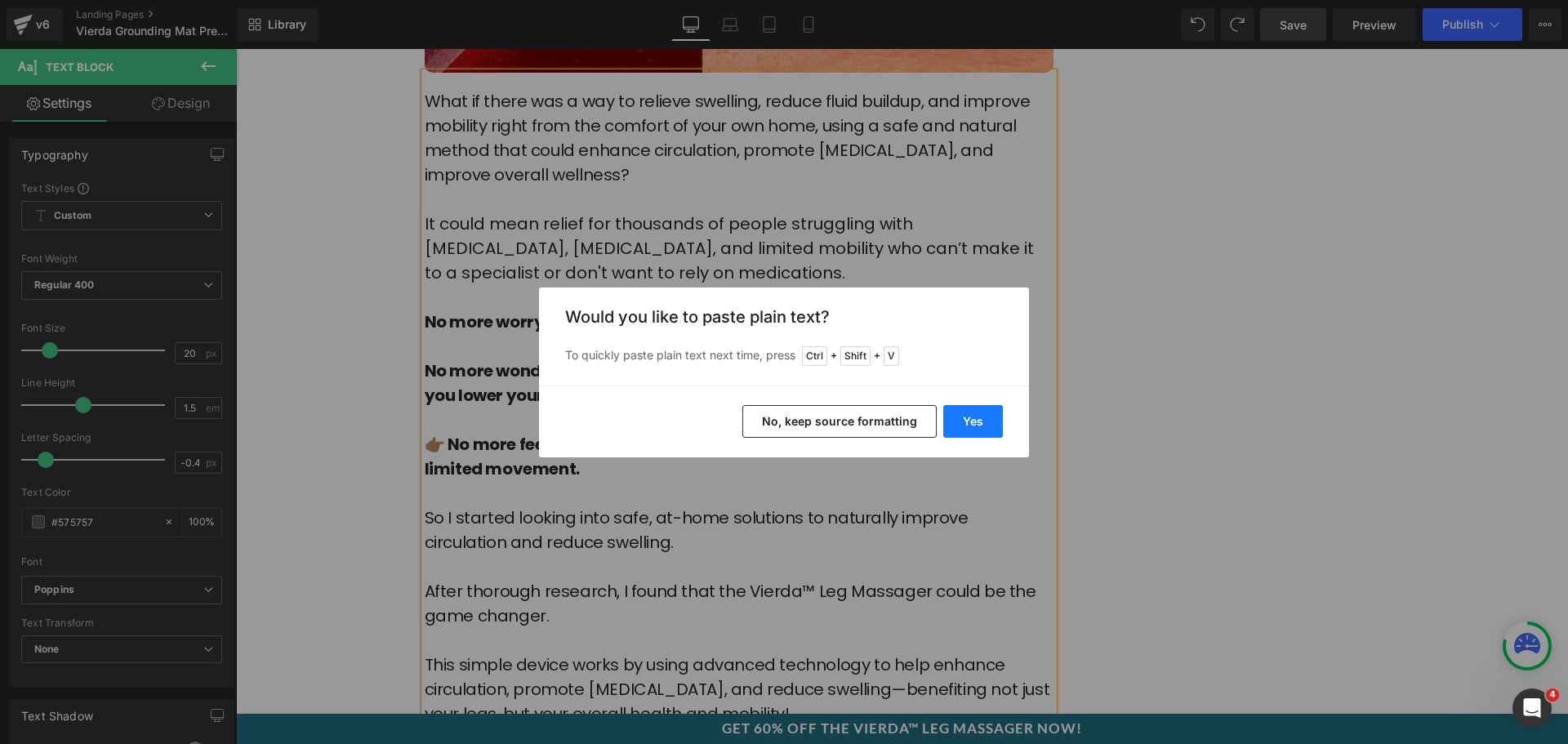
click at [976, 418] on button "Yes" at bounding box center [973, 422] width 59 height 32
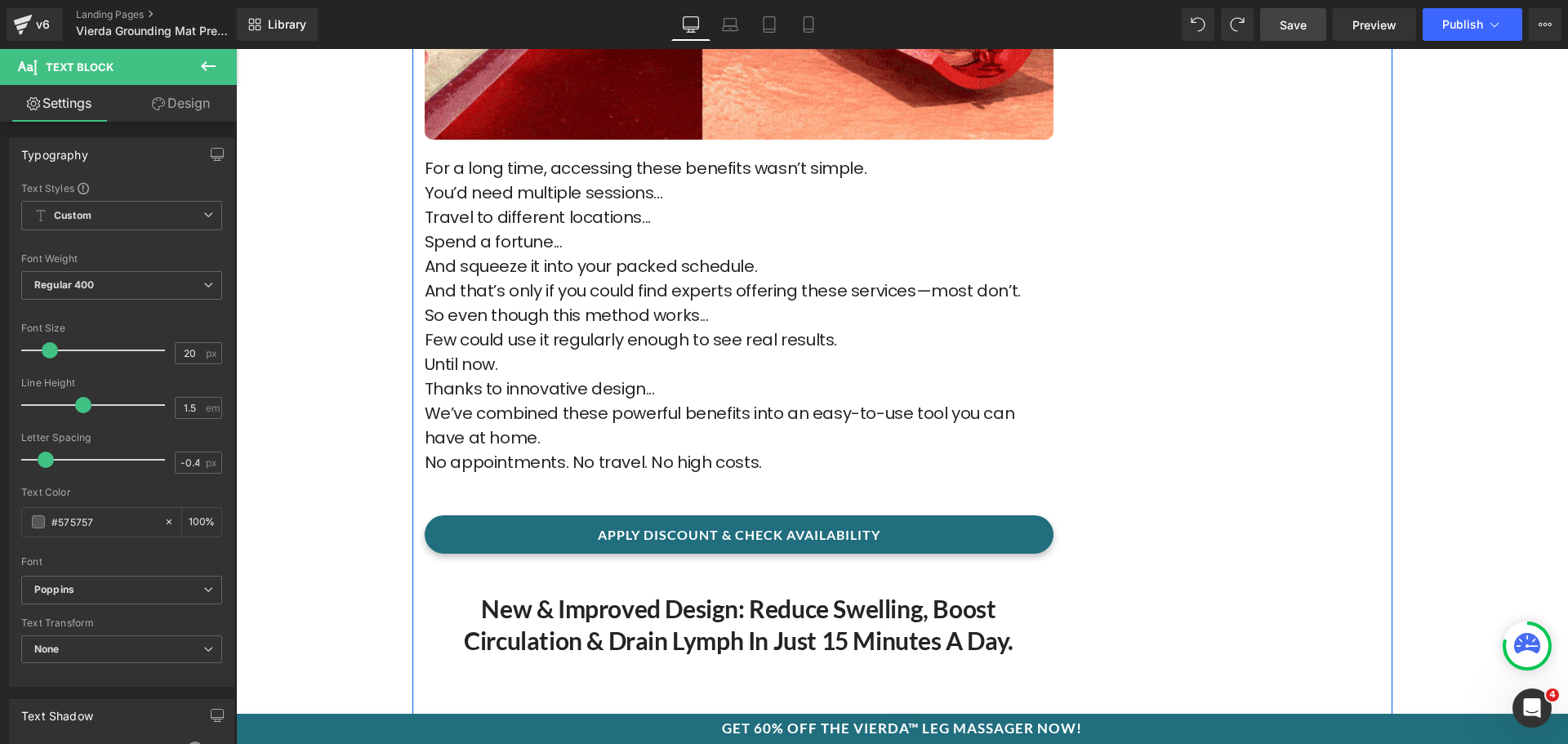
scroll to position [5390, 0]
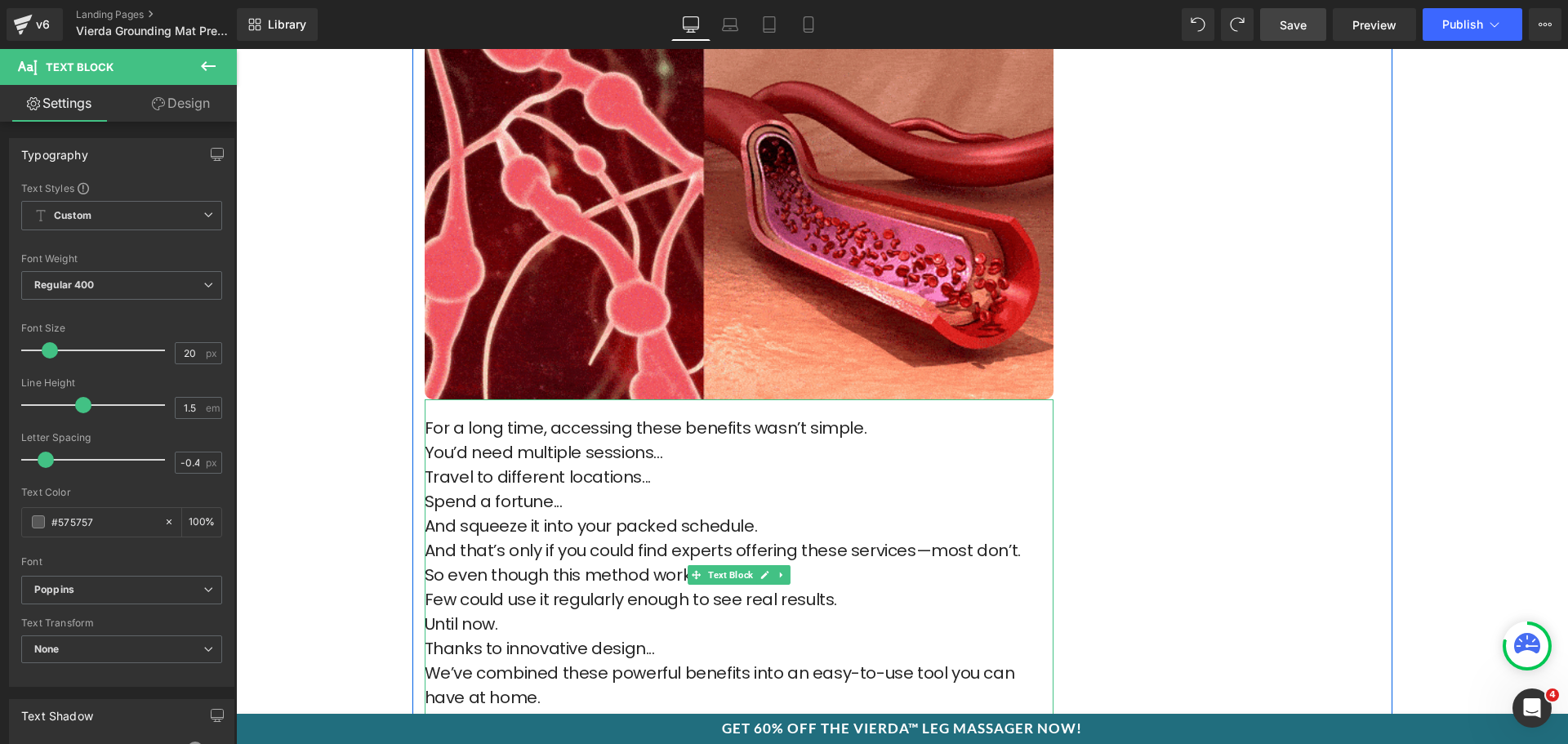
click at [956, 416] on p "For a long time, accessing these benefits wasn’t simple." at bounding box center [738, 427] width 628 height 24
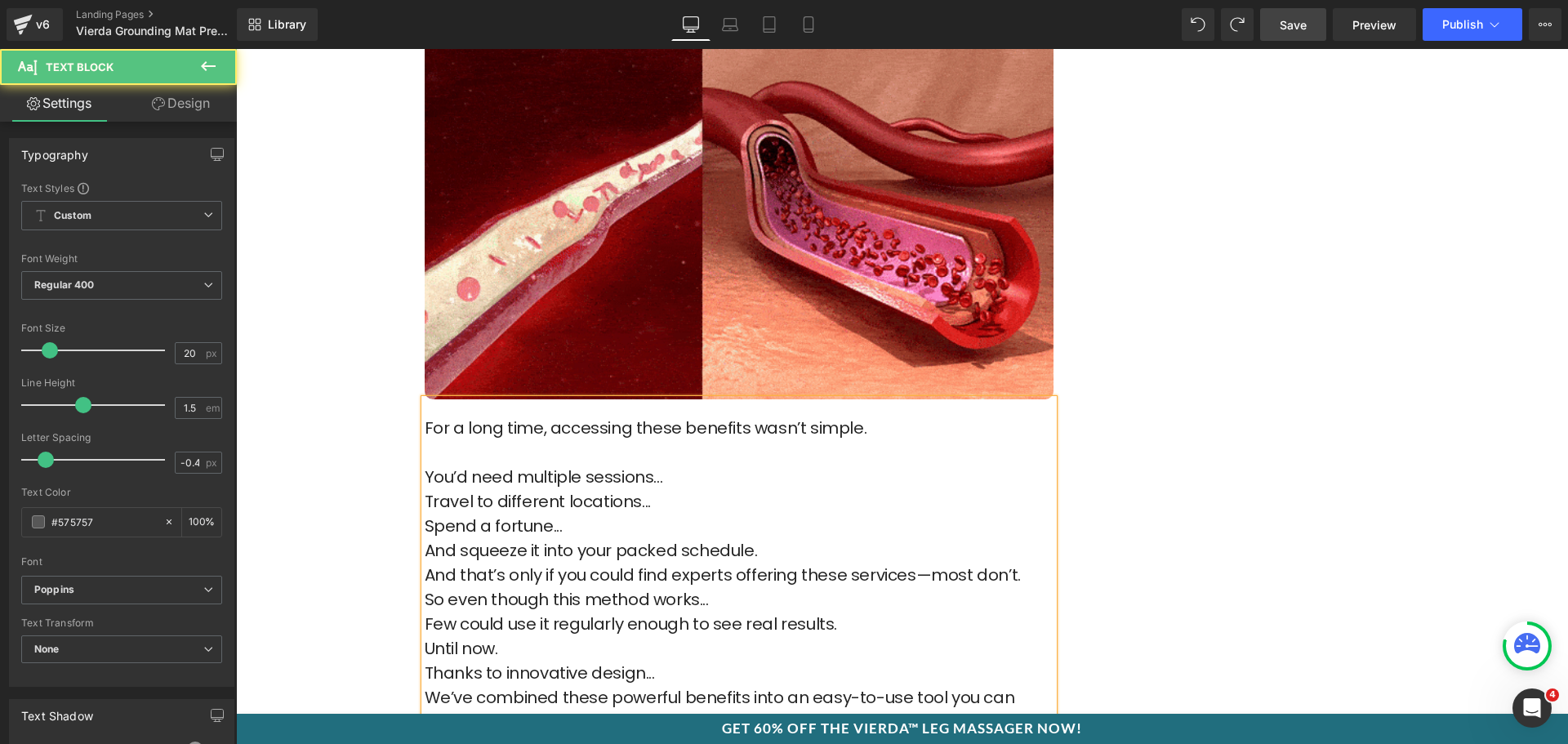
click at [733, 465] on p "You’d need multiple sessions..." at bounding box center [738, 477] width 628 height 24
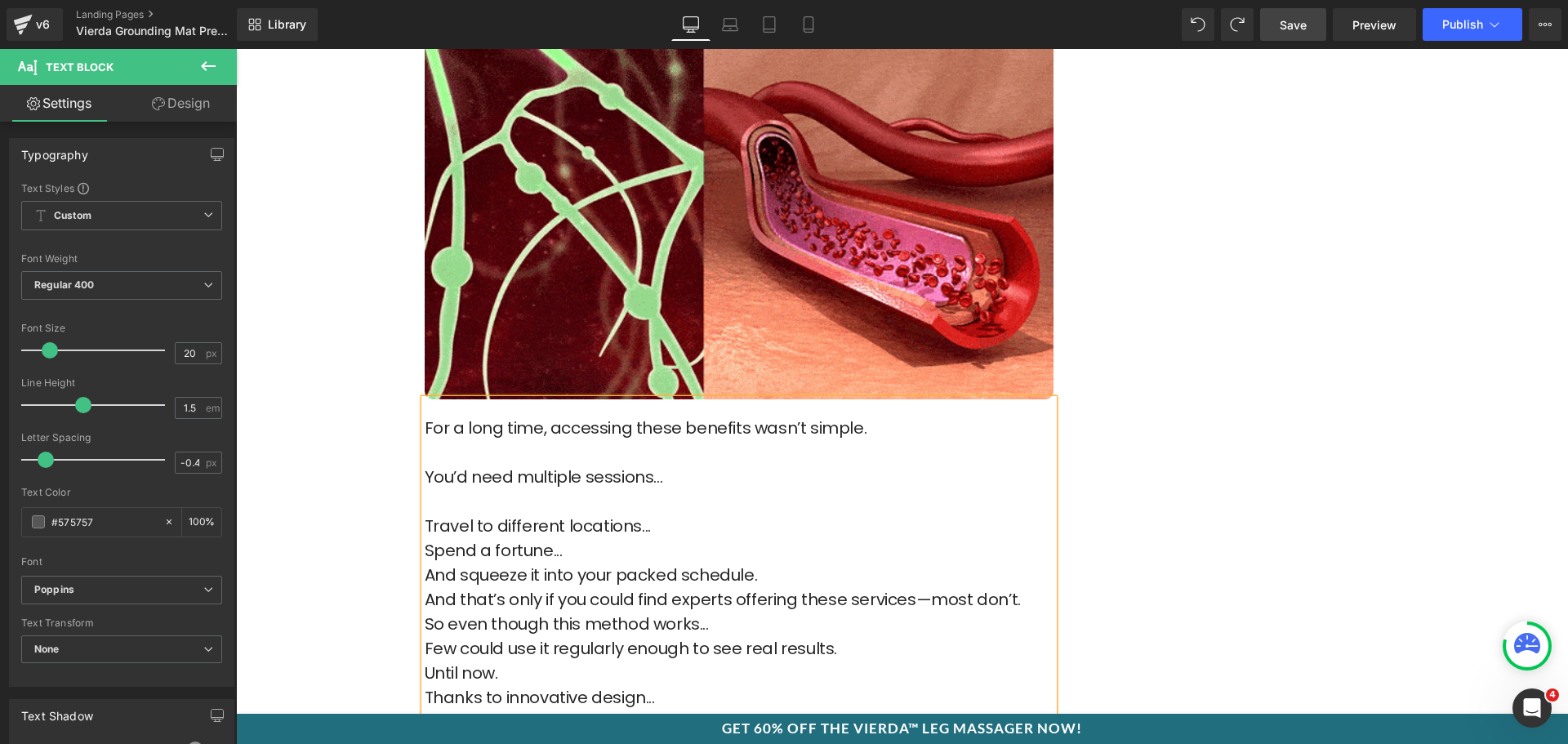
click at [685, 514] on p "Travel to different locations..." at bounding box center [738, 525] width 628 height 24
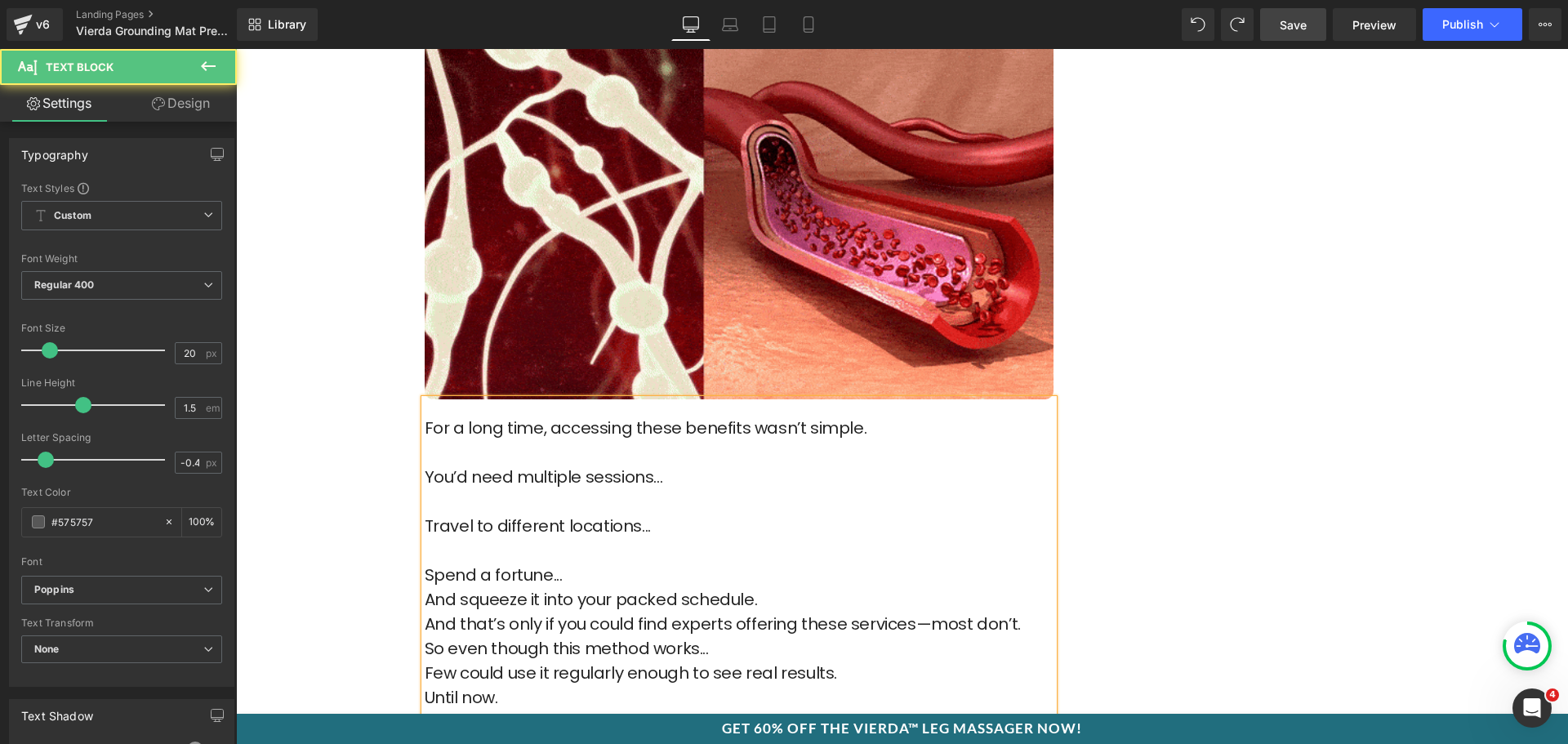
click at [615, 563] on p "Spend a fortune..." at bounding box center [738, 575] width 628 height 24
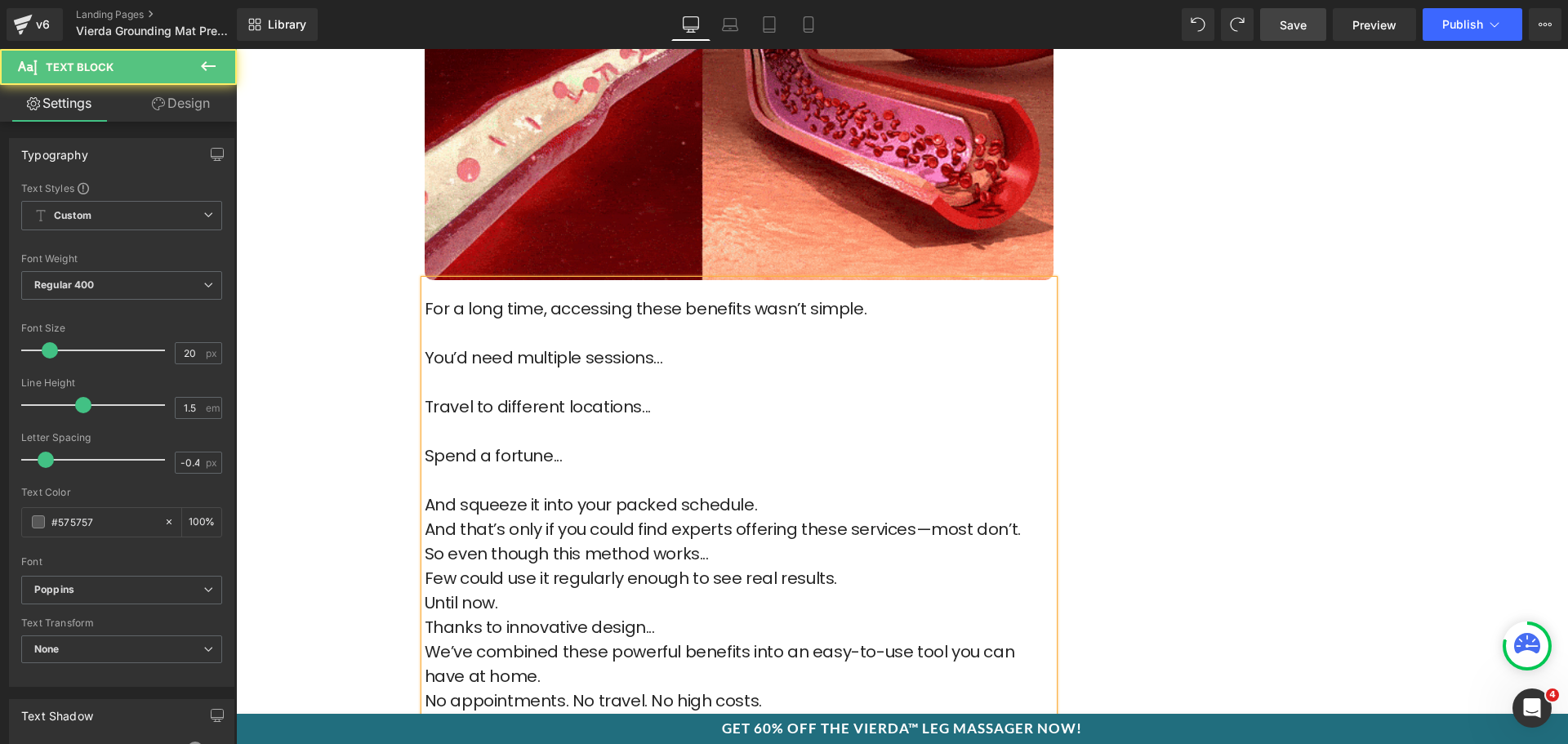
scroll to position [5553, 0]
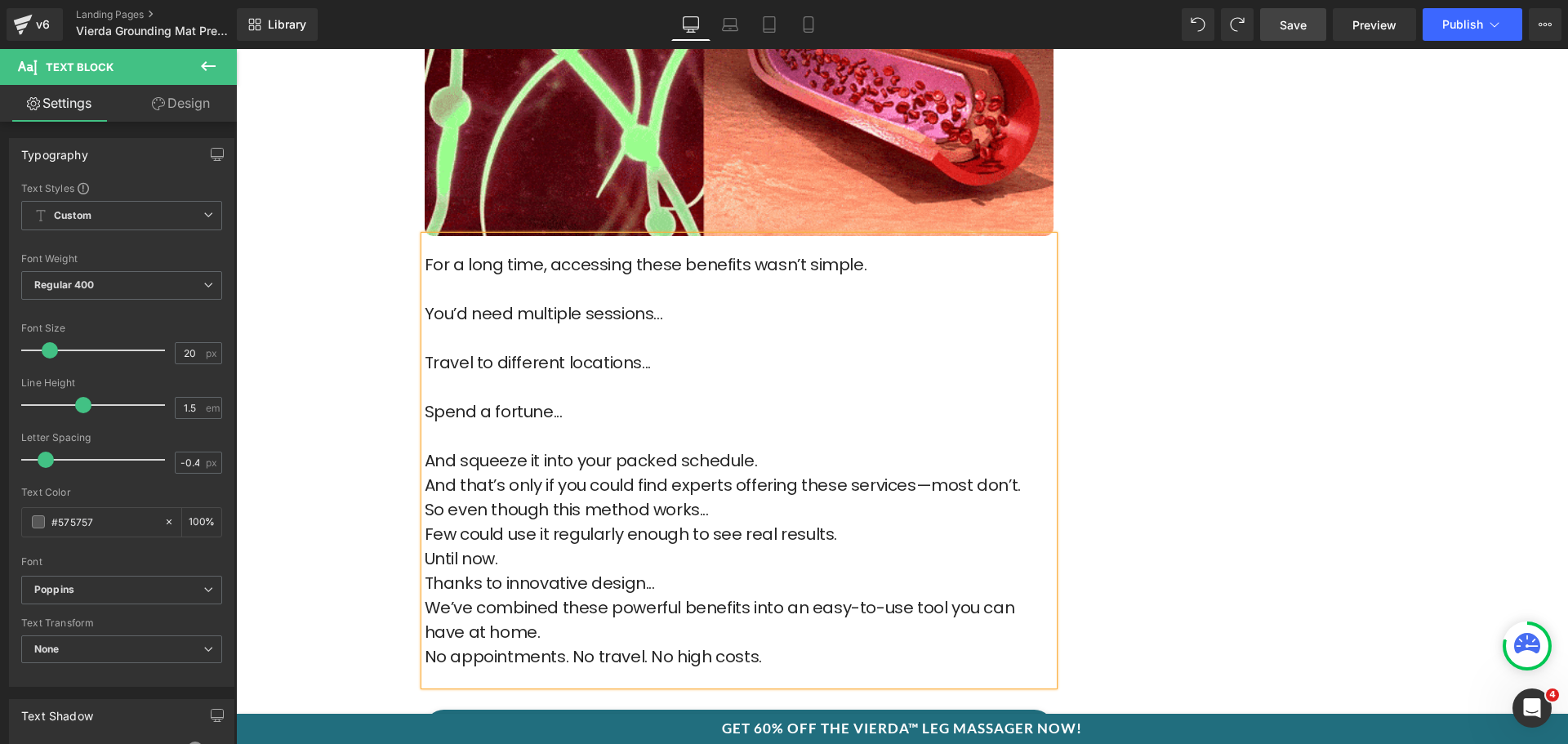
click at [788, 473] on p "And that’s only if you could find experts offering these services—most don’t." at bounding box center [738, 485] width 628 height 24
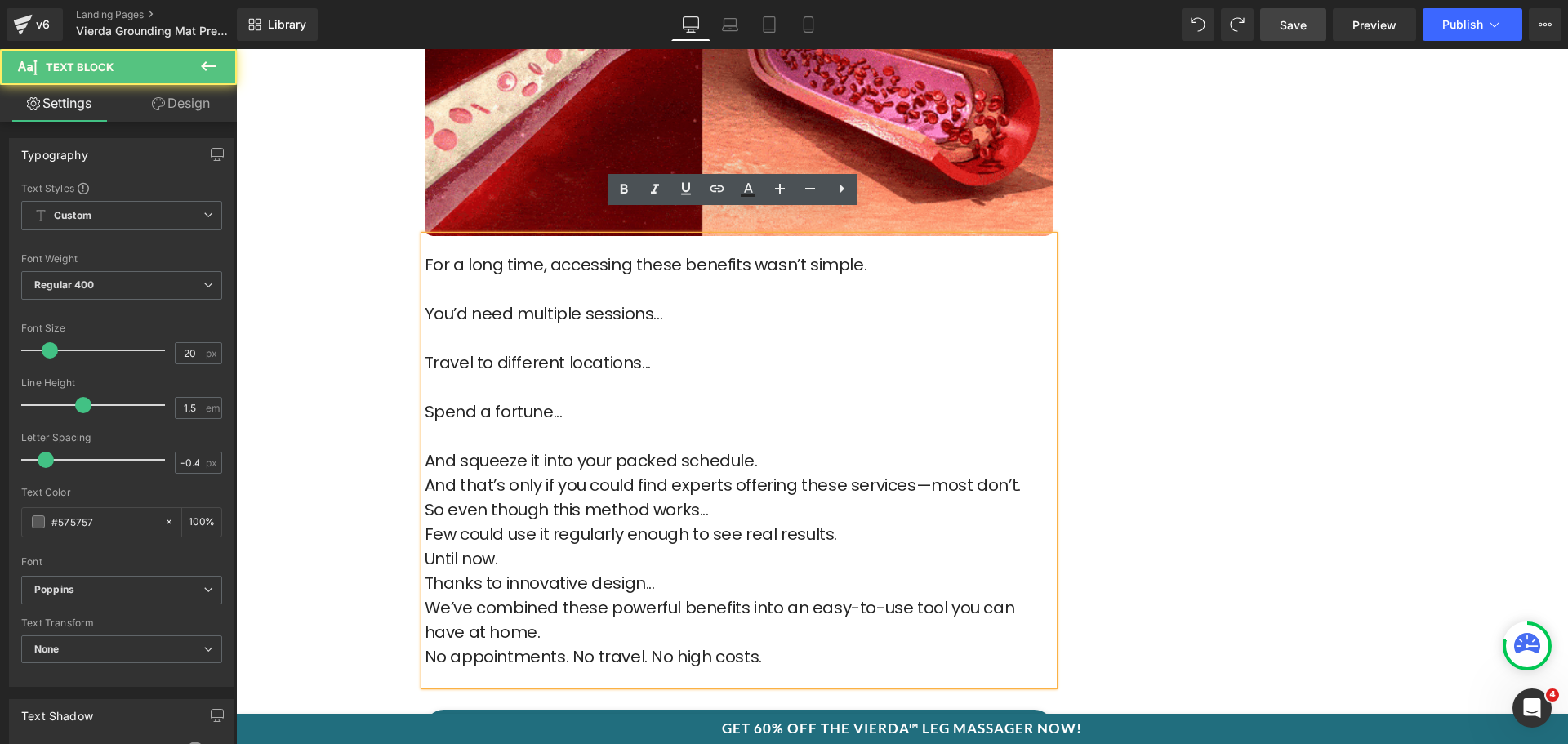
click at [780, 449] on p "And squeeze it into your packed schedule." at bounding box center [738, 461] width 628 height 24
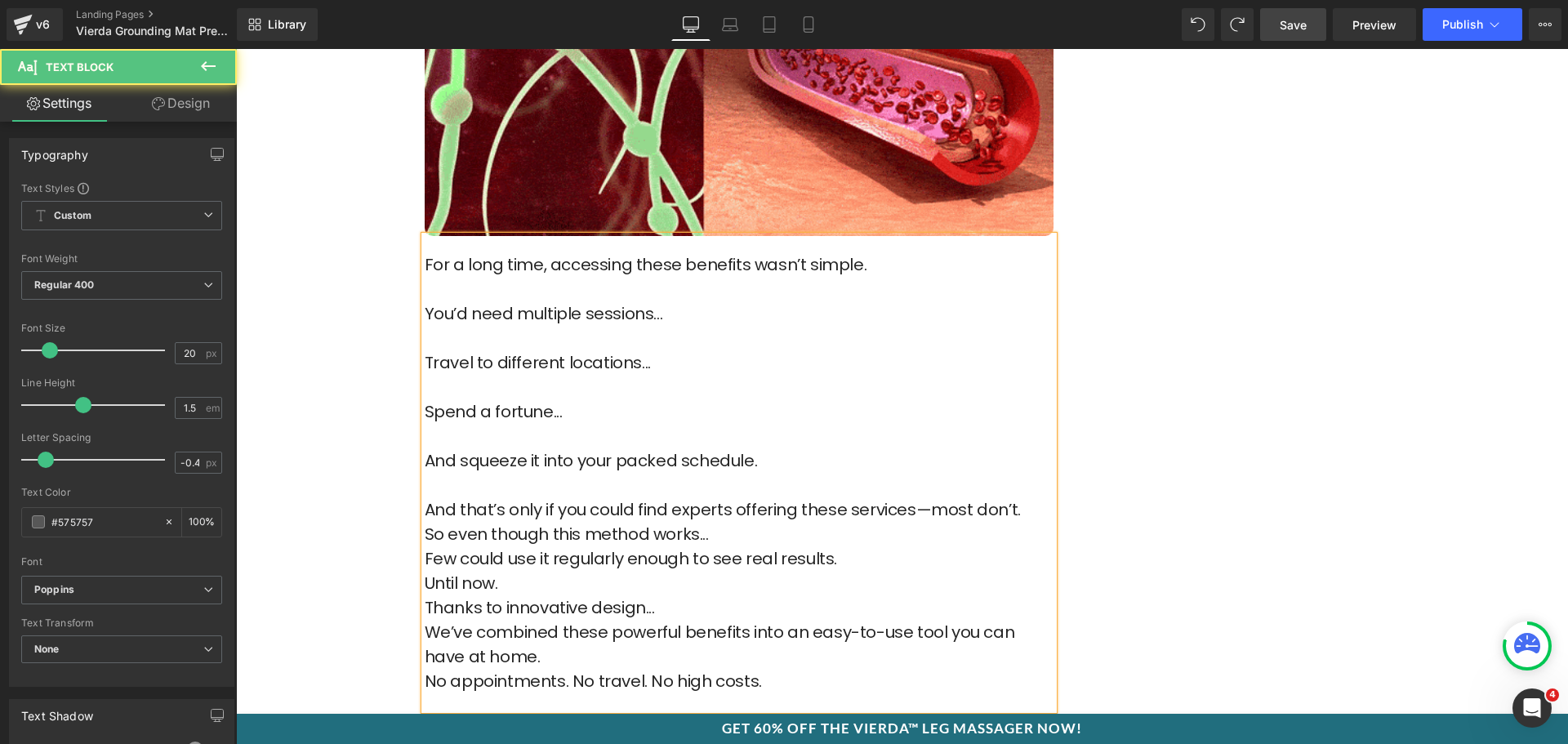
click at [726, 522] on p "So even though this method works..." at bounding box center [738, 533] width 628 height 24
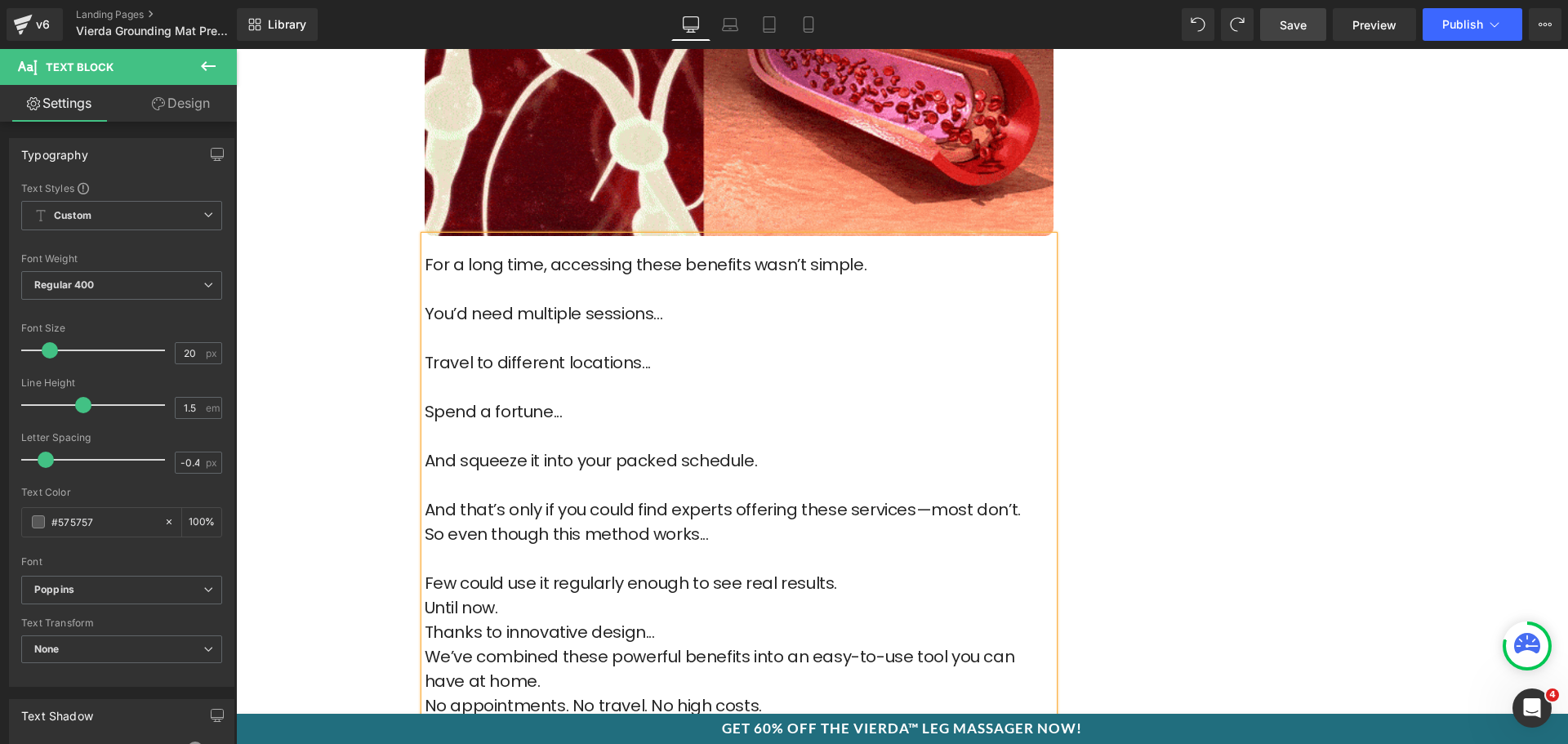
click at [845, 571] on p "Few could use it regularly enough to see real results." at bounding box center [738, 583] width 628 height 24
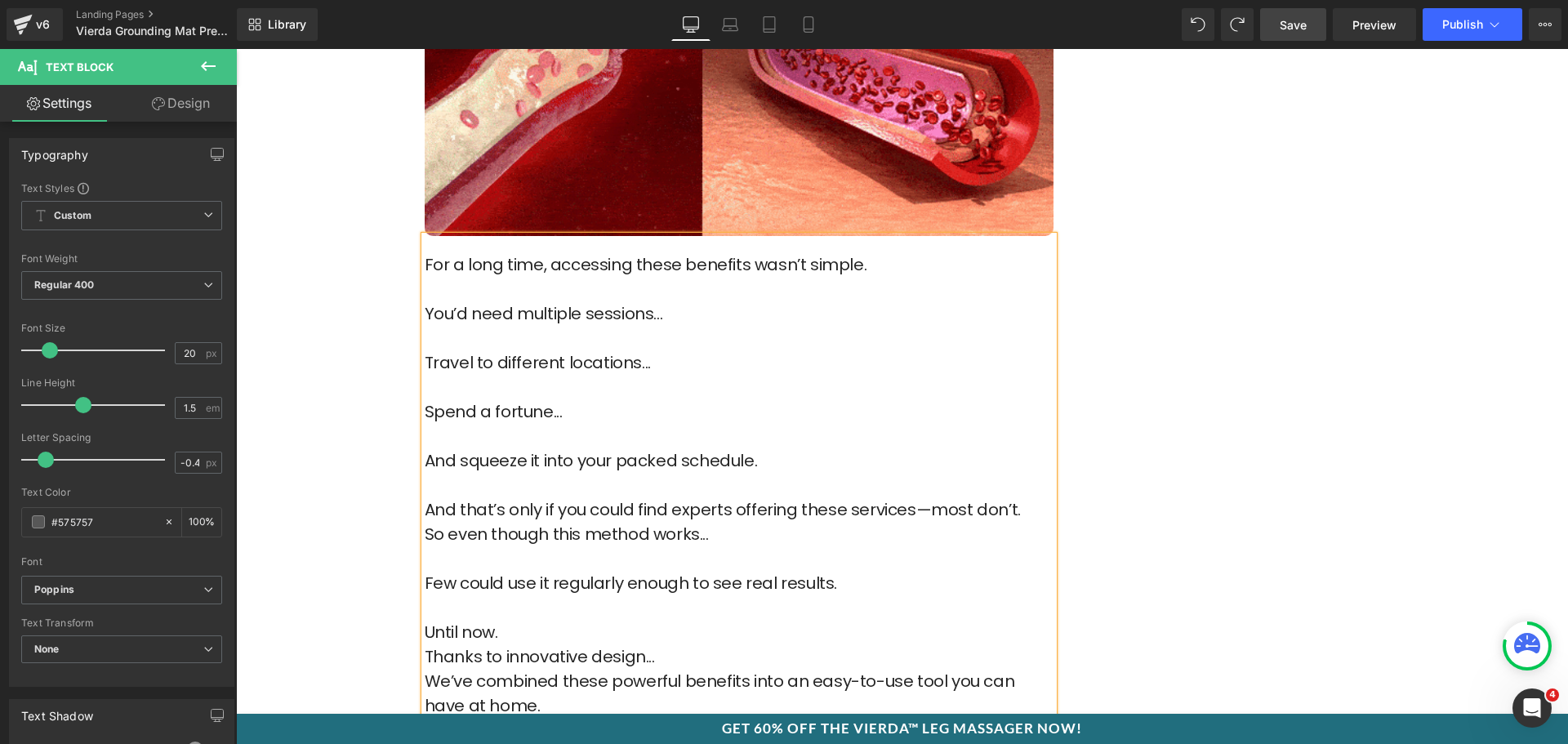
click at [587, 620] on p "Until now." at bounding box center [738, 632] width 628 height 24
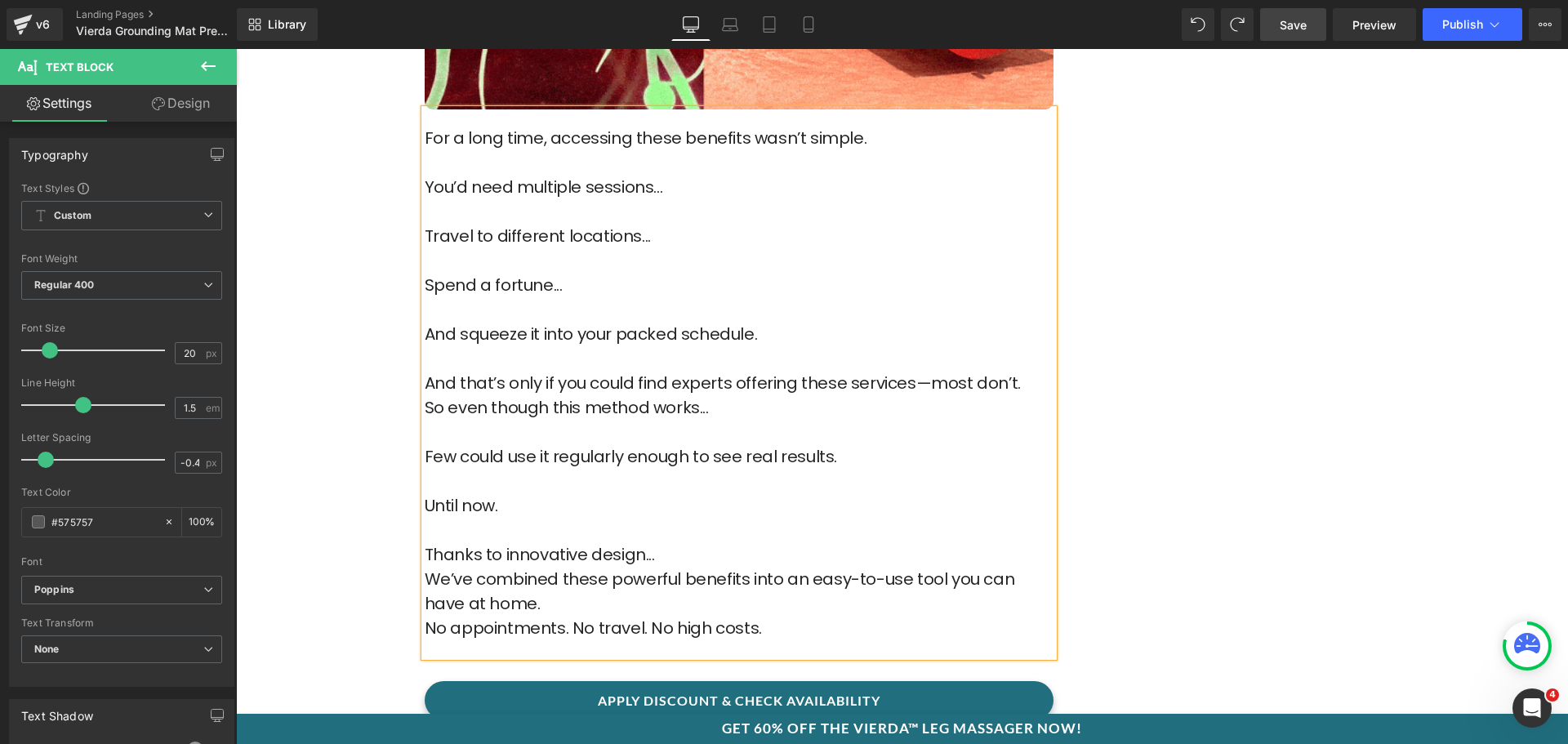
scroll to position [5716, 0]
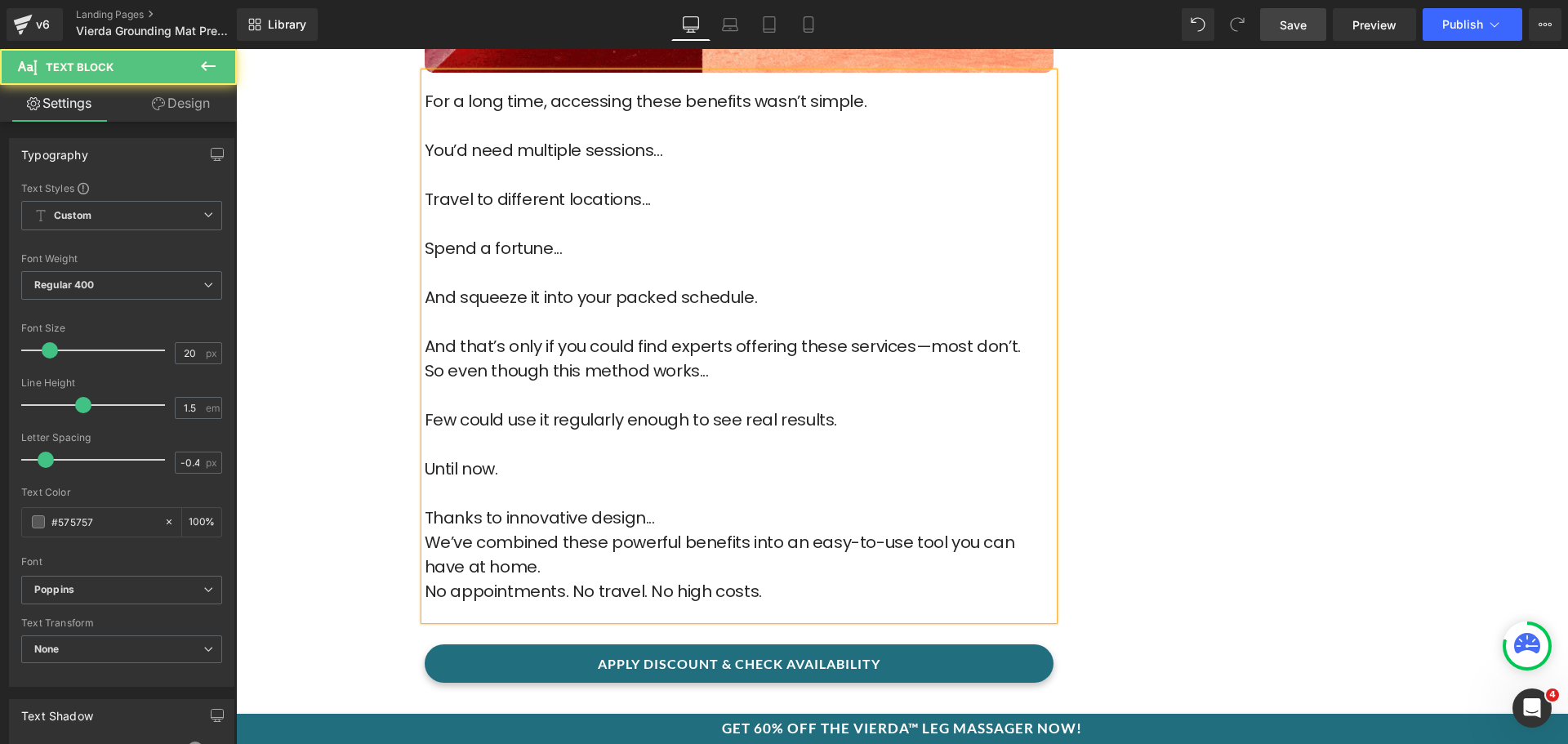
click at [677, 506] on p "Thanks to innovative design..." at bounding box center [738, 517] width 628 height 24
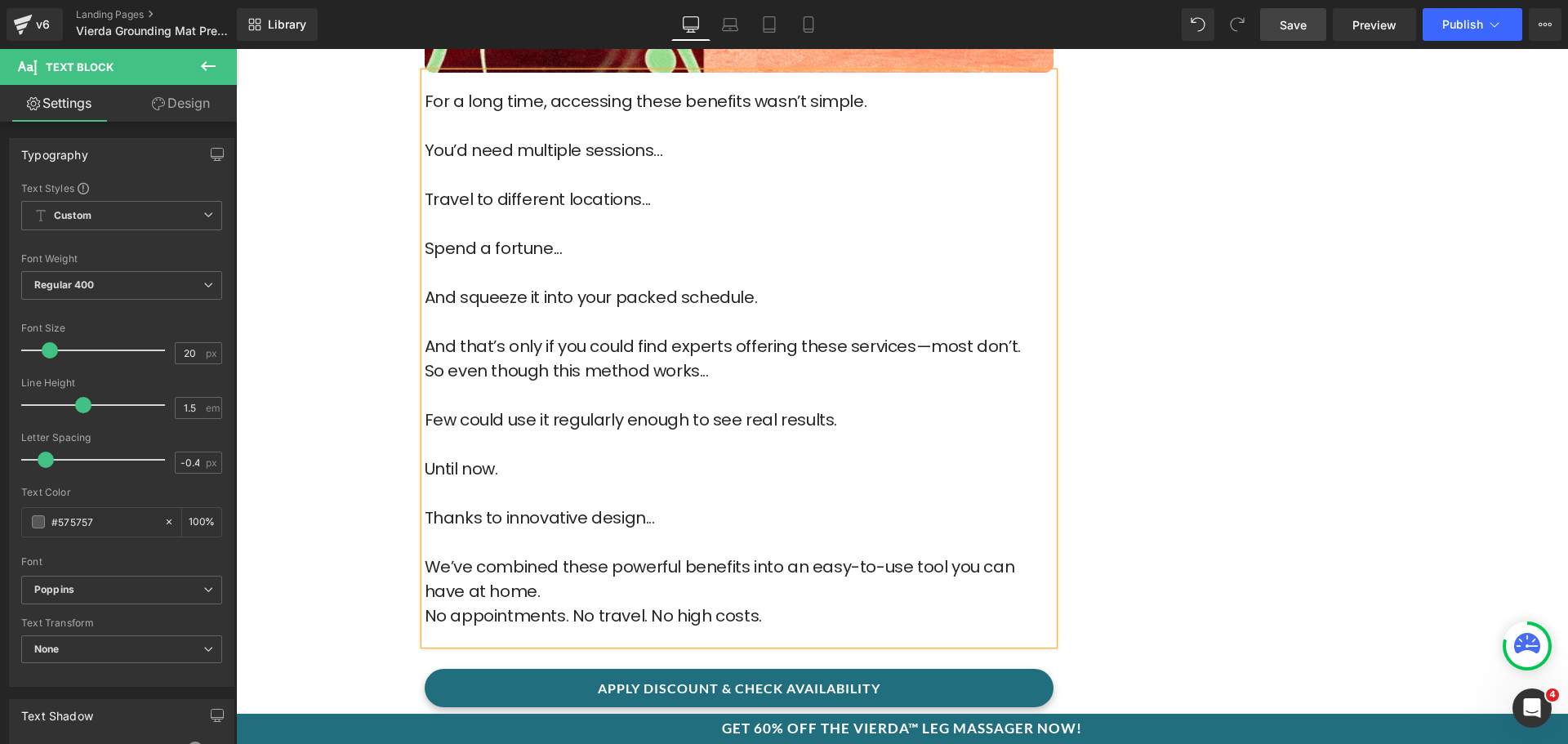
click at [566, 568] on p "We’ve combined these powerful benefits into an easy-to-use tool you can have at…" at bounding box center [738, 579] width 628 height 49
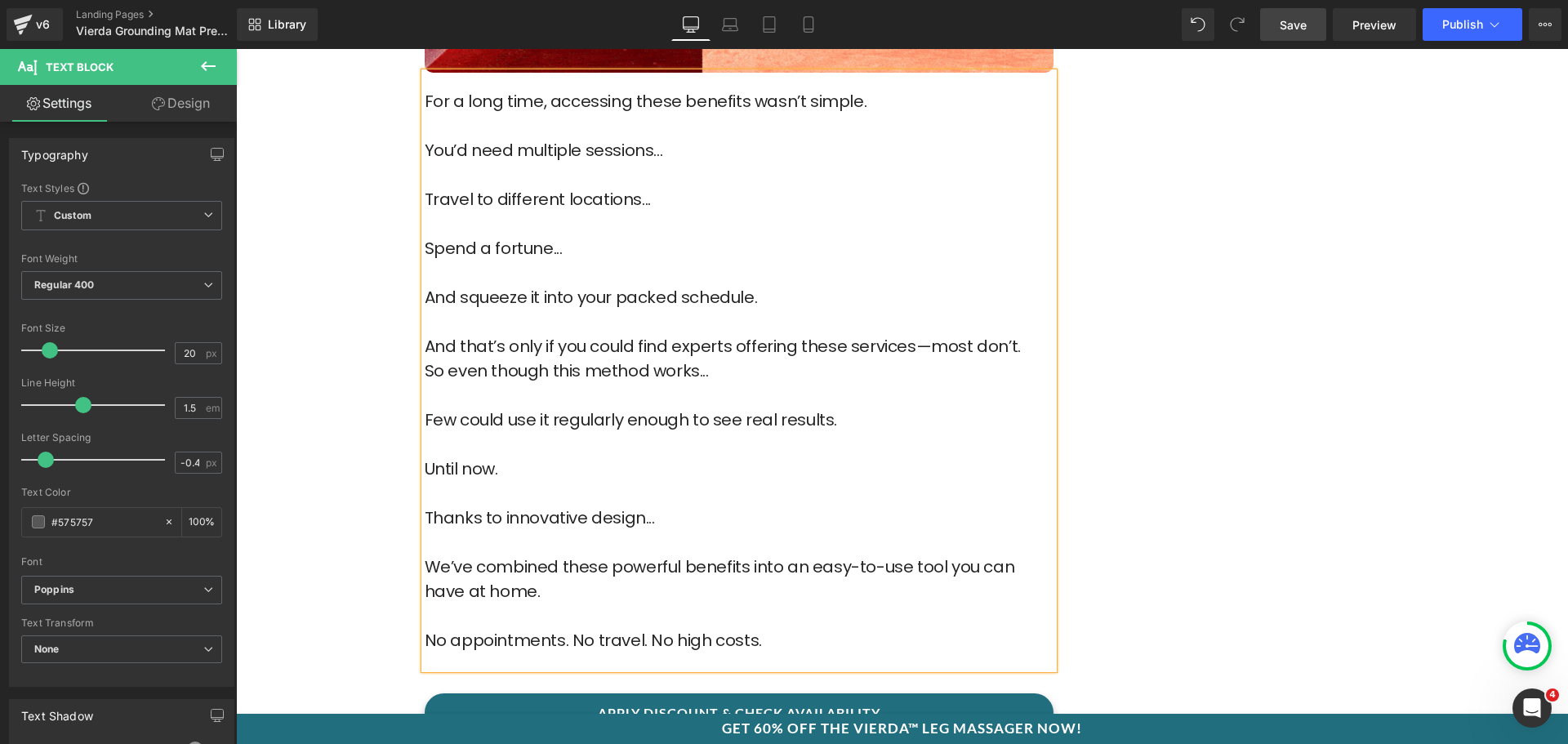
click at [798, 628] on p "No appointments. No travel. No high costs." at bounding box center [738, 640] width 628 height 24
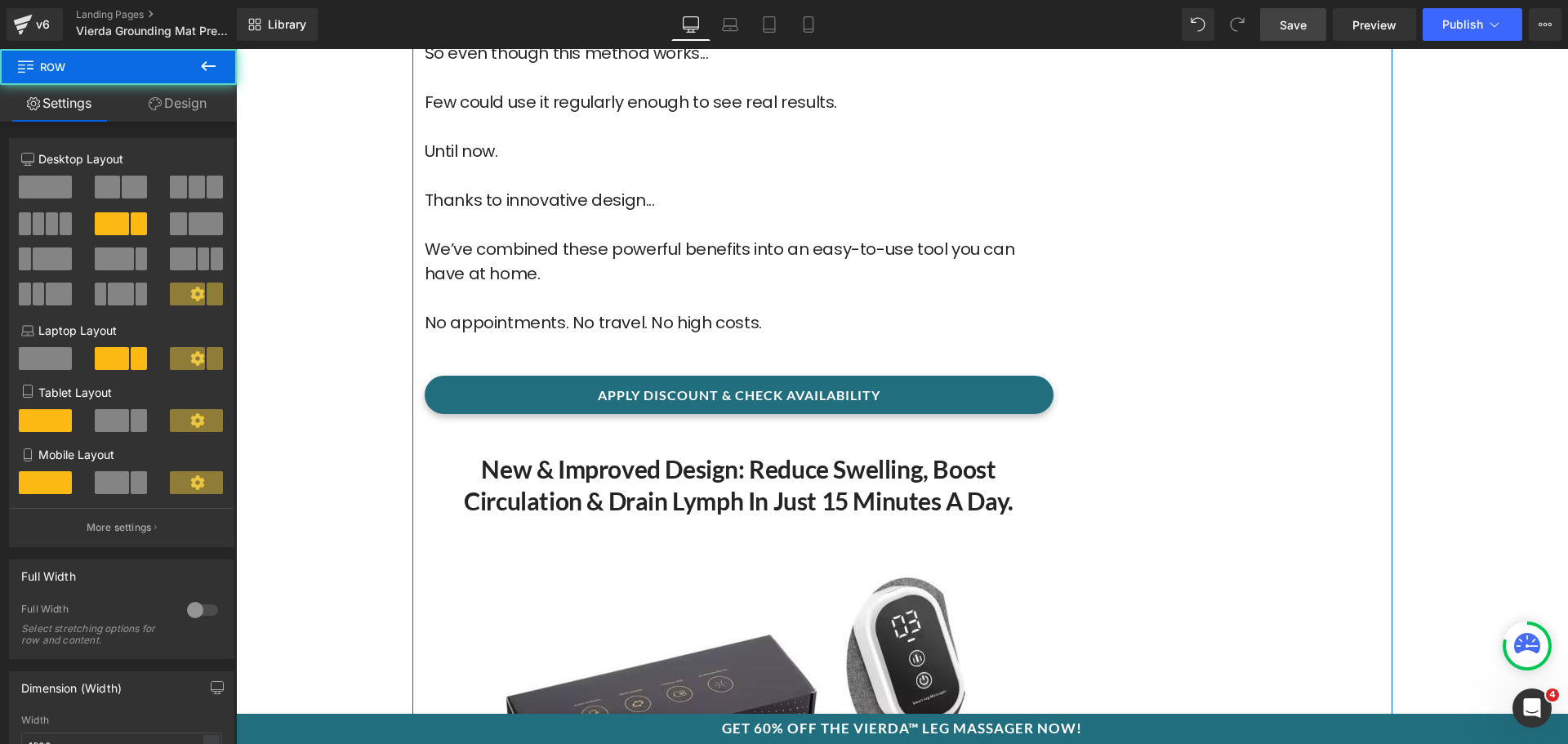
scroll to position [6044, 0]
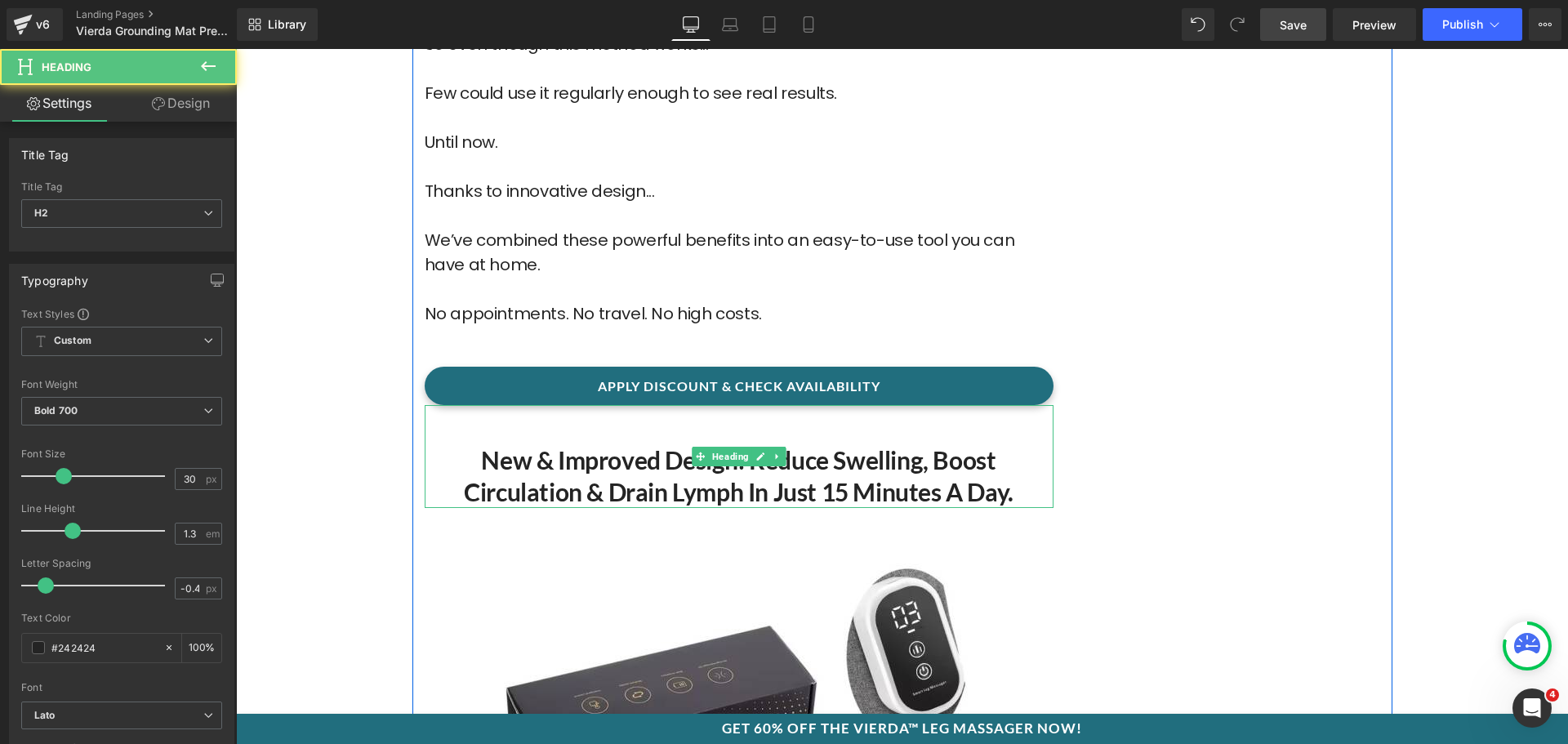
click at [671, 468] on h2 "New & Improved Design: Reduce Swelling, Boost Circulation & Drain Lymph in Just…" at bounding box center [738, 476] width 628 height 64
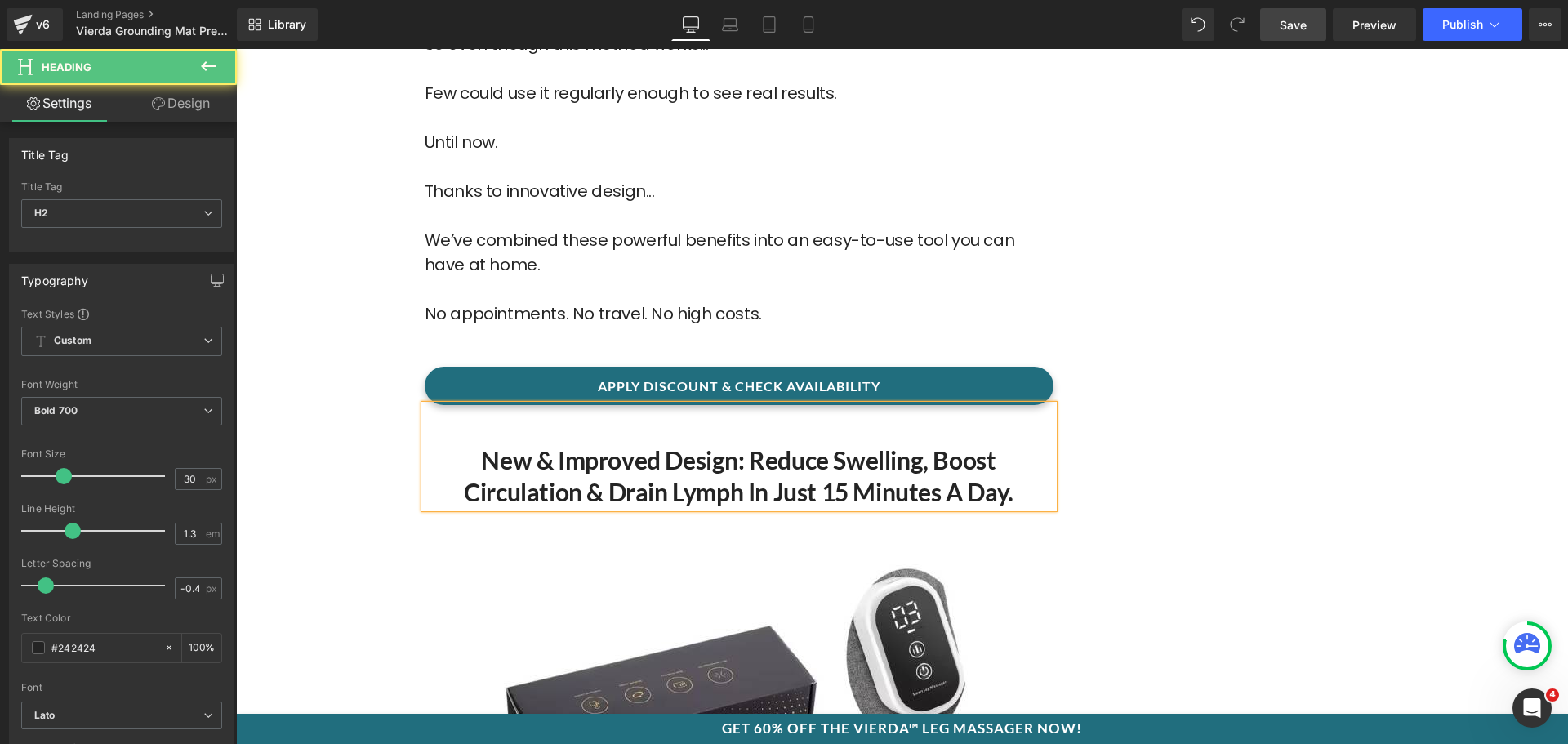
click at [643, 461] on h2 "New & Improved Design: Reduce Swelling, Boost Circulation & Drain Lymph in Just…" at bounding box center [738, 476] width 628 height 64
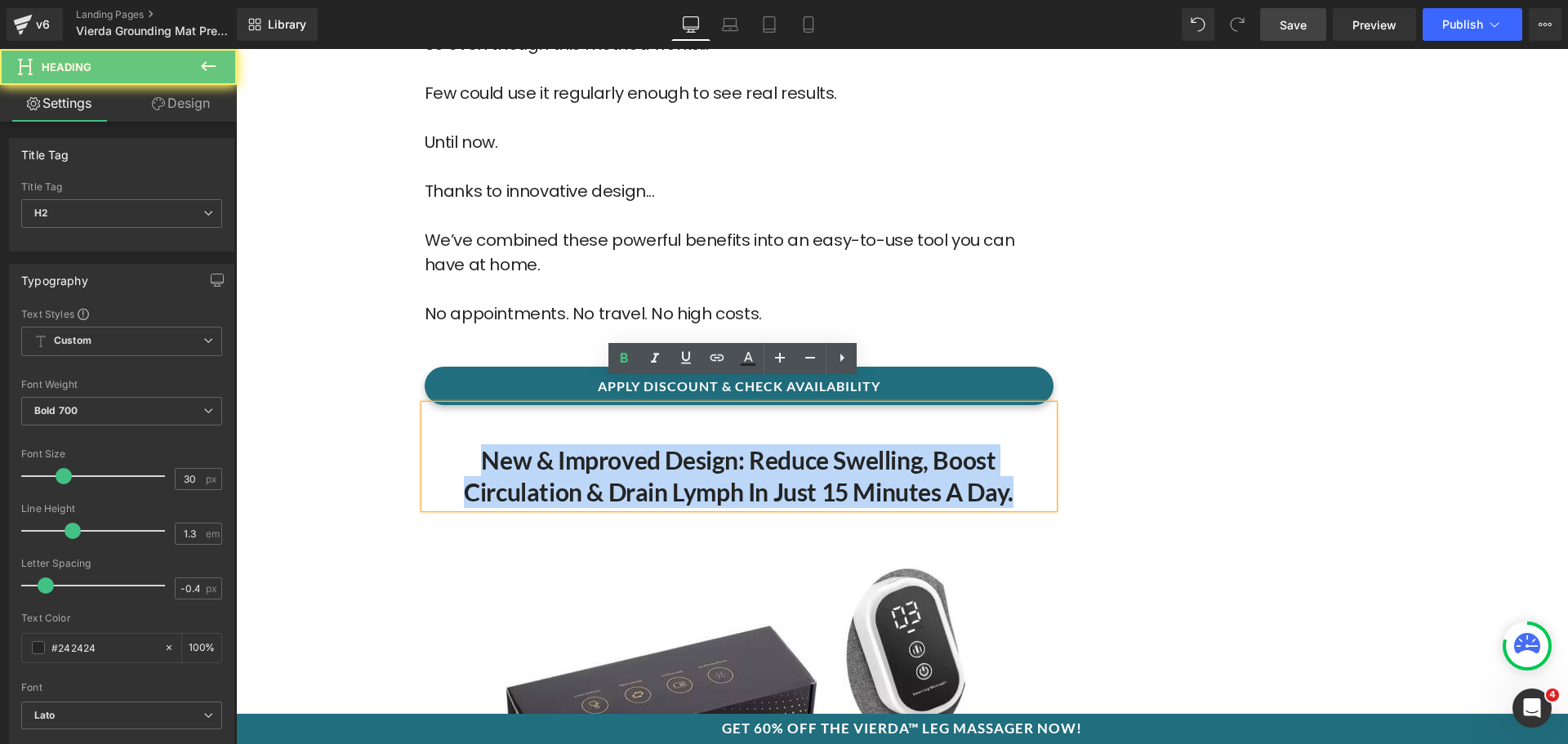
paste div
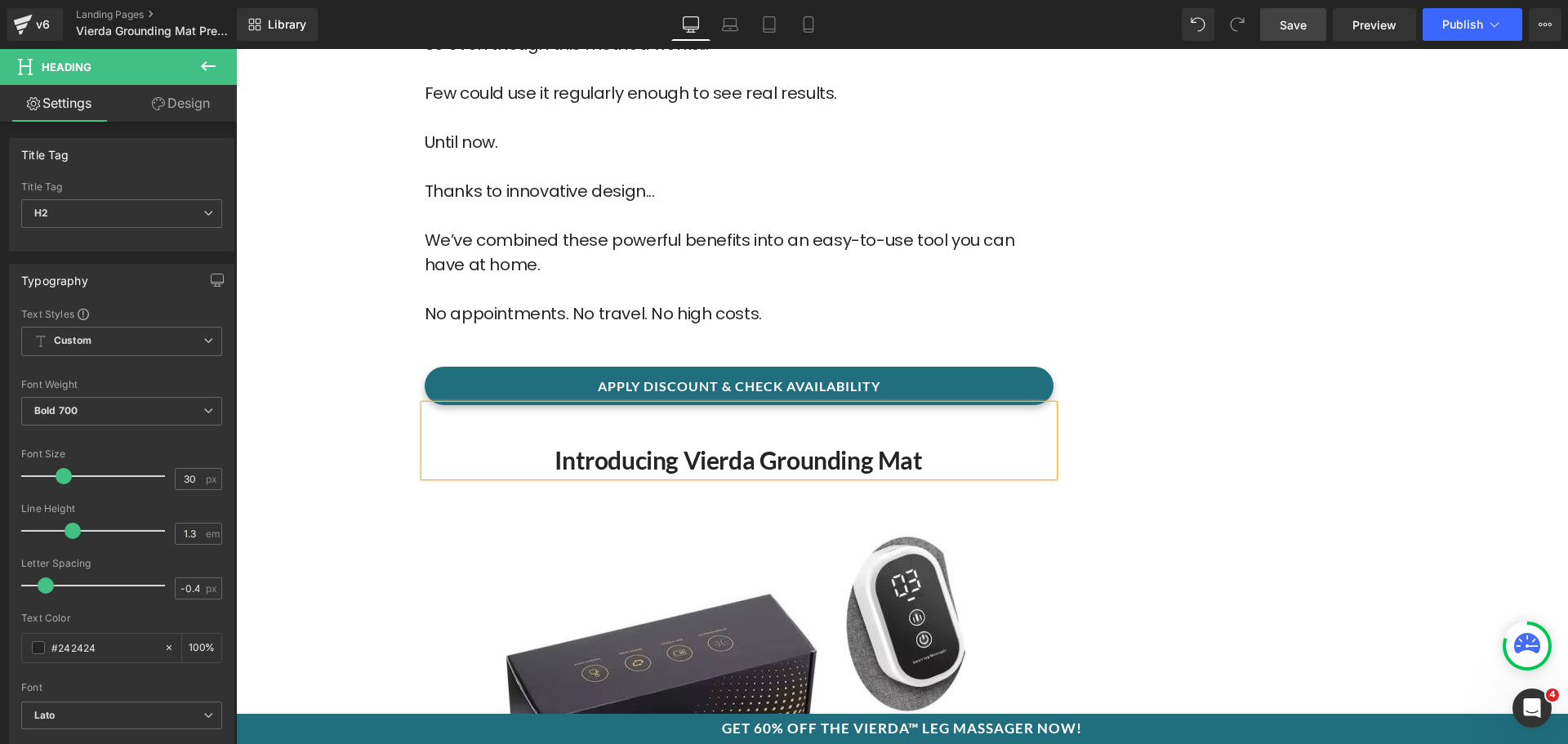
click at [676, 444] on h2 "Introducing Vierda Grounding Mat" at bounding box center [738, 460] width 628 height 31
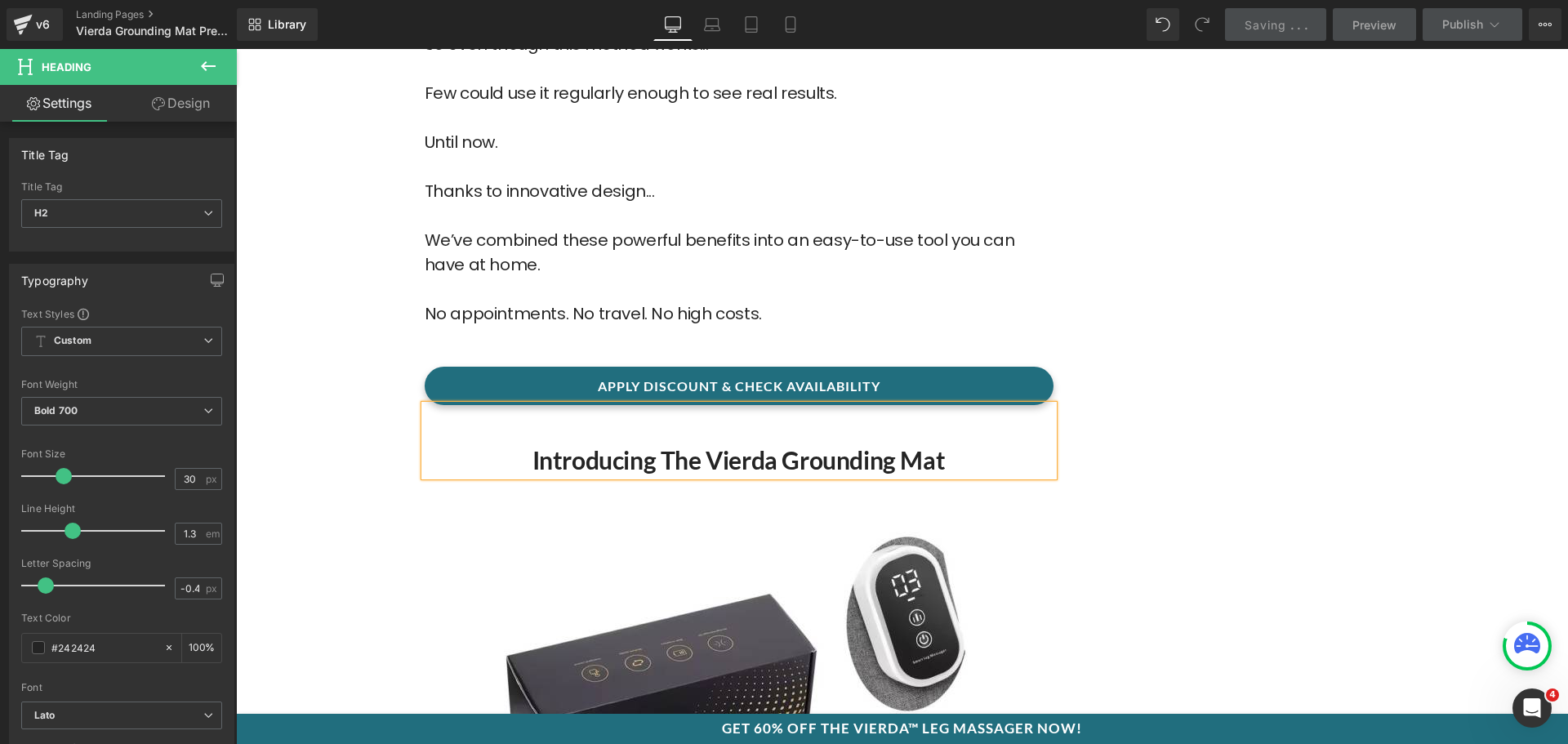
scroll to position [6370, 0]
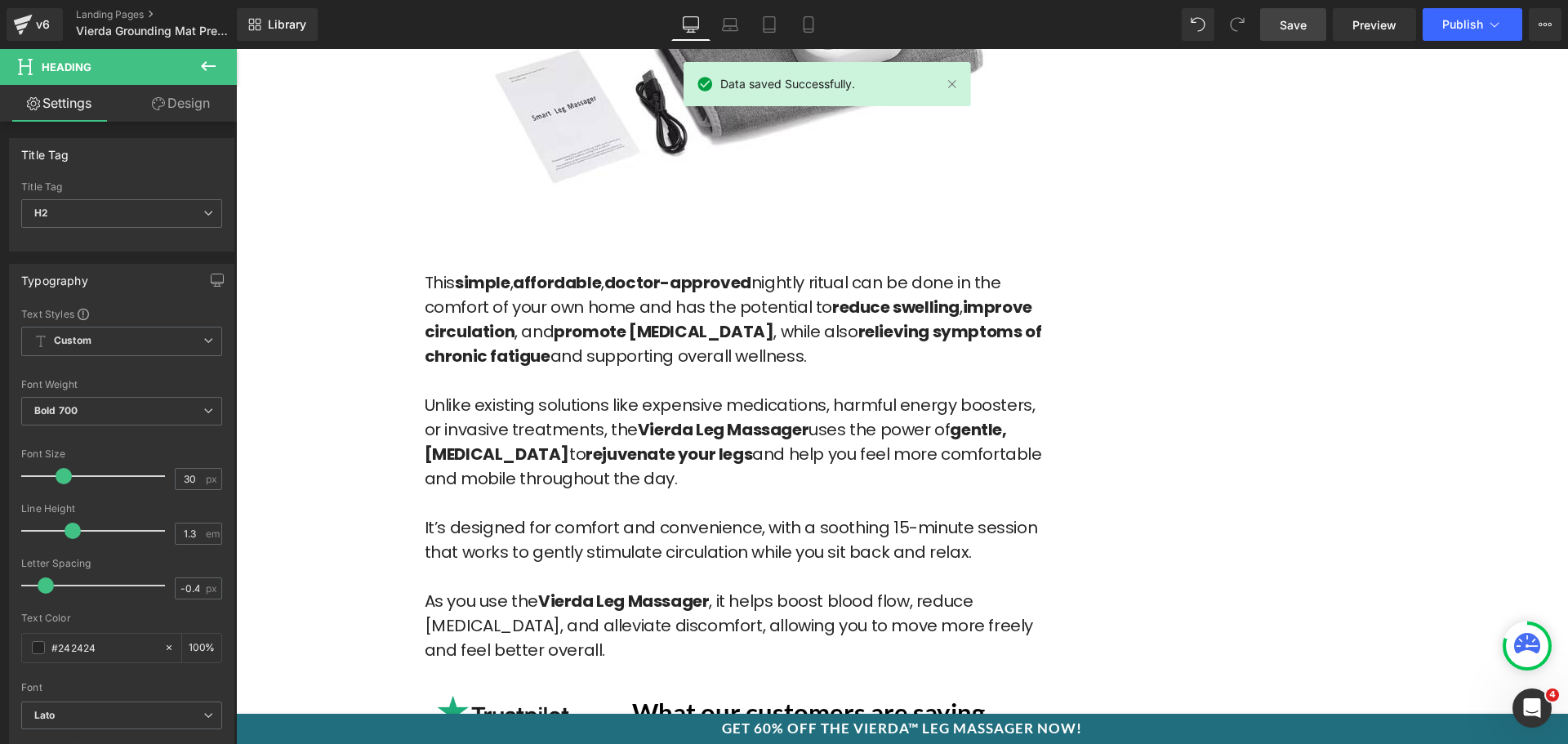
click at [581, 369] on p at bounding box center [738, 381] width 628 height 24
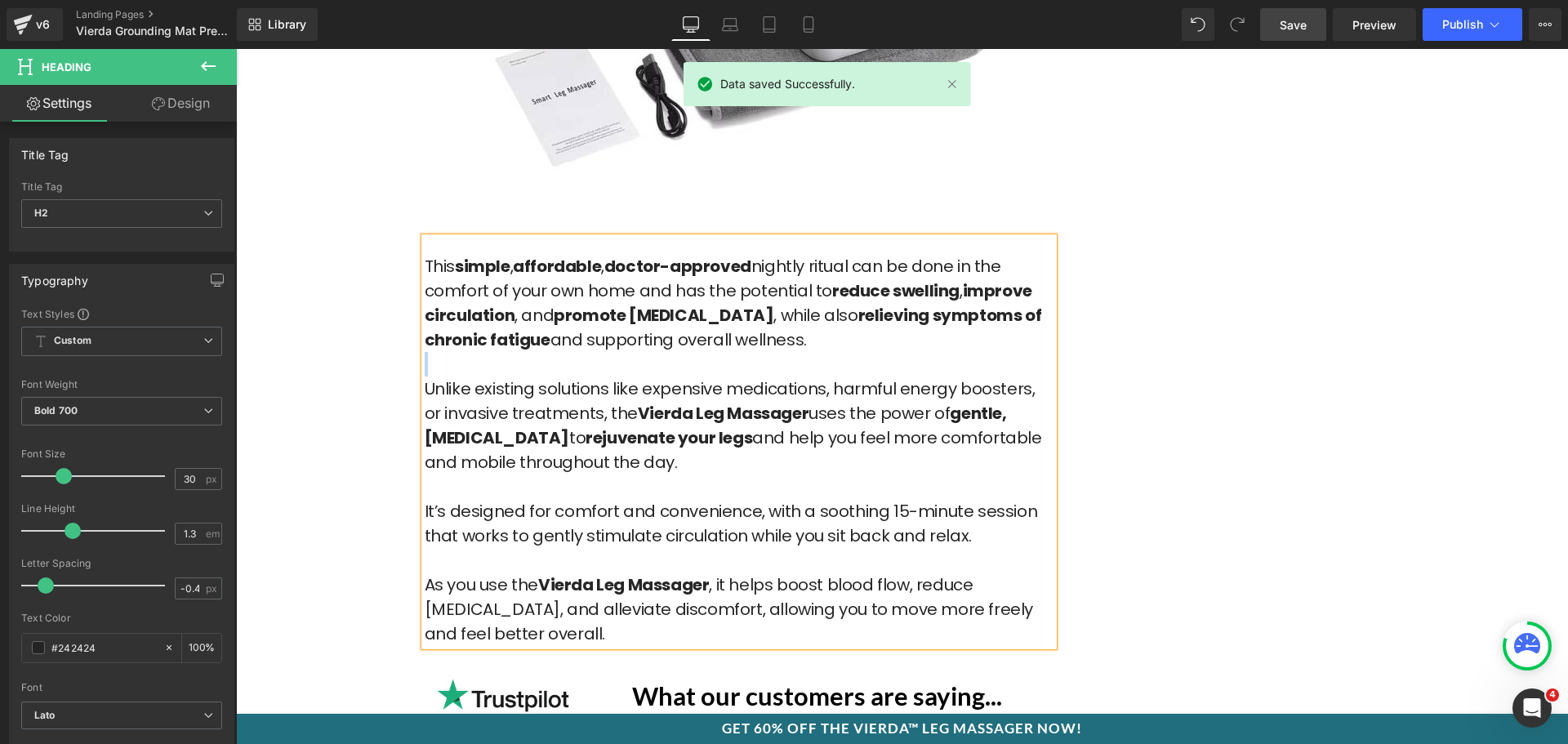
click at [581, 352] on p at bounding box center [738, 363] width 628 height 24
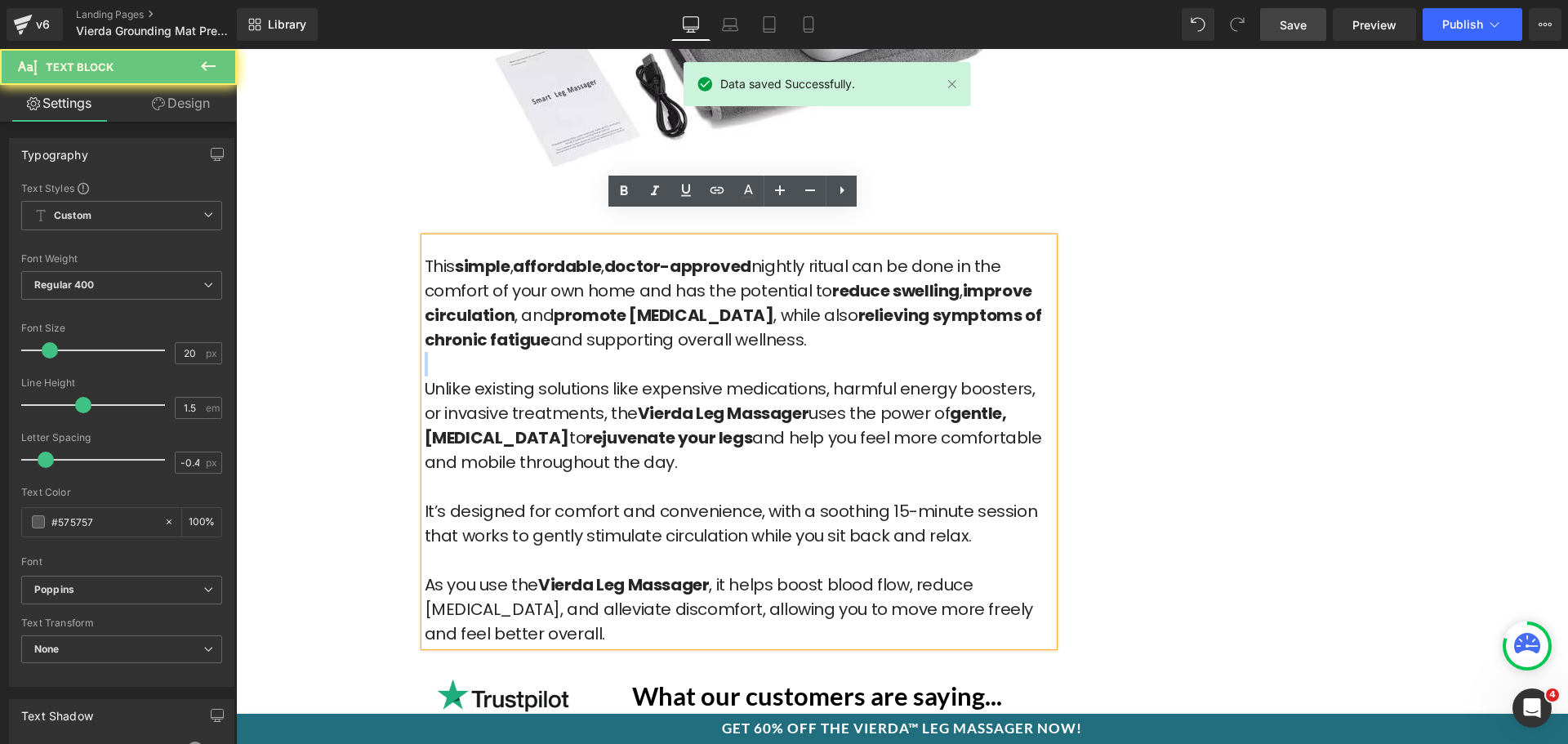
click at [581, 352] on p at bounding box center [738, 363] width 628 height 24
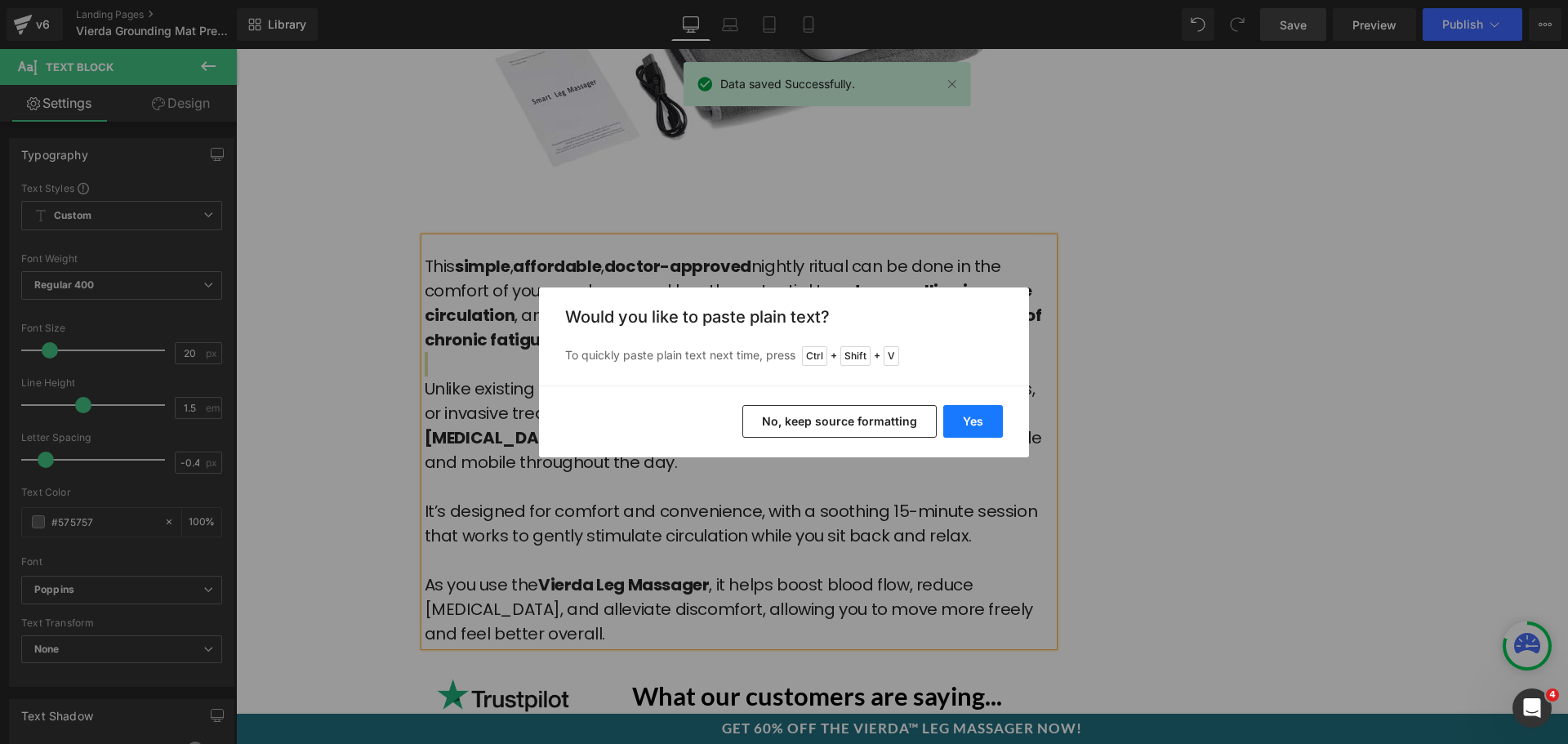
drag, startPoint x: 976, startPoint y: 414, endPoint x: 350, endPoint y: 259, distance: 644.9
click at [976, 414] on button "Yes" at bounding box center [973, 422] width 59 height 32
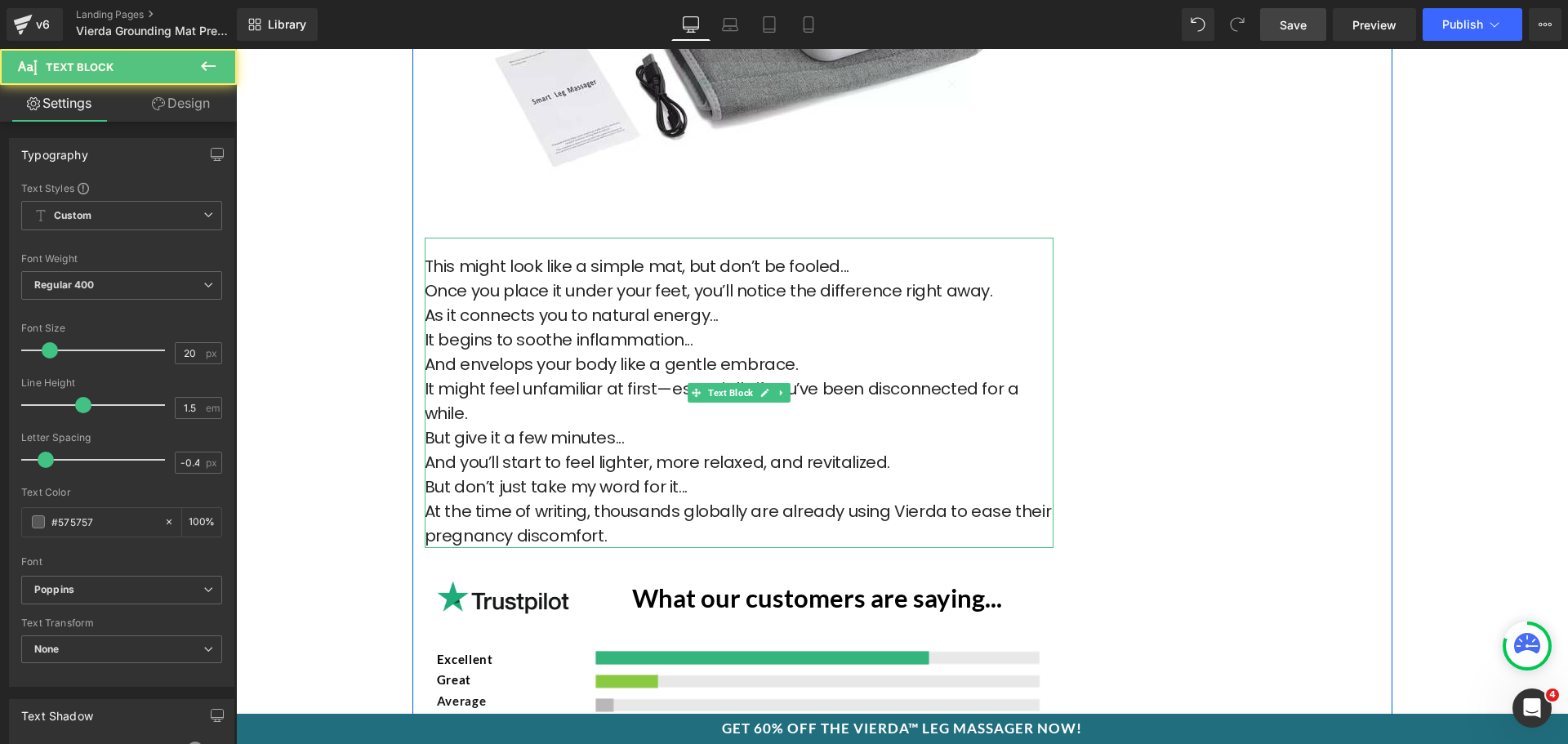
click at [860, 254] on p "This might look like a simple mat, but don’t be fooled..." at bounding box center [738, 265] width 628 height 24
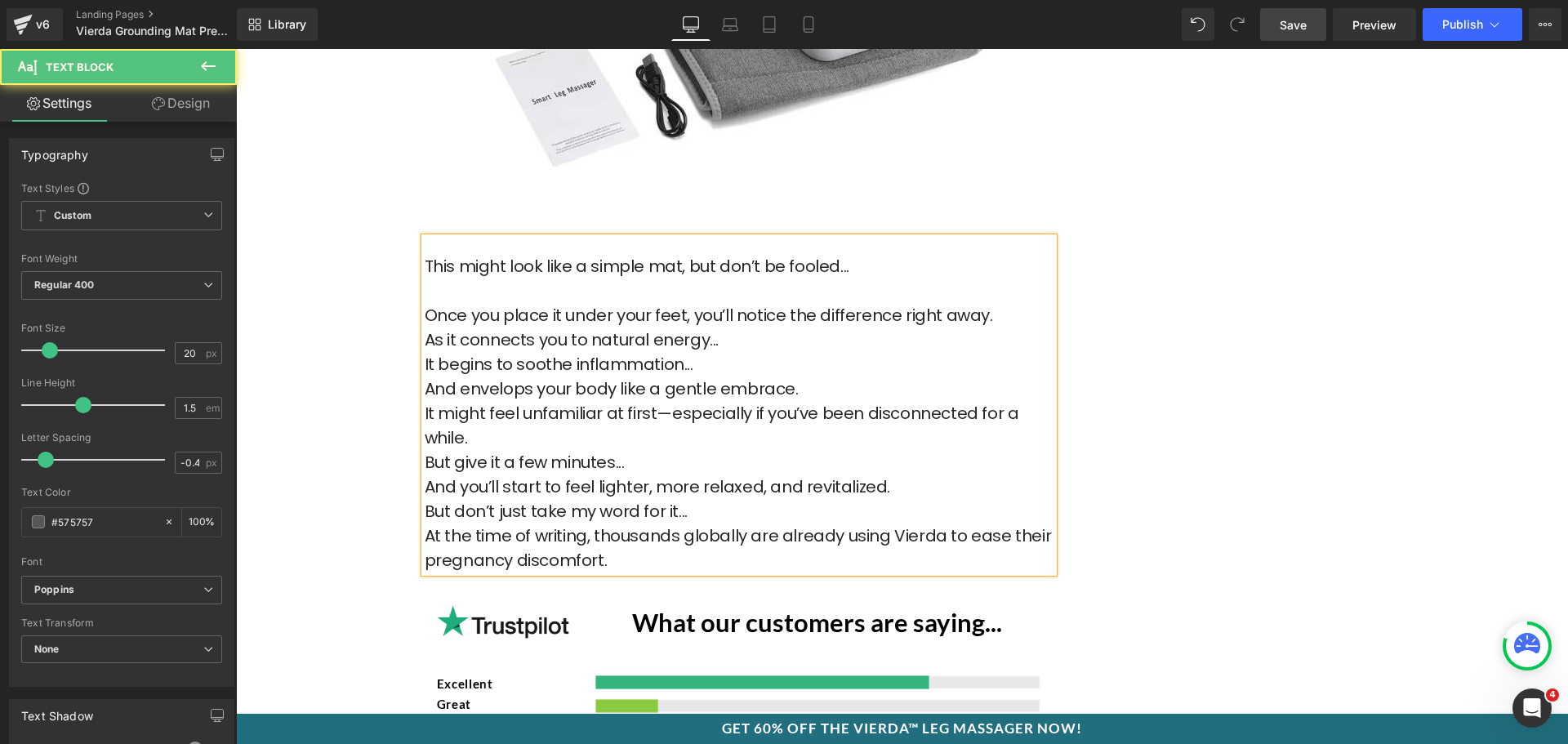
click at [759, 327] on p "As it connects you to natural energy..." at bounding box center [738, 339] width 628 height 24
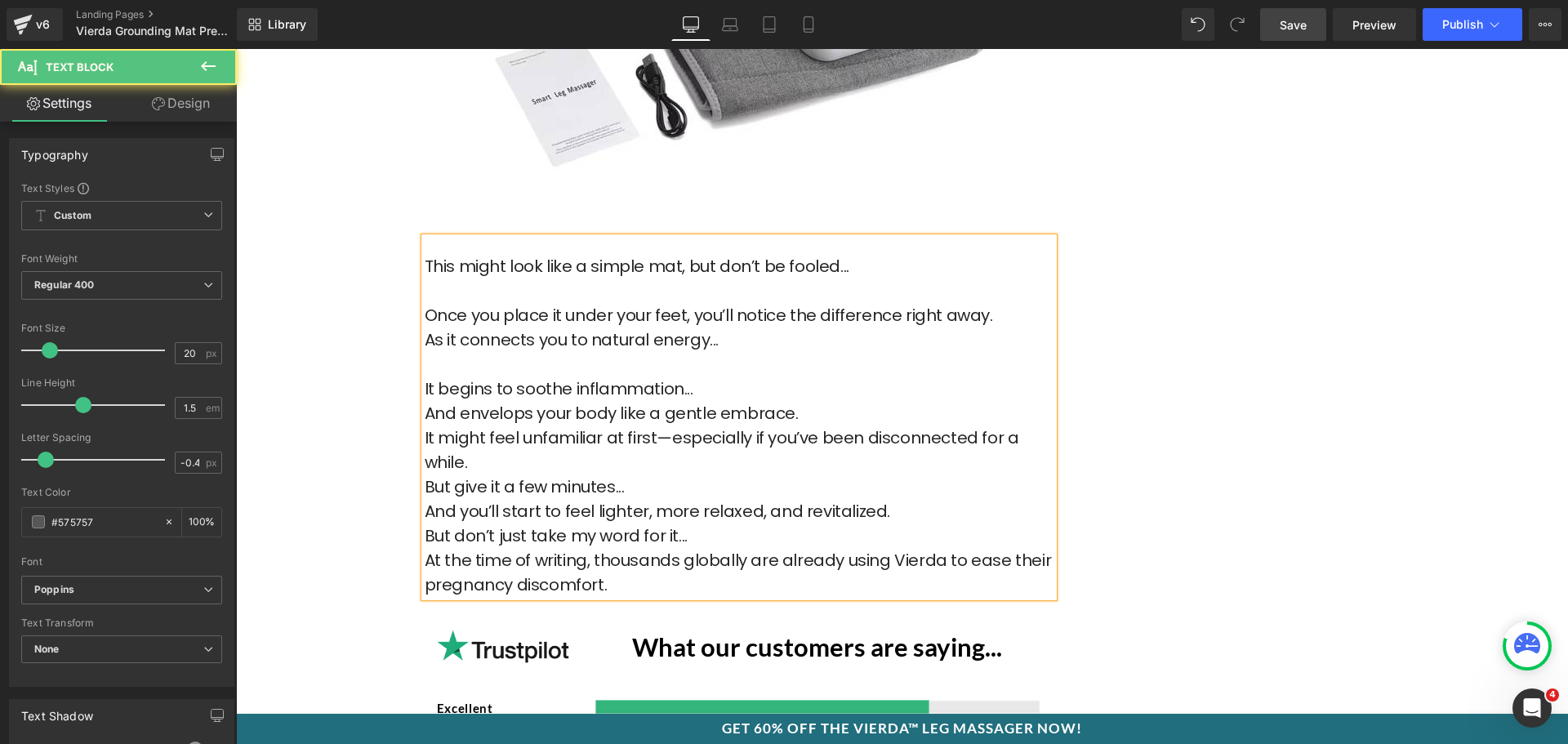
click at [712, 377] on p "It begins to soothe inflammation..." at bounding box center [738, 389] width 628 height 24
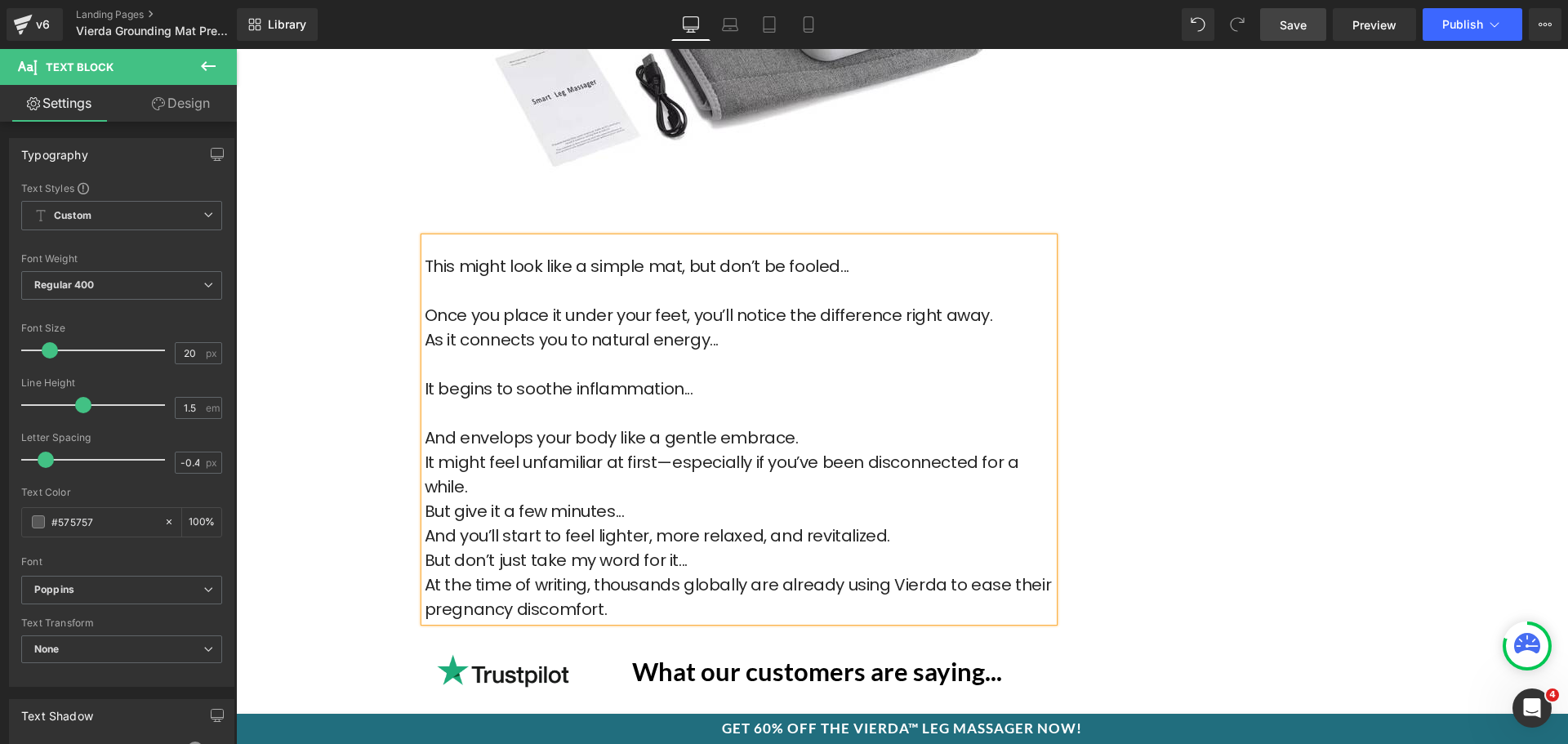
click at [822, 426] on p "And envelops your body like a gentle embrace." at bounding box center [738, 437] width 628 height 24
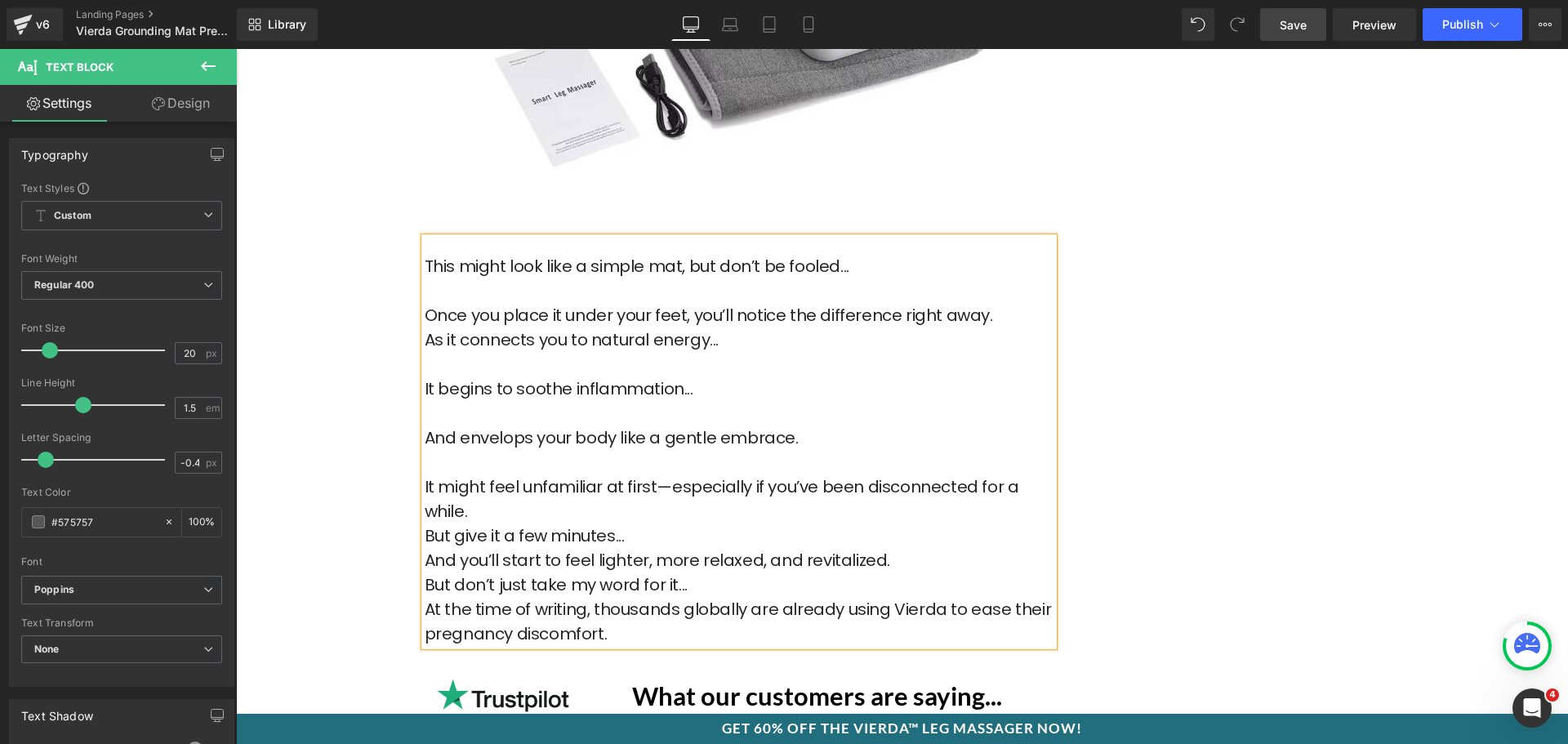
click at [567, 480] on p "It might feel unfamiliar at first—especially if you’ve been disconnected for a …" at bounding box center [738, 499] width 628 height 49
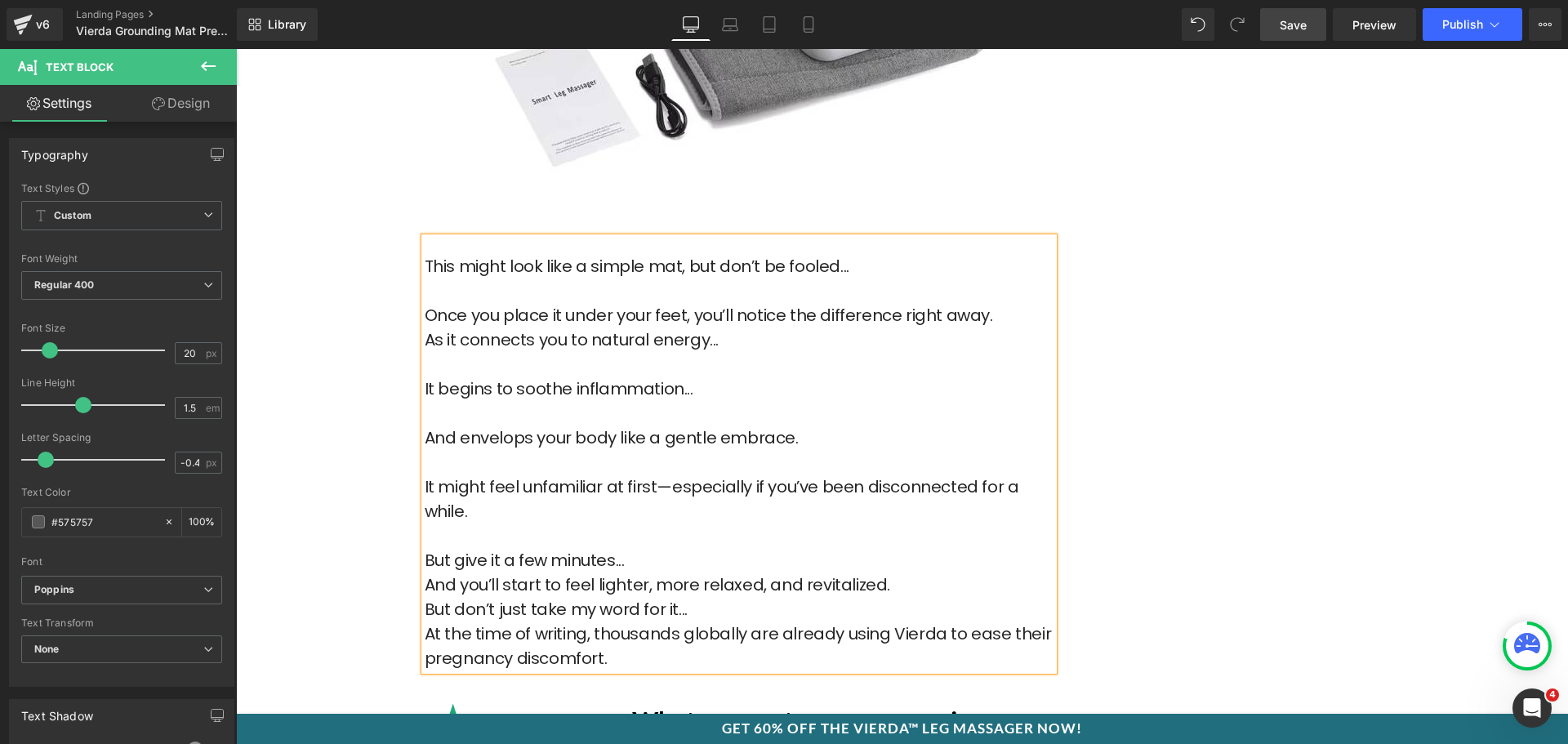
click at [640, 548] on p "But give it a few minutes..." at bounding box center [738, 560] width 628 height 24
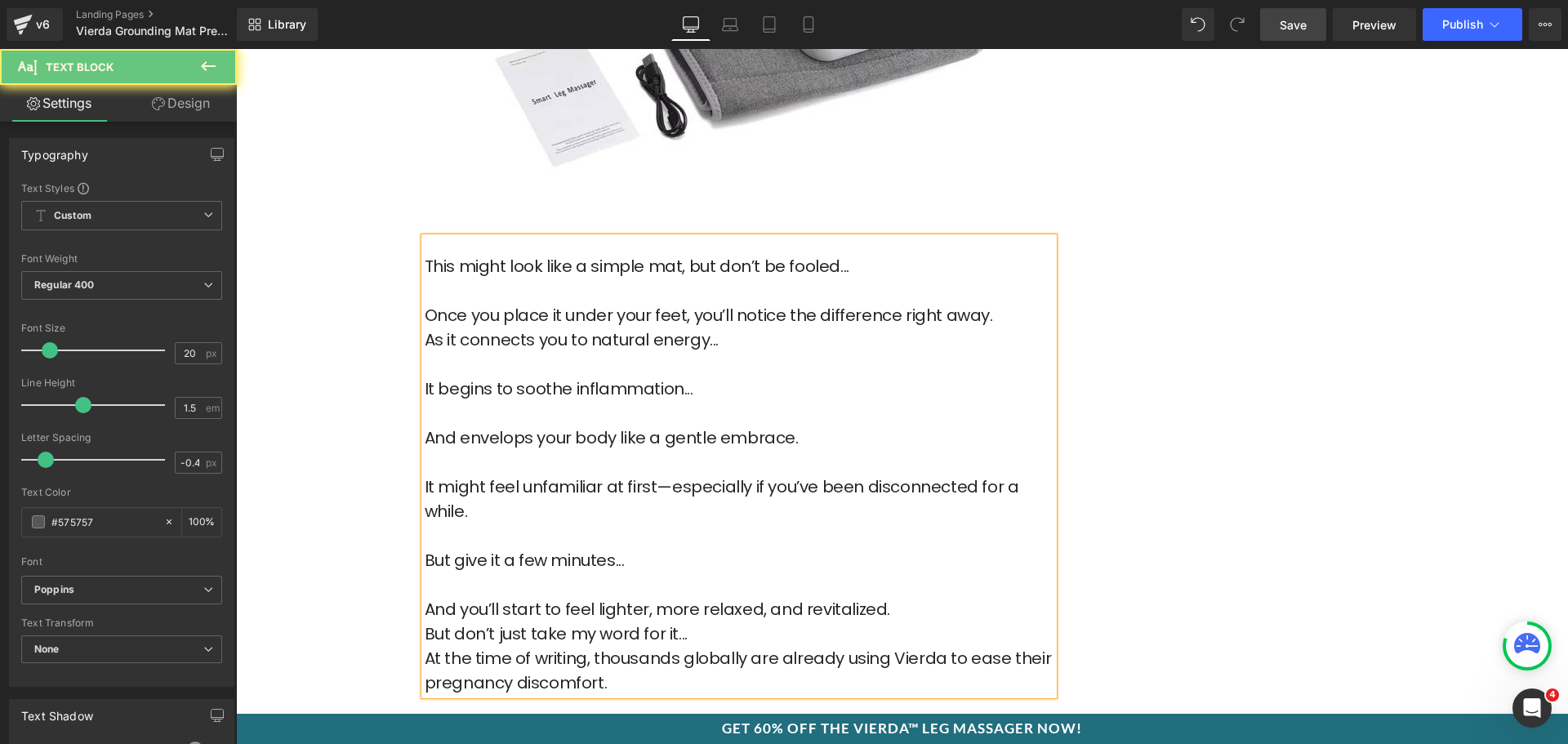
click at [905, 597] on p "And you’ll start to feel lighter, more relaxed, and revitalized." at bounding box center [738, 609] width 628 height 24
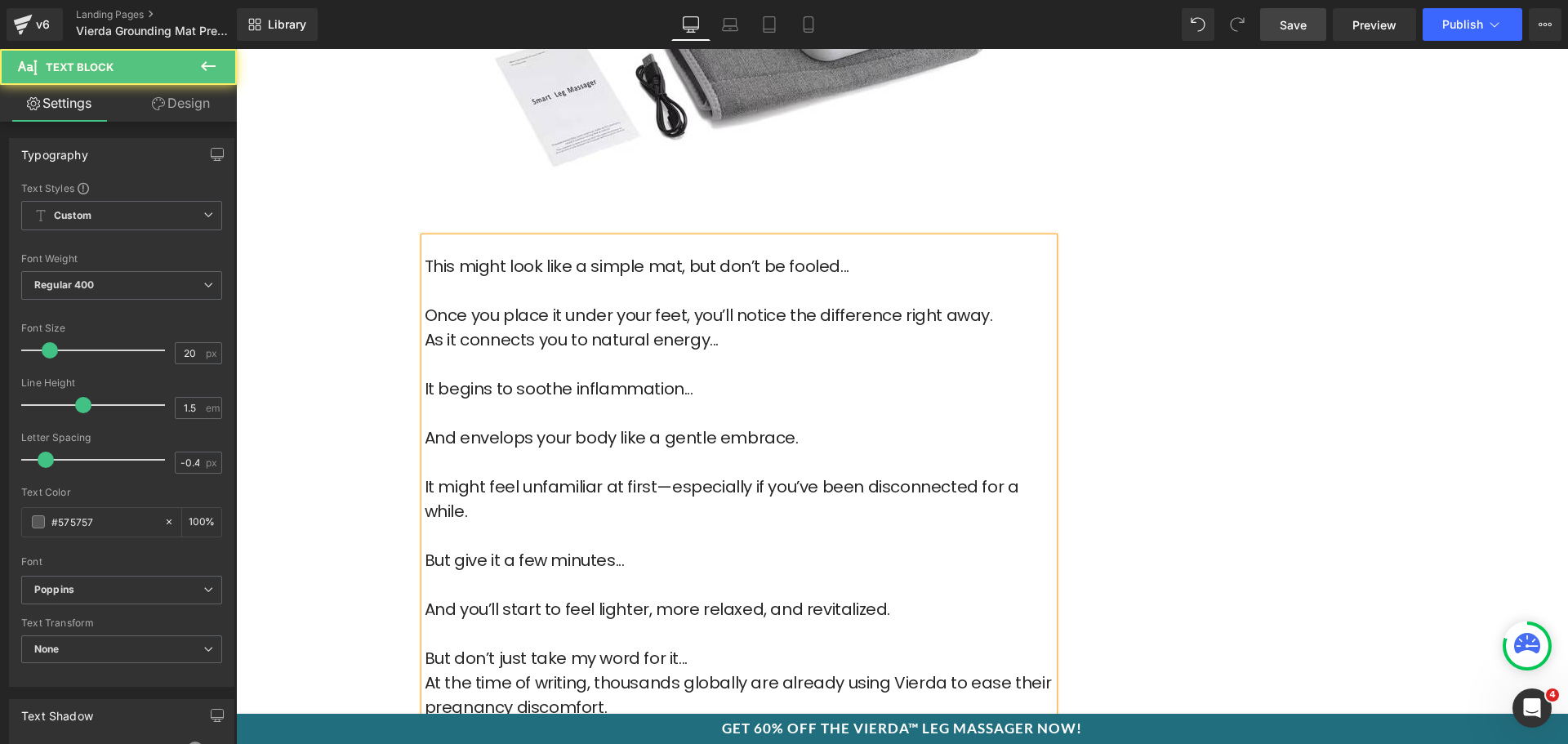
click at [701, 646] on p "But don’t just take my word for it..." at bounding box center [738, 658] width 628 height 24
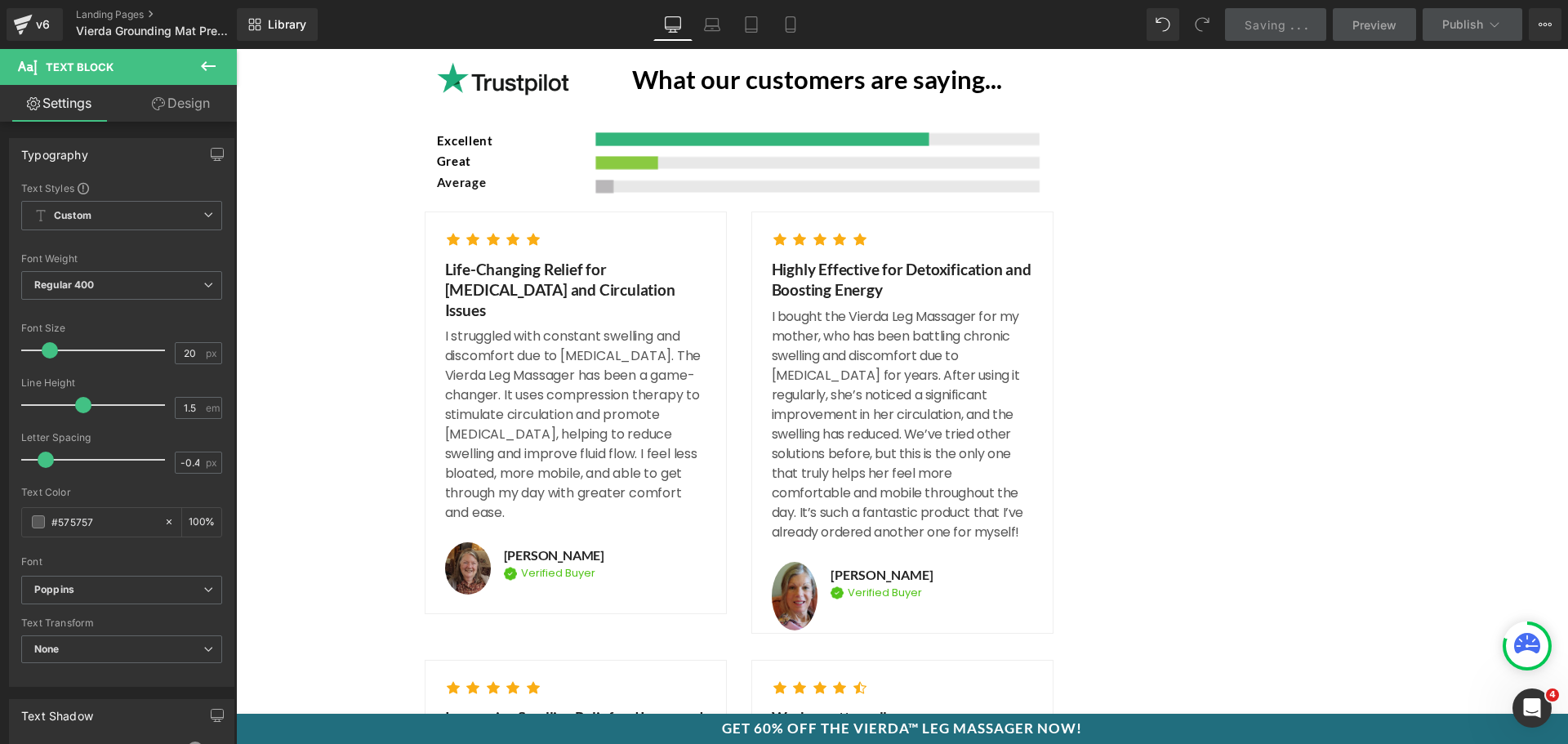
scroll to position [7597, 0]
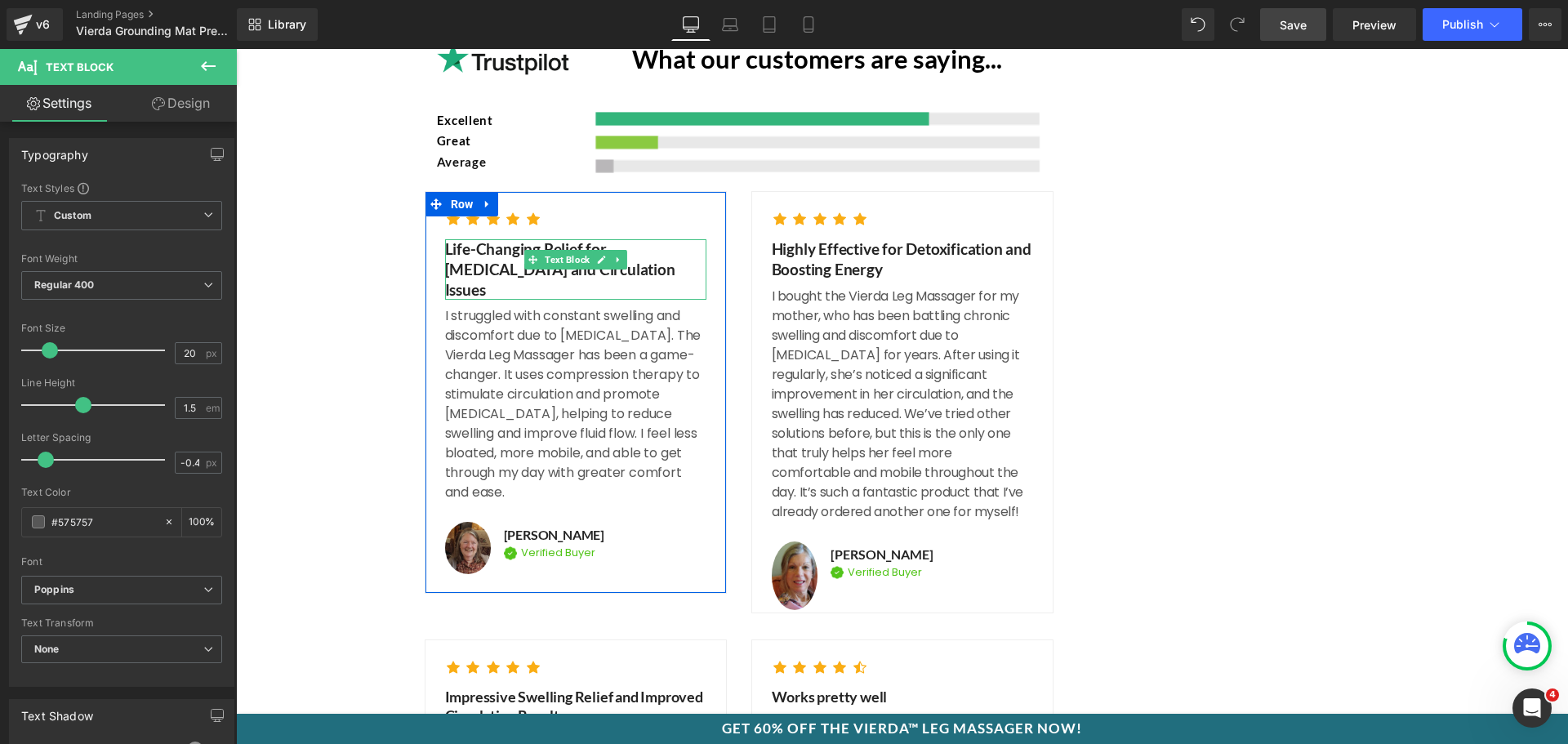
click at [480, 239] on strong "Life-Changing Relief for [MEDICAL_DATA] and Circulation Issues" at bounding box center [560, 268] width 230 height 58
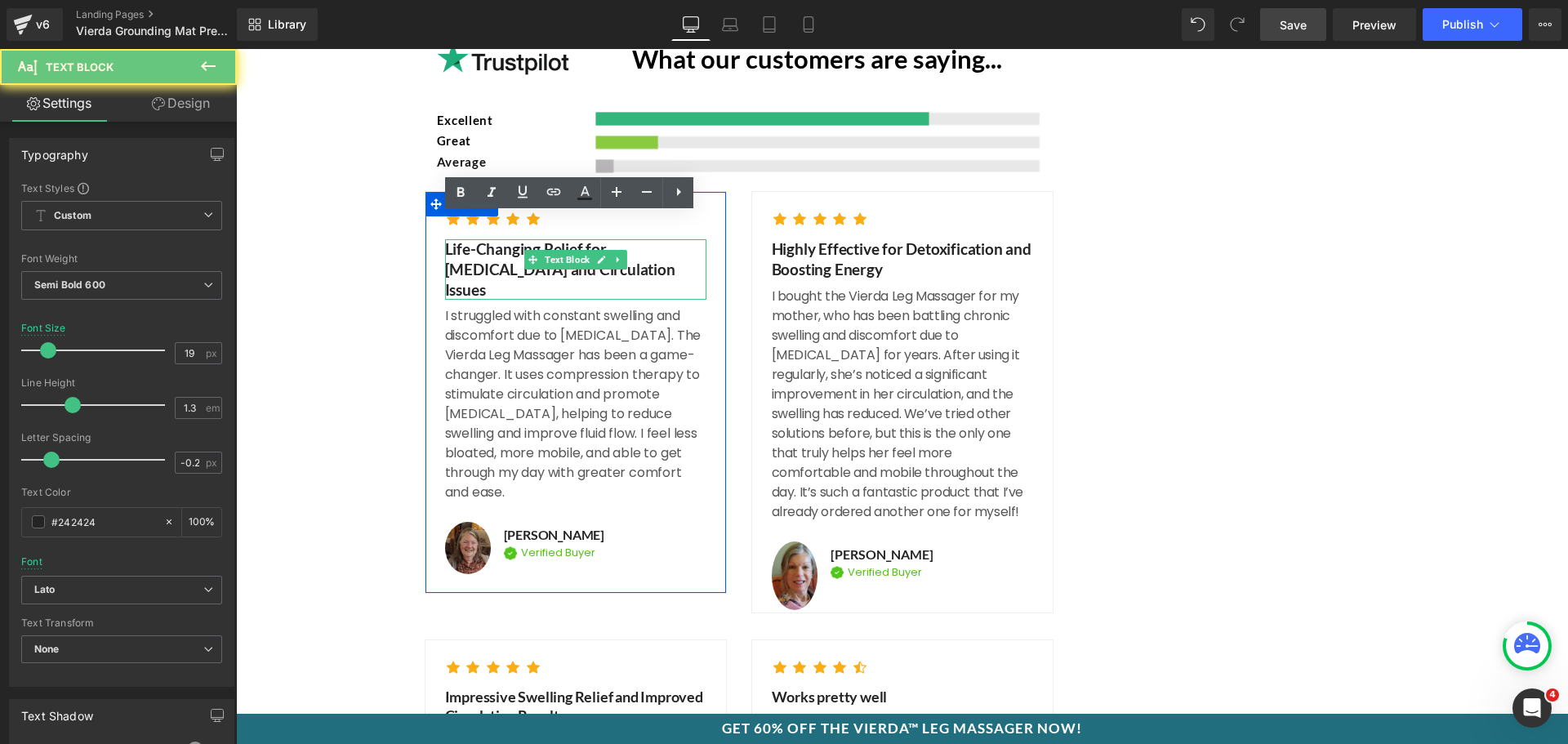
click at [480, 239] on strong "Life-Changing Relief for [MEDICAL_DATA] and Circulation Issues" at bounding box center [560, 268] width 230 height 58
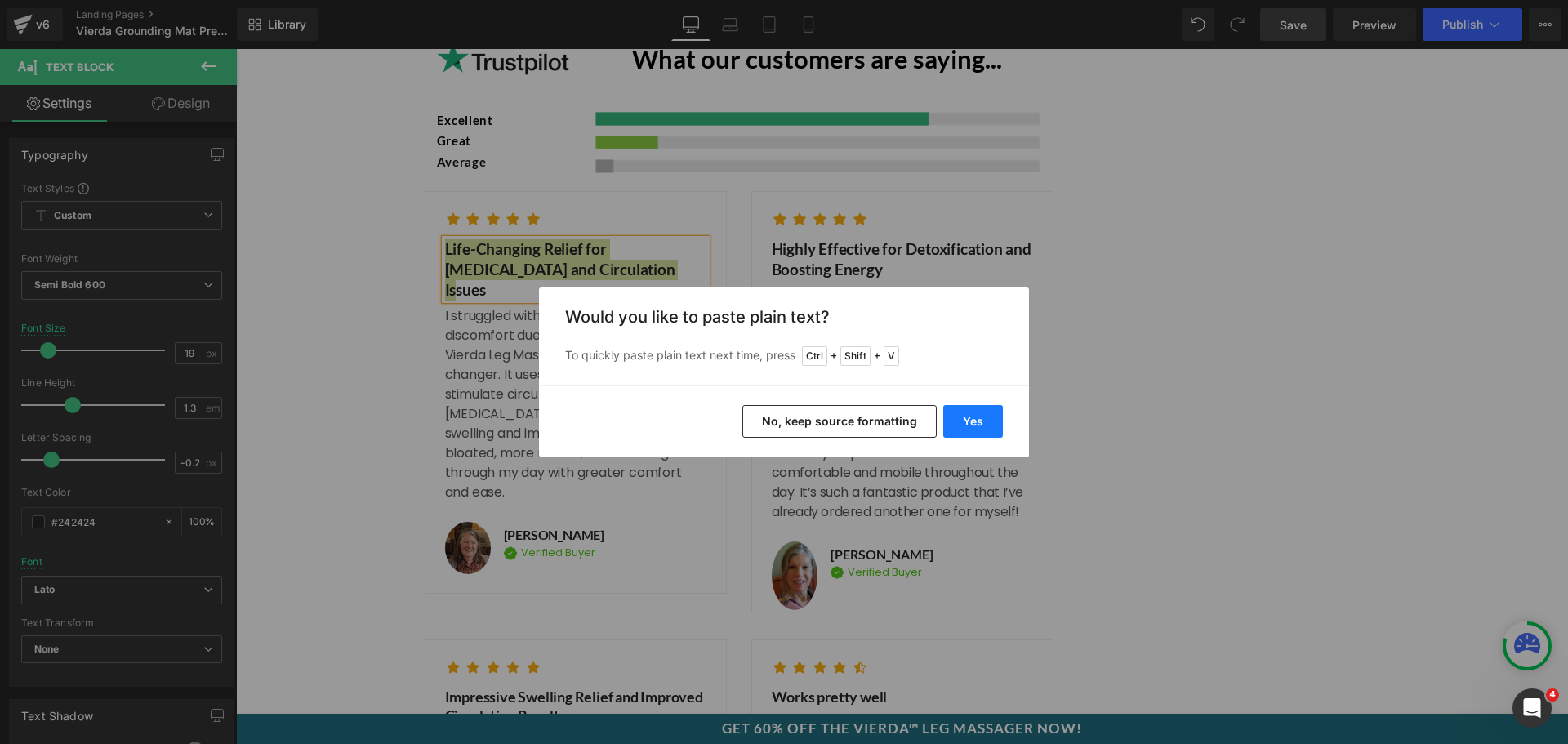
click at [969, 419] on button "Yes" at bounding box center [973, 422] width 59 height 32
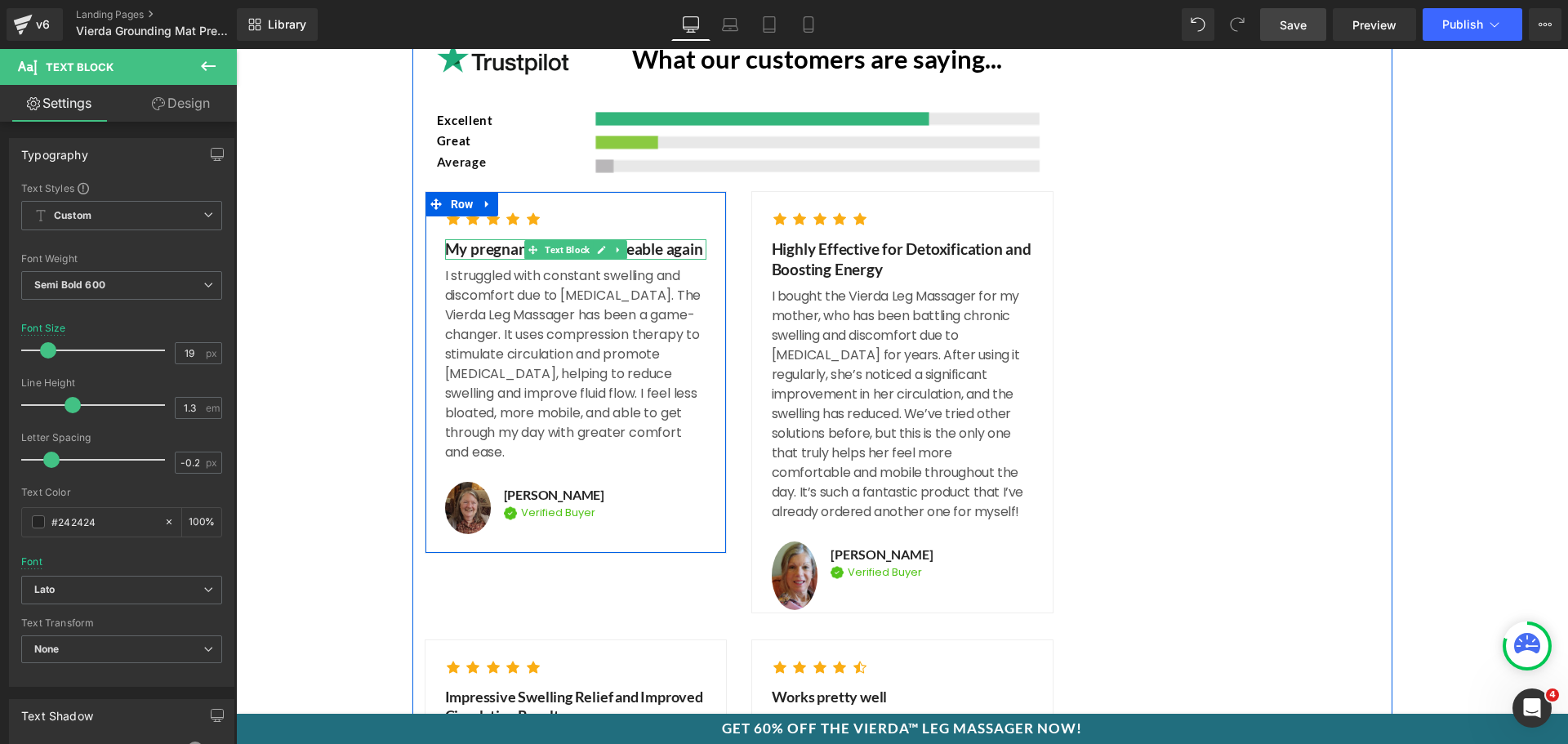
click at [494, 239] on p "My pregnancy feels manageable again" at bounding box center [575, 249] width 262 height 21
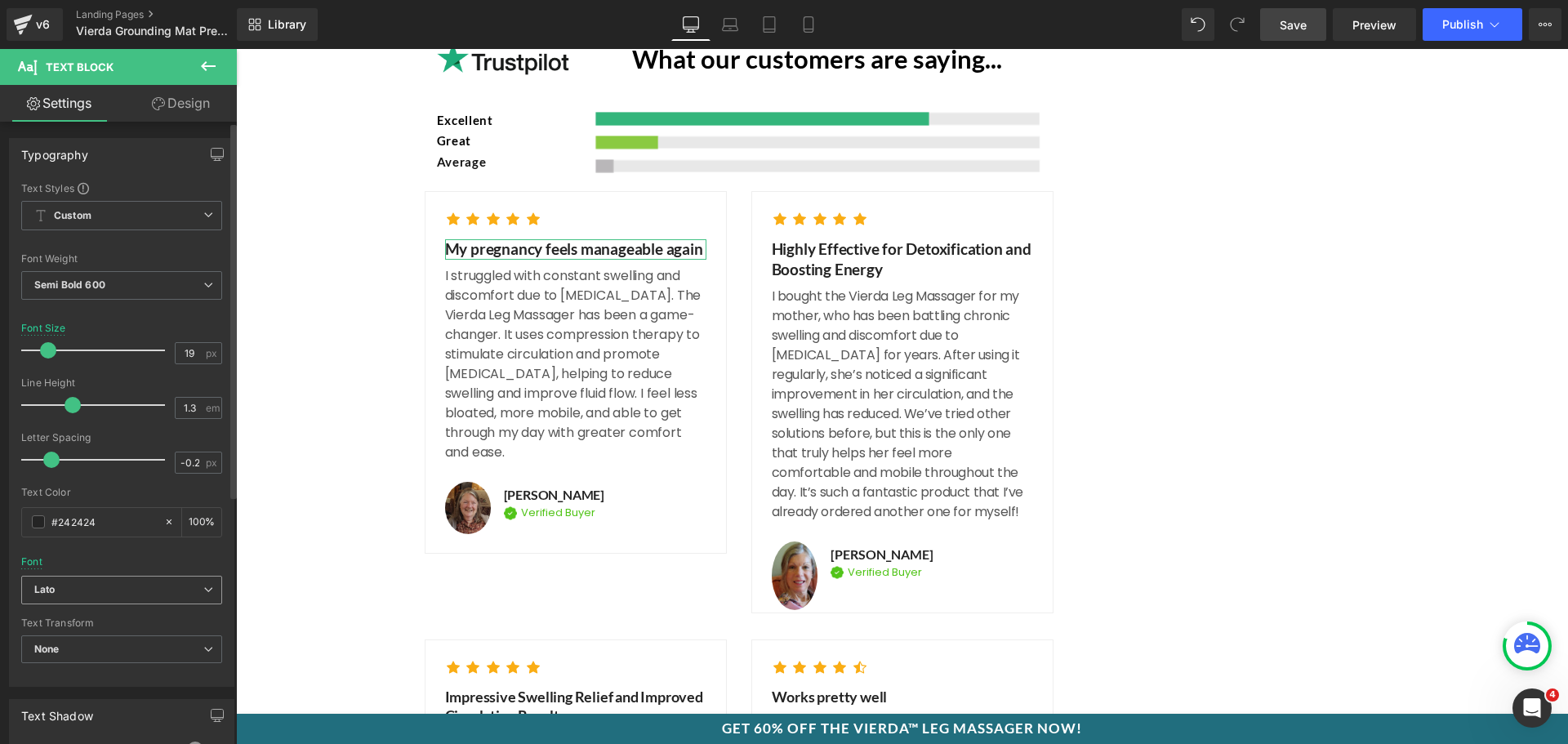
click at [83, 600] on span "Lato" at bounding box center [121, 590] width 200 height 29
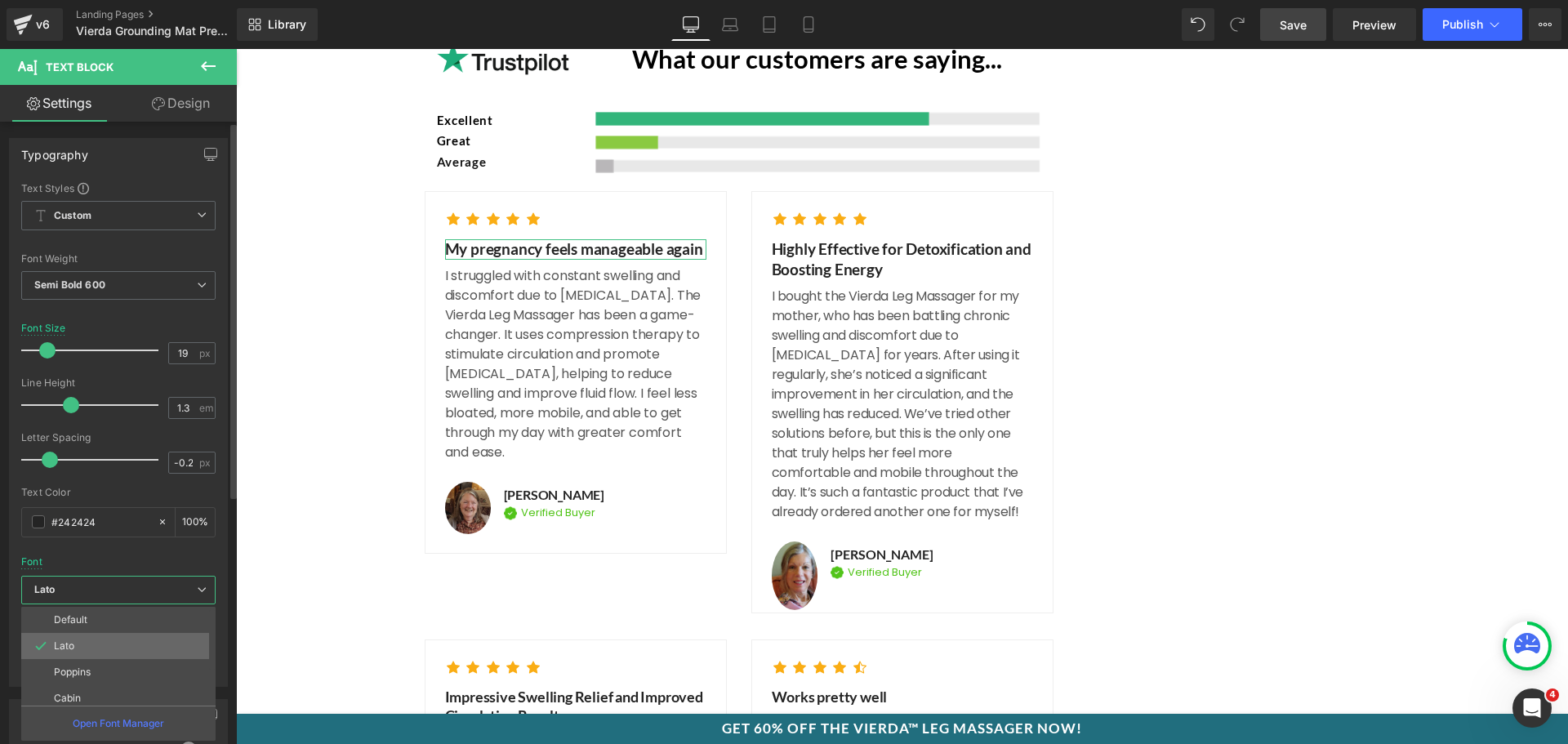
click at [111, 645] on li "Lato" at bounding box center [122, 646] width 201 height 26
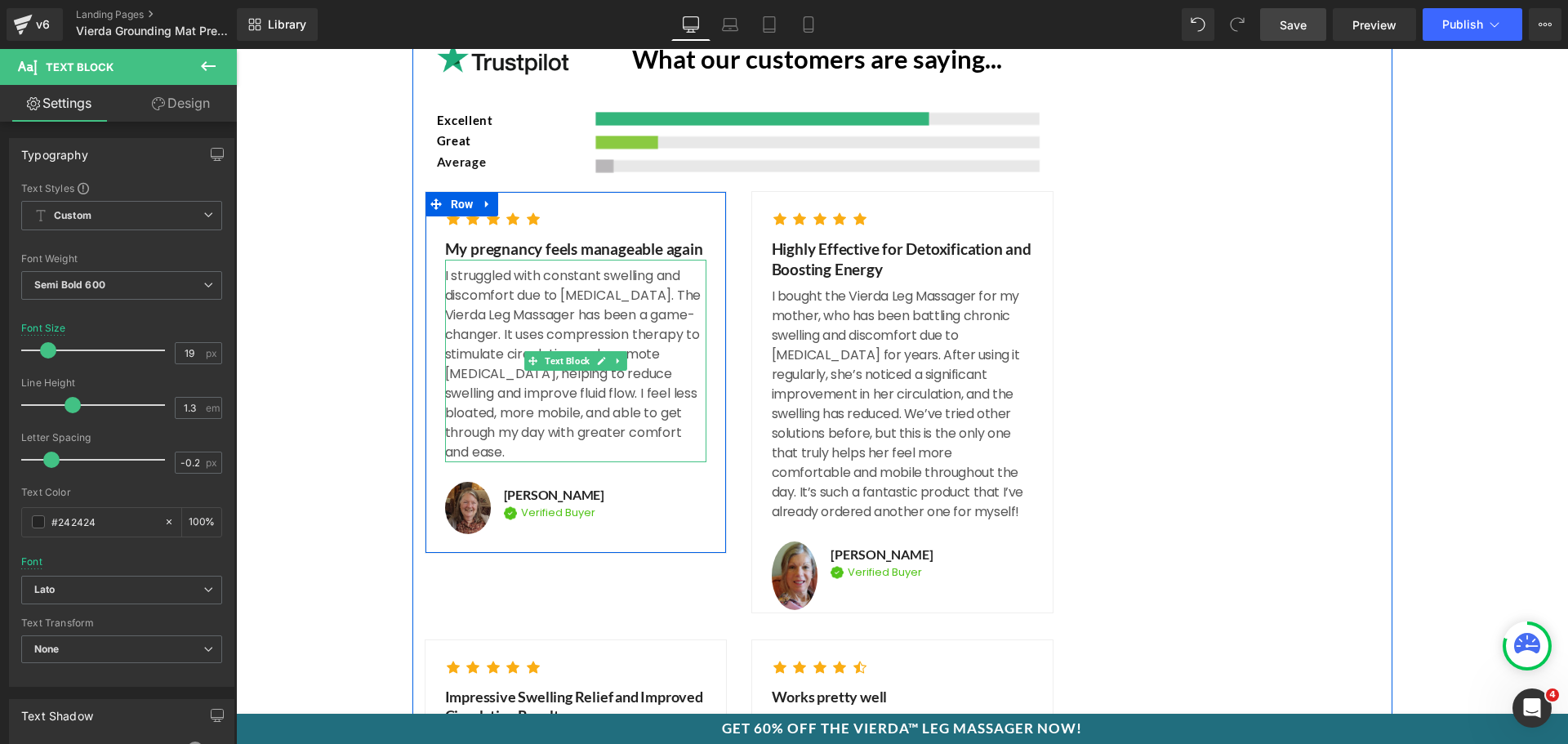
click at [527, 323] on p "I struggled with constant swelling and discomfort due to [MEDICAL_DATA]. The Vi…" at bounding box center [575, 364] width 262 height 196
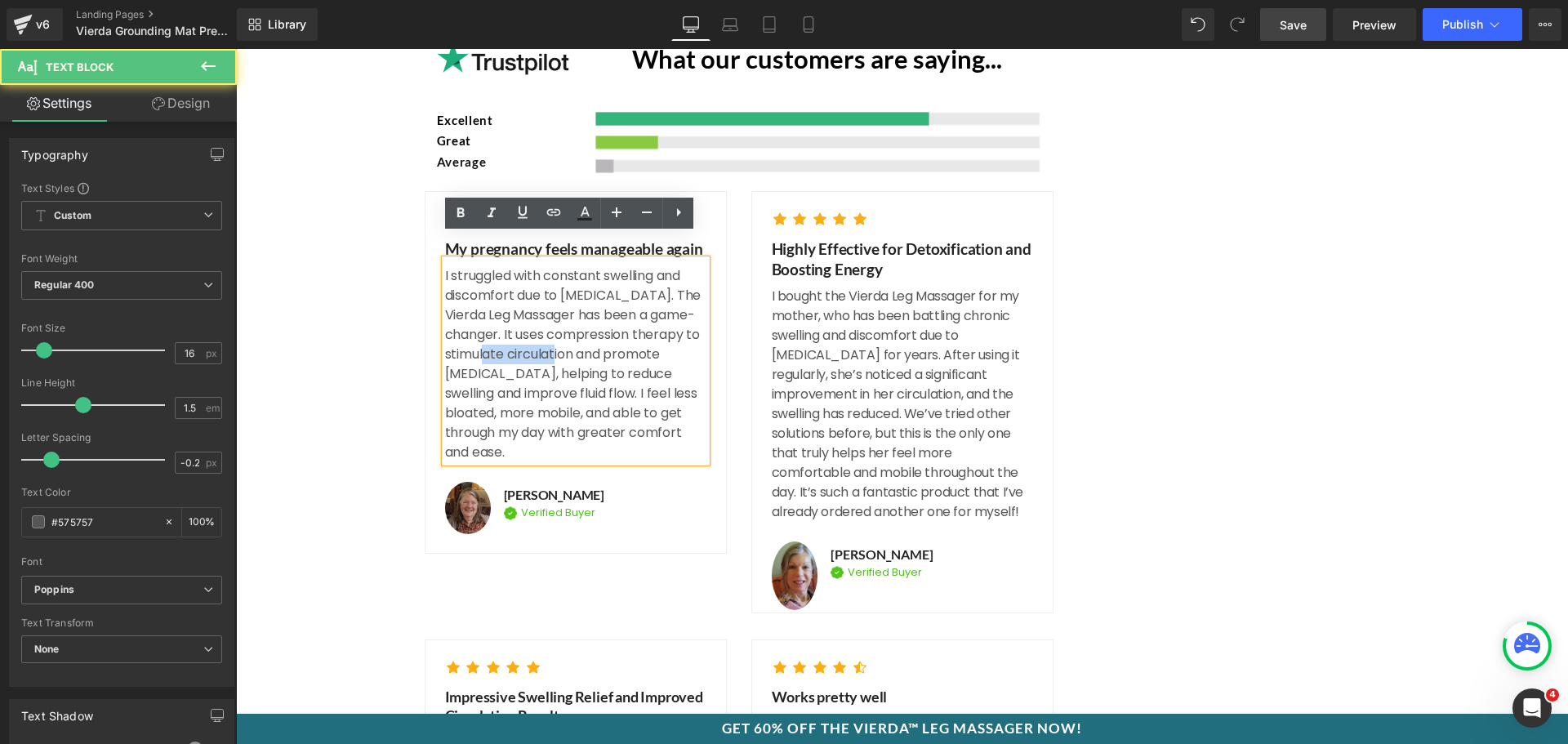
click at [527, 323] on p "I struggled with constant swelling and discomfort due to [MEDICAL_DATA]. The Vi…" at bounding box center [575, 364] width 262 height 196
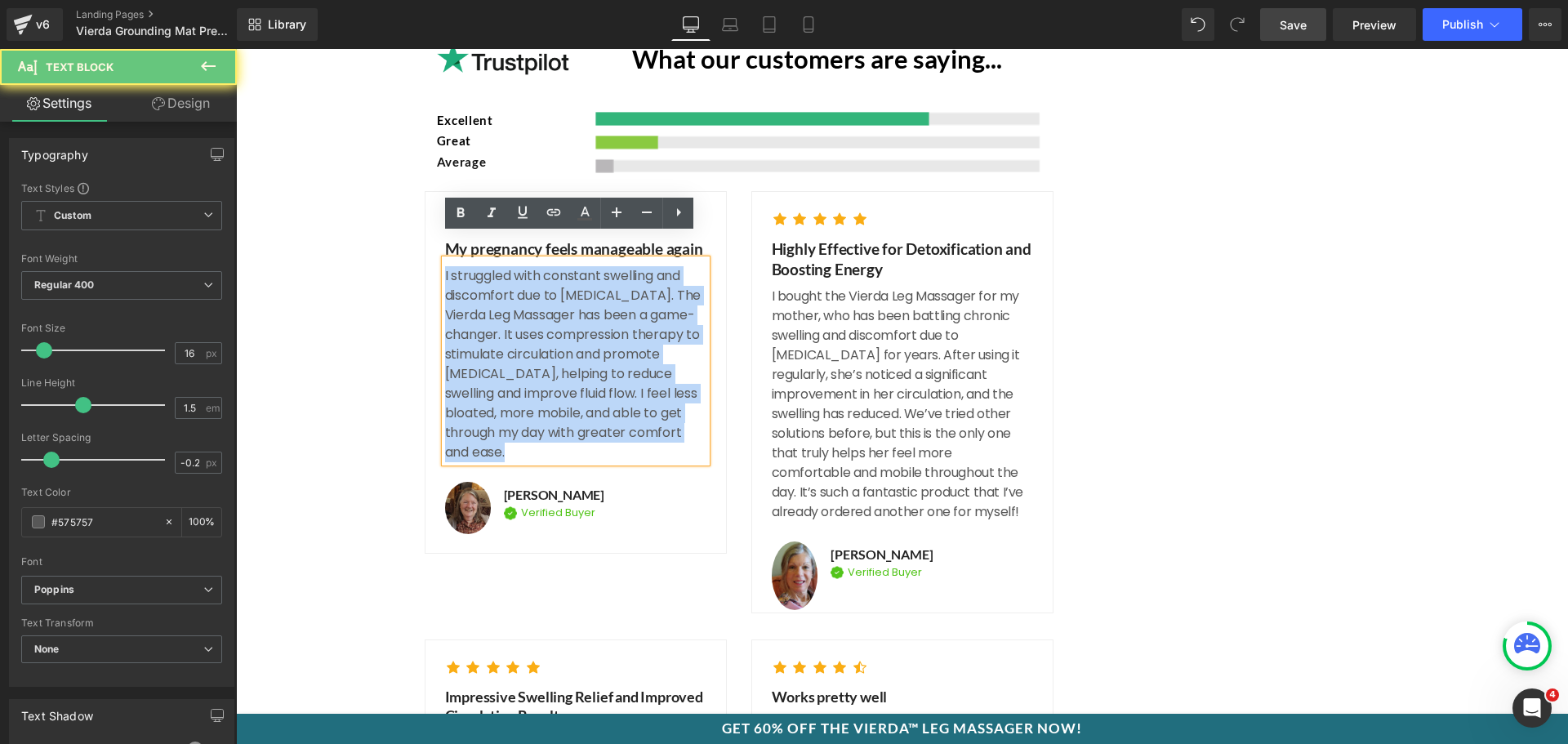
click at [527, 323] on p "I struggled with constant swelling and discomfort due to [MEDICAL_DATA]. The Vi…" at bounding box center [575, 364] width 262 height 196
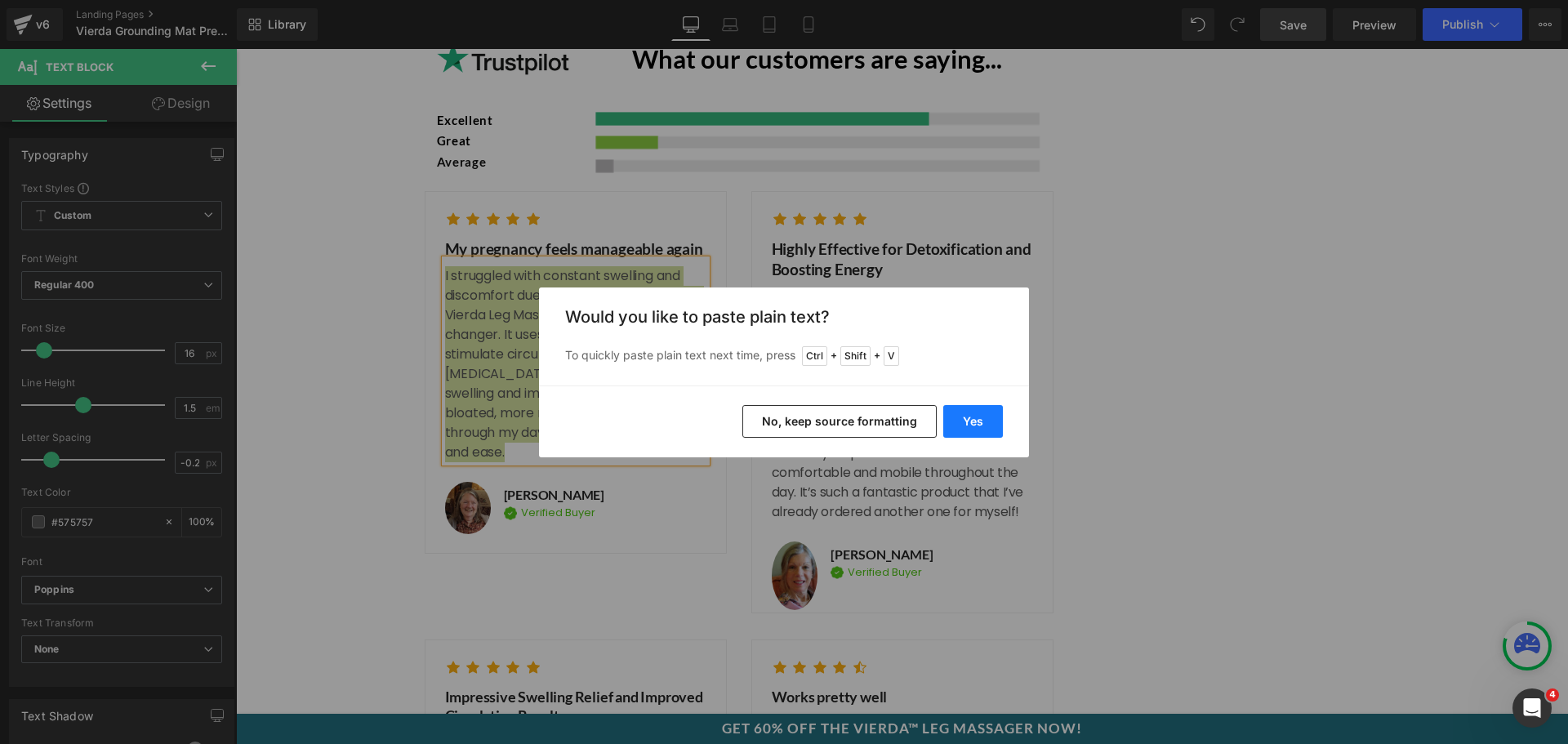
click at [999, 423] on button "Yes" at bounding box center [973, 422] width 59 height 32
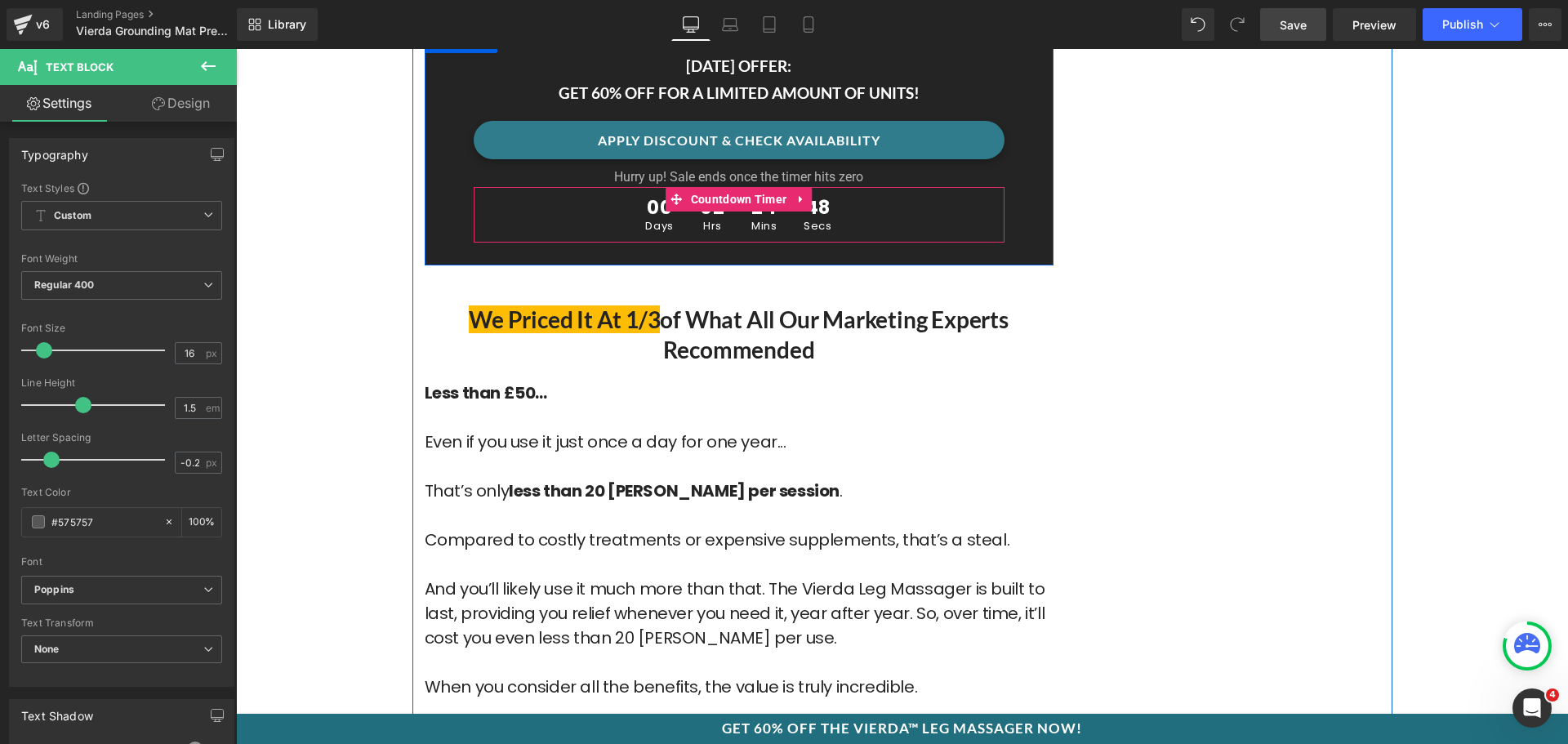
scroll to position [8658, 0]
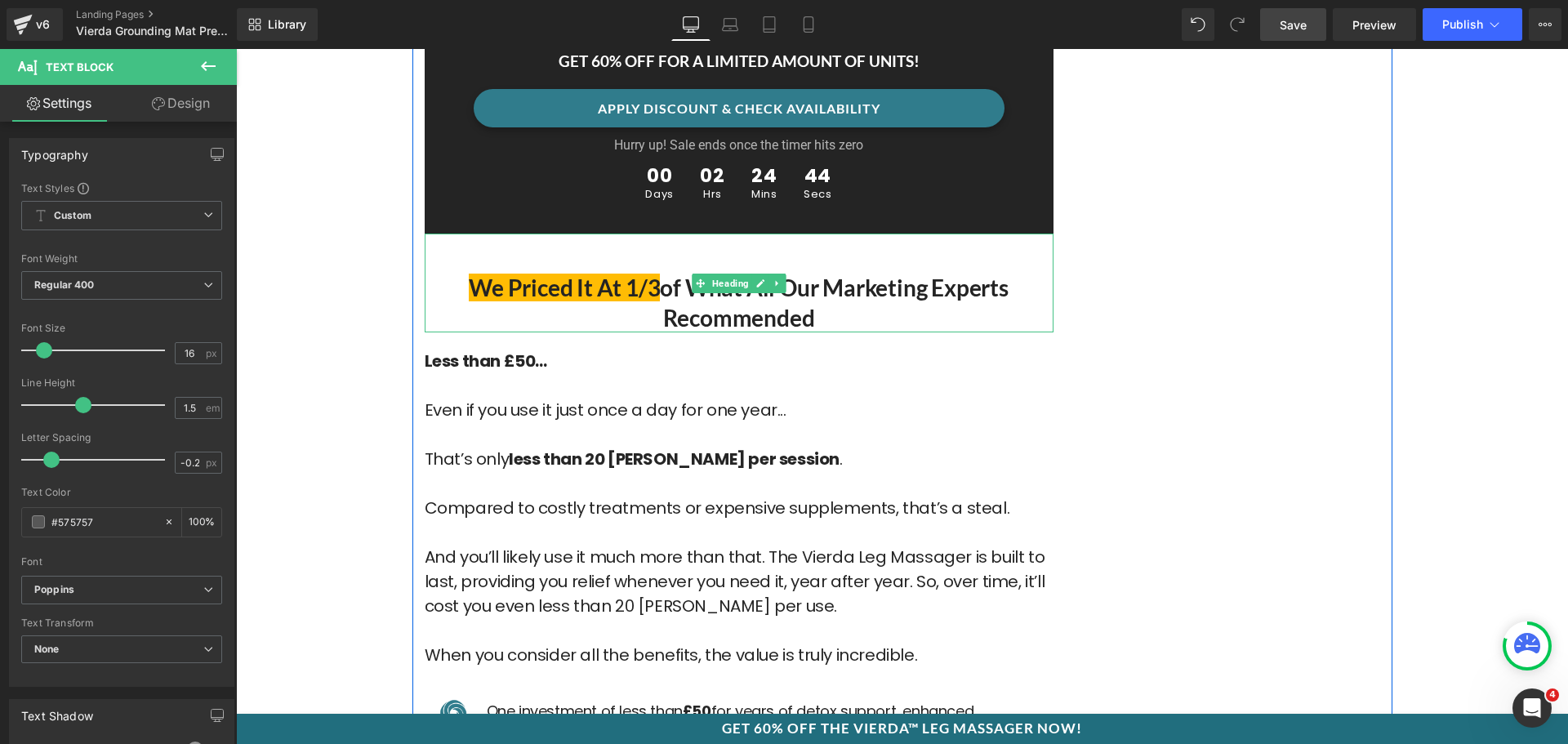
click at [557, 273] on span "We priced it at 1/3" at bounding box center [564, 287] width 192 height 28
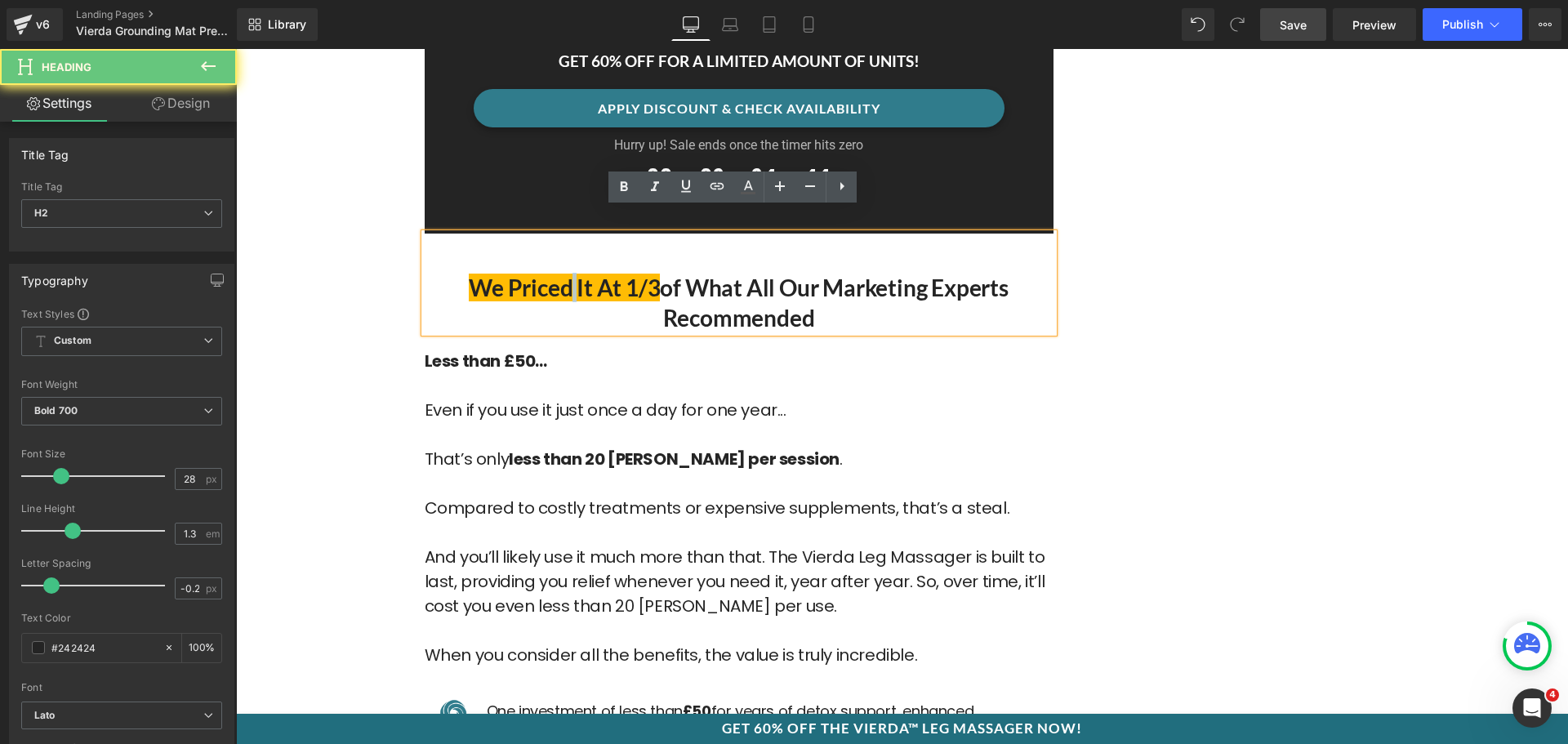
click at [557, 273] on span "We priced it at 1/3" at bounding box center [564, 287] width 192 height 28
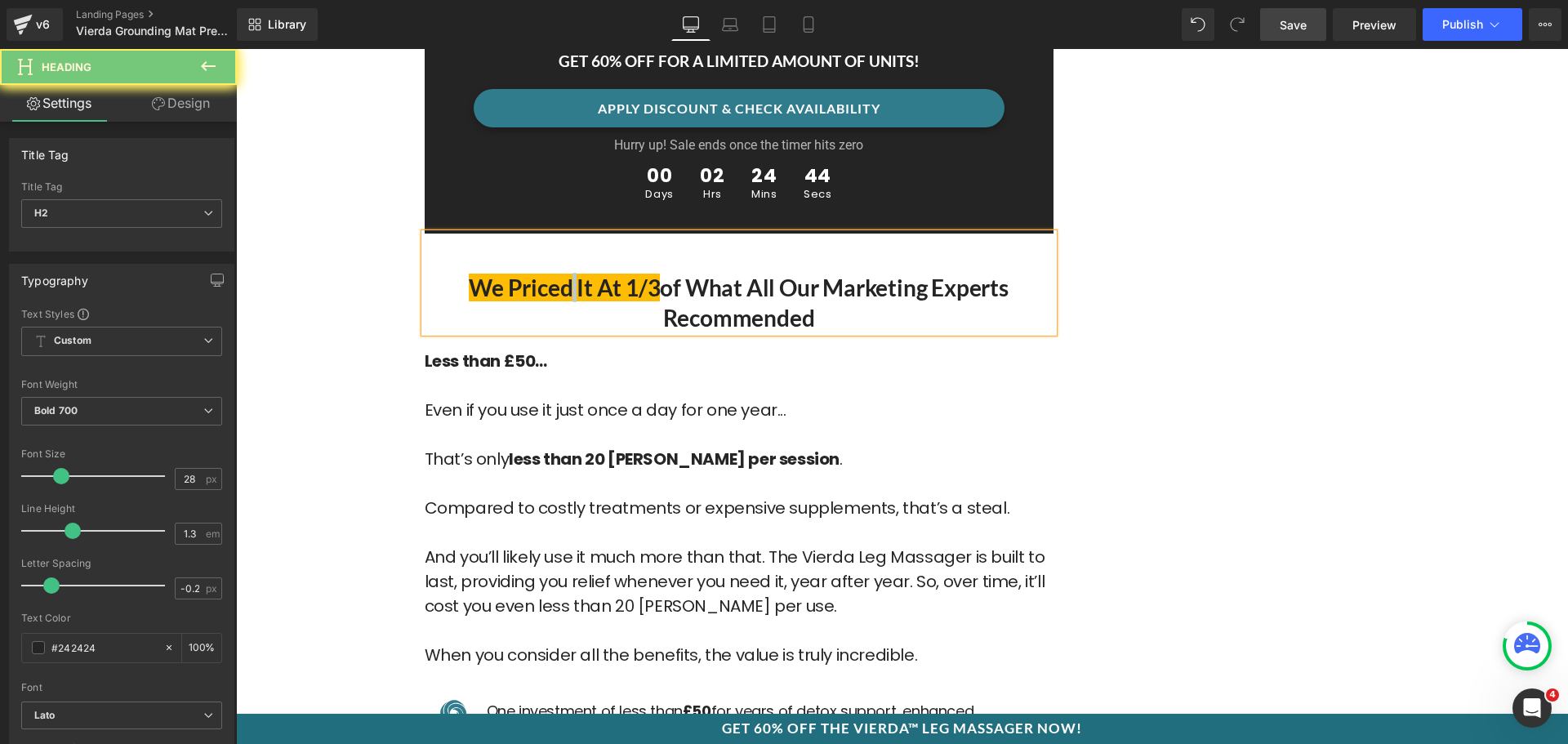
paste div
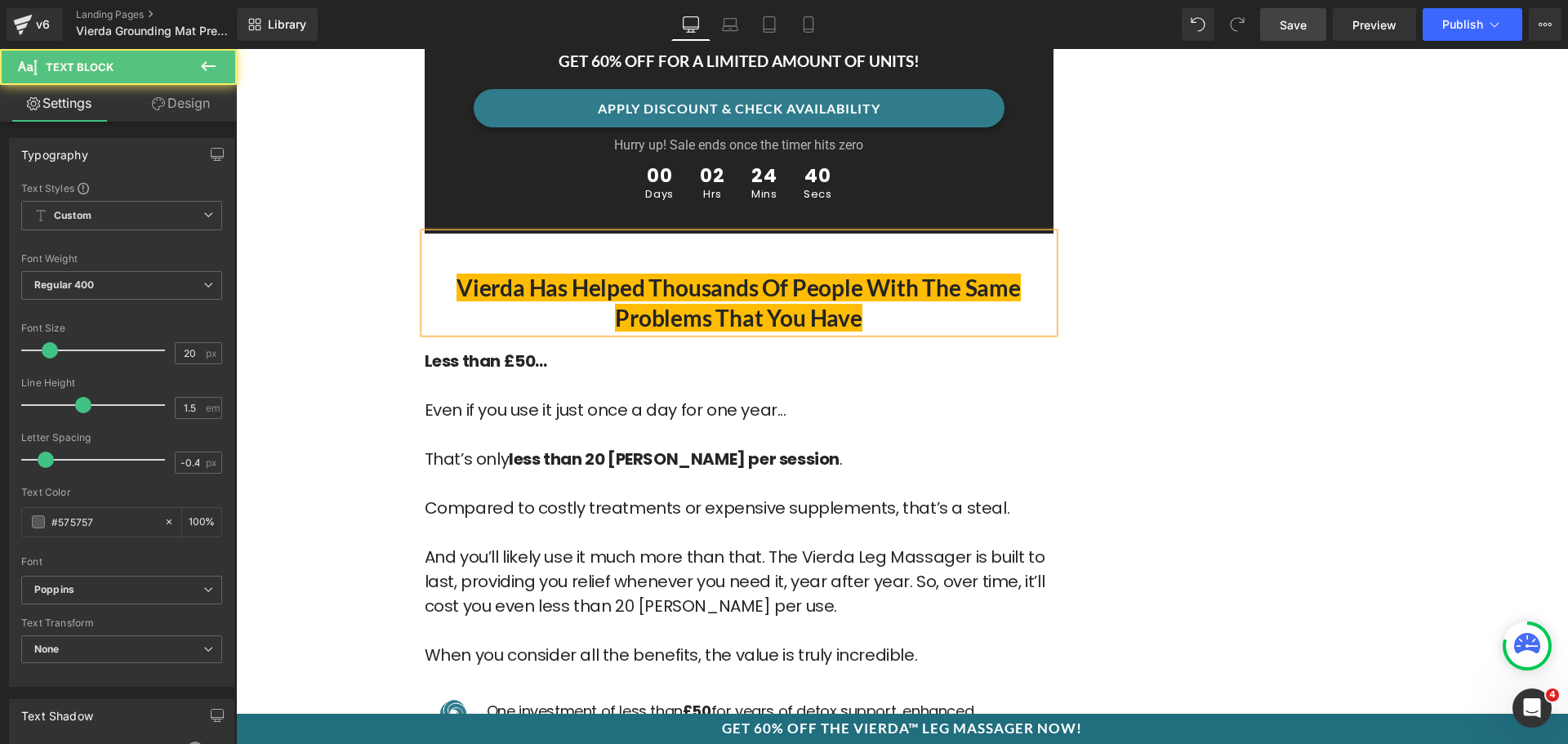
click at [450, 369] on p "Less than £50... Even if you use it just once a day for one year... That’s only…" at bounding box center [738, 508] width 628 height 318
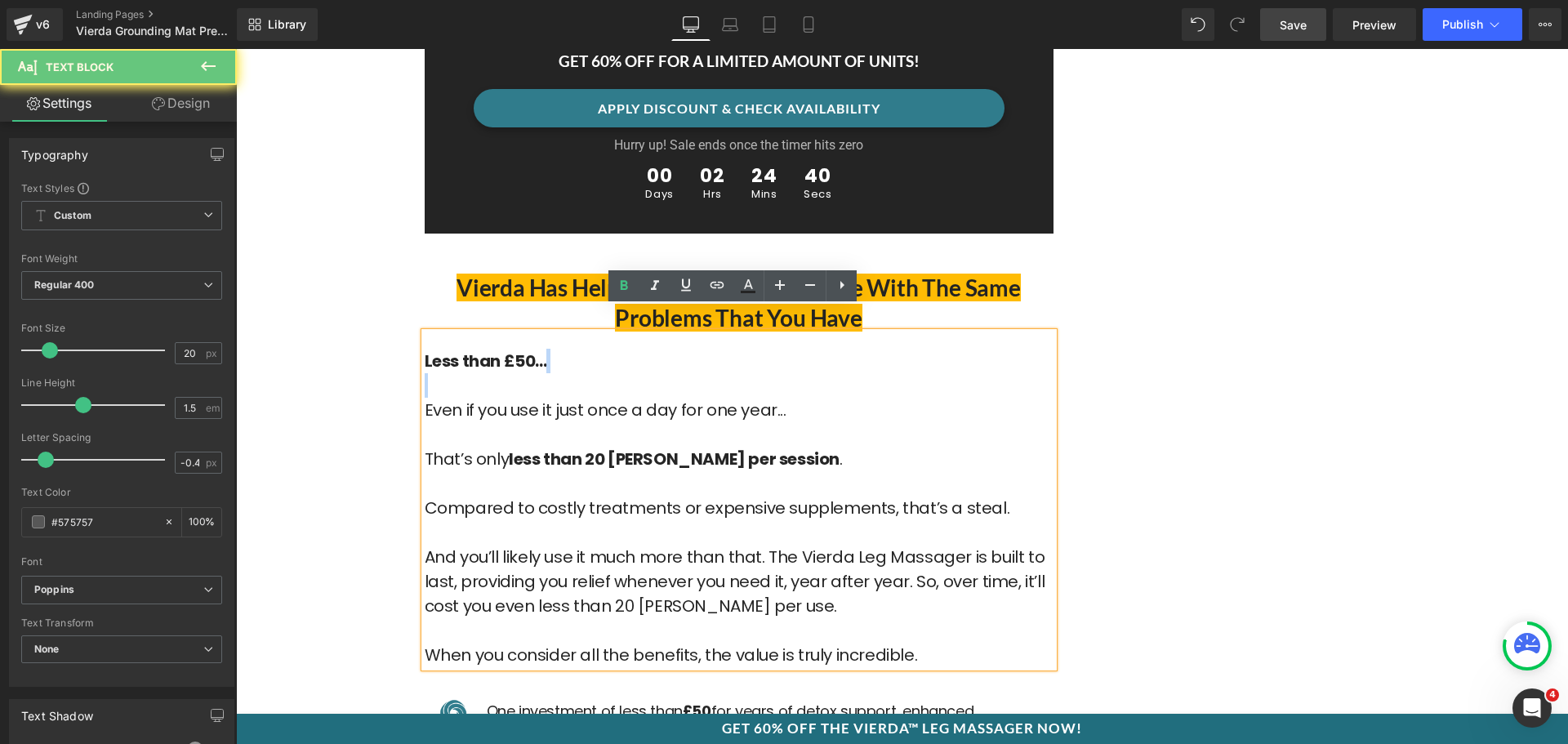
click at [450, 369] on p "Less than £50... Even if you use it just once a day for one year... That’s only…" at bounding box center [738, 508] width 628 height 318
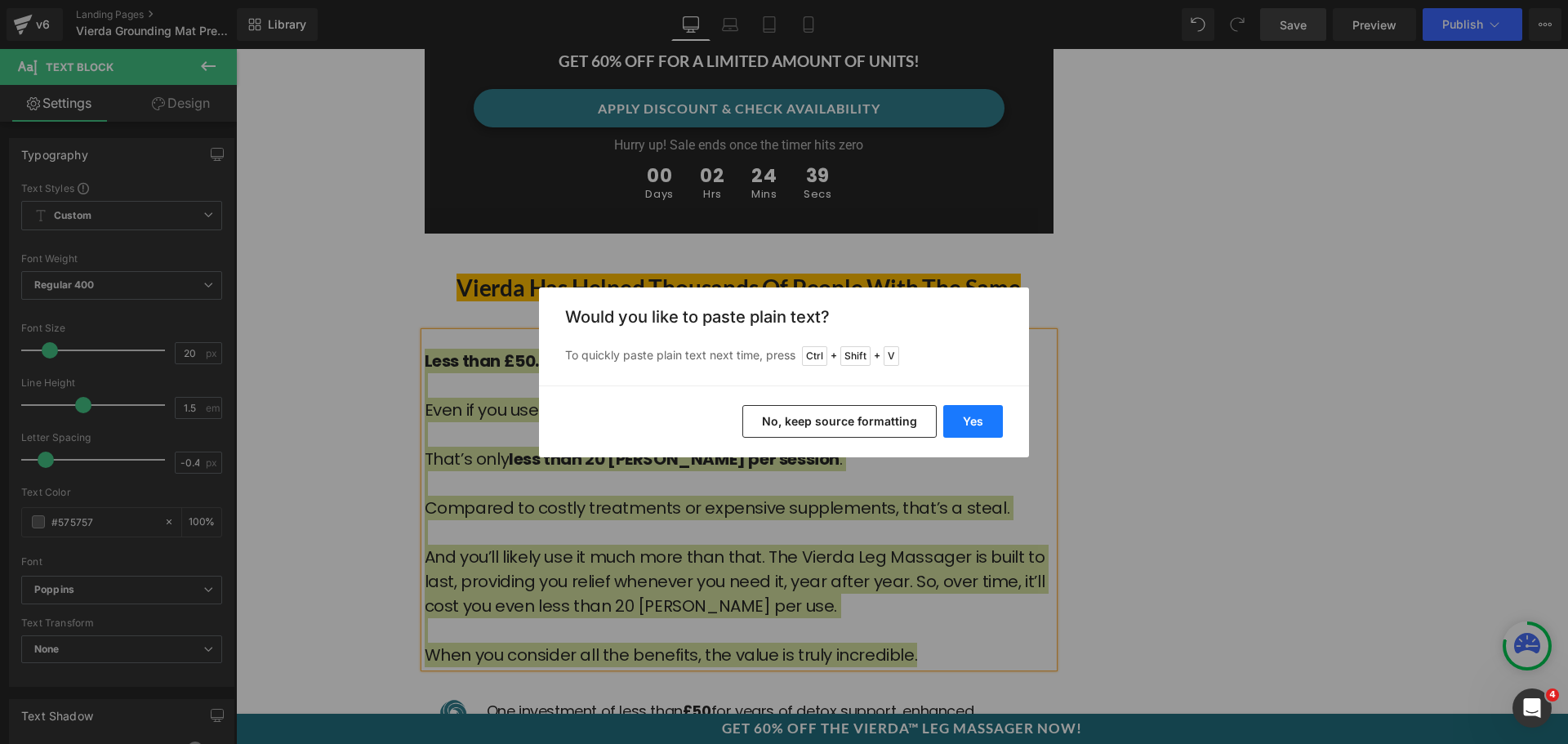
click at [964, 424] on button "Yes" at bounding box center [973, 422] width 59 height 32
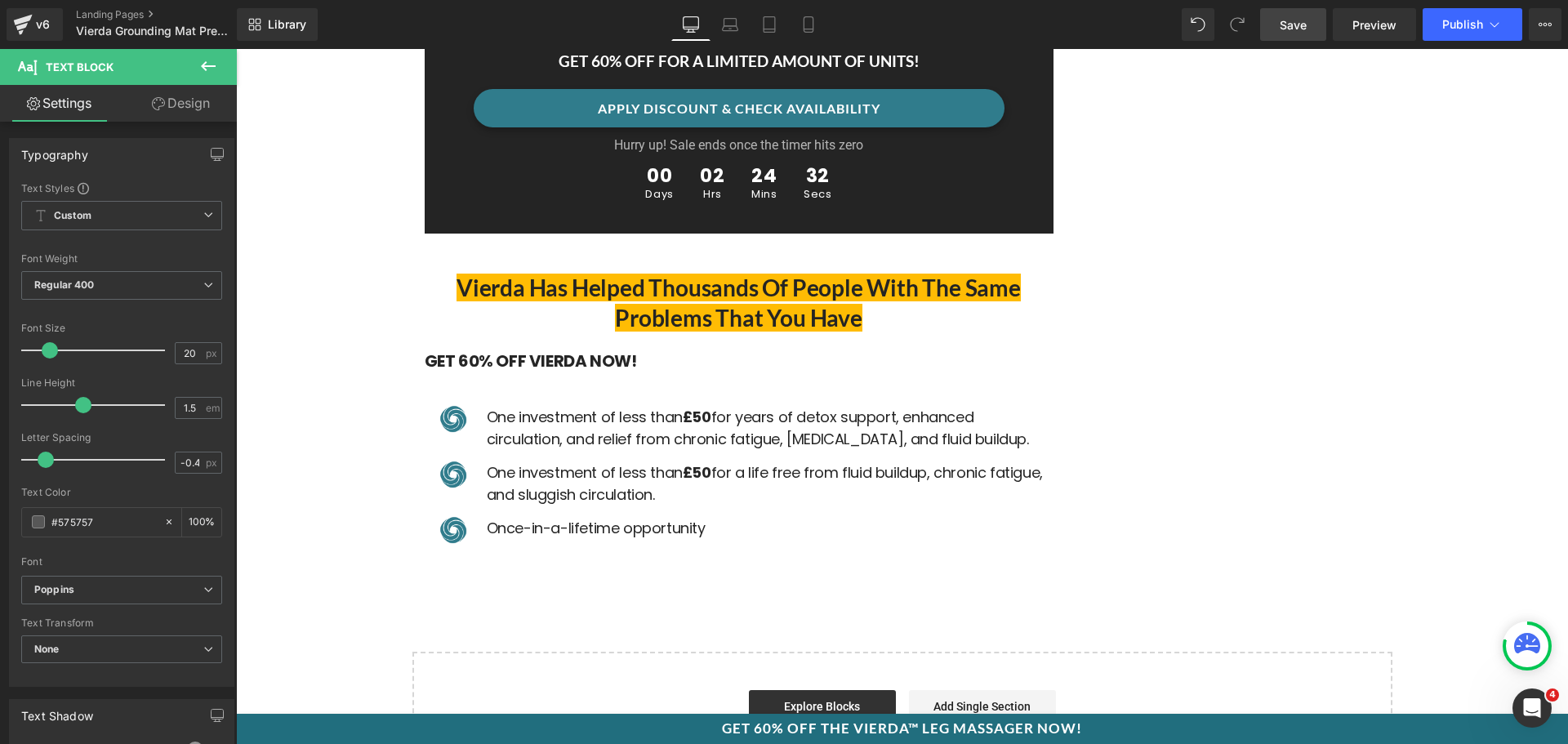
click at [1305, 31] on span "Save" at bounding box center [1293, 24] width 27 height 17
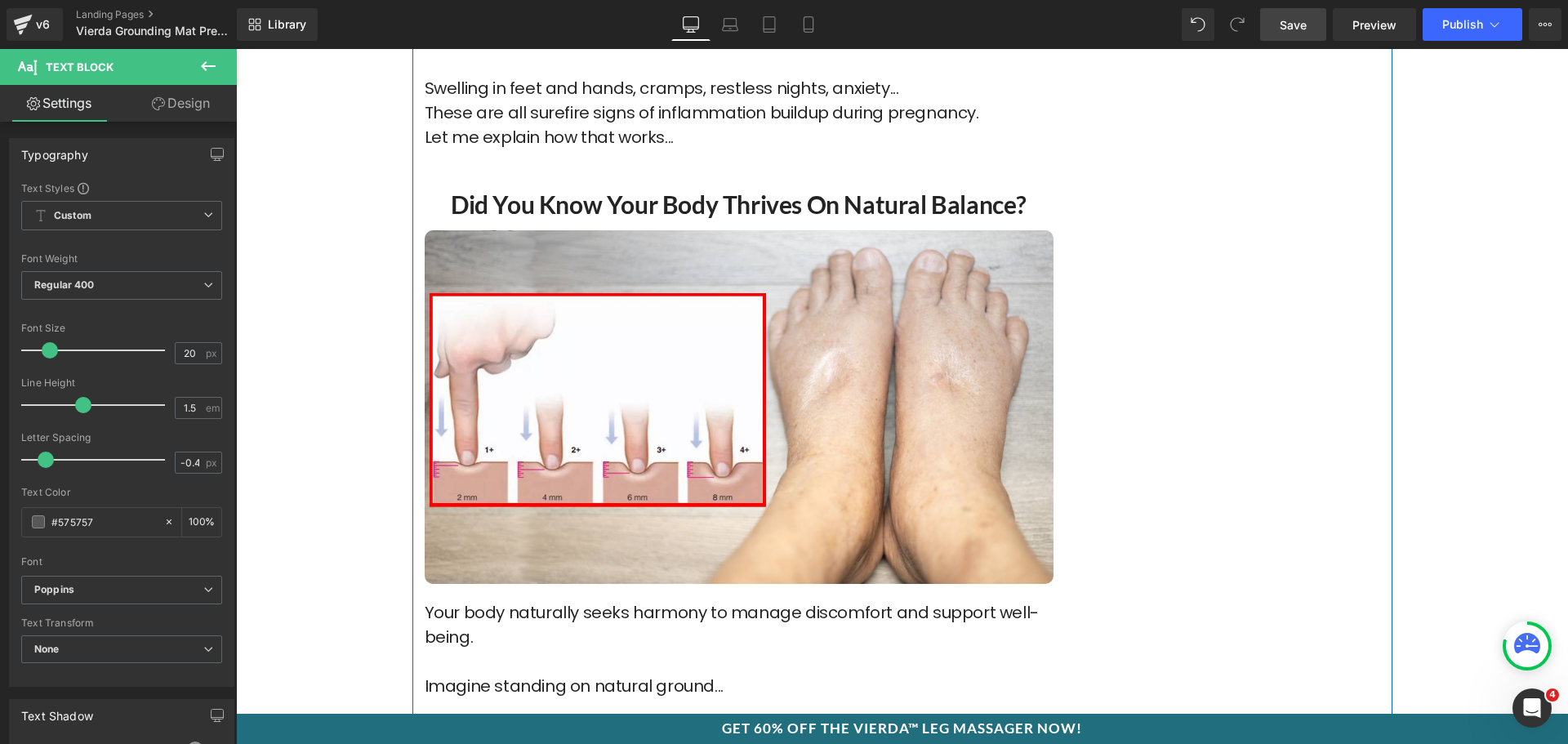
scroll to position [899, 0]
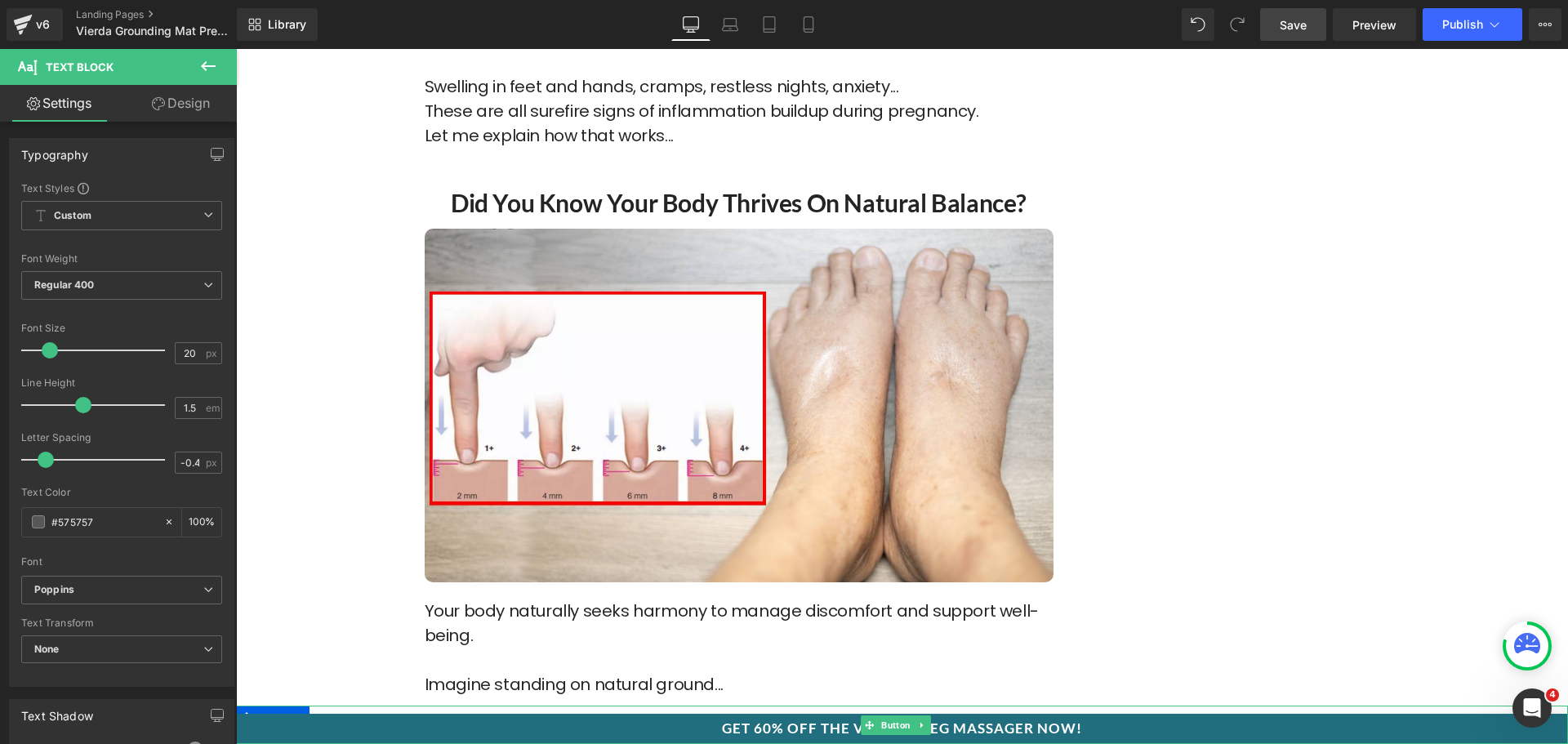
click at [1064, 728] on link "GET 60% OFF THE VIERDA™ LEG MASSAGER NOW!" at bounding box center [901, 733] width 1332 height 39
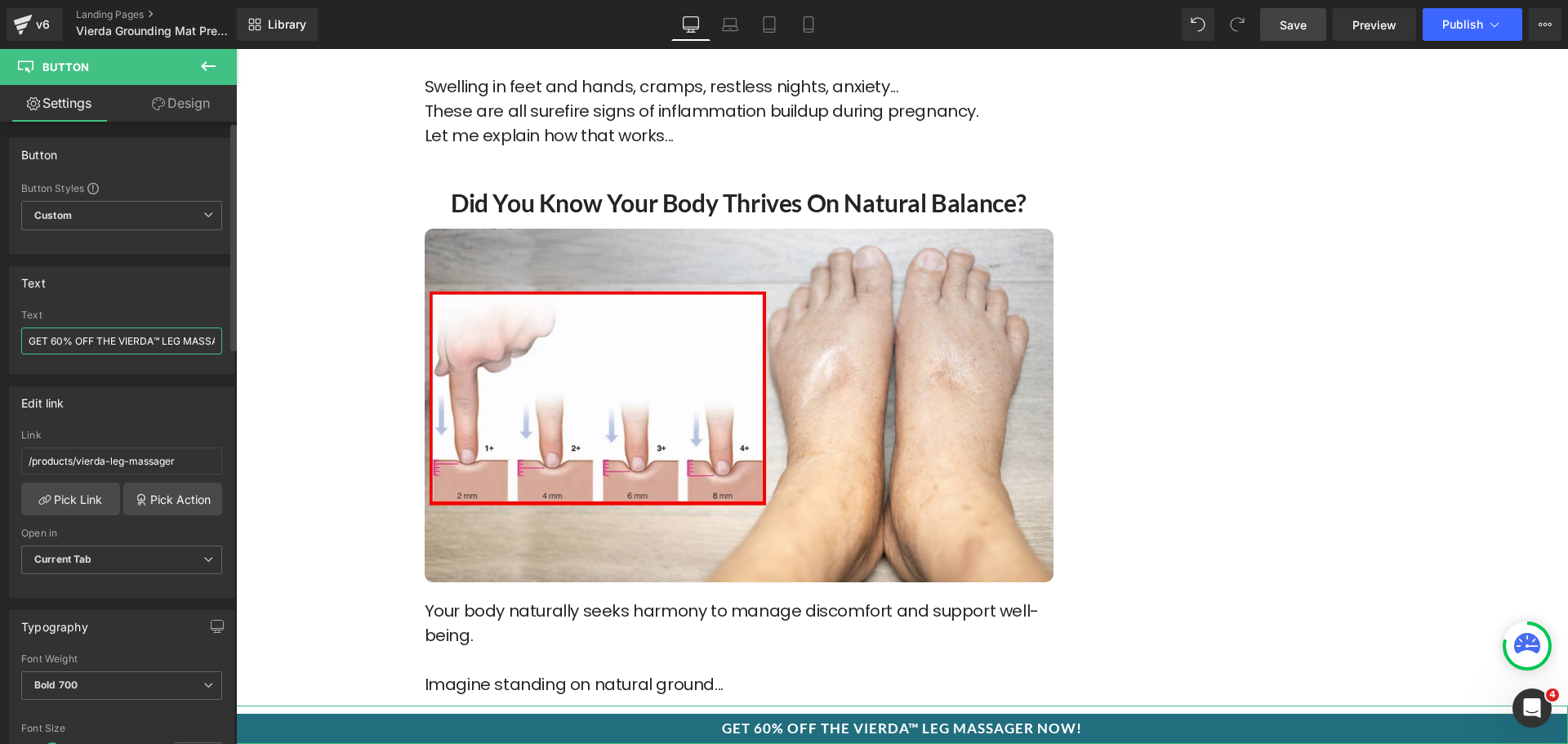
drag, startPoint x: 160, startPoint y: 342, endPoint x: 183, endPoint y: 339, distance: 23.2
click at [183, 339] on input "GET 60% OFF THE VIERDA™ LEG MASSAGER NOW!" at bounding box center [121, 341] width 200 height 27
drag, startPoint x: 183, startPoint y: 339, endPoint x: 166, endPoint y: 342, distance: 17.3
click at [181, 339] on input "GET 60% OFF THE VIERDA™ LEG MASSAGER NOW!" at bounding box center [121, 341] width 200 height 27
click at [161, 343] on input "GET 60% OFF THE VIERDA™ LEG MASSAGER NOW!" at bounding box center [121, 341] width 200 height 27
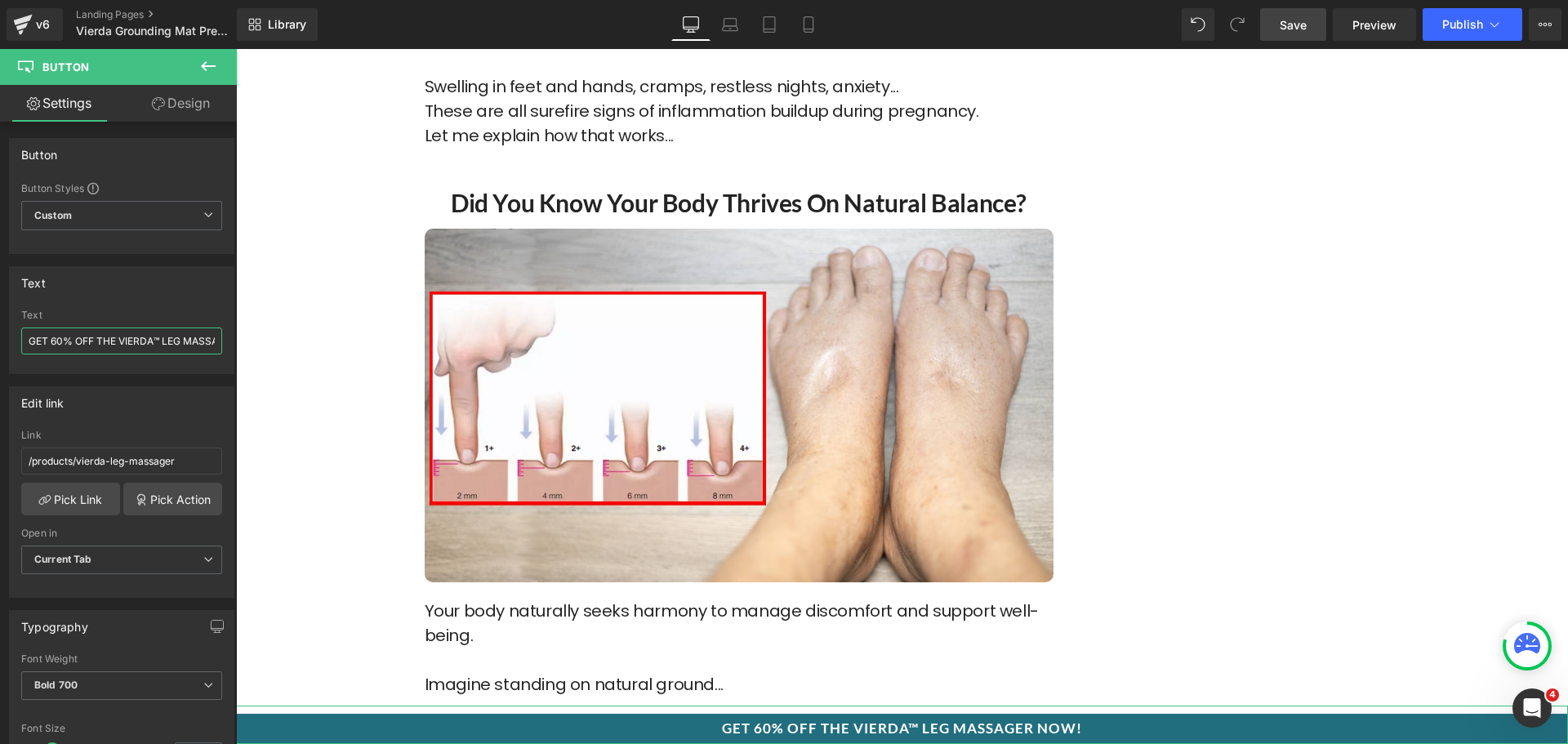
scroll to position [0, 61]
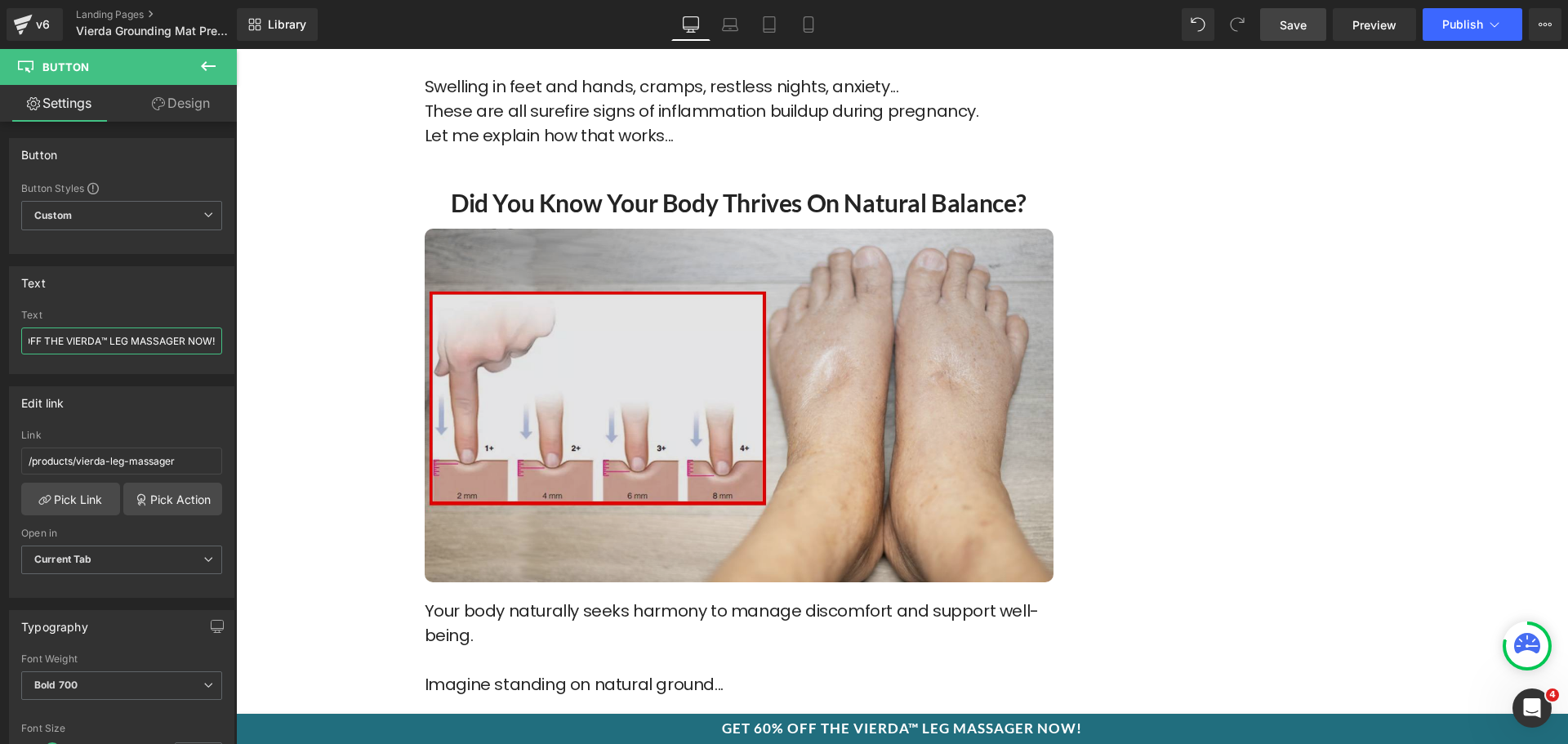
drag, startPoint x: 397, startPoint y: 389, endPoint x: 452, endPoint y: 341, distance: 73.0
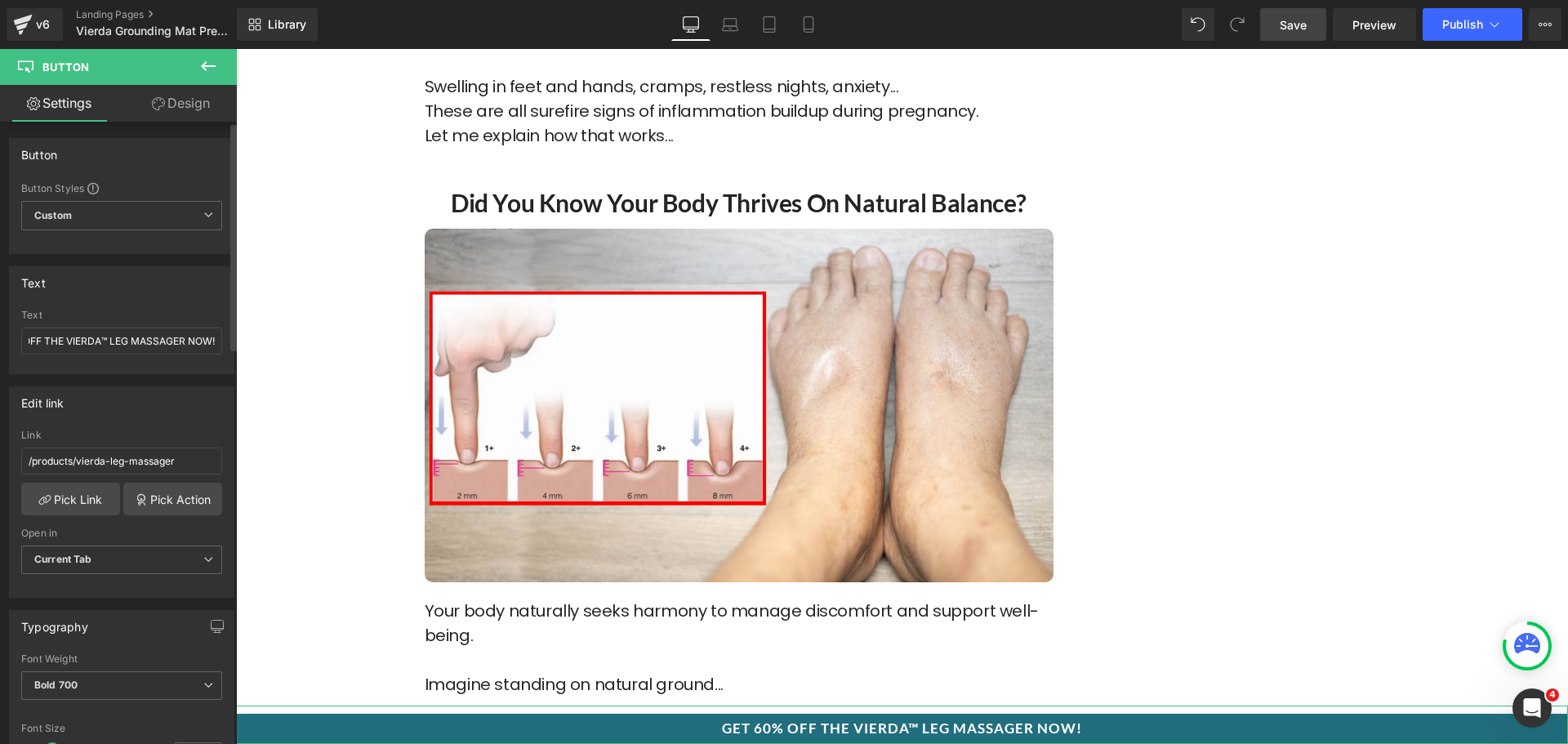
click at [114, 354] on div "Text GET 60% OFF THE VIERDA™ LEG MASSAGER NOW!" at bounding box center [121, 341] width 200 height 64
drag, startPoint x: 164, startPoint y: 337, endPoint x: 176, endPoint y: 342, distance: 13.0
click at [176, 342] on input "GET 60% OFF THE VIERDA™ LEG MASSAGER NOW!" at bounding box center [121, 341] width 200 height 27
type input "GET 60% OFF THE VIERDA™ GROUNDING MAT NOW!"
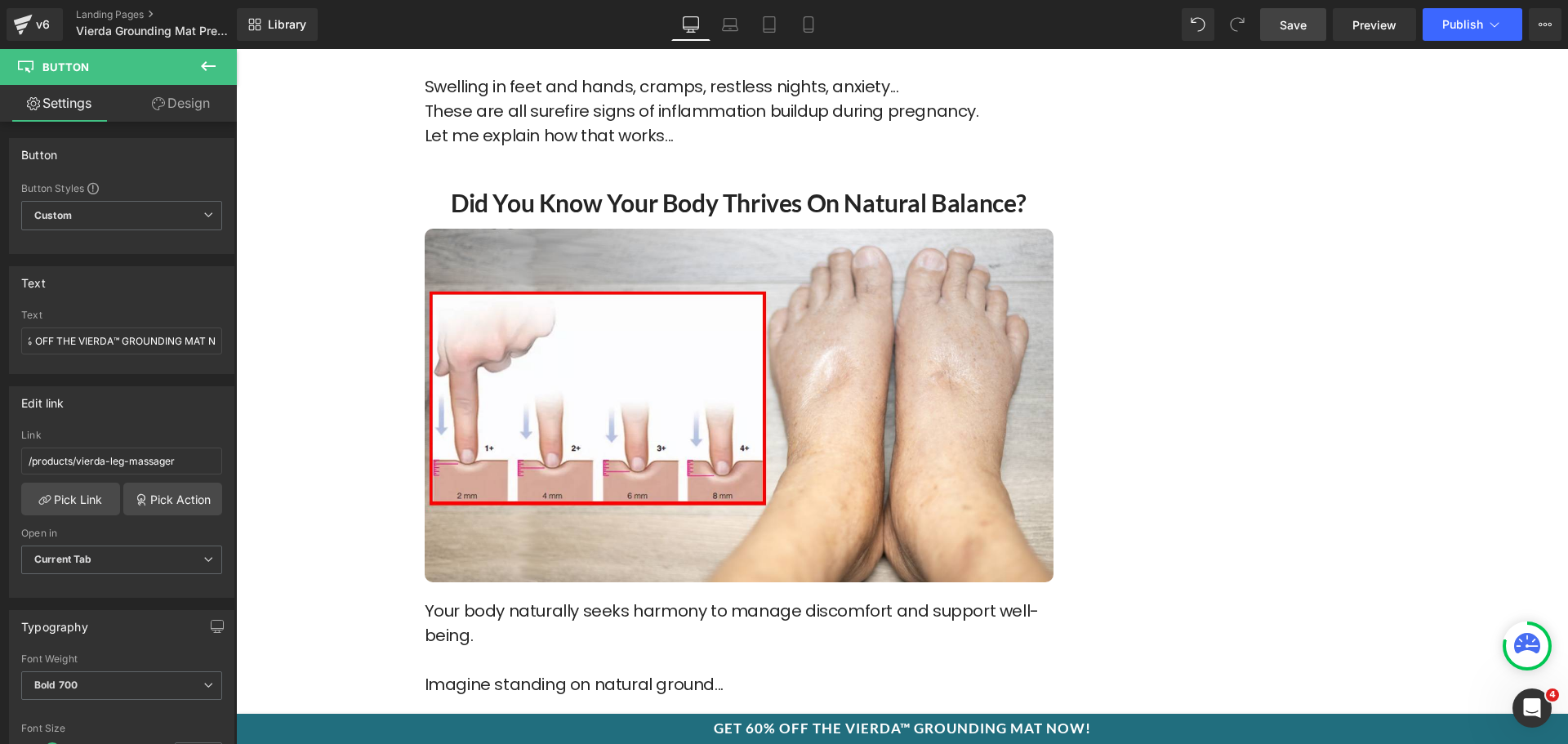
scroll to position [0, 0]
drag, startPoint x: 1283, startPoint y: 40, endPoint x: 1323, endPoint y: 229, distance: 193.2
click at [1283, 40] on link "Save" at bounding box center [1294, 24] width 67 height 32
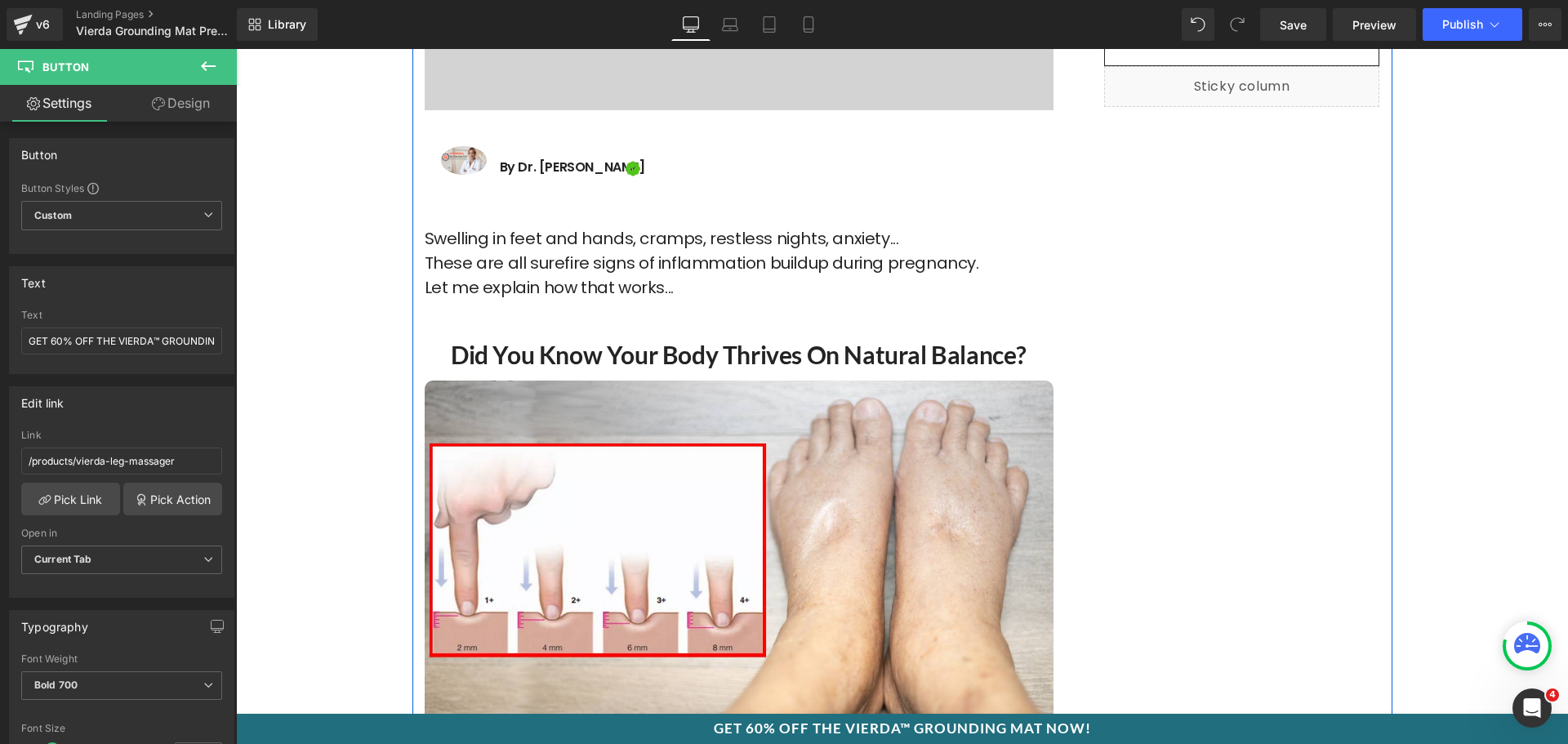
scroll to position [735, 0]
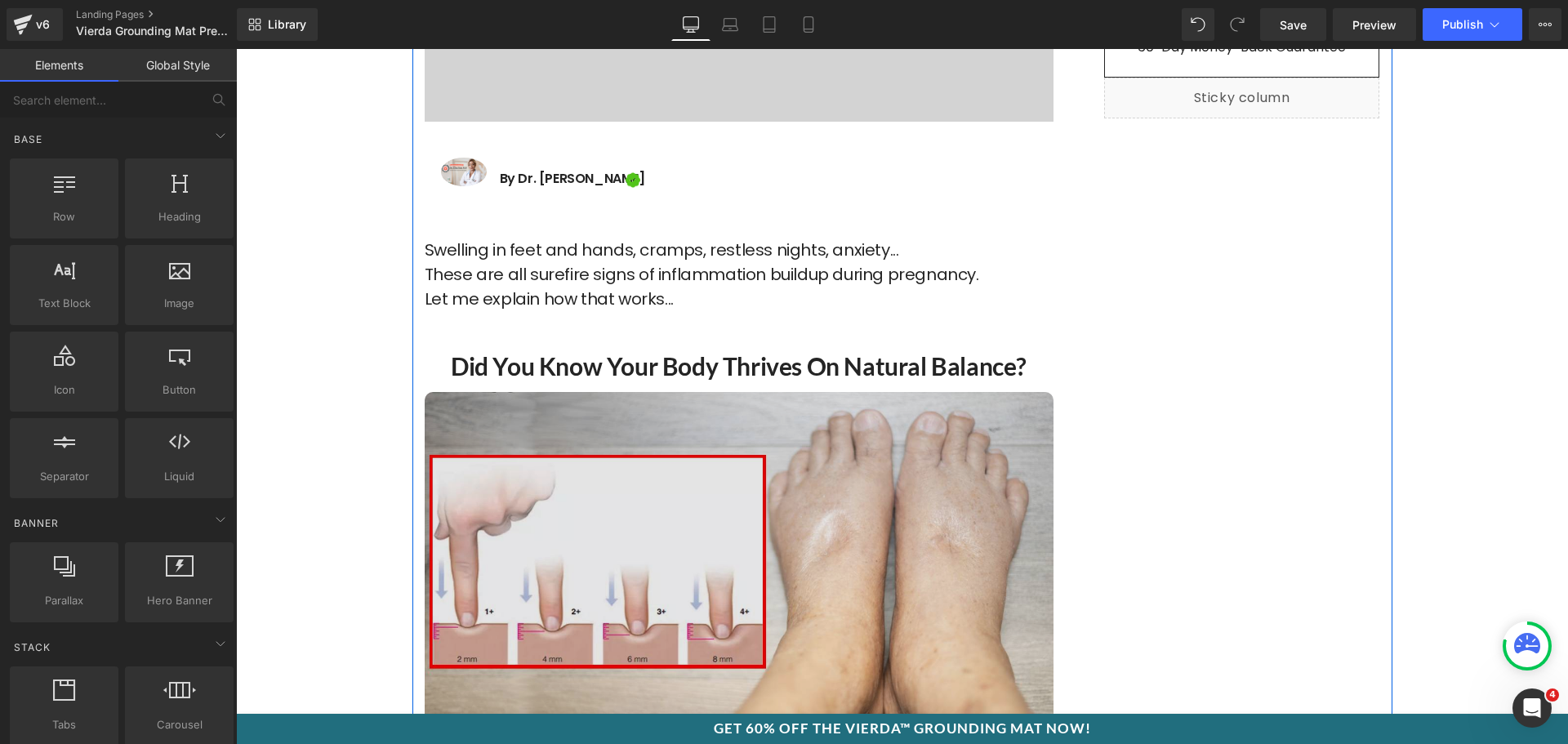
click at [792, 539] on img at bounding box center [738, 569] width 628 height 354
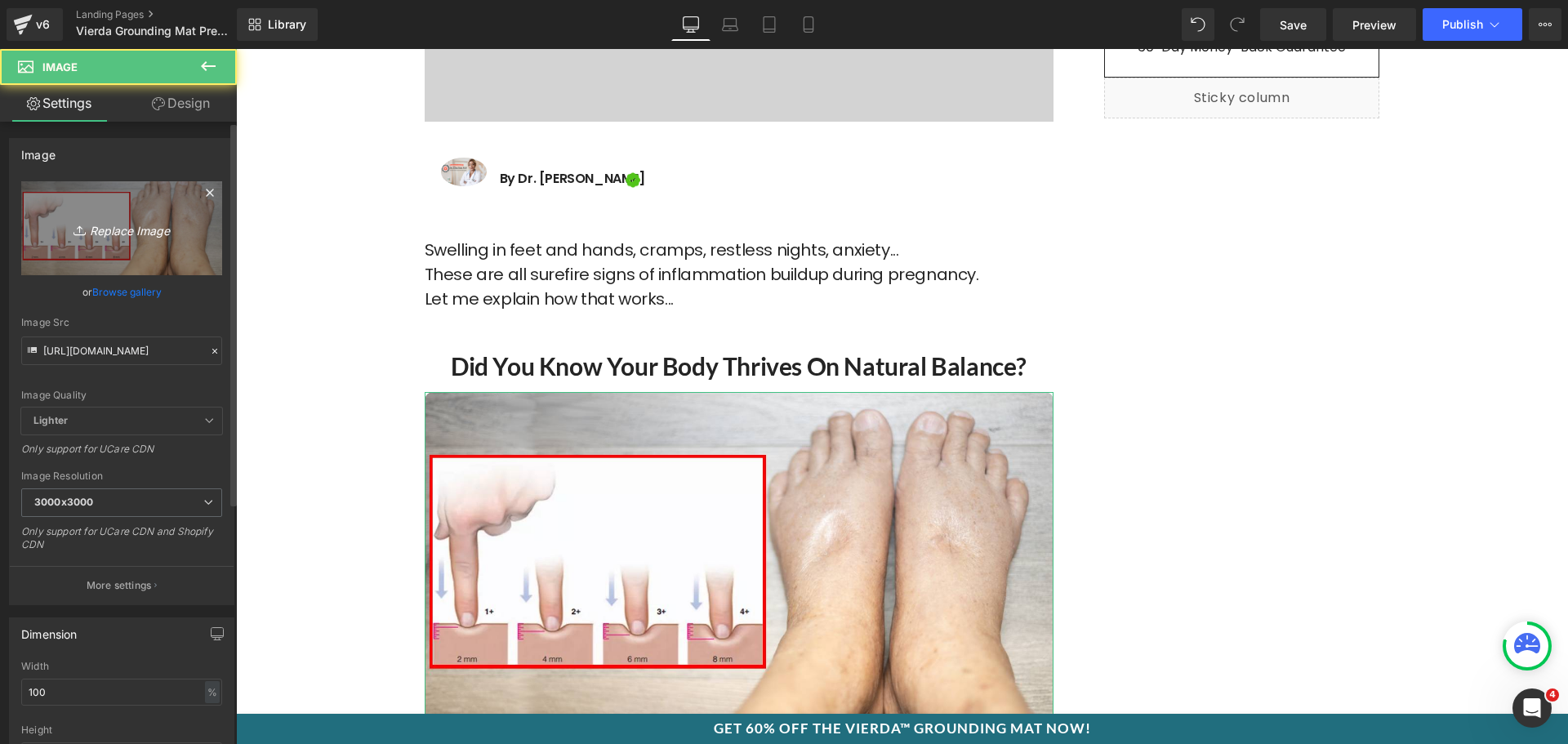
click at [129, 230] on icon "Replace Image" at bounding box center [121, 229] width 130 height 21
type input "C:\fakepath\pexels-rdne-9215417.jpg"
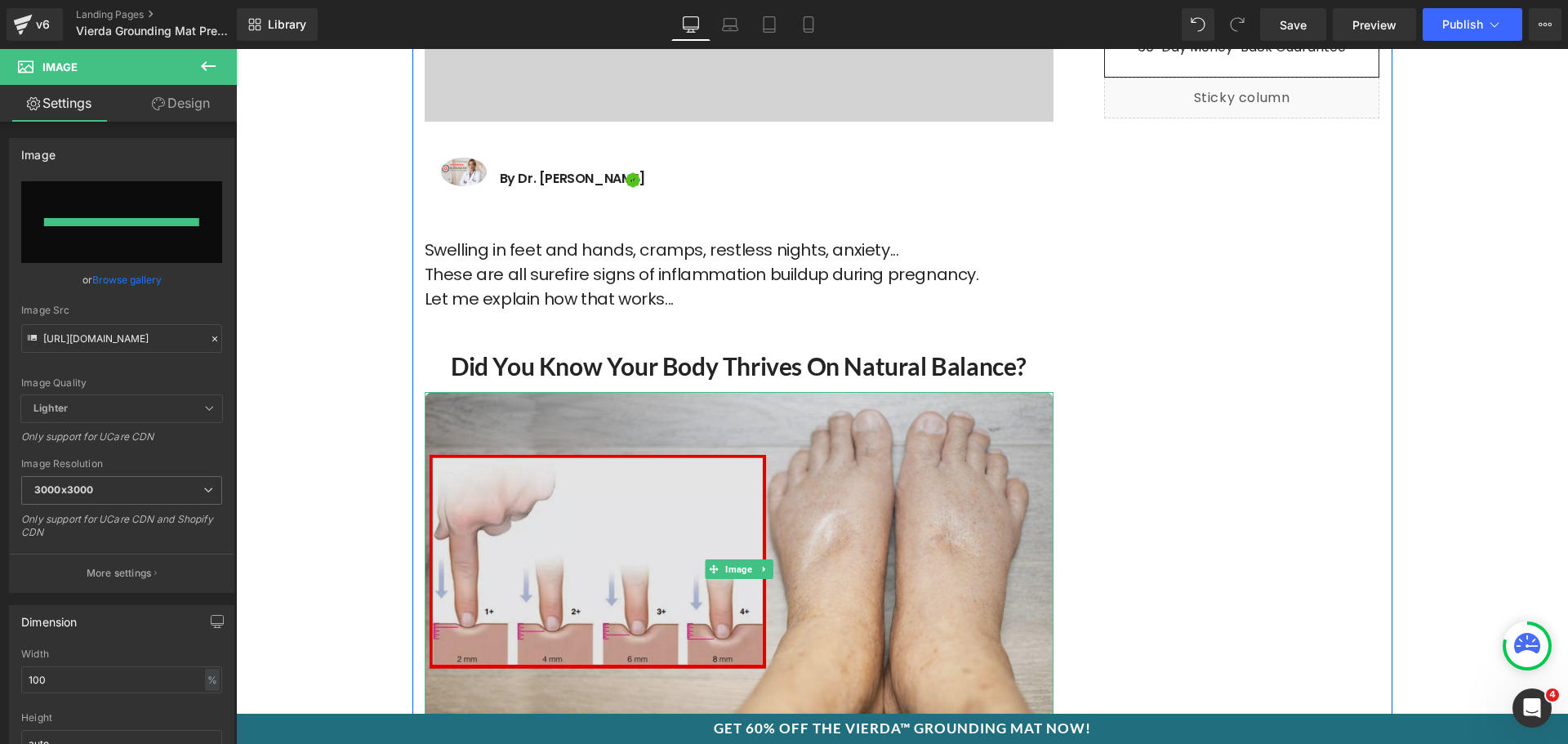
type input "https://ucarecdn.com/10e217b1-c176-48d4-98b7-c036b346ce1f/-/format/auto/-/previ…"
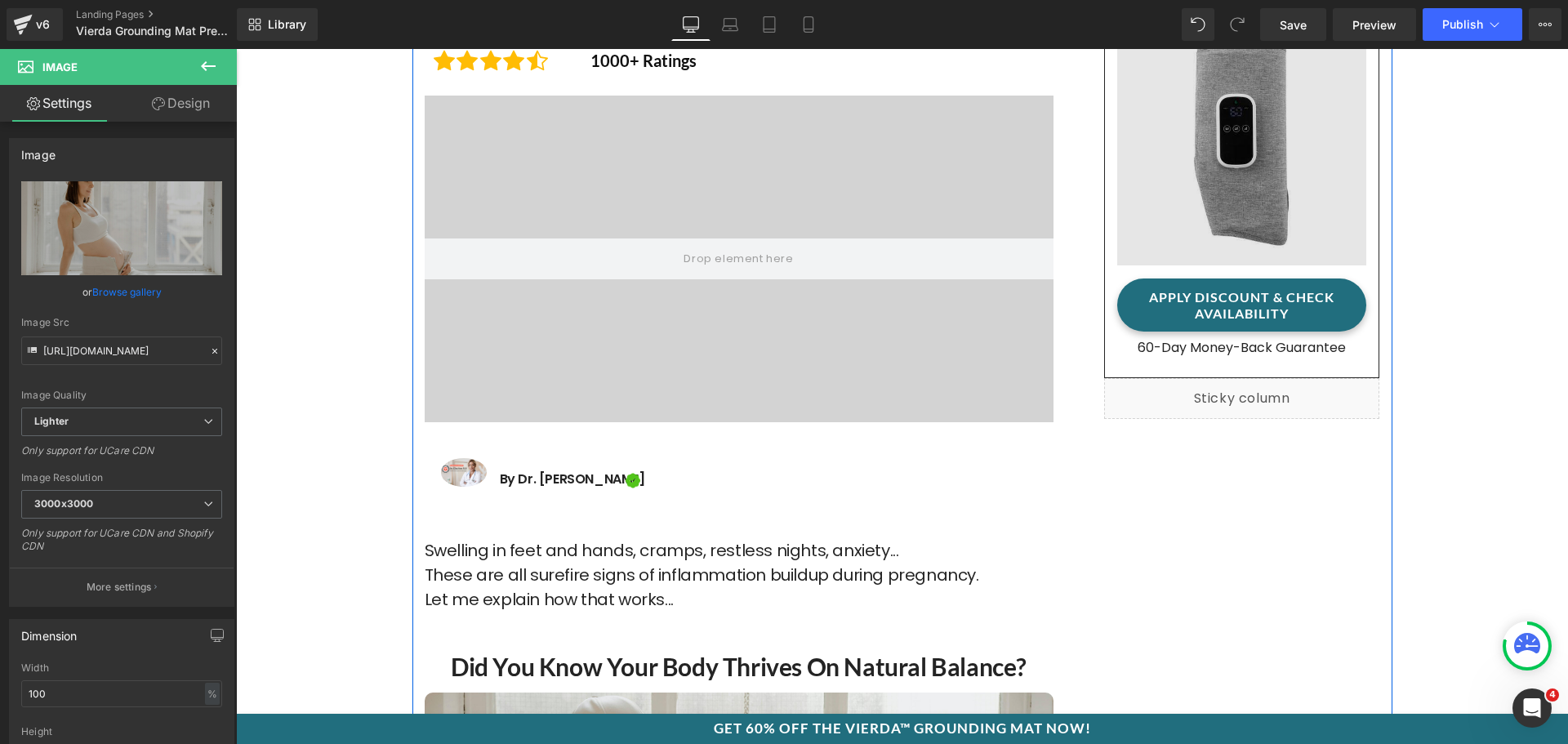
scroll to position [245, 0]
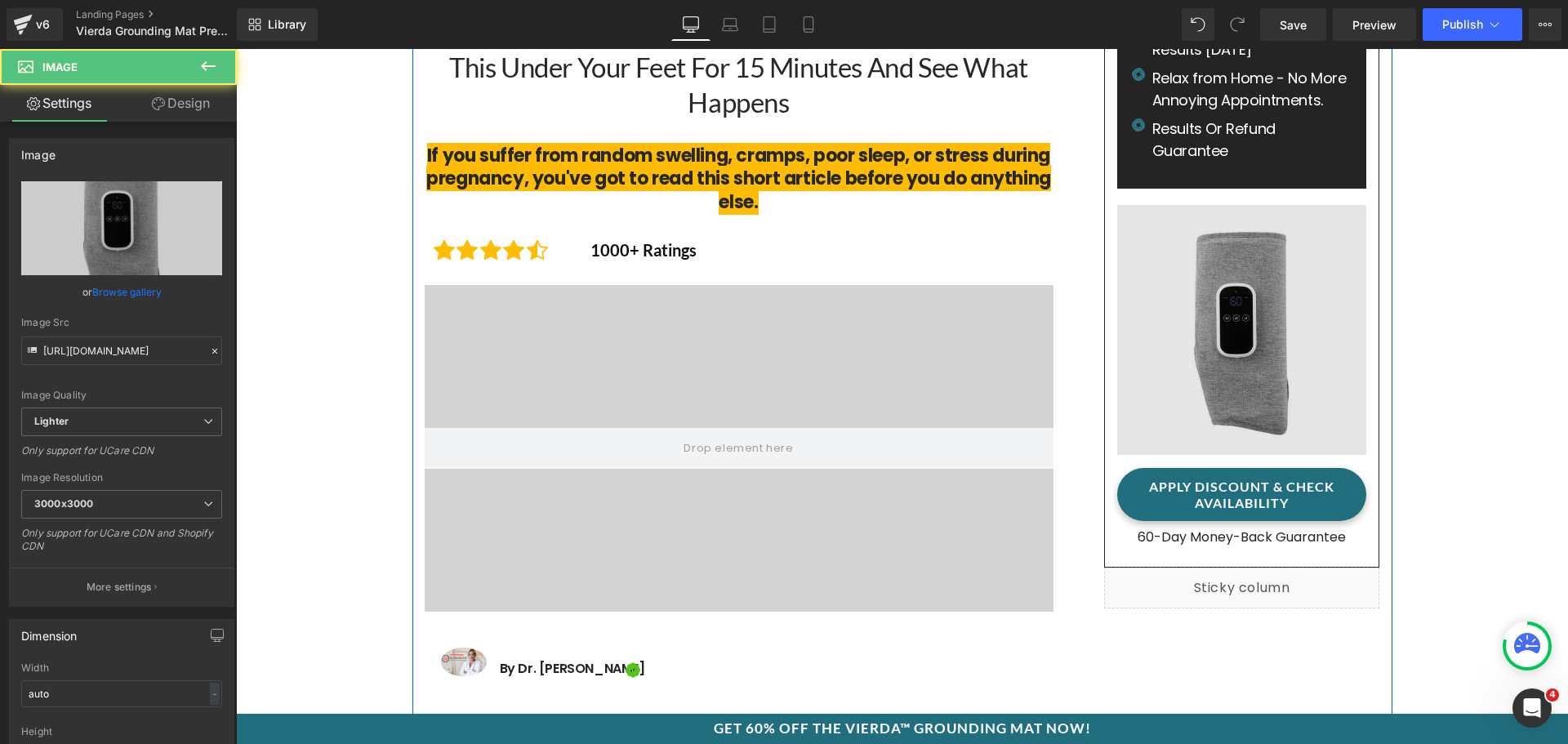
click at [1256, 235] on img at bounding box center [1243, 328] width 250 height 280
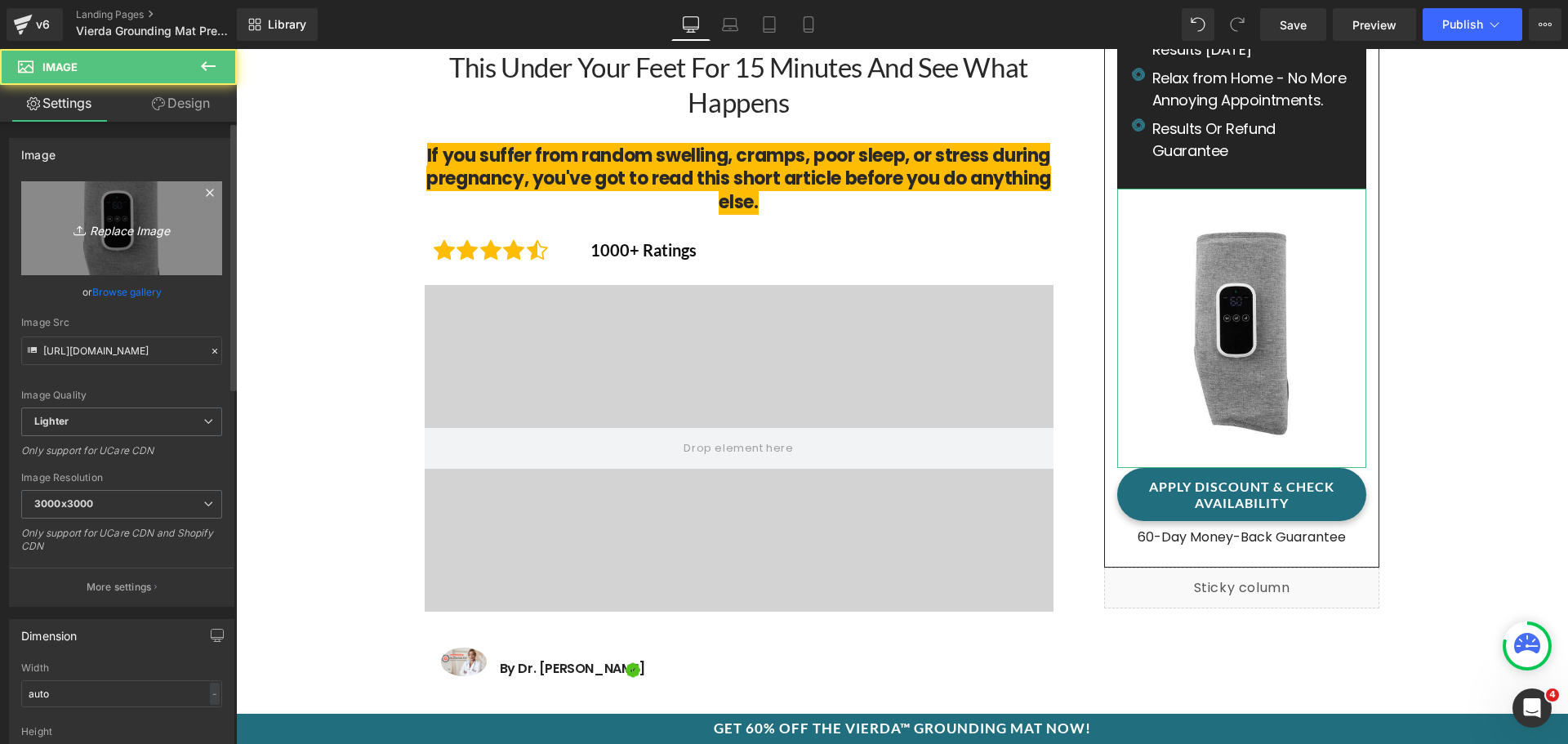
click at [95, 208] on link "Replace Image" at bounding box center [121, 229] width 200 height 94
type input "C:\fakepath\download.png"
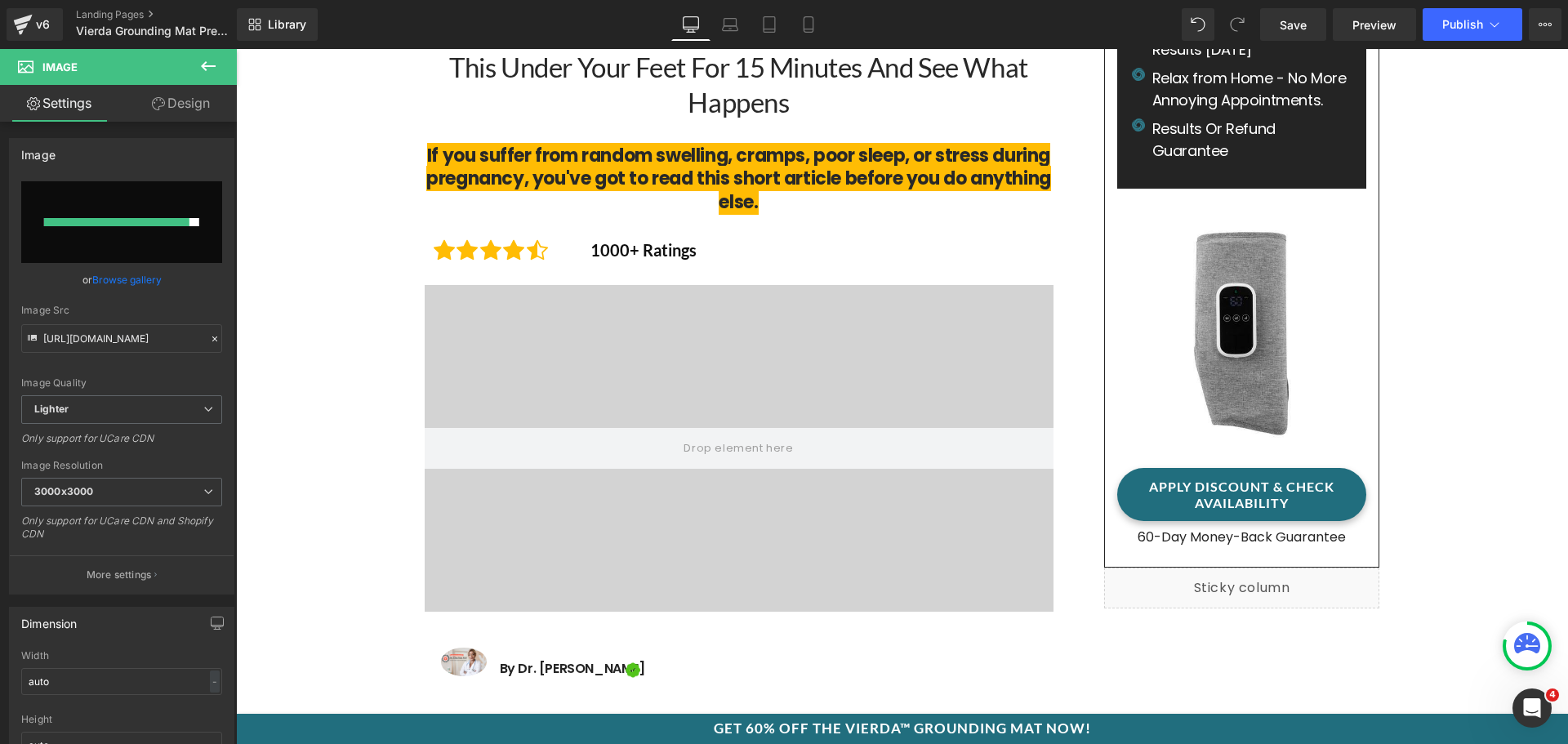
type input "https://ucarecdn.com/4da52cc7-1904-4995-9aa2-de76ffd47ffa/-/format/auto/-/previ…"
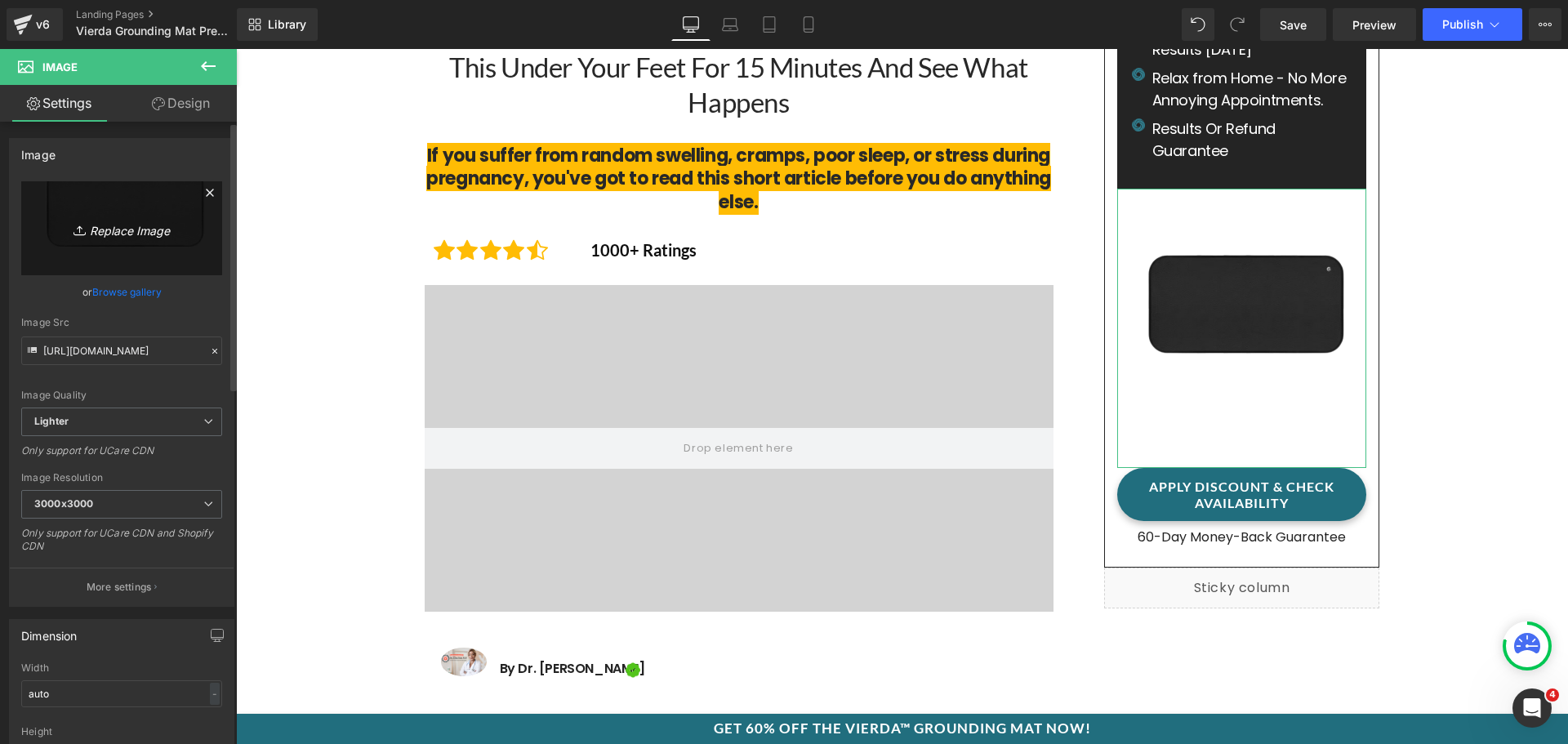
click at [102, 243] on link "Replace Image" at bounding box center [121, 229] width 200 height 94
type input "C:\fakepath\Sf961092bdd674d4abd2b90ecd4c44bf0o.jpg_960x960q75.jpg_.avif"
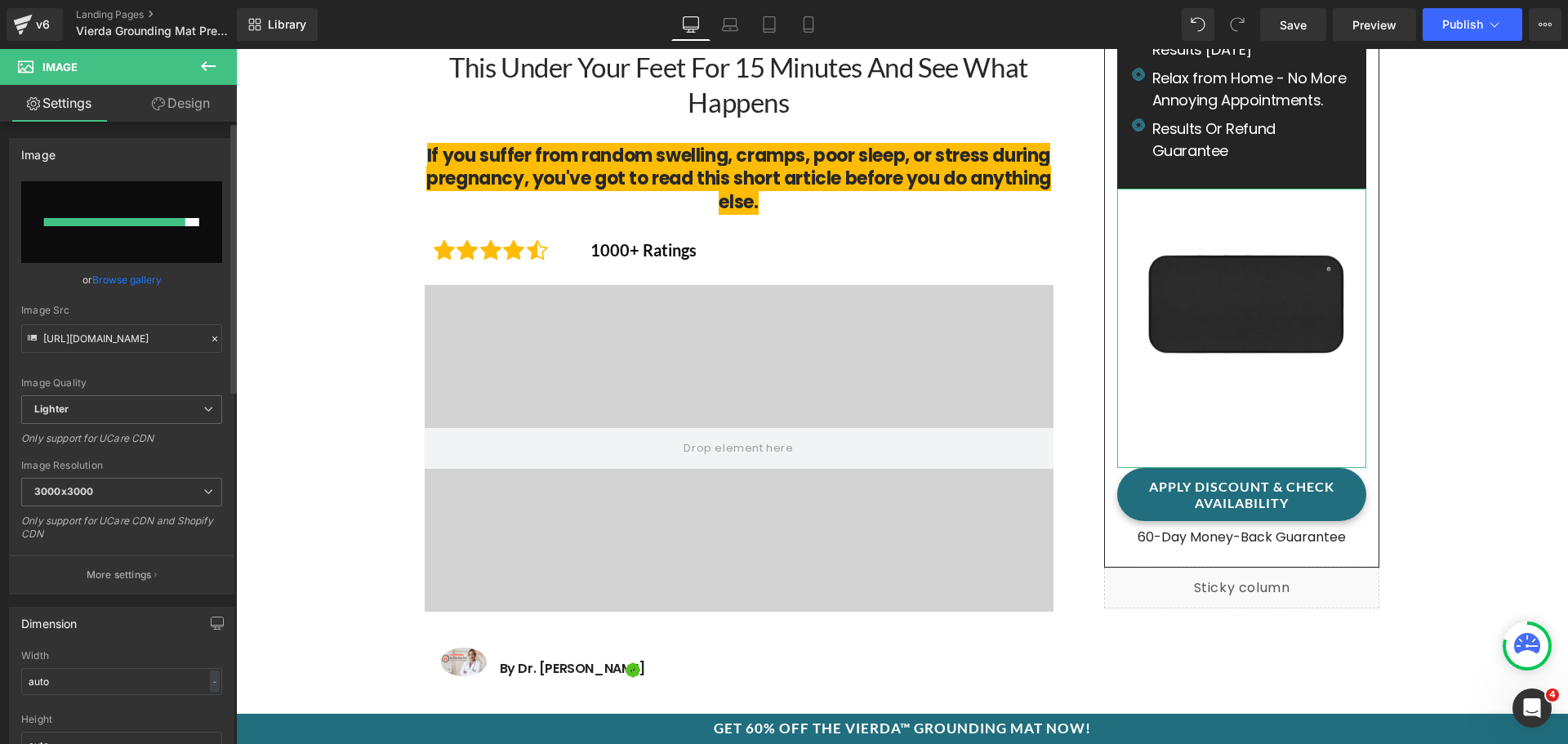
type input "https://ucarecdn.com/647f82e5-5a3e-444b-a746-1e13590daa3e/-/format/auto/-/previ…"
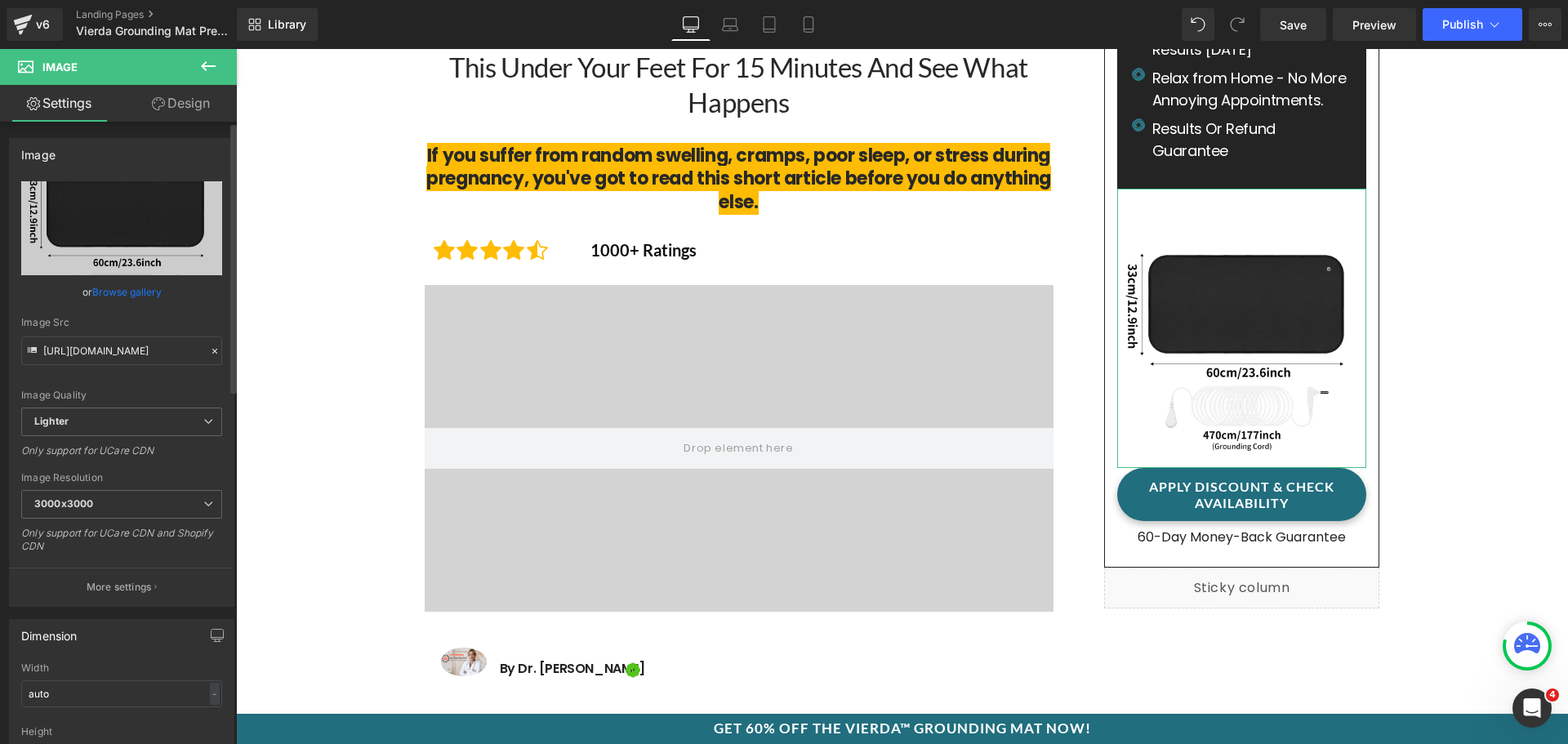
click at [129, 217] on link "Replace Image" at bounding box center [121, 229] width 200 height 94
type input "C:\fakepath\3_2_ae86ea65-ca4c-4e58-a076-b0c2fdeb08e9.webp"
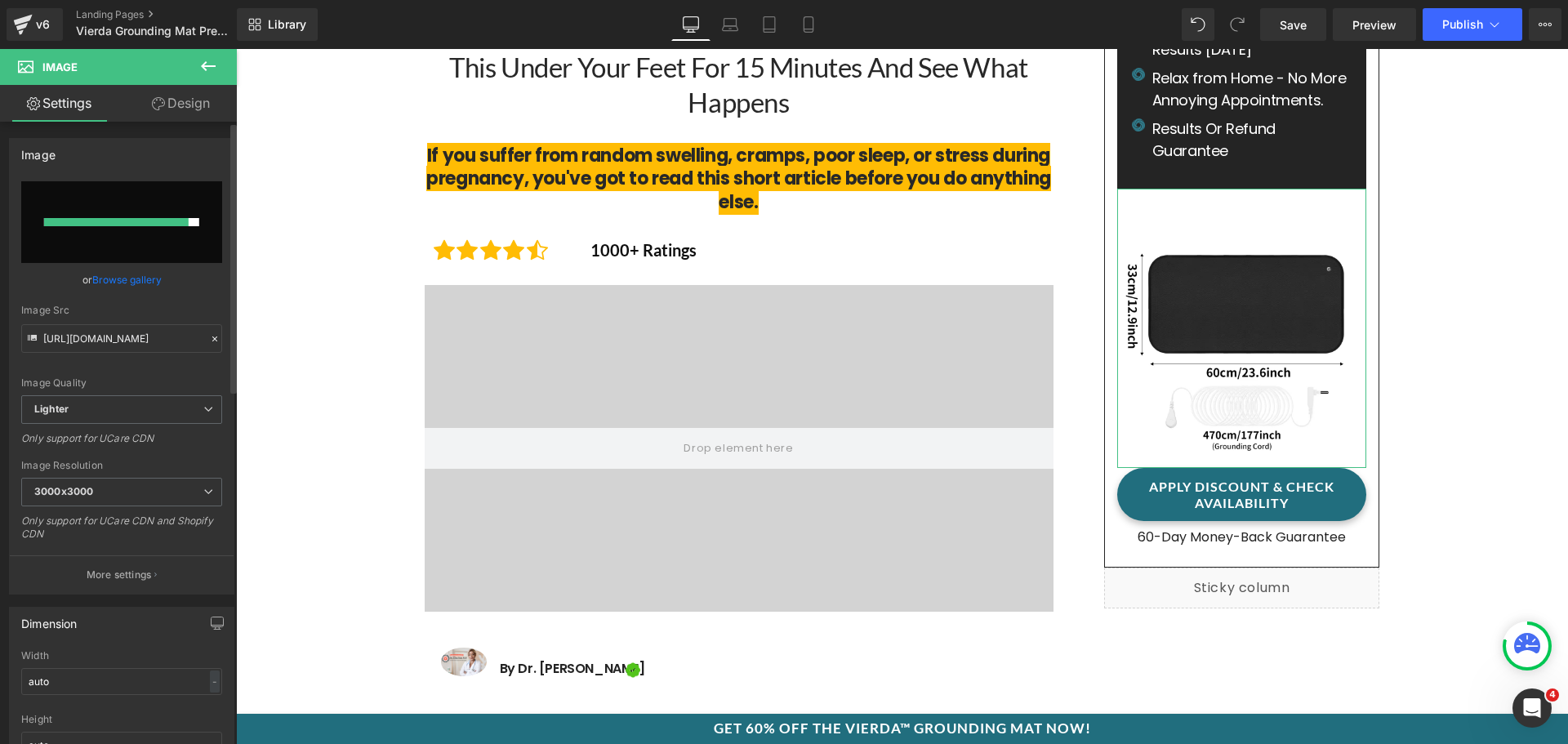
type input "https://ucarecdn.com/d18187c8-6a3a-4502-bd0e-8ab30d139730/-/format/auto/-/previ…"
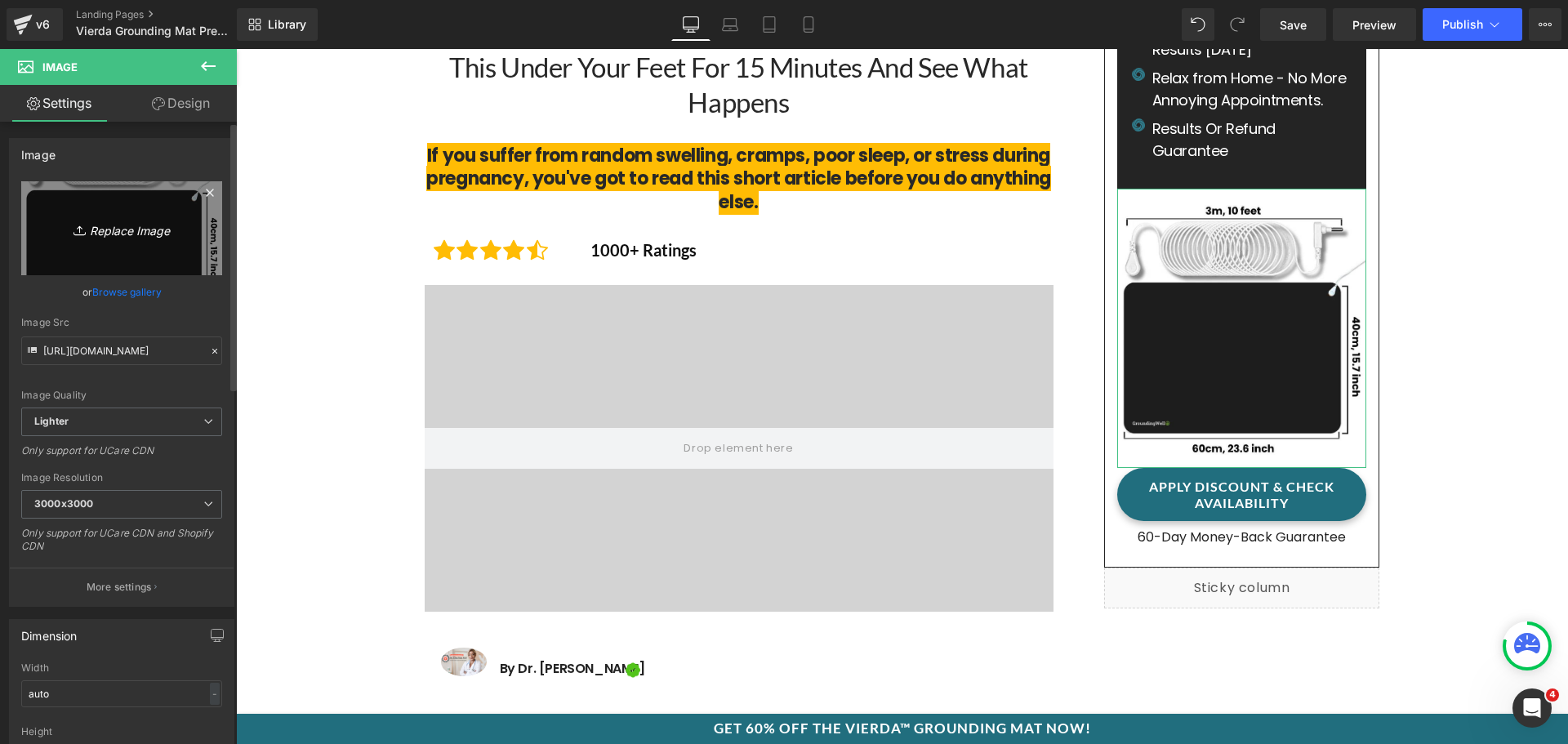
click at [114, 206] on link "Replace Image" at bounding box center [121, 229] width 200 height 94
type input "C:\fakepath\3_2_ae86ea65-ca4c-4e58-a076-b0c2fdeb08e9.webp"
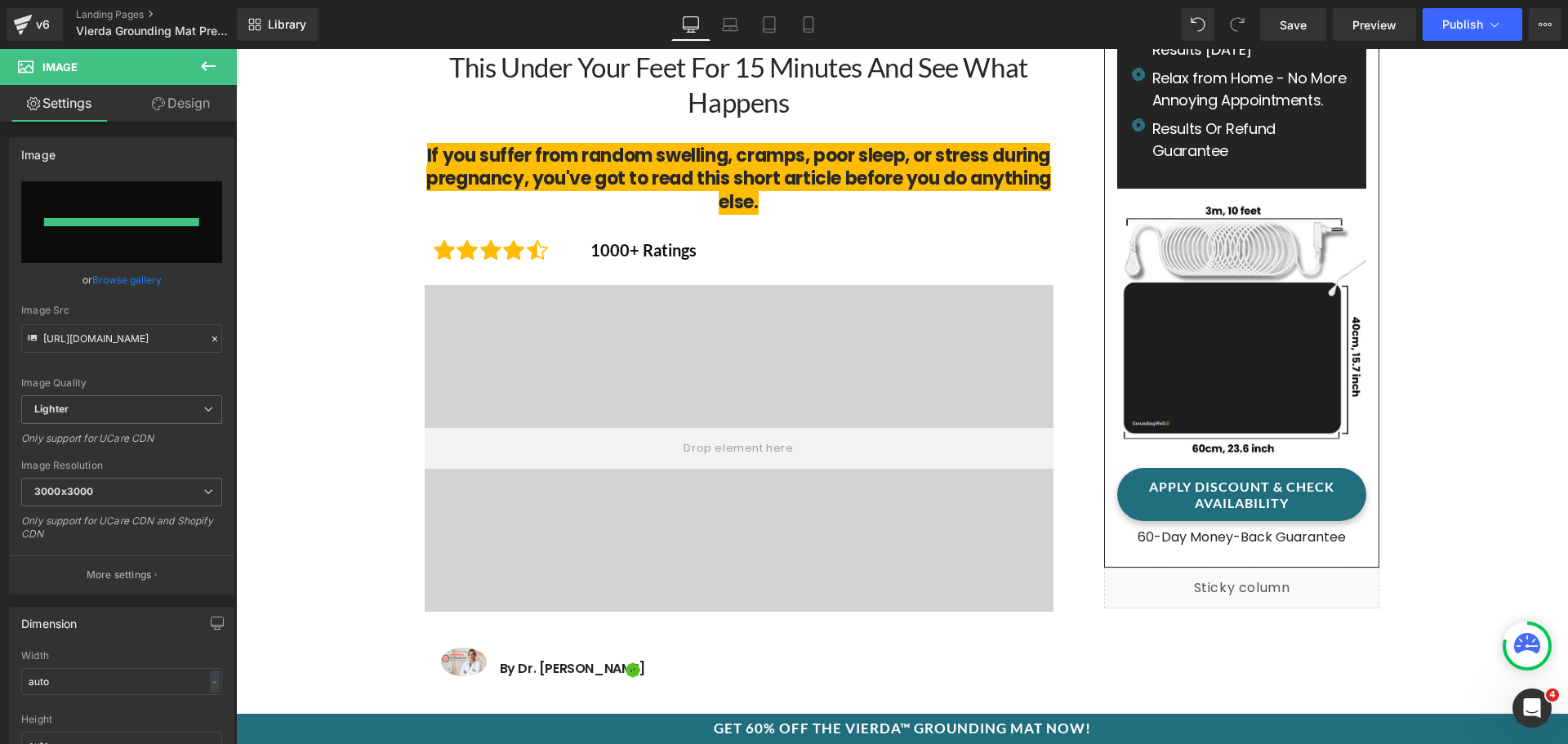
type input "https://ucarecdn.com/7dbd6094-74ce-43c3-bc6c-2c466f0a23ec/-/format/auto/-/previ…"
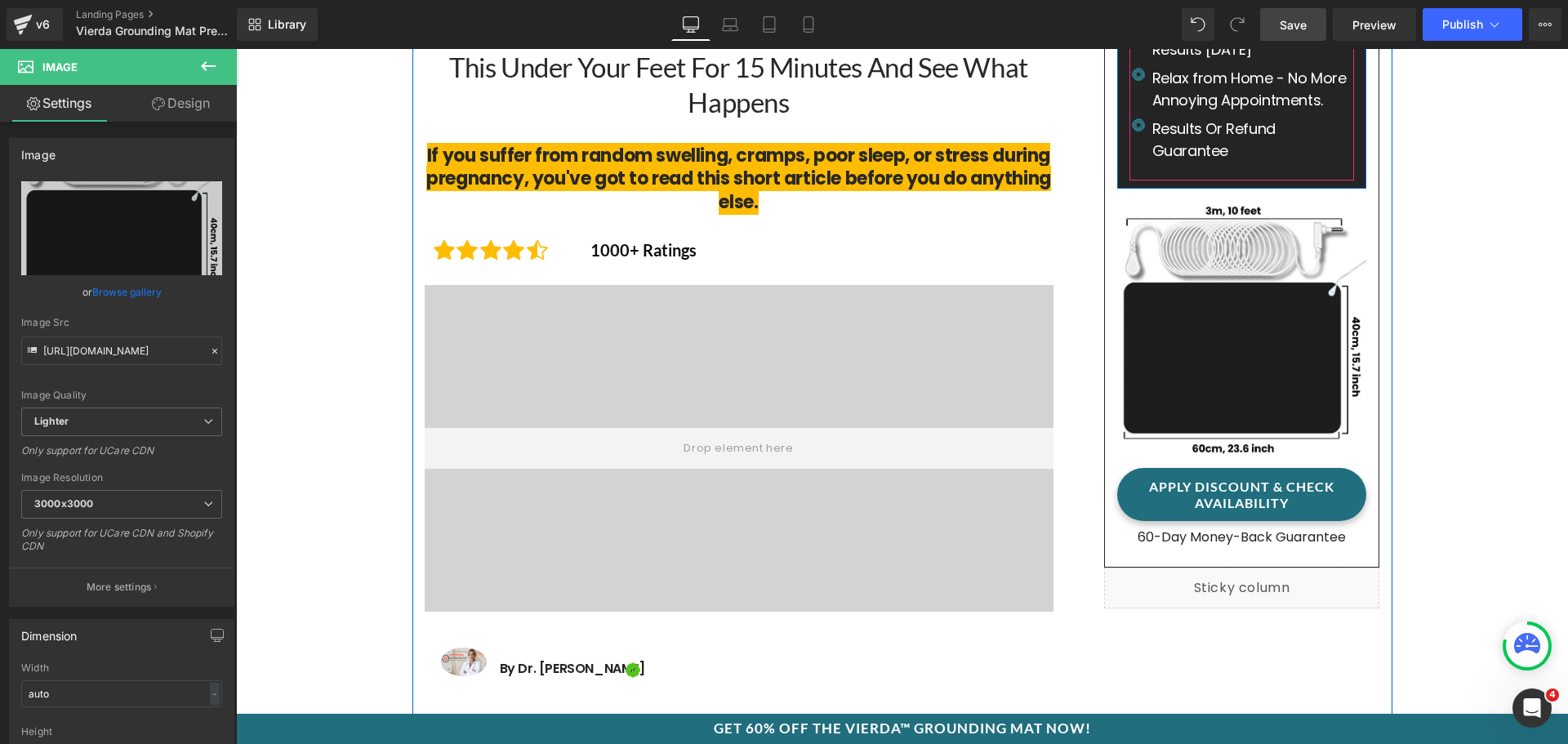
drag, startPoint x: 1290, startPoint y: 30, endPoint x: 487, endPoint y: 504, distance: 932.5
click at [1290, 30] on span "Save" at bounding box center [1293, 24] width 27 height 17
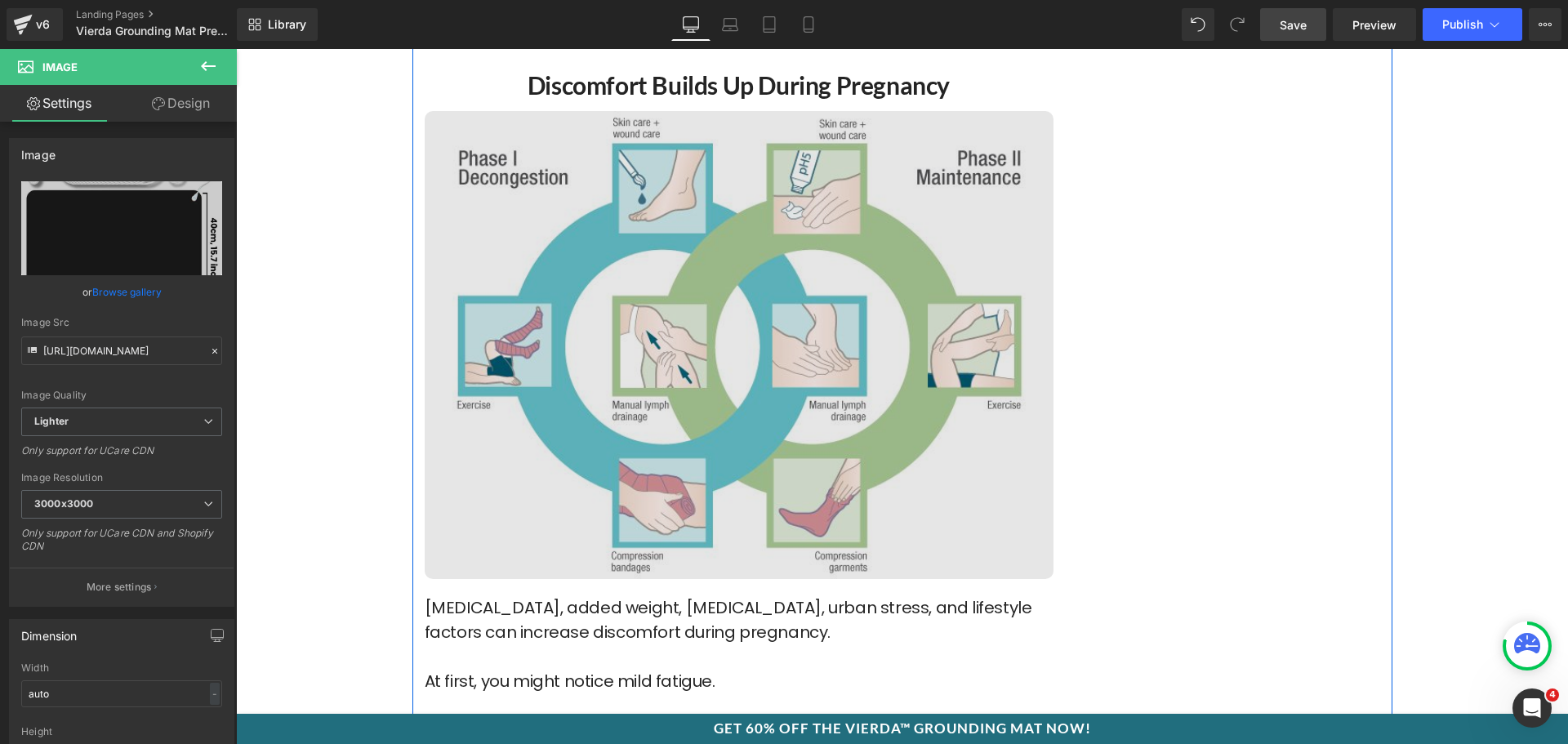
scroll to position [1716, 0]
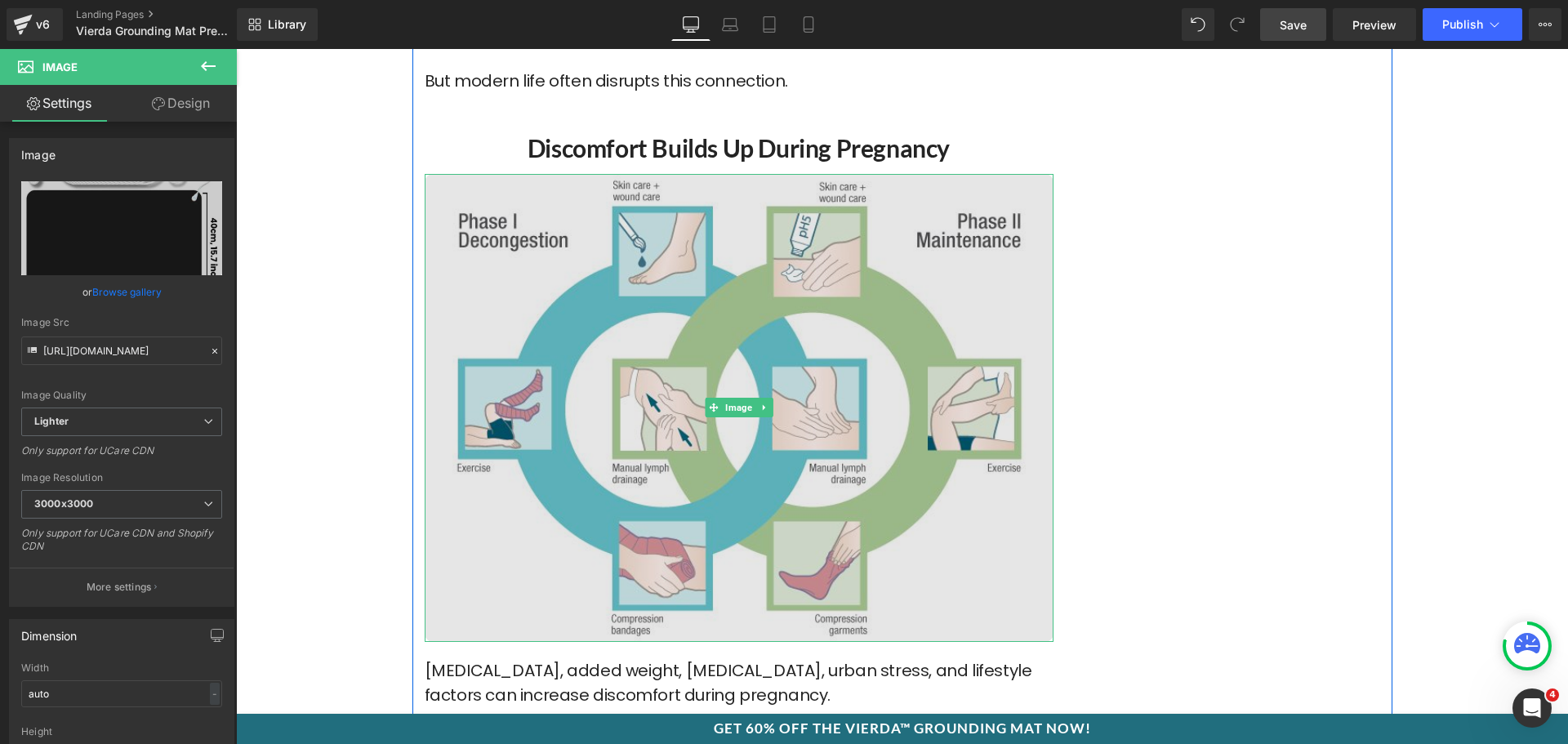
click at [728, 277] on img at bounding box center [738, 408] width 628 height 468
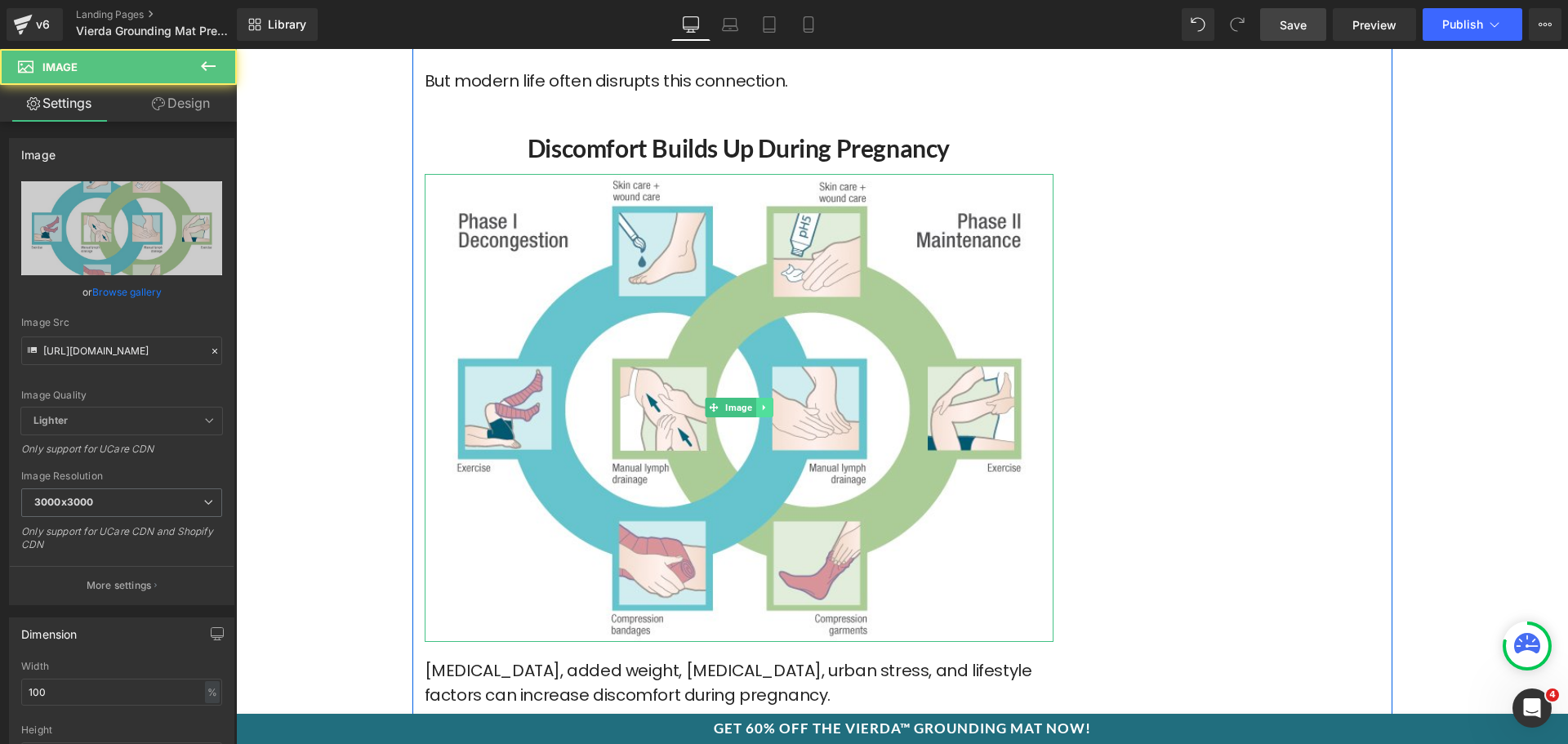
click at [762, 398] on link at bounding box center [763, 408] width 17 height 20
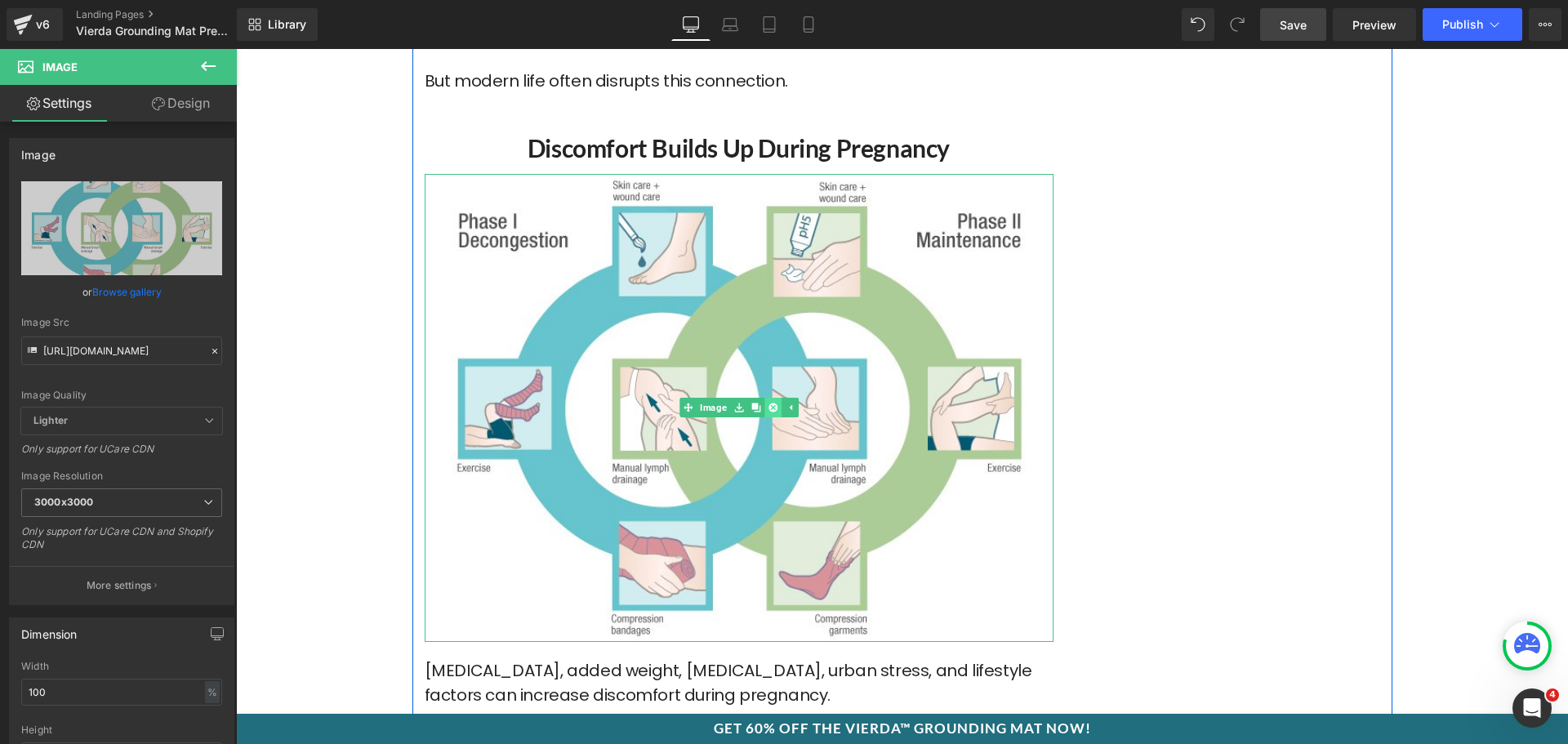
click at [768, 404] on icon at bounding box center [772, 408] width 9 height 9
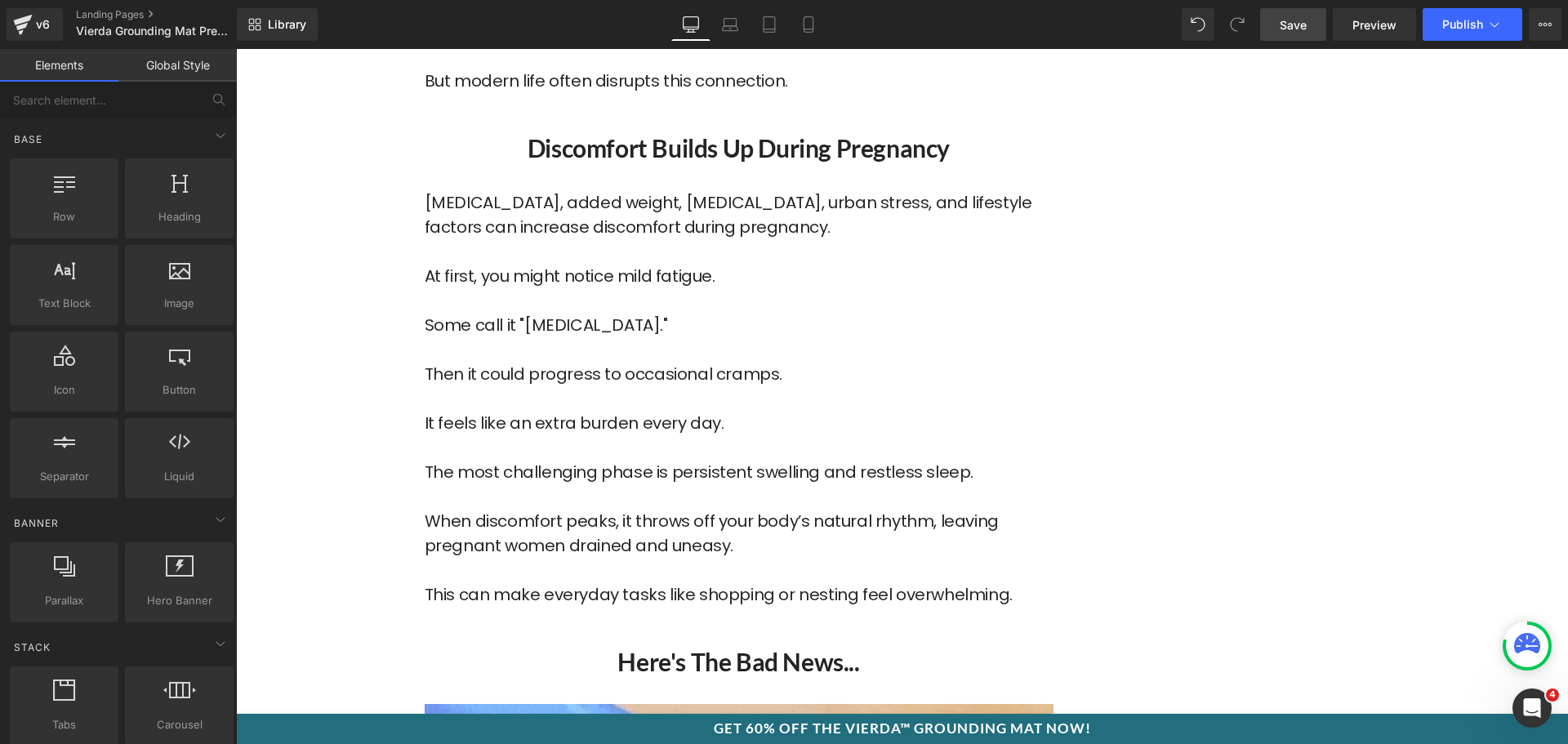
drag, startPoint x: 1273, startPoint y: 28, endPoint x: 557, endPoint y: 292, distance: 763.1
click at [1273, 28] on link "Save" at bounding box center [1294, 24] width 67 height 32
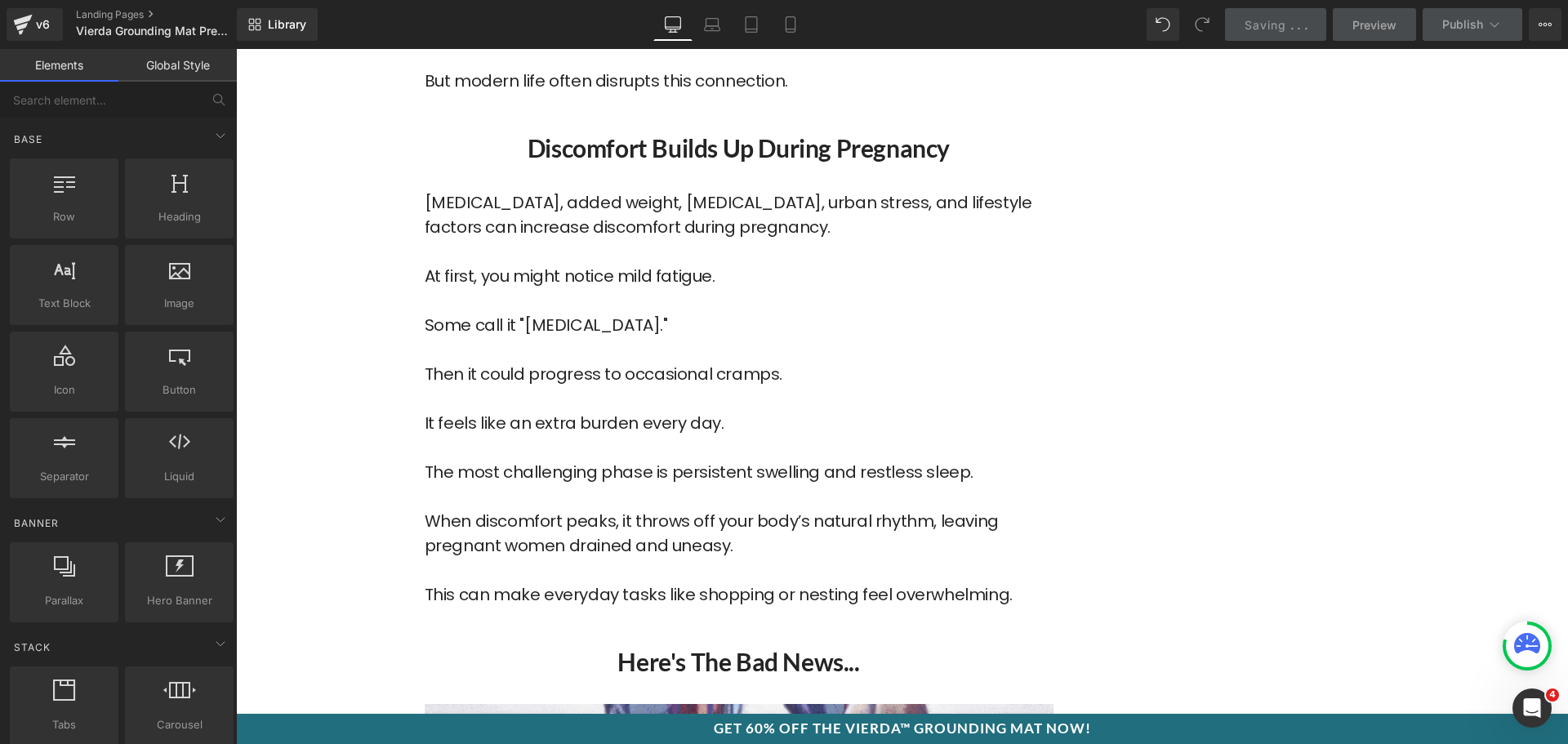
scroll to position [2043, 0]
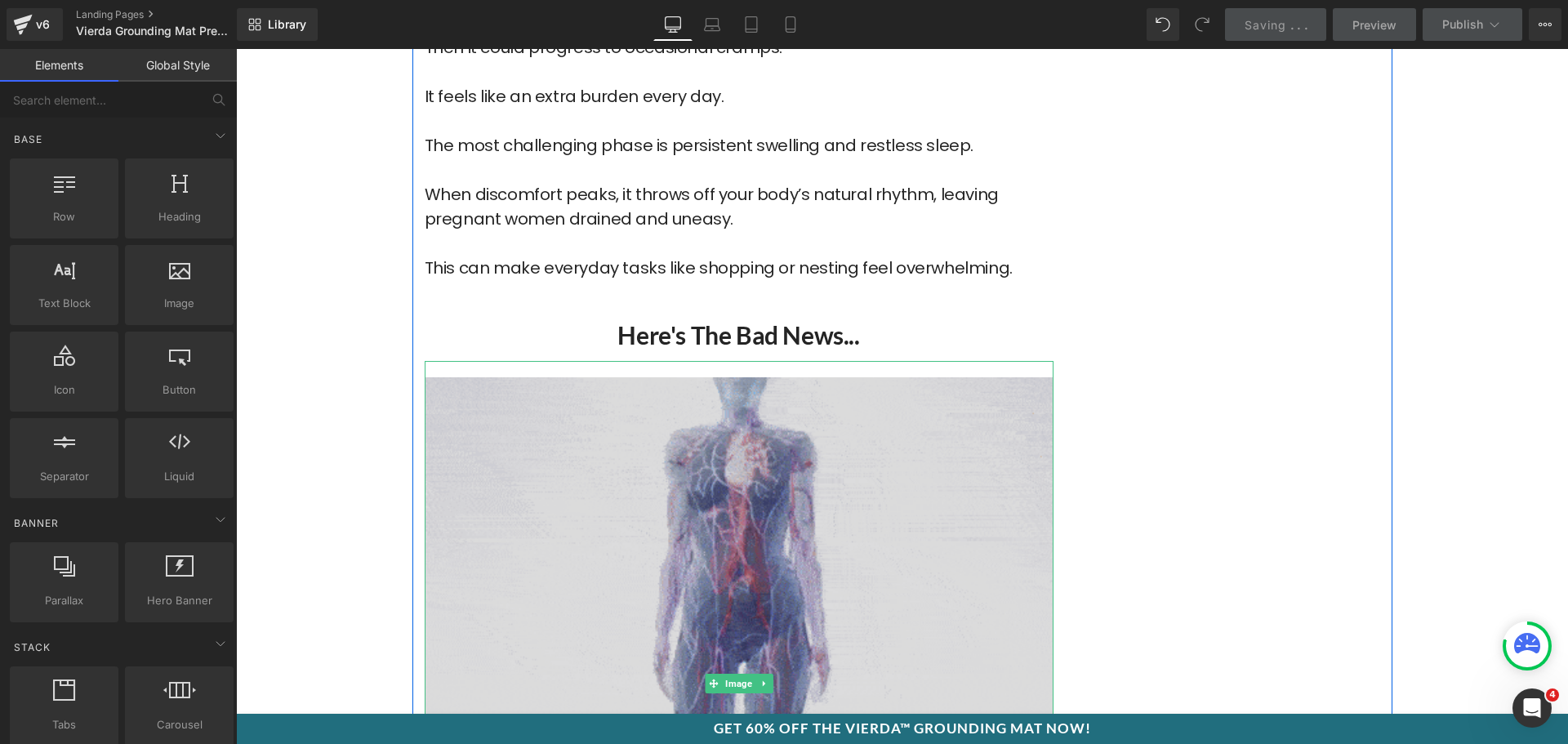
click at [707, 415] on img at bounding box center [738, 684] width 628 height 646
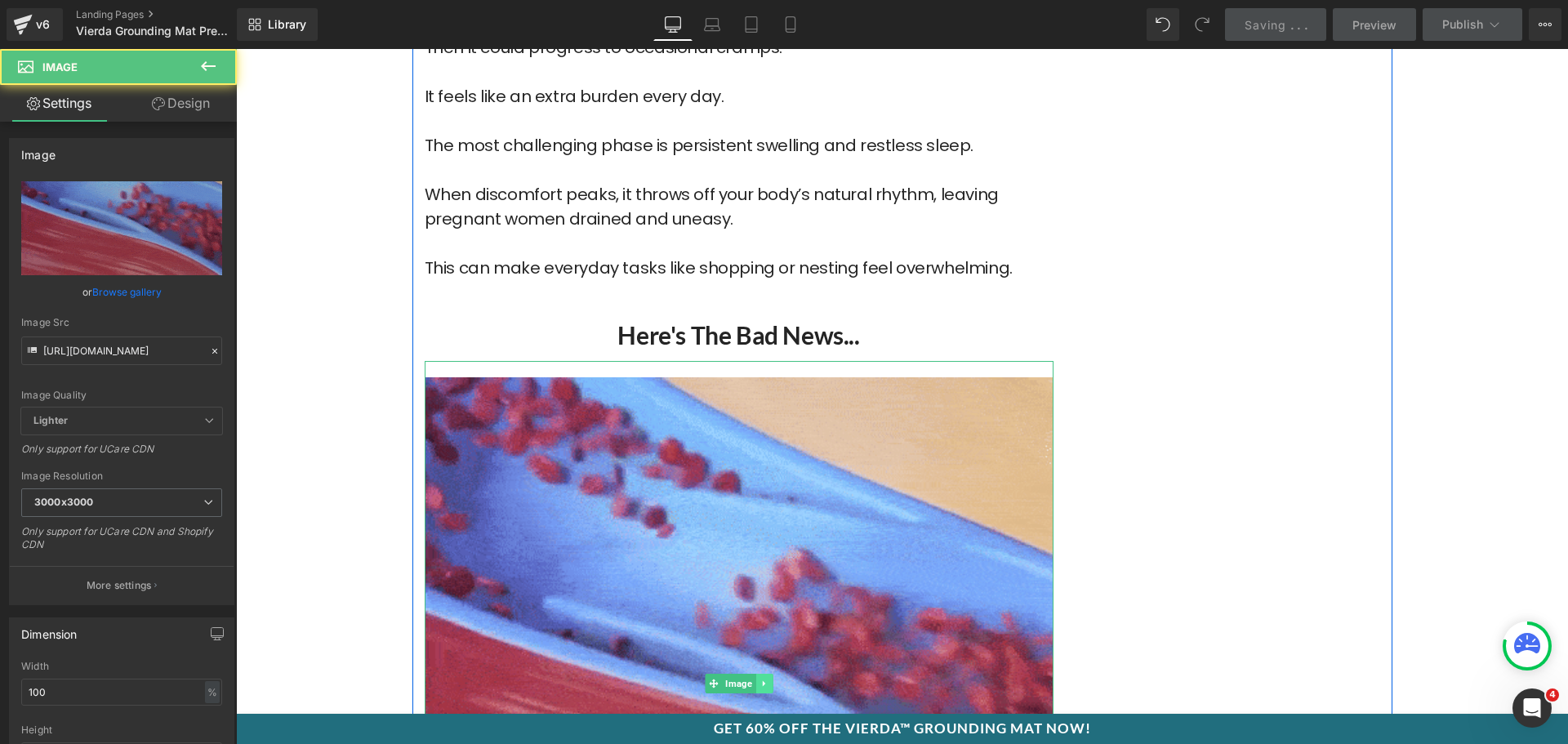
click at [764, 674] on link at bounding box center [763, 684] width 17 height 20
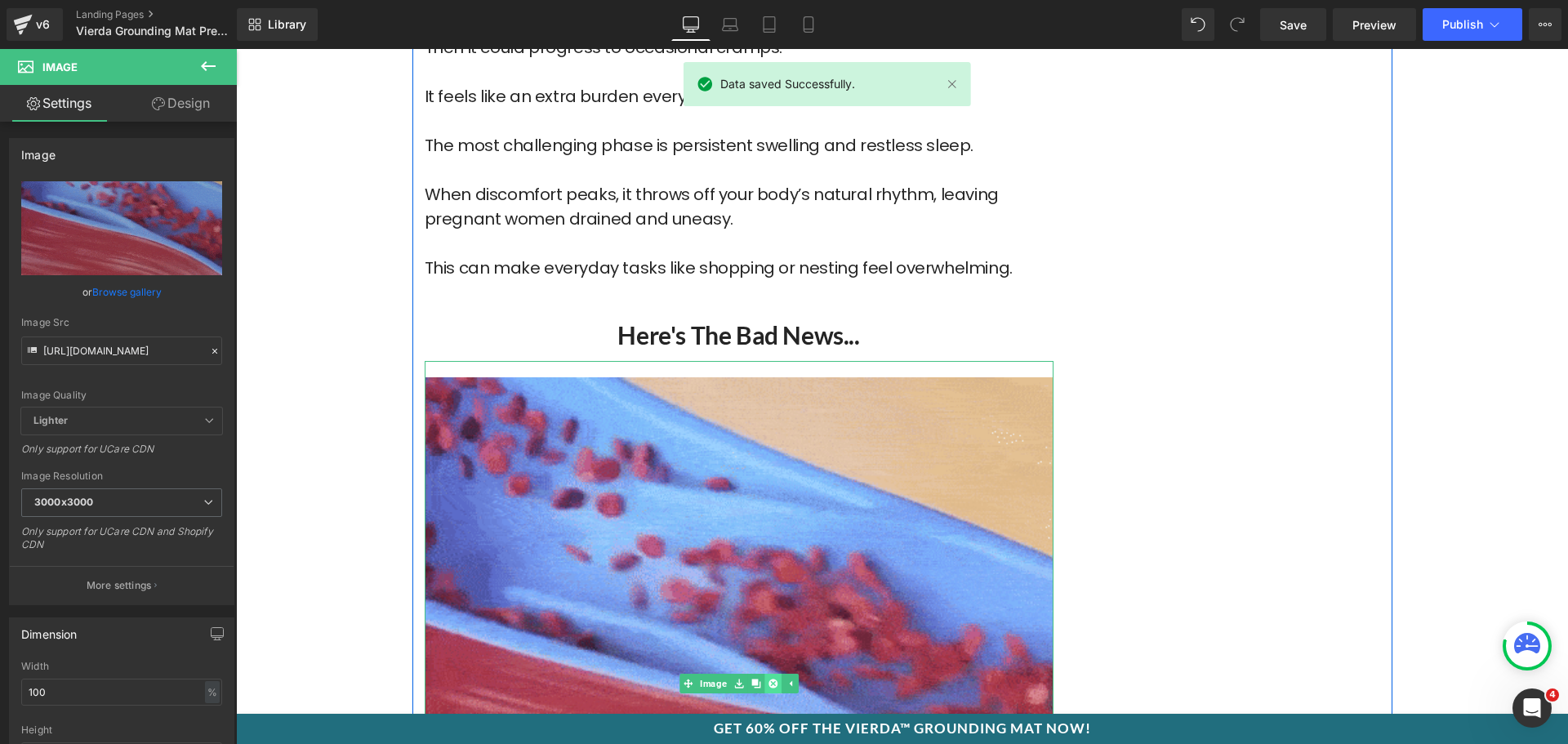
click at [771, 679] on icon at bounding box center [772, 684] width 9 height 9
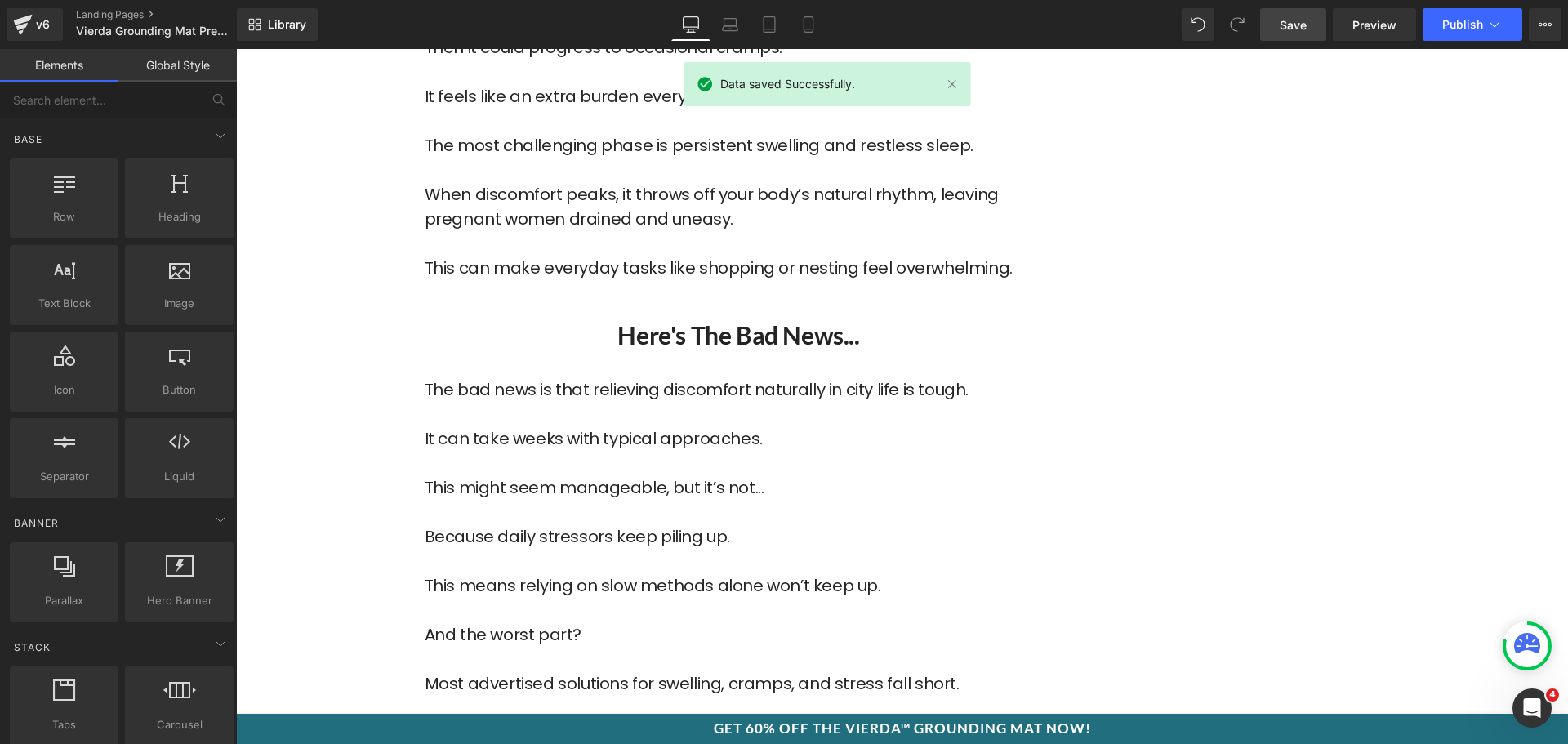
click at [1277, 24] on link "Save" at bounding box center [1294, 24] width 67 height 32
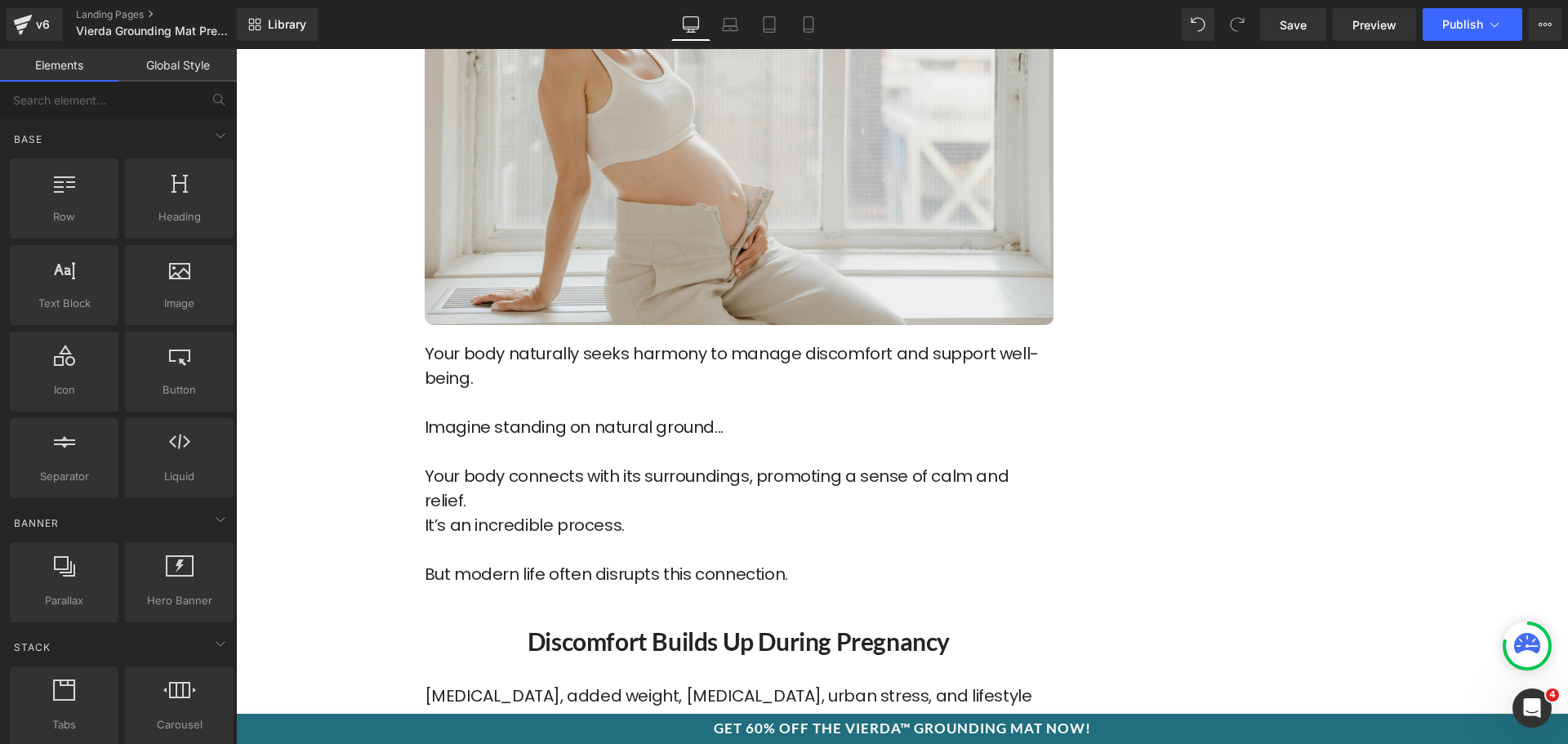
scroll to position [899, 0]
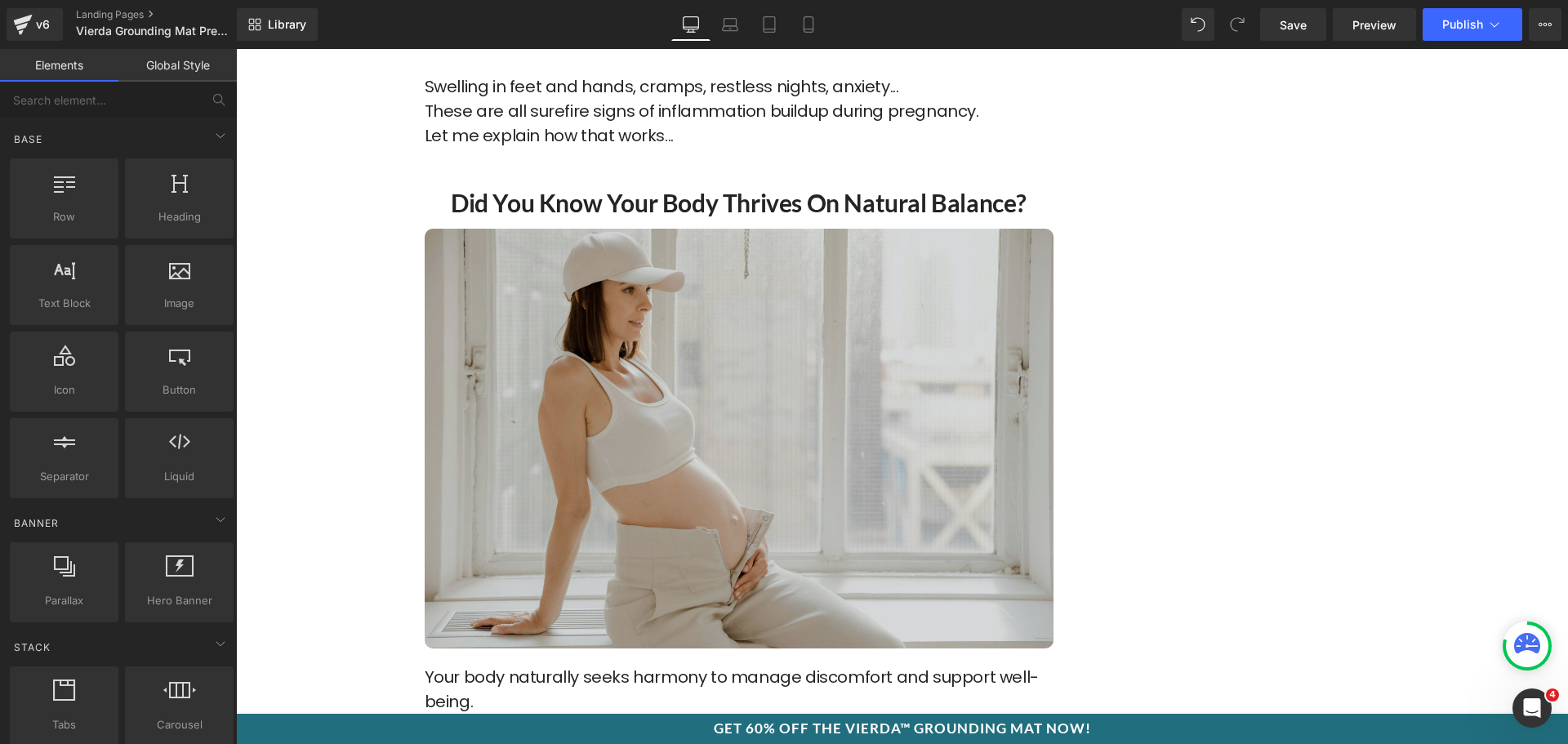
click at [806, 360] on img at bounding box center [738, 438] width 628 height 419
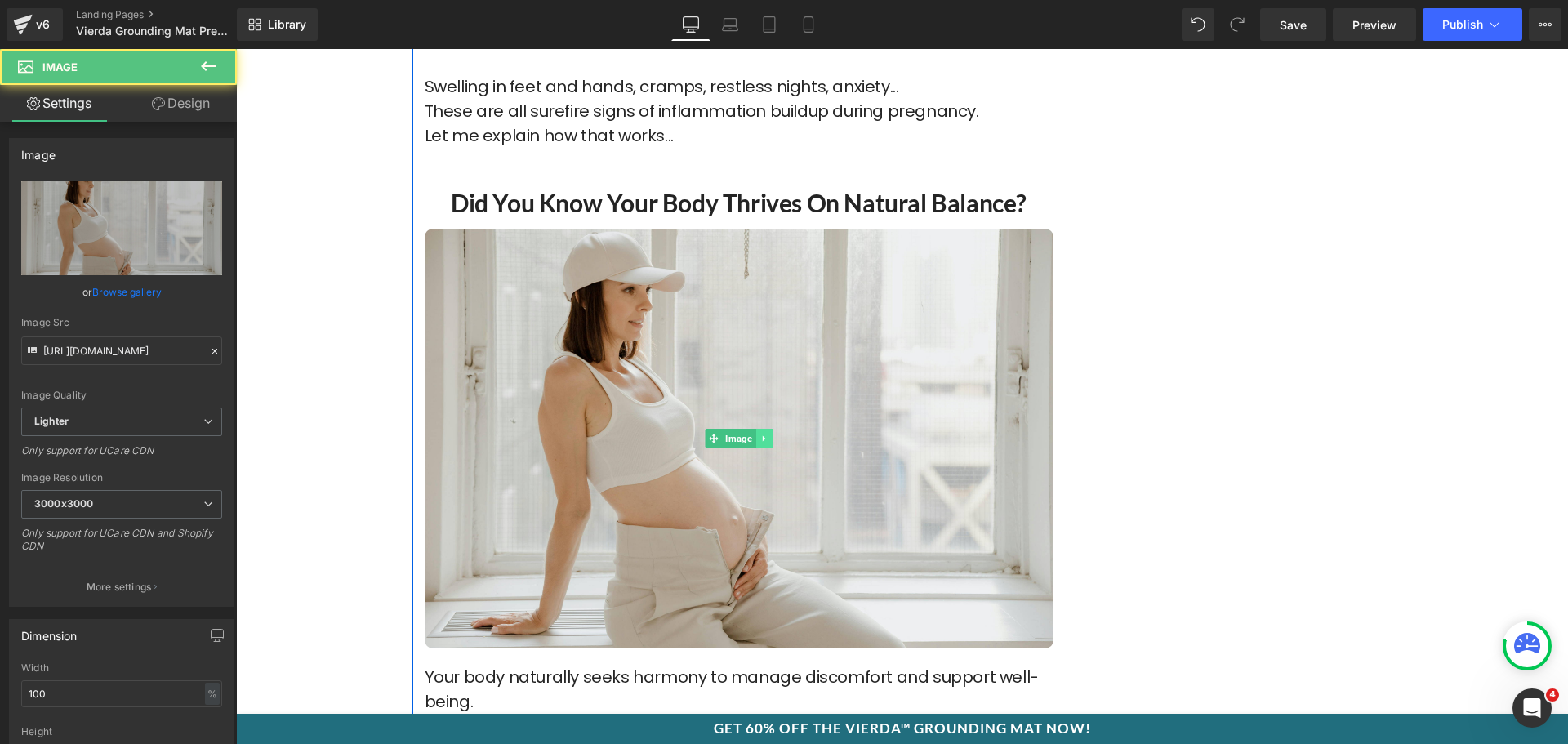
click at [759, 431] on link at bounding box center [763, 439] width 17 height 20
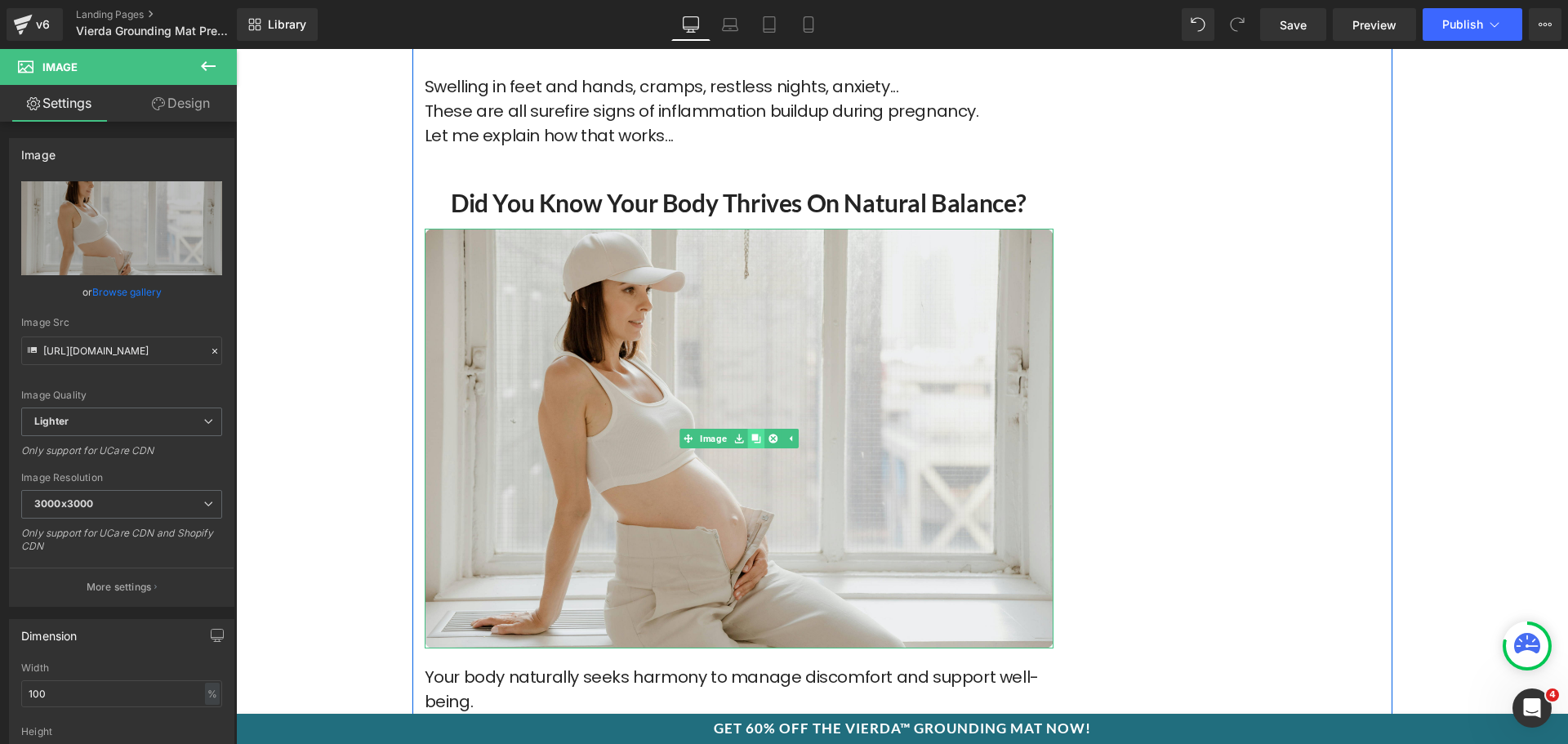
click at [753, 435] on icon at bounding box center [756, 438] width 9 height 10
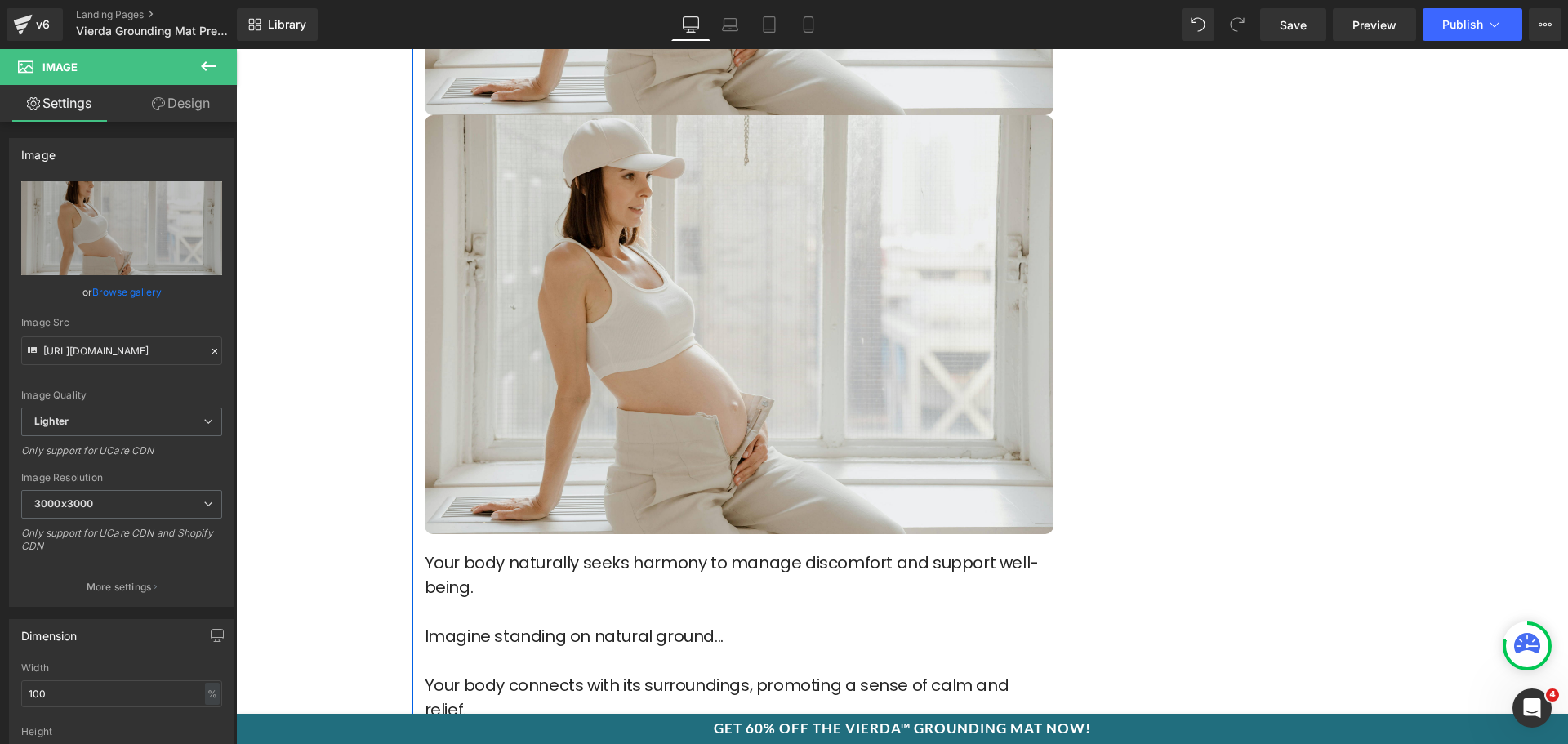
scroll to position [1433, 0]
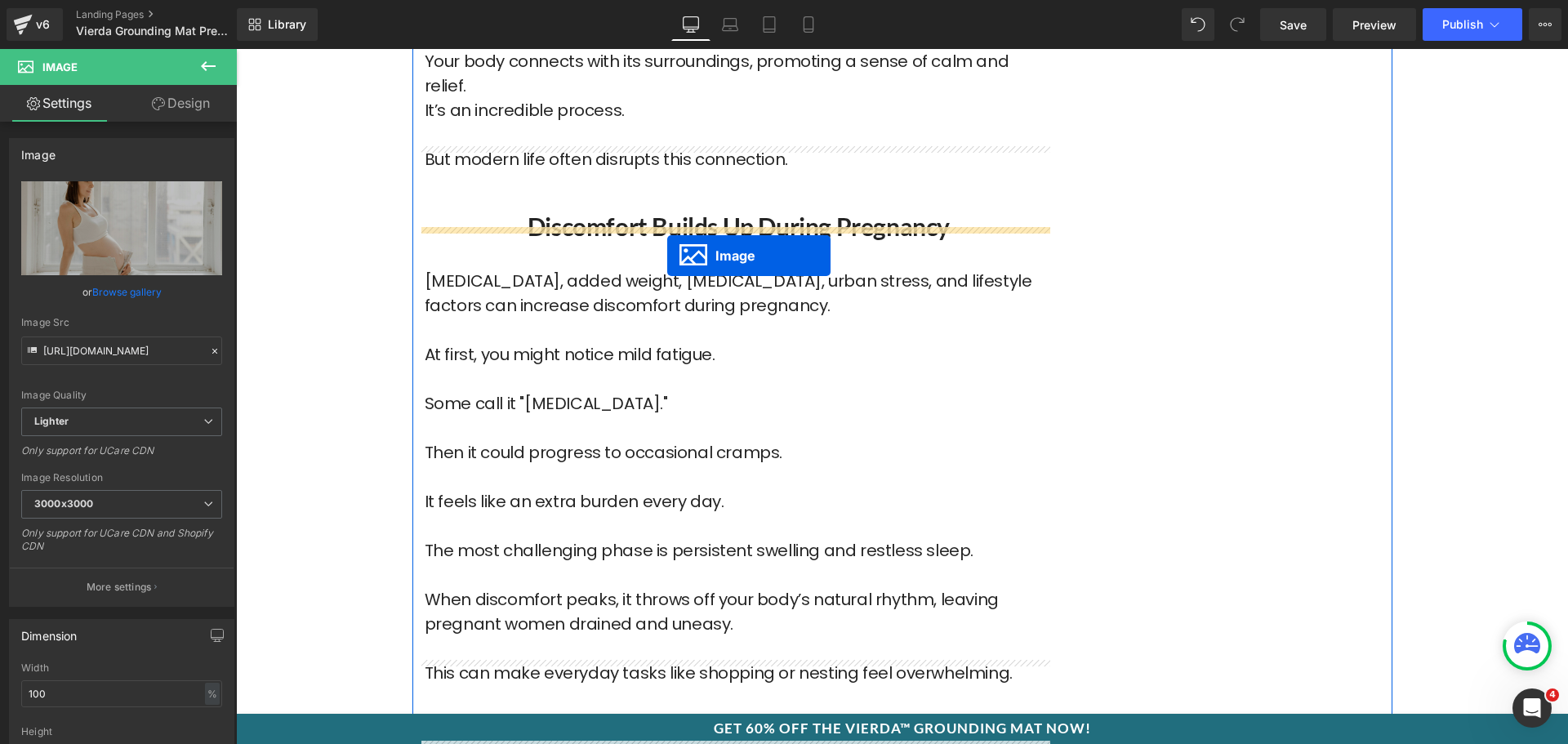
drag, startPoint x: 739, startPoint y: 342, endPoint x: 667, endPoint y: 255, distance: 112.9
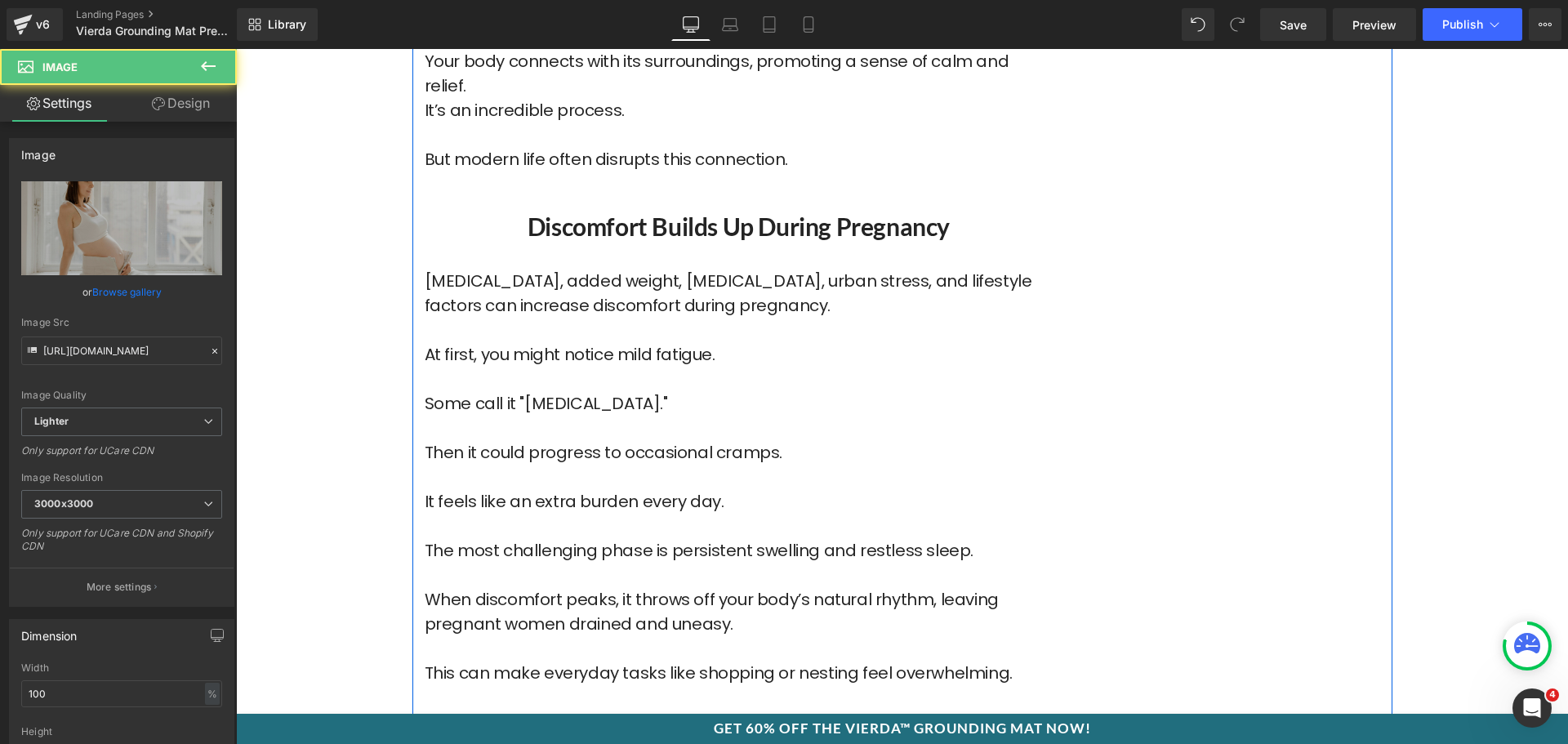
scroll to position [1637, 0]
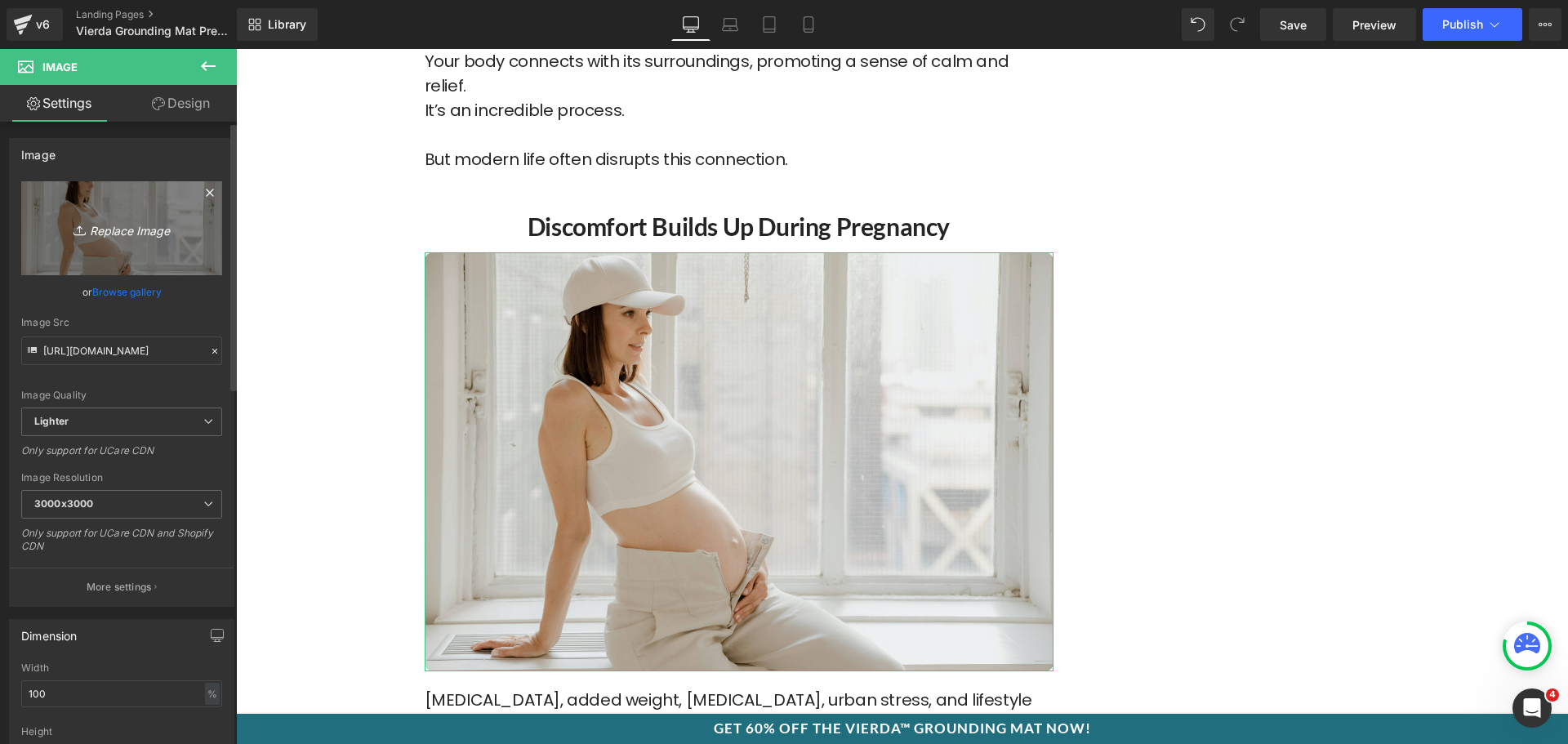
click at [162, 236] on icon "Replace Image" at bounding box center [121, 229] width 130 height 21
type input "C:\fakepath\shutterstock_1096659425.jpg"
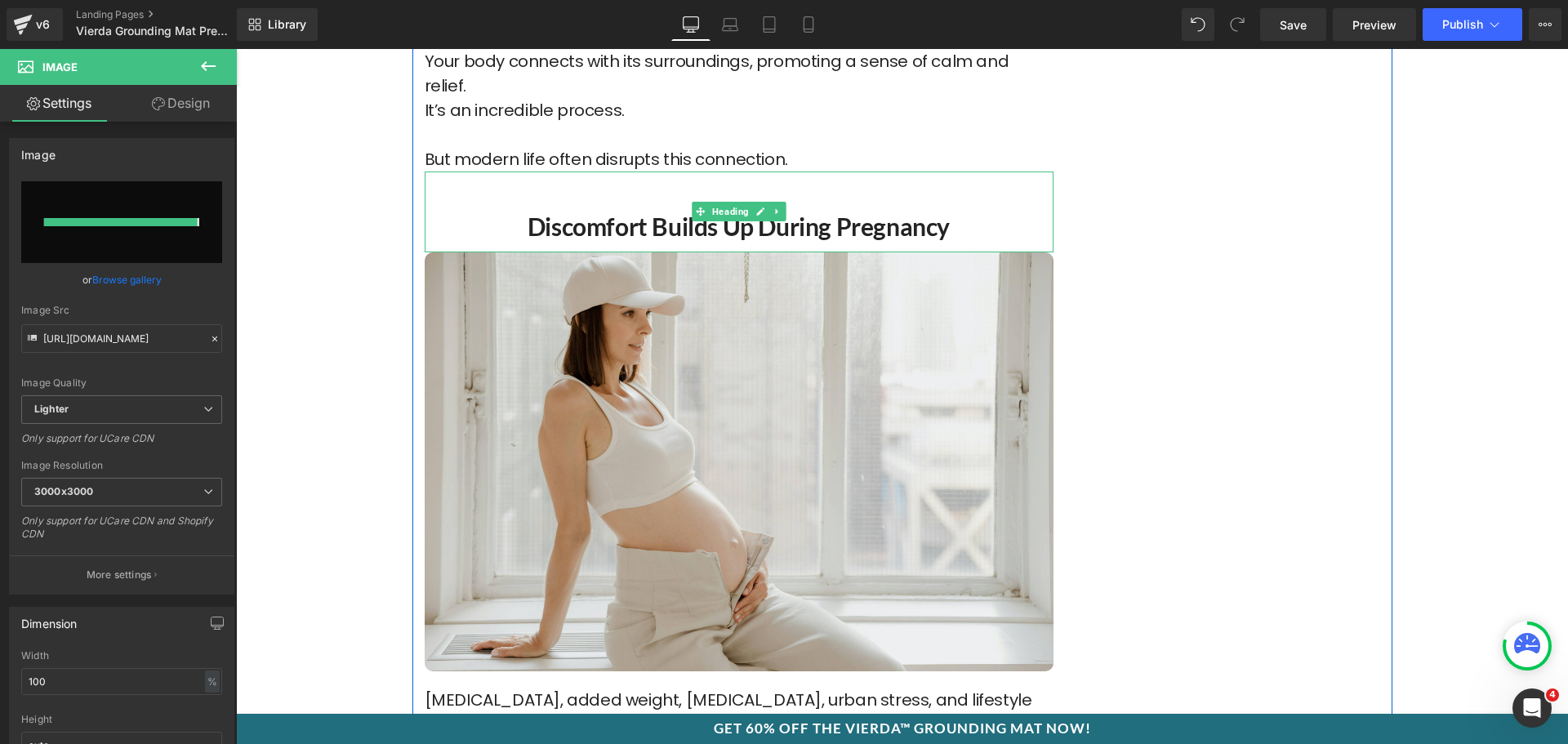
type input "https://ucarecdn.com/3c14ee96-72ed-4e21-9c04-e70355e7fa10/-/format/auto/-/previ…"
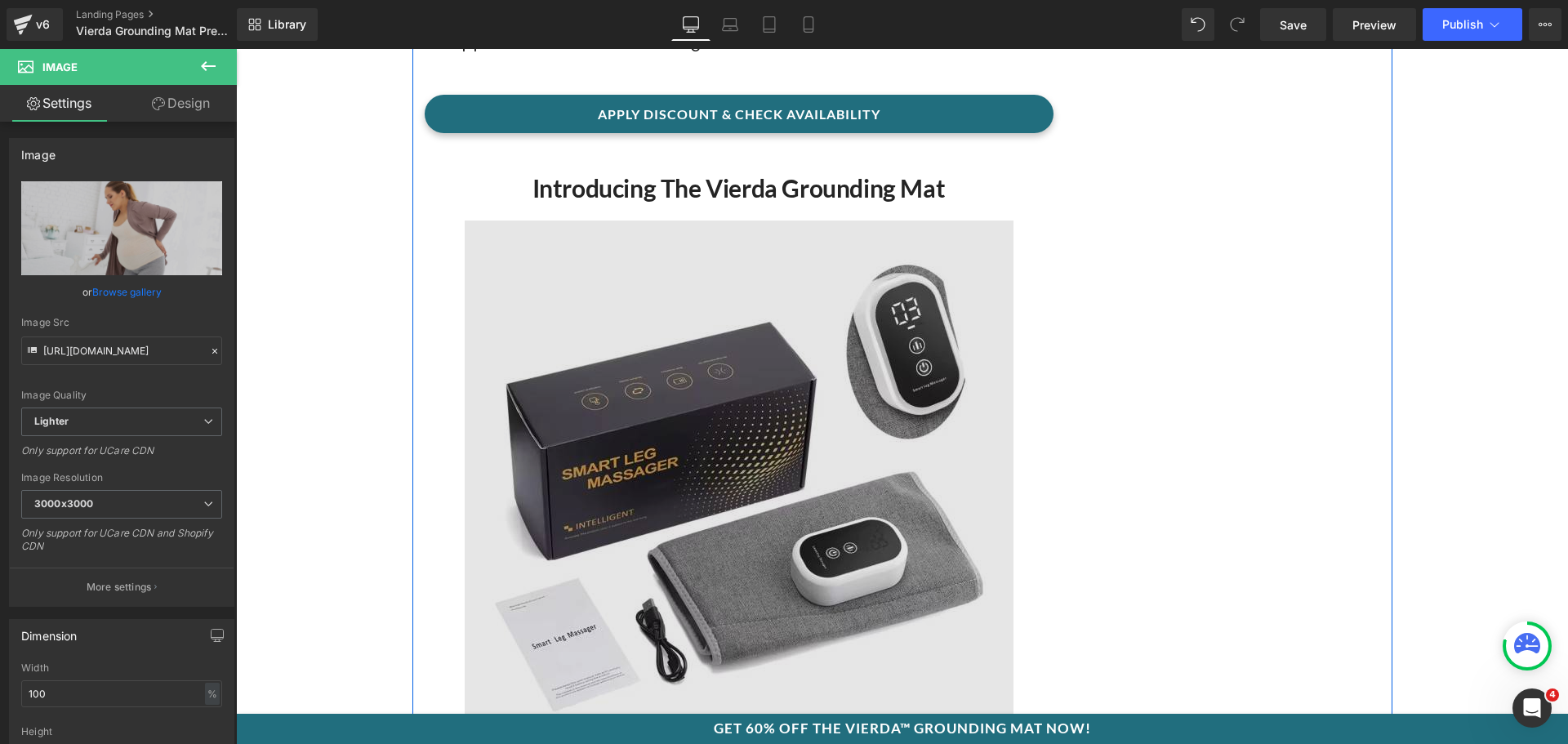
scroll to position [5723, 0]
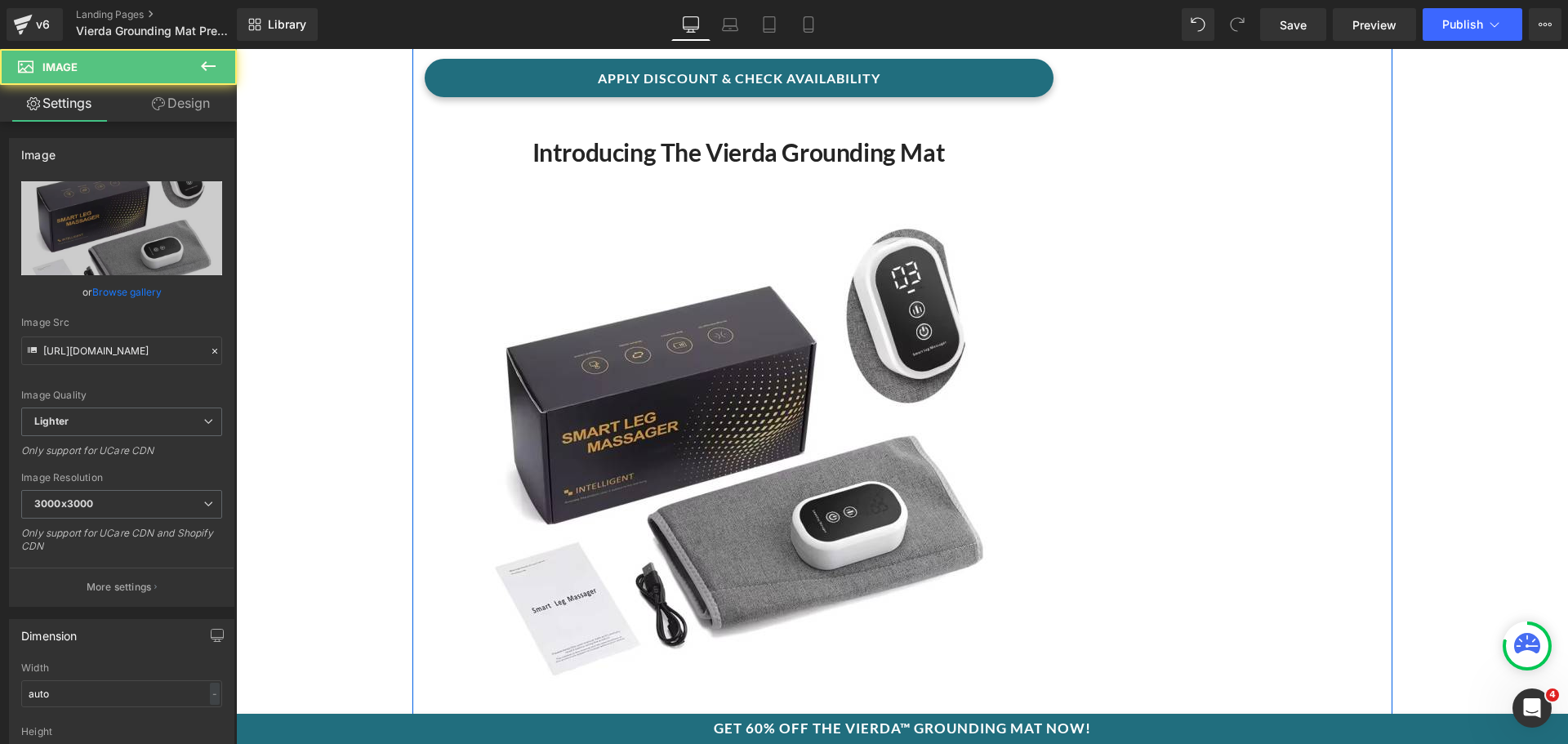
click at [756, 424] on div "Image" at bounding box center [738, 457] width 628 height 578
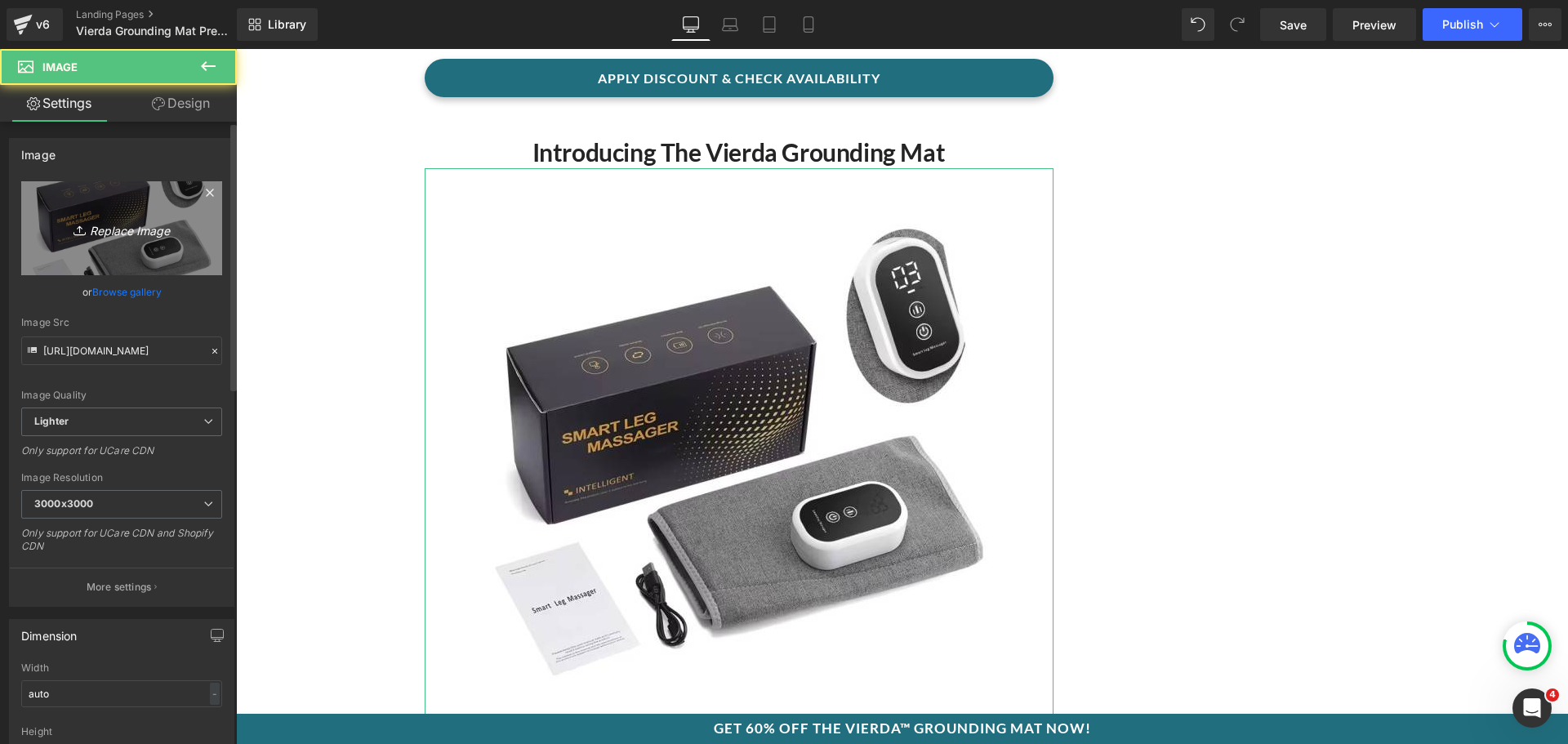
click at [129, 223] on icon "Replace Image" at bounding box center [121, 229] width 130 height 21
type input "C:\fakepath\Untitleddesign_1_daaf42ae-d352-4836-b715-28417fb589d9_90x.avif"
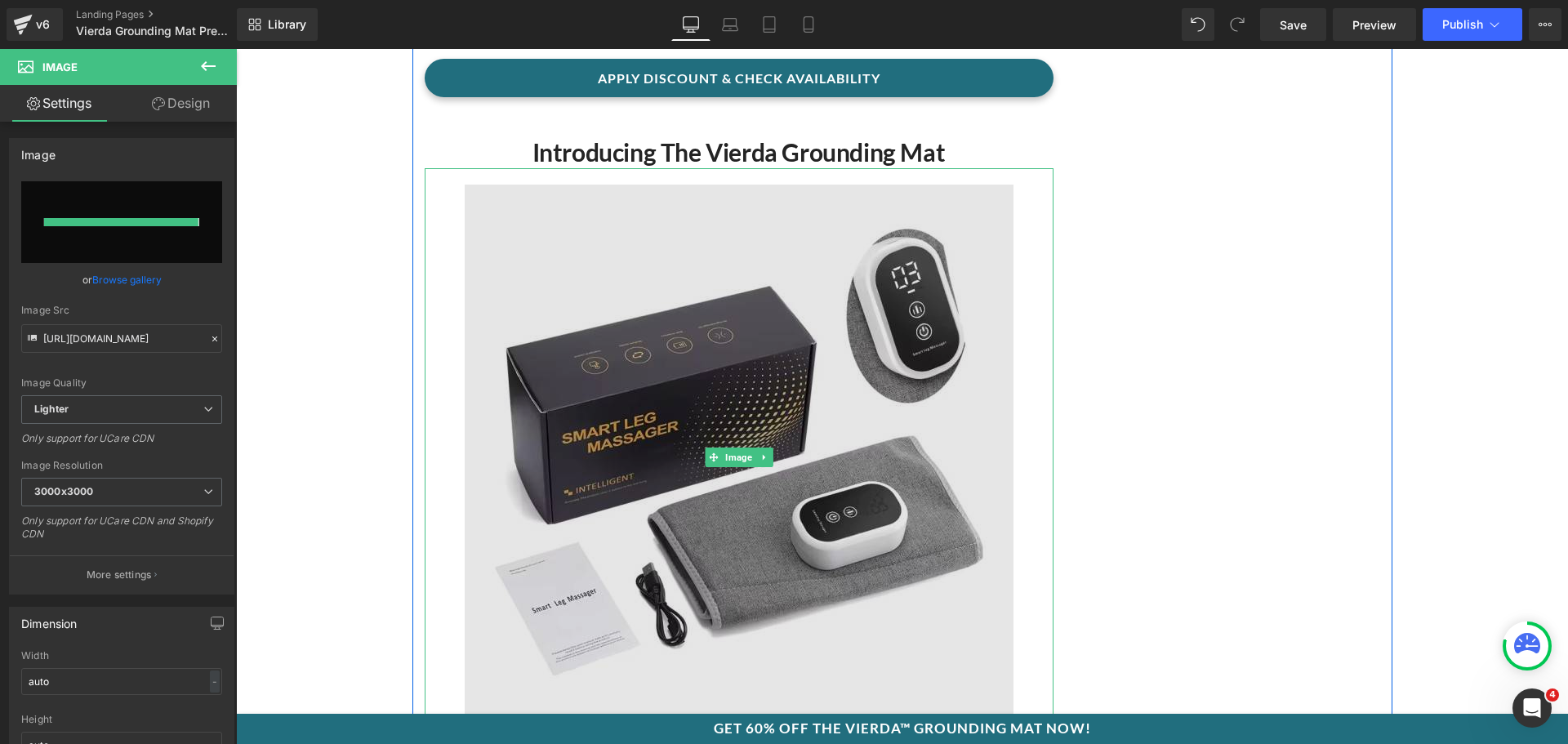
type input "https://ucarecdn.com/b6f119a6-b93e-49a7-99f5-cec8843e67bb/-/format/auto/-/previ…"
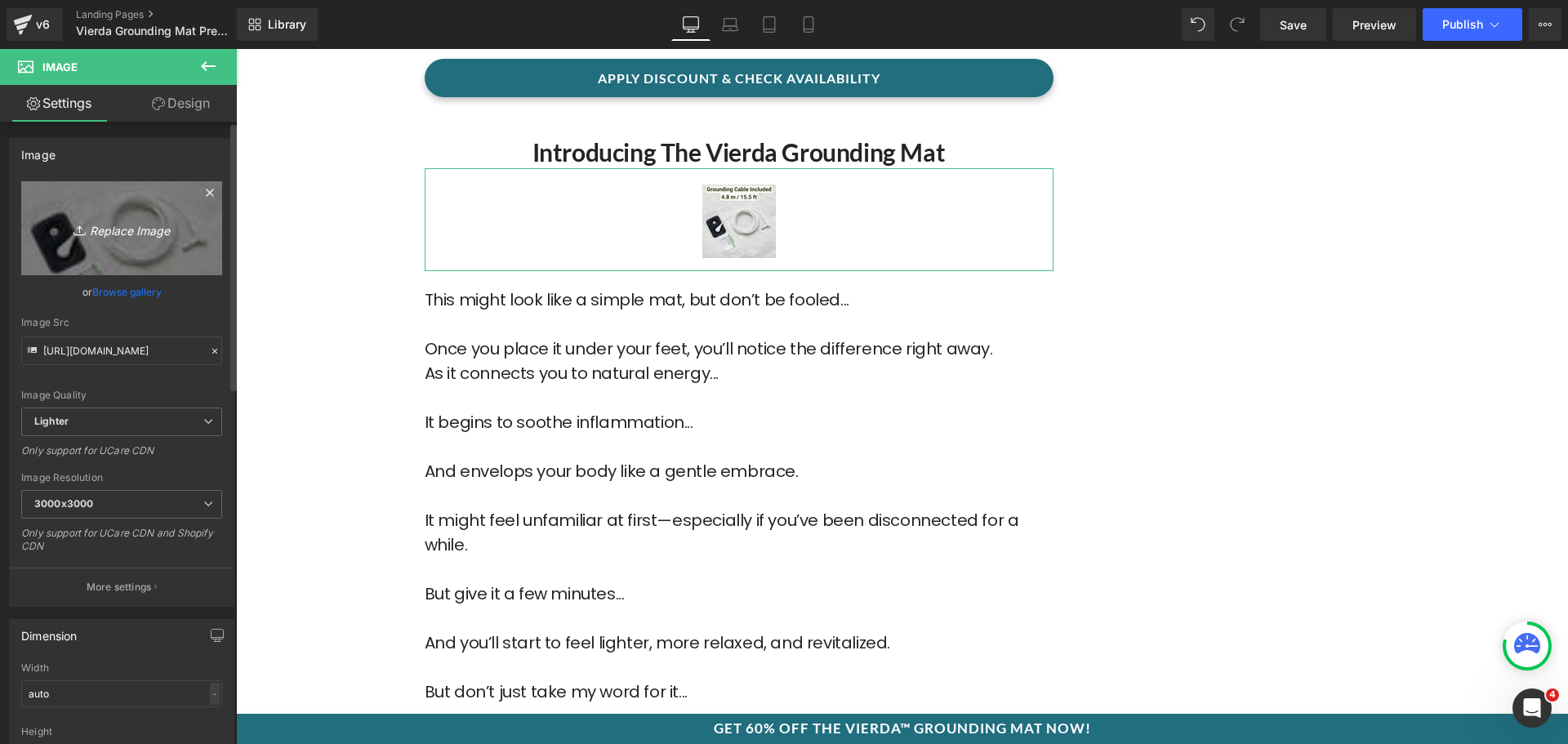
click at [48, 233] on link "Replace Image" at bounding box center [121, 229] width 200 height 94
type input "C:\fakepath\3_2_ae86ea65-ca4c-4e58-a076-b0c2fdeb08e9.webp"
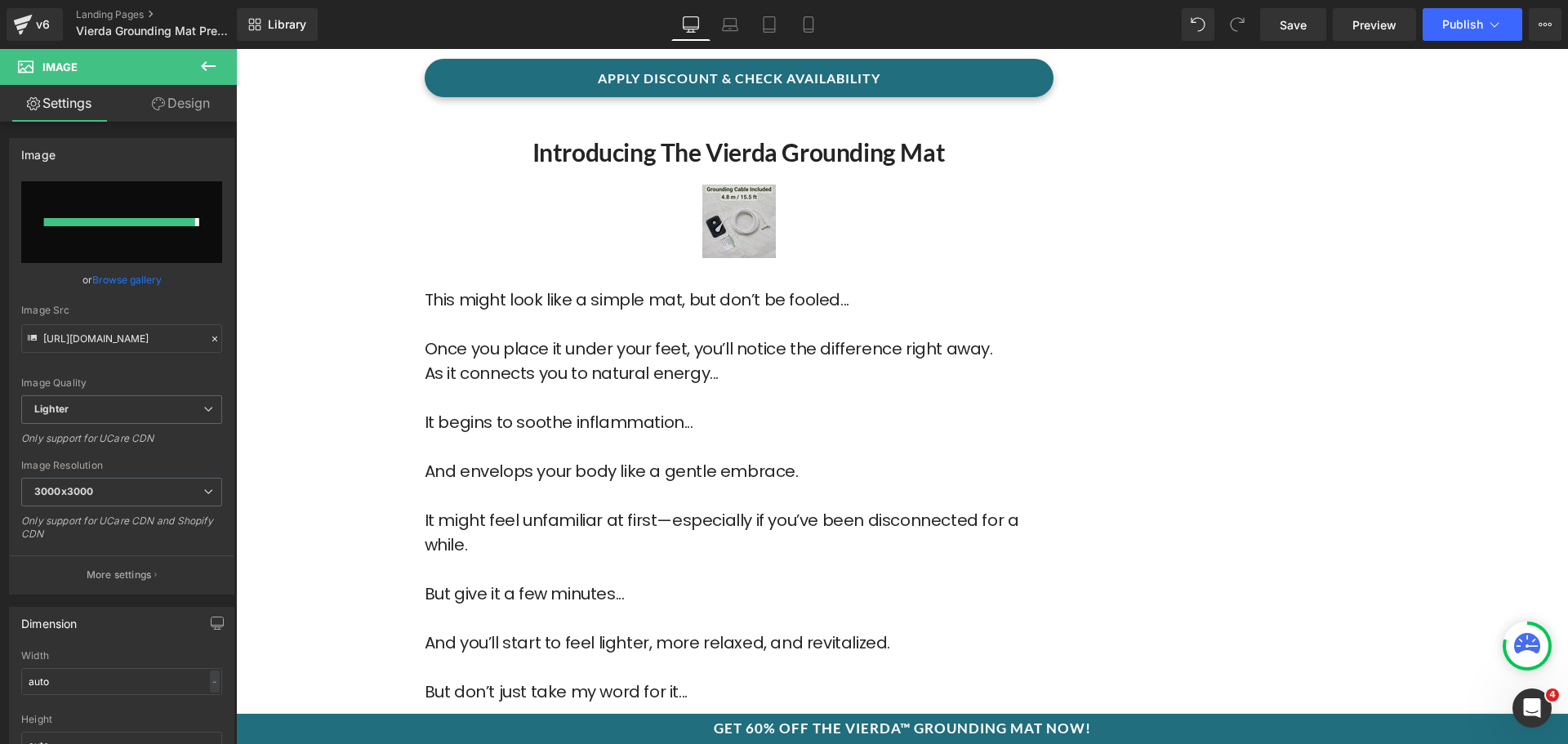
type input "https://ucarecdn.com/956d918c-811d-4223-9f50-6cc99fe51a79/-/format/auto/-/previ…"
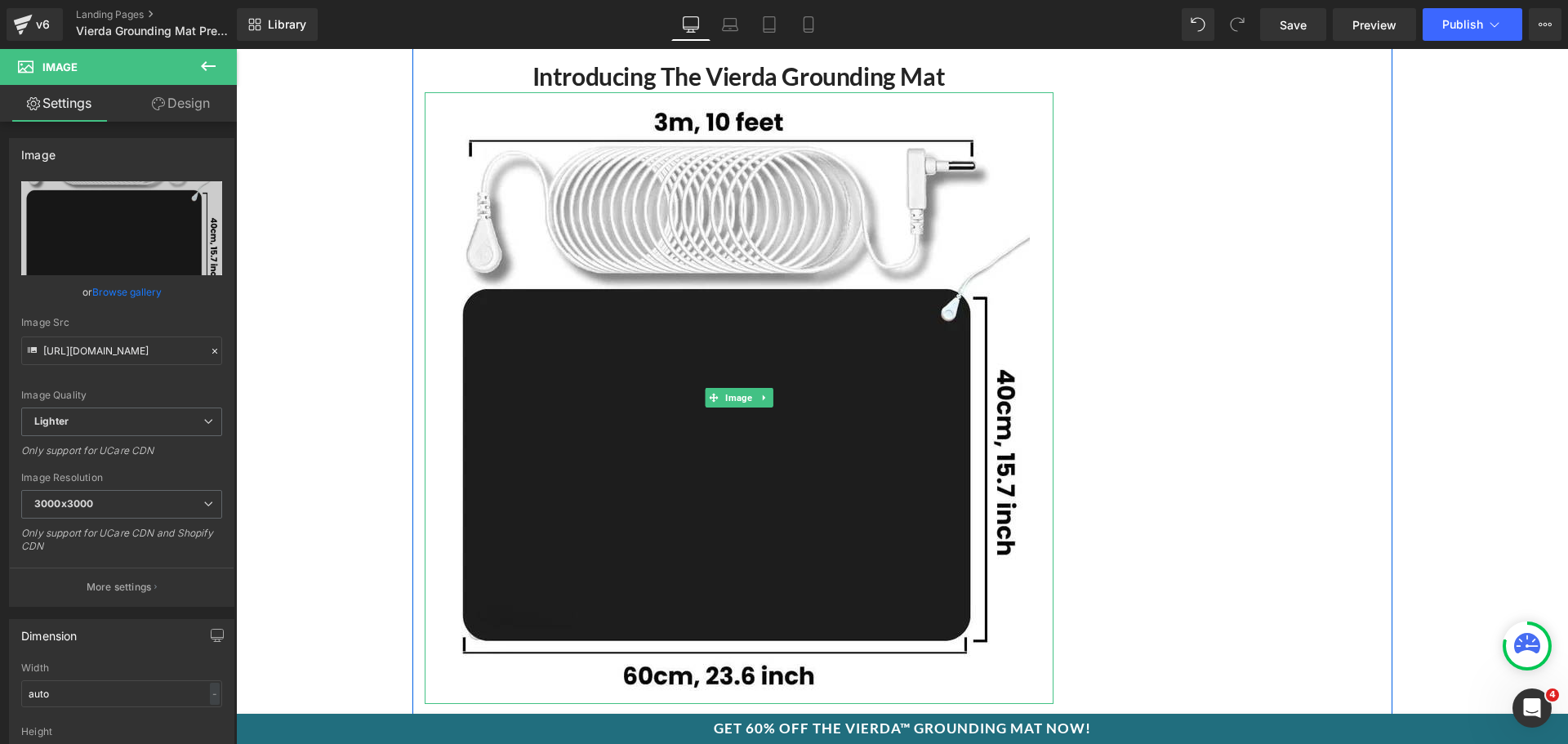
scroll to position [5805, 0]
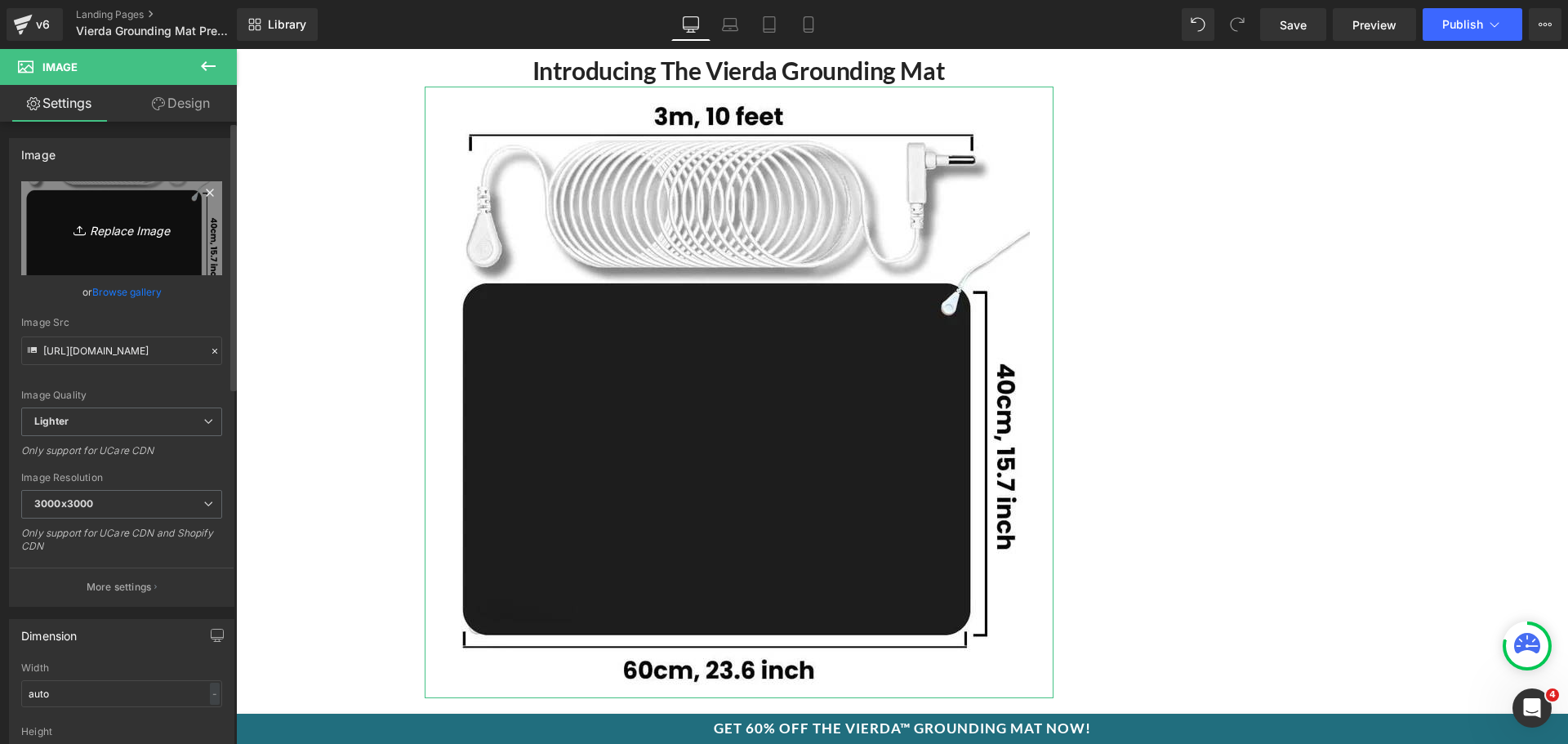
click at [129, 218] on link "Replace Image" at bounding box center [121, 229] width 200 height 94
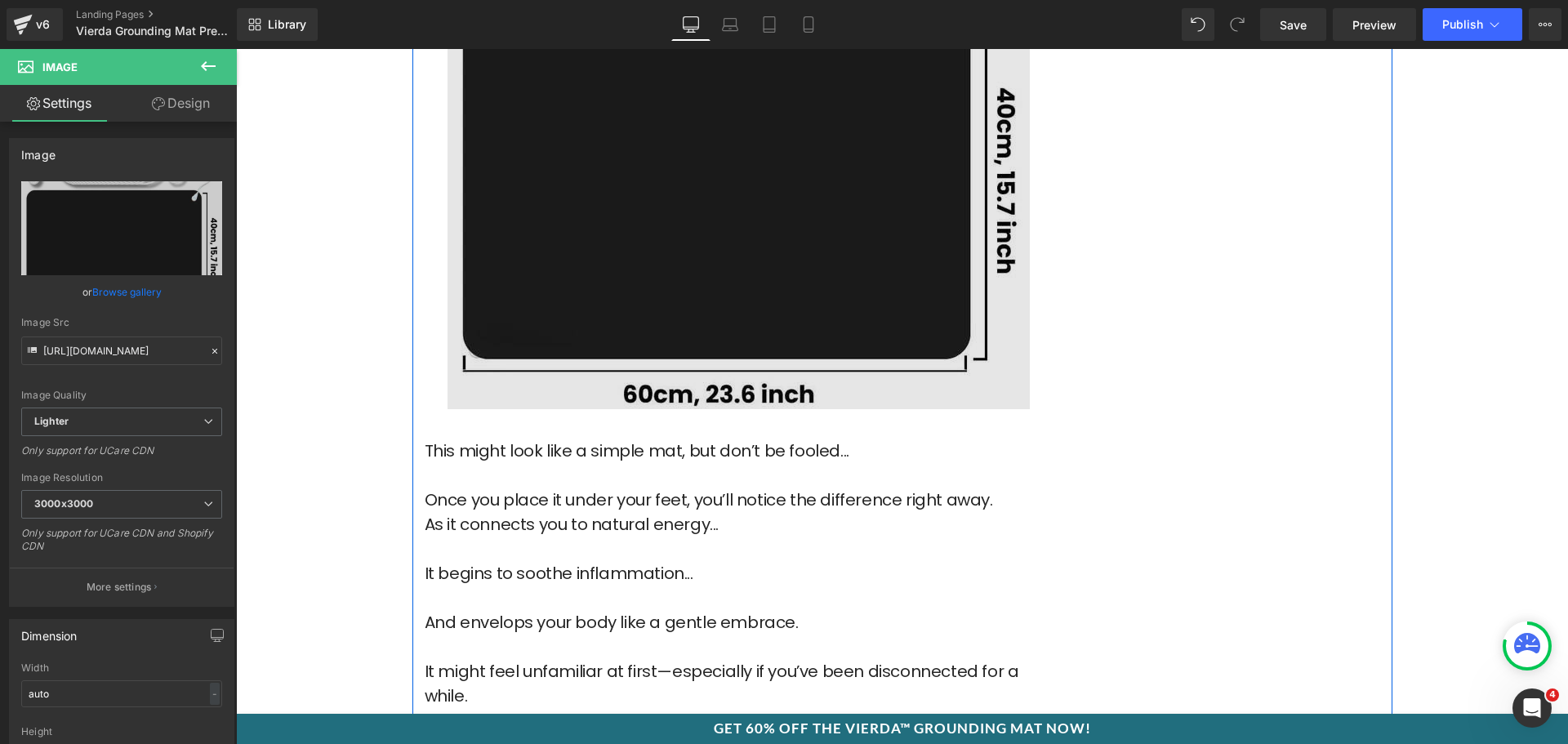
scroll to position [6132, 0]
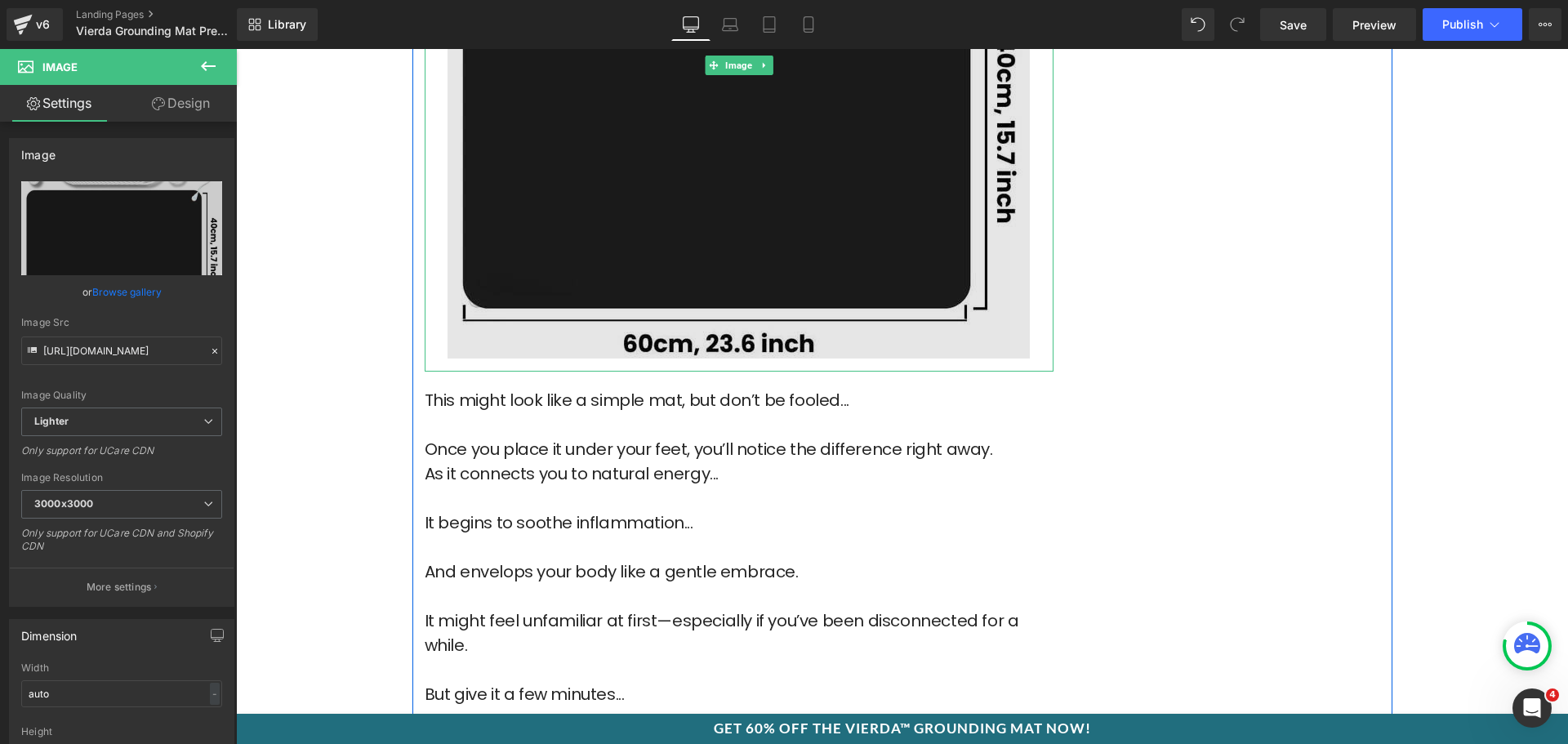
click at [735, 184] on img at bounding box center [739, 66] width 583 height 612
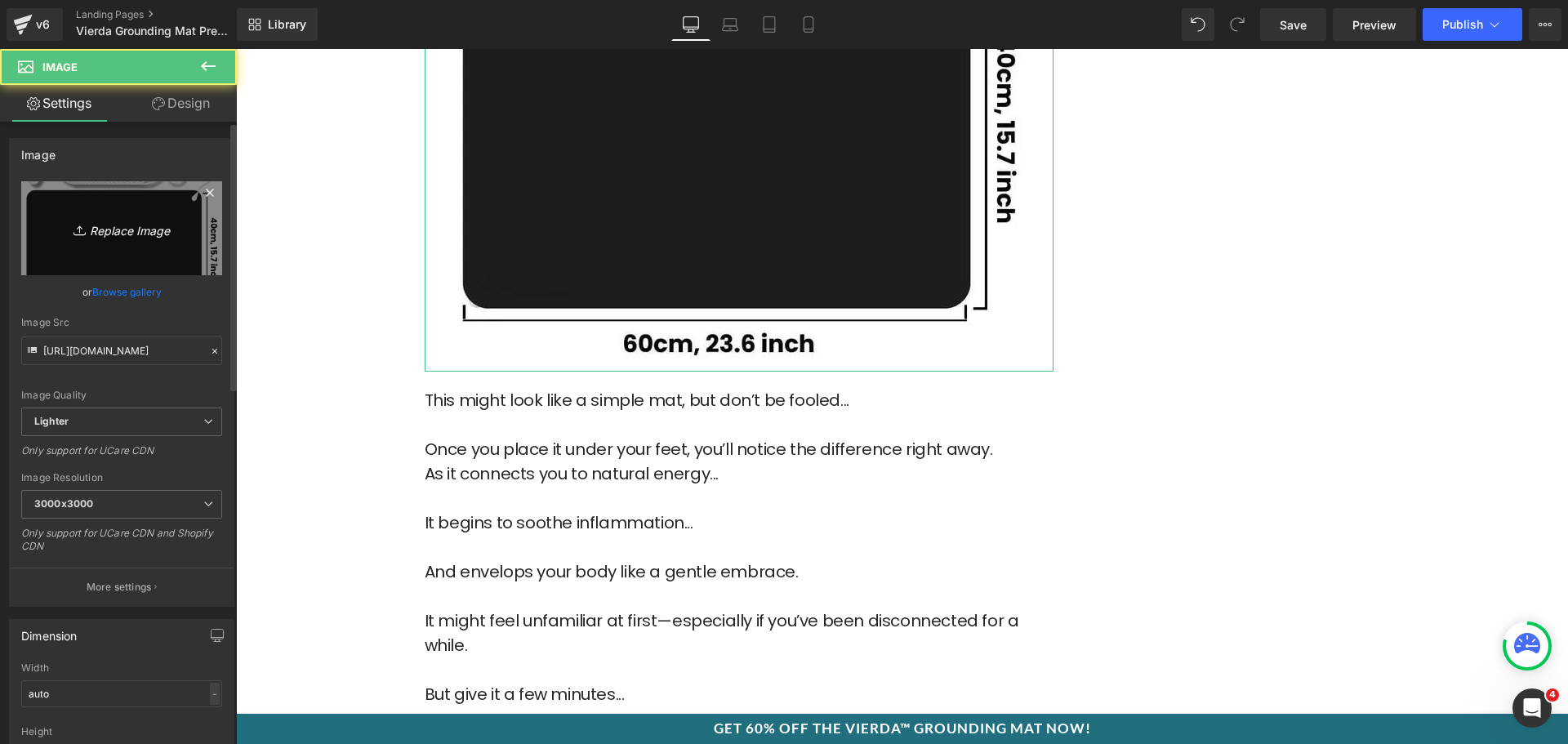
click at [156, 221] on icon "Replace Image" at bounding box center [121, 229] width 130 height 21
type input "C:\fakepath\3a_2f833ce5-66c3-47d4-abb3-b0ed3e852a5c.webp"
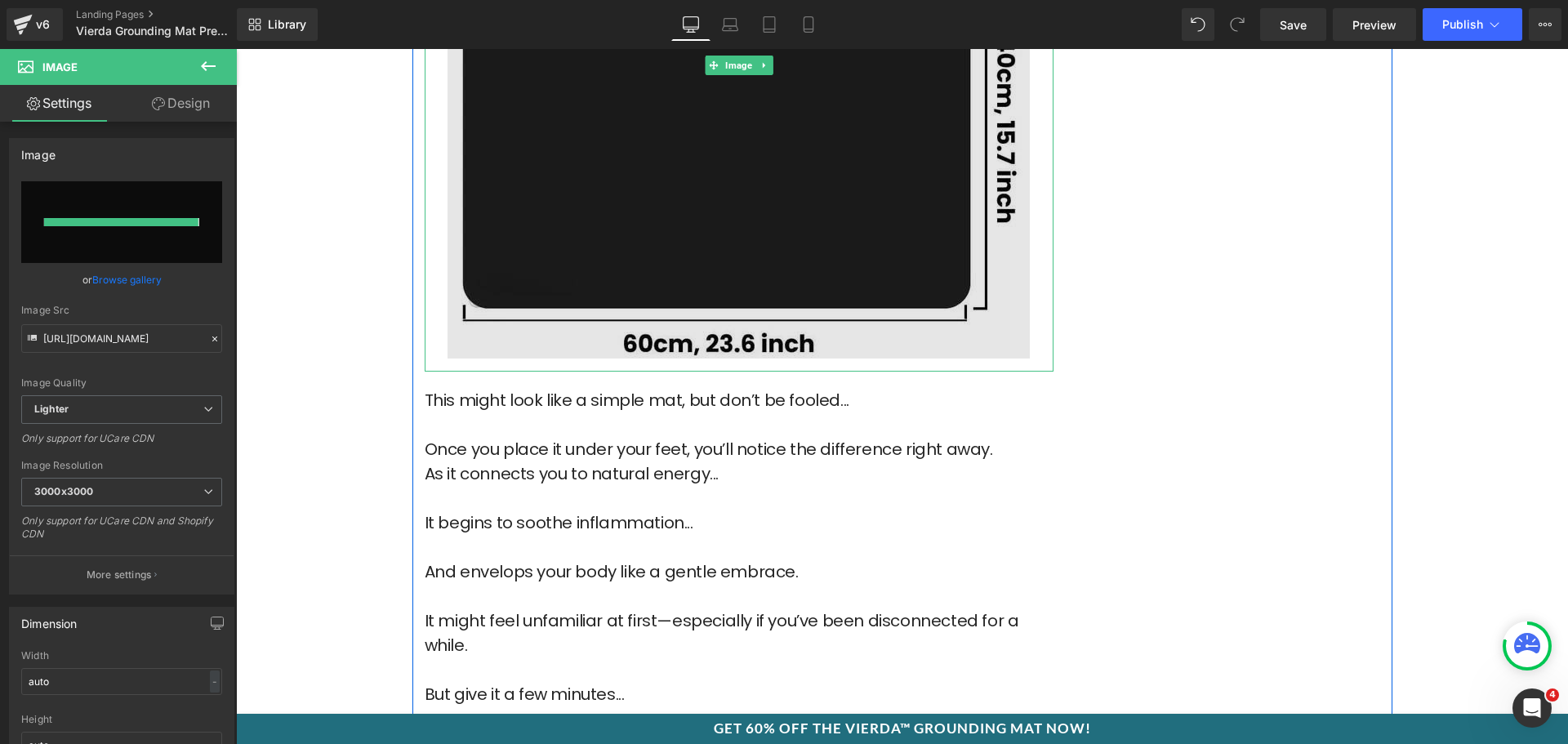
type input "https://ucarecdn.com/33695ddf-68fd-4313-bfd4-a8576538dcae/-/format/auto/-/previ…"
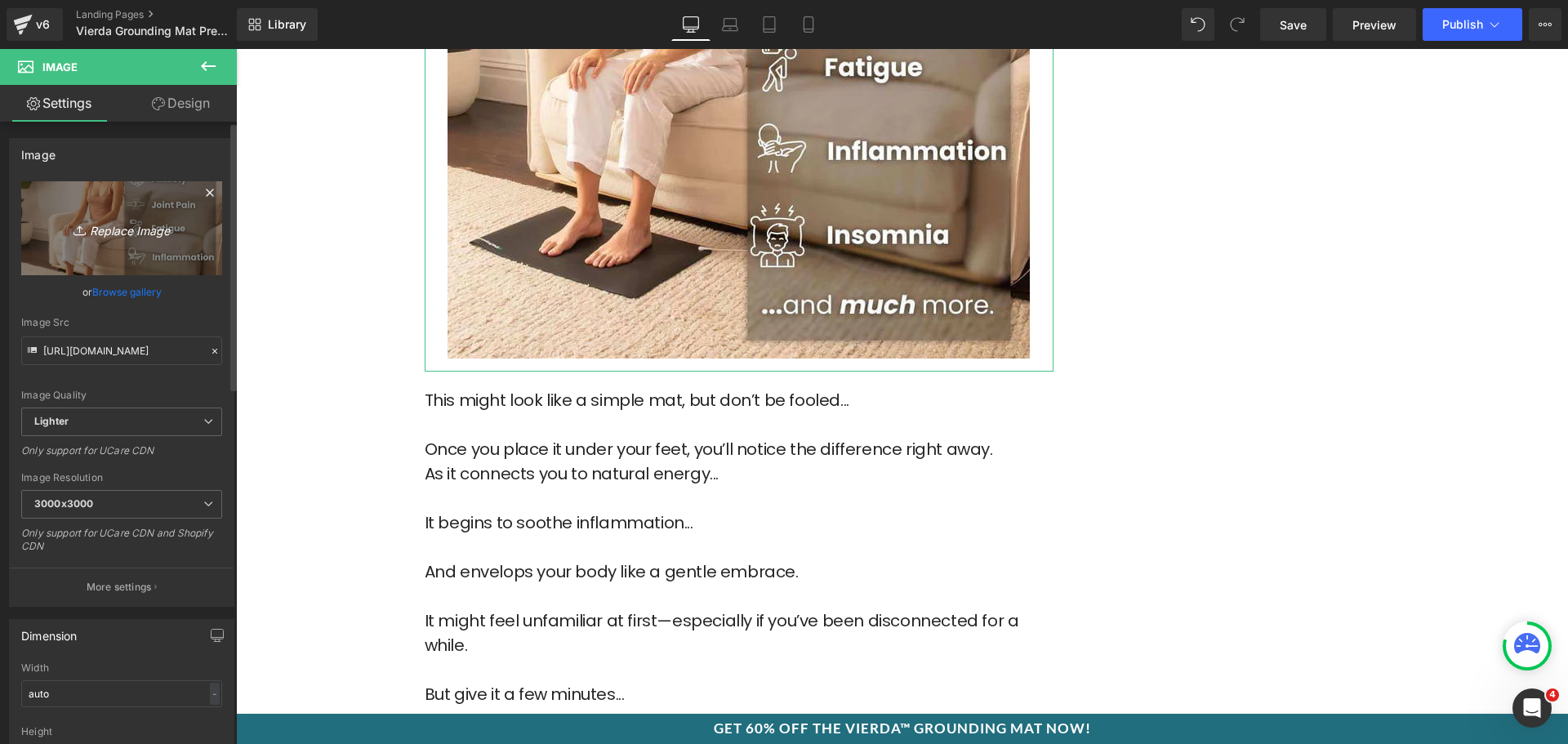
click at [120, 228] on icon "Replace Image" at bounding box center [121, 229] width 130 height 21
type input "C:\fakepath\2_2_45f2ae84-548a-443f-ab71-3ede8d1344a8.webp"
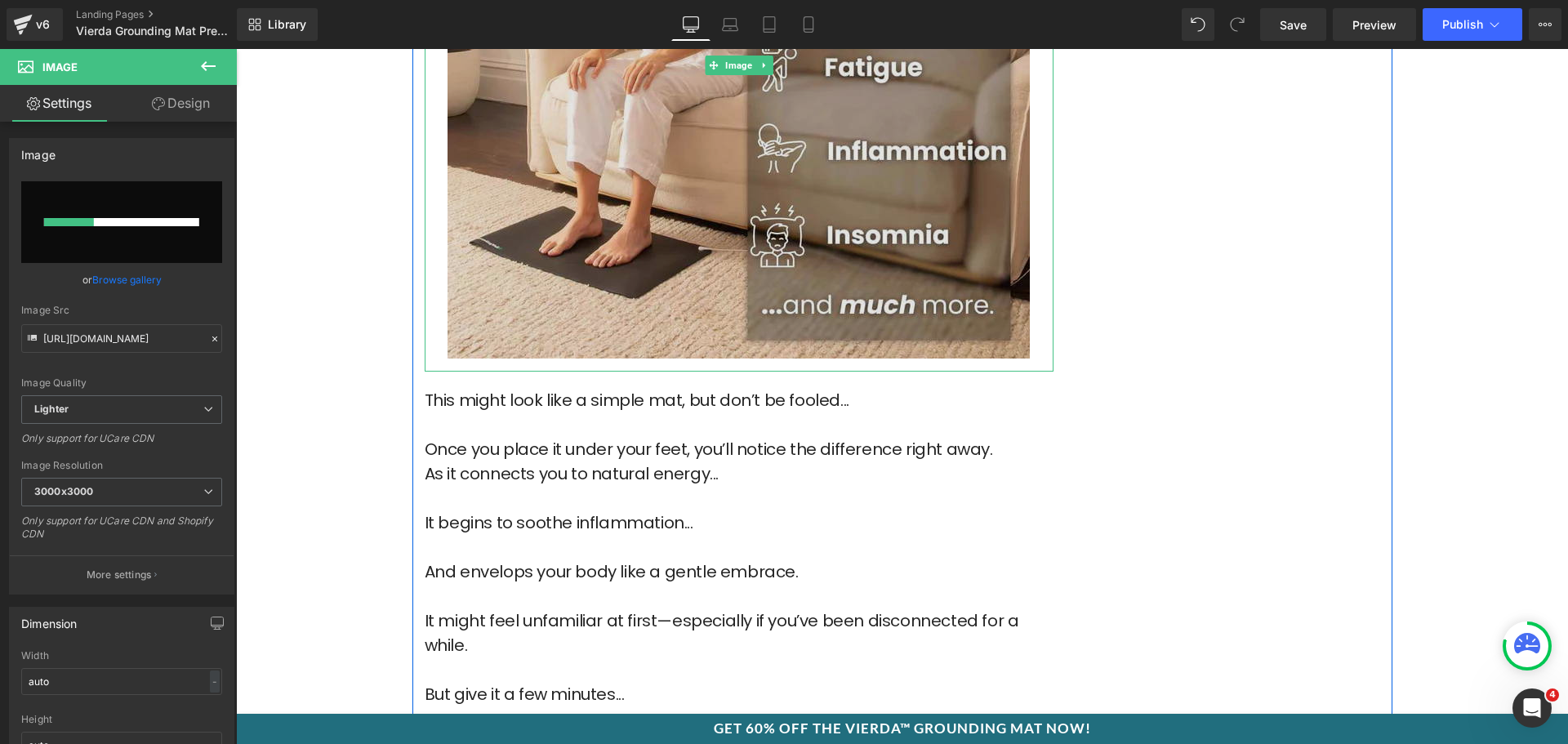
click at [655, 174] on img at bounding box center [739, 66] width 583 height 612
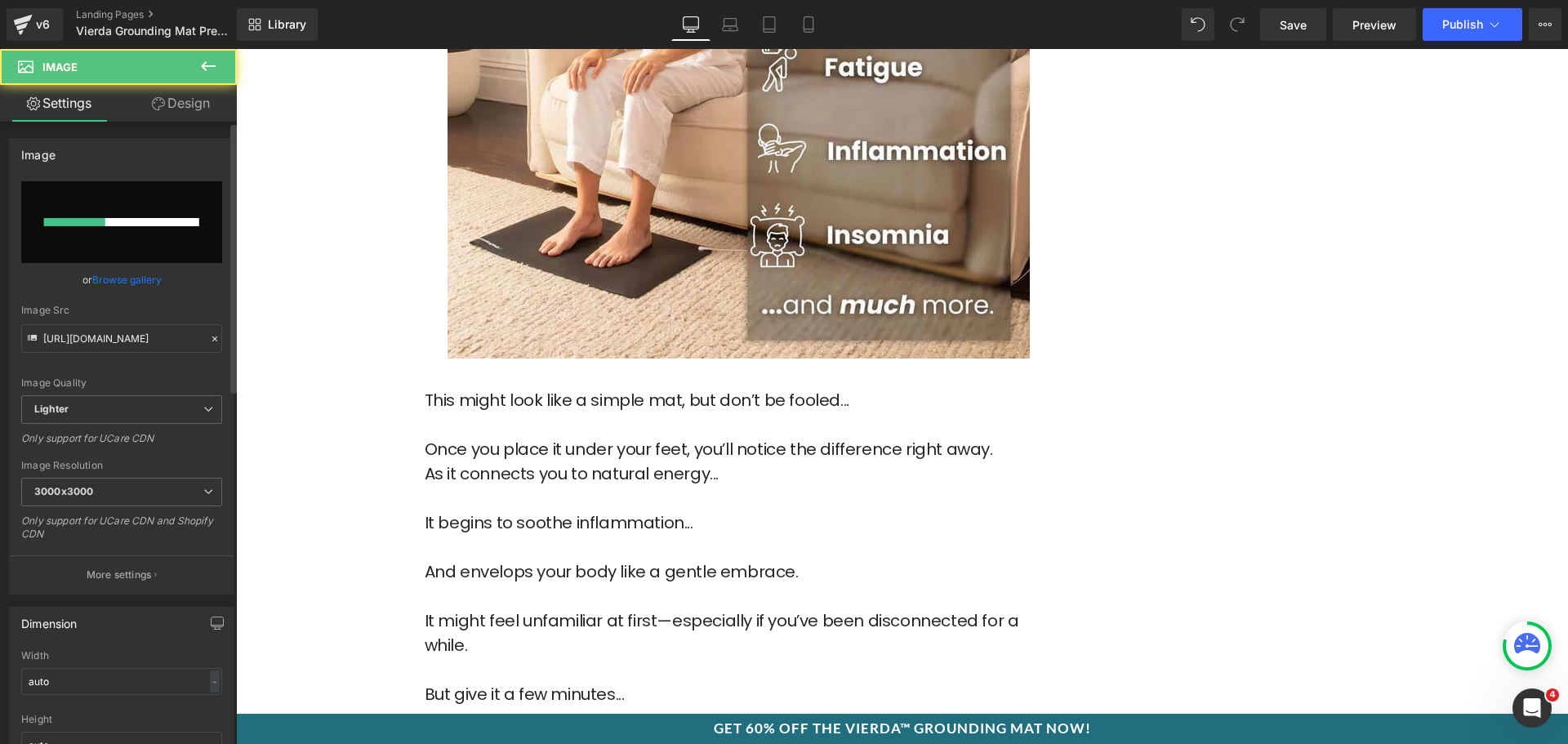
click at [89, 202] on input "file" at bounding box center [121, 222] width 200 height 82
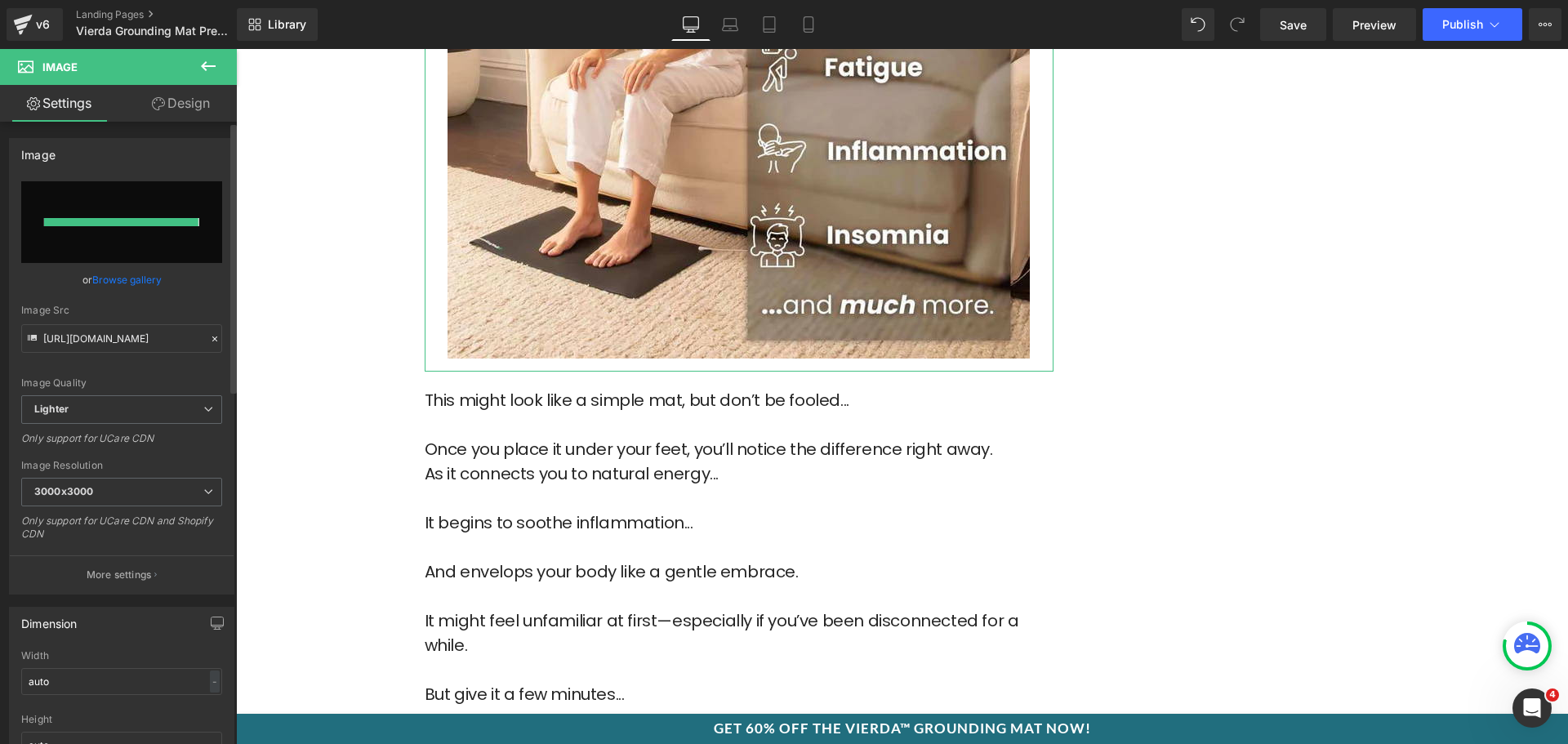
type input "https://ucarecdn.com/bcf3d3e1-57ca-47f3-9314-7db7994bea49/-/format/auto/-/previ…"
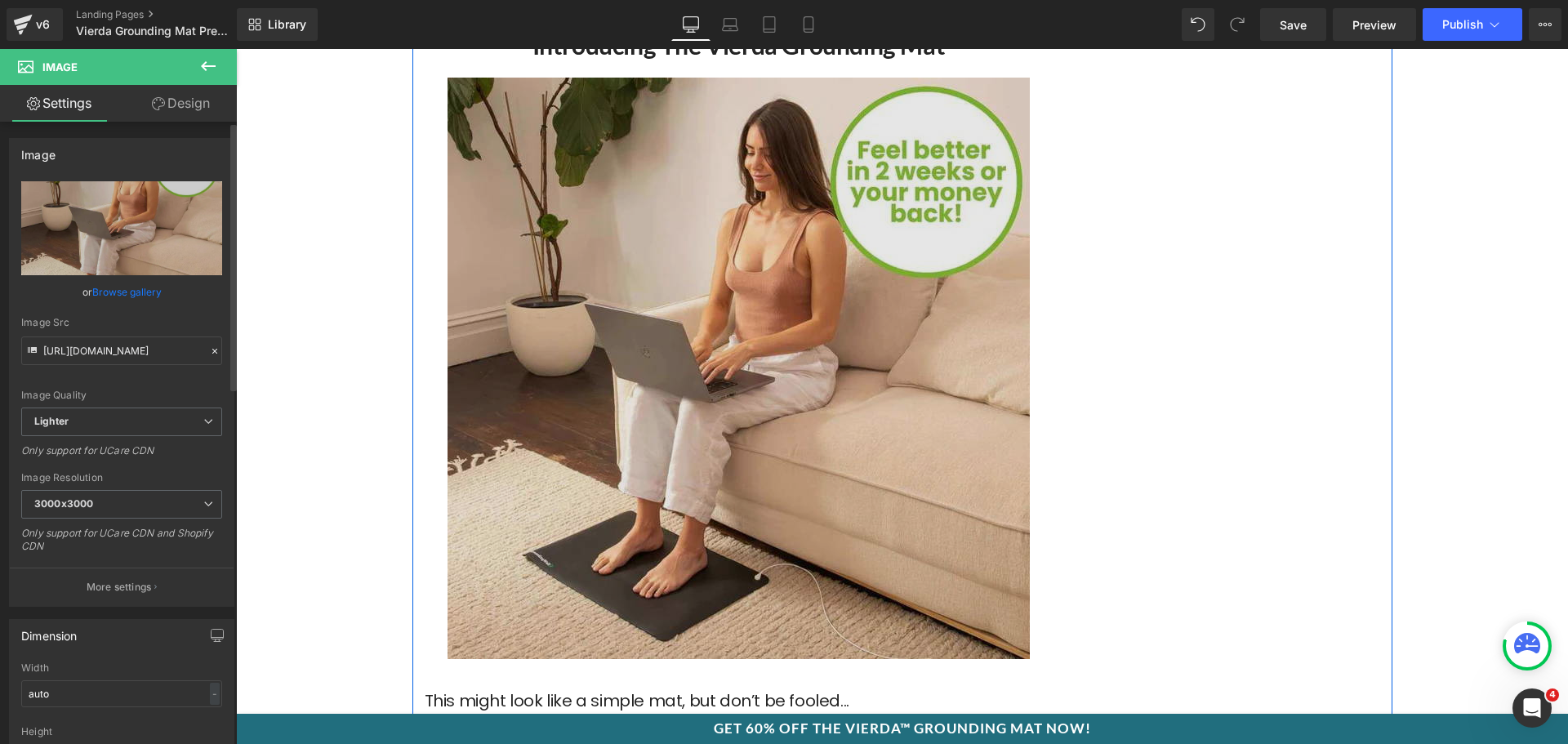
scroll to position [5723, 0]
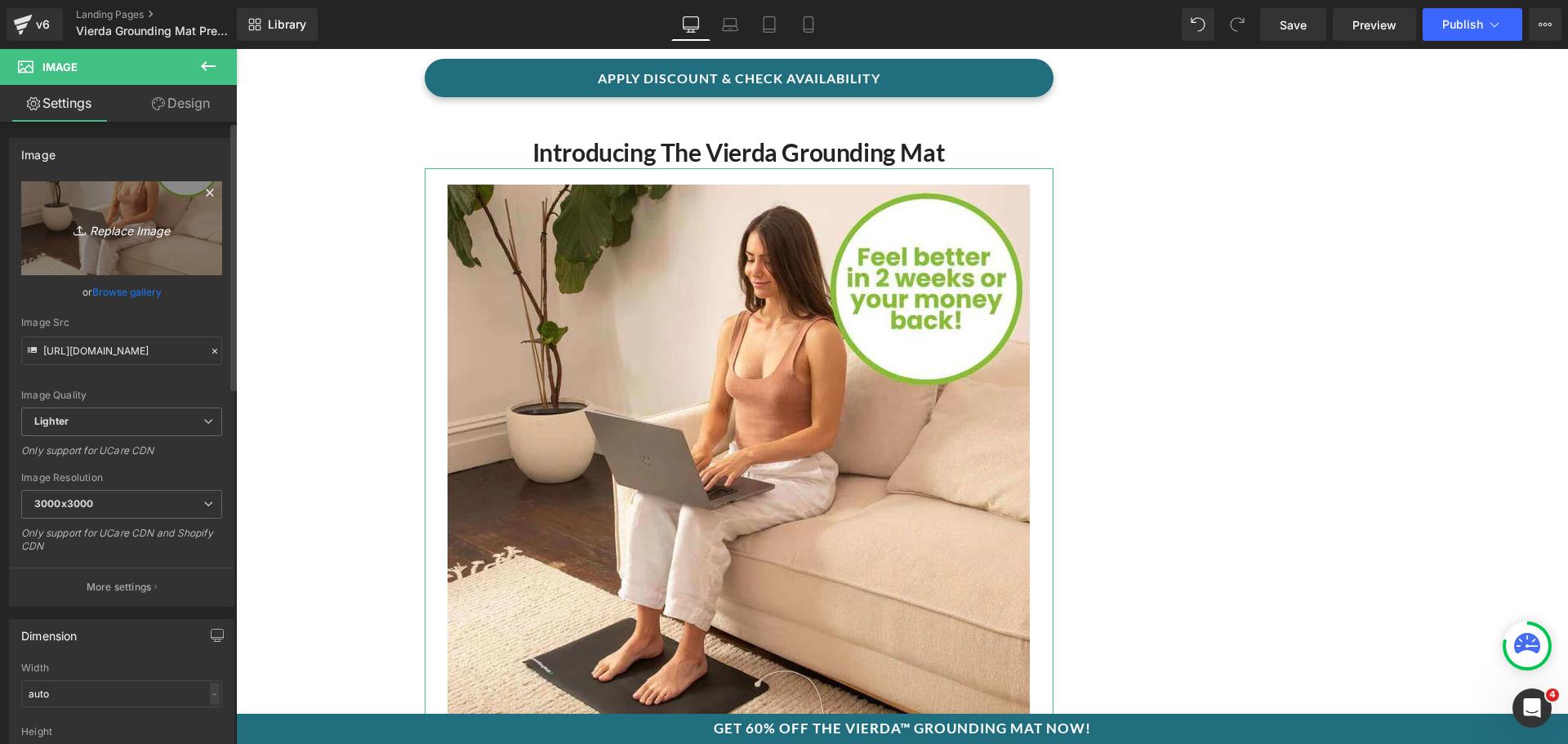
click at [110, 223] on icon "Replace Image" at bounding box center [121, 229] width 130 height 21
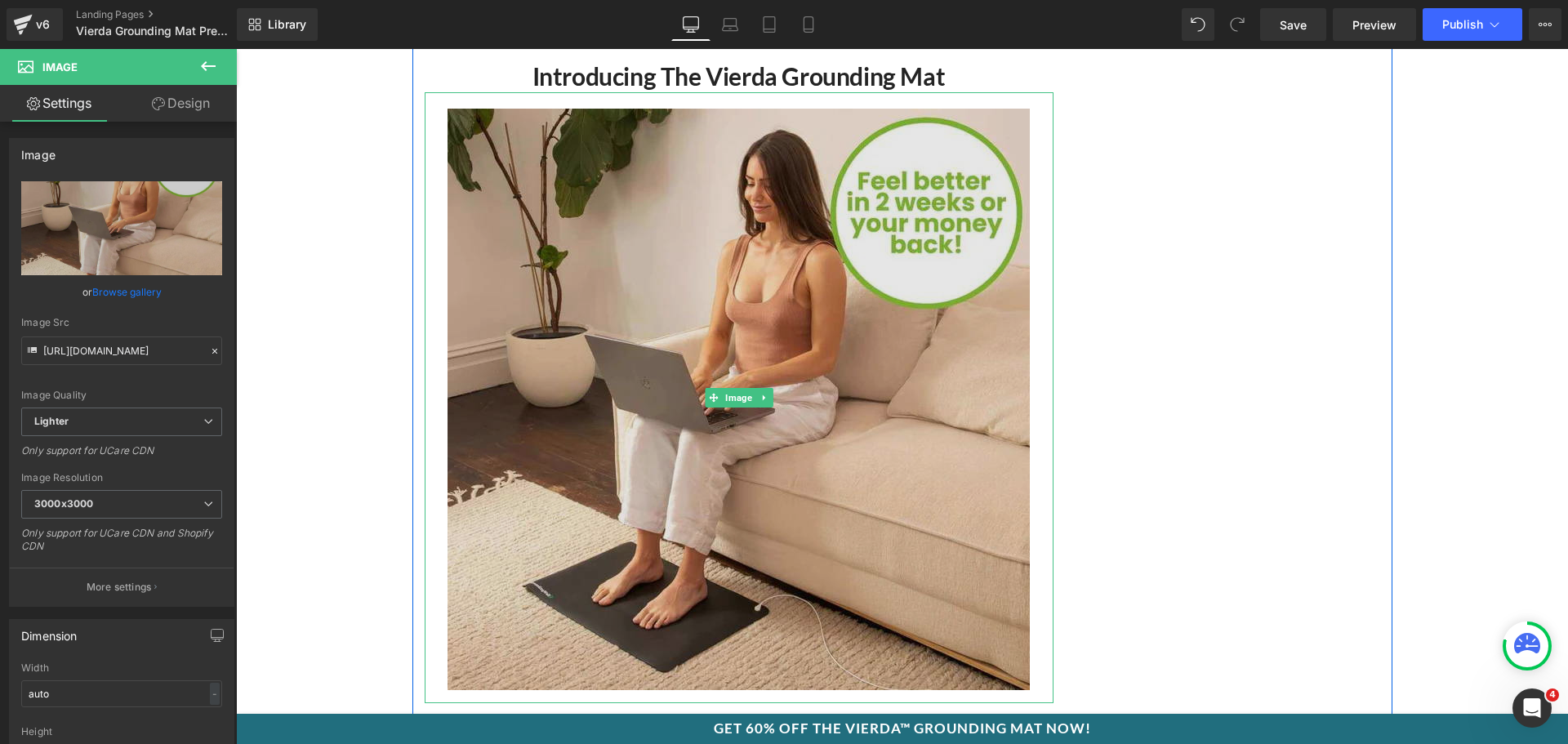
scroll to position [5805, 0]
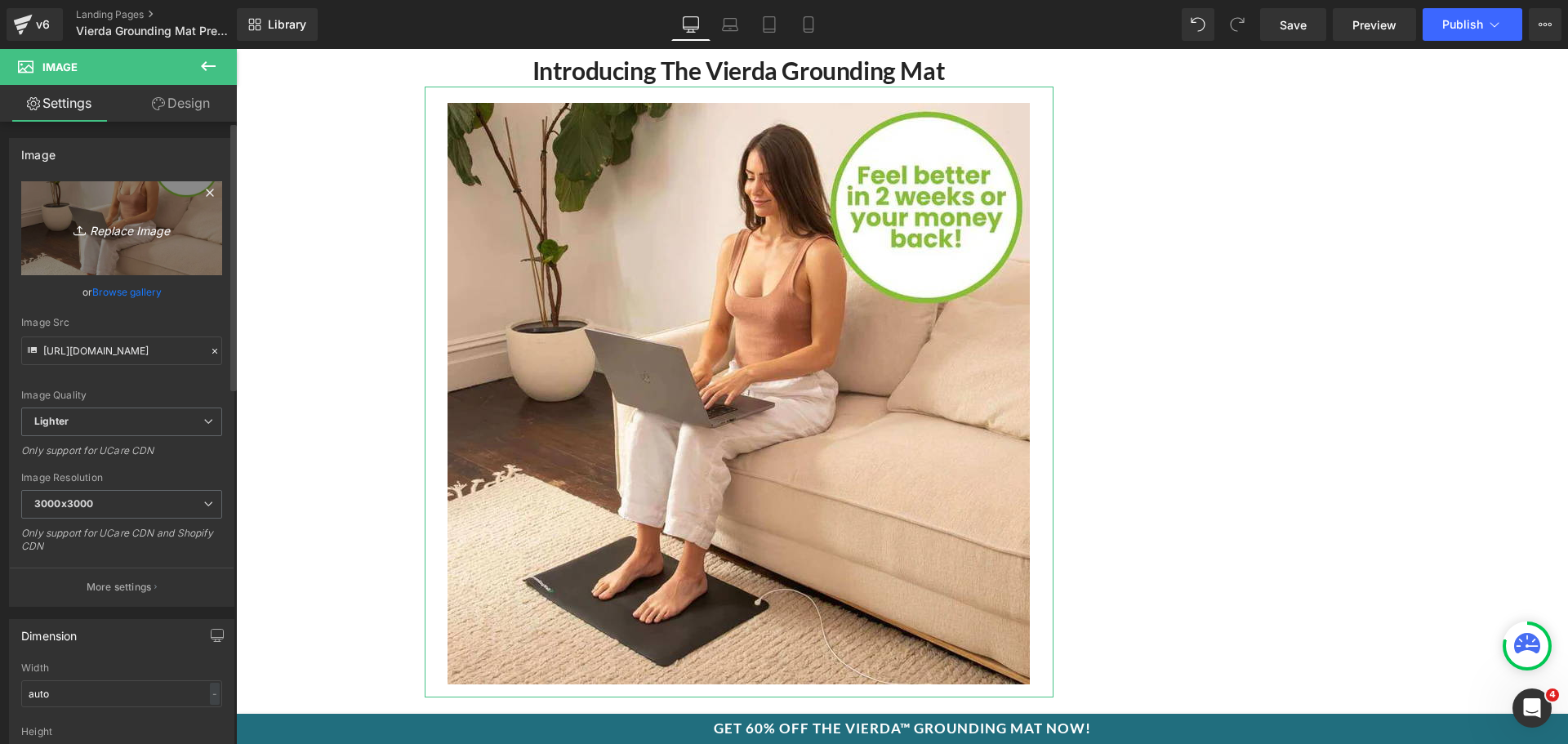
click at [174, 247] on link "Replace Image" at bounding box center [121, 229] width 200 height 94
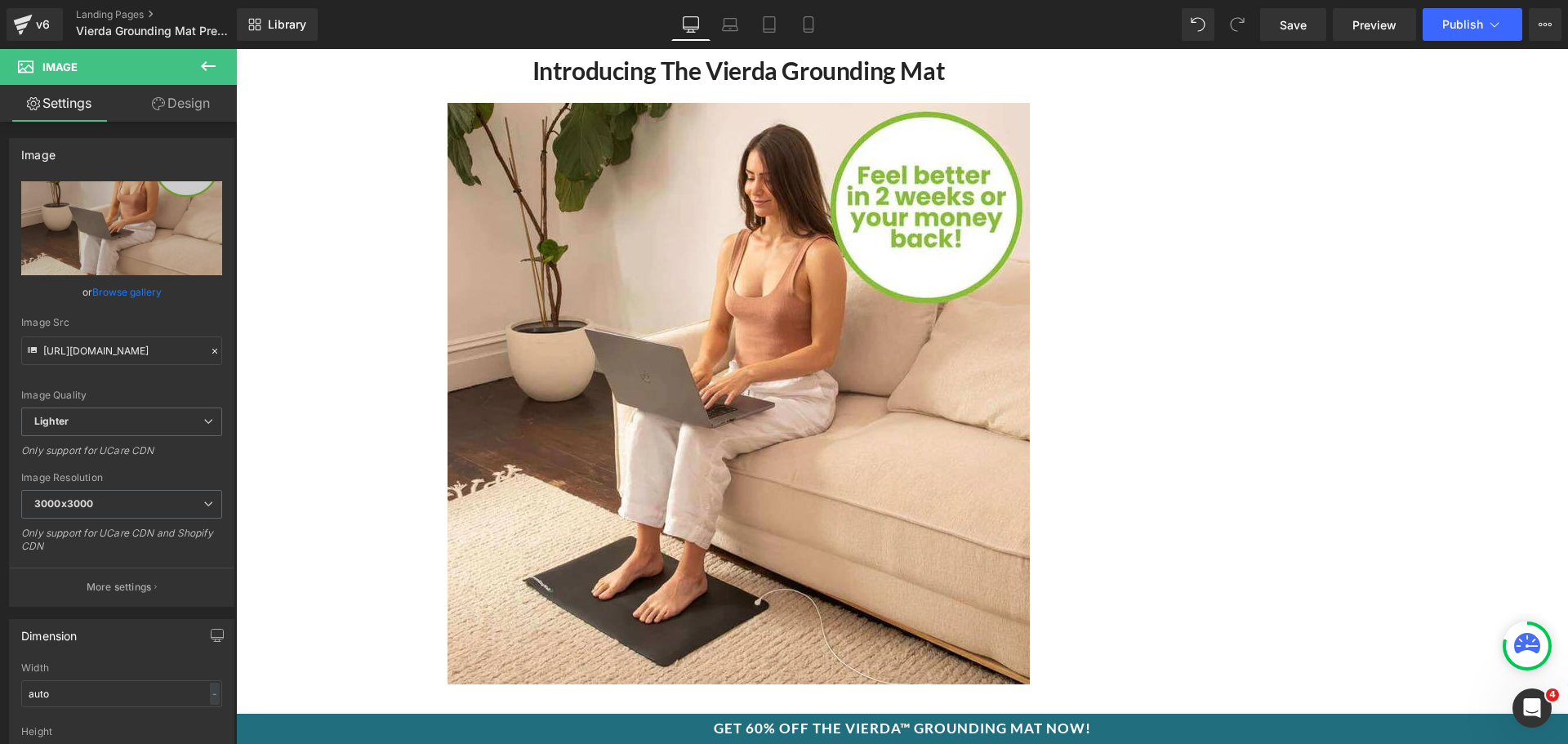
click at [1304, 4] on div "Library Desktop Desktop Laptop Tablet Mobile Save Preview Publish Scheduled Upg…" at bounding box center [902, 24] width 1332 height 49
click at [1301, 13] on link "Save" at bounding box center [1294, 24] width 67 height 32
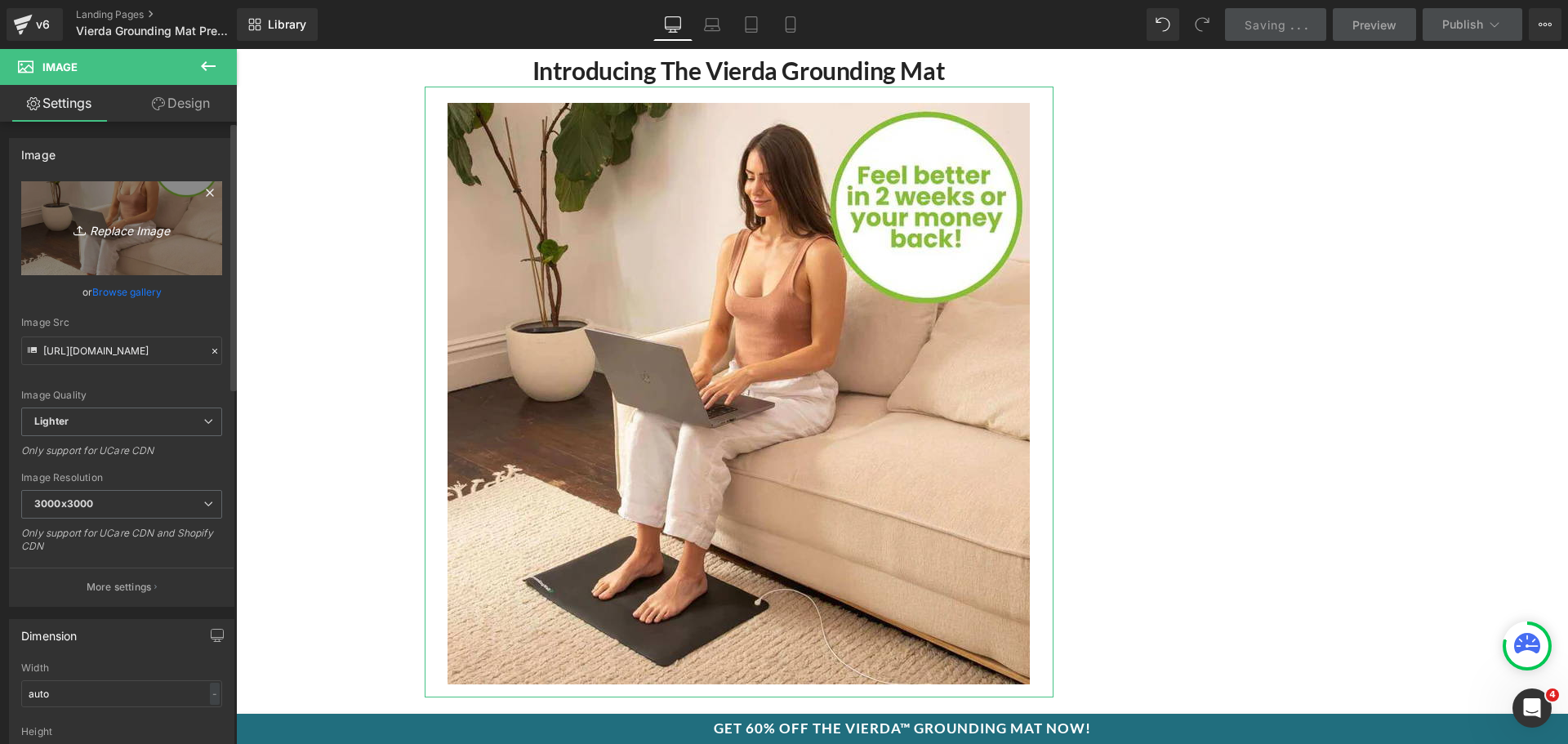
click at [146, 224] on icon "Replace Image" at bounding box center [121, 229] width 130 height 21
type input "C:\fakepath\CopyofpoppinswhiteEnglish_8c90c42b-a2b1-4ba9-9664-3aac3a3532a6.webp"
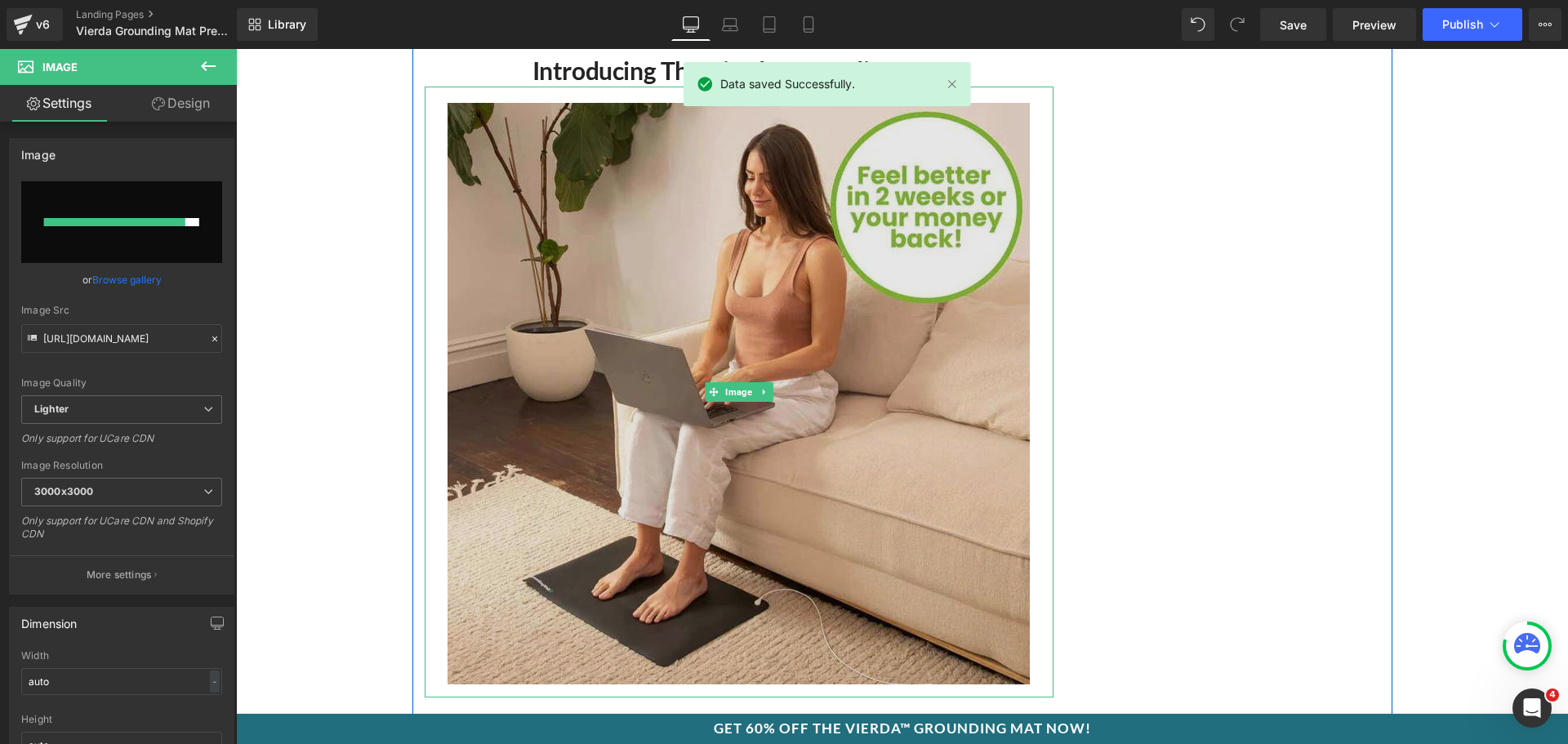
type input "https://ucarecdn.com/eec77f1c-e6dd-4e64-ad02-cf0bc69941e5/-/format/auto/-/previ…"
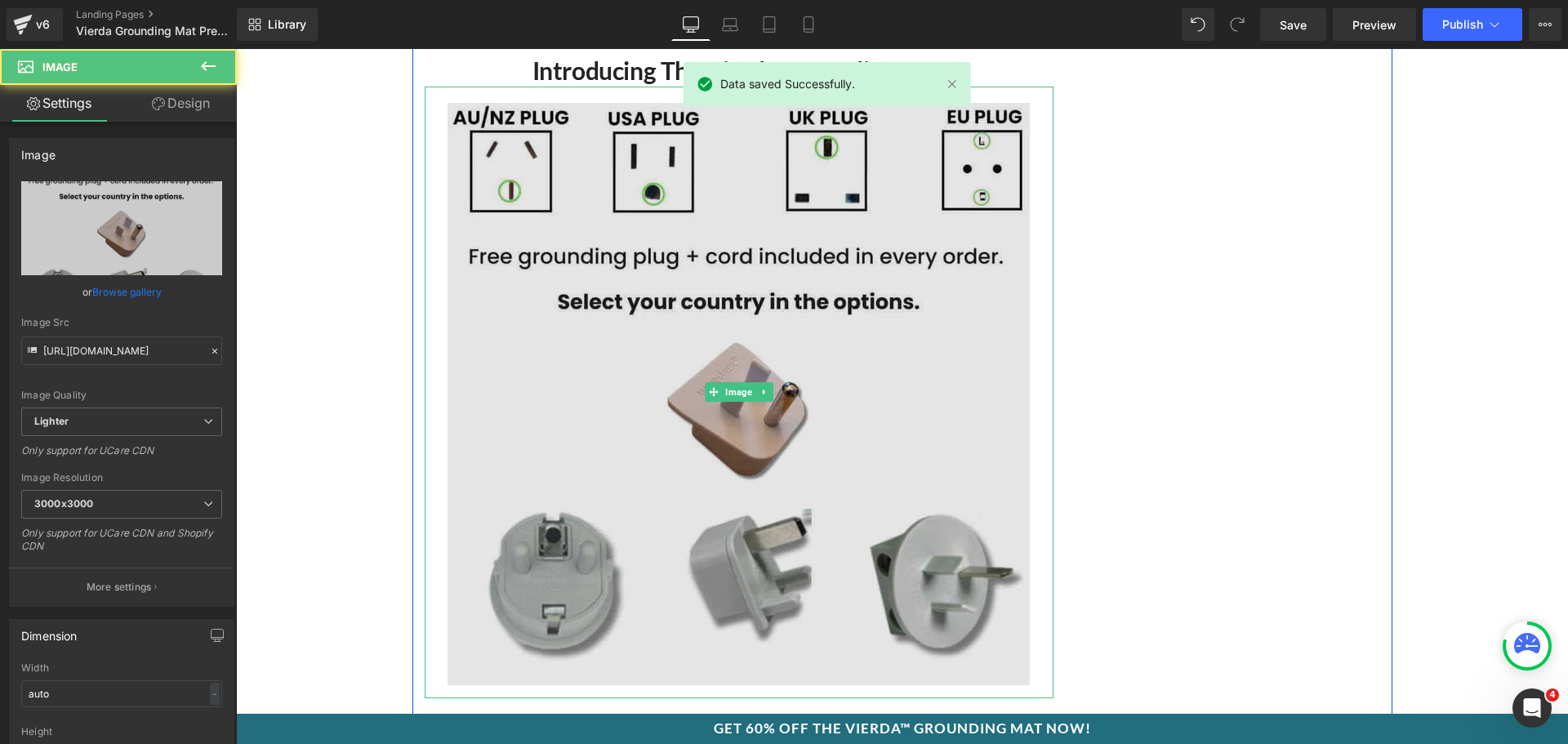
click at [727, 269] on img at bounding box center [739, 392] width 583 height 612
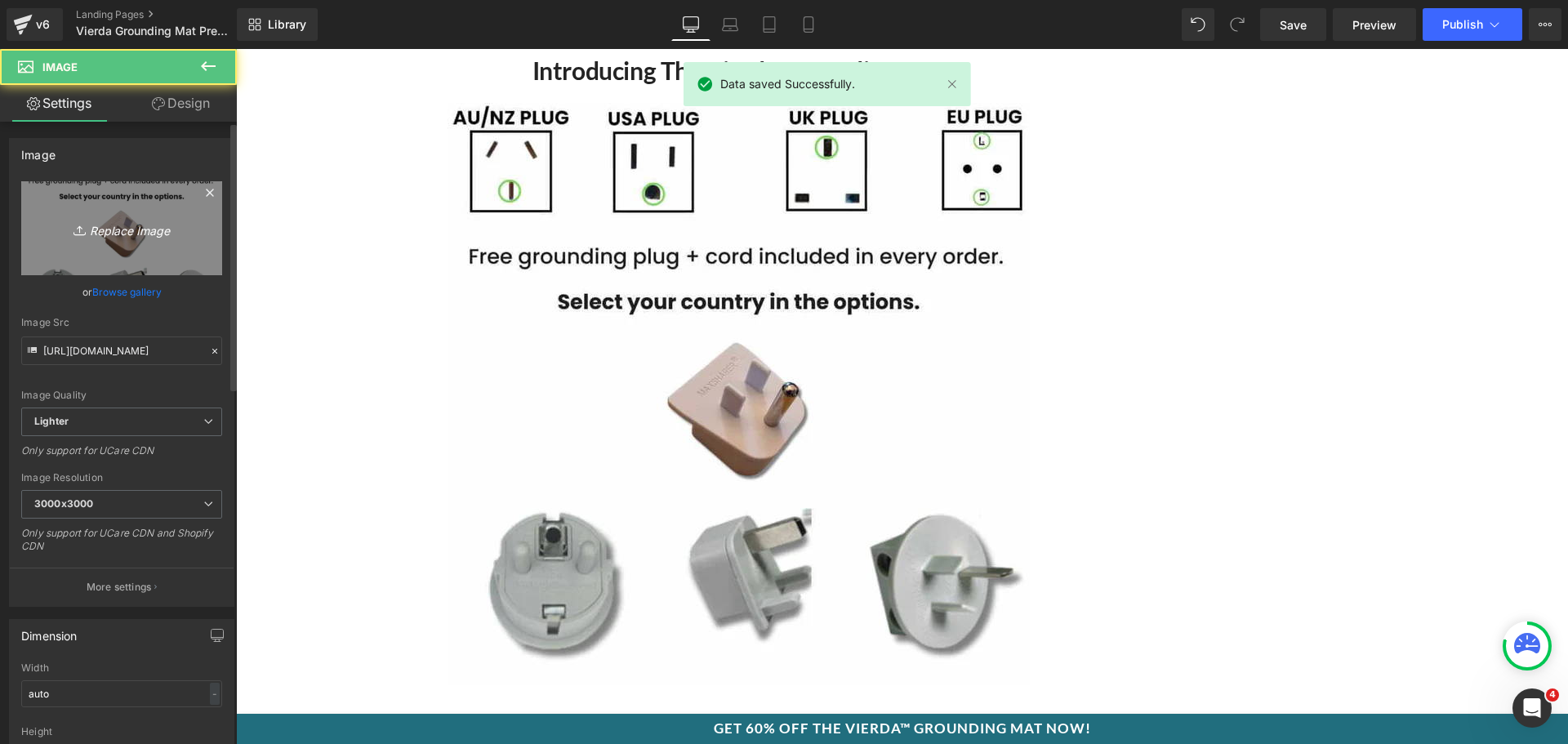
drag, startPoint x: 126, startPoint y: 234, endPoint x: 4, endPoint y: 254, distance: 123.6
click at [126, 234] on icon "Replace Image" at bounding box center [121, 229] width 130 height 21
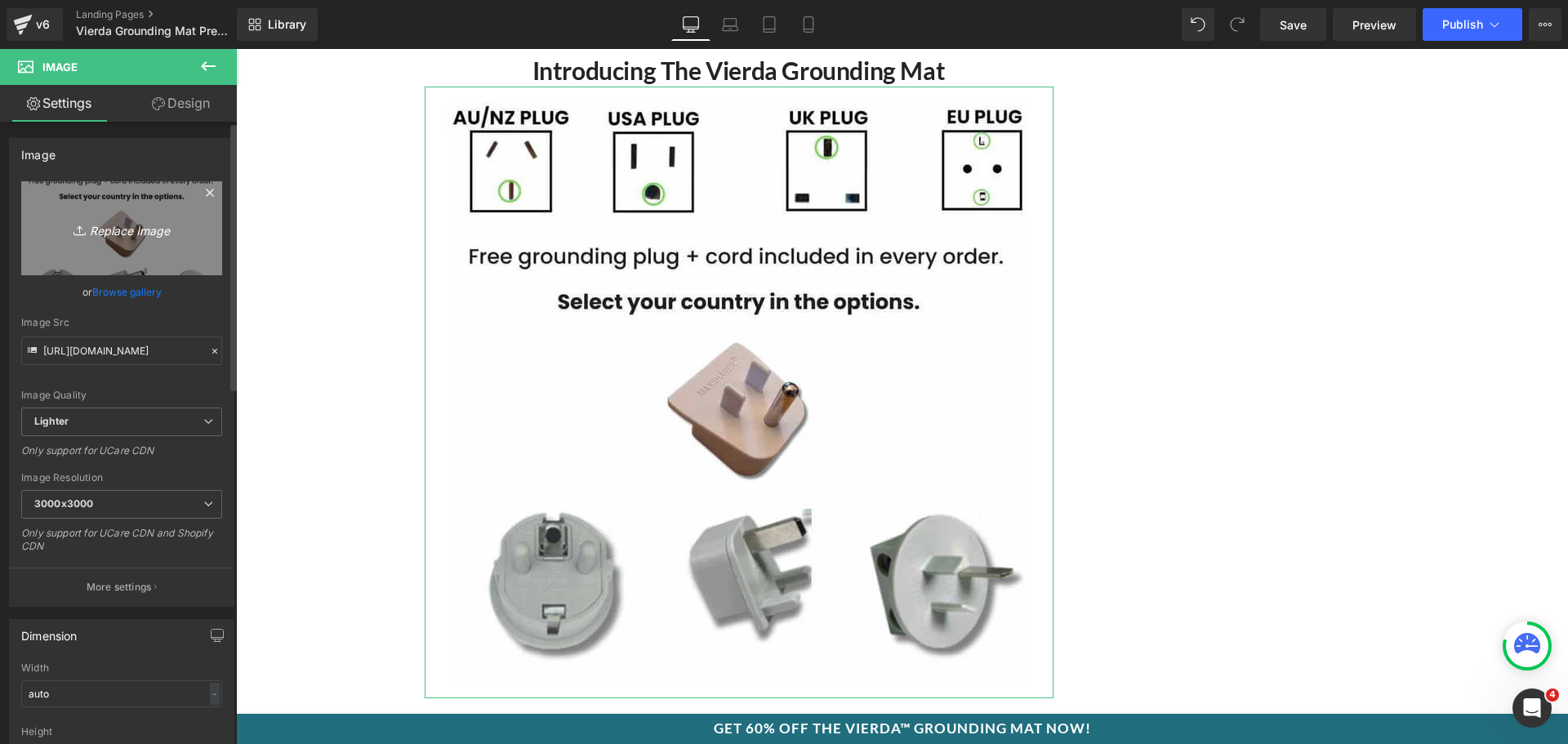
type input "C:\fakepath\3a_2f833ce5-66c3-47d4-abb3-b0ed3e852a5c.webp"
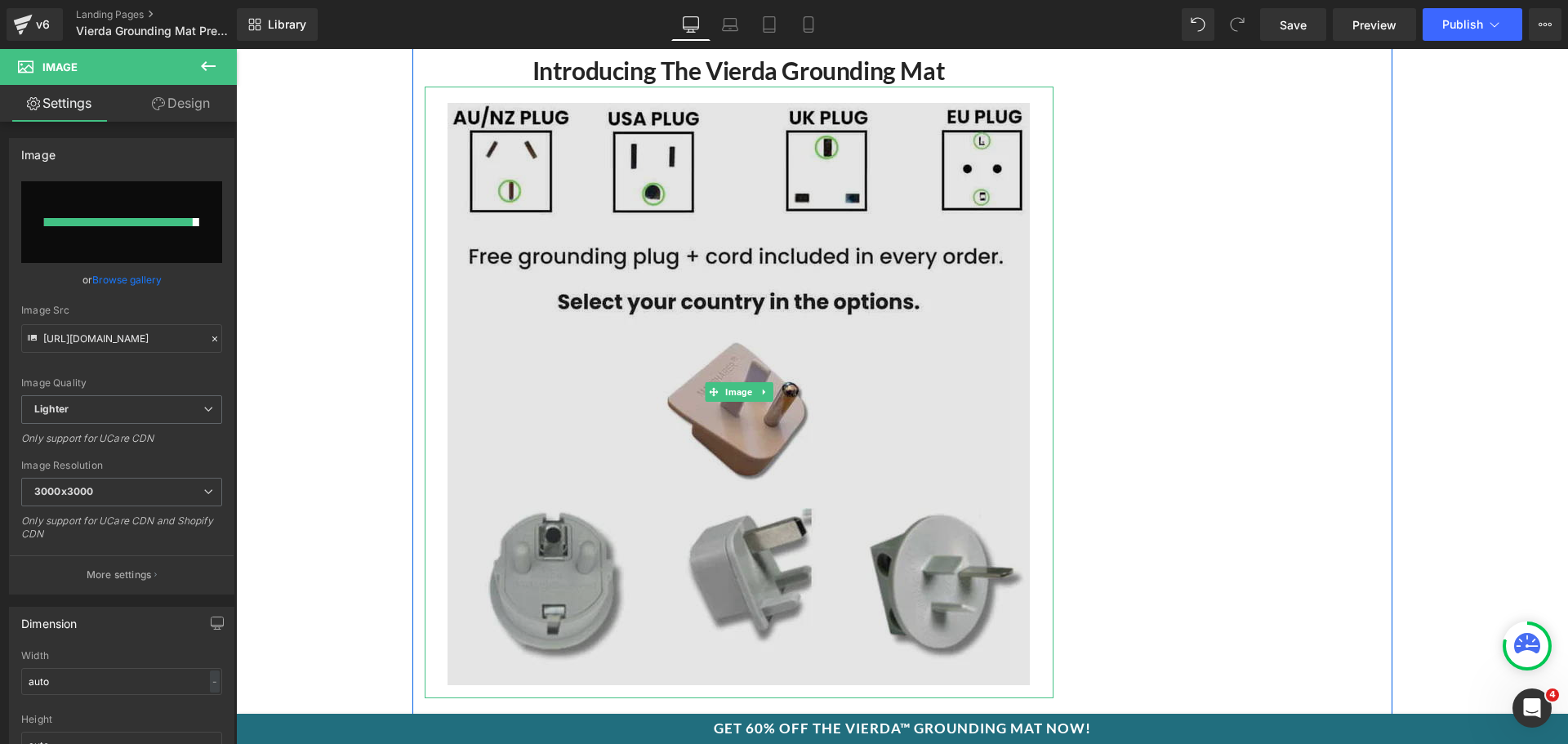
type input "https://ucarecdn.com/20dfad6b-a5eb-4ff9-977c-e56c829a62b7/-/format/auto/-/previ…"
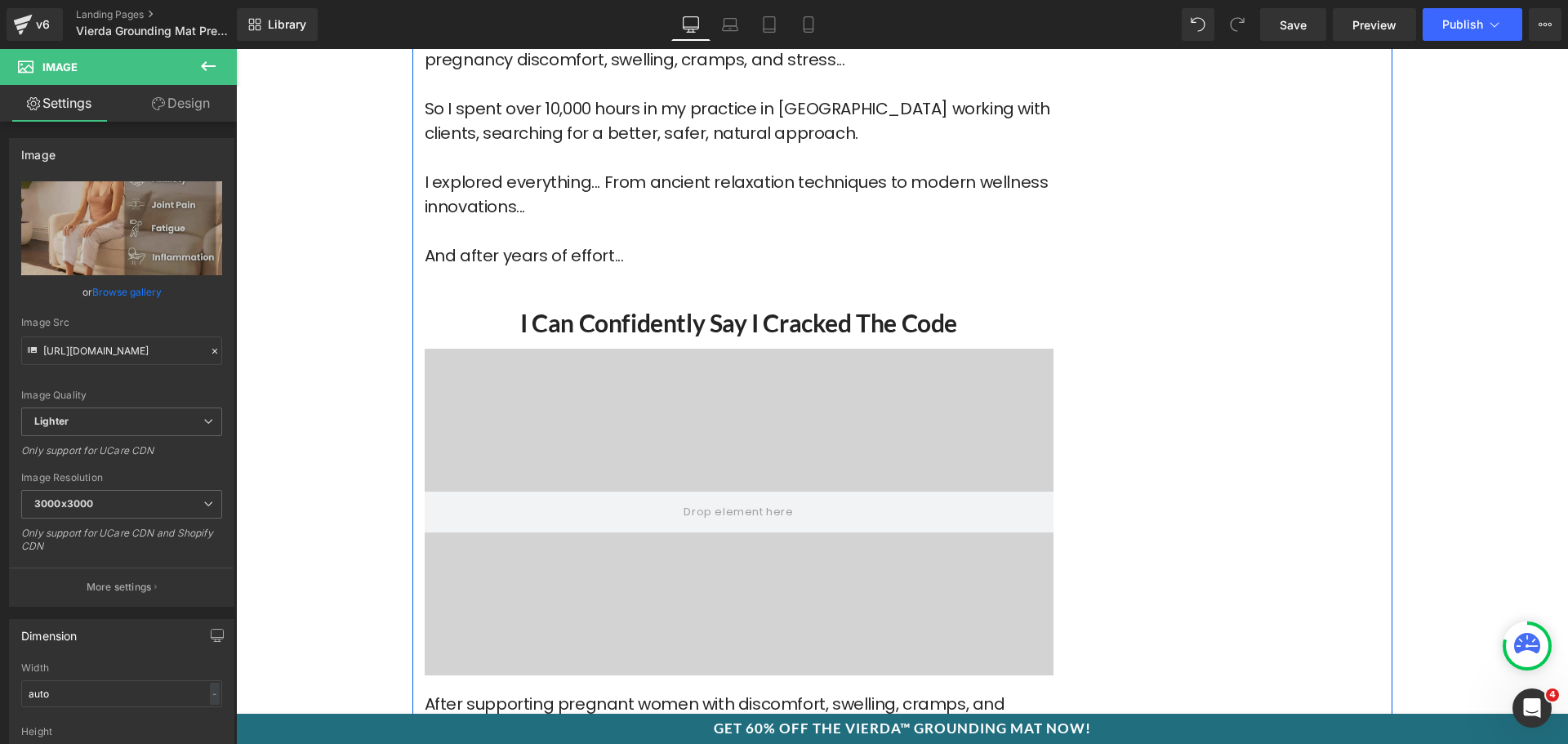
scroll to position [3844, 0]
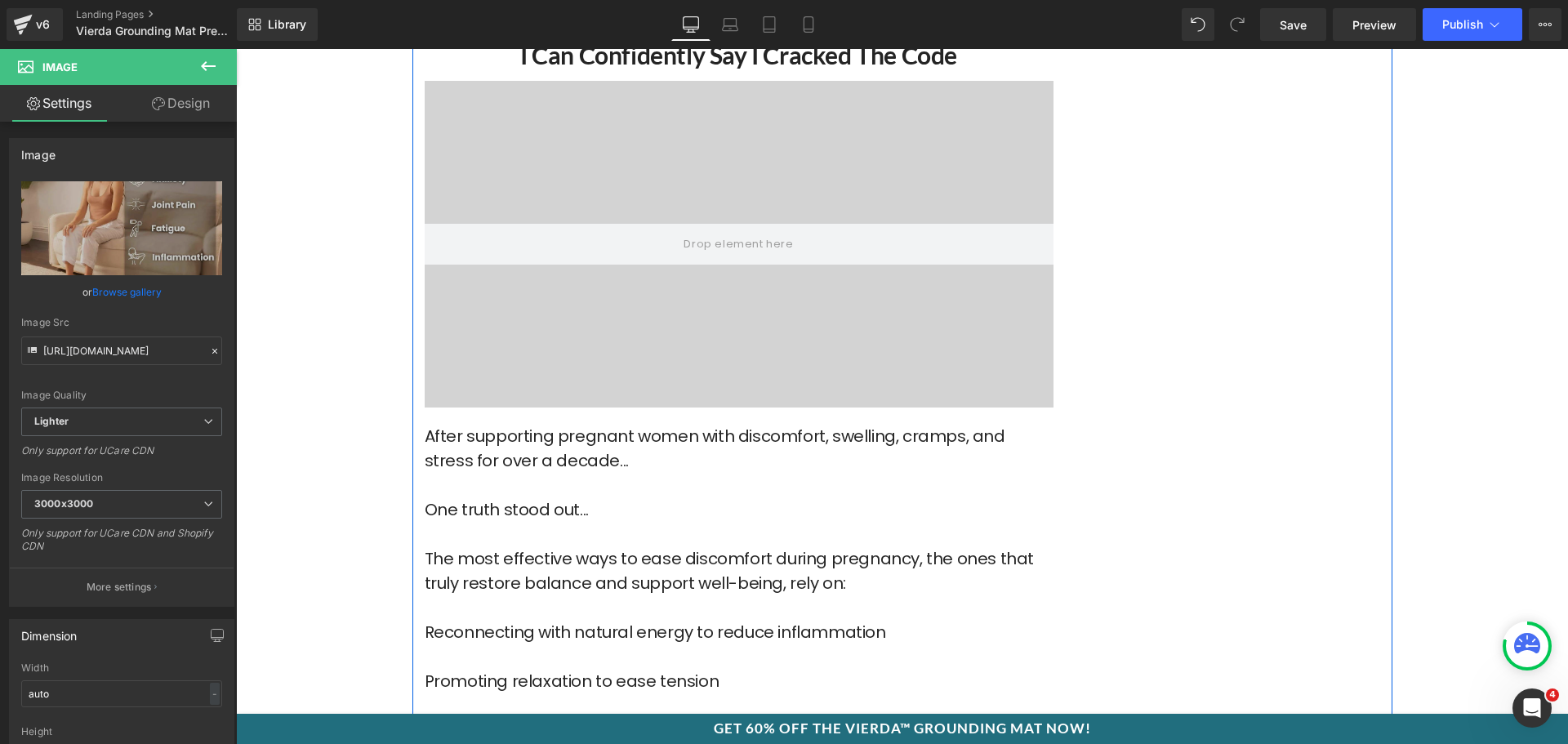
click at [1256, 4] on div "Library Desktop Desktop Laptop Tablet Mobile Save Preview Publish Scheduled Upg…" at bounding box center [902, 24] width 1332 height 49
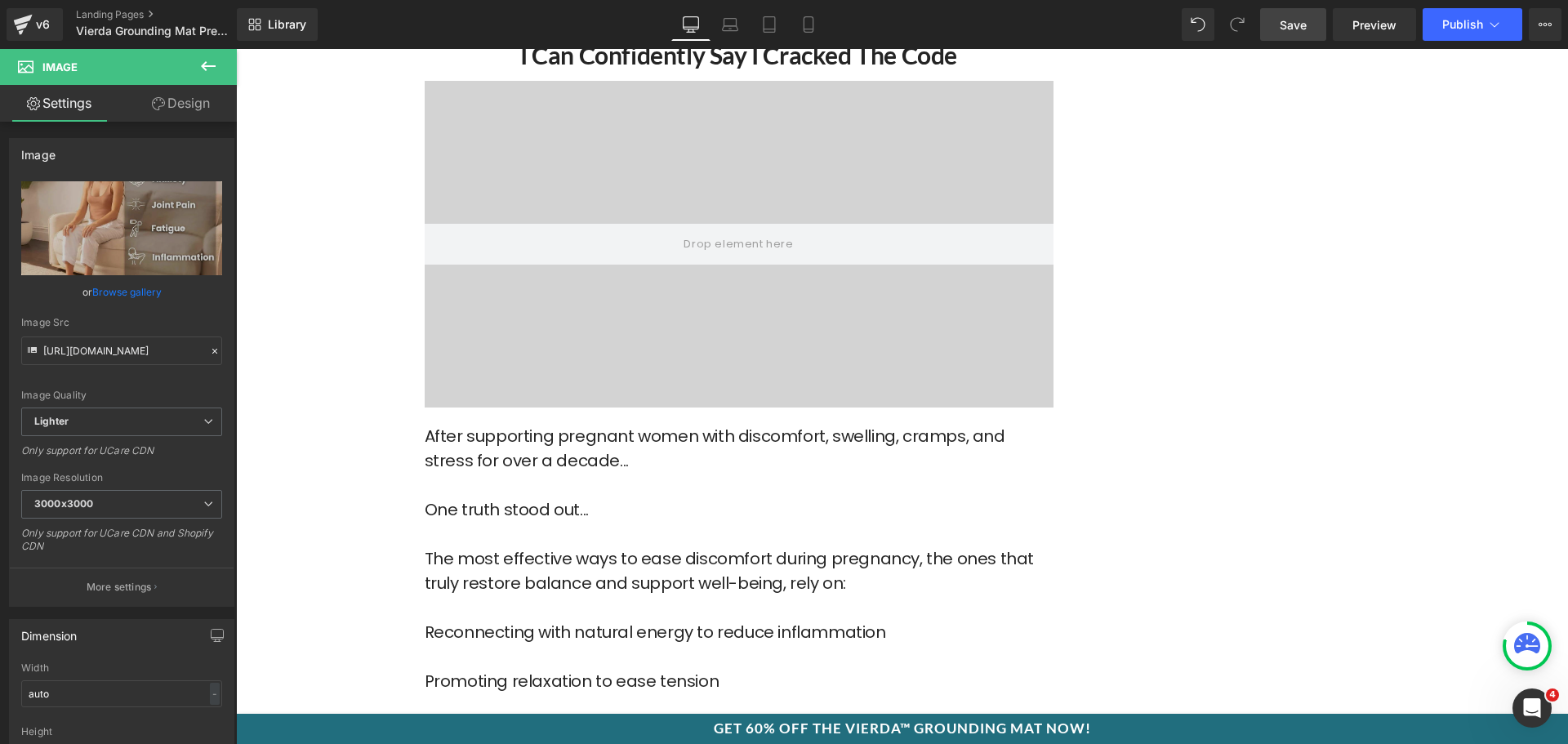
click at [1281, 23] on span "Save" at bounding box center [1293, 24] width 27 height 17
click at [1271, 31] on link "Save" at bounding box center [1294, 24] width 67 height 32
